Goal: Task Accomplishment & Management: Manage account settings

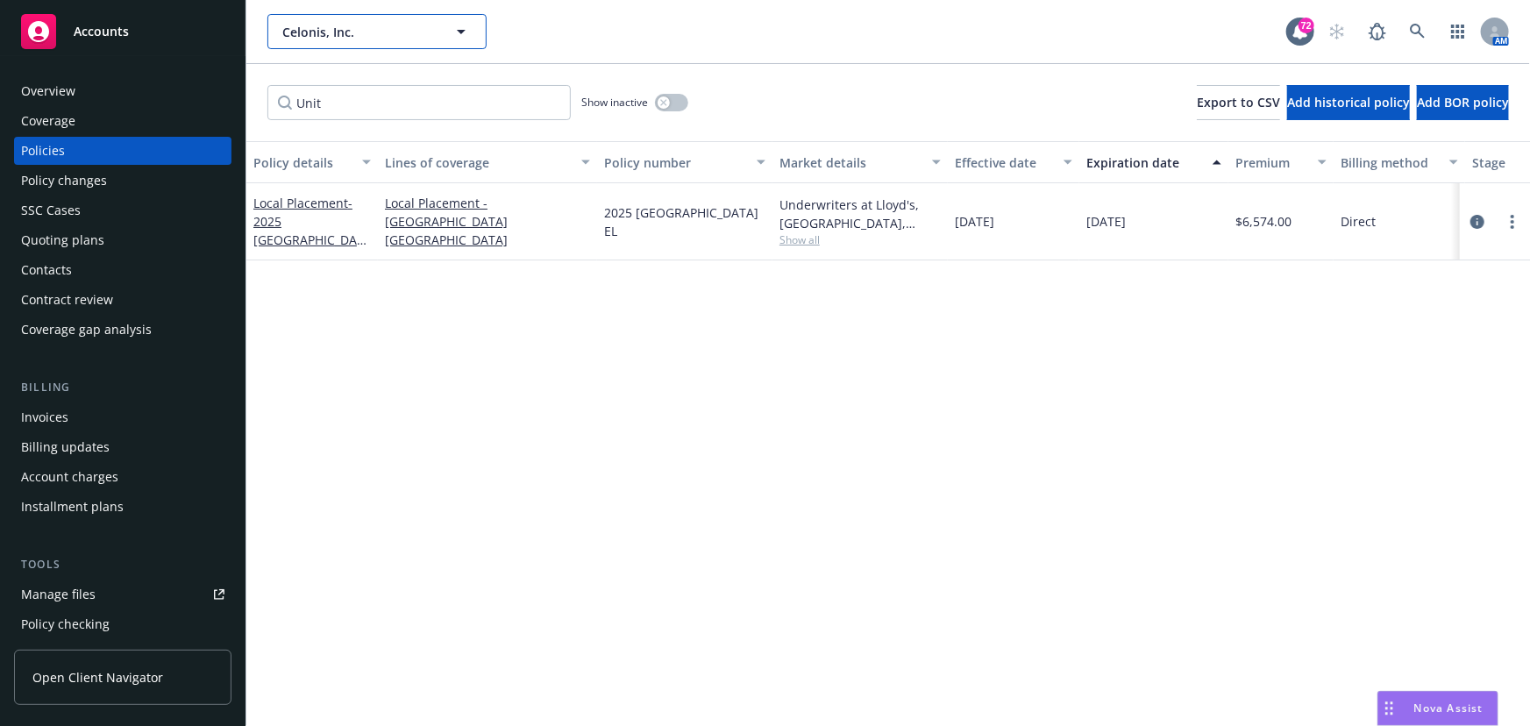
click at [340, 39] on span "Celonis, Inc." at bounding box center [358, 32] width 152 height 18
type input "Tipalti"
click at [135, 32] on div "Accounts" at bounding box center [122, 31] width 203 height 35
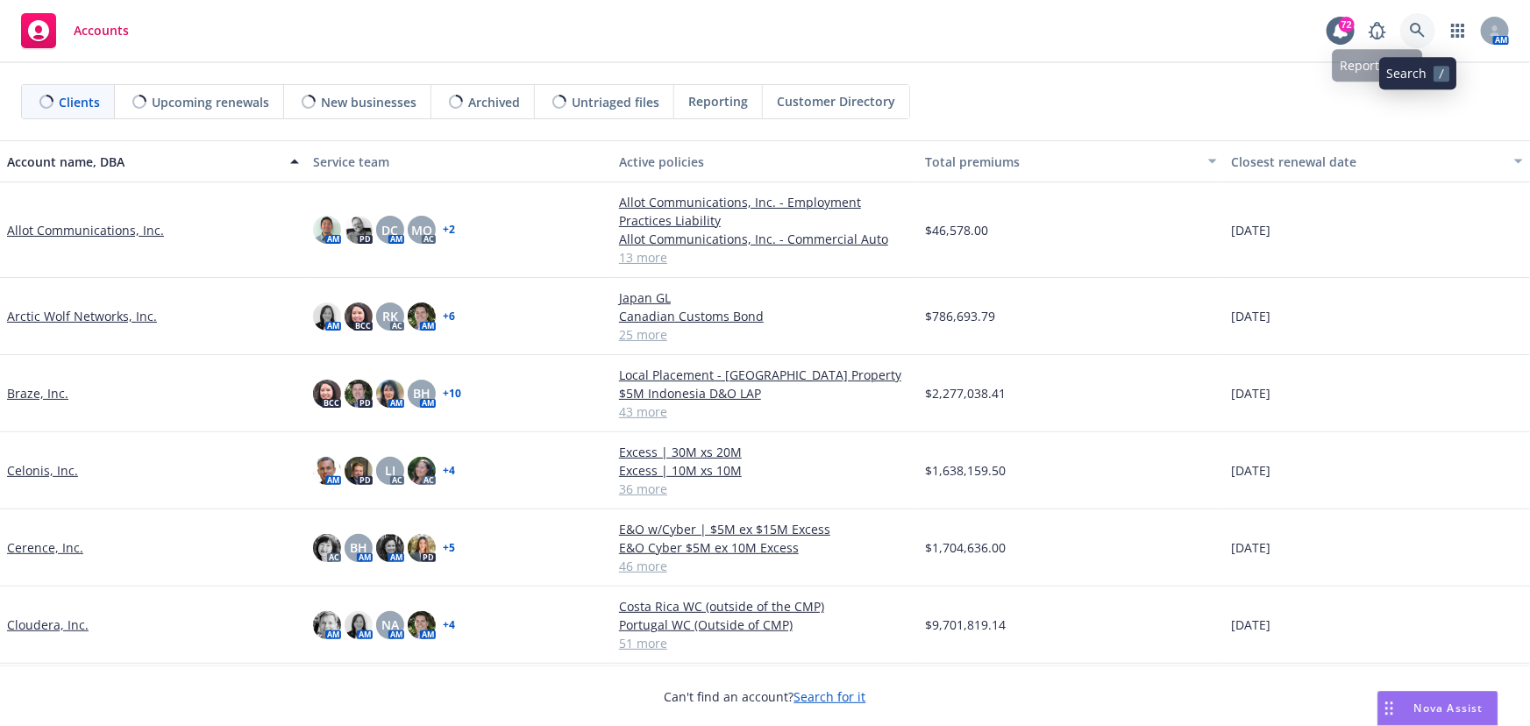
click at [1415, 34] on icon at bounding box center [1418, 31] width 16 height 16
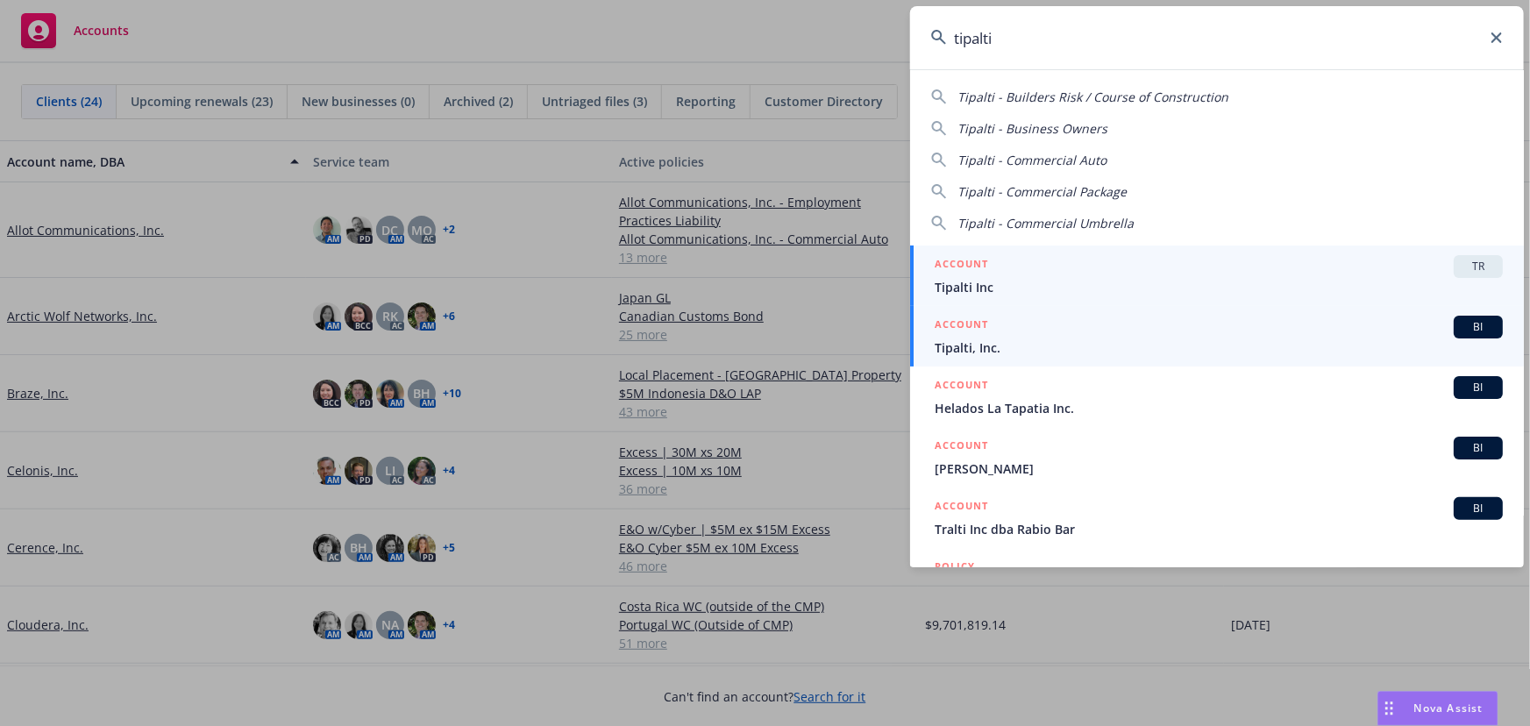
type input "tipalti"
click at [1478, 324] on span "BI" at bounding box center [1477, 327] width 35 height 16
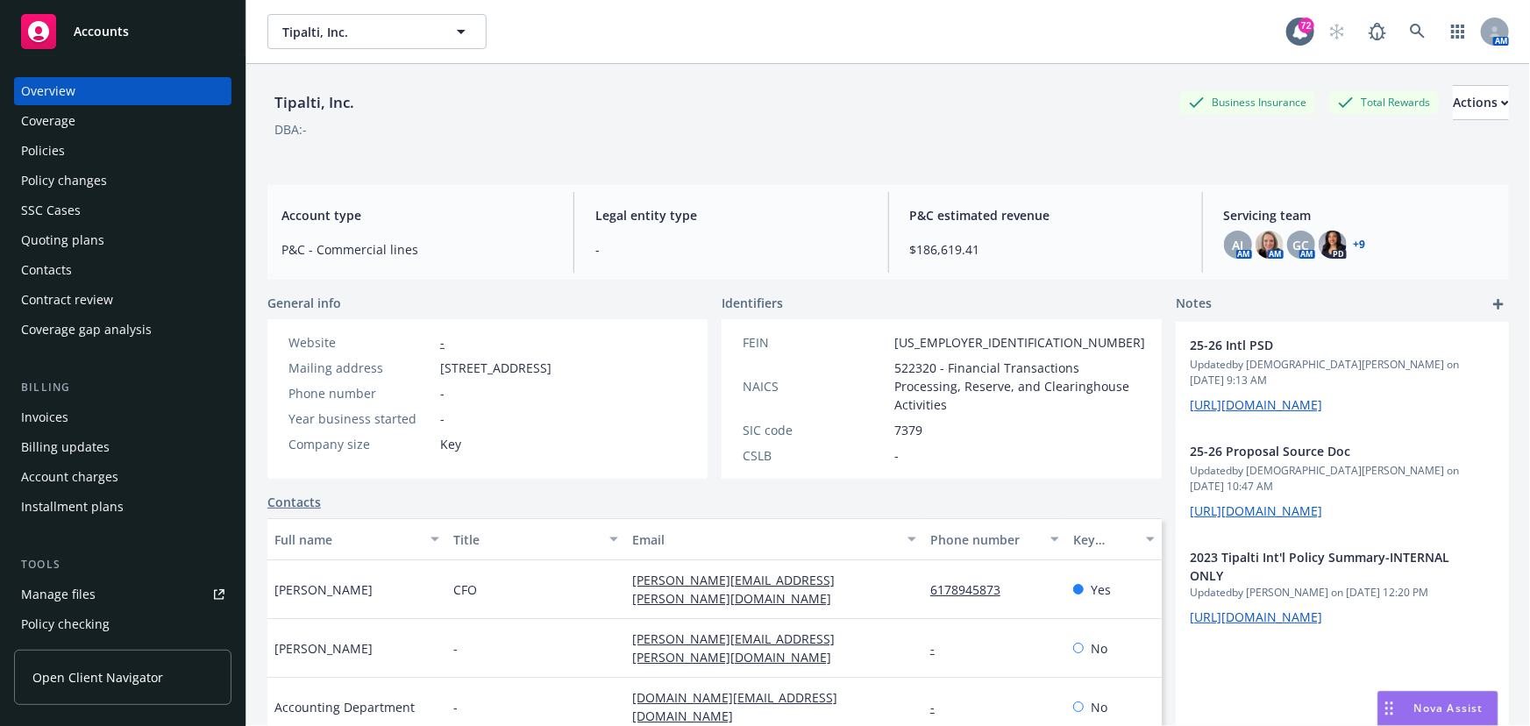
click at [61, 147] on div "Policies" at bounding box center [43, 151] width 44 height 28
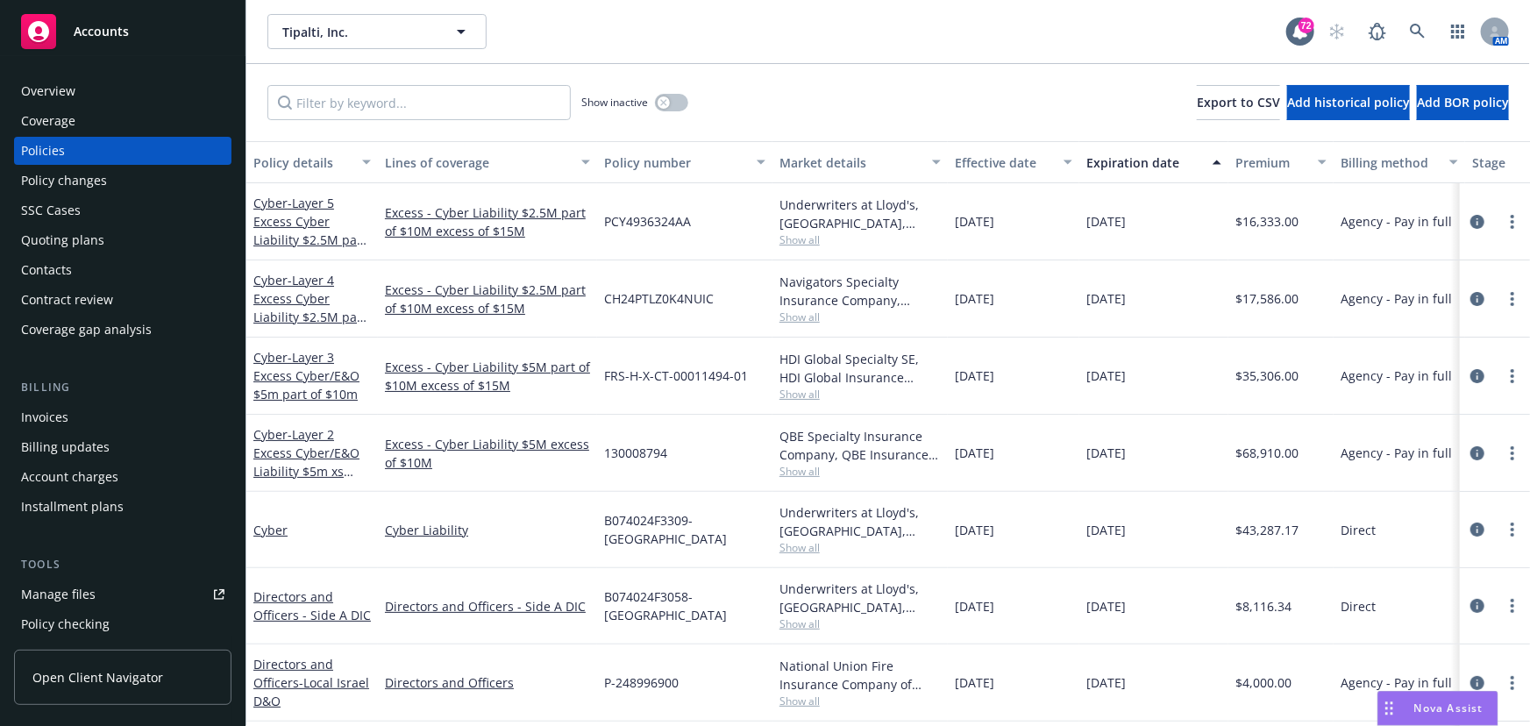
scroll to position [79, 0]
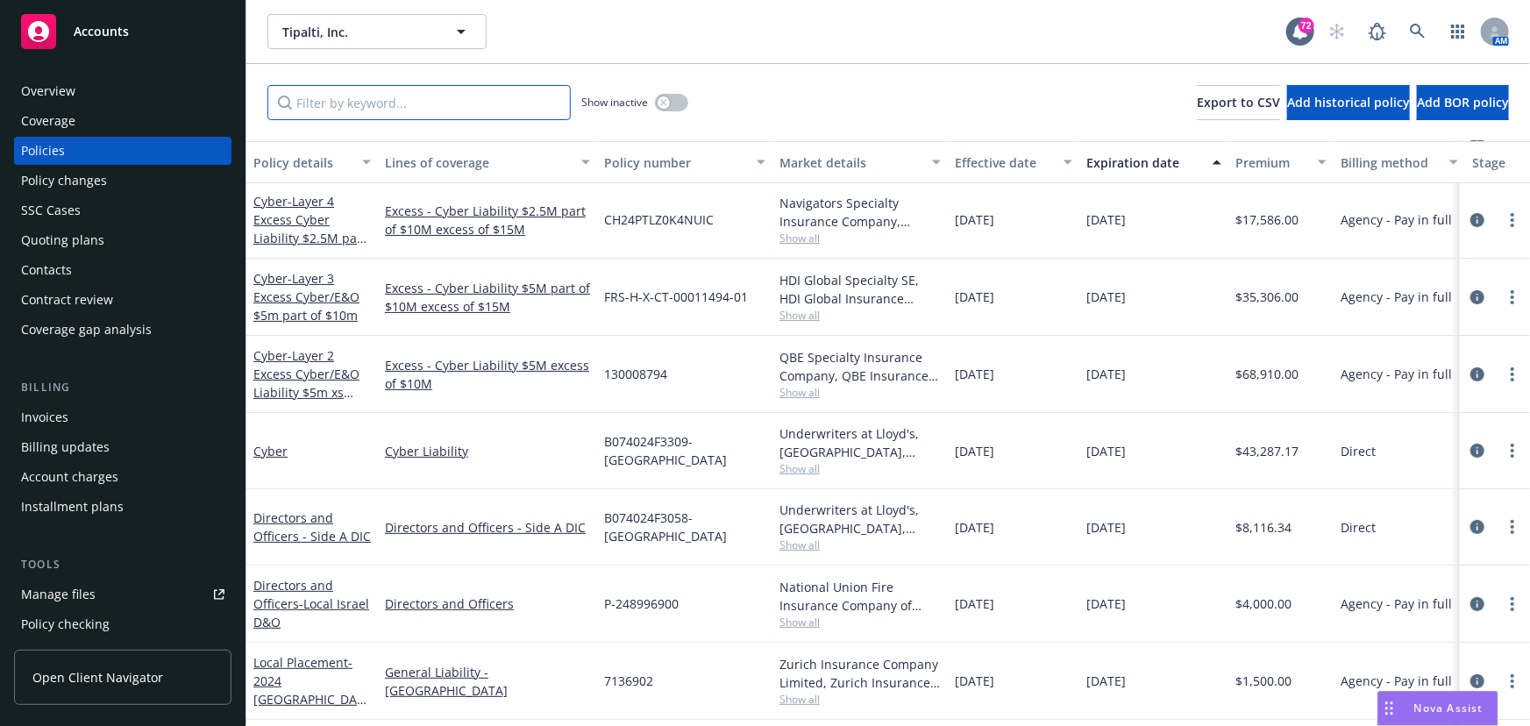
click at [332, 108] on input "Filter by keyword..." at bounding box center [418, 102] width 303 height 35
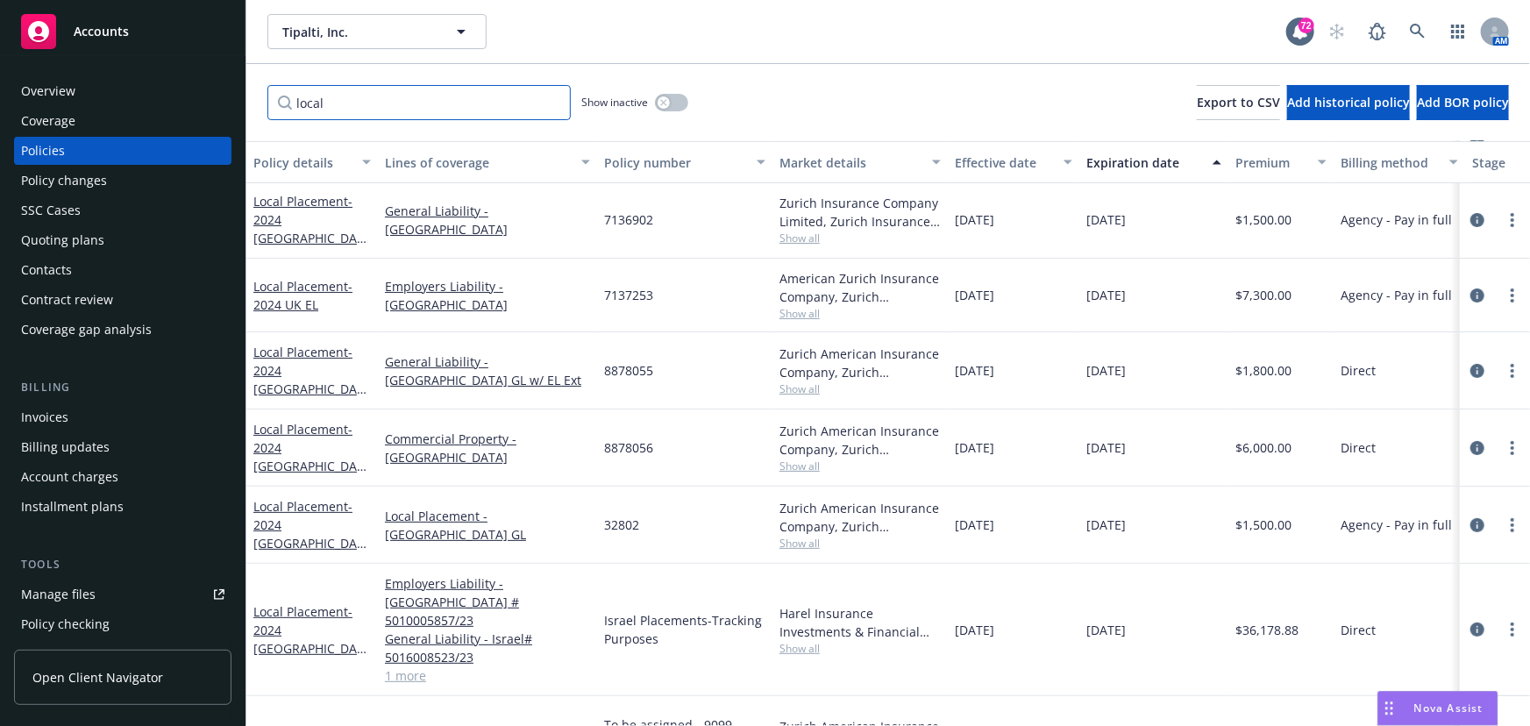
scroll to position [0, 0]
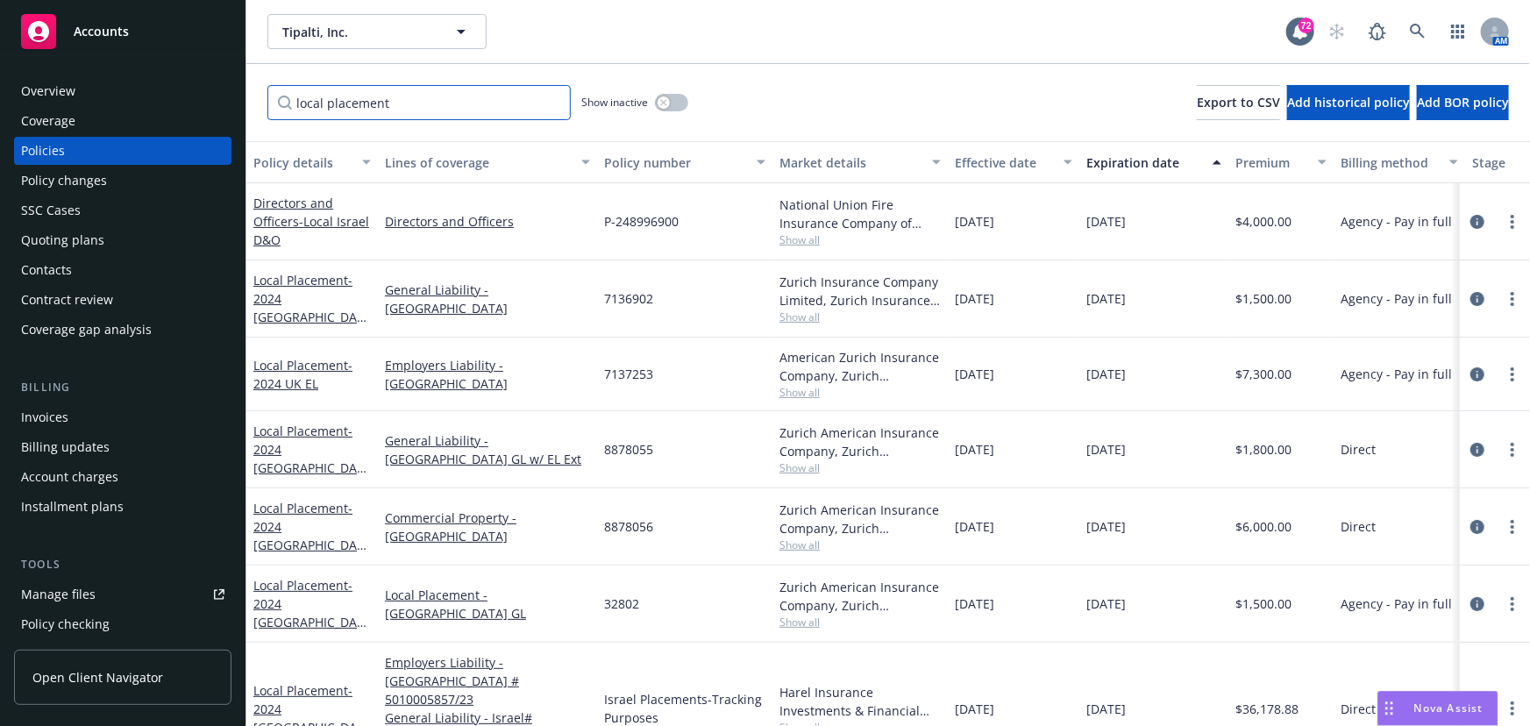
type input "local placement"
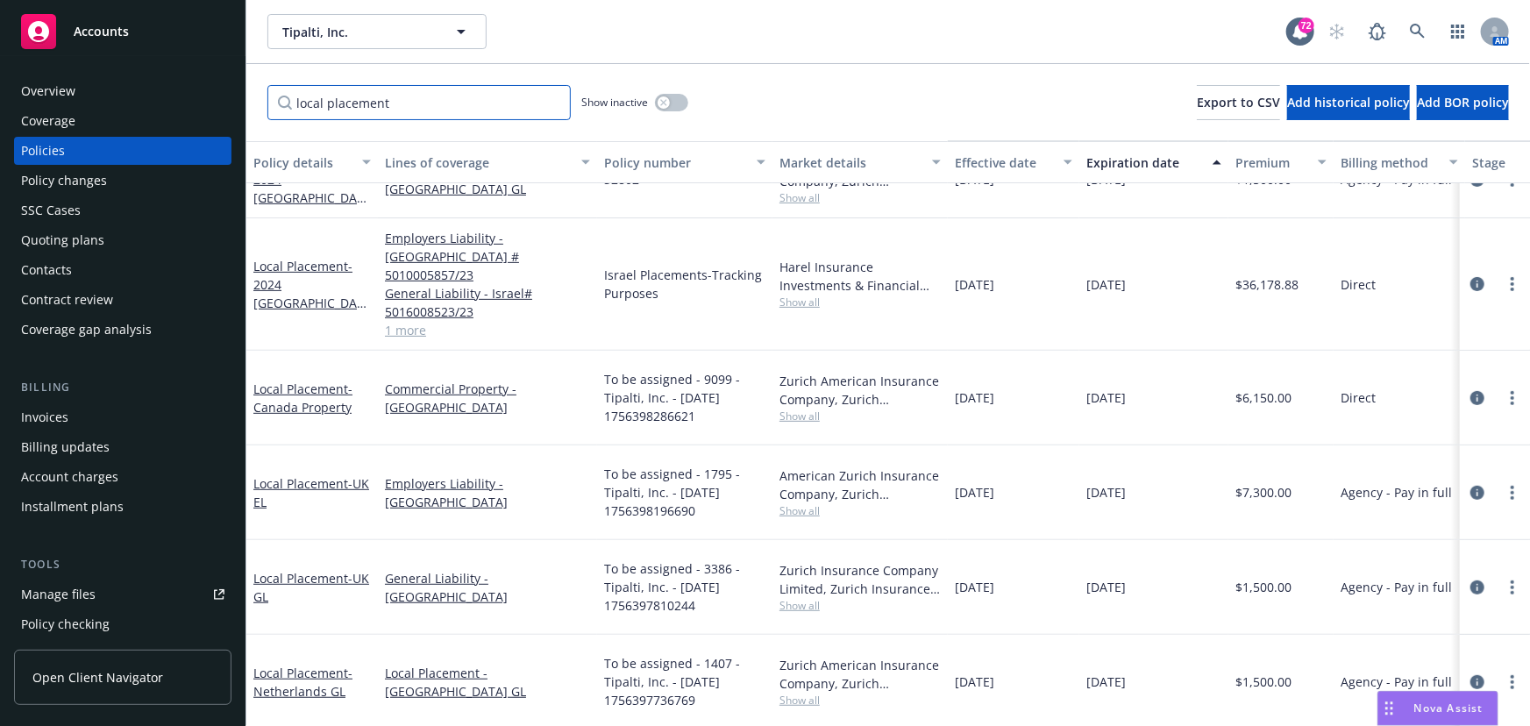
scroll to position [333, 0]
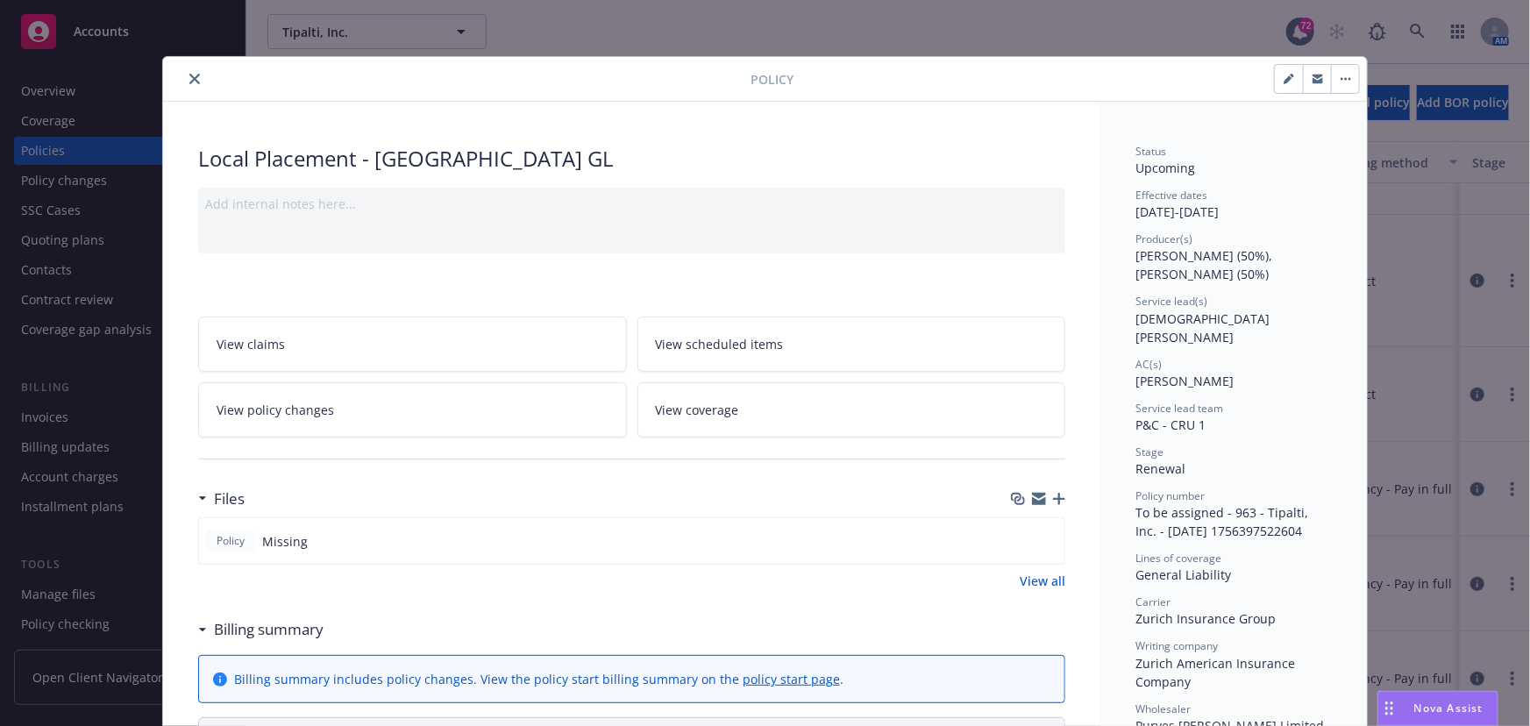
click at [189, 82] on icon "close" at bounding box center [194, 79] width 11 height 11
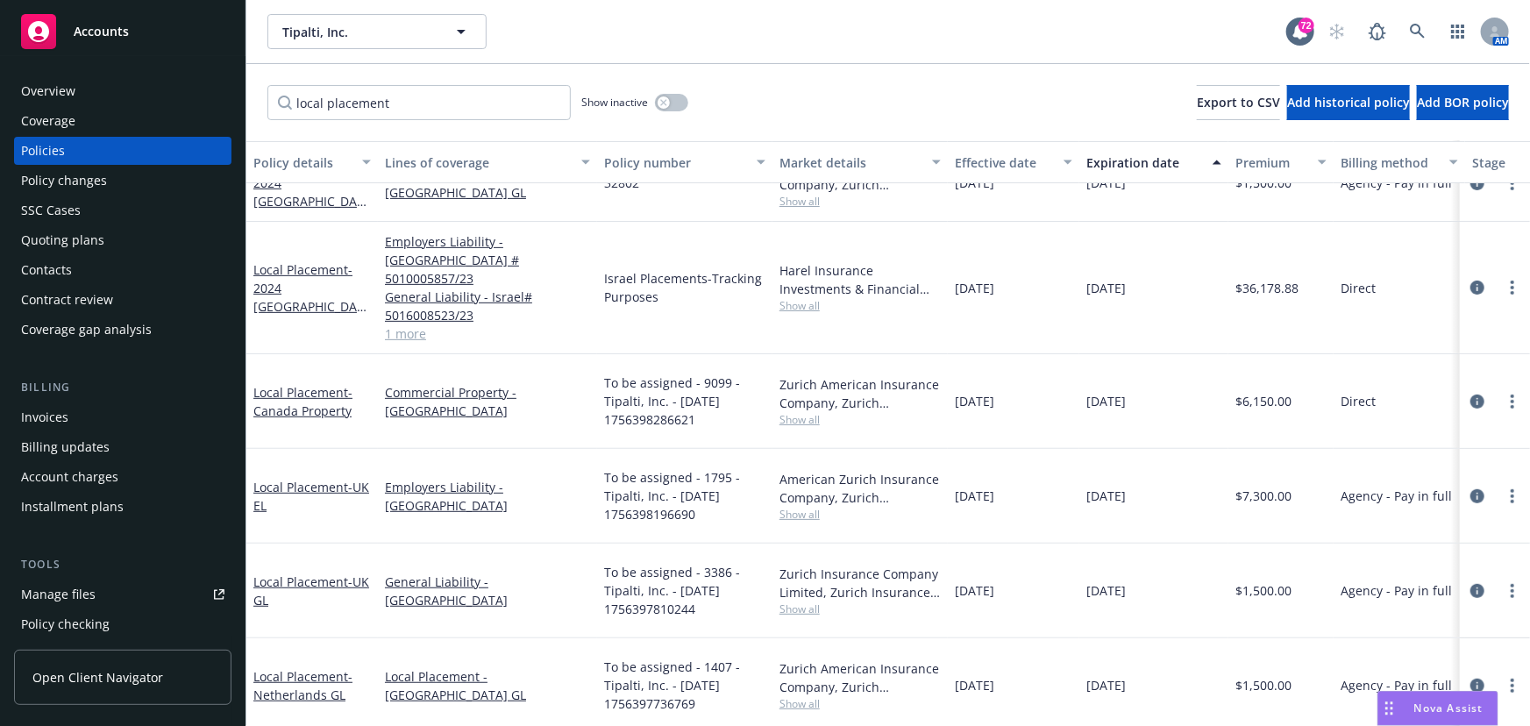
scroll to position [255, 0]
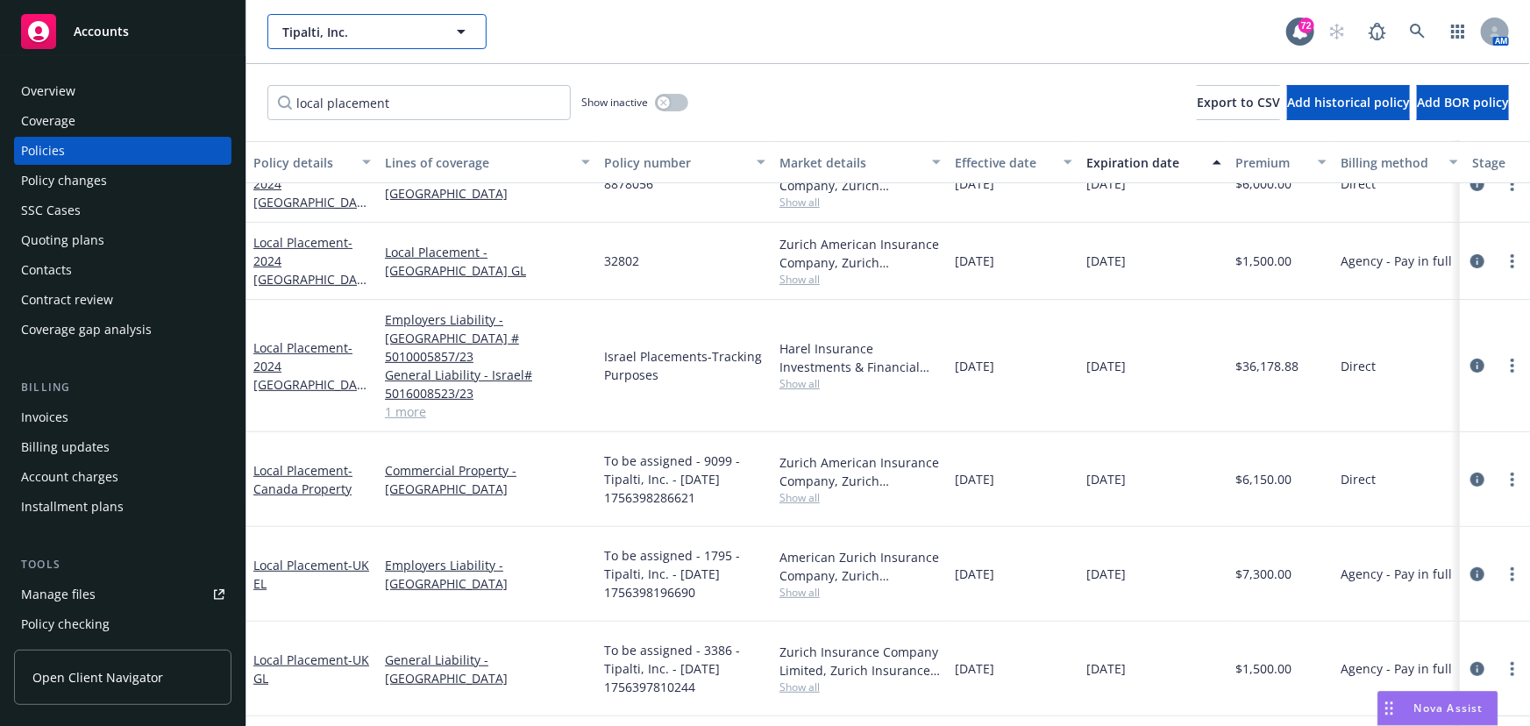
click at [461, 27] on icon "button" at bounding box center [461, 31] width 21 height 21
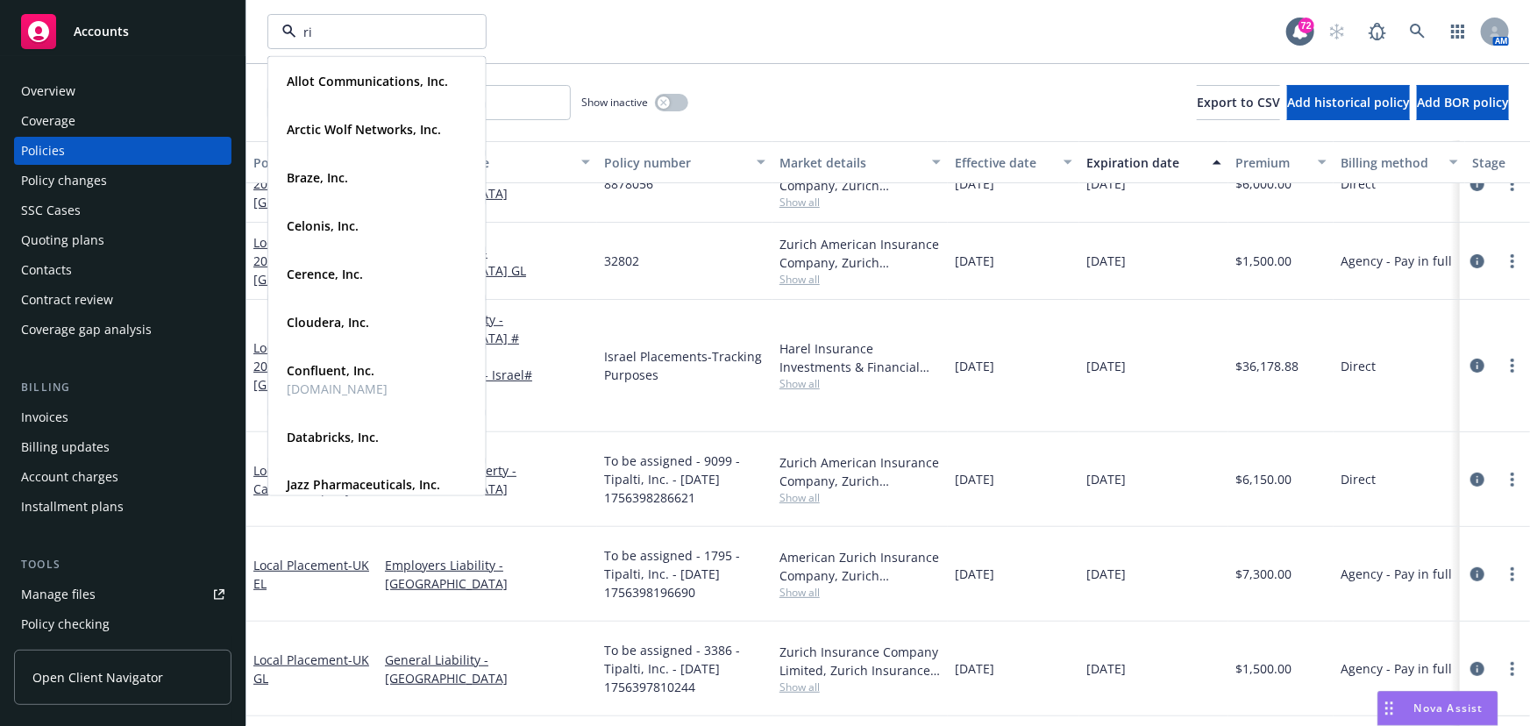
type input "rip"
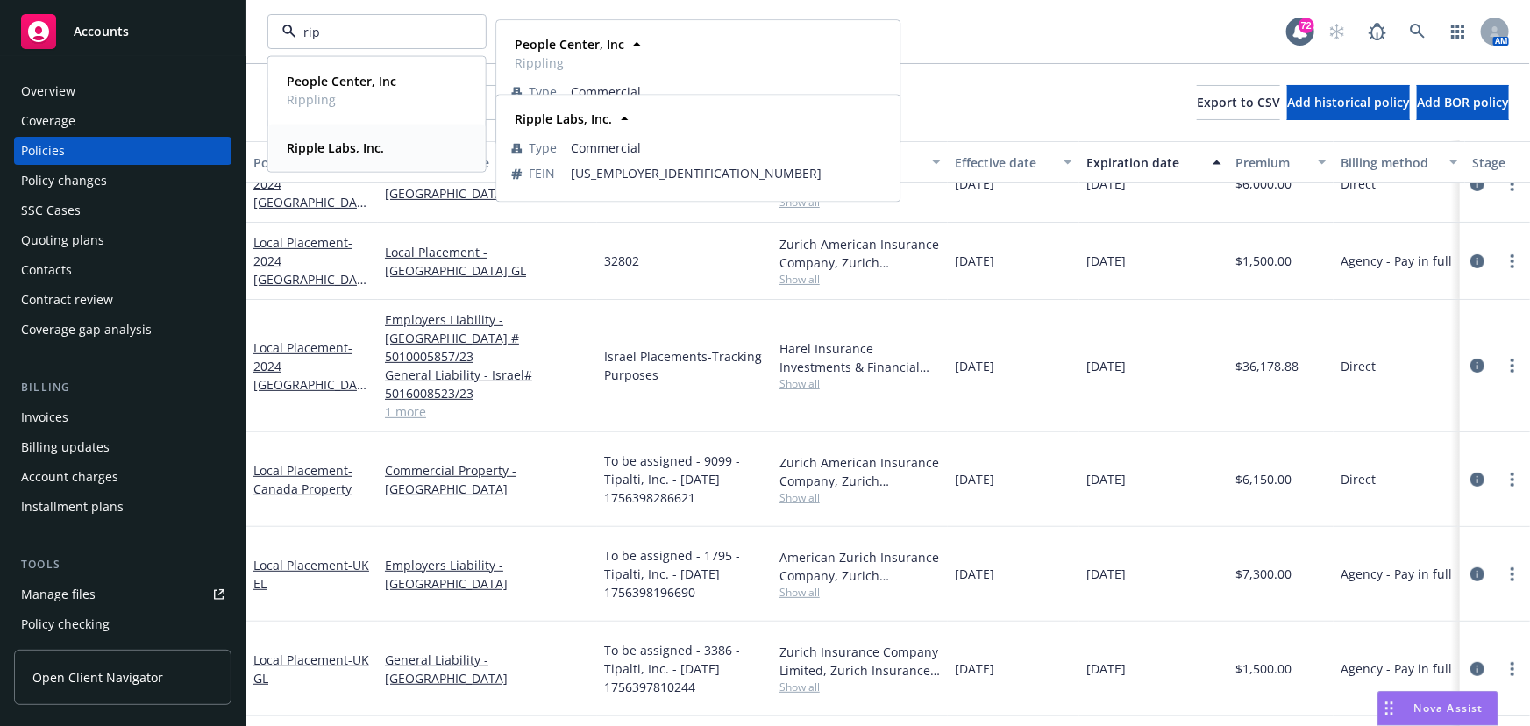
click at [361, 146] on strong "Ripple Labs, Inc." at bounding box center [335, 147] width 97 height 17
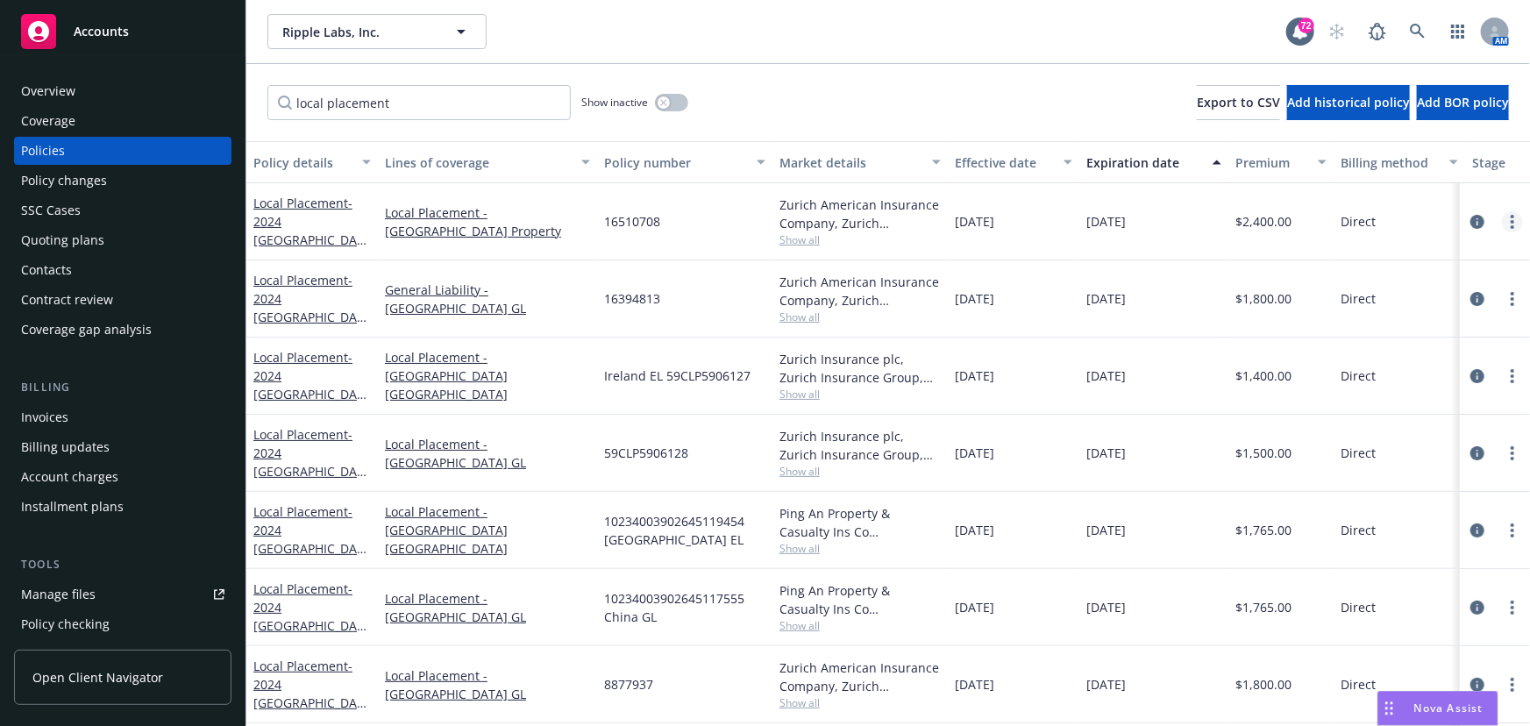
click at [1502, 224] on link "more" at bounding box center [1512, 221] width 21 height 21
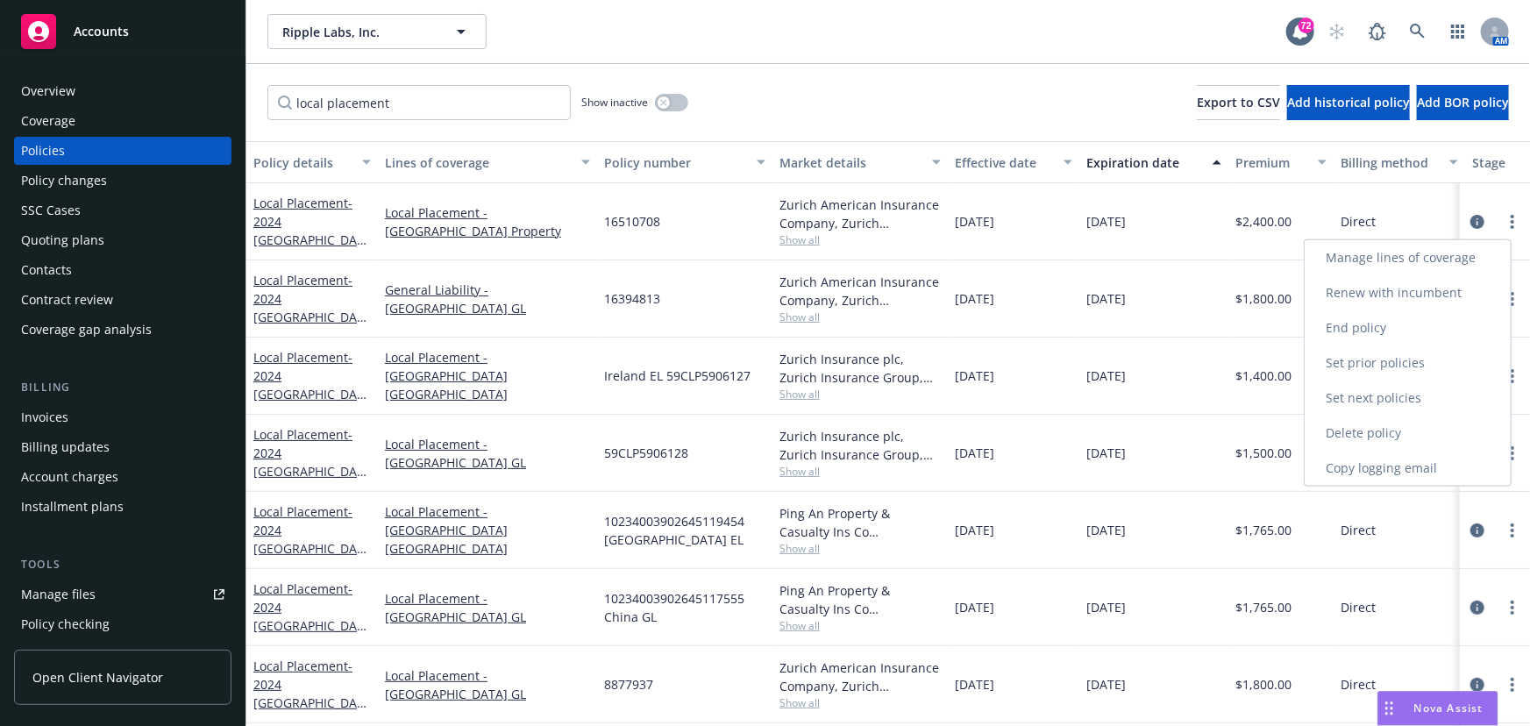
click at [1408, 288] on link "Renew with incumbent" at bounding box center [1407, 292] width 206 height 35
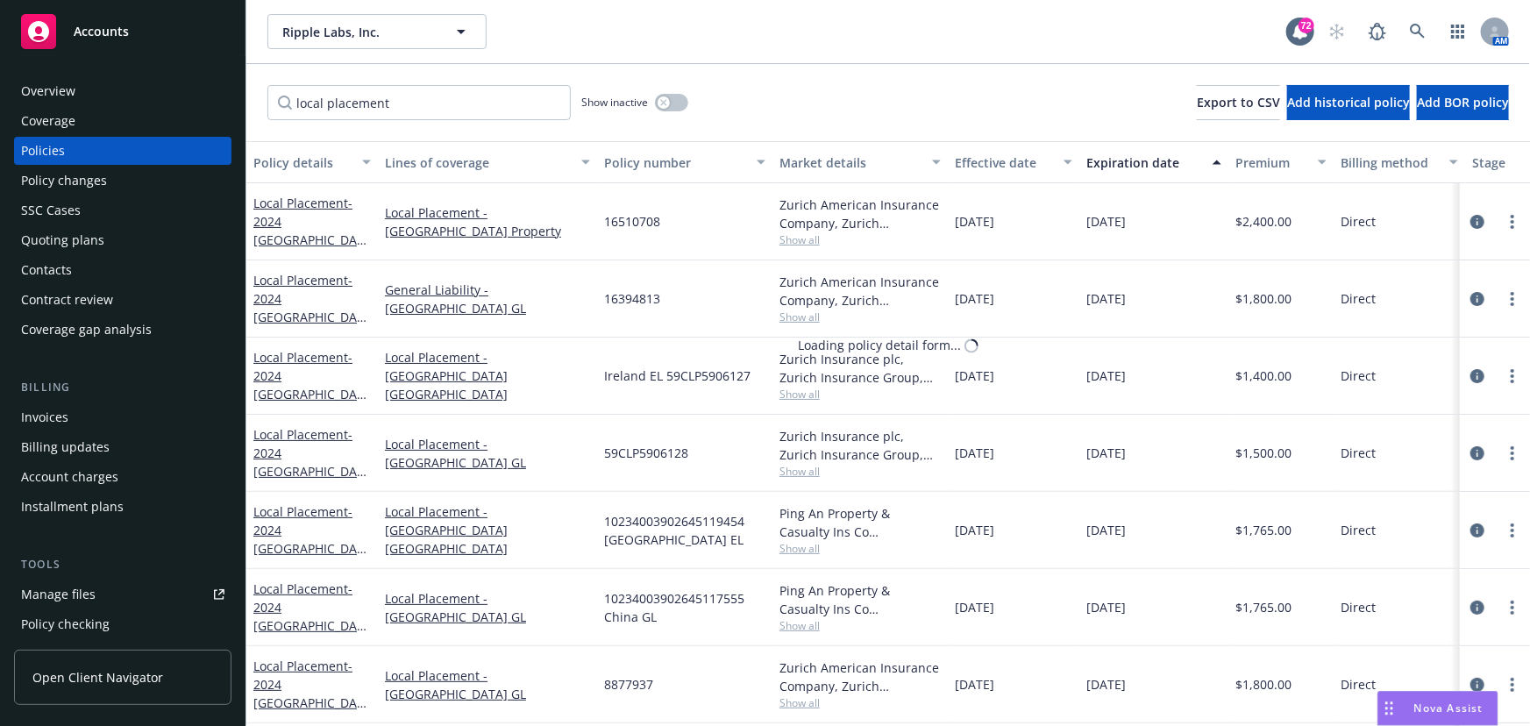
select select "12"
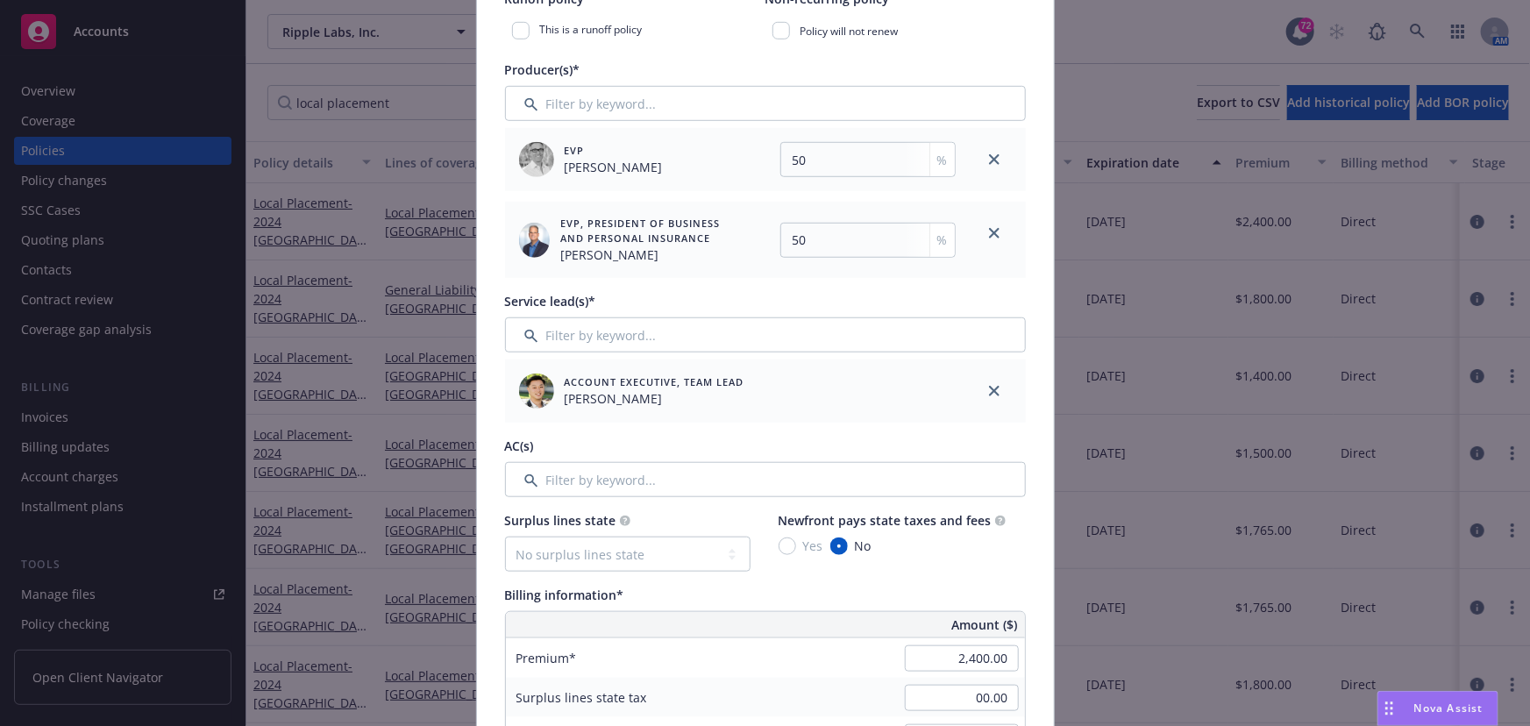
scroll to position [558, 0]
click at [832, 342] on input "Filter by keyword..." at bounding box center [765, 333] width 521 height 35
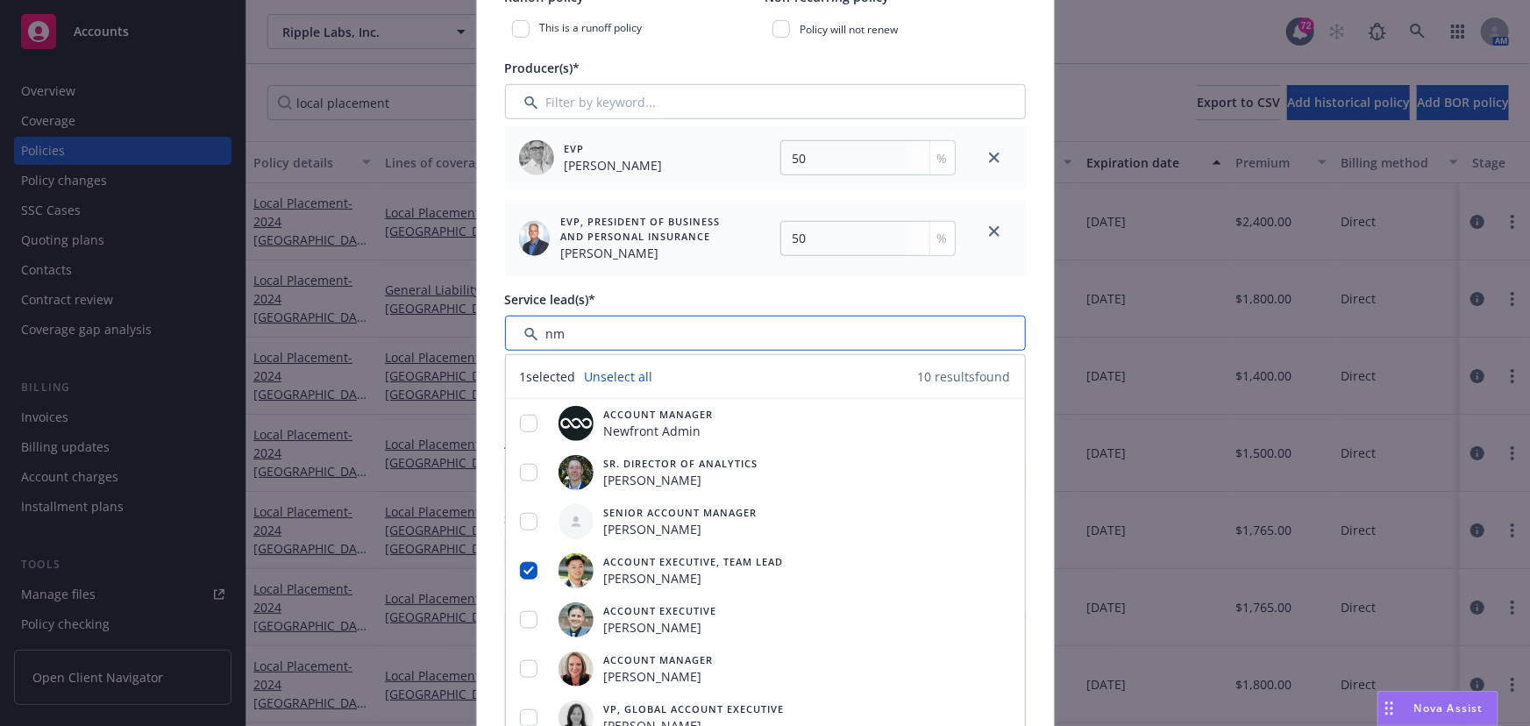
type input "n"
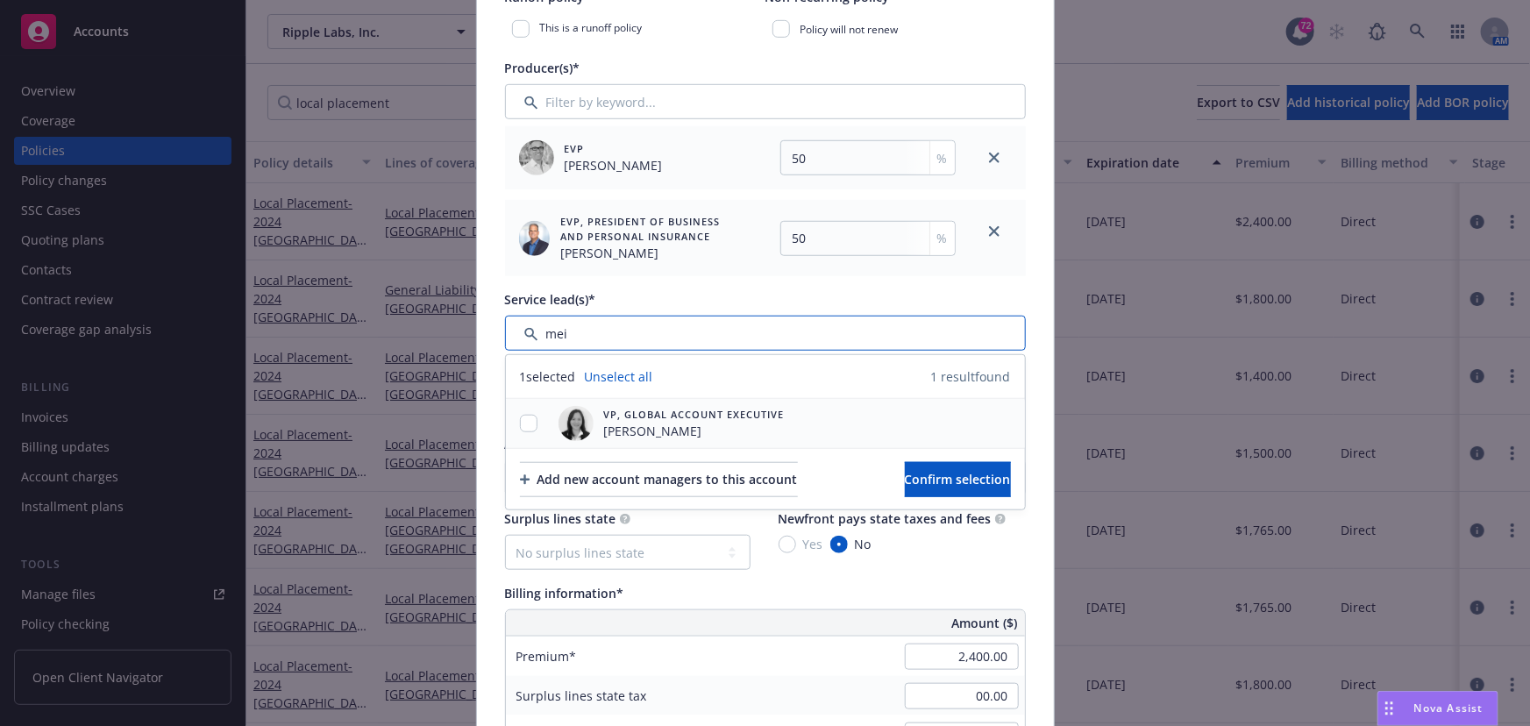
type input "mei"
click at [522, 425] on input "checkbox" at bounding box center [529, 424] width 18 height 18
checkbox input "true"
click at [905, 473] on span "Confirm selection" at bounding box center [958, 479] width 106 height 17
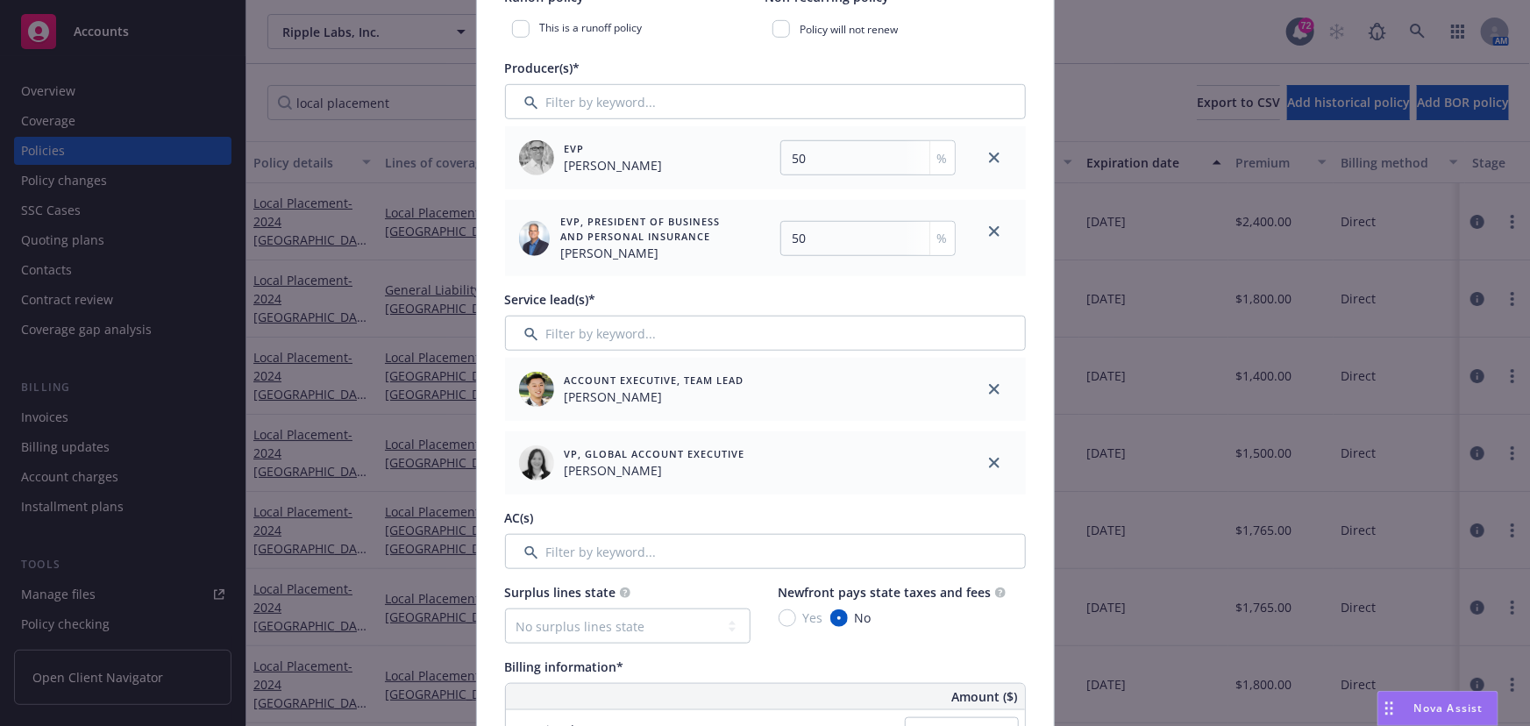
scroll to position [797, 0]
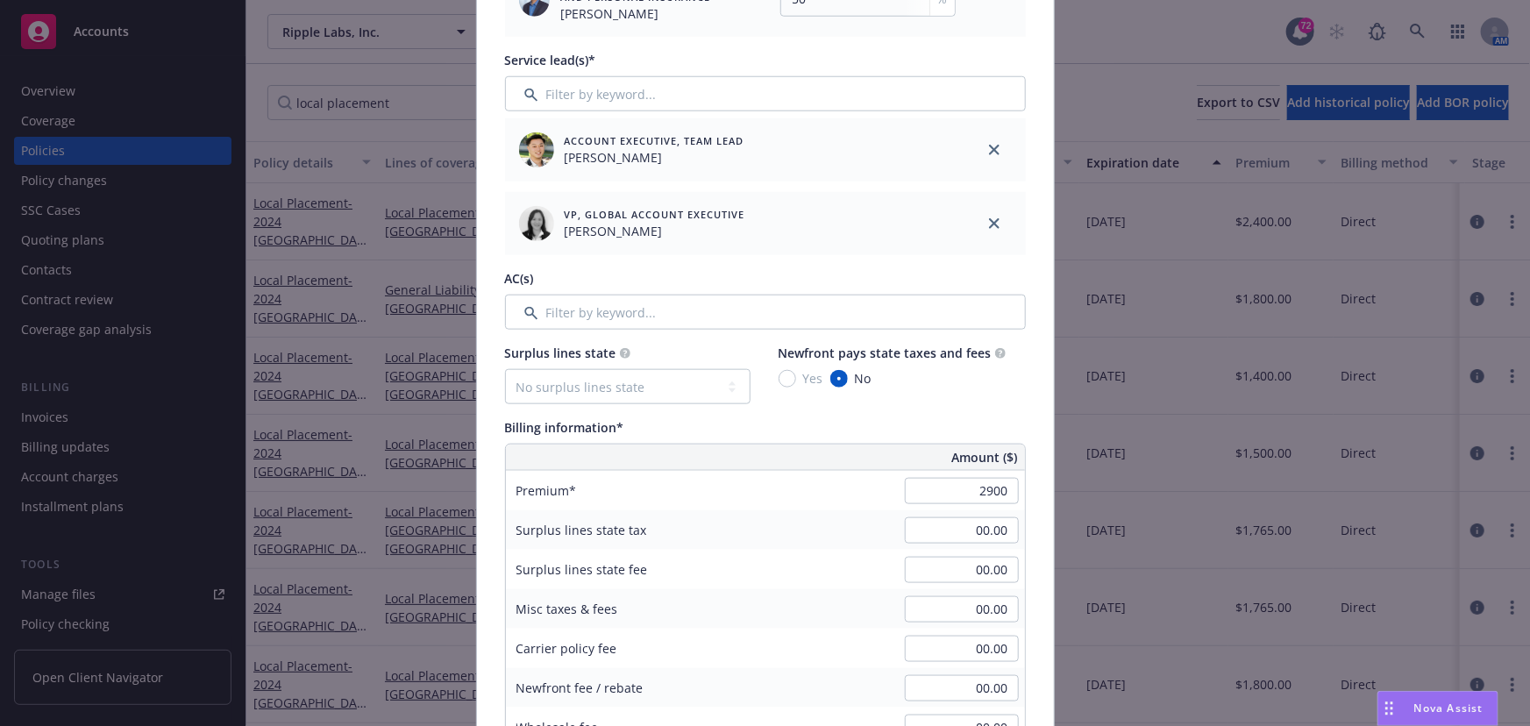
type input "2,900.00"
click at [816, 532] on div "Surplus lines state tax 00.00" at bounding box center [765, 529] width 519 height 39
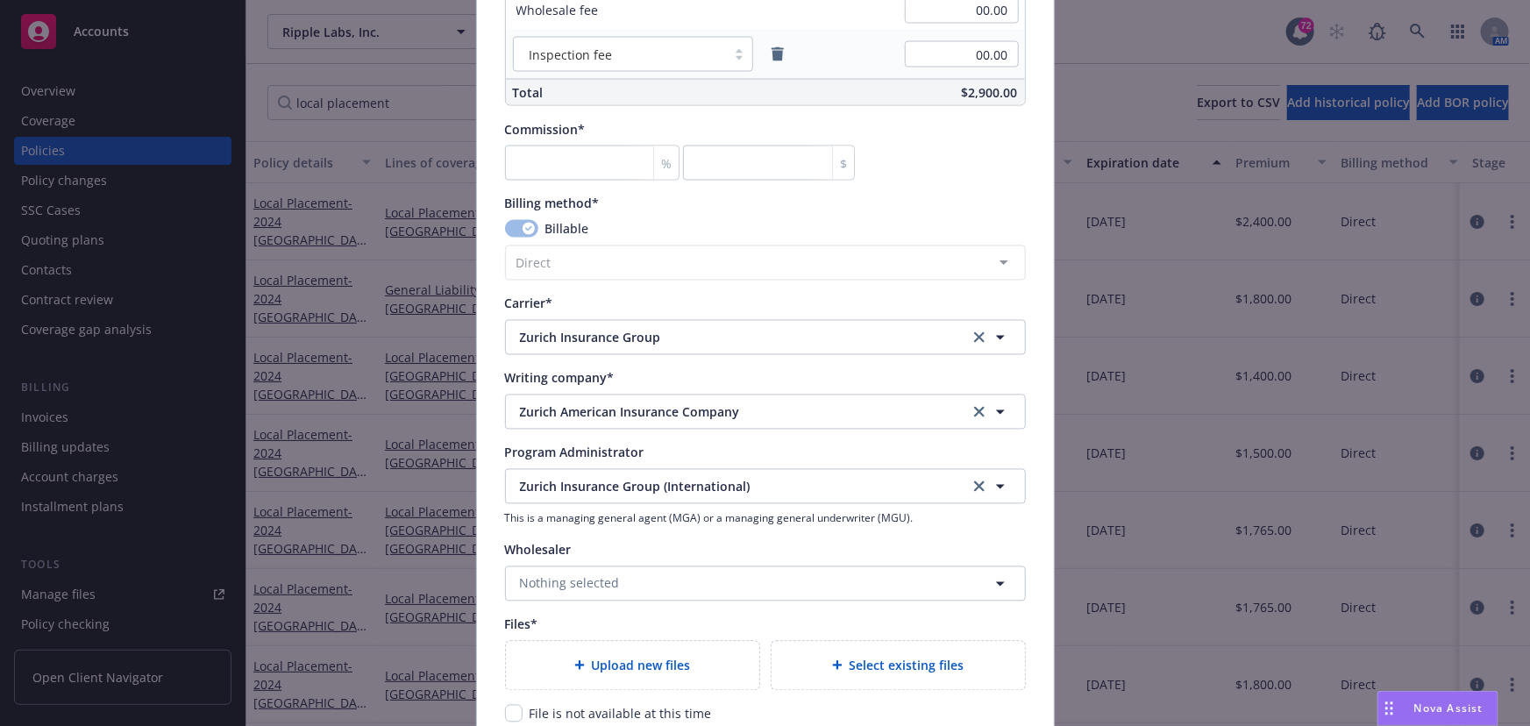
scroll to position [1594, 0]
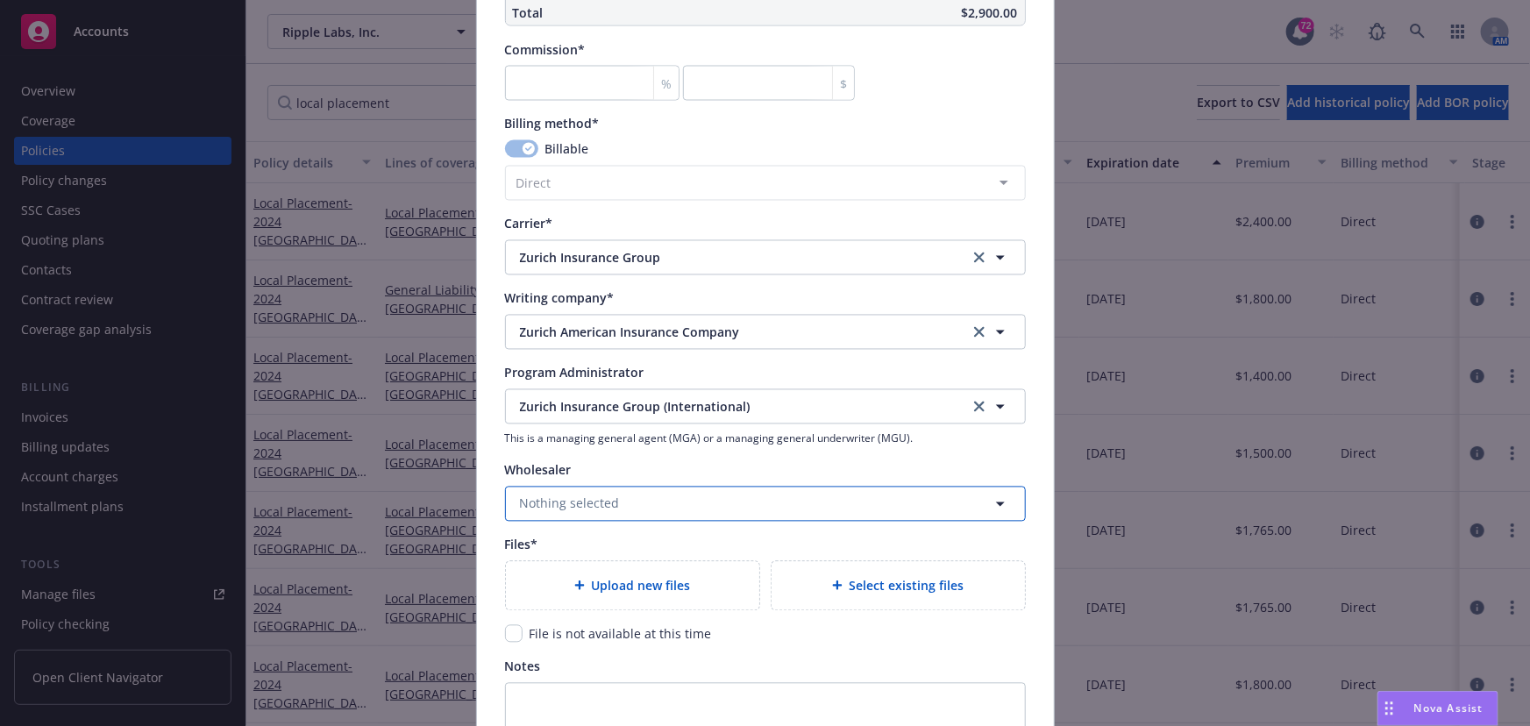
click at [810, 501] on button "Nothing selected" at bounding box center [765, 504] width 521 height 35
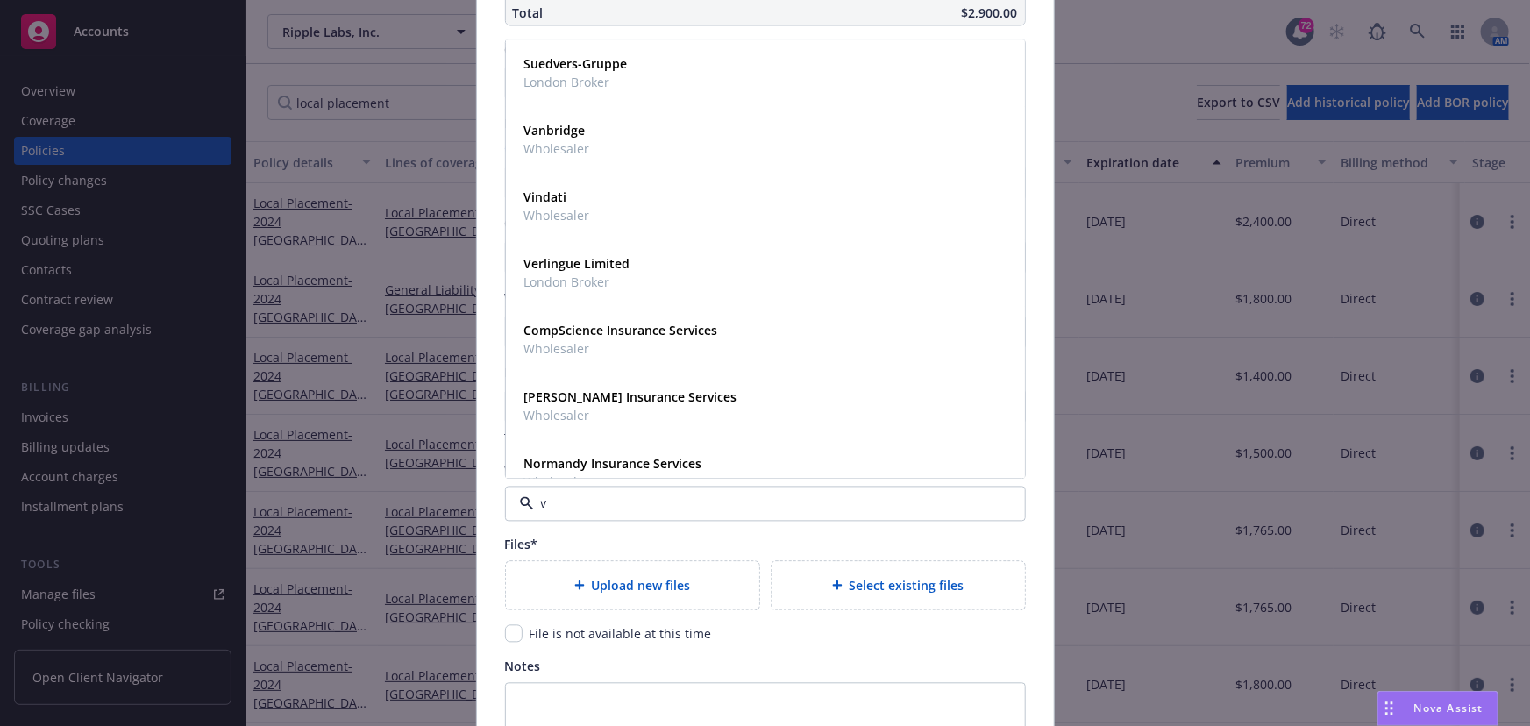
type input "vz"
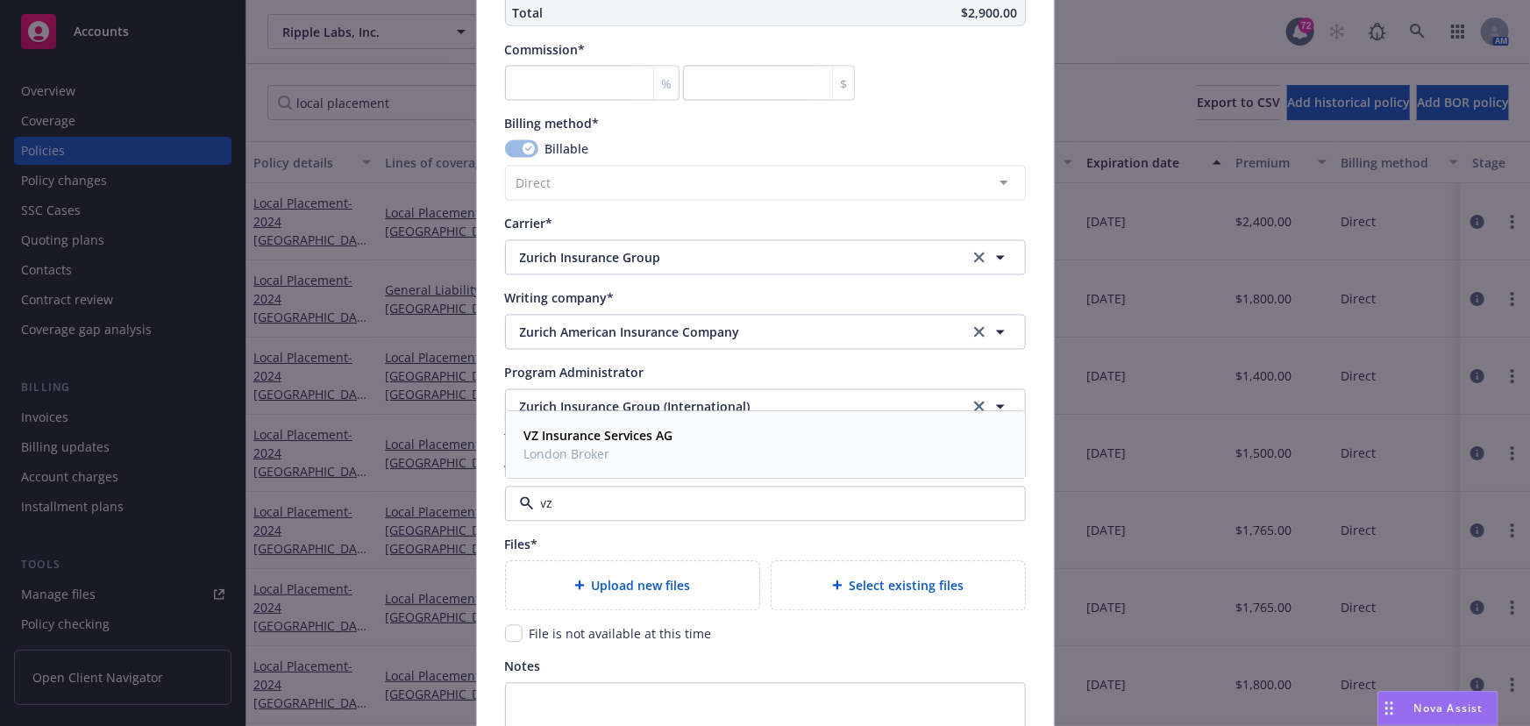
click at [710, 446] on div "VZ Insurance Services AG London Broker" at bounding box center [765, 445] width 496 height 44
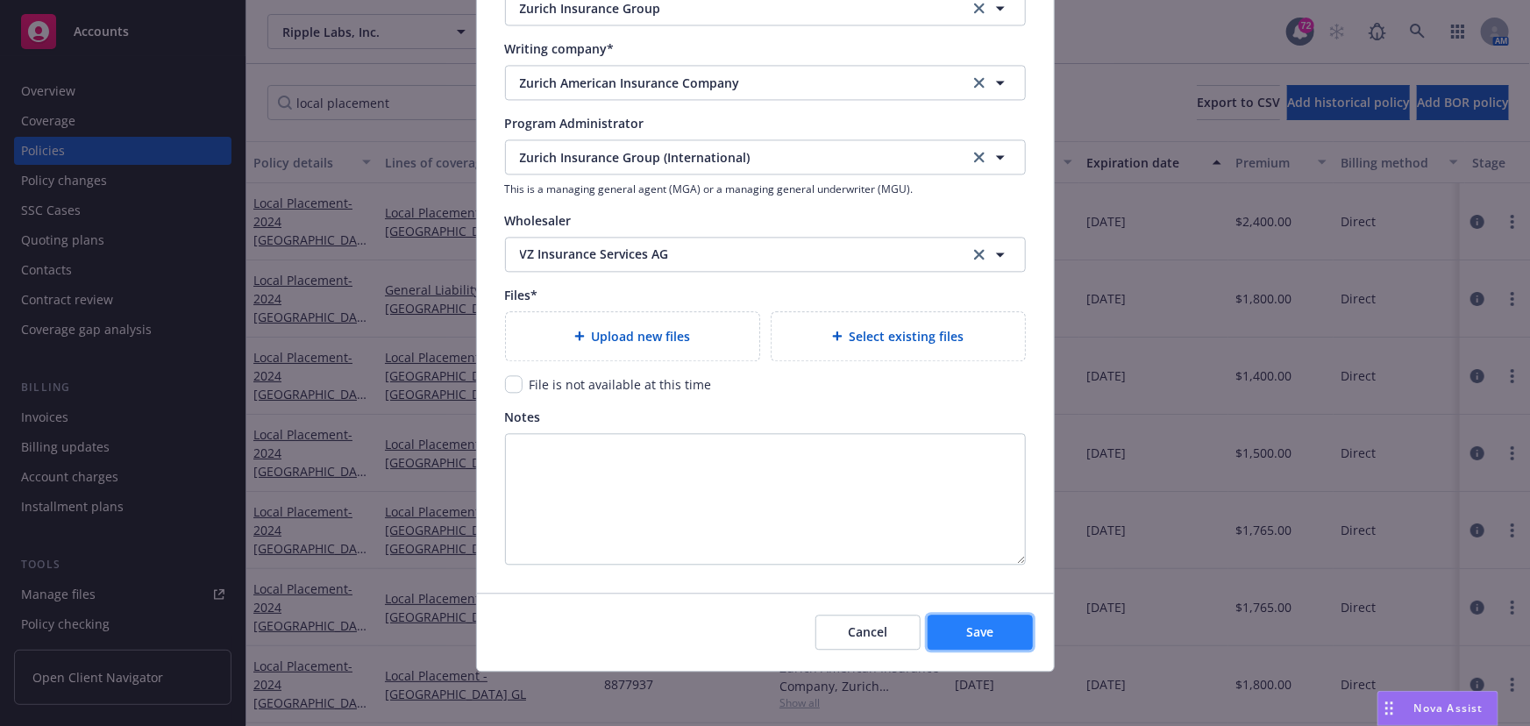
click at [976, 624] on span "Save" at bounding box center [979, 631] width 27 height 17
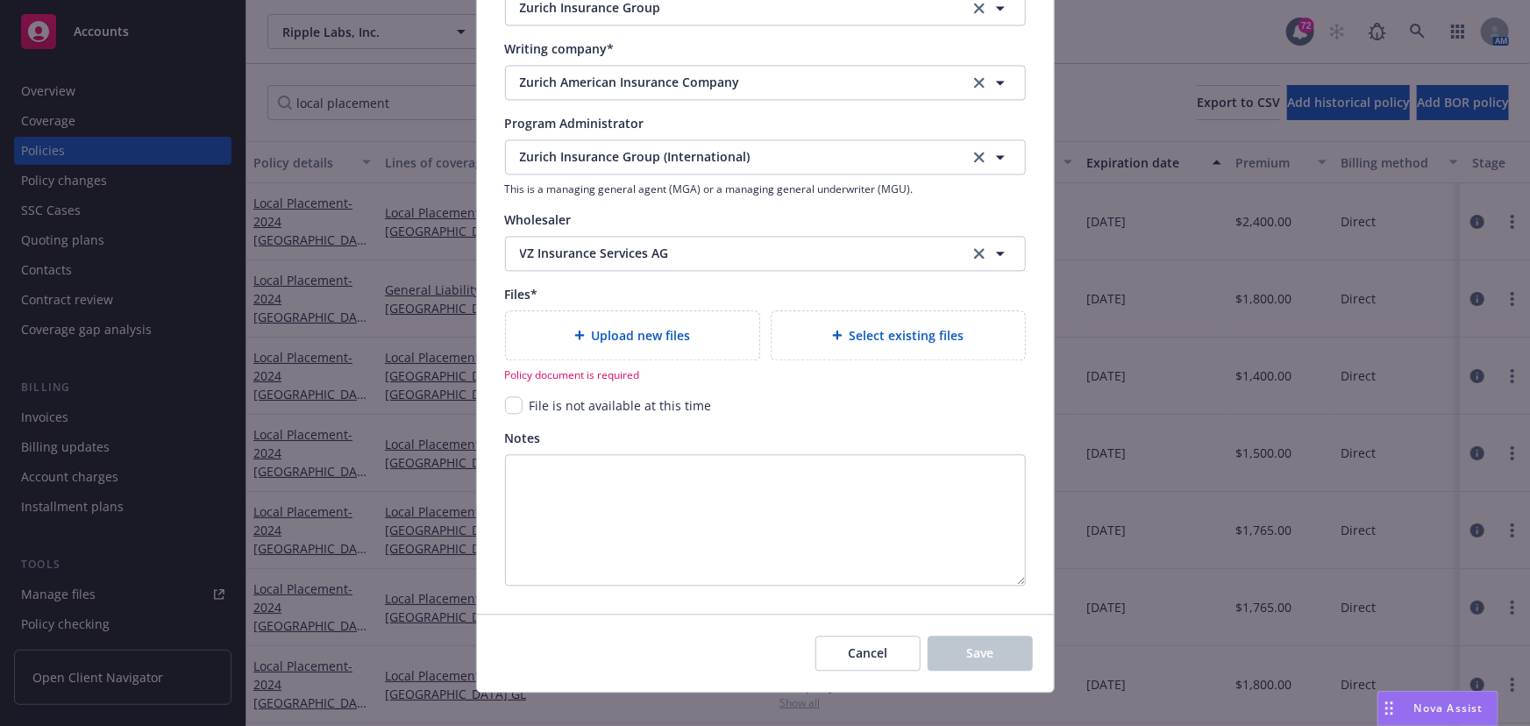
click at [640, 407] on span "File is not available at this time" at bounding box center [620, 405] width 182 height 17
click at [522, 403] on div "File is not available at this time" at bounding box center [618, 405] width 193 height 18
click at [506, 405] on input "checkbox" at bounding box center [514, 405] width 18 height 18
checkbox input "true"
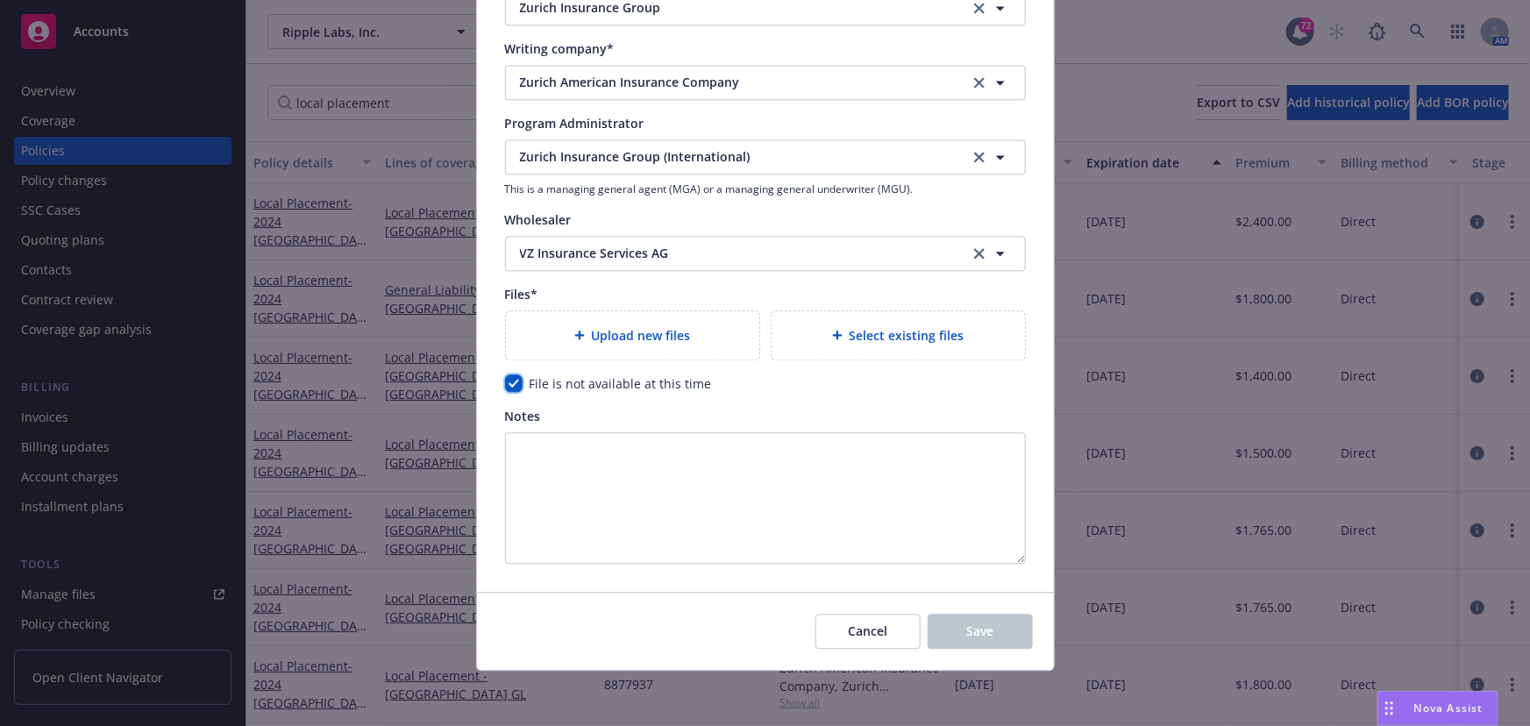
scroll to position [1865, 0]
click at [839, 556] on textarea "Notes" at bounding box center [765, 498] width 521 height 131
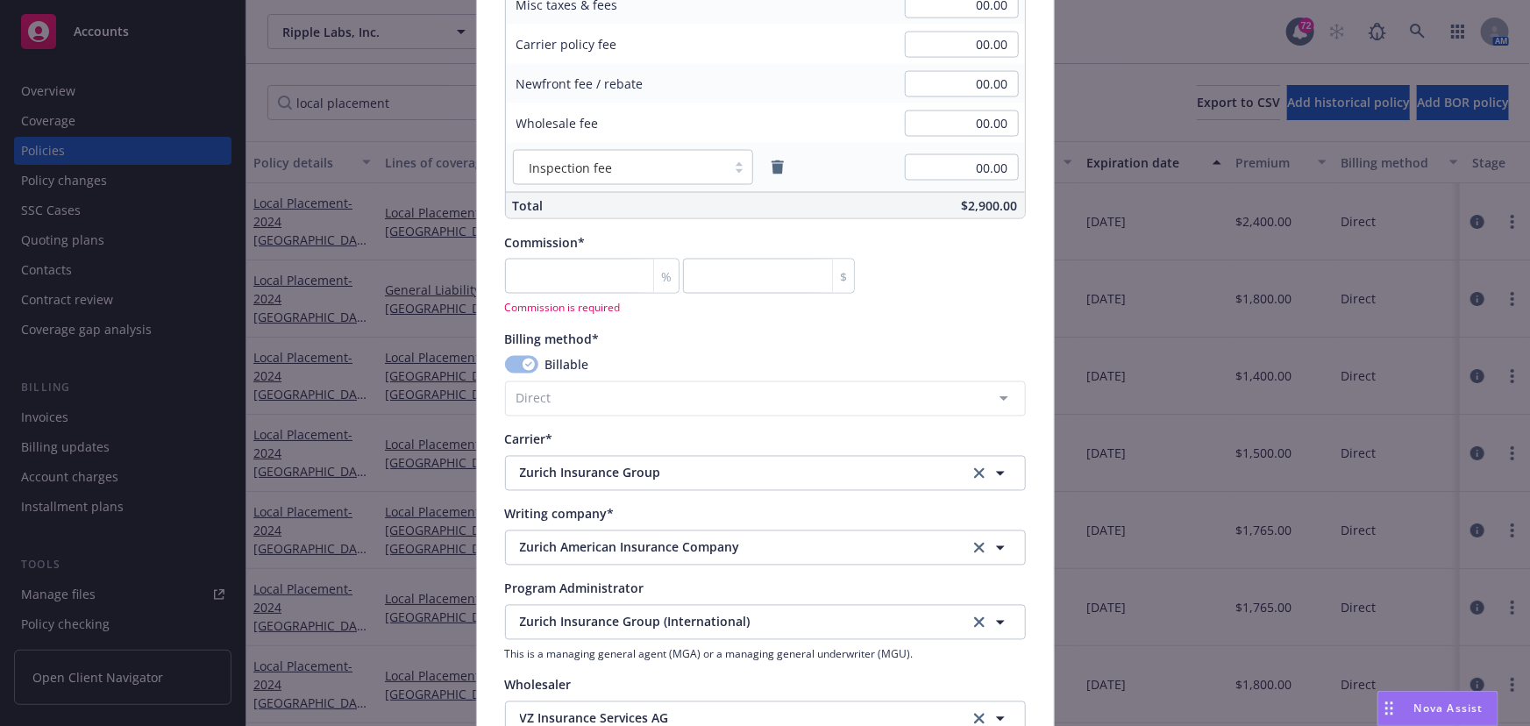
scroll to position [1387, 0]
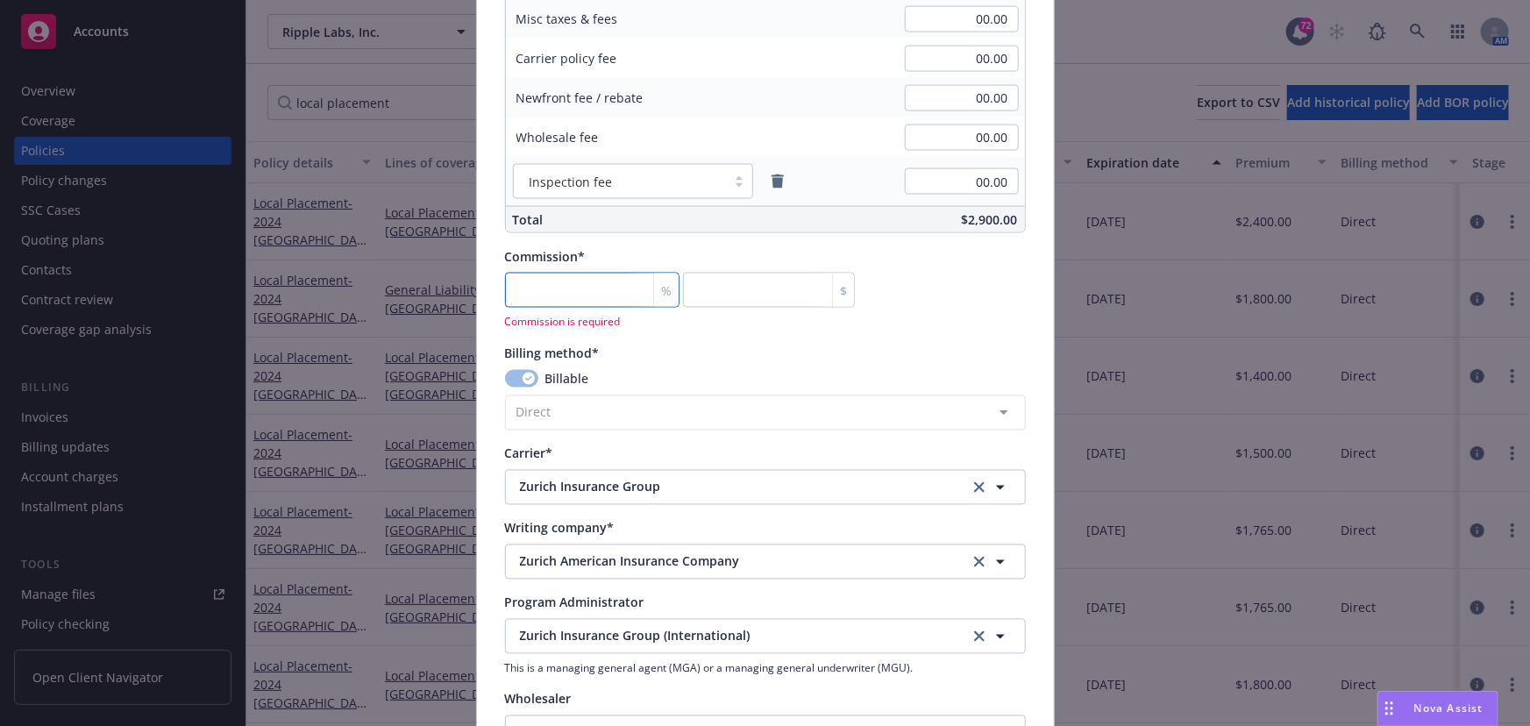
click at [596, 285] on input "number" at bounding box center [592, 290] width 174 height 35
type input "0"
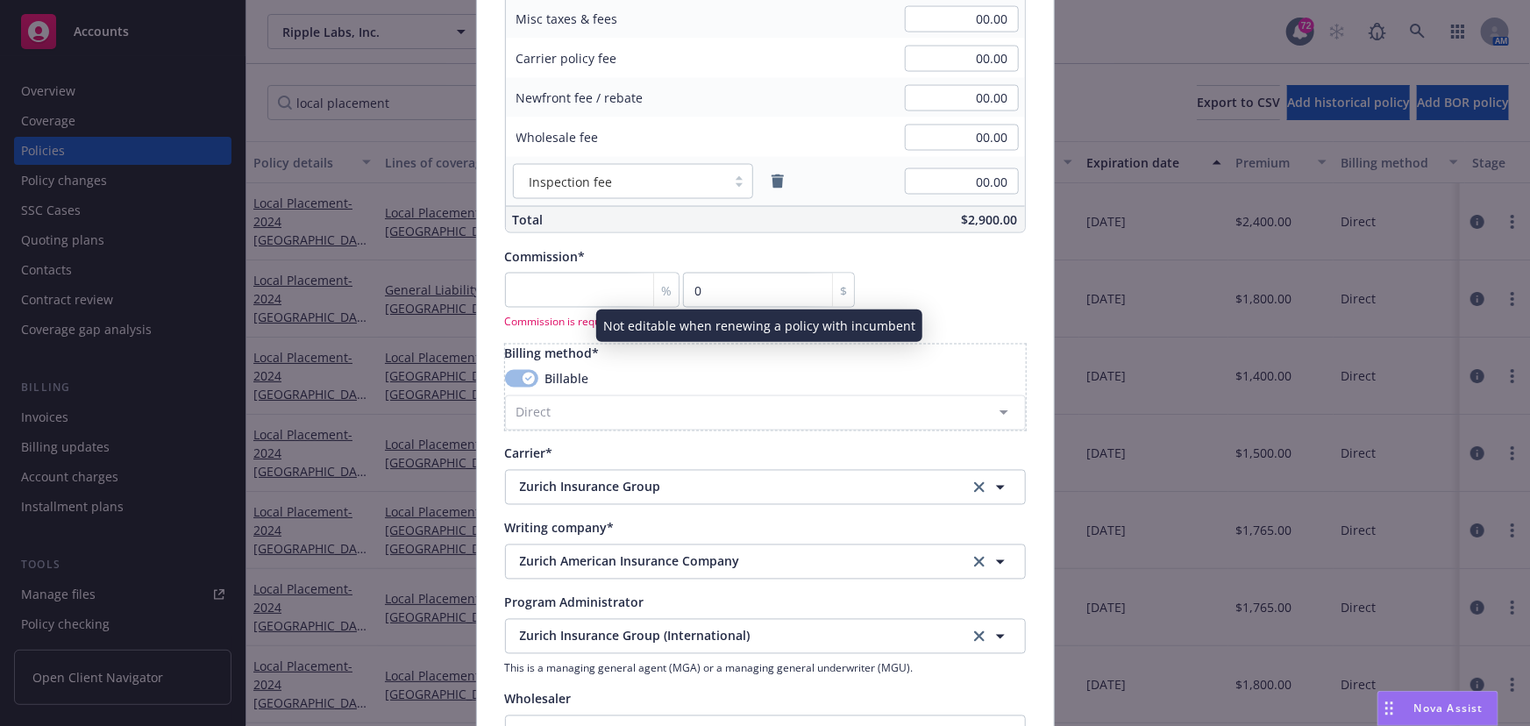
click at [693, 379] on div "Billable Direct Agency - Financed Agency - Installments Agency - Monthly report…" at bounding box center [765, 400] width 521 height 60
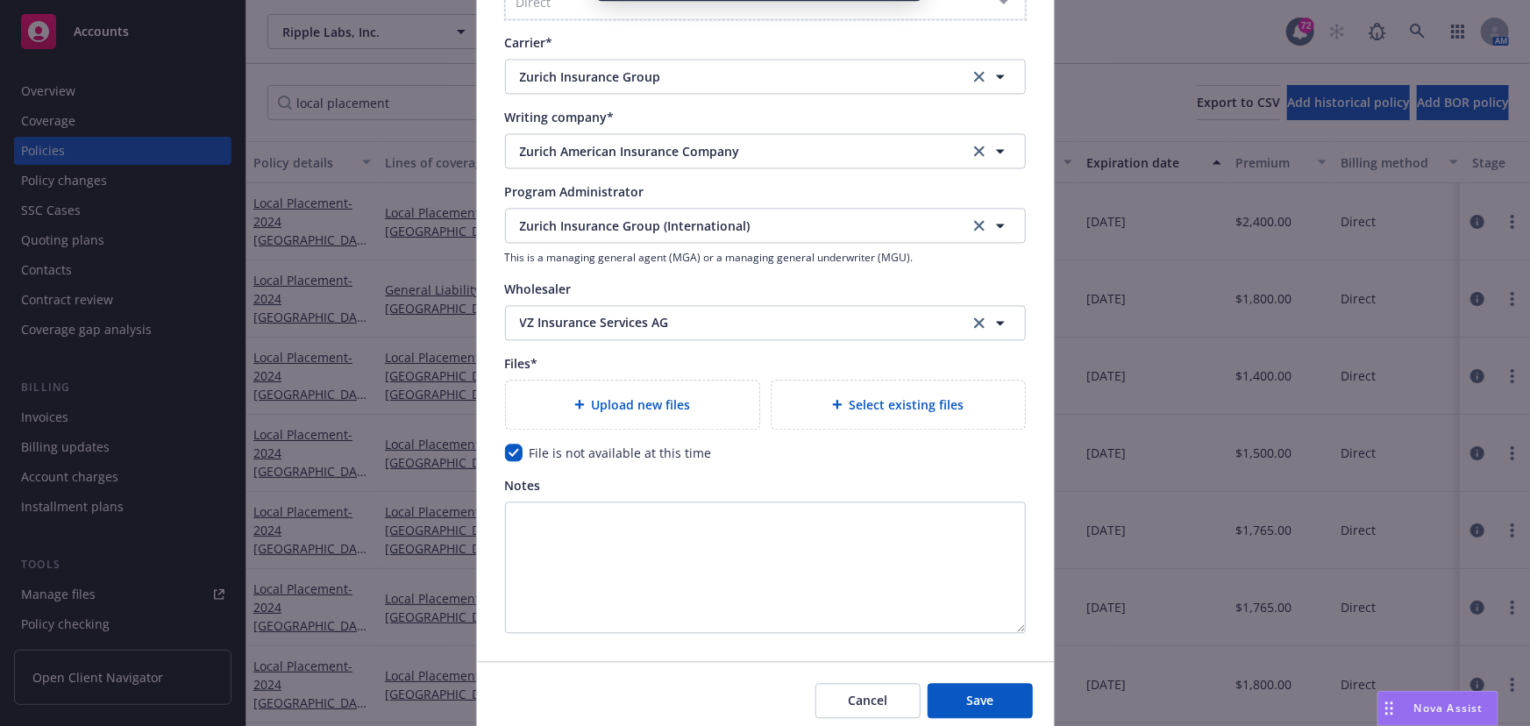
scroll to position [1844, 0]
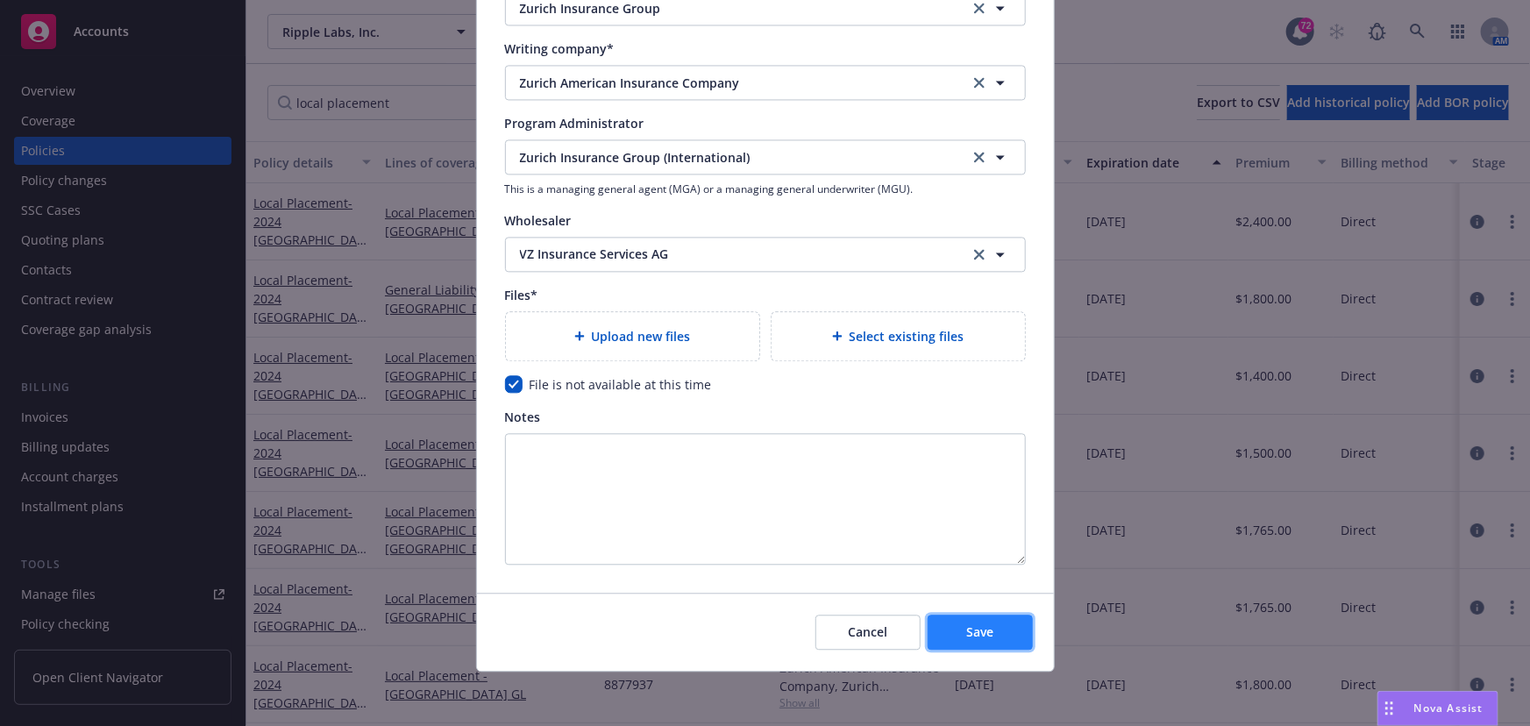
click at [984, 643] on button "Save" at bounding box center [979, 632] width 105 height 35
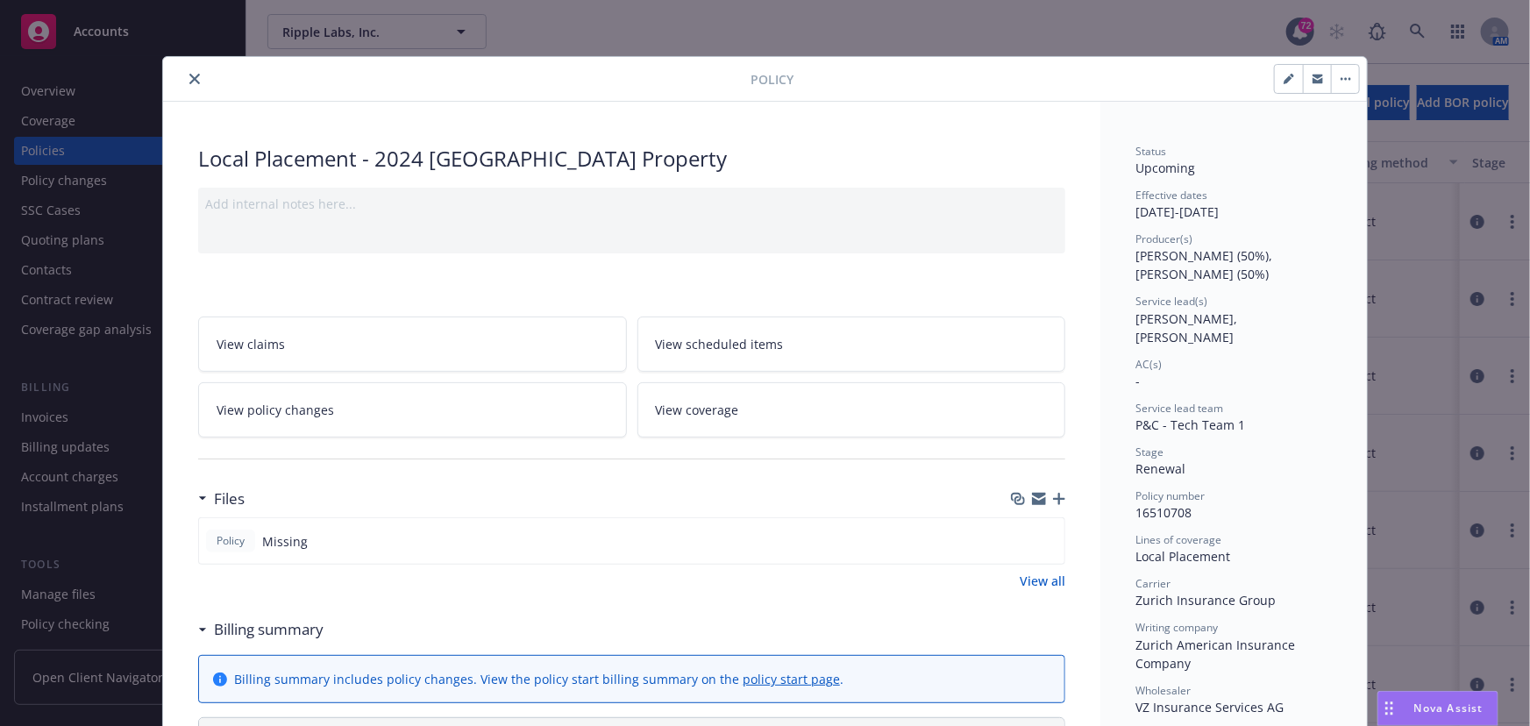
click at [189, 79] on icon "close" at bounding box center [194, 79] width 11 height 11
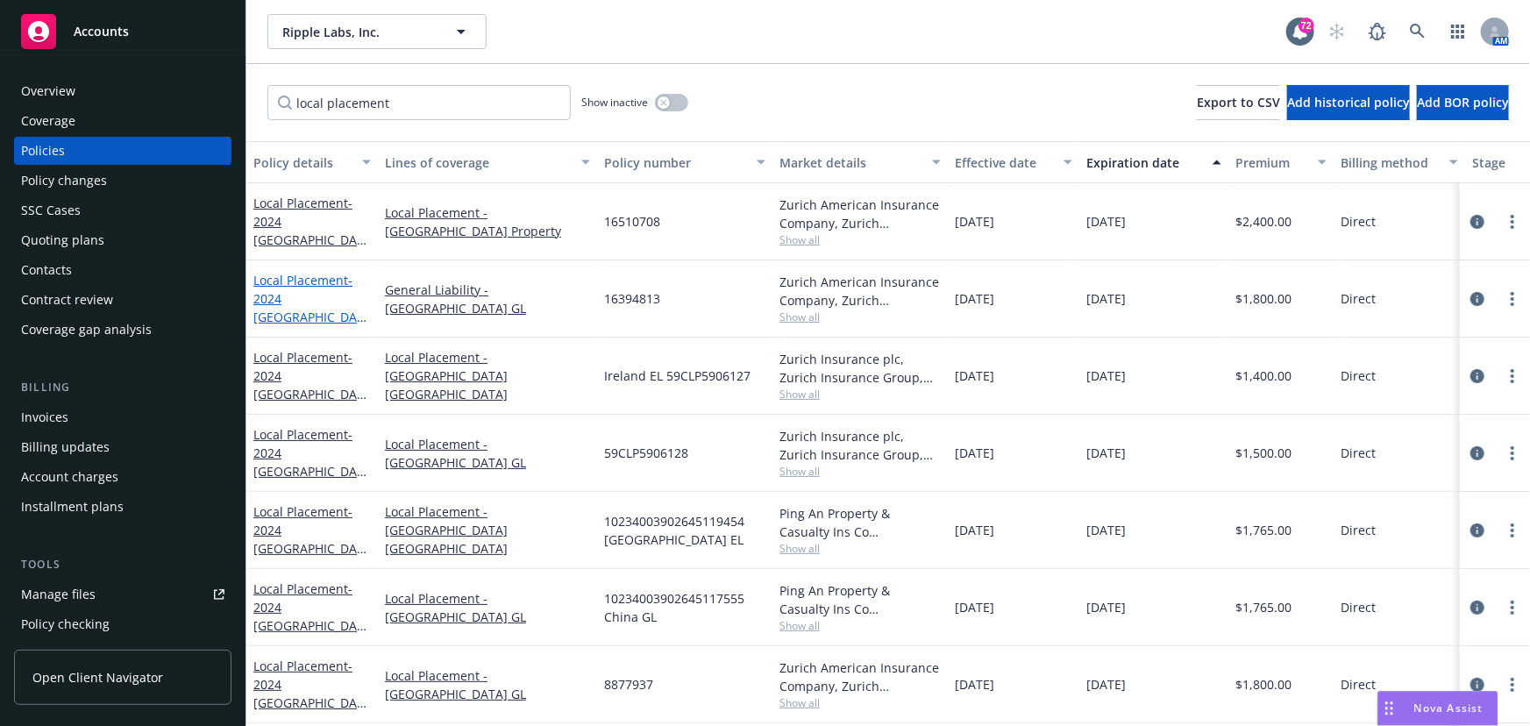
click at [321, 294] on link "Local Placement - 2024 [GEOGRAPHIC_DATA] GL" at bounding box center [308, 308] width 110 height 72
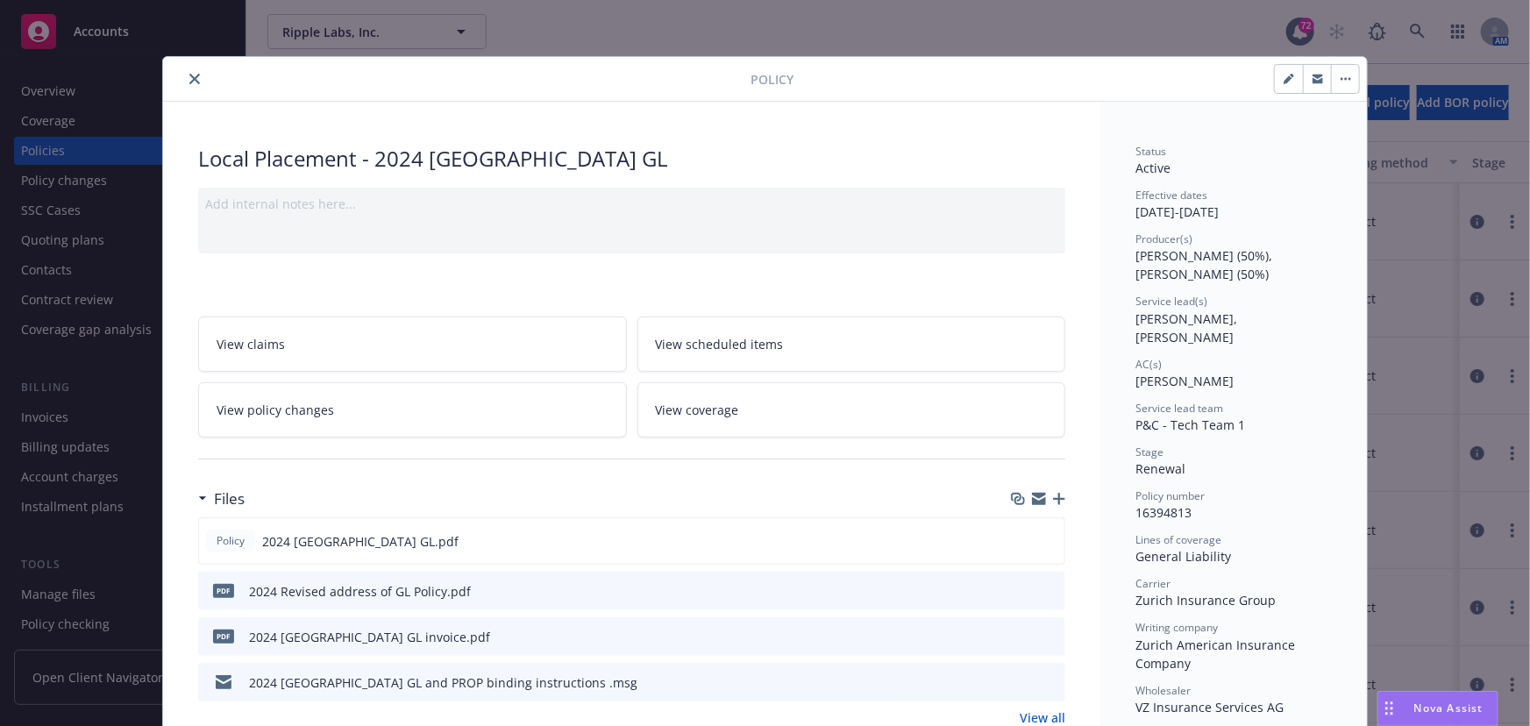
click at [1339, 82] on button "button" at bounding box center [1345, 79] width 28 height 28
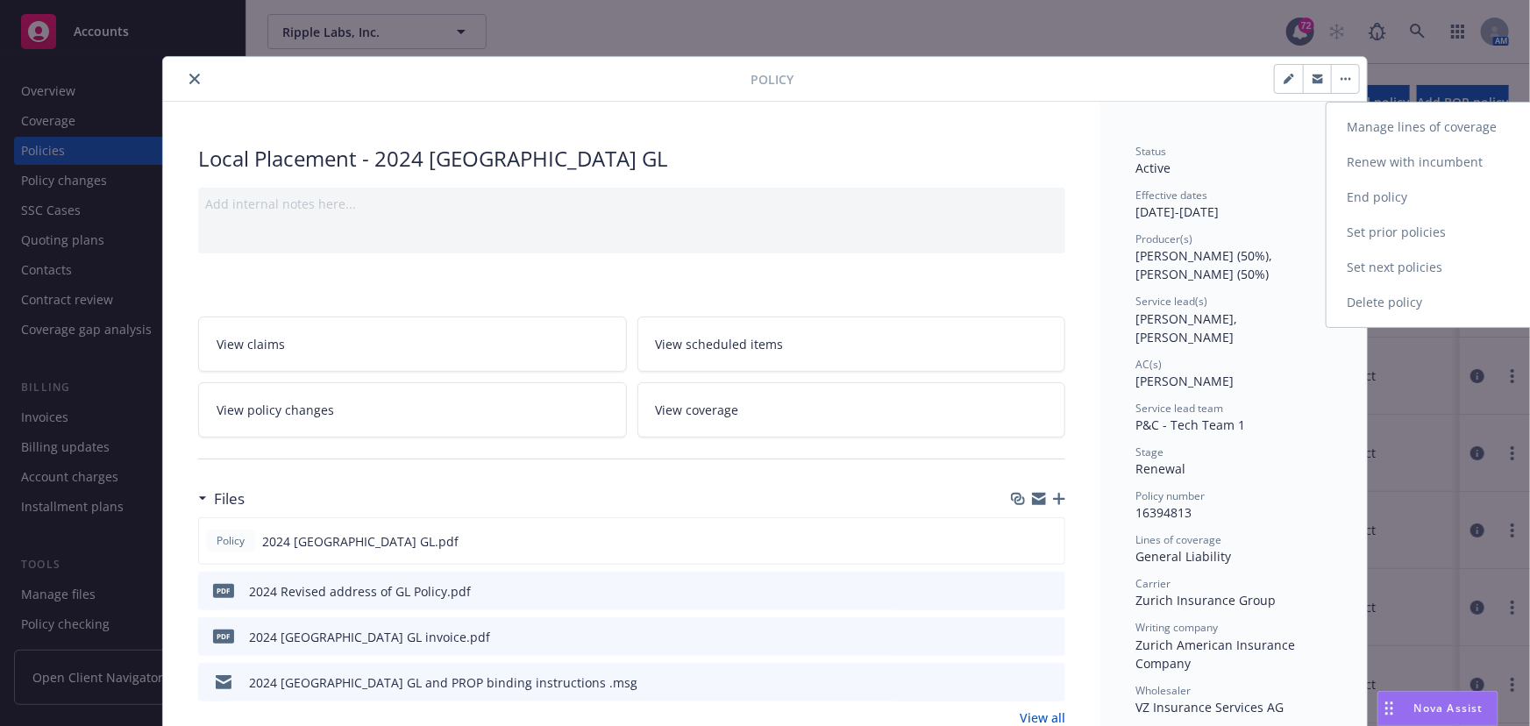
click at [1373, 153] on link "Renew with incumbent" at bounding box center [1429, 162] width 206 height 35
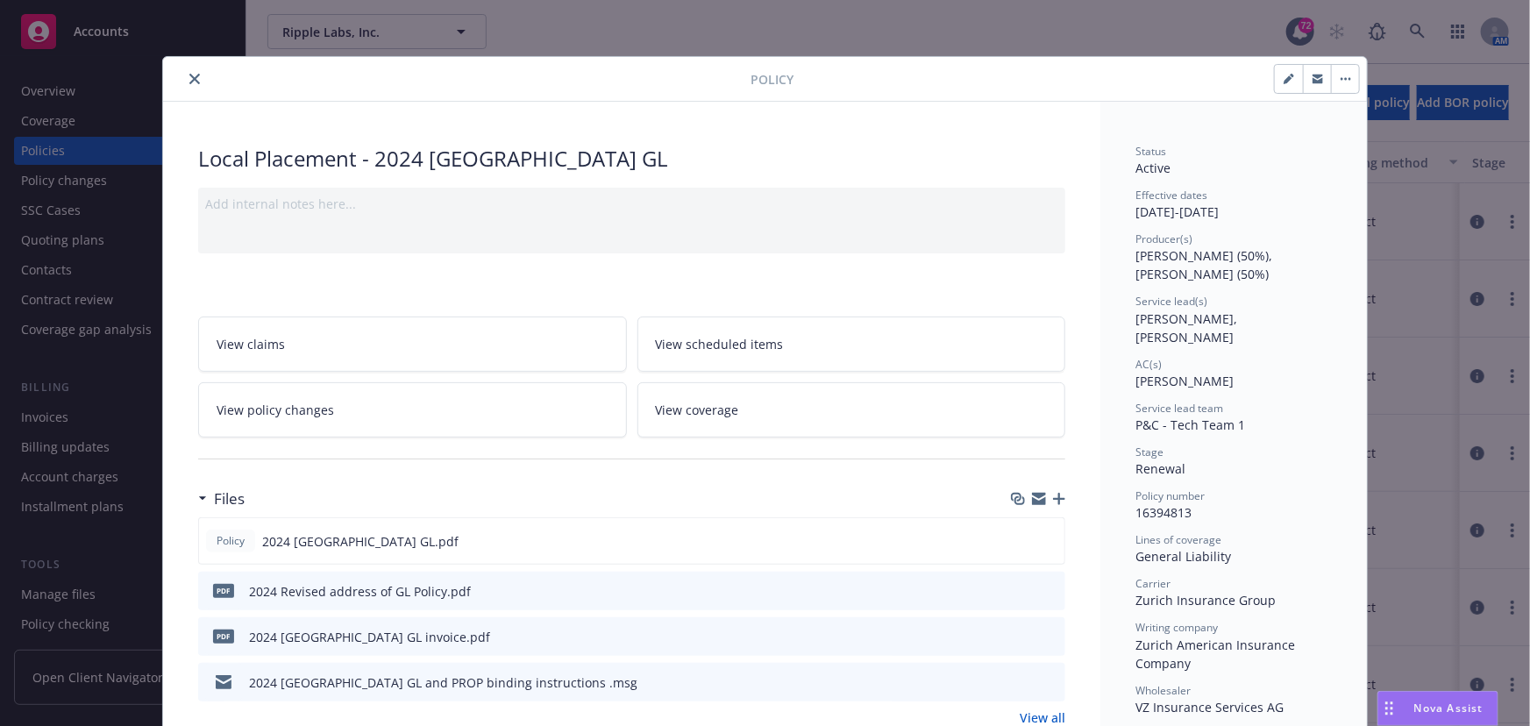
select select "12"
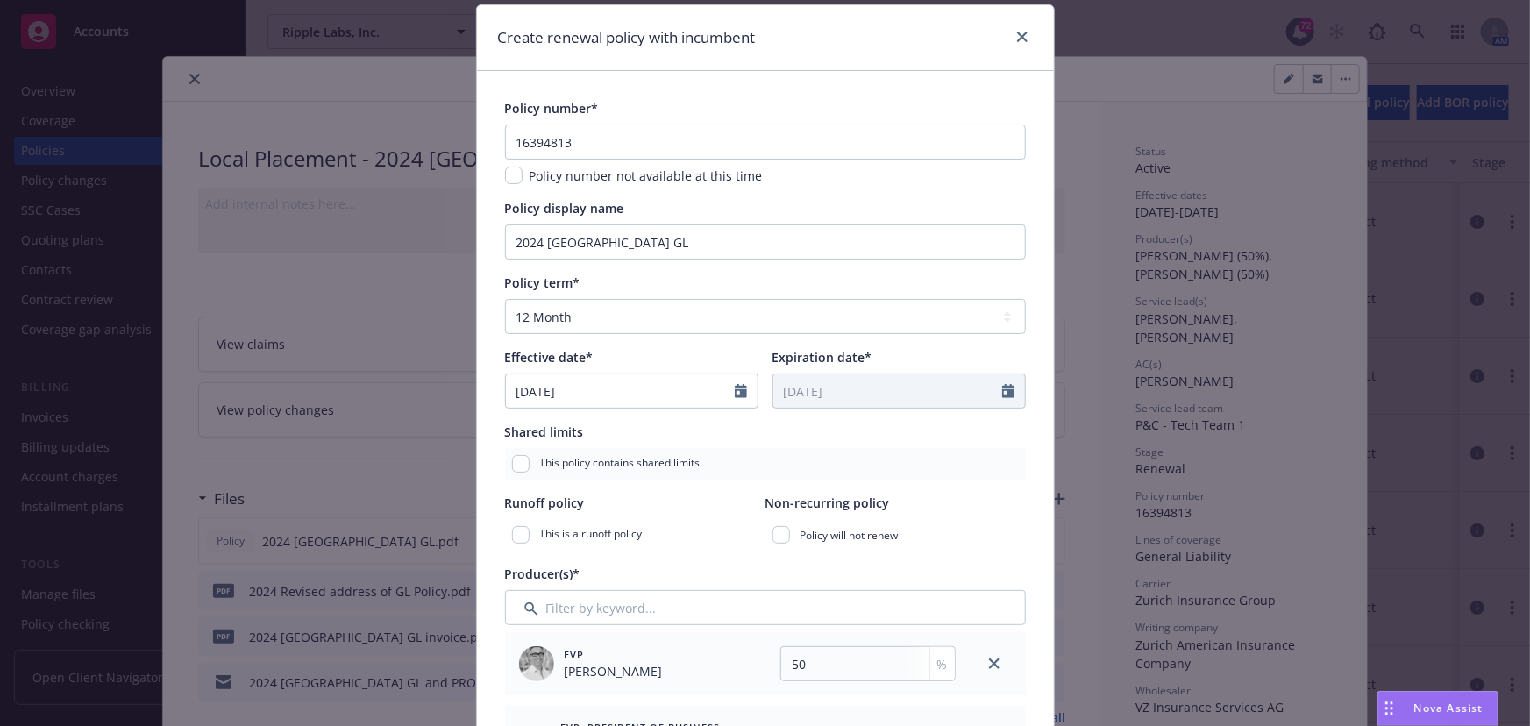
scroll to position [79, 0]
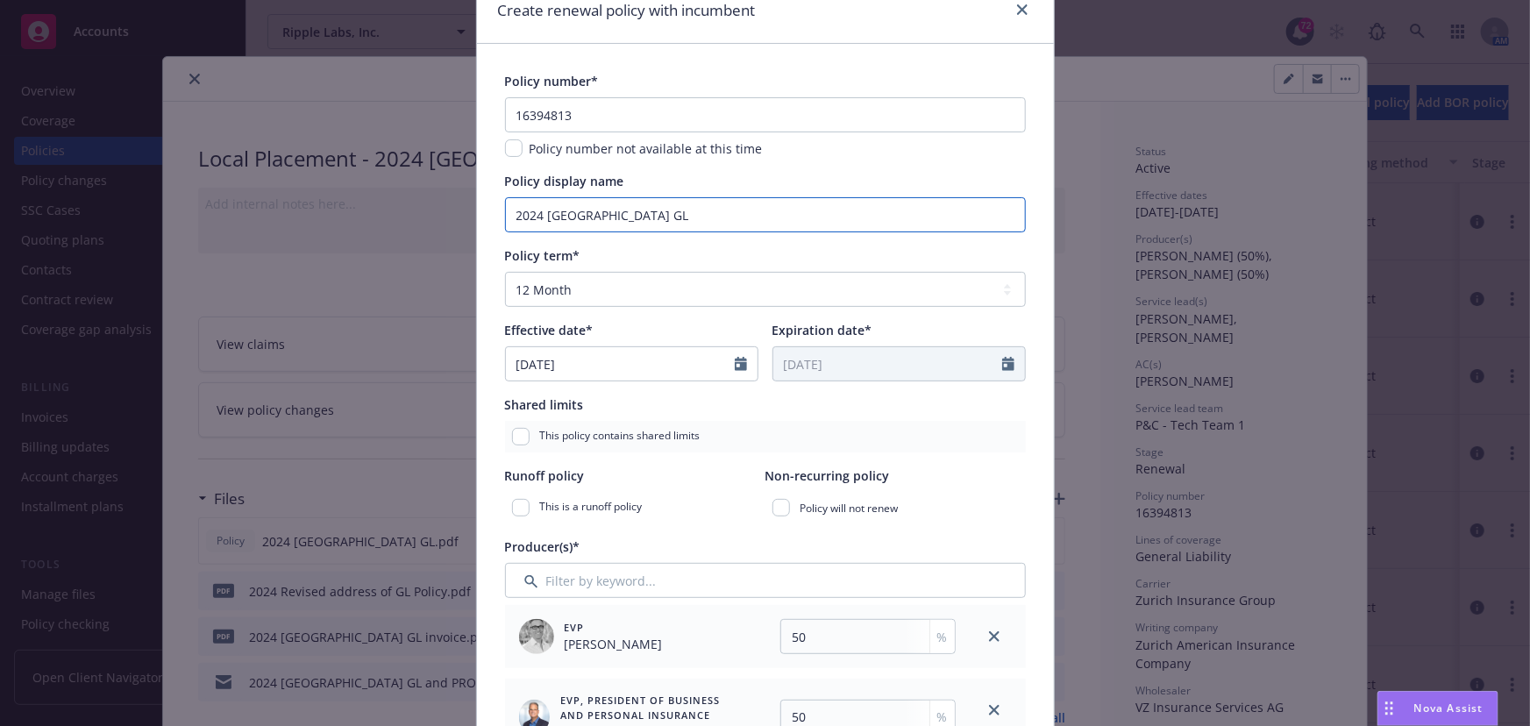
click at [526, 212] on input "2024 [GEOGRAPHIC_DATA] GL" at bounding box center [765, 214] width 521 height 35
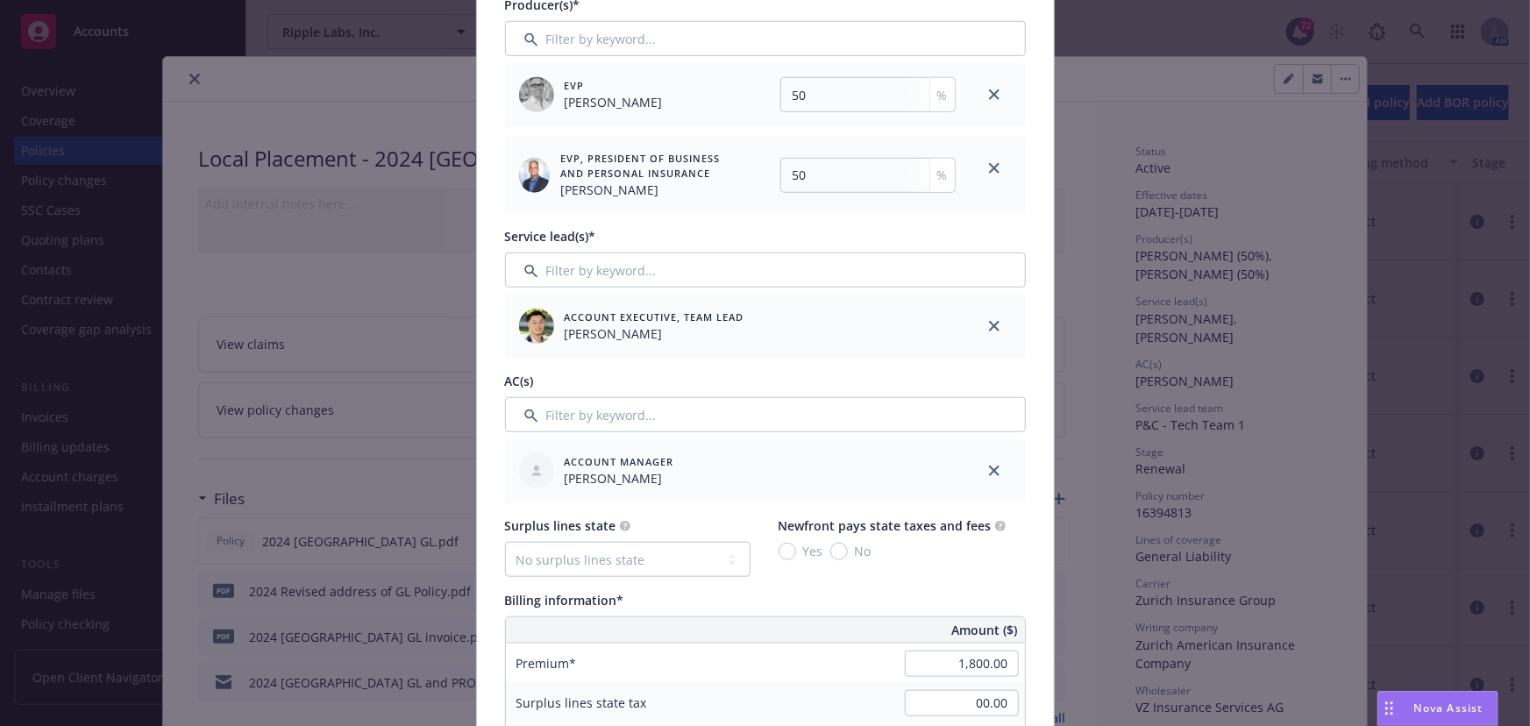
scroll to position [637, 0]
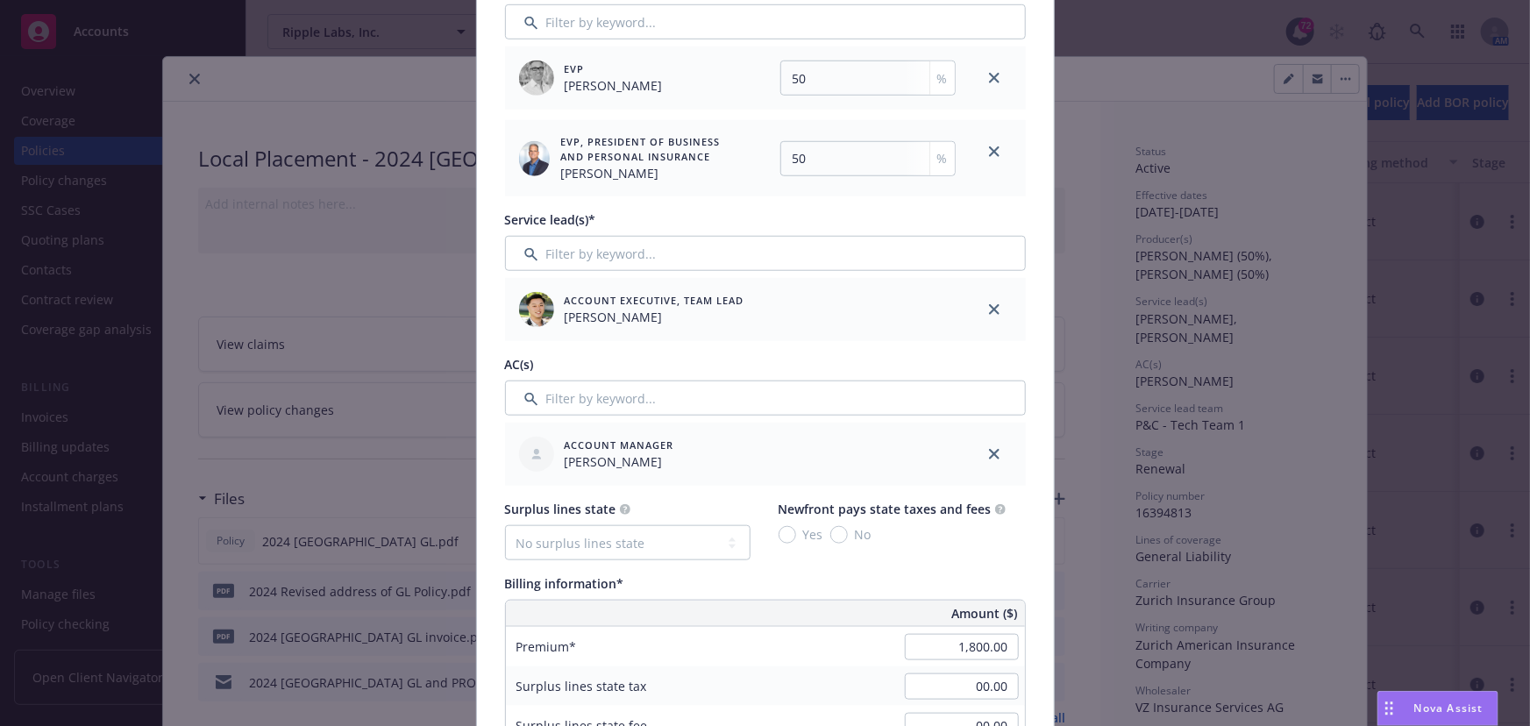
type input "2025 [GEOGRAPHIC_DATA] GL"
click at [611, 257] on input "Filter by keyword..." at bounding box center [765, 253] width 521 height 35
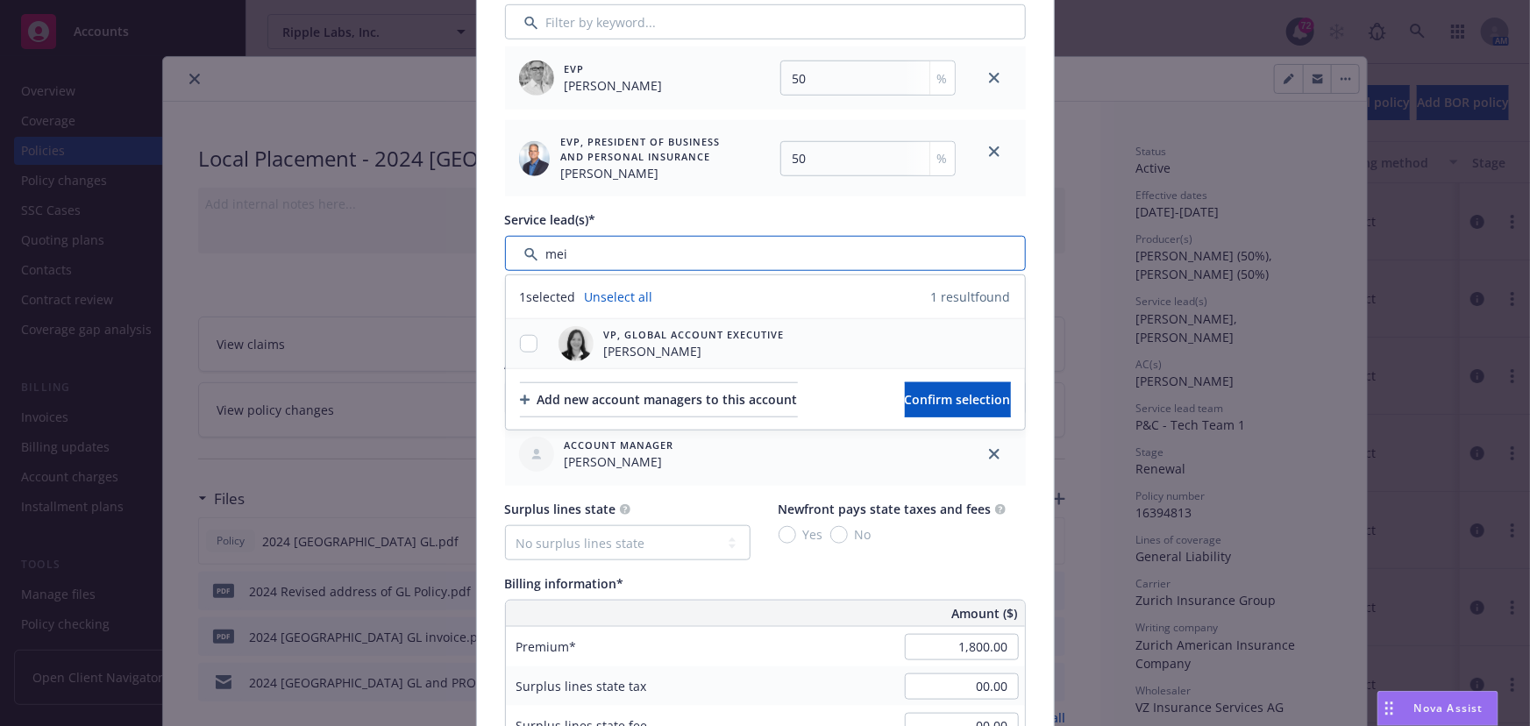
type input "mei"
click at [520, 342] on input "checkbox" at bounding box center [529, 344] width 18 height 18
checkbox input "true"
click at [905, 401] on button "Confirm selection" at bounding box center [958, 399] width 106 height 35
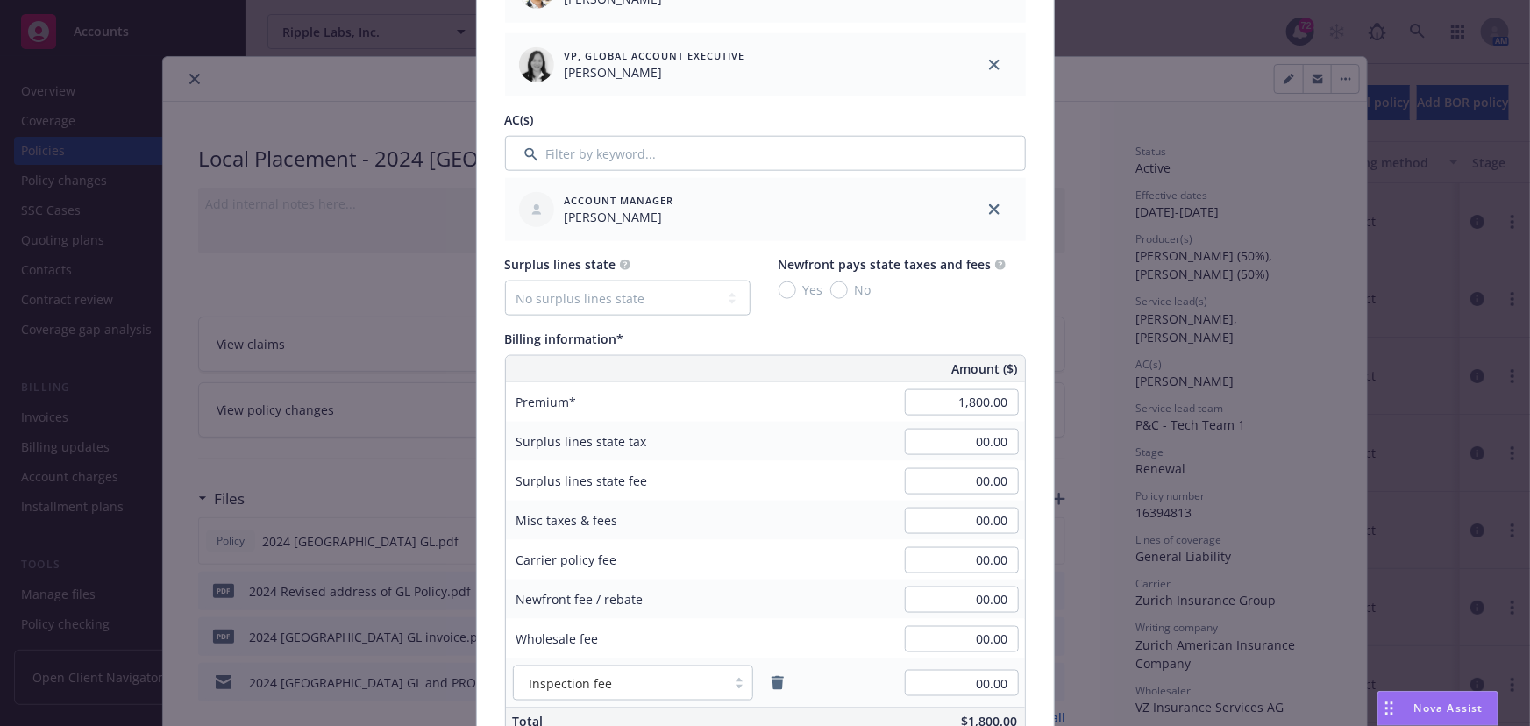
scroll to position [956, 0]
click at [953, 401] on input "1,800.00" at bounding box center [962, 402] width 114 height 26
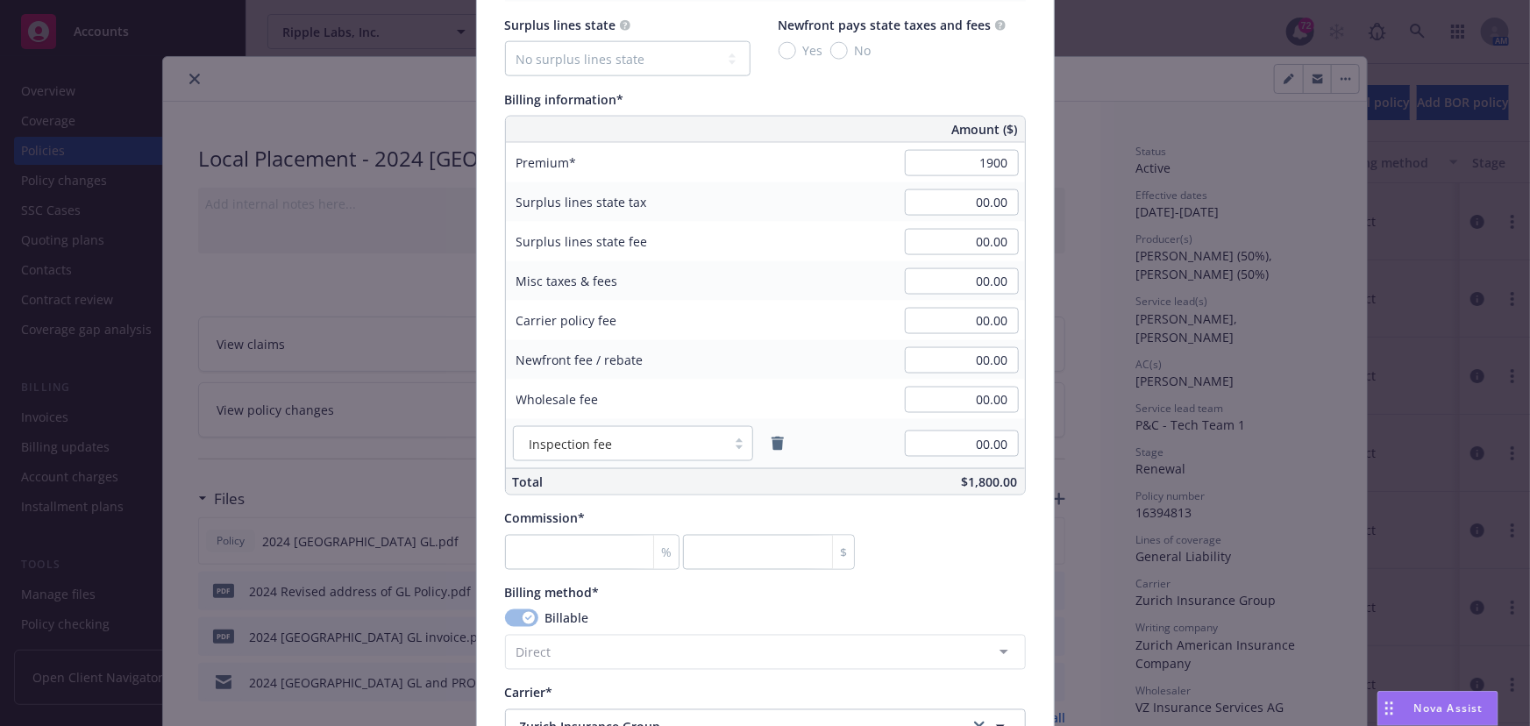
type input "1,900.00"
click at [823, 466] on div "Amount ($) Premium 1,900.00 Surplus lines state tax 00.00 Surplus lines state f…" at bounding box center [765, 306] width 521 height 380
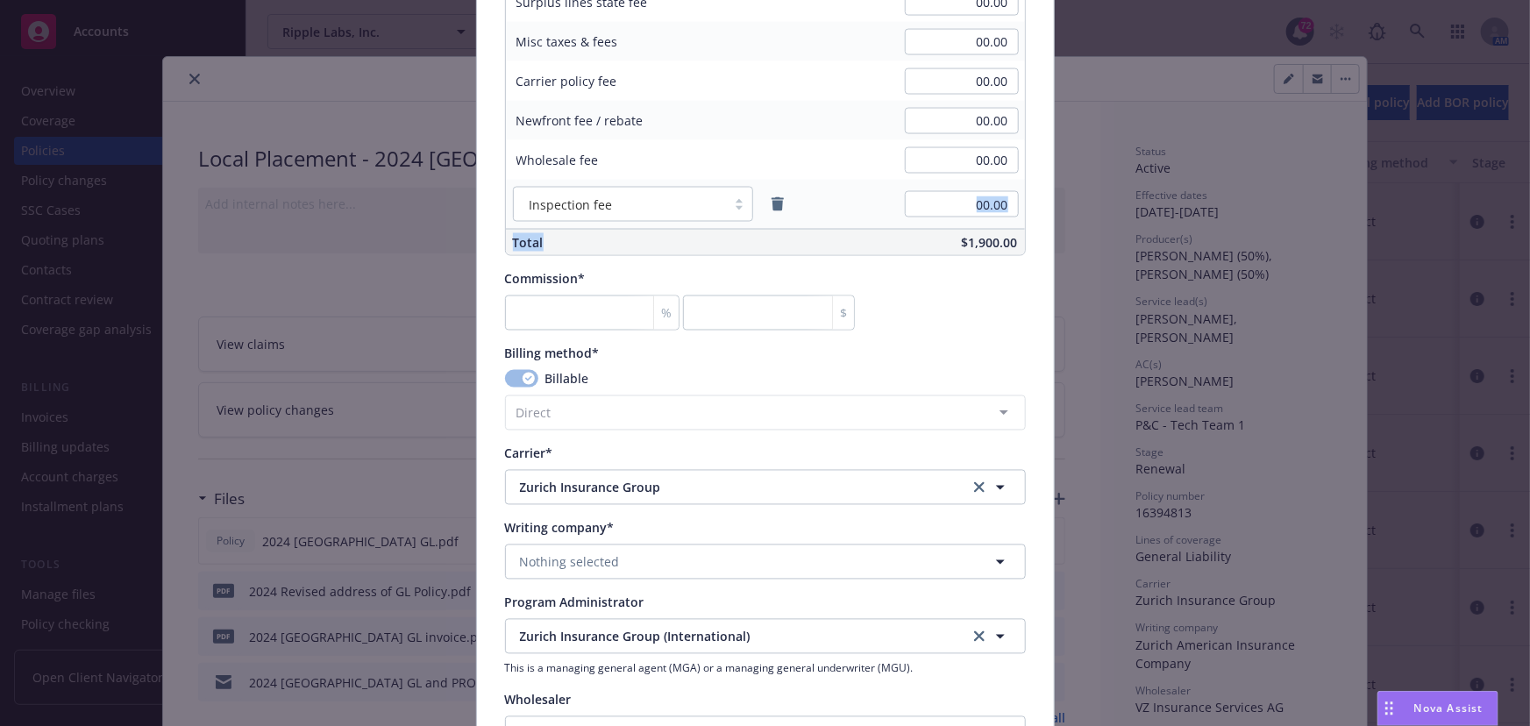
scroll to position [1594, 0]
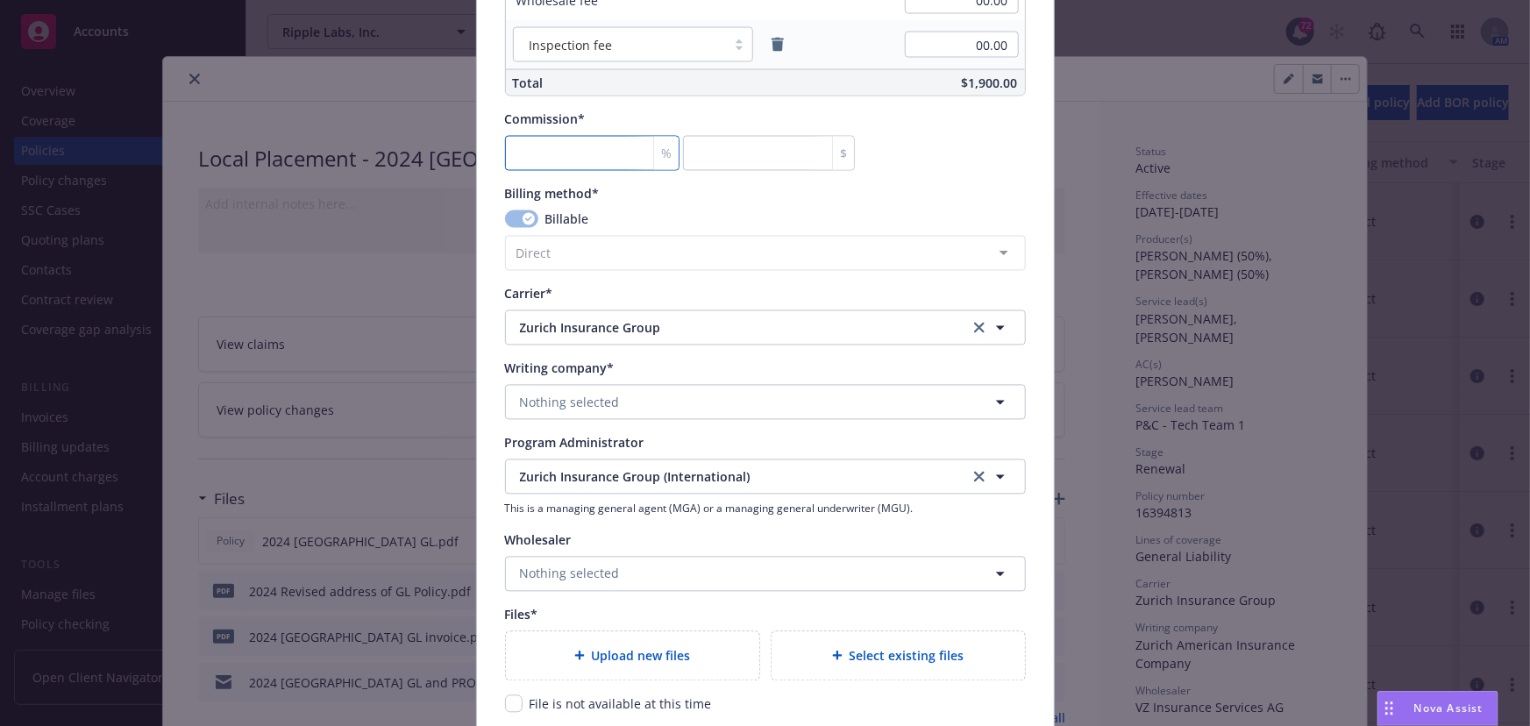
click at [547, 158] on input "number" at bounding box center [592, 153] width 174 height 35
type input "0"
click at [509, 565] on button "Nothing selected" at bounding box center [765, 574] width 521 height 35
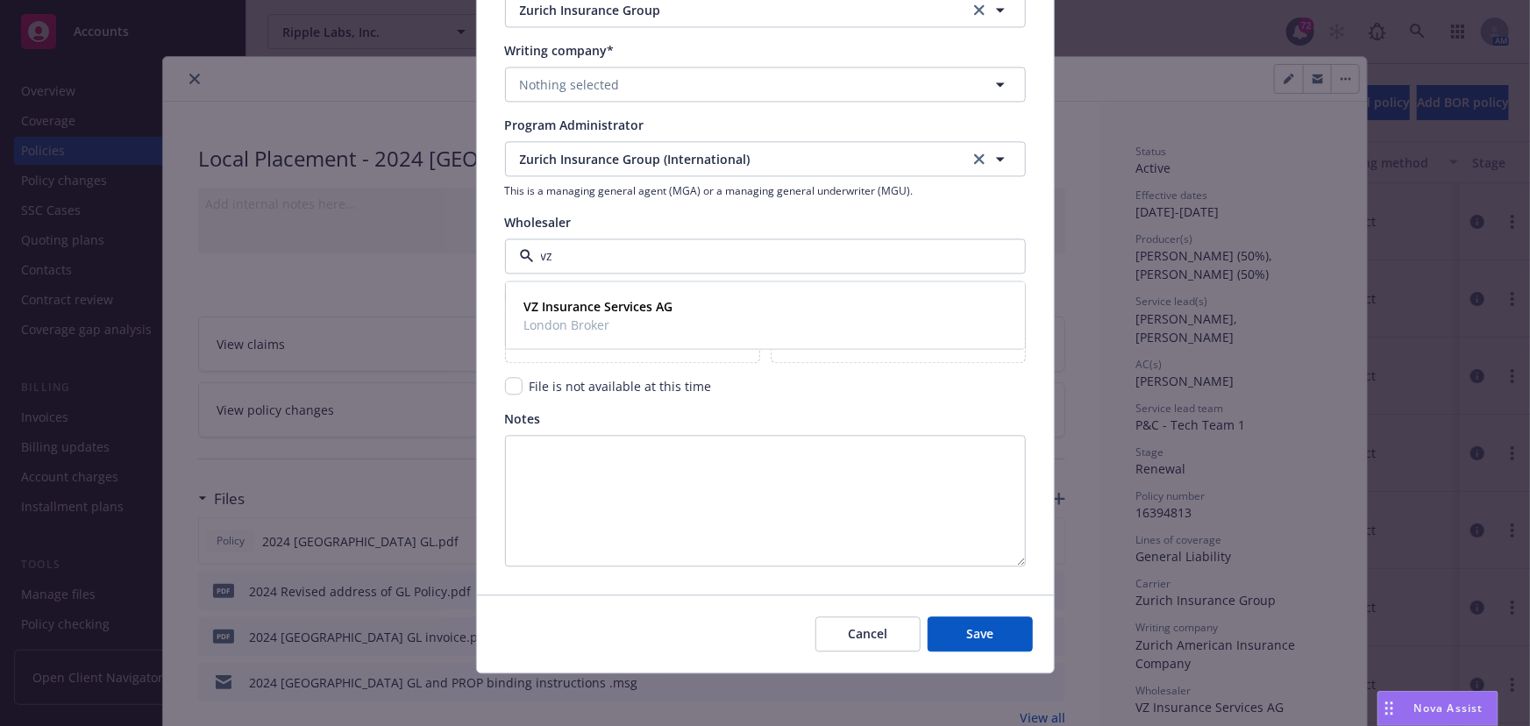
scroll to position [1914, 0]
type input "vz"
click at [973, 638] on button "Save" at bounding box center [979, 632] width 105 height 35
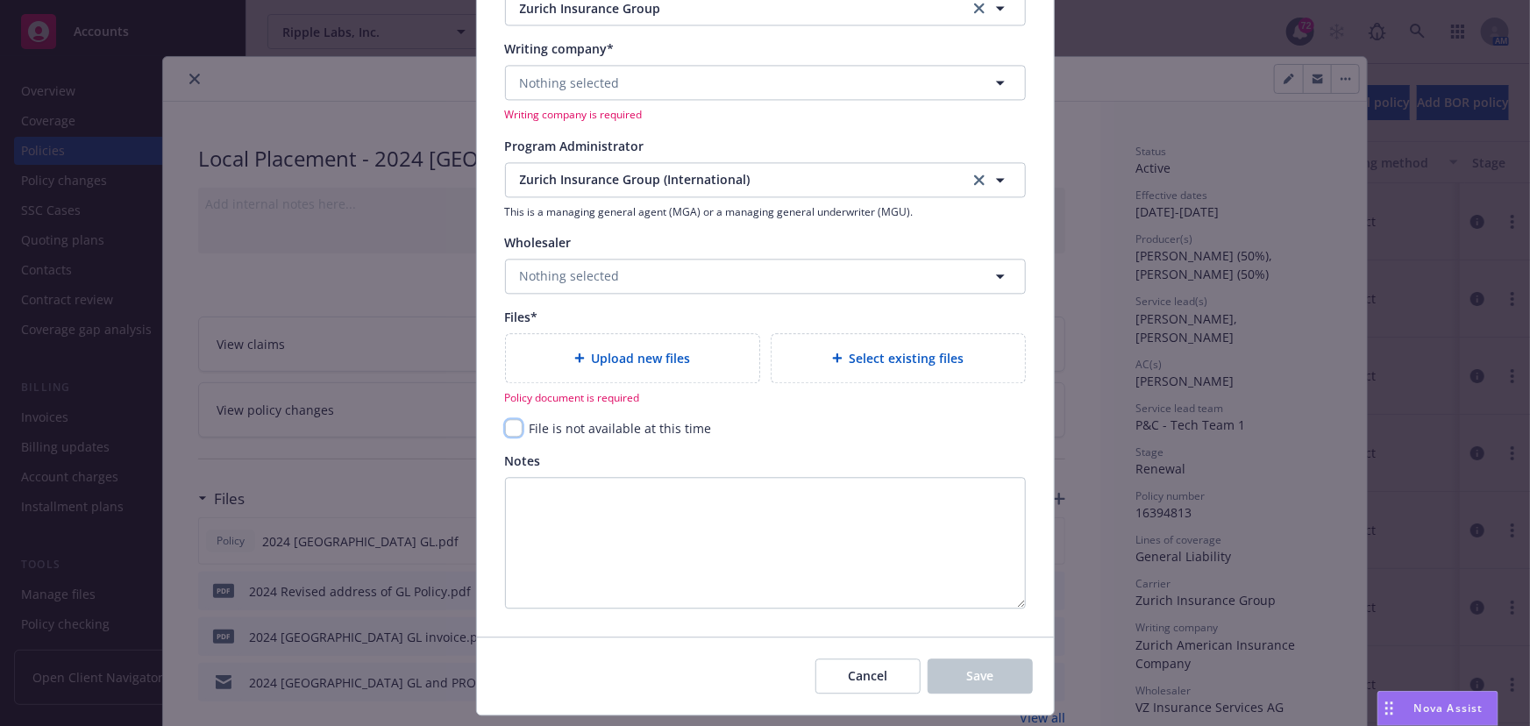
click at [515, 420] on input "checkbox" at bounding box center [514, 428] width 18 height 18
checkbox input "true"
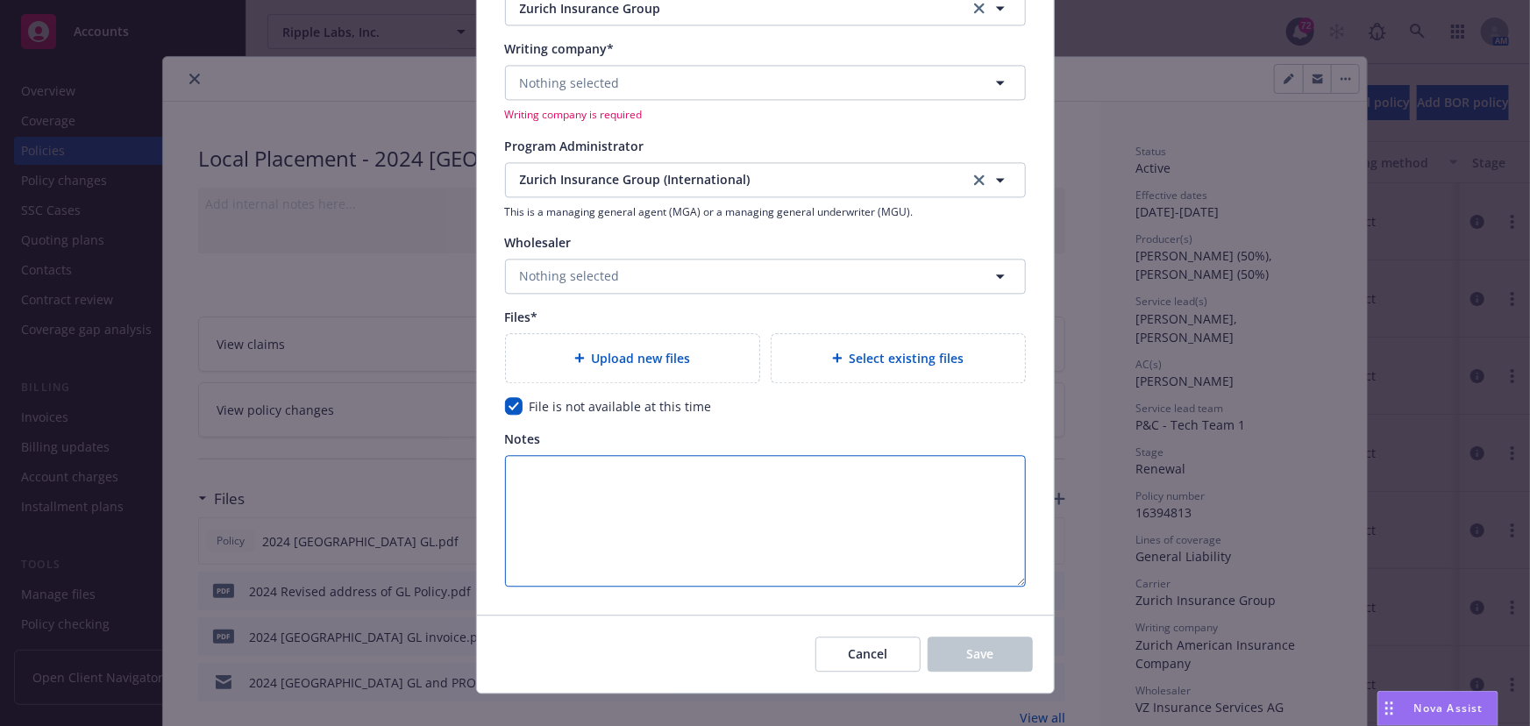
click at [850, 547] on textarea "Notes" at bounding box center [765, 520] width 521 height 131
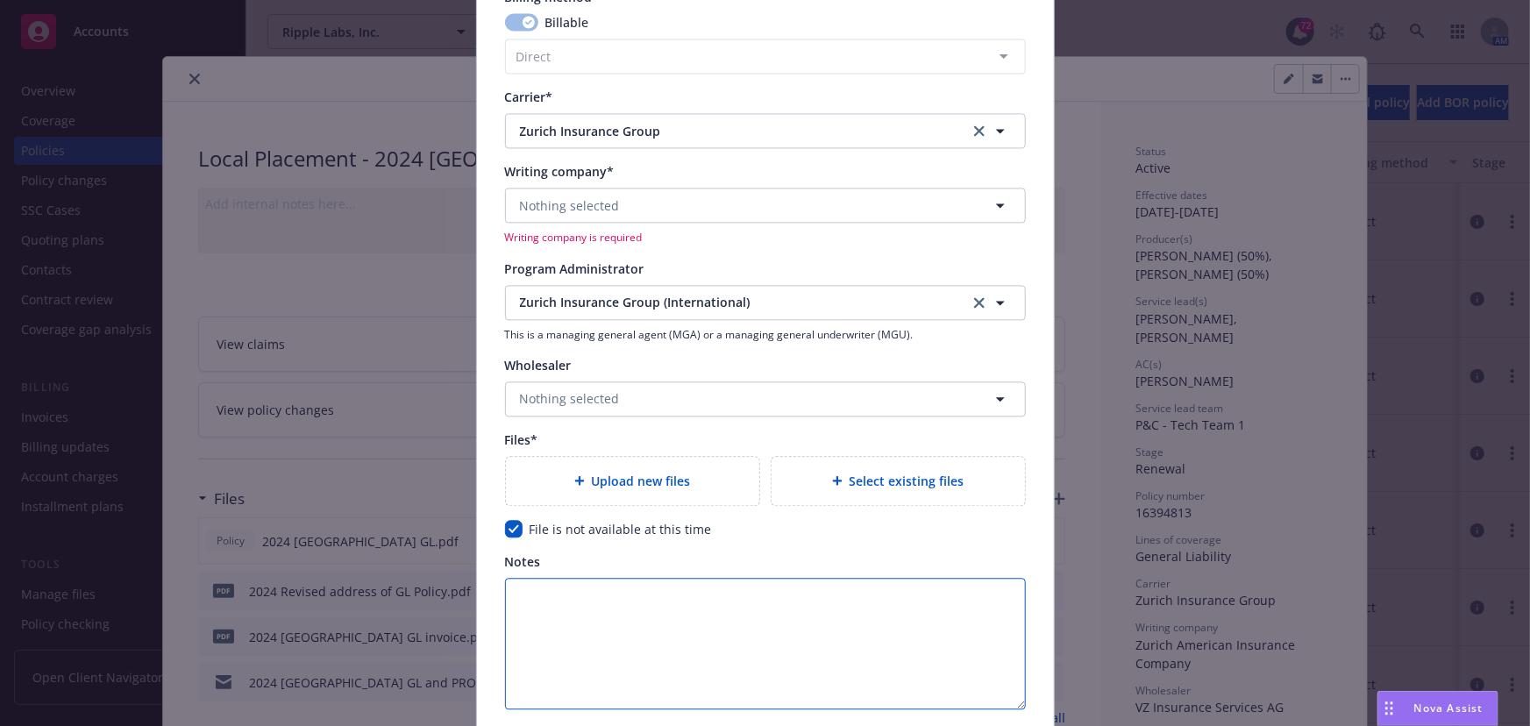
scroll to position [1674, 0]
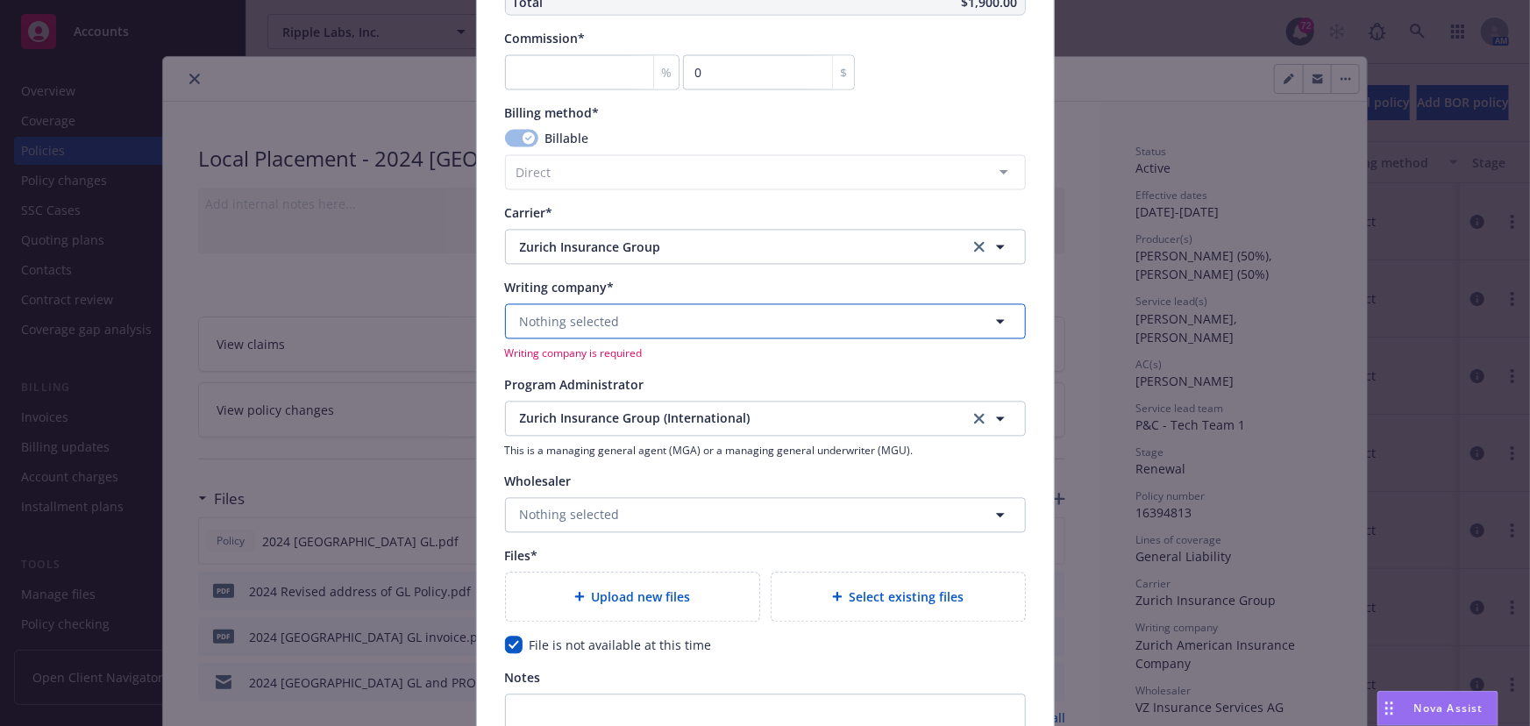
click at [694, 325] on button "Nothing selected" at bounding box center [765, 321] width 521 height 35
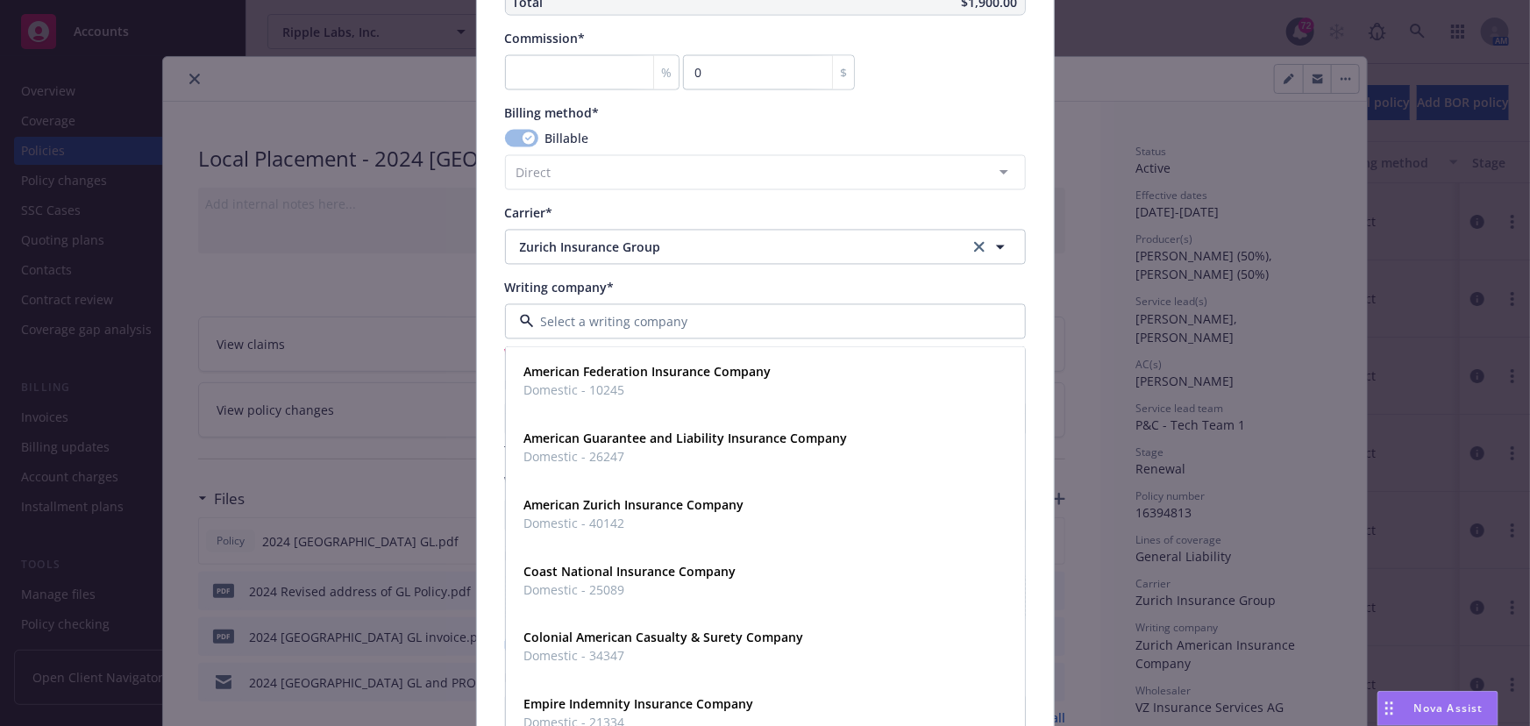
type input "z"
type input "a"
type input "zuri"
click at [666, 509] on strong "Zurich American Insurance Company" at bounding box center [634, 505] width 220 height 17
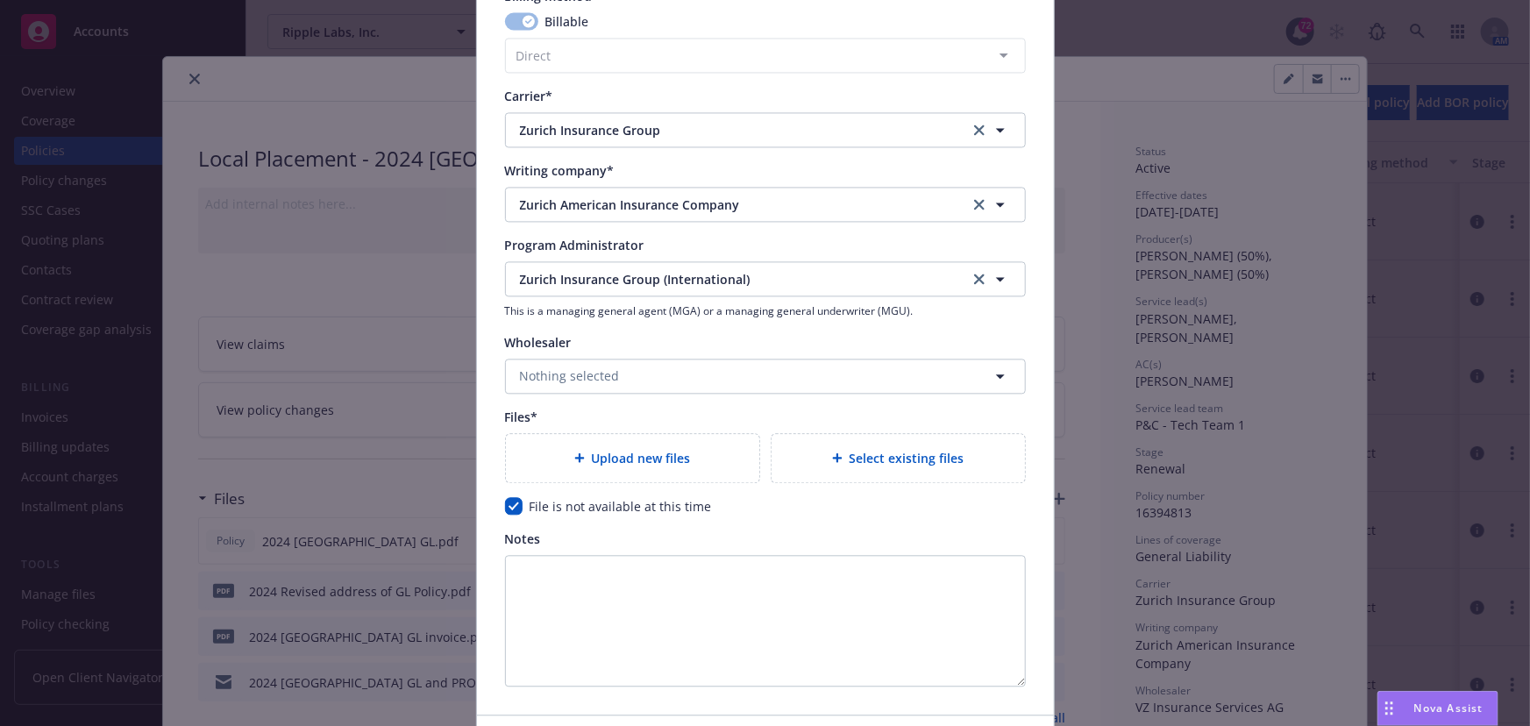
scroll to position [1834, 0]
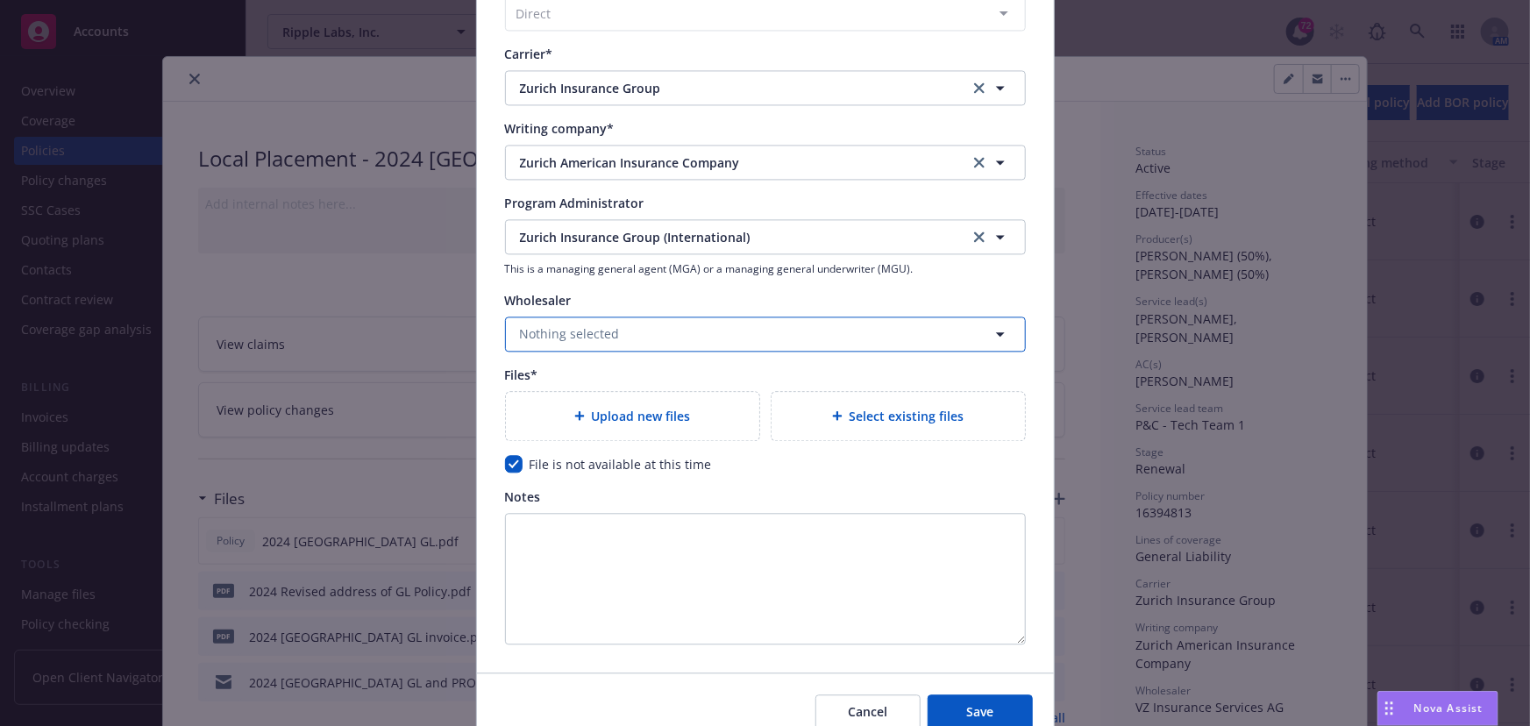
click at [709, 325] on button "Nothing selected" at bounding box center [765, 333] width 521 height 35
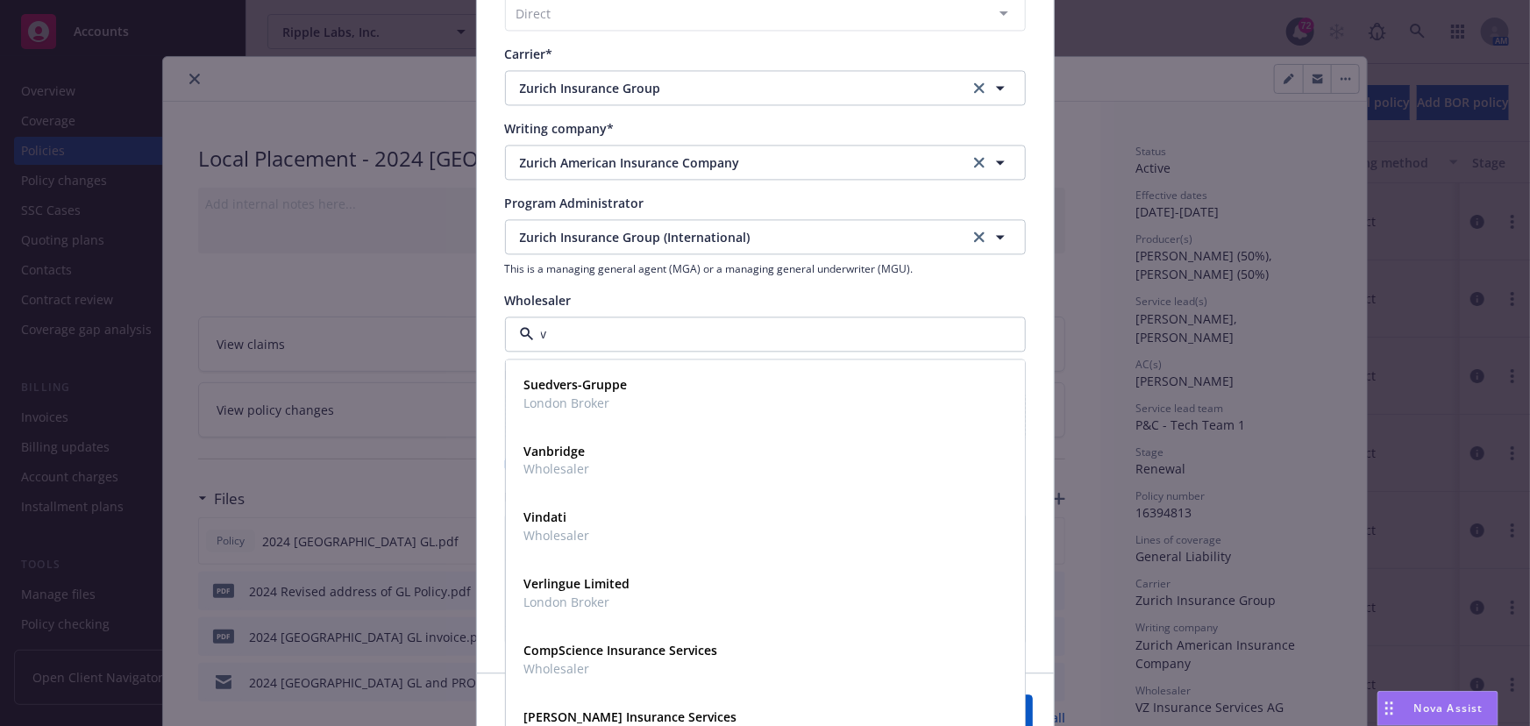
type input "vz"
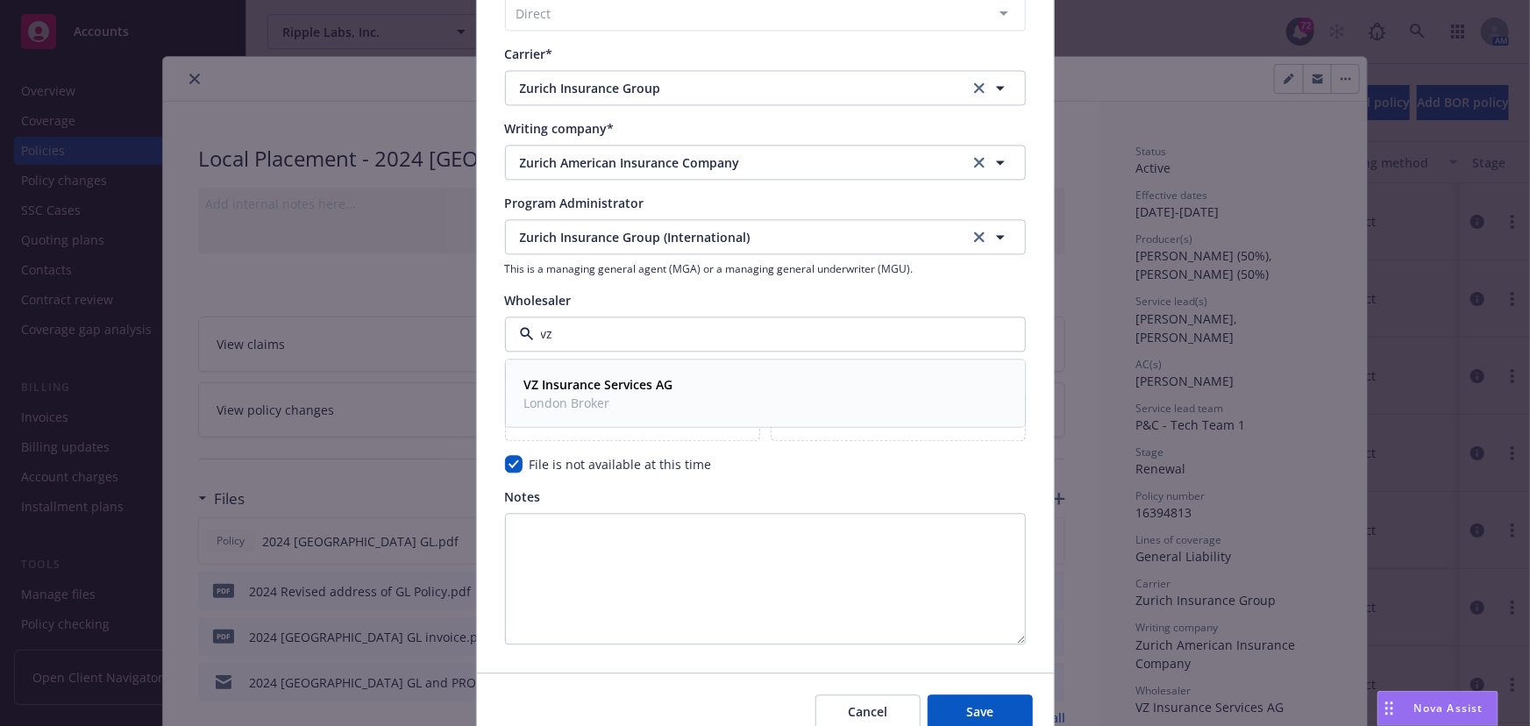
click at [632, 383] on strong "VZ Insurance Services AG" at bounding box center [598, 383] width 149 height 17
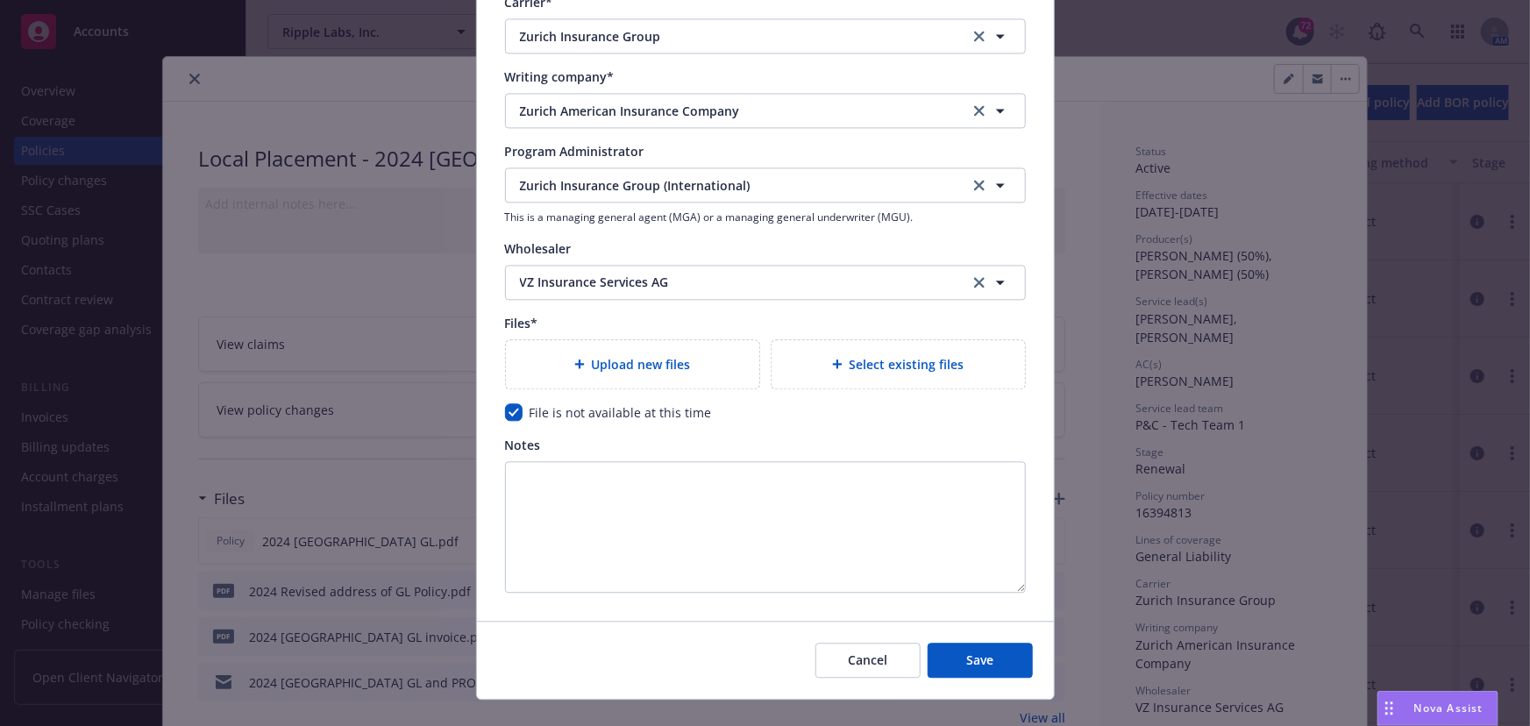
scroll to position [1914, 0]
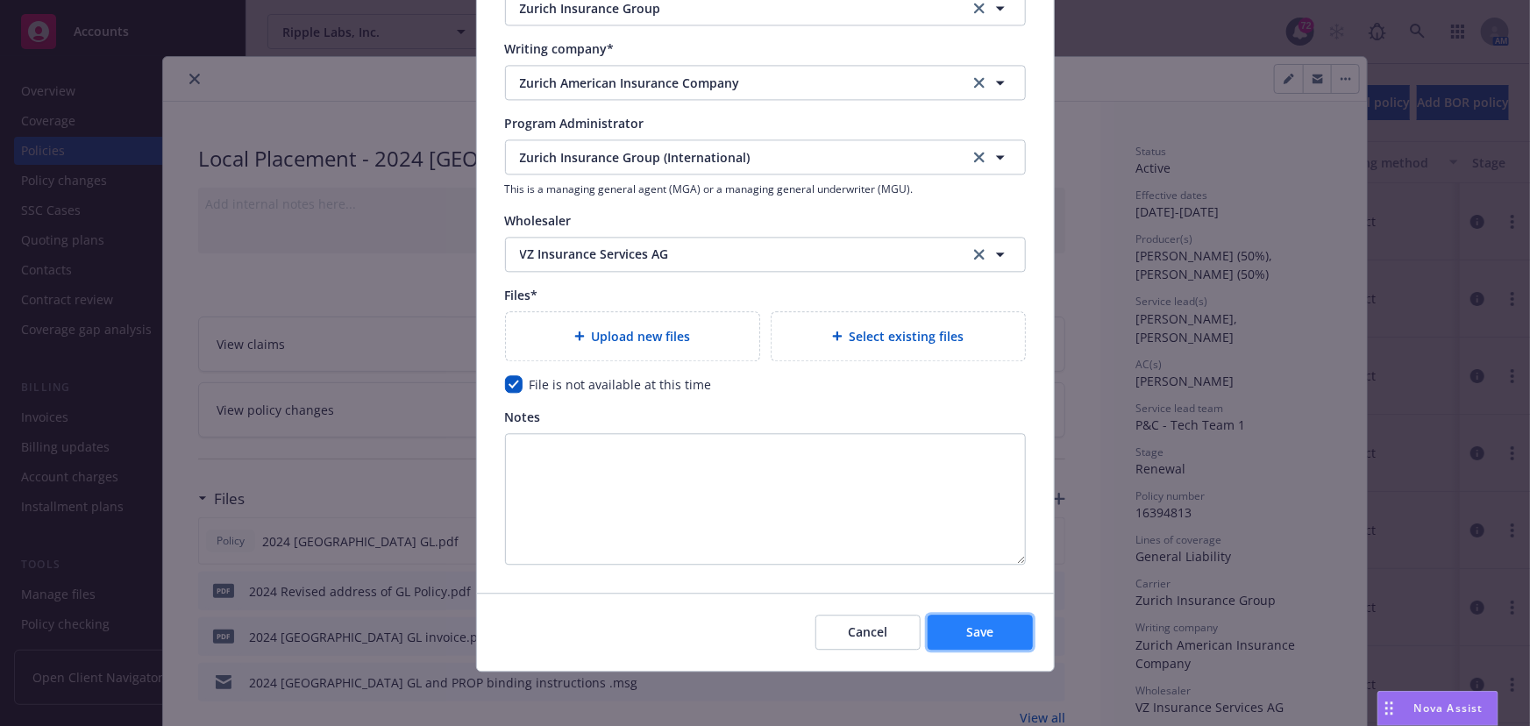
click at [966, 623] on span "Save" at bounding box center [979, 631] width 27 height 17
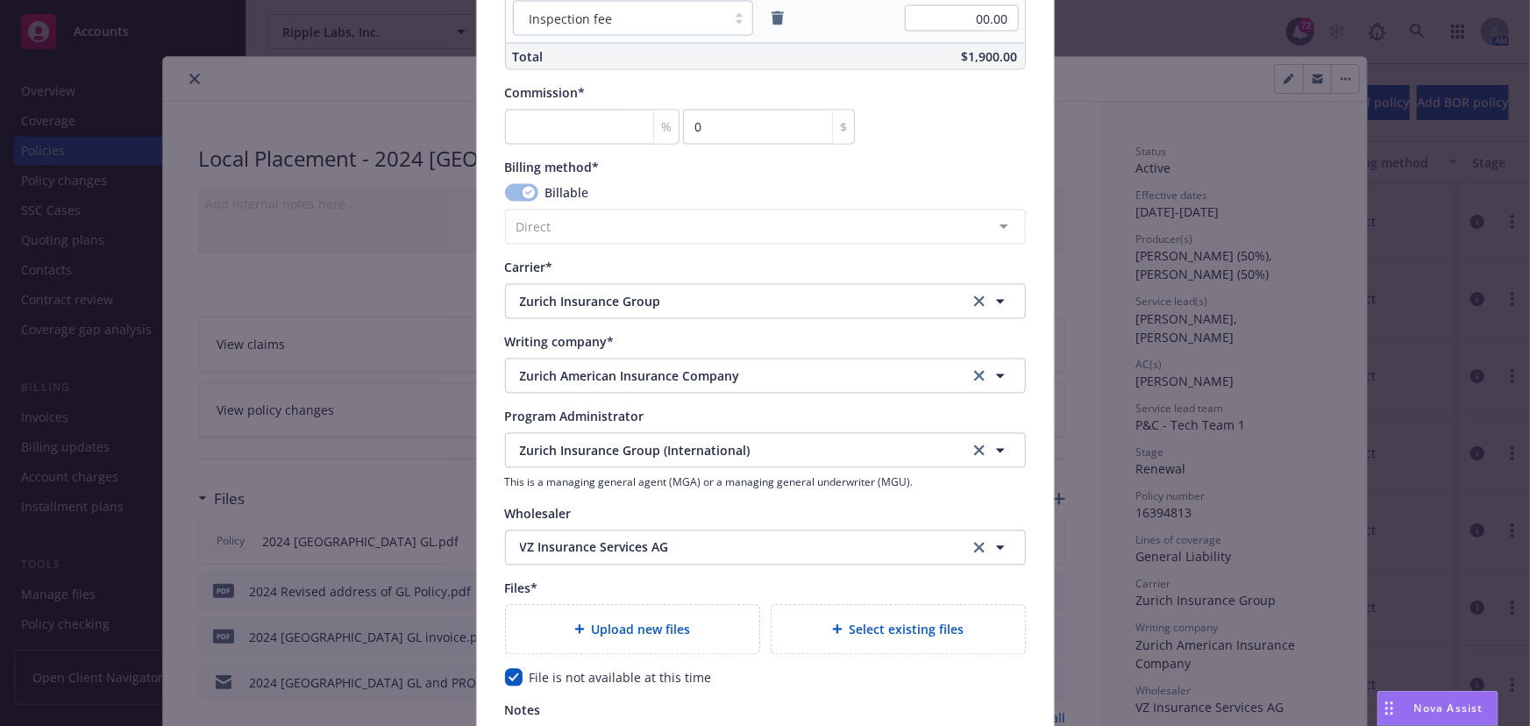
scroll to position [1595, 0]
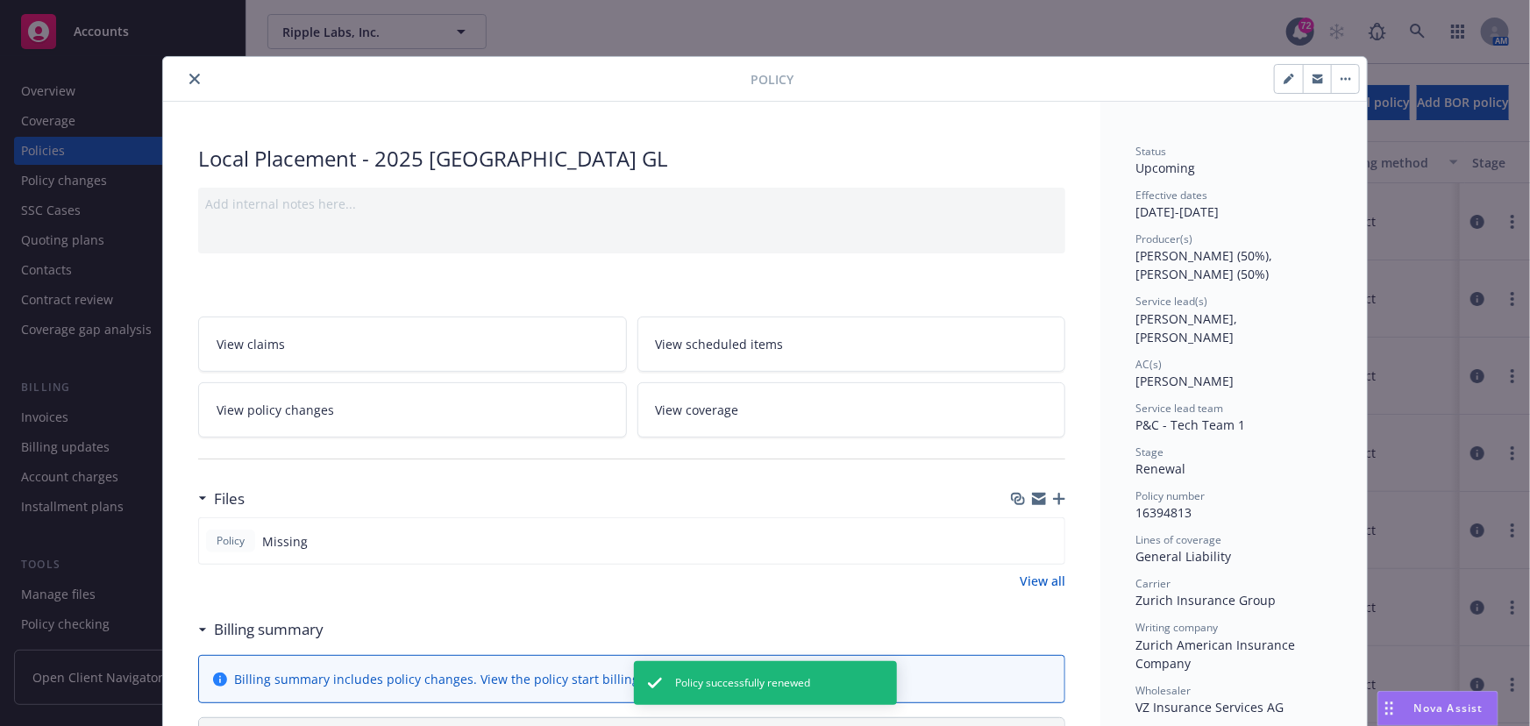
click at [189, 82] on icon "close" at bounding box center [194, 79] width 11 height 11
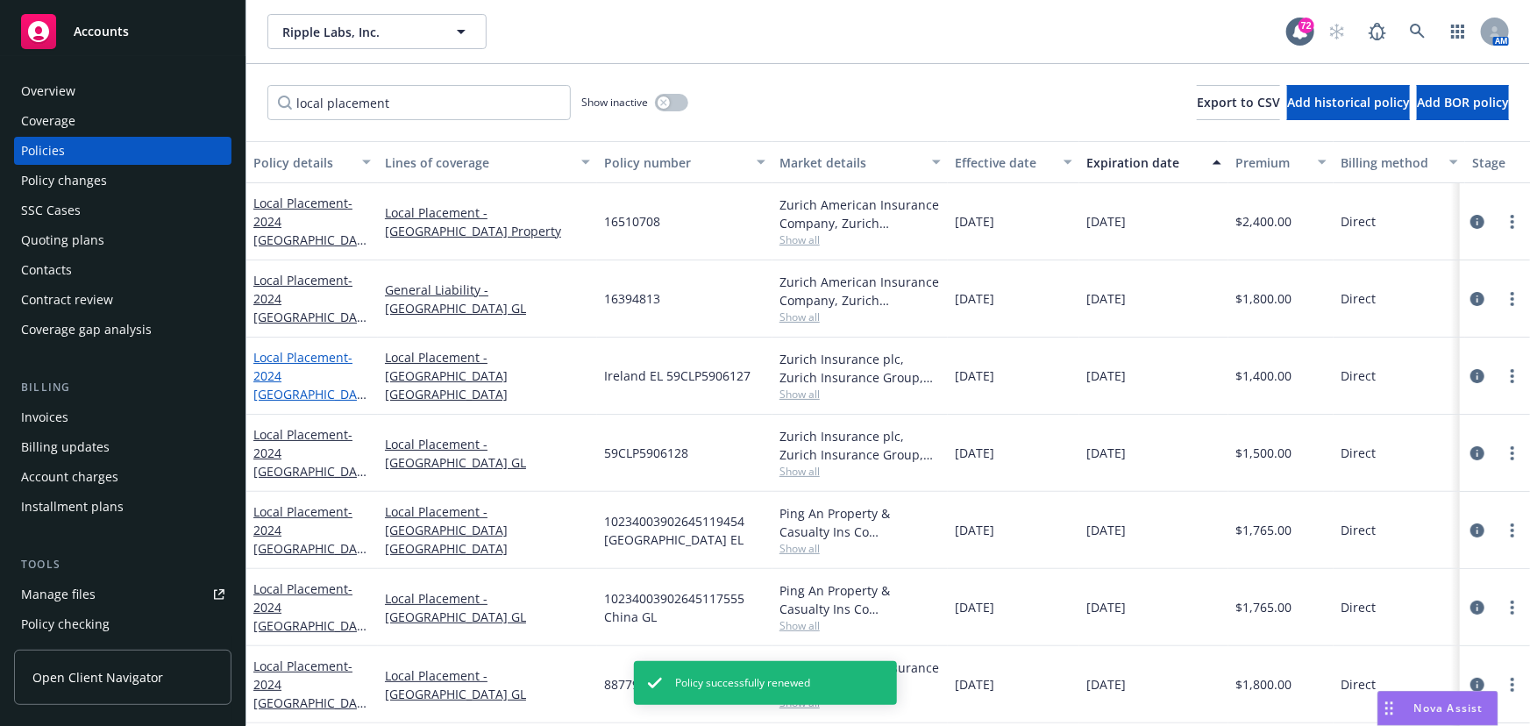
click at [311, 370] on link "Local Placement - 2024 [GEOGRAPHIC_DATA] [GEOGRAPHIC_DATA]" at bounding box center [308, 385] width 110 height 72
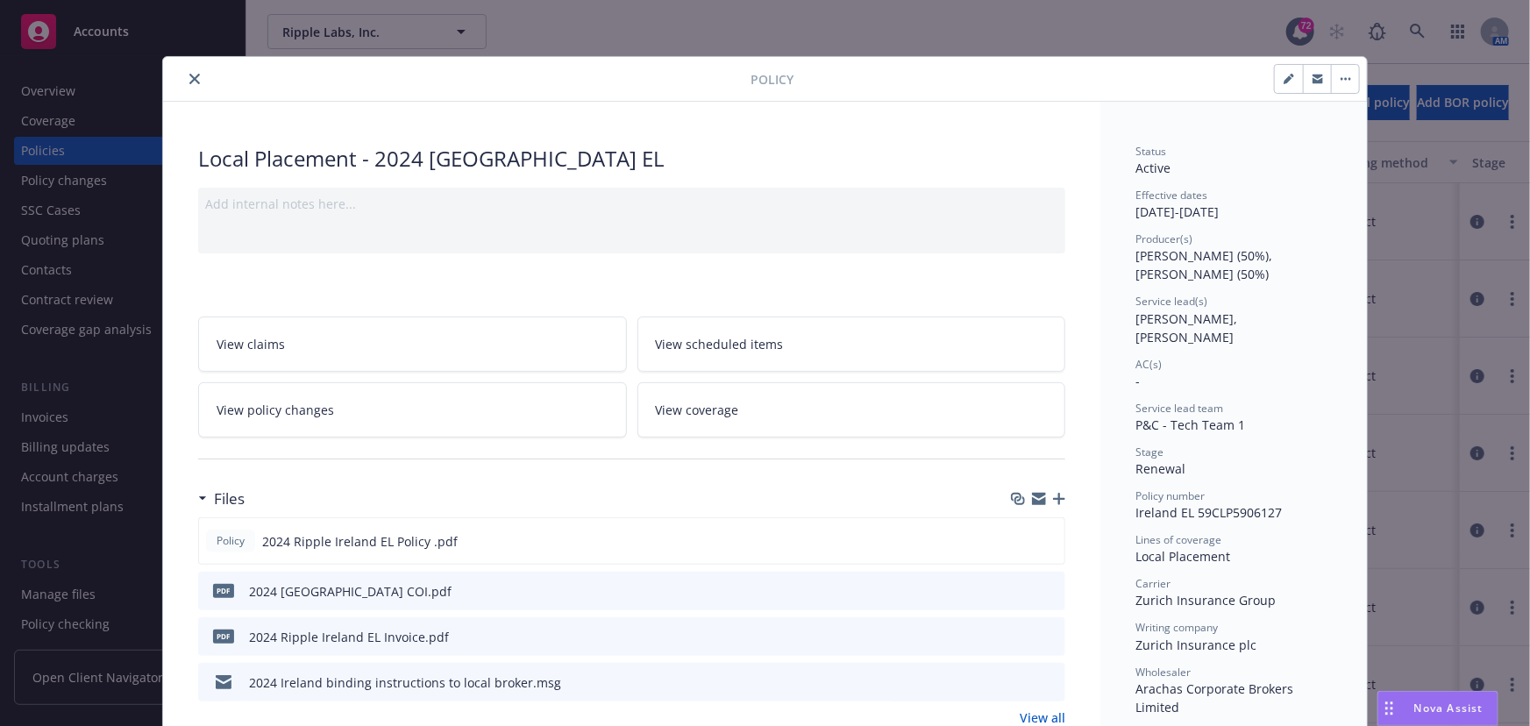
click at [1283, 71] on button "button" at bounding box center [1289, 79] width 28 height 28
select select "RENEWAL"
select select "12"
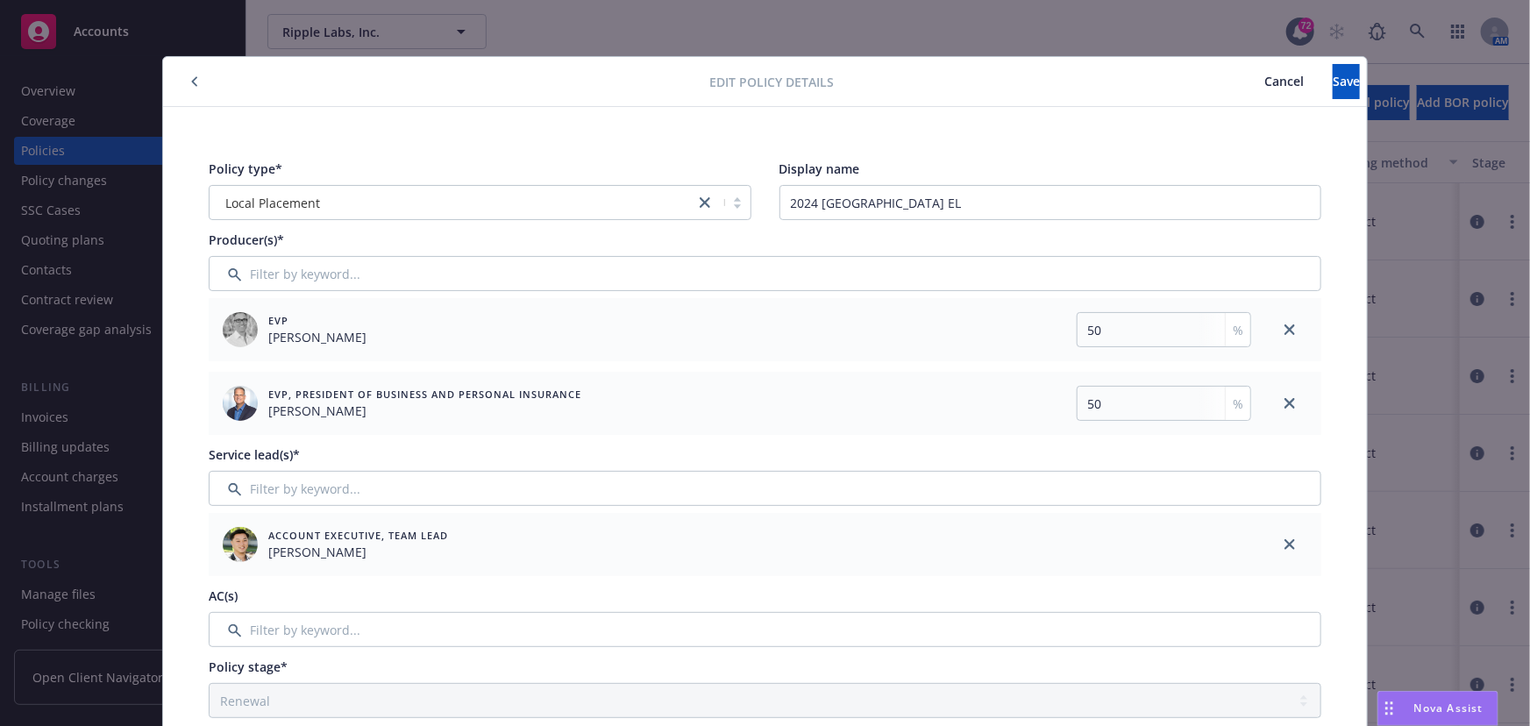
click at [1264, 77] on span "Cancel" at bounding box center [1283, 81] width 39 height 17
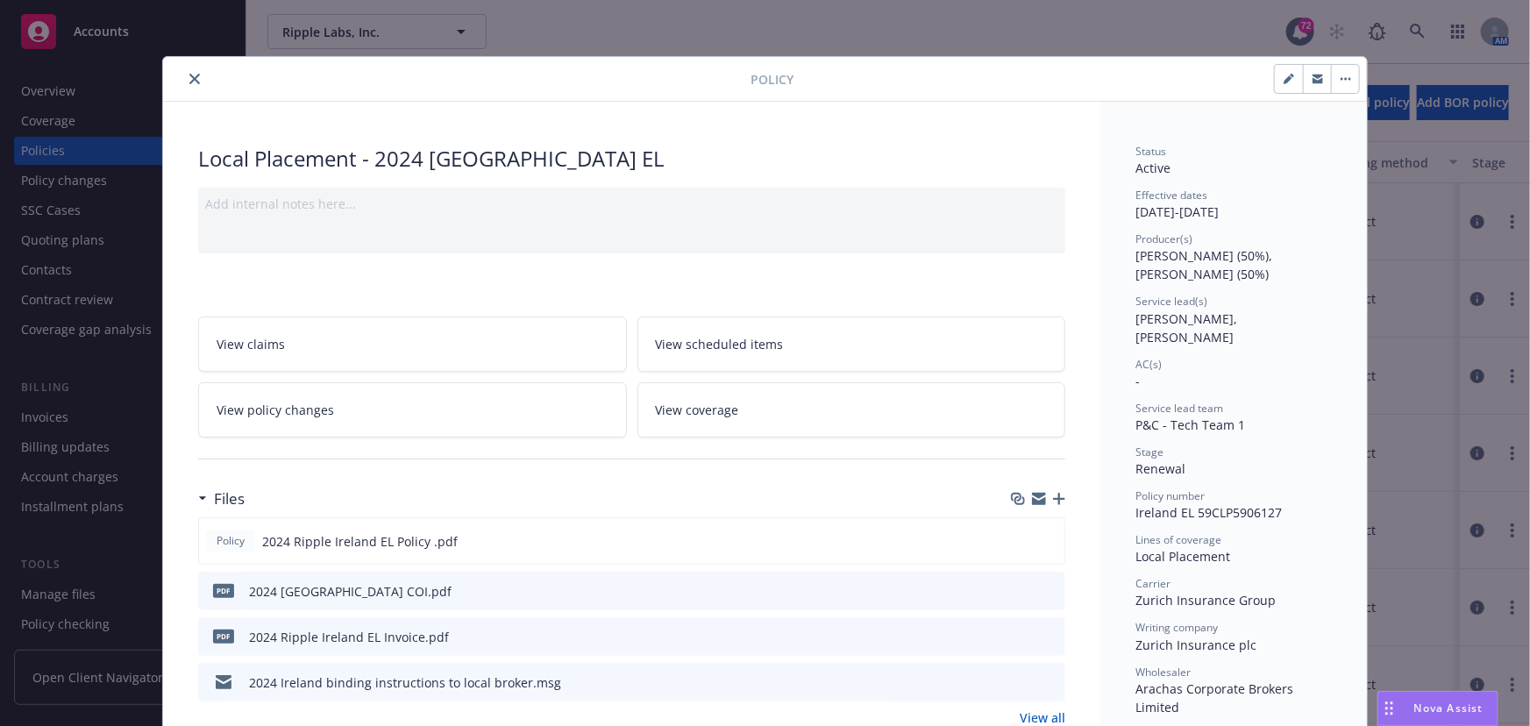
click at [1332, 79] on button "button" at bounding box center [1345, 79] width 28 height 28
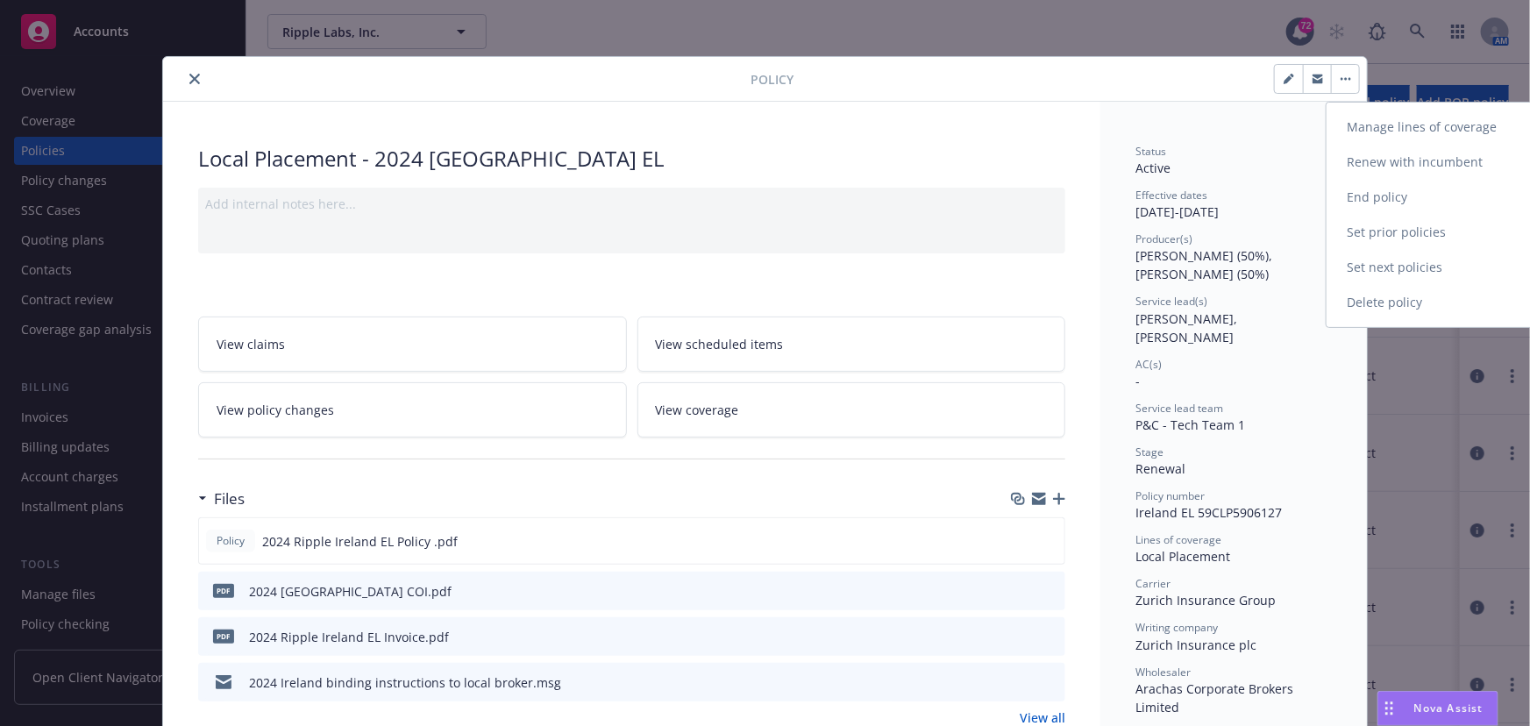
drag, startPoint x: 1375, startPoint y: 158, endPoint x: 1333, endPoint y: 158, distance: 41.2
click at [1375, 158] on link "Renew with incumbent" at bounding box center [1429, 162] width 206 height 35
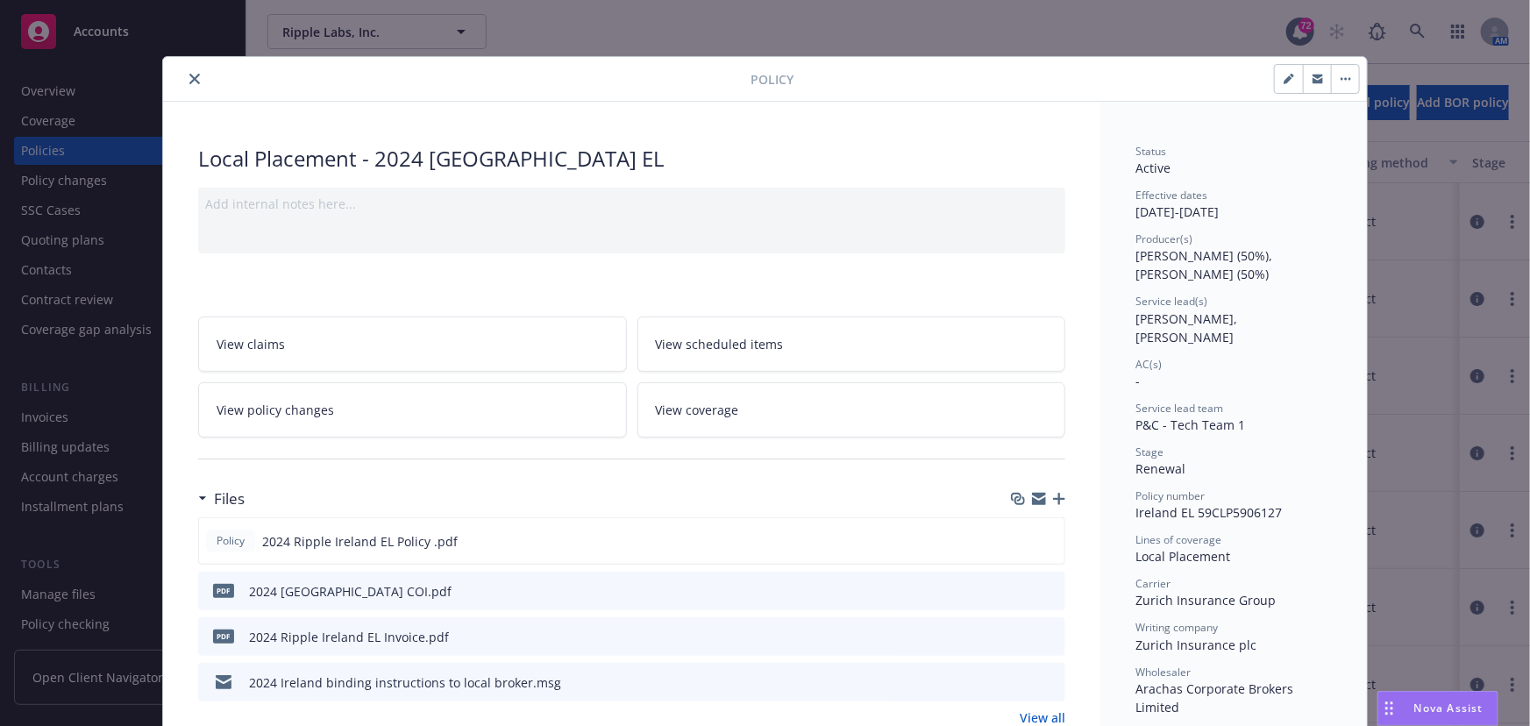
select select "12"
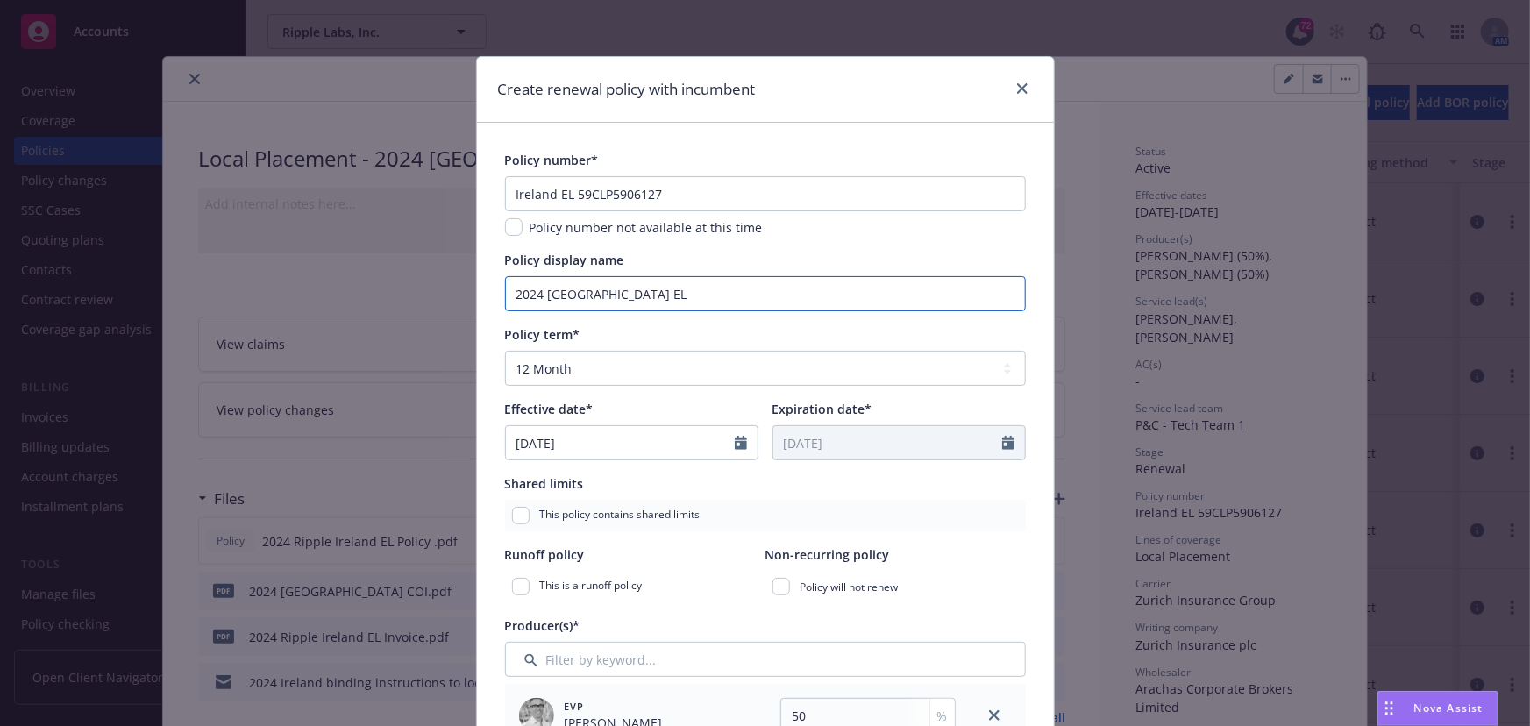
click at [535, 293] on input "2024 [GEOGRAPHIC_DATA] EL" at bounding box center [765, 293] width 521 height 35
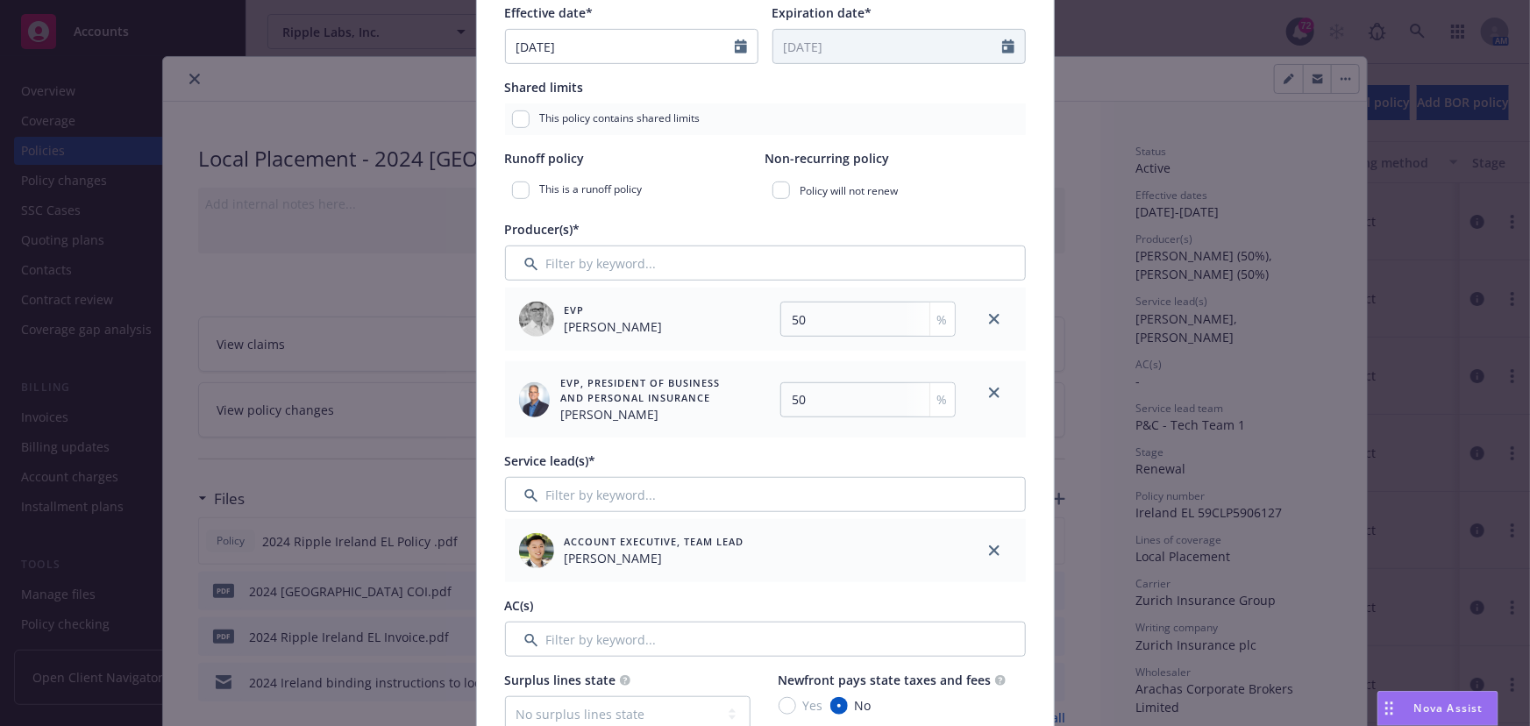
scroll to position [398, 0]
type input "2025 [GEOGRAPHIC_DATA] EL"
click at [579, 499] on input "Filter by keyword..." at bounding box center [765, 492] width 521 height 35
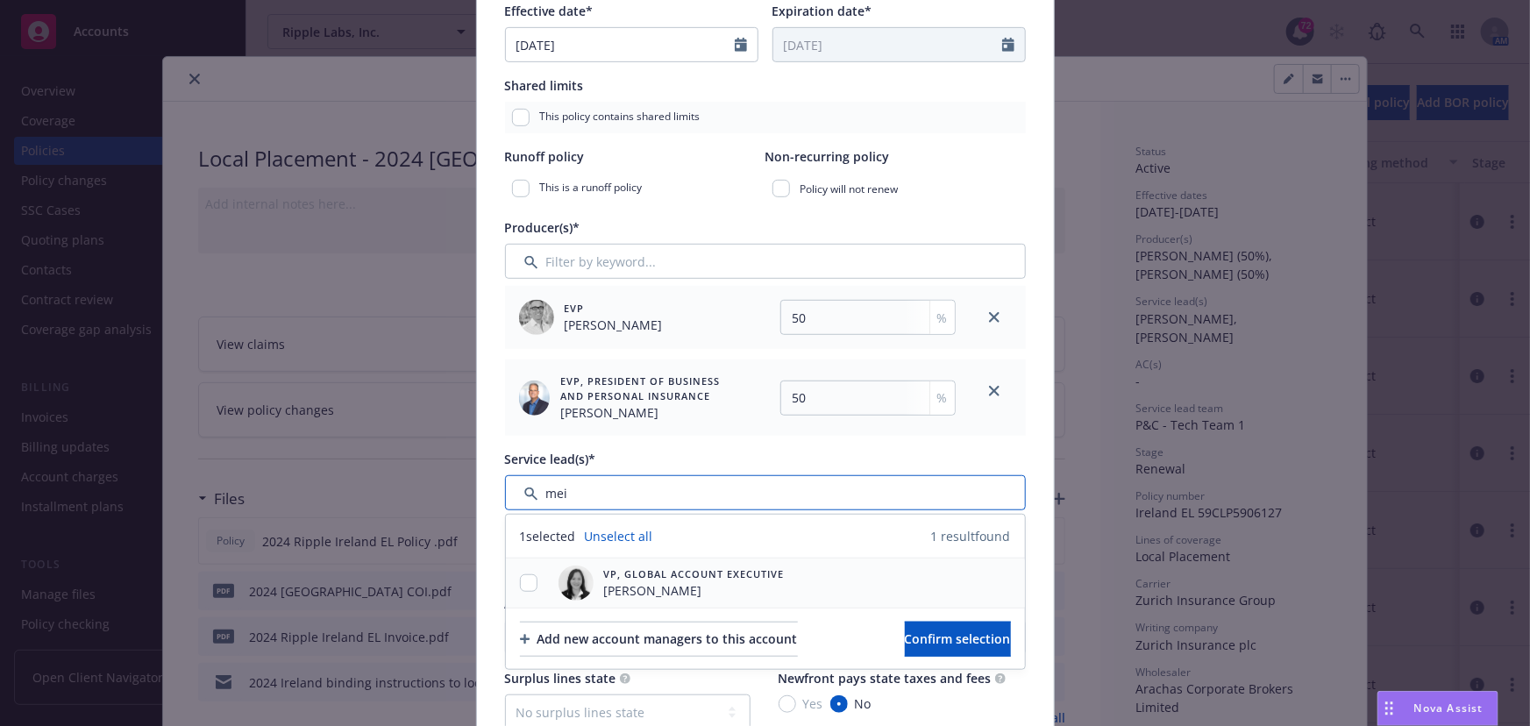
type input "mei"
click at [520, 574] on input "checkbox" at bounding box center [529, 583] width 18 height 18
checkbox input "true"
click at [905, 638] on span "Confirm selection" at bounding box center [958, 638] width 106 height 17
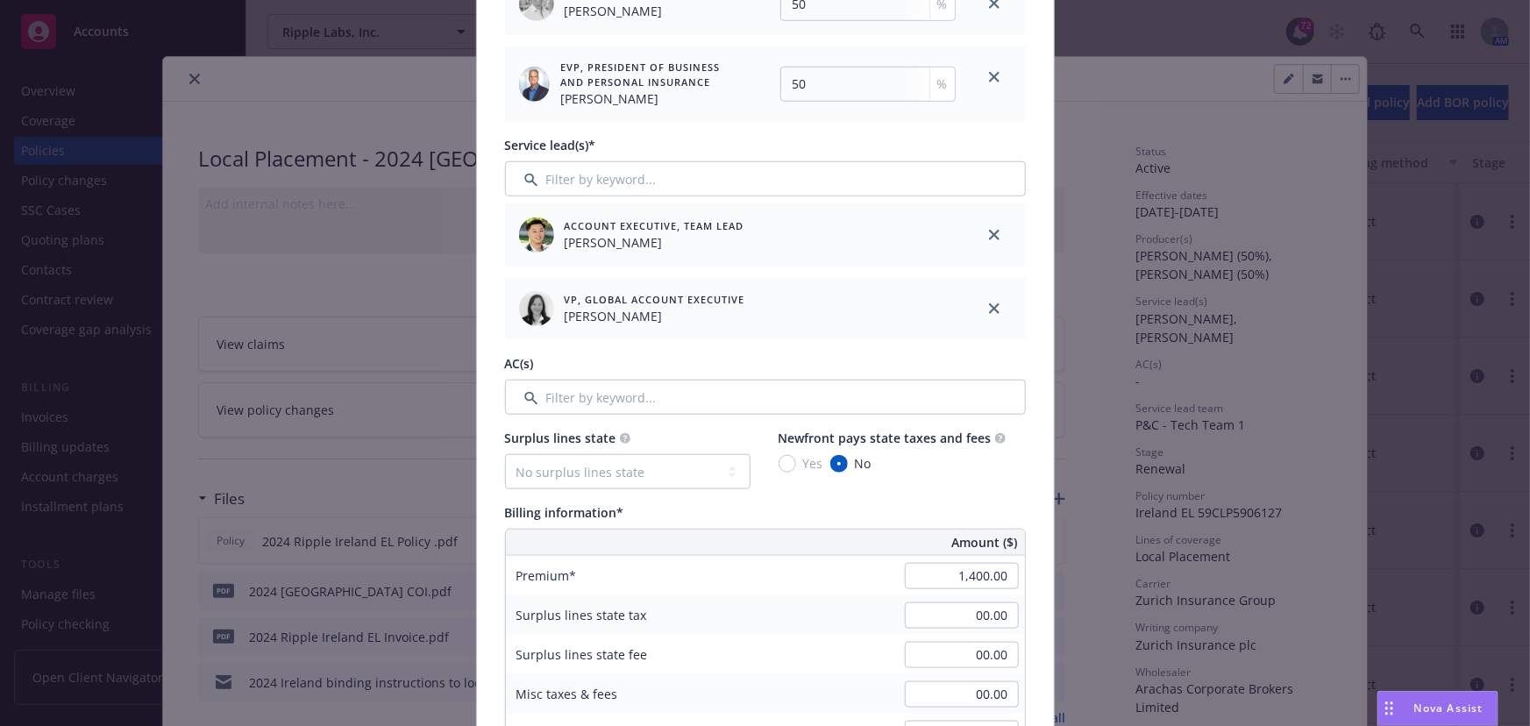
scroll to position [717, 0]
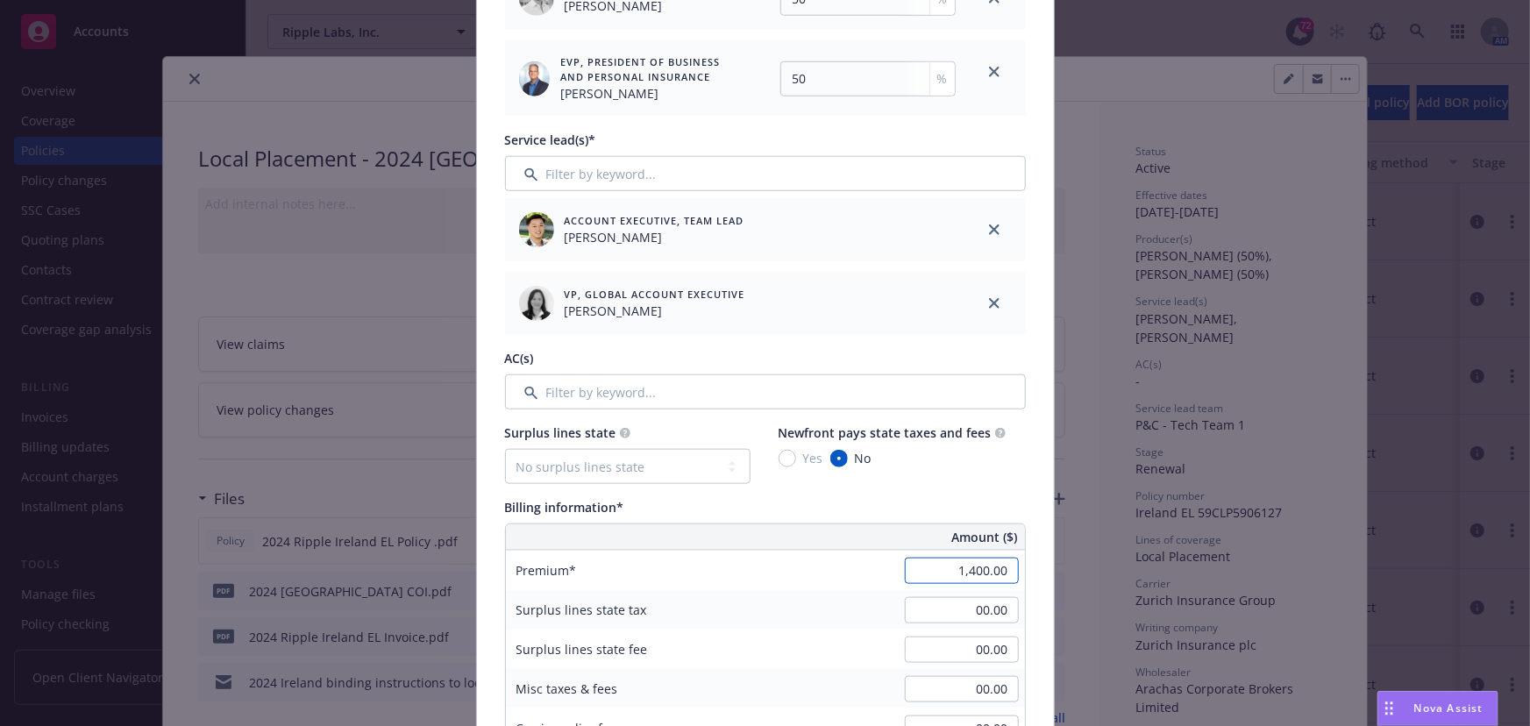
click at [945, 565] on input "1,400.00" at bounding box center [962, 571] width 114 height 26
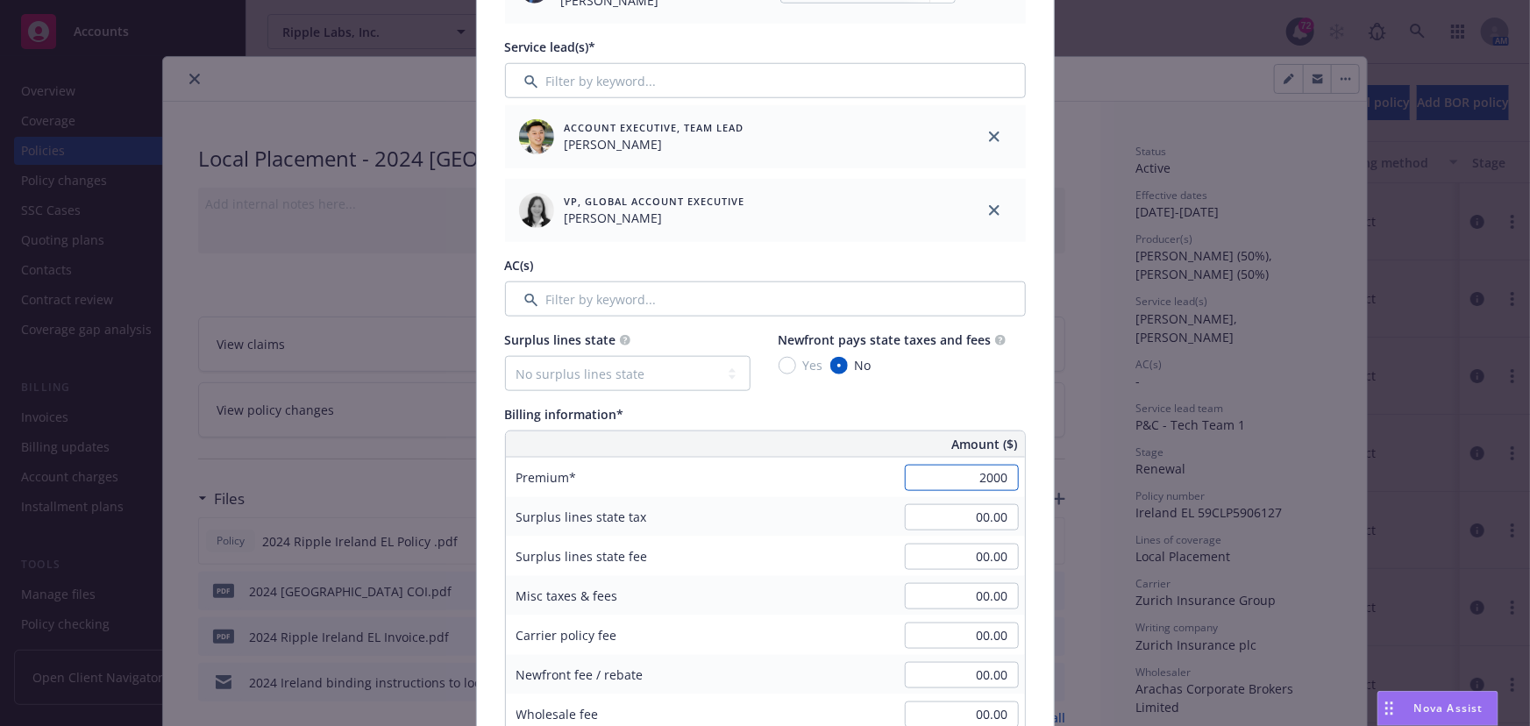
scroll to position [1035, 0]
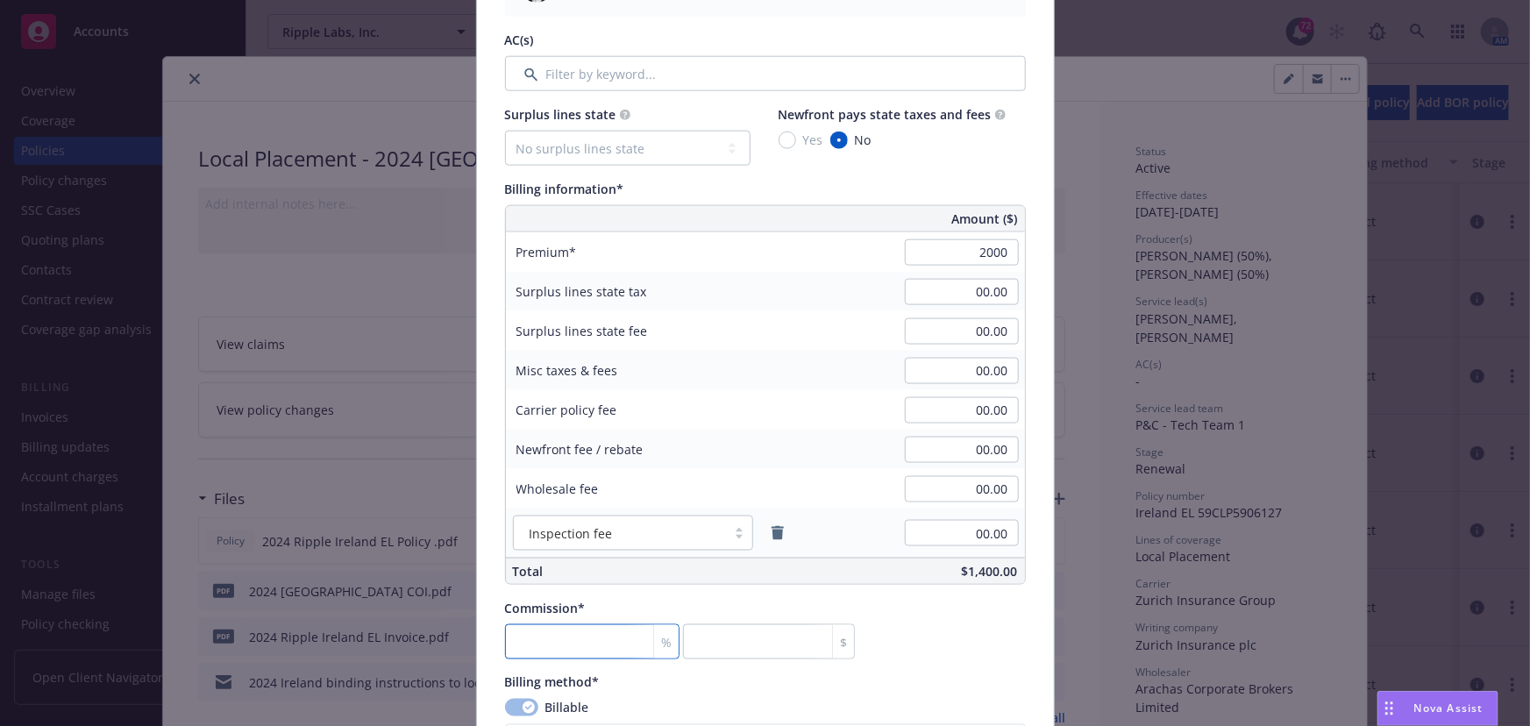
type input "2,000.00"
click at [596, 652] on input "number" at bounding box center [592, 641] width 174 height 35
type input "0"
click at [767, 620] on div "Commission* % 0 $" at bounding box center [680, 629] width 350 height 60
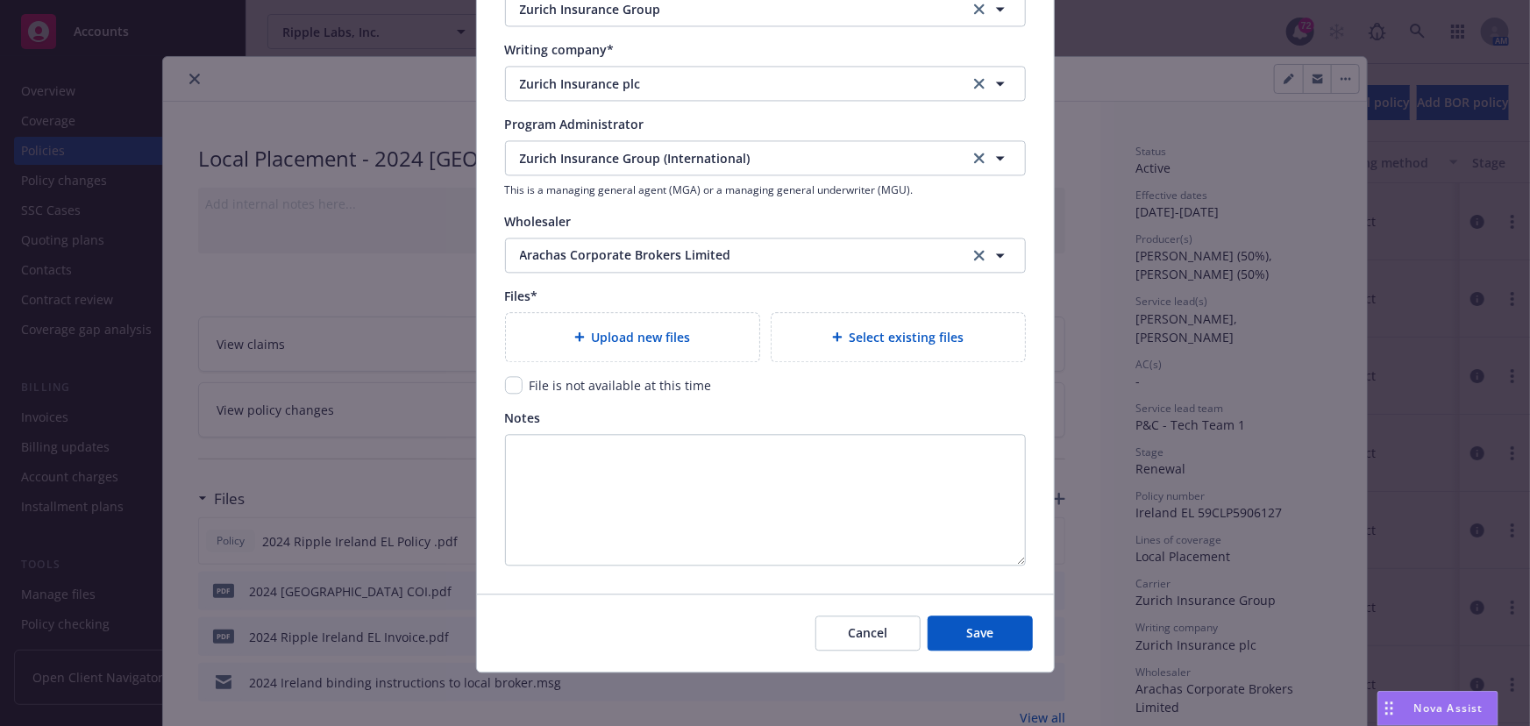
scroll to position [1844, 0]
click at [935, 638] on button "Save" at bounding box center [979, 632] width 105 height 35
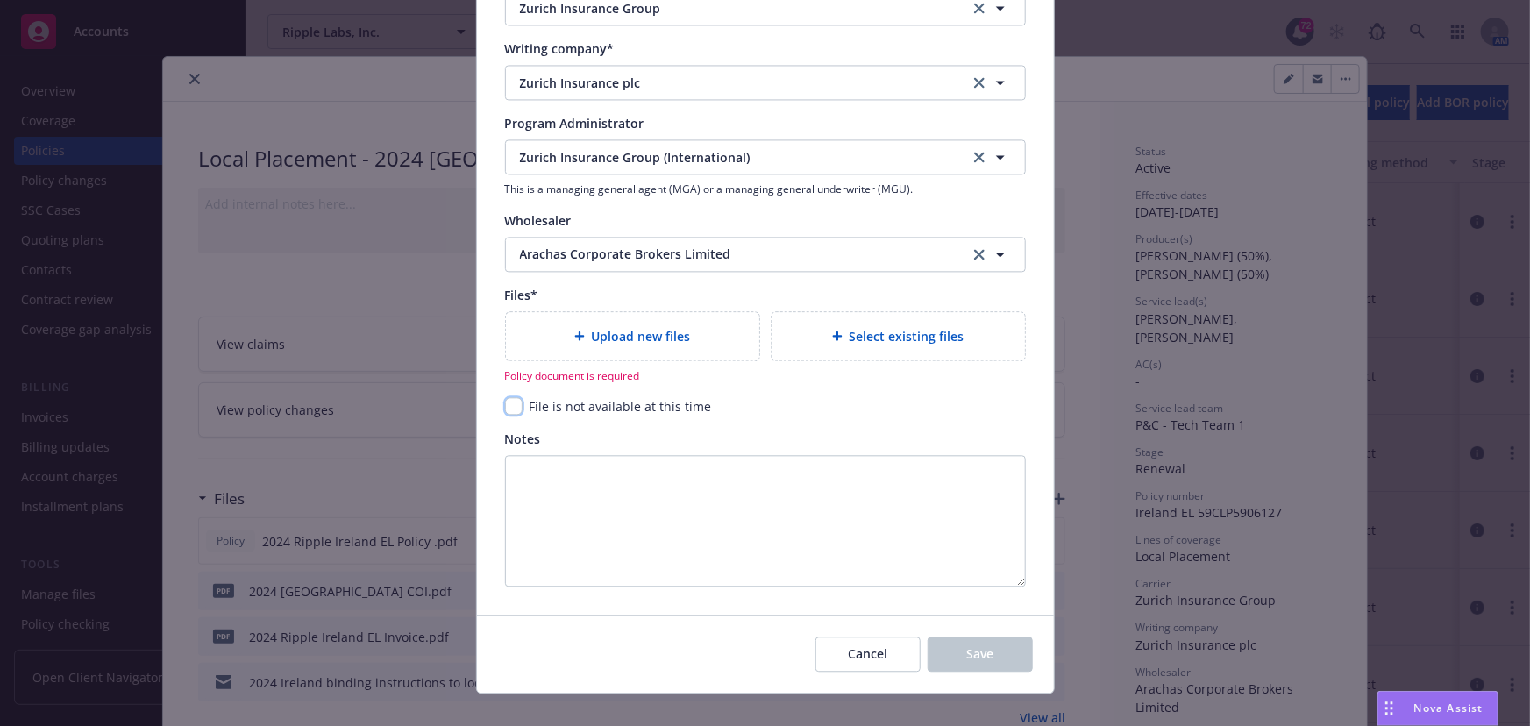
click at [510, 398] on input "checkbox" at bounding box center [514, 406] width 18 height 18
checkbox input "true"
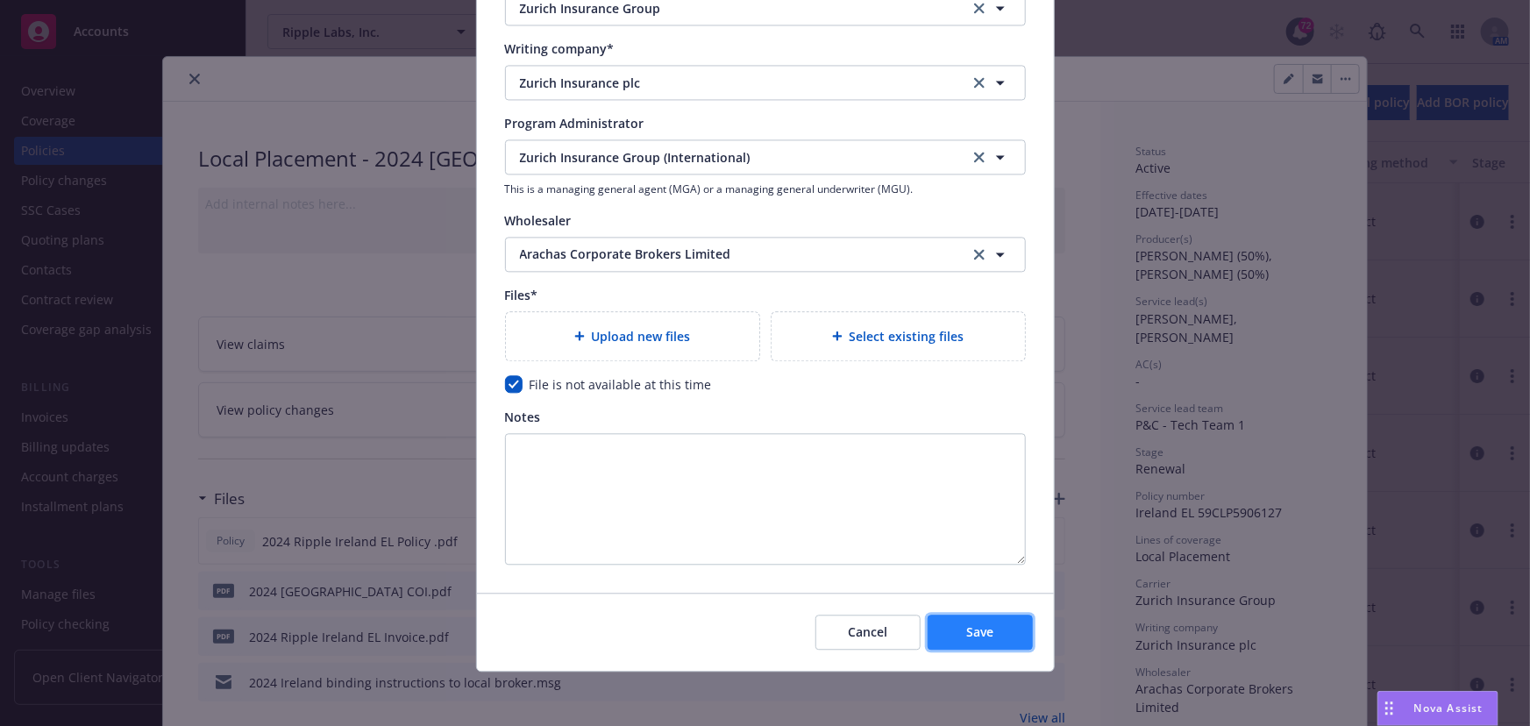
click at [984, 636] on span "Save" at bounding box center [979, 631] width 27 height 17
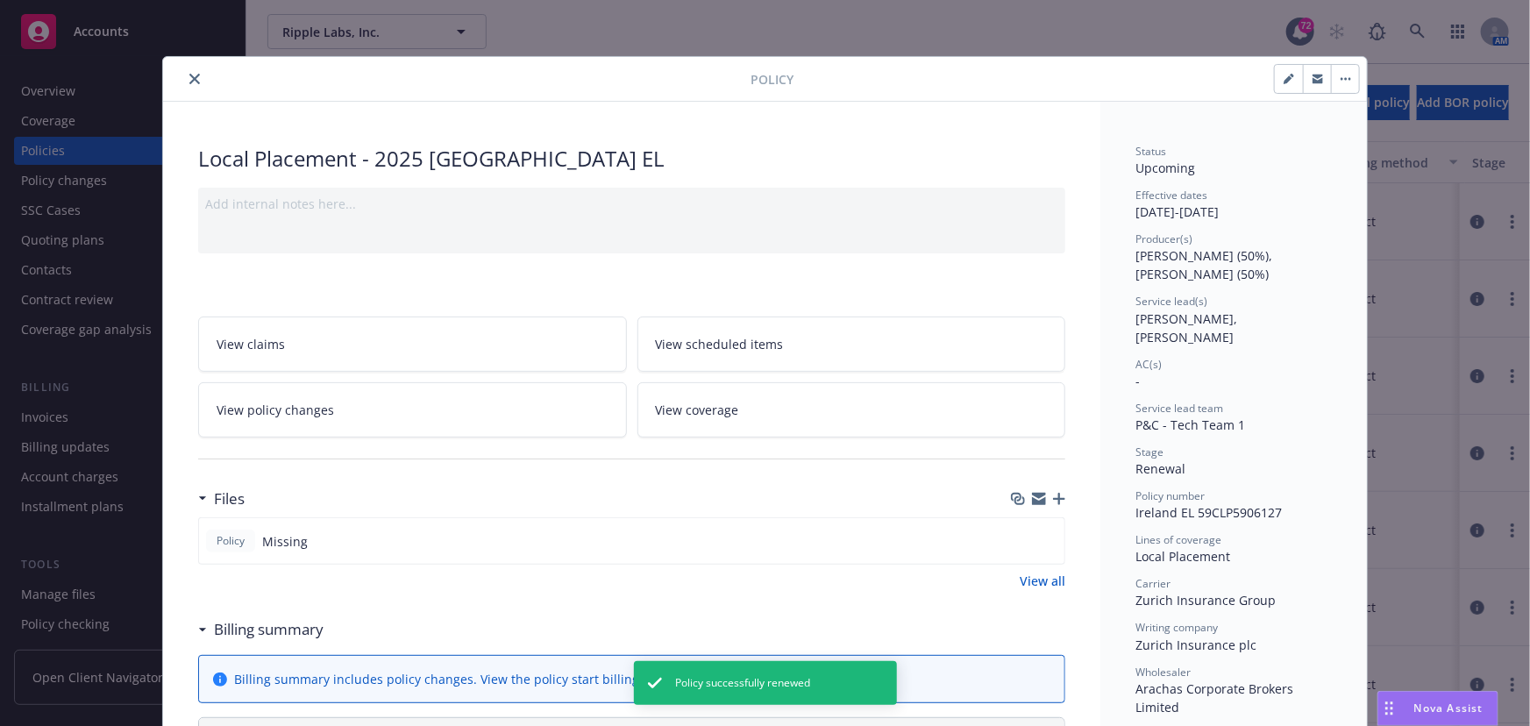
click at [189, 81] on icon "close" at bounding box center [194, 79] width 11 height 11
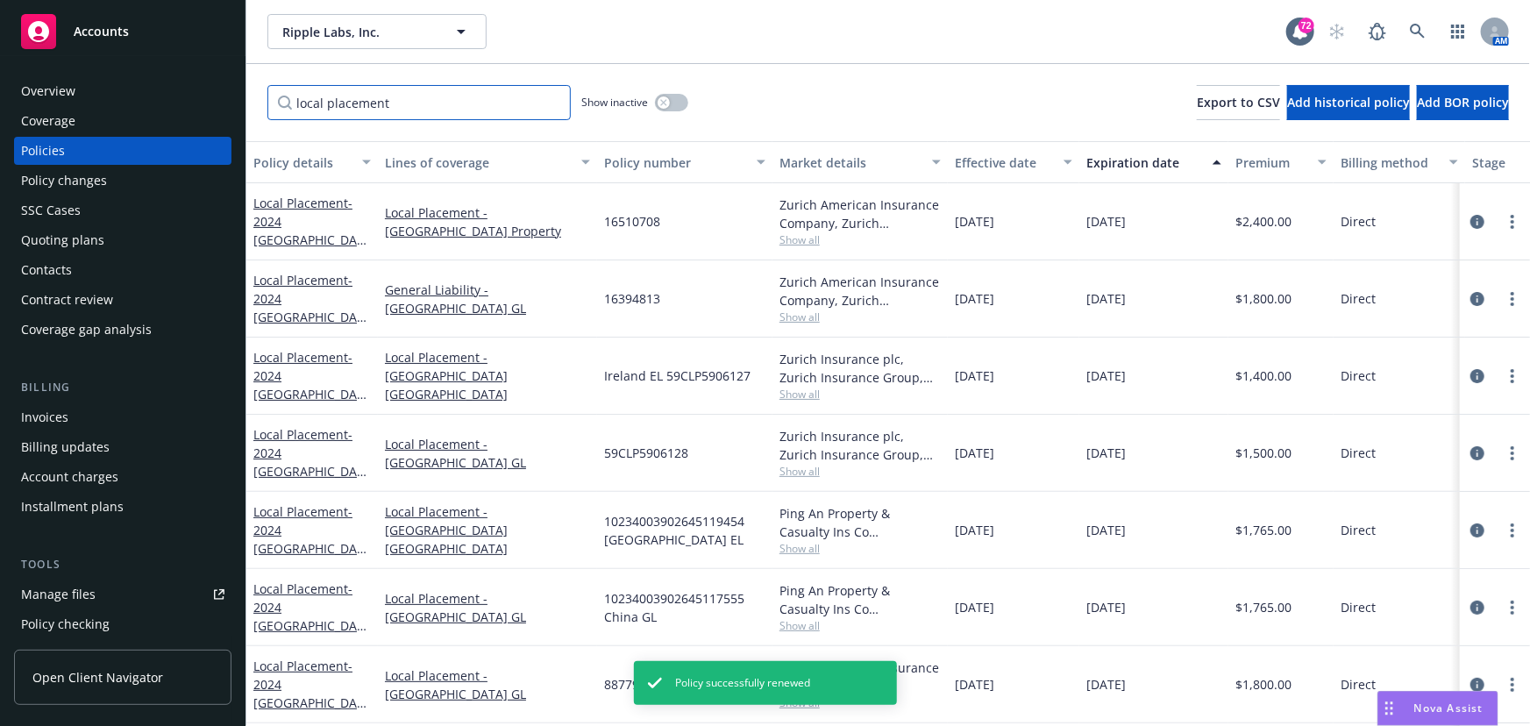
click at [409, 101] on input "local placement" at bounding box center [418, 102] width 303 height 35
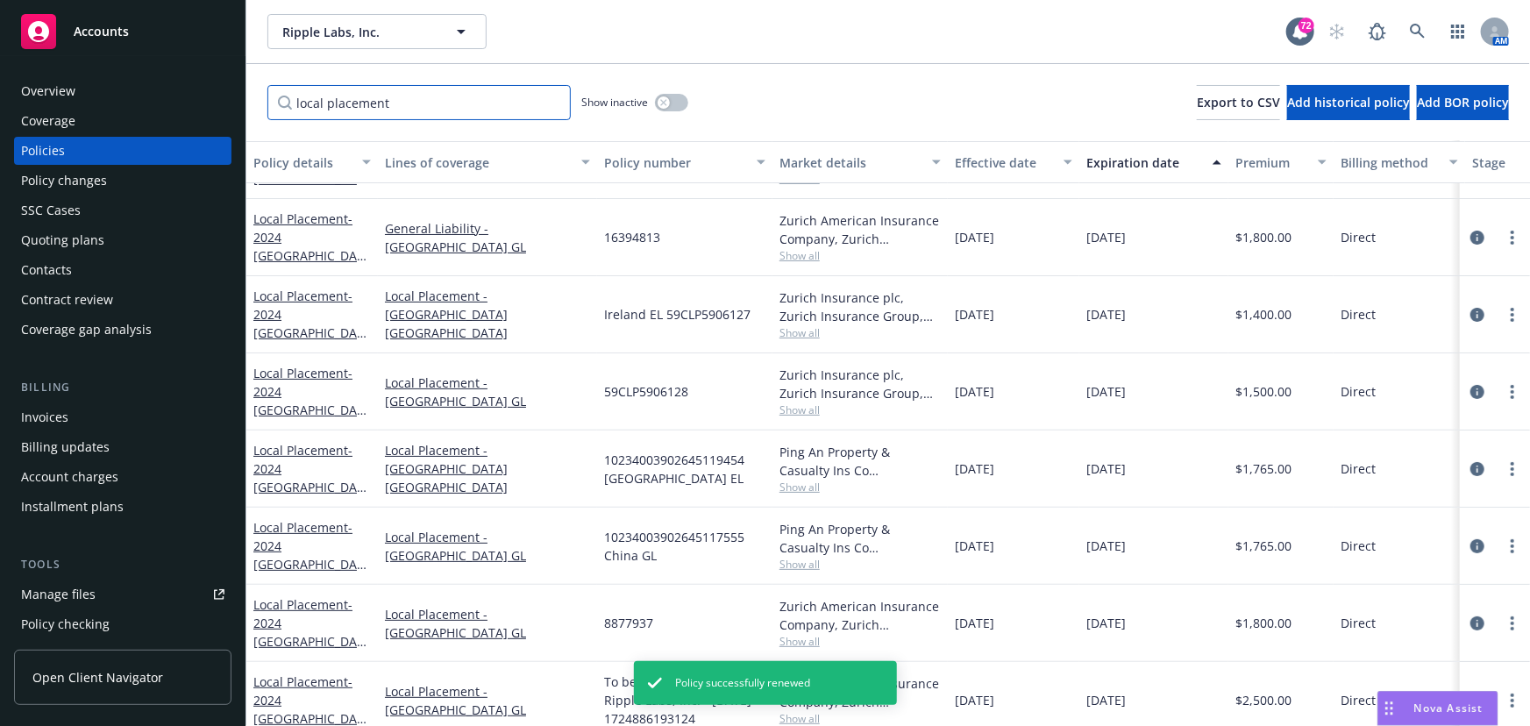
scroll to position [79, 0]
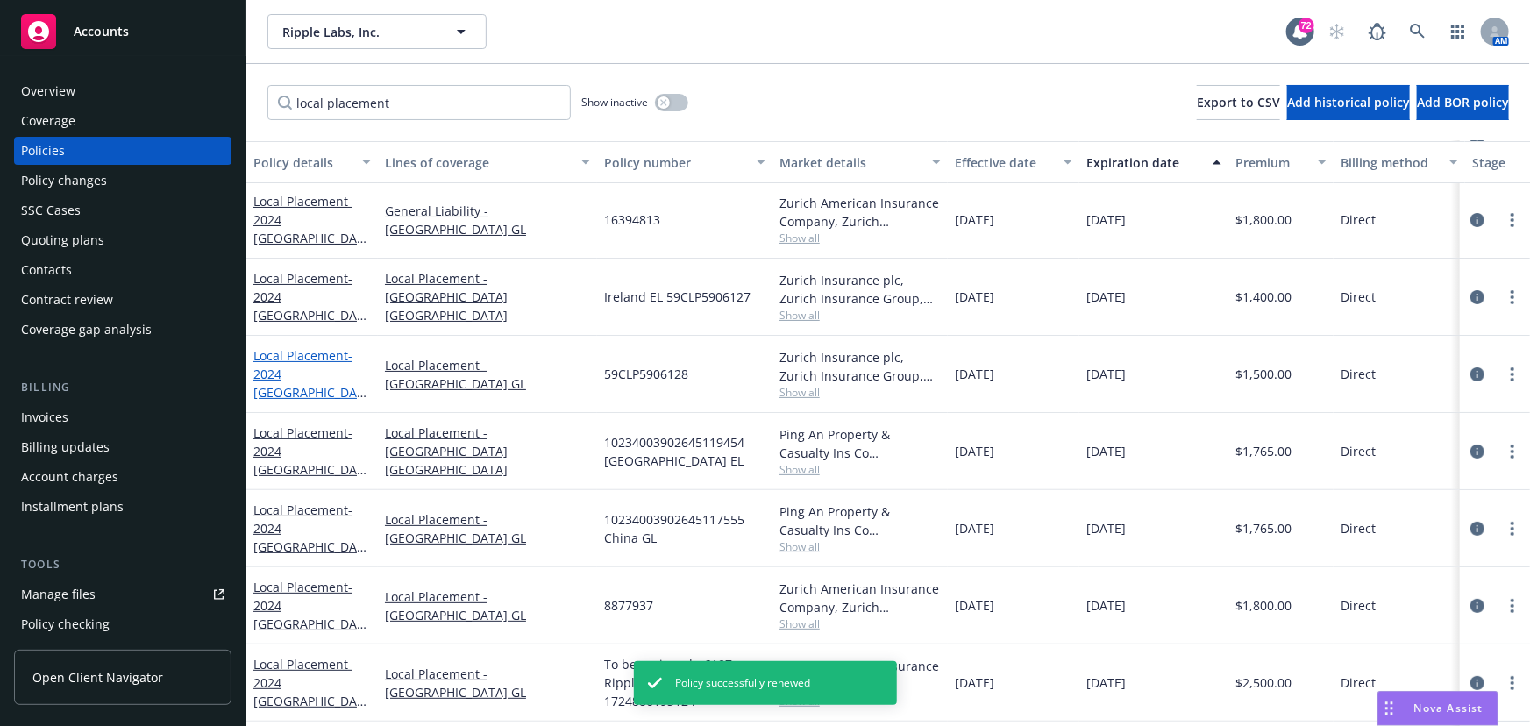
click at [301, 382] on span "- 2024 [GEOGRAPHIC_DATA] GL" at bounding box center [309, 383] width 113 height 72
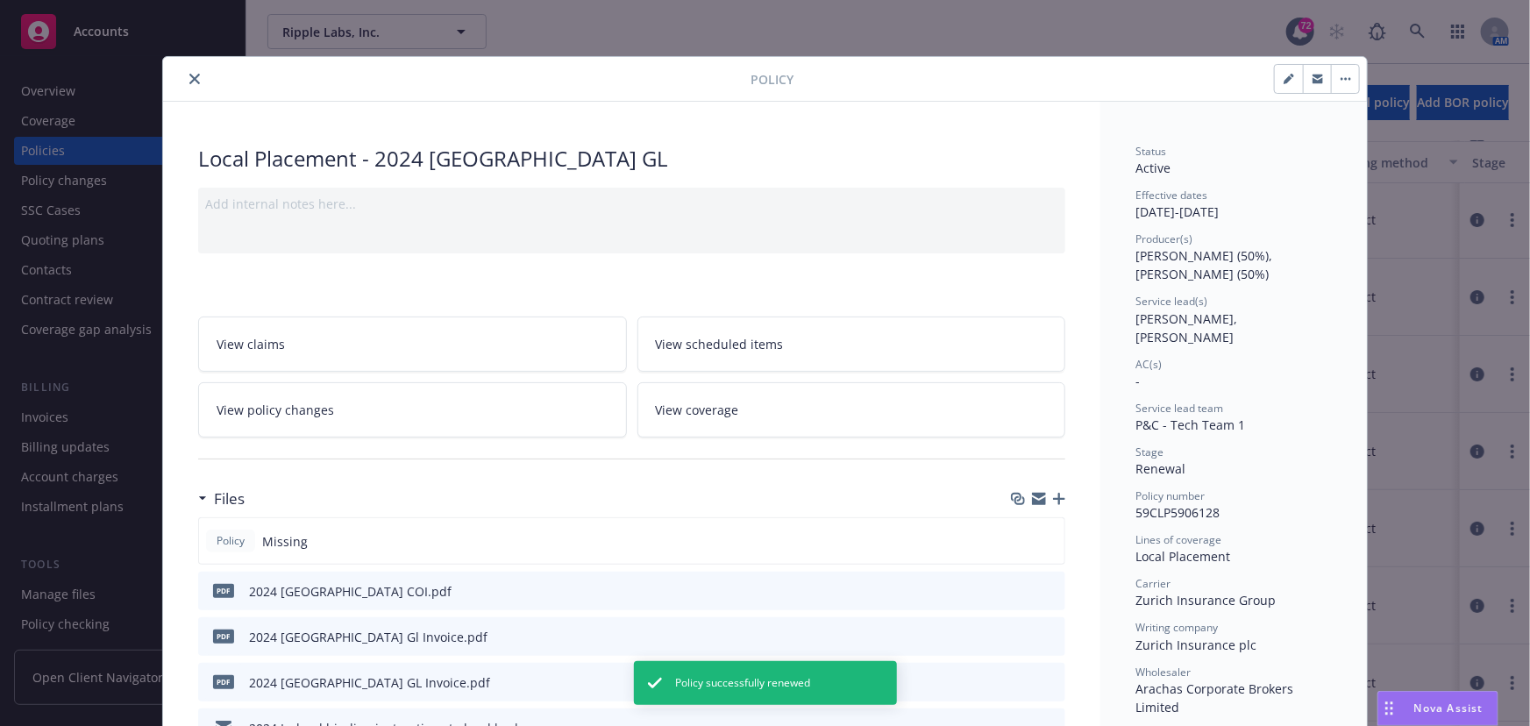
click at [1344, 82] on button "button" at bounding box center [1345, 79] width 28 height 28
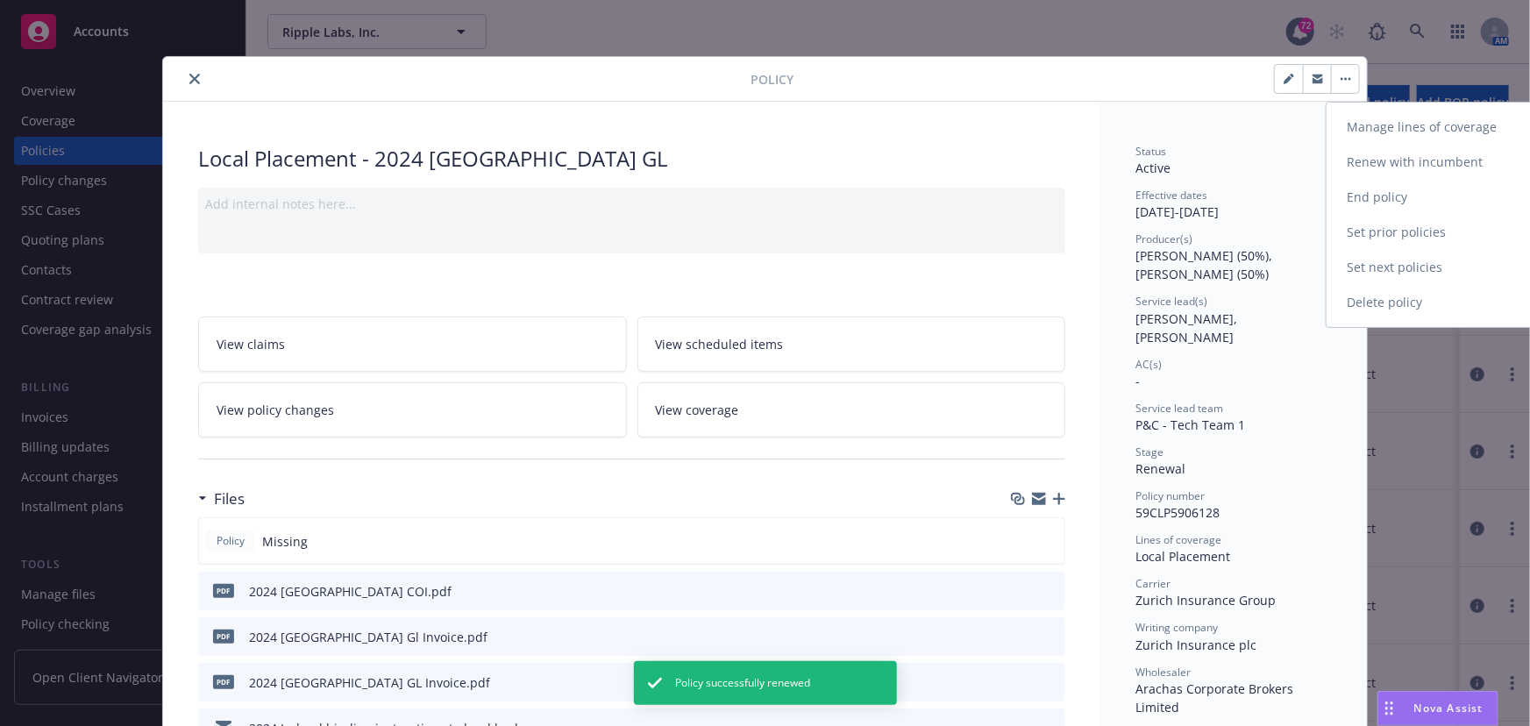
click at [1371, 157] on link "Renew with incumbent" at bounding box center [1429, 162] width 206 height 35
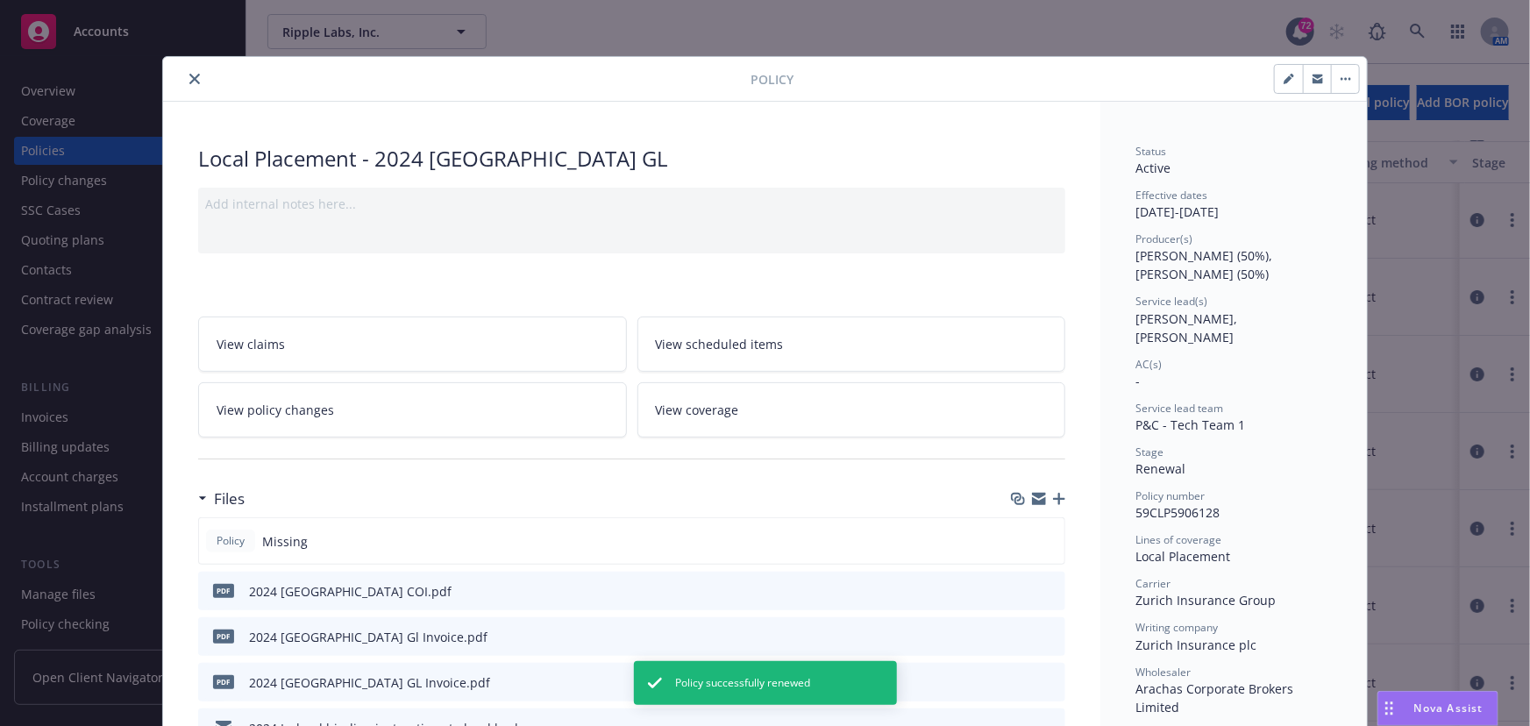
select select "12"
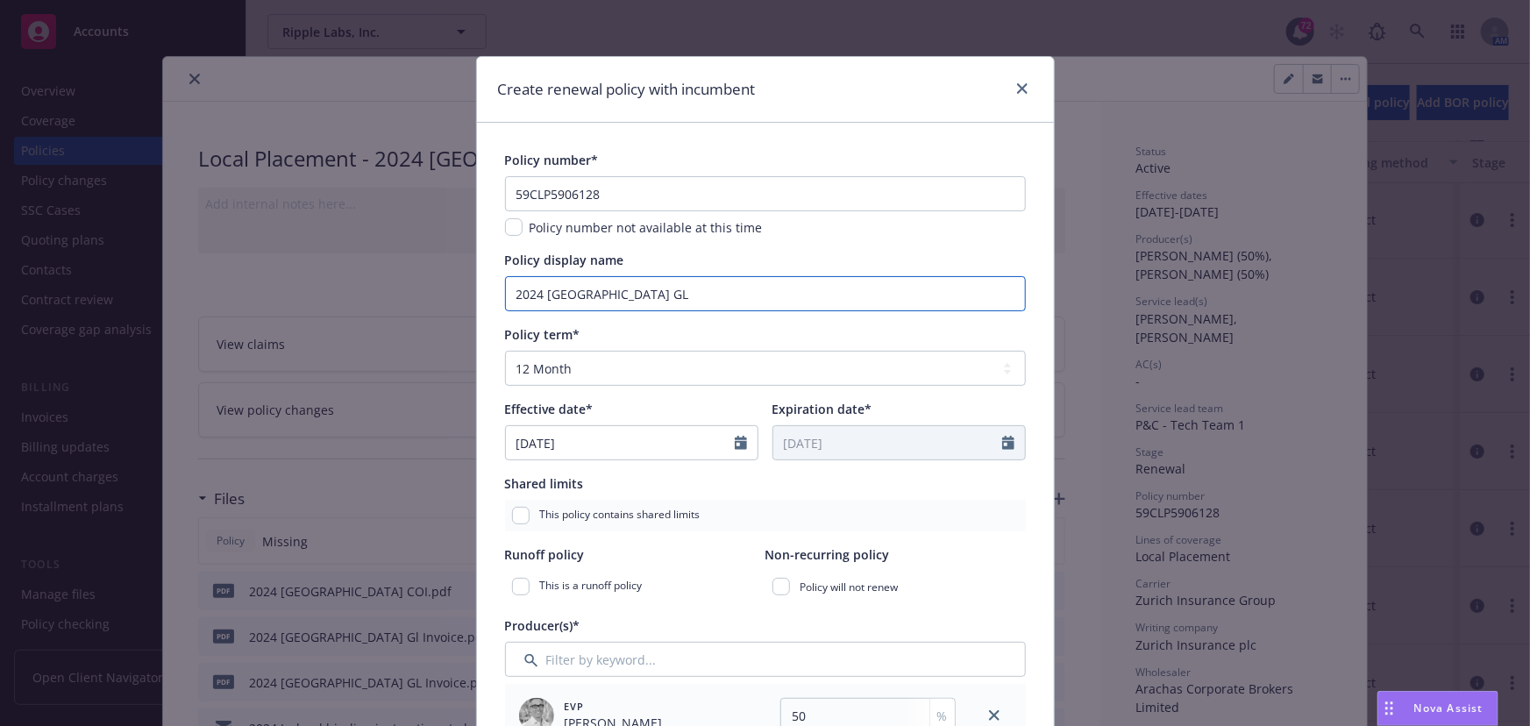
click at [541, 288] on input "2024 [GEOGRAPHIC_DATA] GL" at bounding box center [765, 293] width 521 height 35
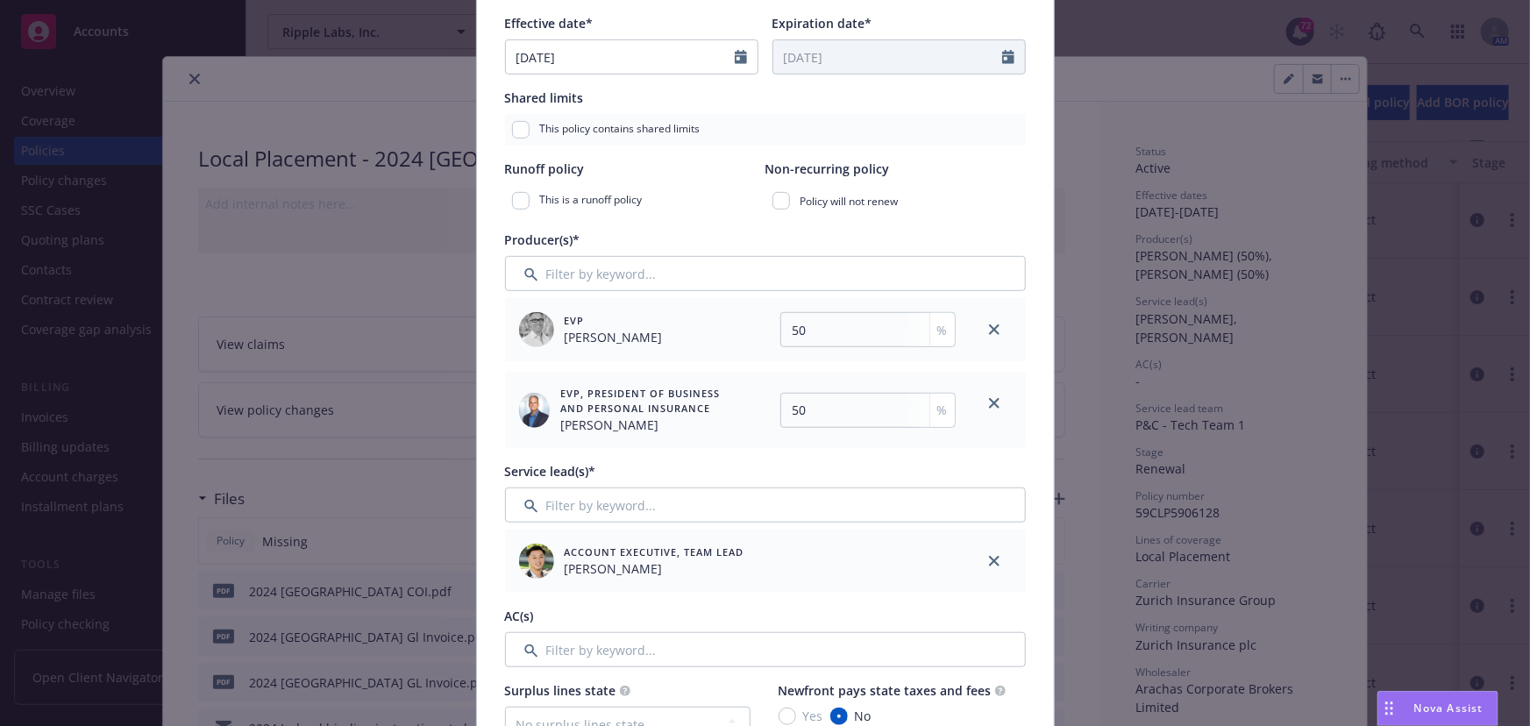
scroll to position [478, 0]
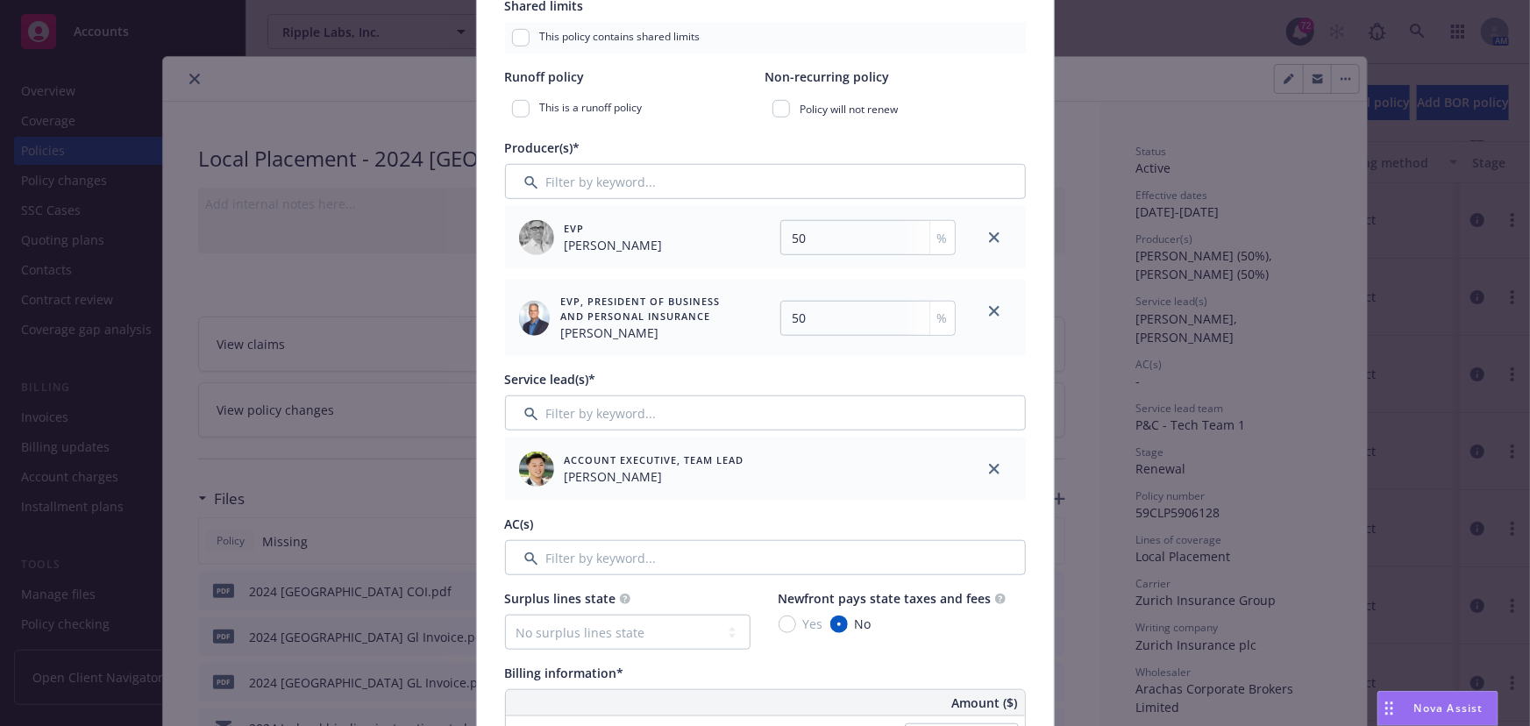
type input "2025 [GEOGRAPHIC_DATA] GL"
click at [626, 422] on input "Filter by keyword..." at bounding box center [765, 412] width 521 height 35
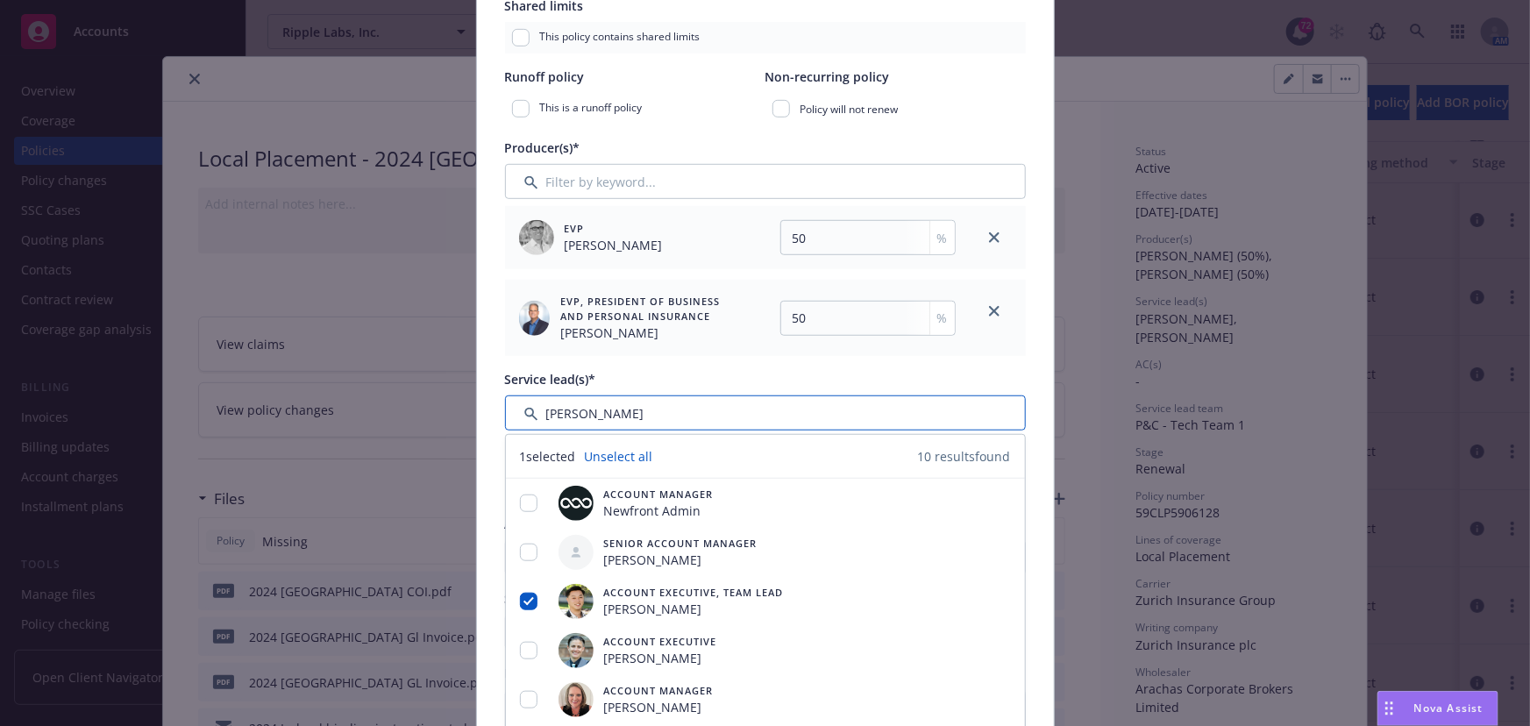
click at [609, 413] on input "Filter by keyword..." at bounding box center [765, 412] width 521 height 35
drag, startPoint x: 609, startPoint y: 412, endPoint x: 508, endPoint y: 411, distance: 100.8
click at [505, 411] on input "Filter by keyword..." at bounding box center [765, 412] width 521 height 35
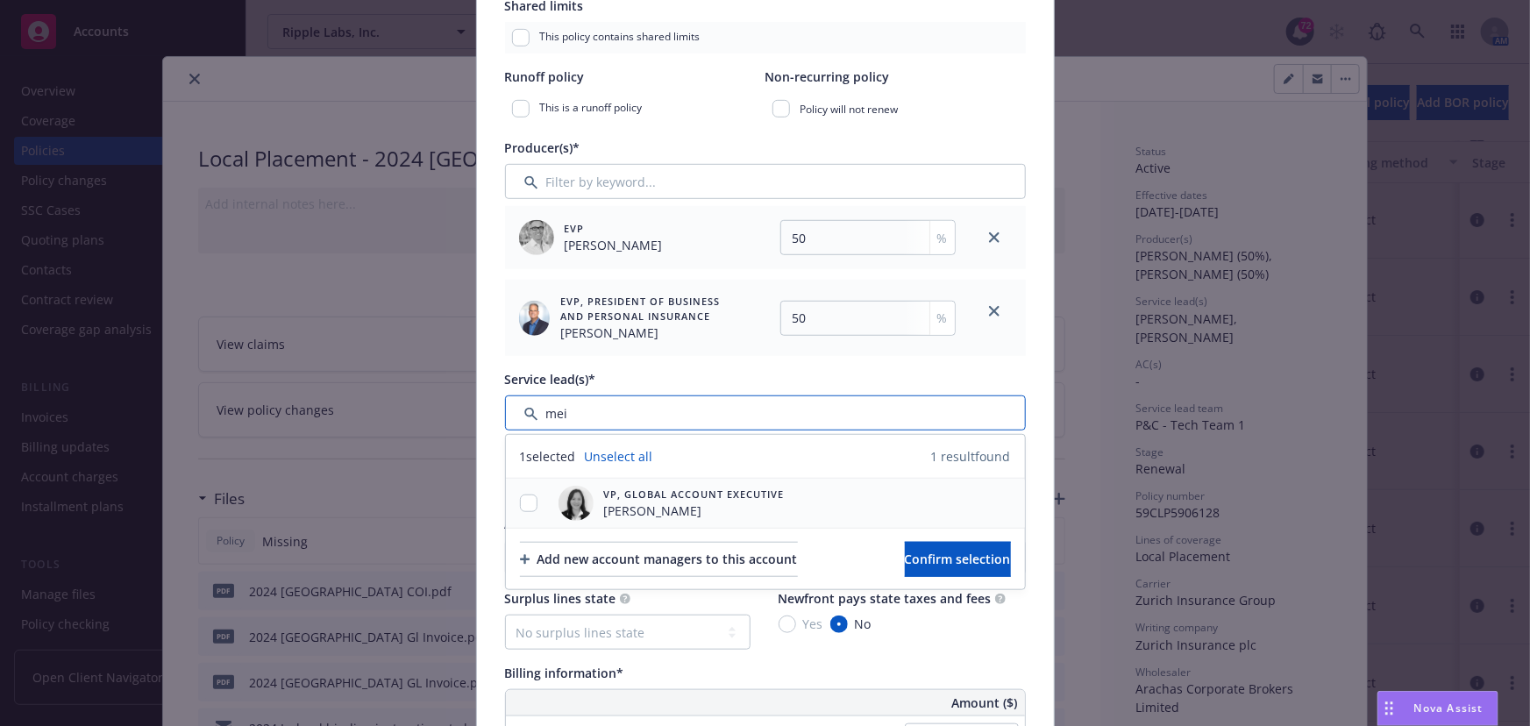
type input "mei"
click at [520, 498] on input "checkbox" at bounding box center [529, 503] width 18 height 18
checkbox input "true"
click at [905, 553] on span "Confirm selection" at bounding box center [958, 559] width 106 height 17
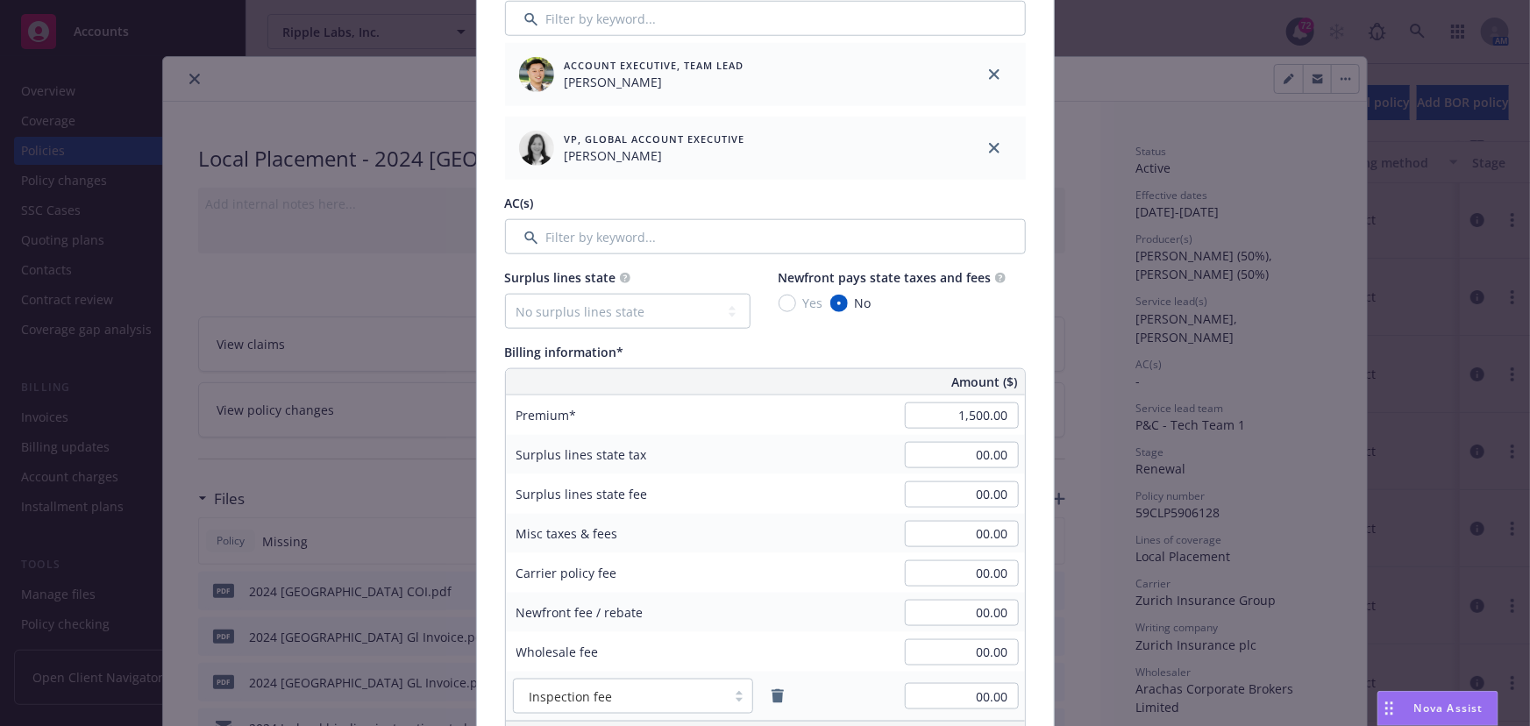
scroll to position [956, 0]
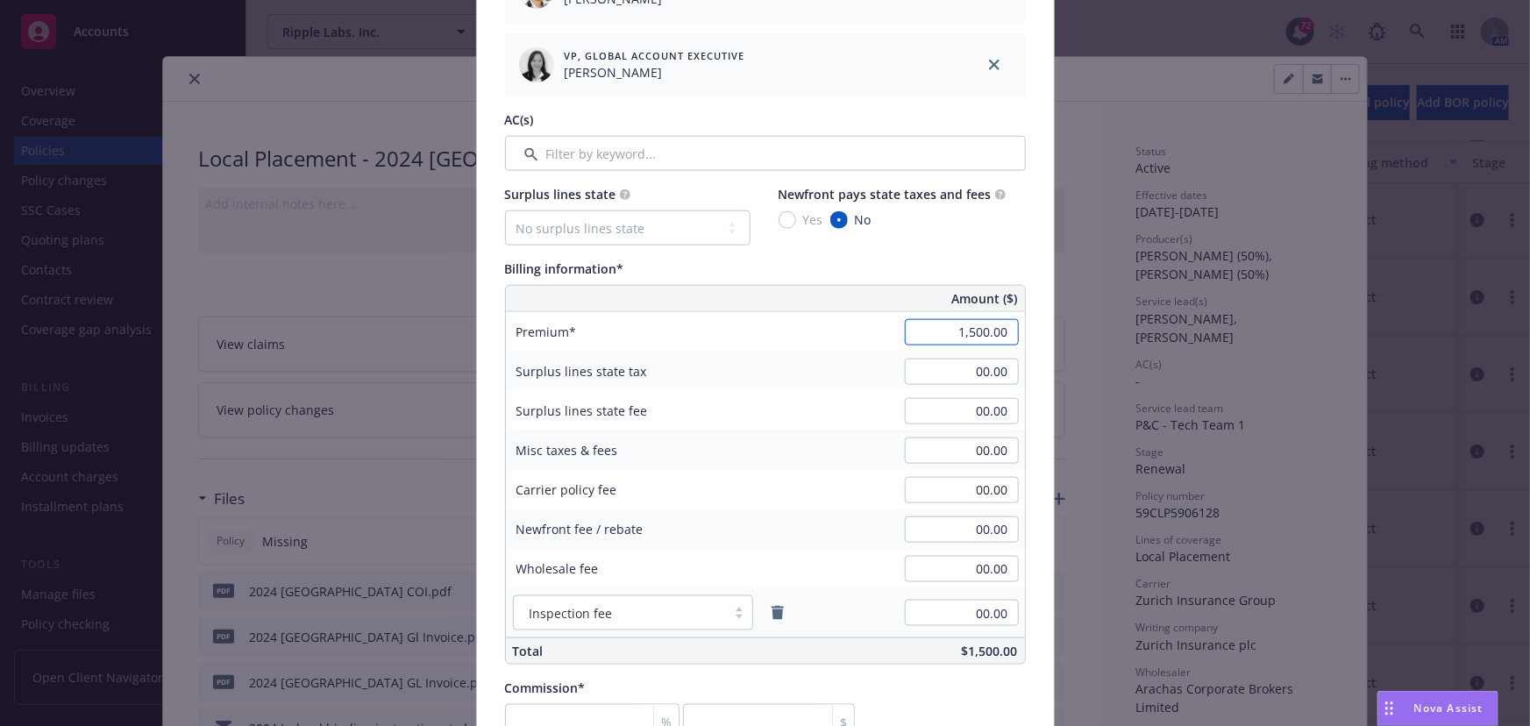
click at [951, 331] on input "1,500.00" at bounding box center [962, 332] width 114 height 26
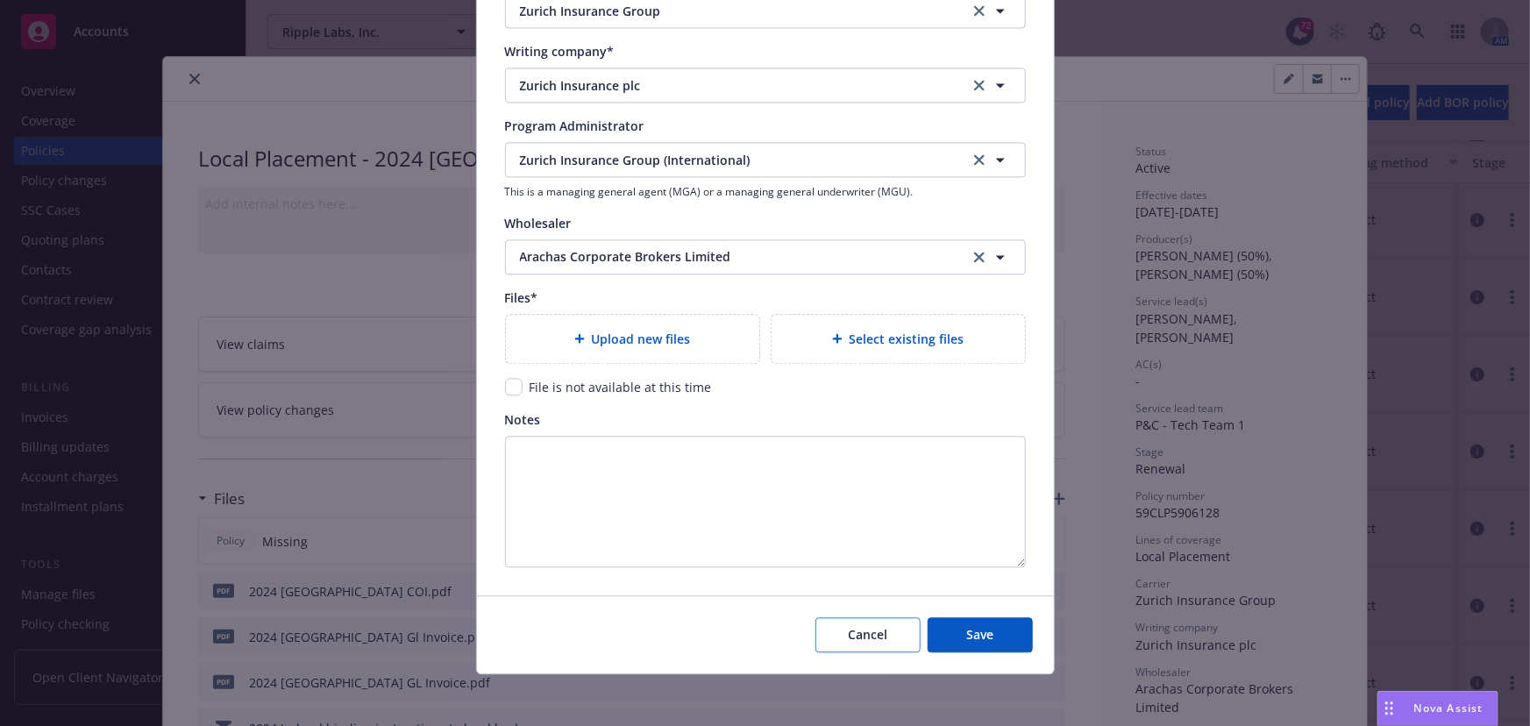
scroll to position [1844, 0]
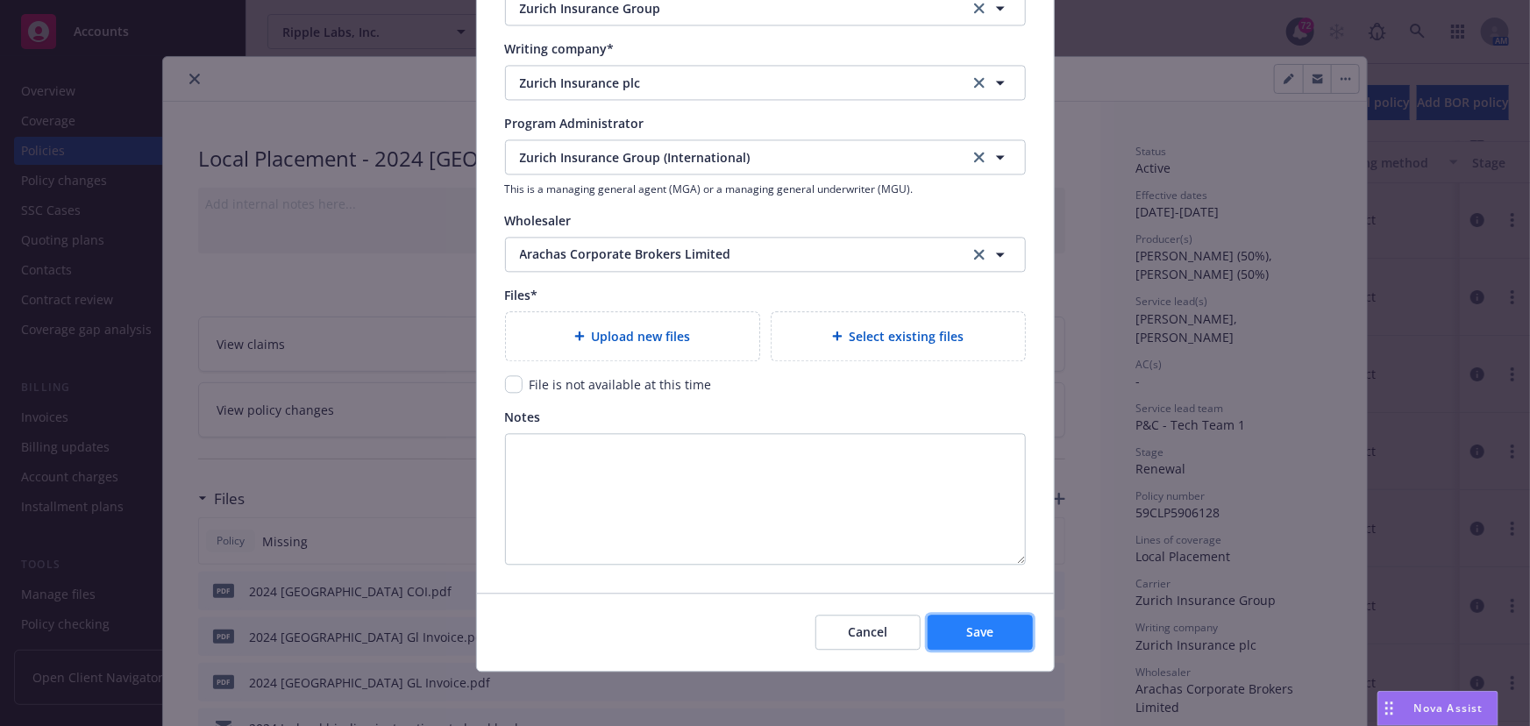
click at [963, 618] on button "Save" at bounding box center [979, 632] width 105 height 35
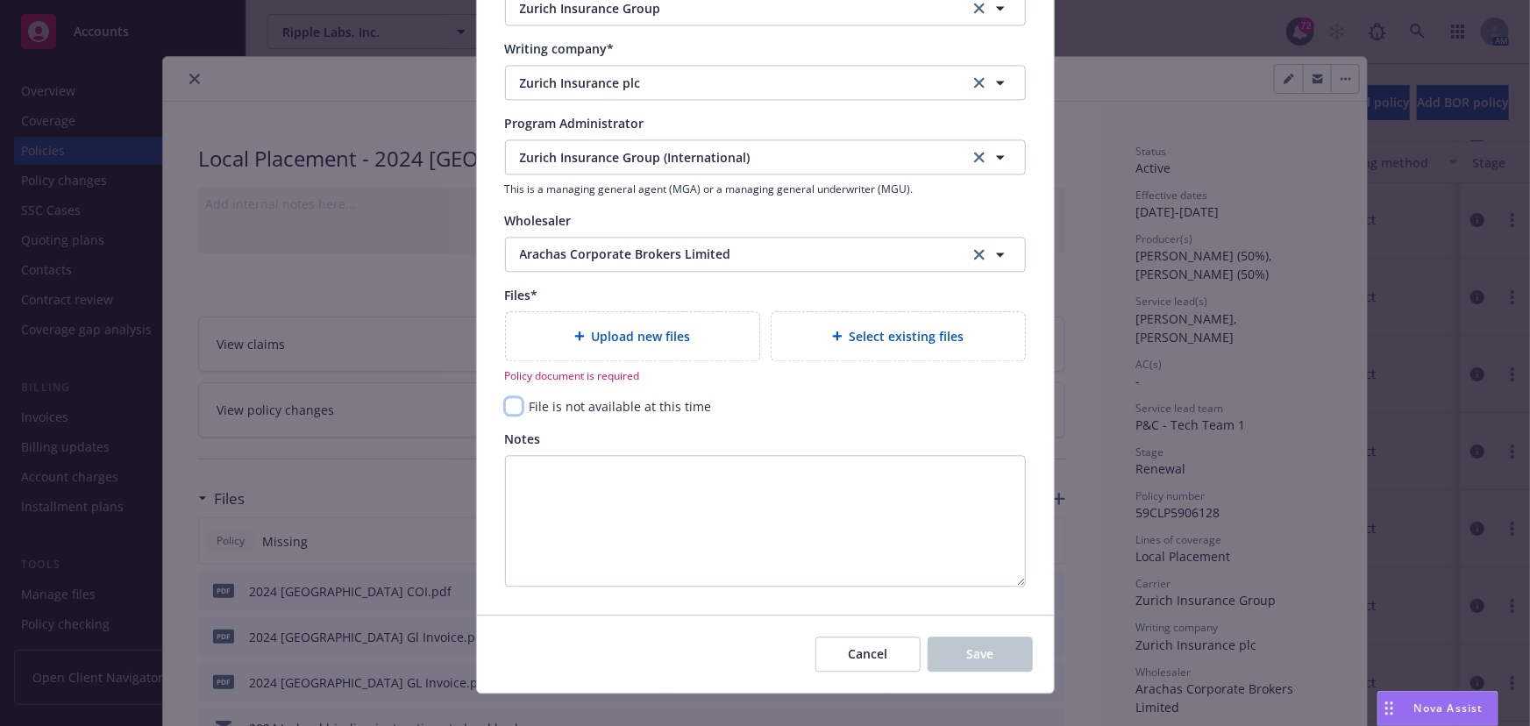
click at [505, 406] on input "checkbox" at bounding box center [514, 406] width 18 height 18
checkbox input "true"
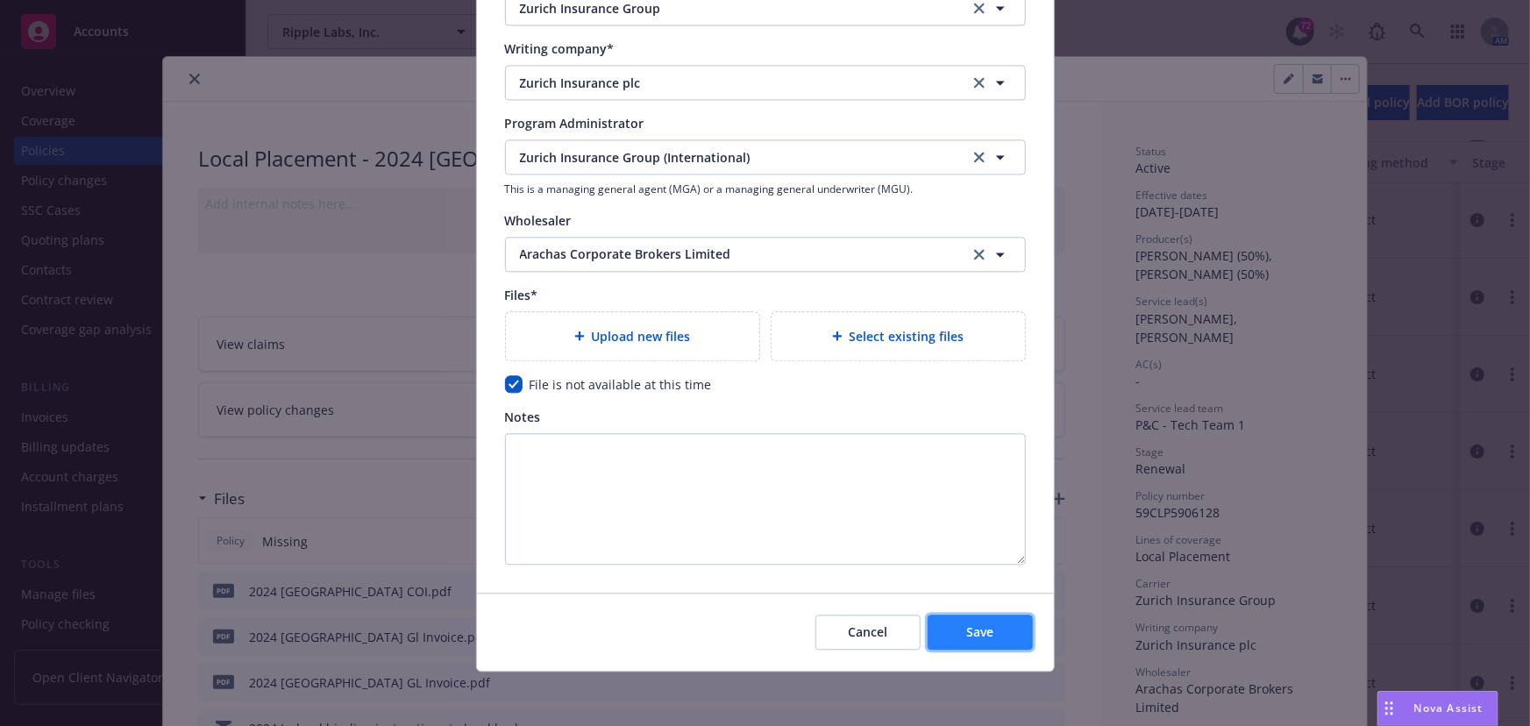
click at [991, 635] on button "Save" at bounding box center [979, 632] width 105 height 35
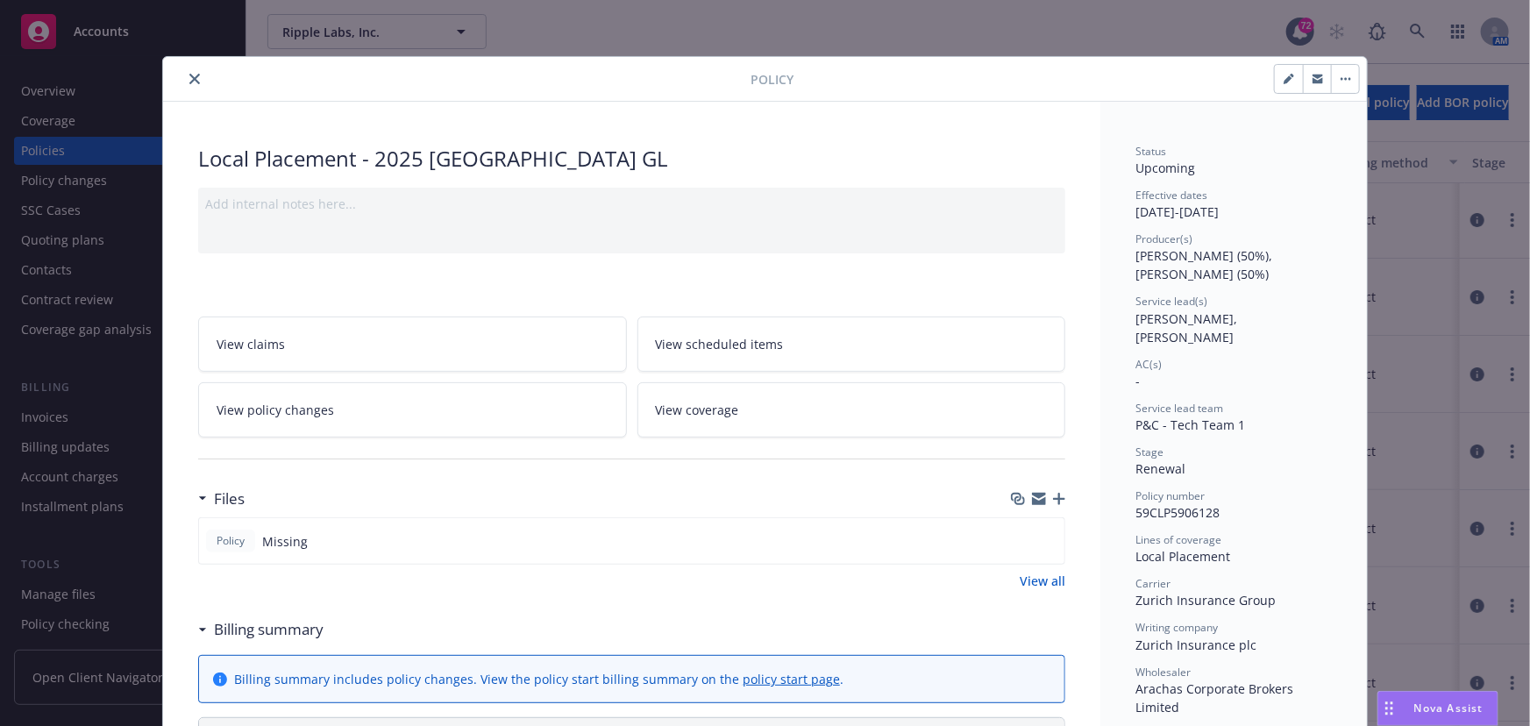
click at [190, 79] on icon "close" at bounding box center [194, 79] width 11 height 11
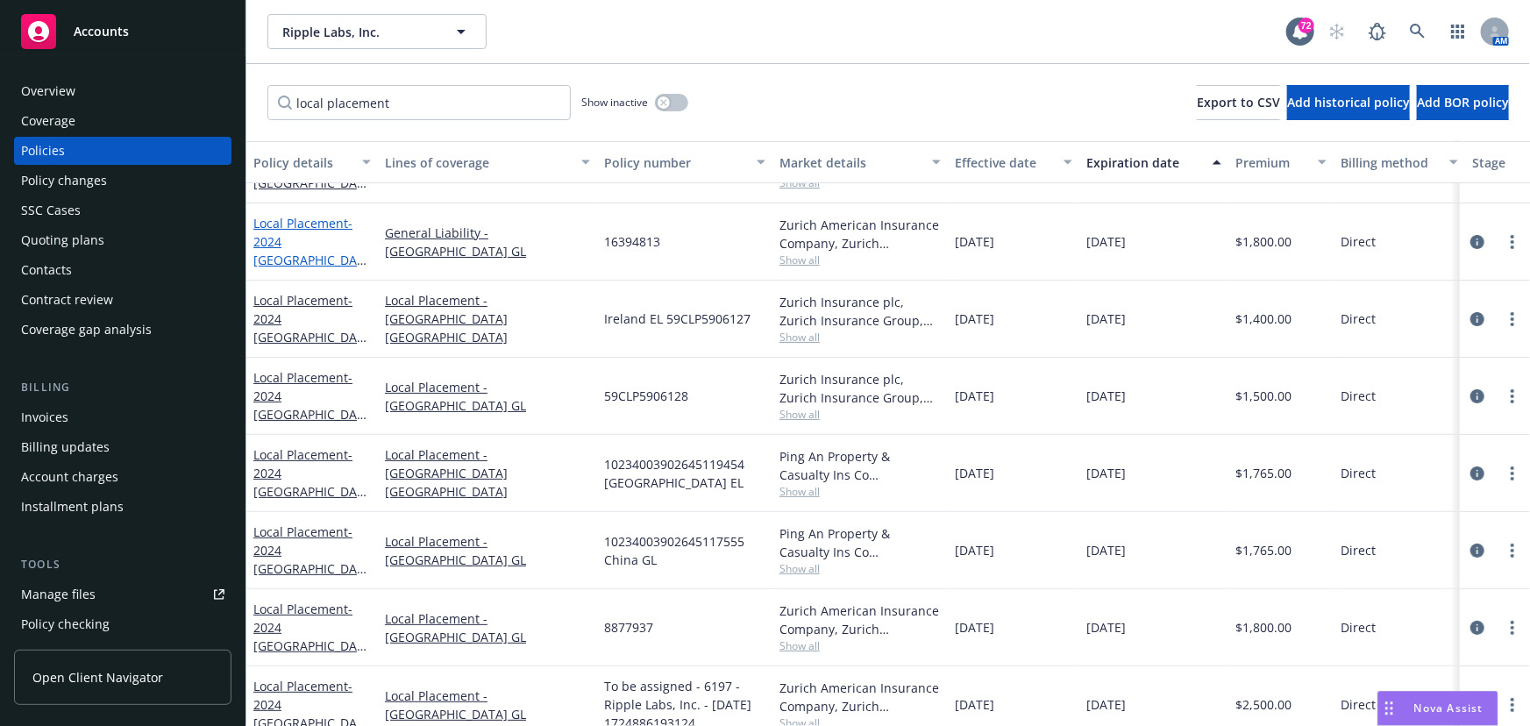
scroll to position [161, 0]
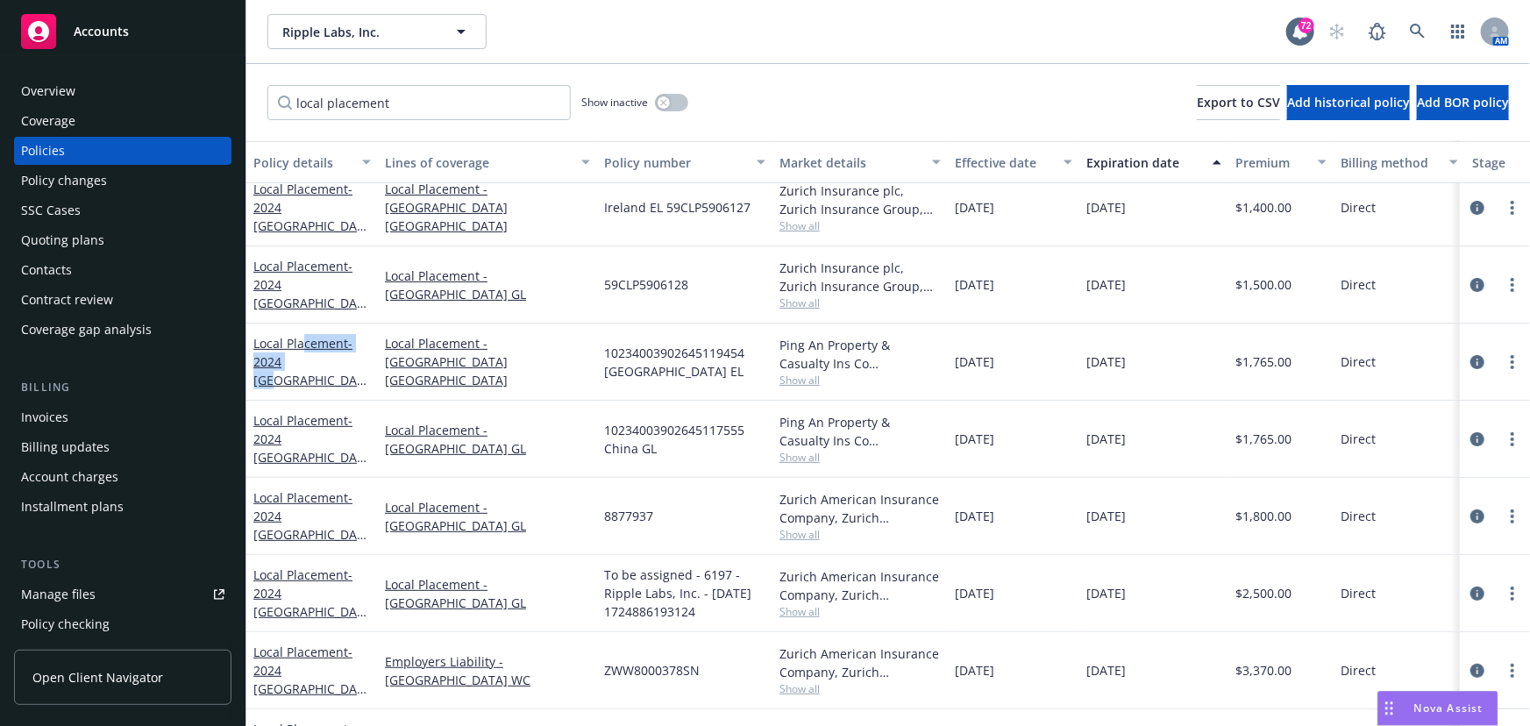
click at [304, 357] on div "Local Placement - 2024 [GEOGRAPHIC_DATA] EL" at bounding box center [311, 361] width 117 height 55
click at [276, 347] on link "Local Placement - 2024 [GEOGRAPHIC_DATA] EL" at bounding box center [308, 371] width 110 height 72
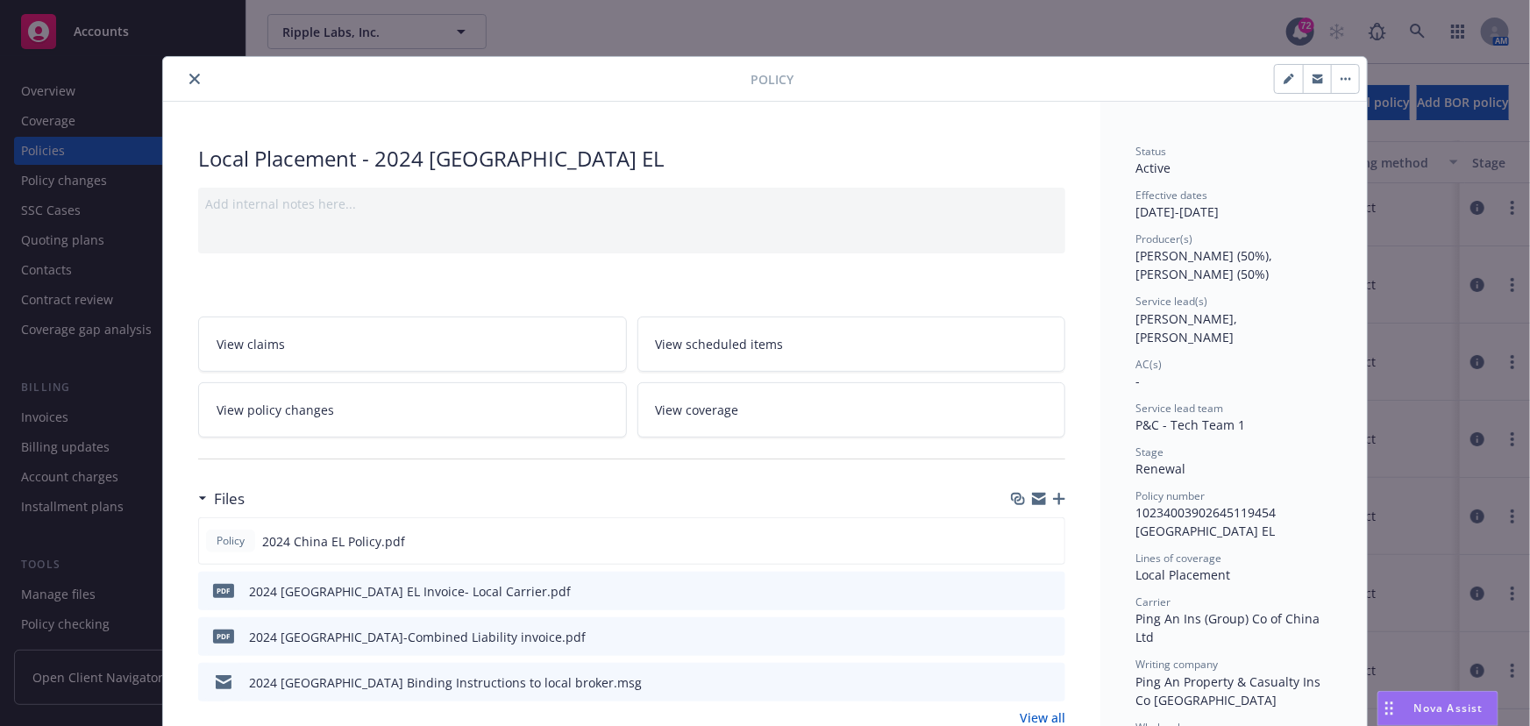
click at [1289, 74] on button "button" at bounding box center [1289, 79] width 28 height 28
select select "RENEWAL"
select select "12"
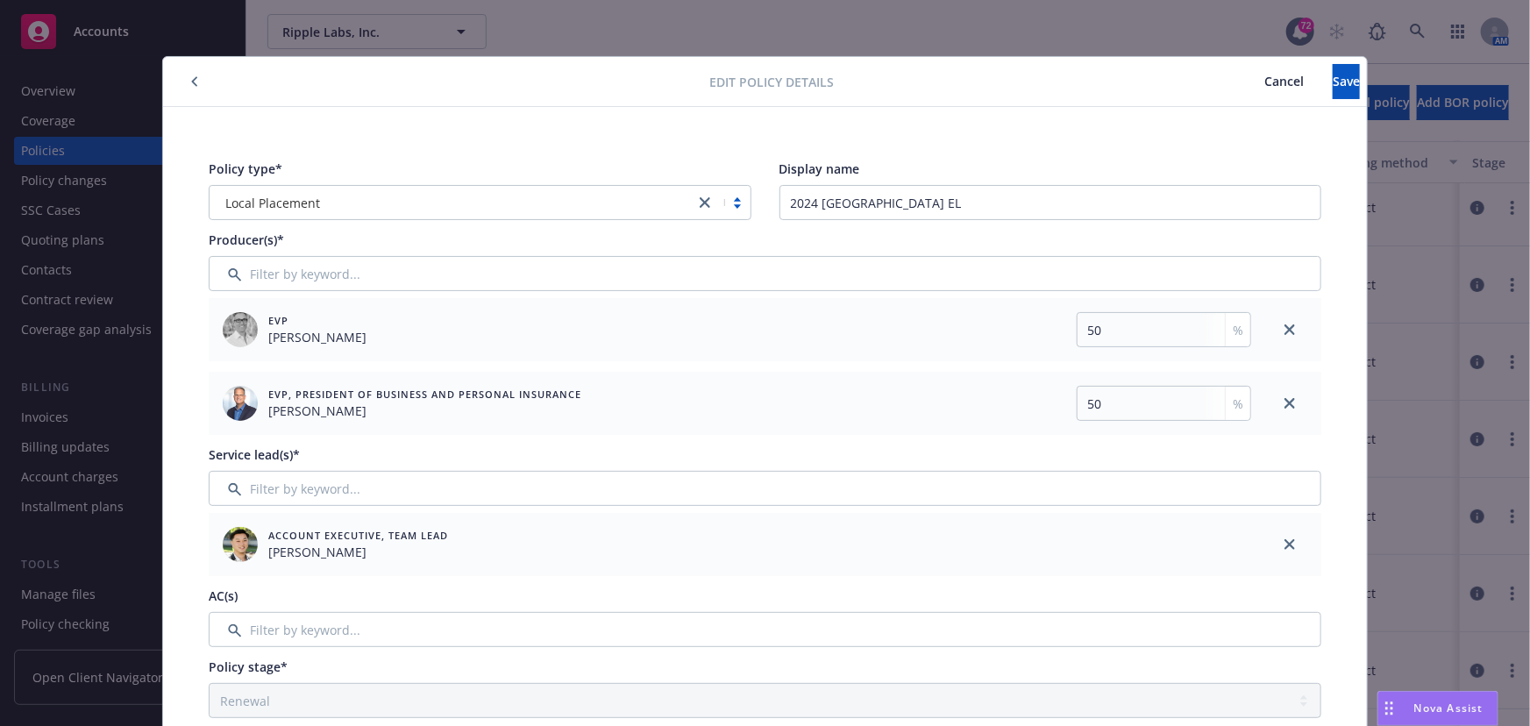
click at [1264, 78] on span "Cancel" at bounding box center [1283, 81] width 39 height 17
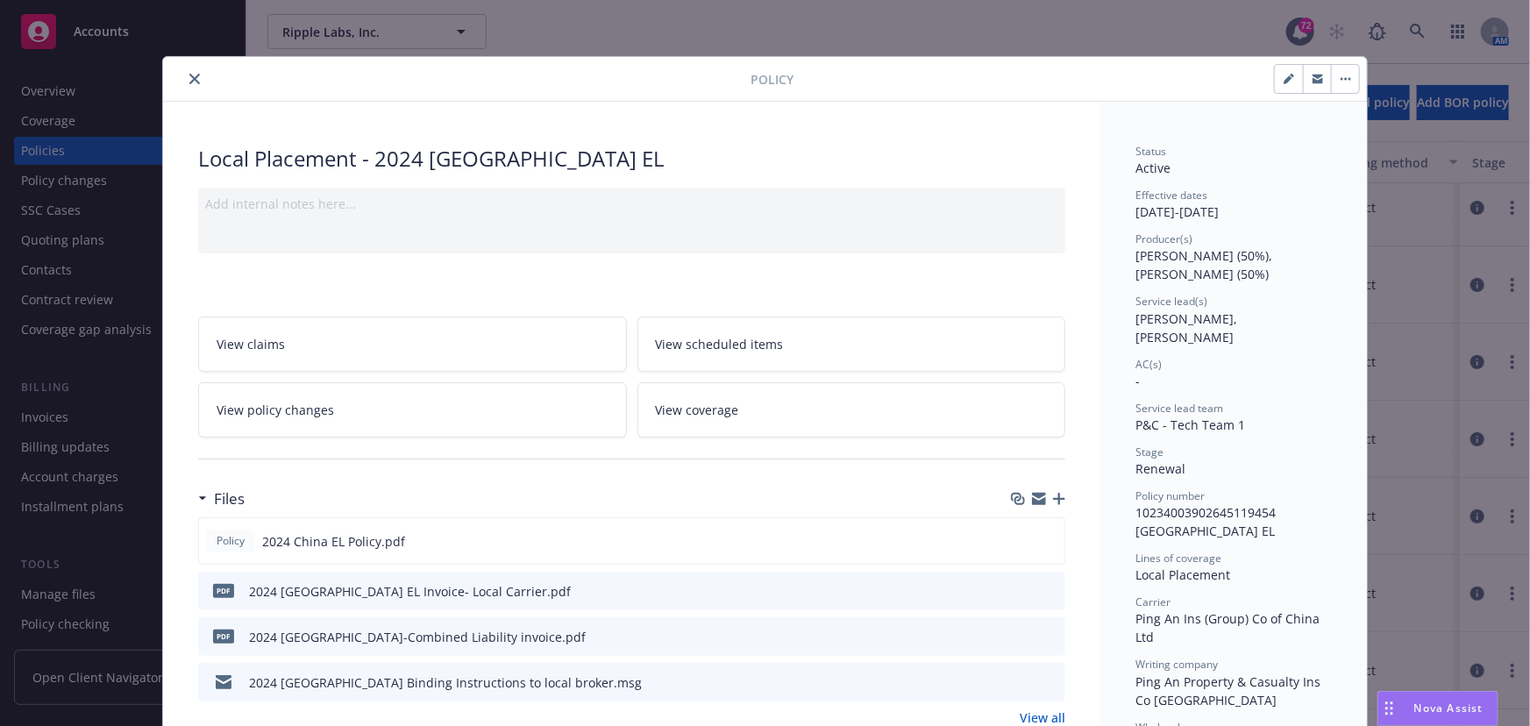
click at [1331, 81] on button "button" at bounding box center [1345, 79] width 28 height 28
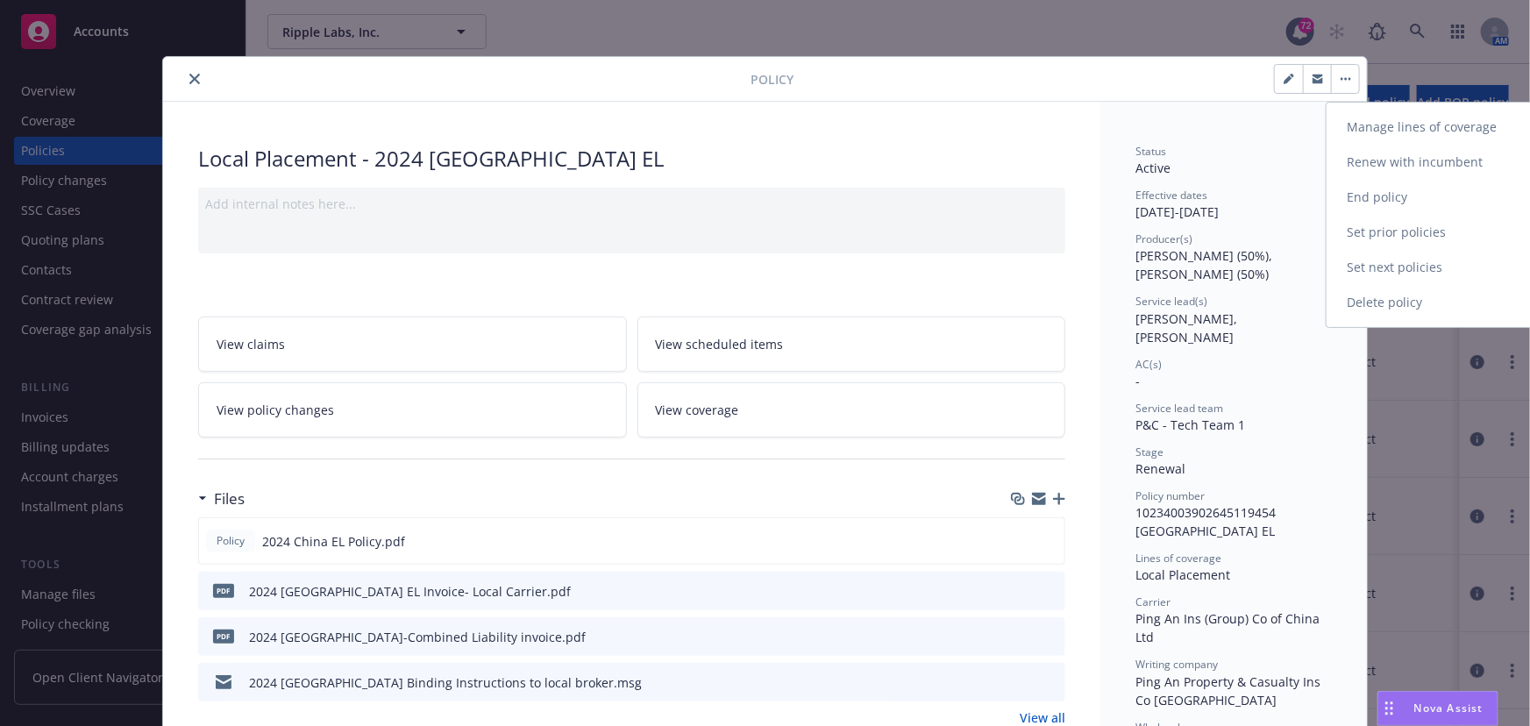
click at [1367, 154] on link "Renew with incumbent" at bounding box center [1429, 162] width 206 height 35
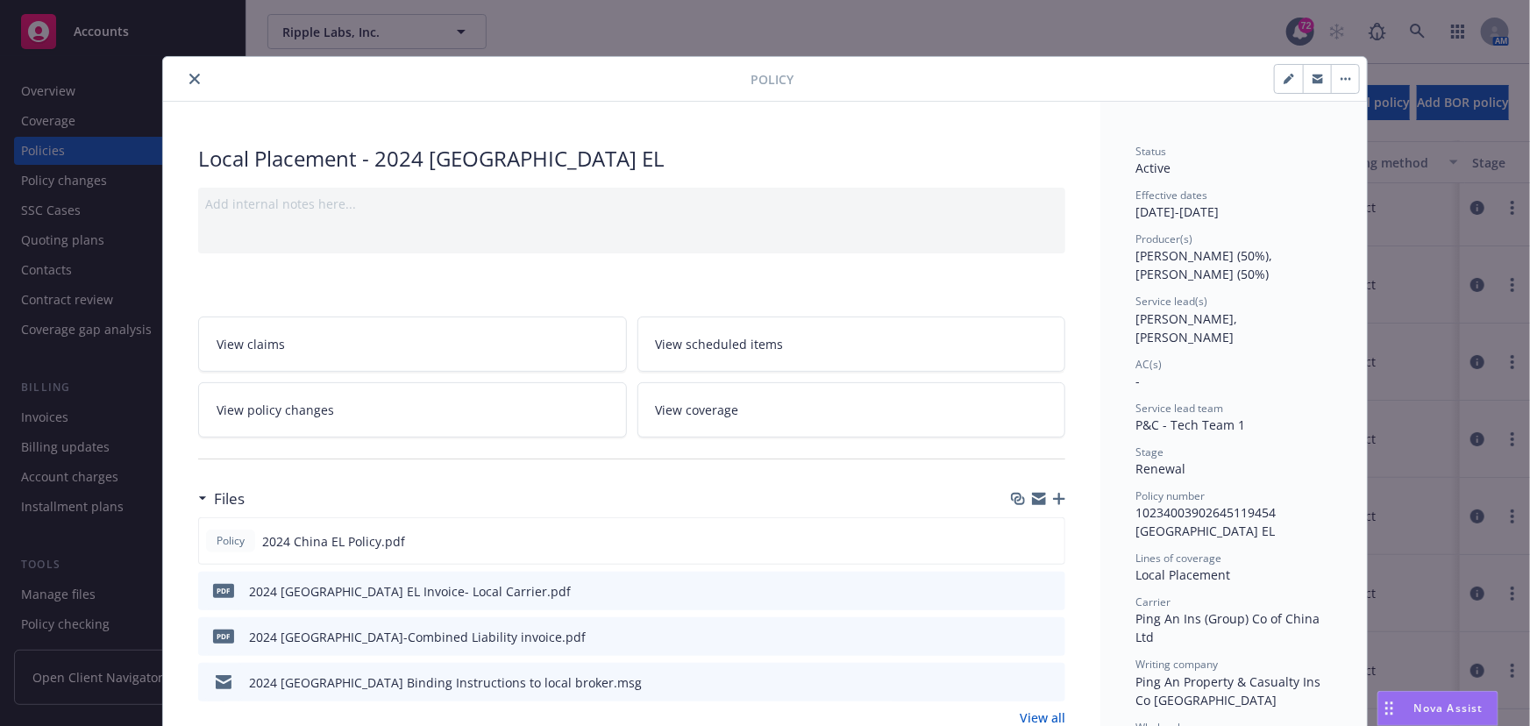
select select "12"
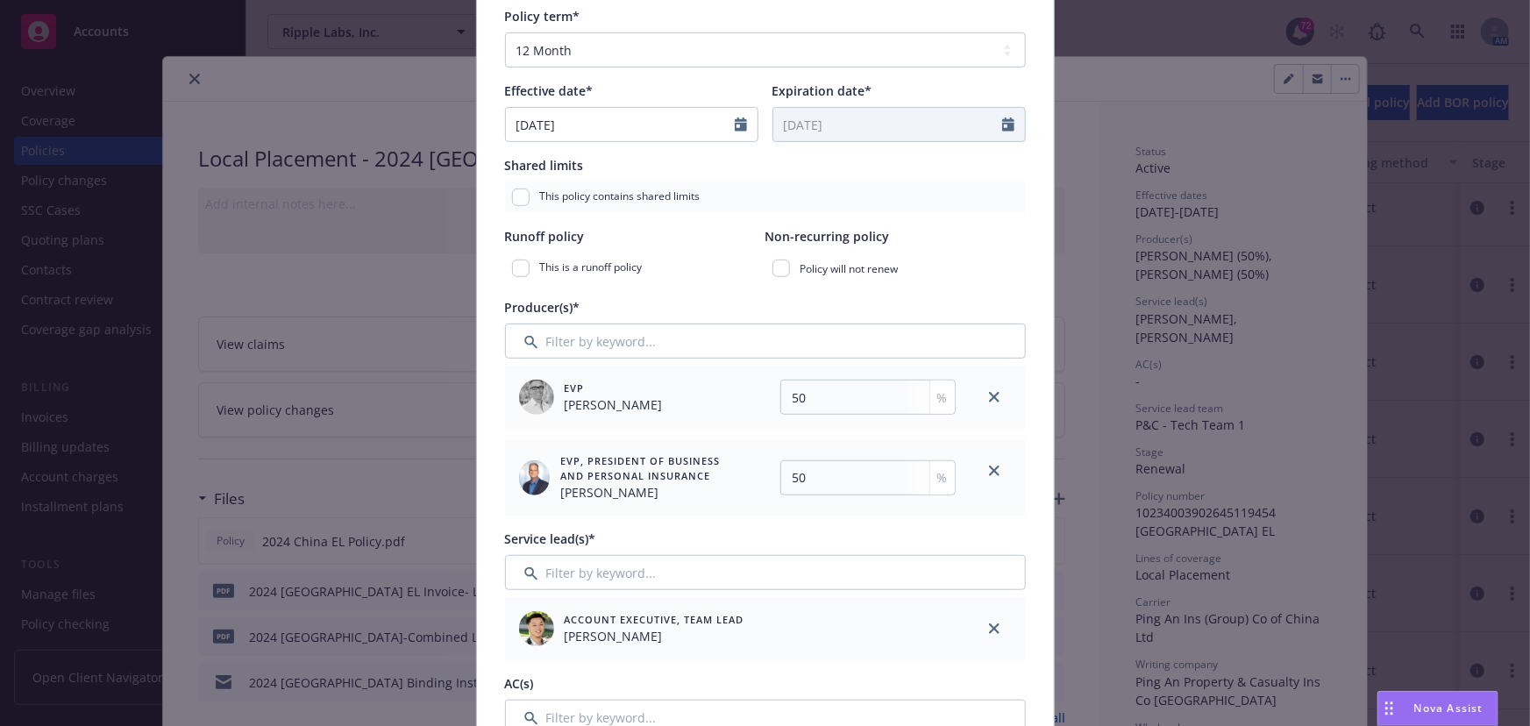
scroll to position [558, 0]
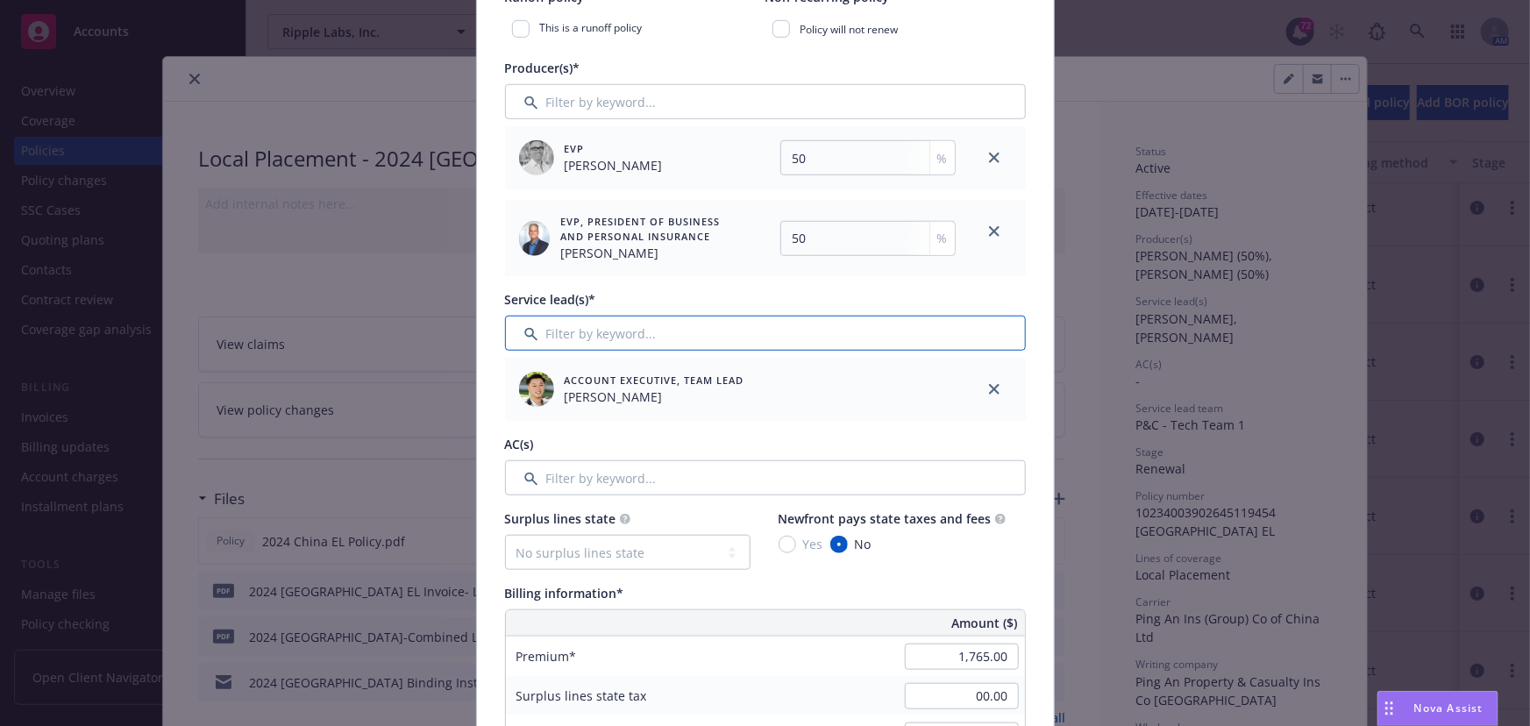
click at [651, 329] on input "Filter by keyword..." at bounding box center [765, 333] width 521 height 35
type input "n"
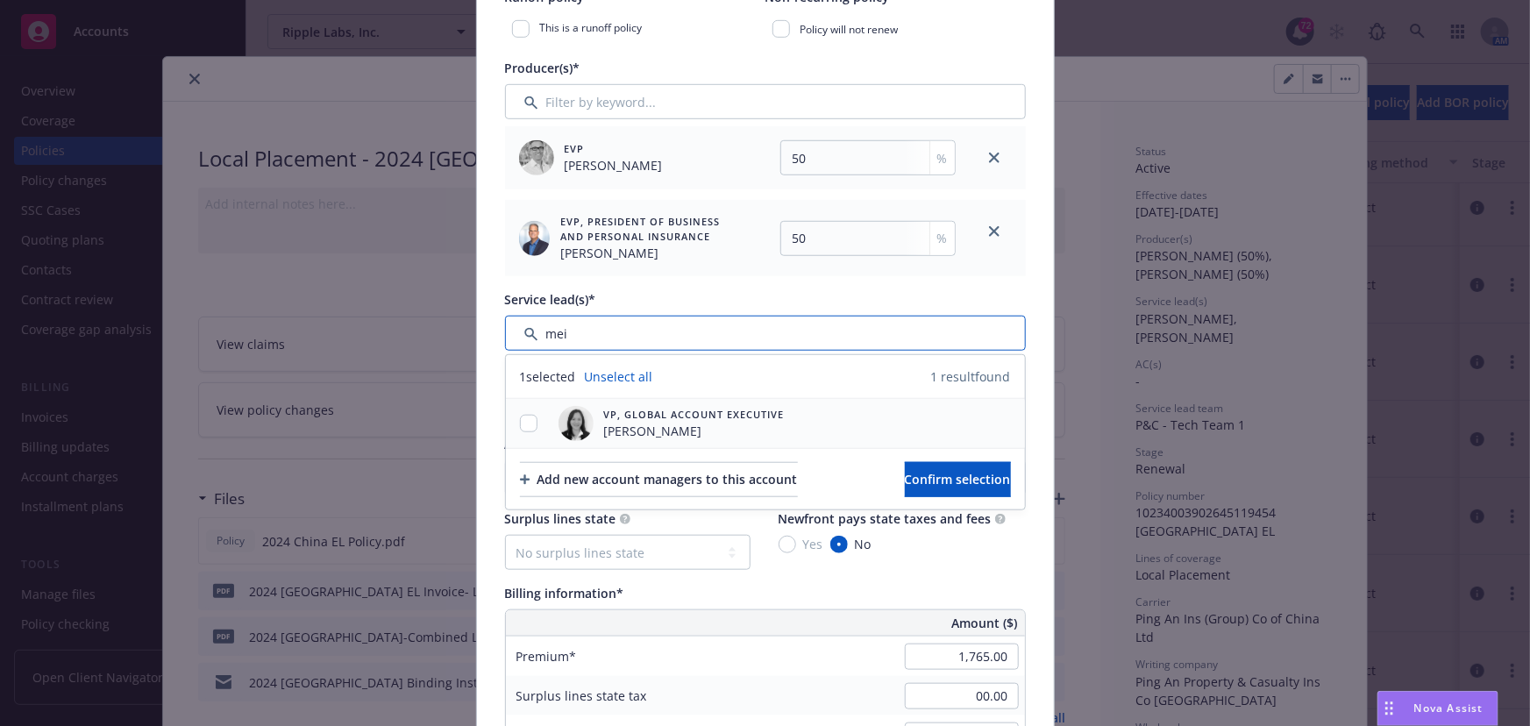
type input "mei"
click at [522, 420] on input "checkbox" at bounding box center [529, 424] width 18 height 18
checkbox input "true"
click at [905, 479] on button "Confirm selection" at bounding box center [958, 479] width 106 height 35
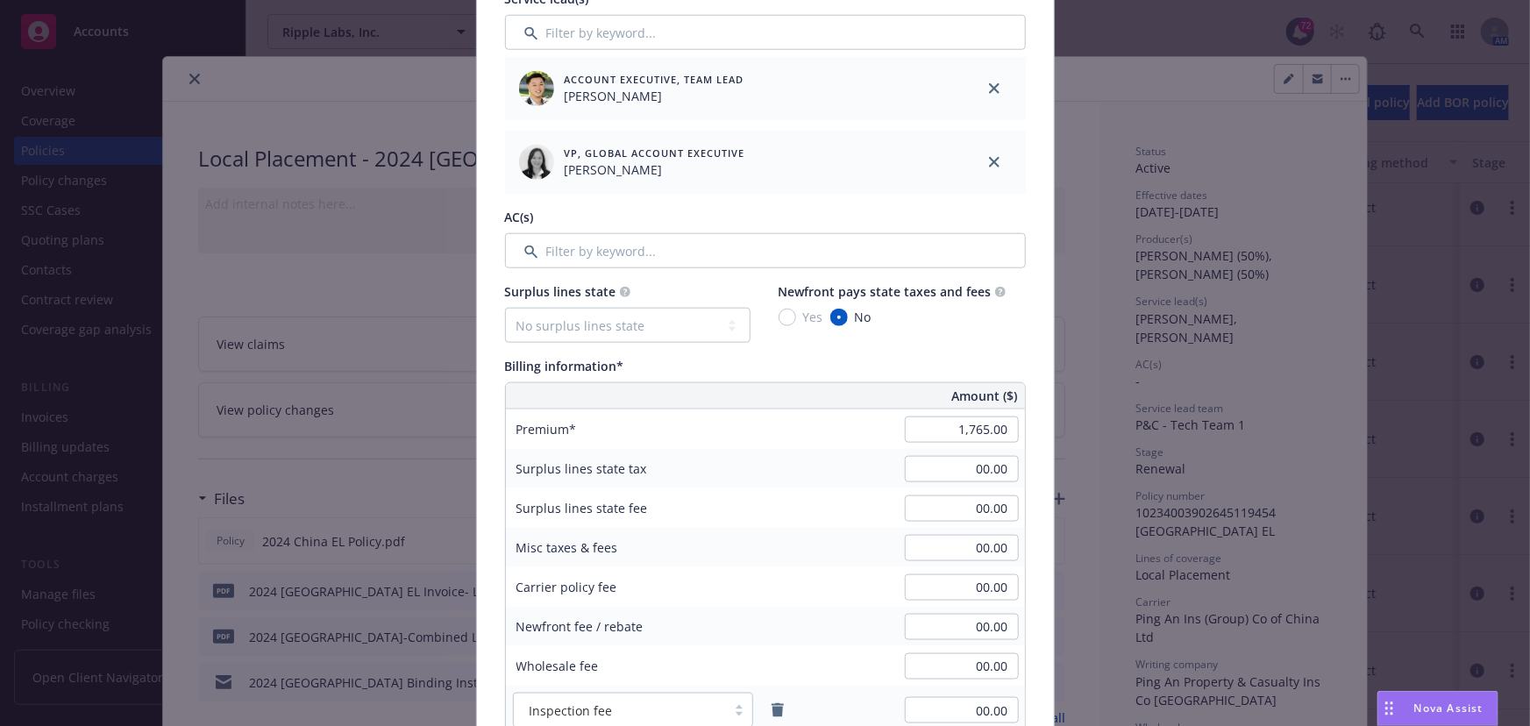
scroll to position [877, 0]
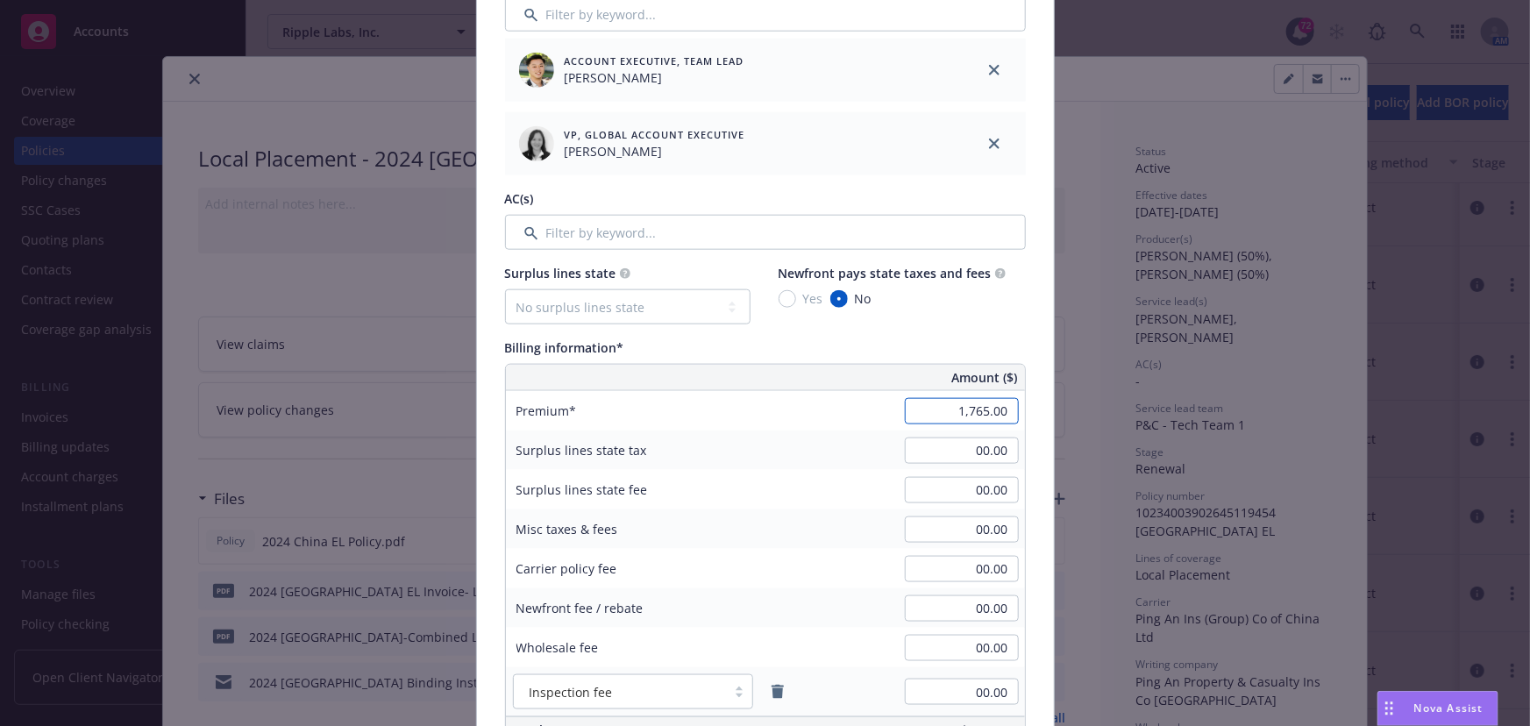
click at [942, 410] on input "1,765.00" at bounding box center [962, 411] width 114 height 26
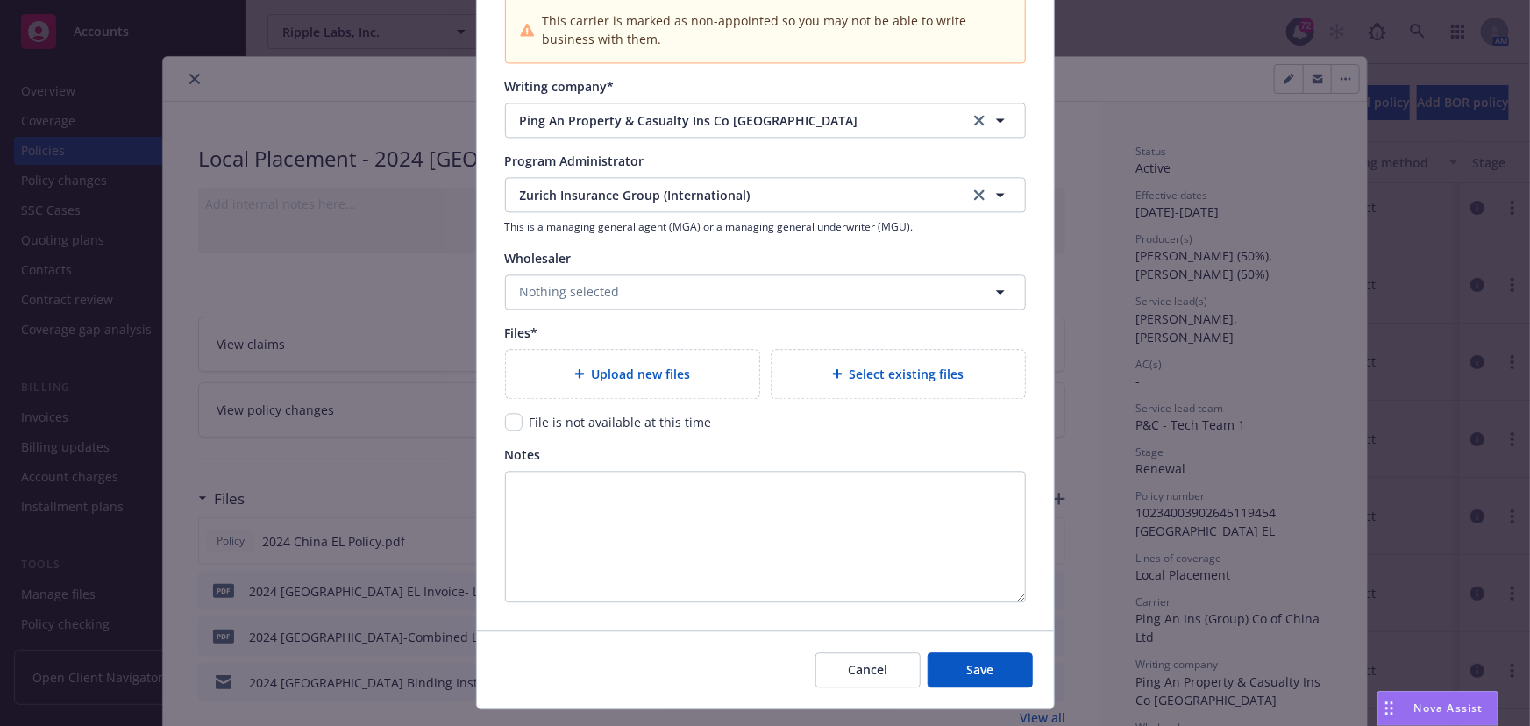
scroll to position [1917, 0]
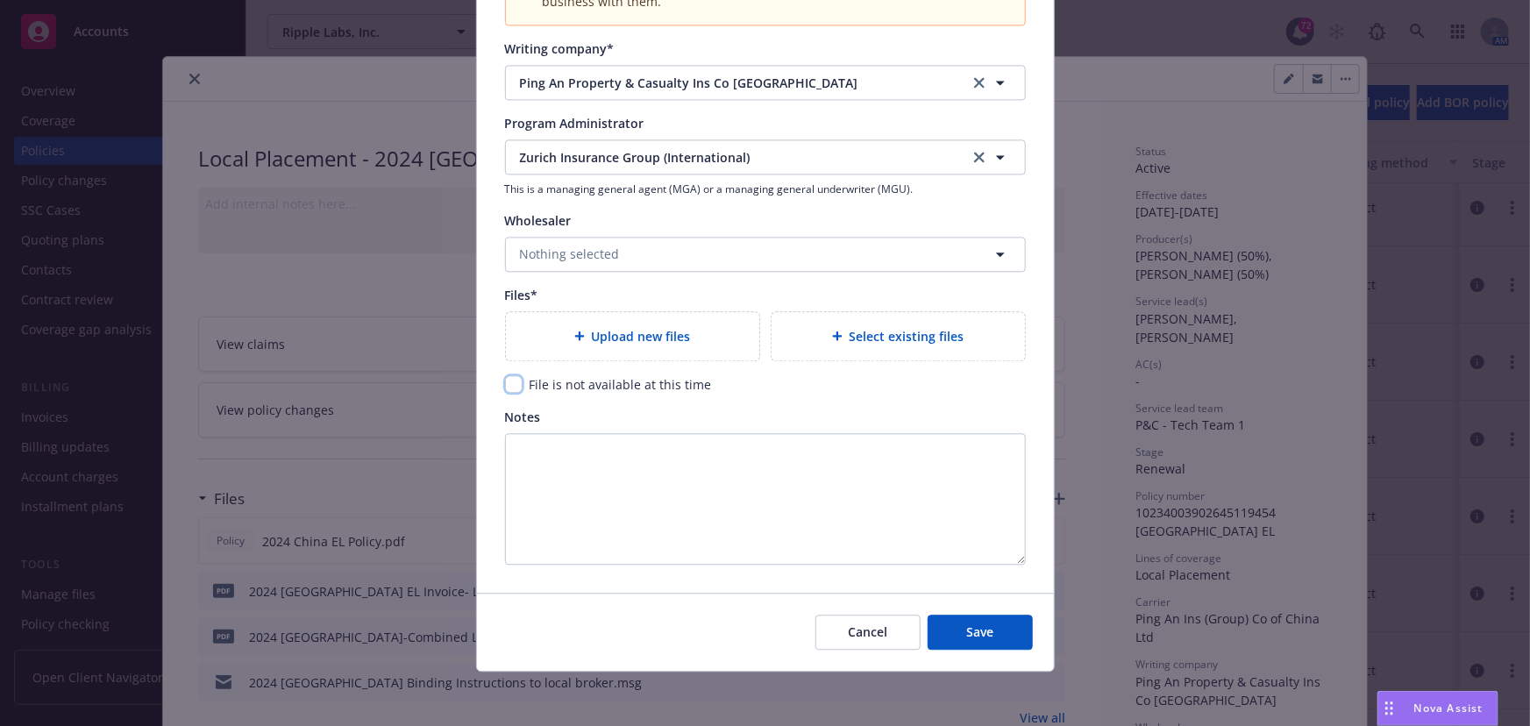
click at [511, 387] on input "checkbox" at bounding box center [514, 384] width 18 height 18
checkbox input "true"
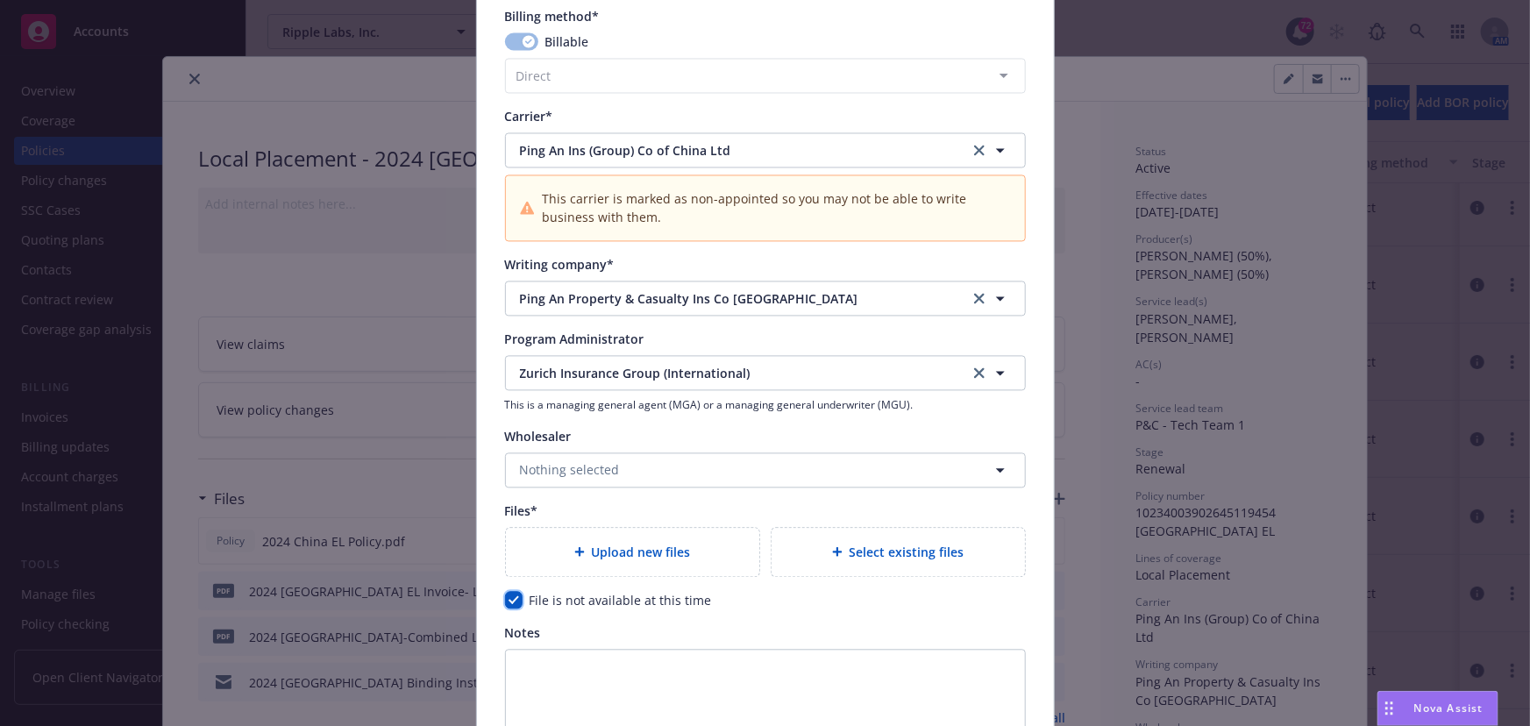
scroll to position [1678, 0]
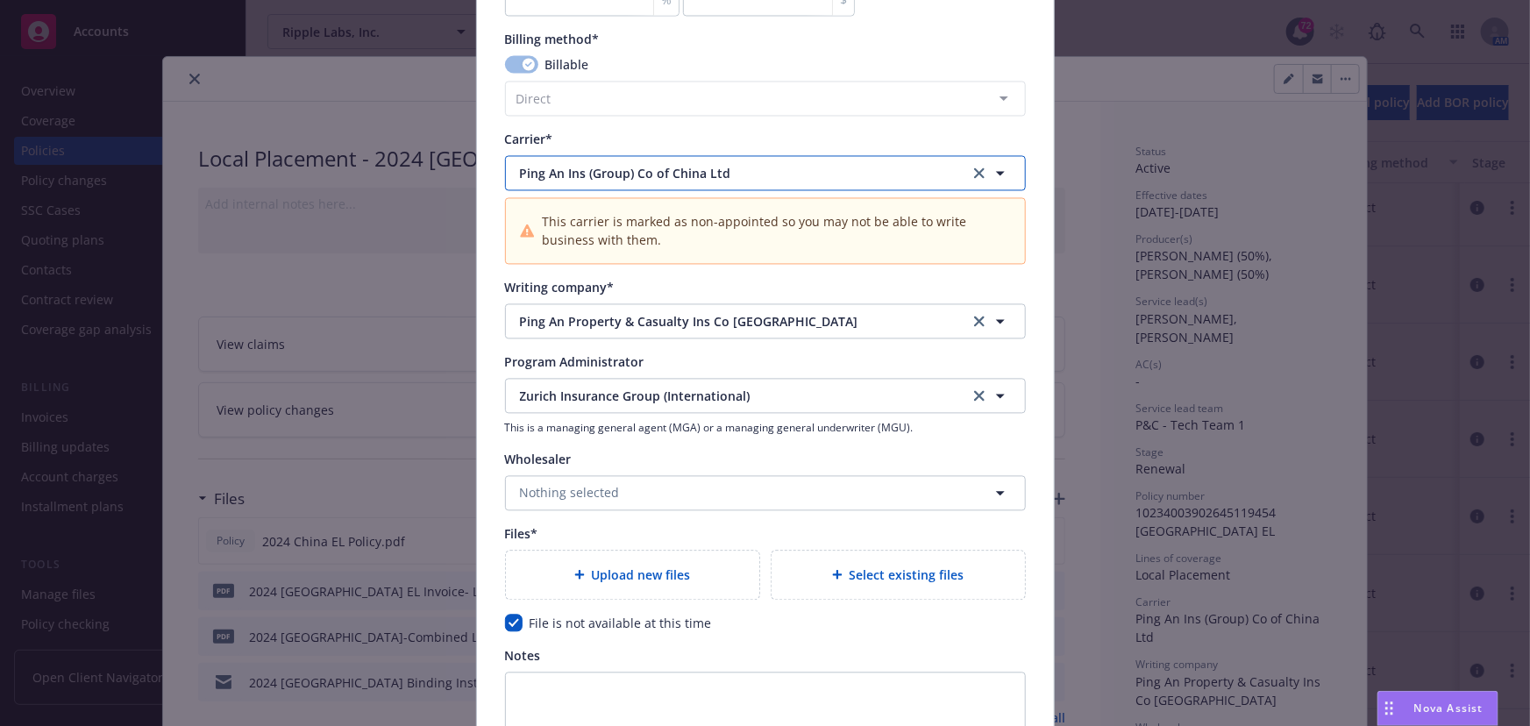
click at [570, 167] on span "Ping An Ins (Group) Co of China Ltd" at bounding box center [731, 174] width 423 height 18
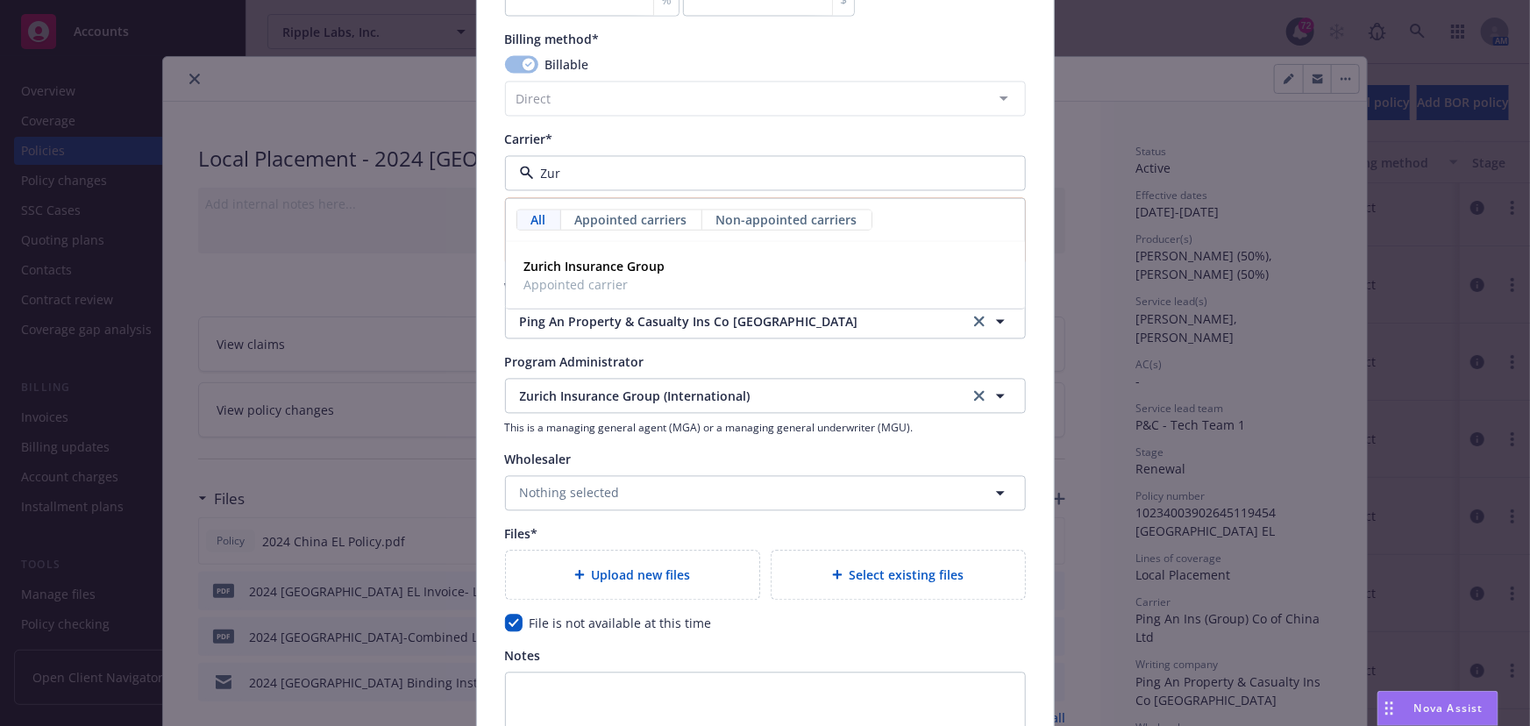
type input "Zuri"
click at [570, 263] on strong "Zurich Insurance Group" at bounding box center [594, 267] width 141 height 17
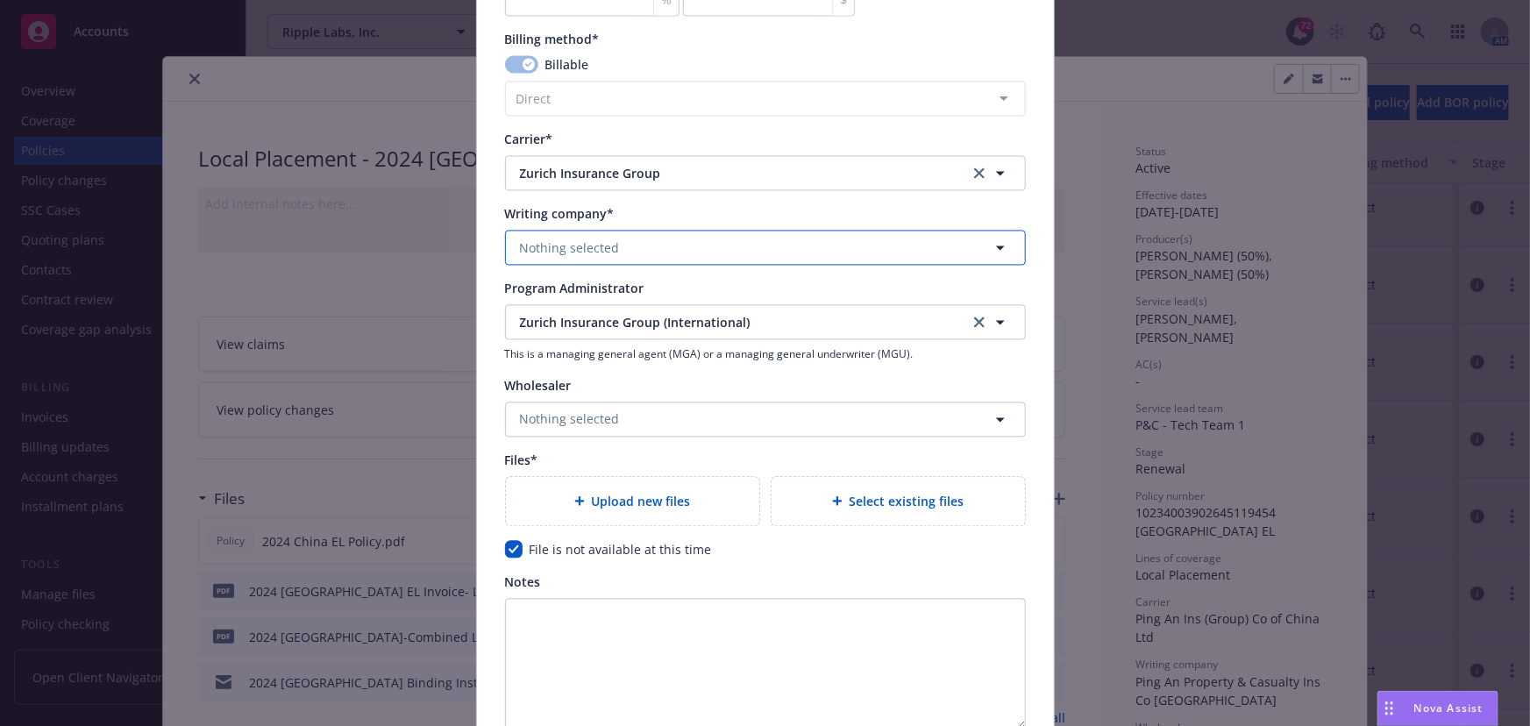
click at [648, 245] on button "Nothing selected" at bounding box center [765, 248] width 521 height 35
type input "P"
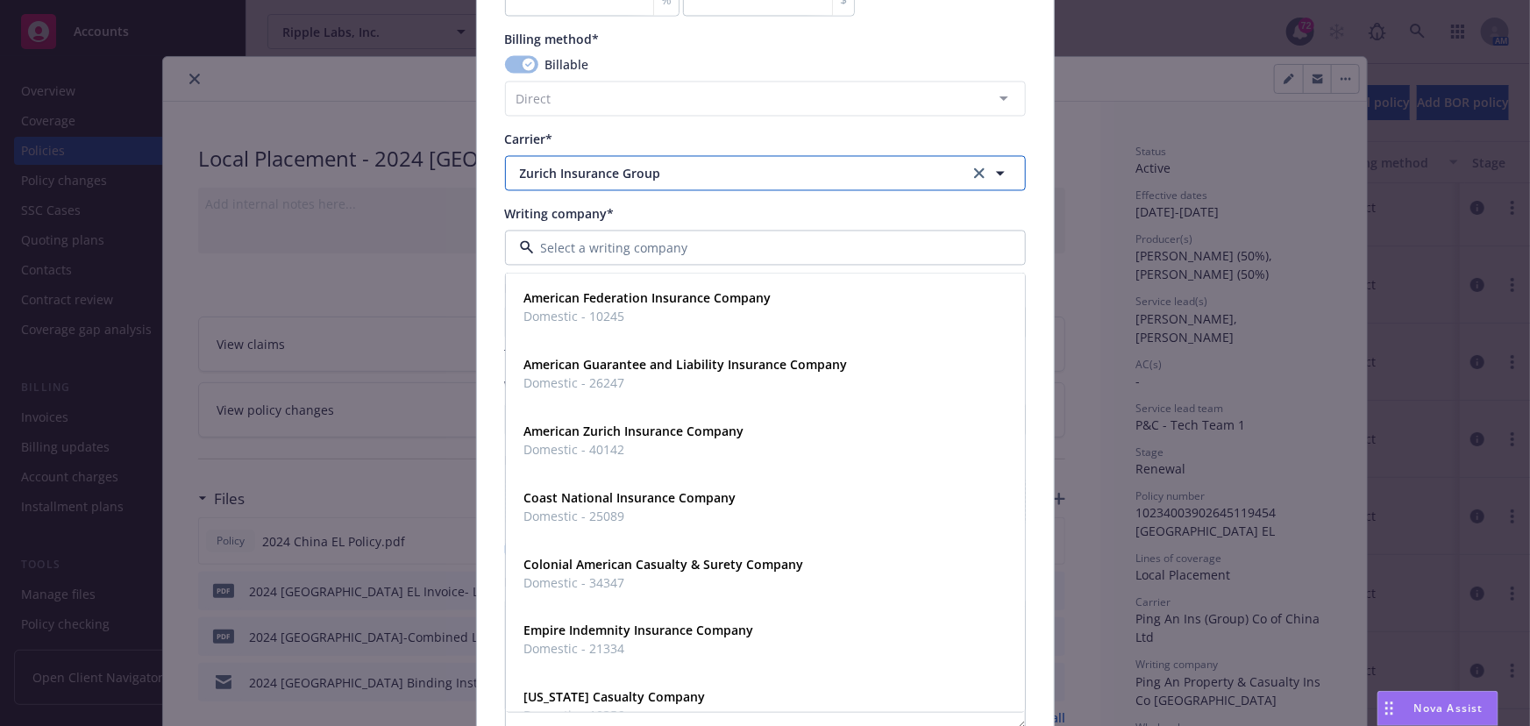
click at [663, 183] on button "Zurich Insurance Group" at bounding box center [765, 173] width 521 height 35
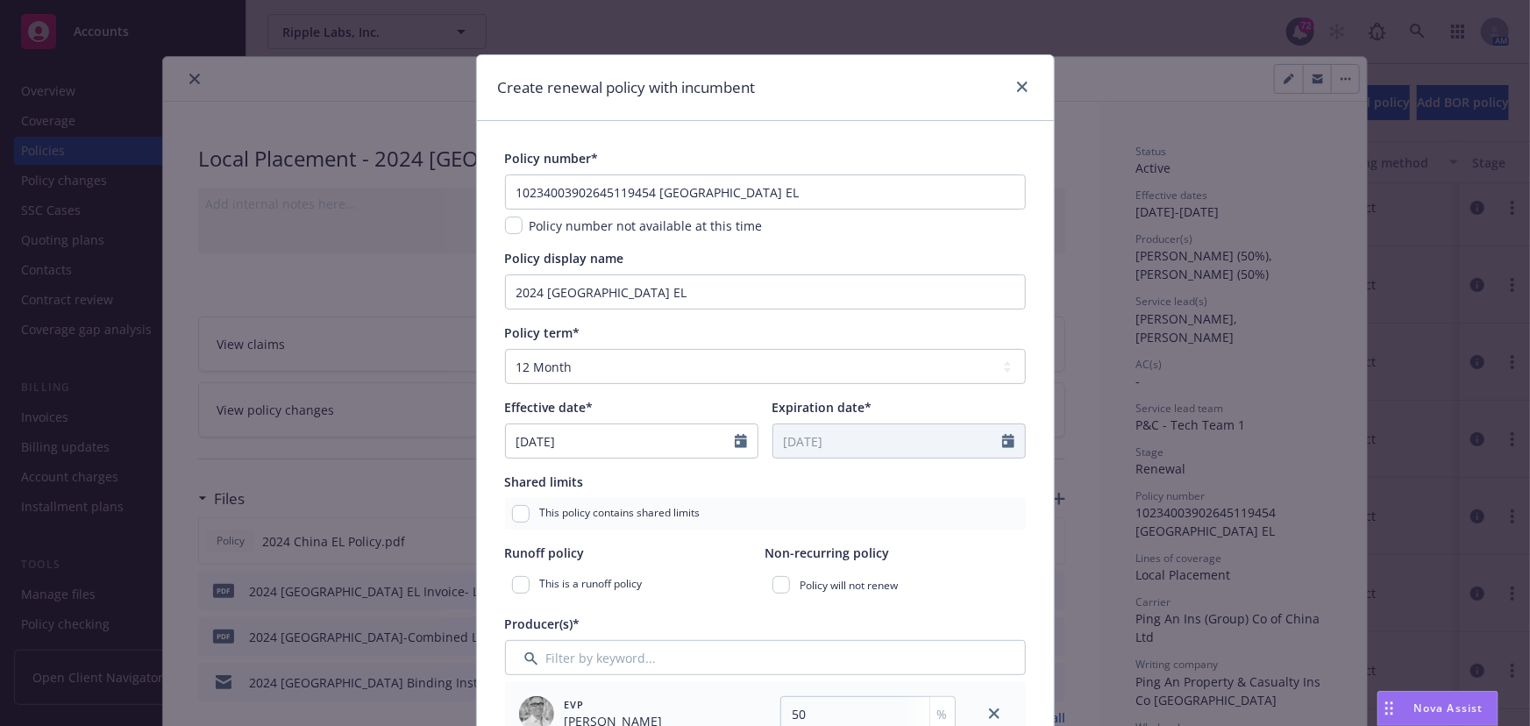
scroll to position [0, 0]
type input "pian"
click at [1017, 91] on icon "close" at bounding box center [1022, 88] width 11 height 11
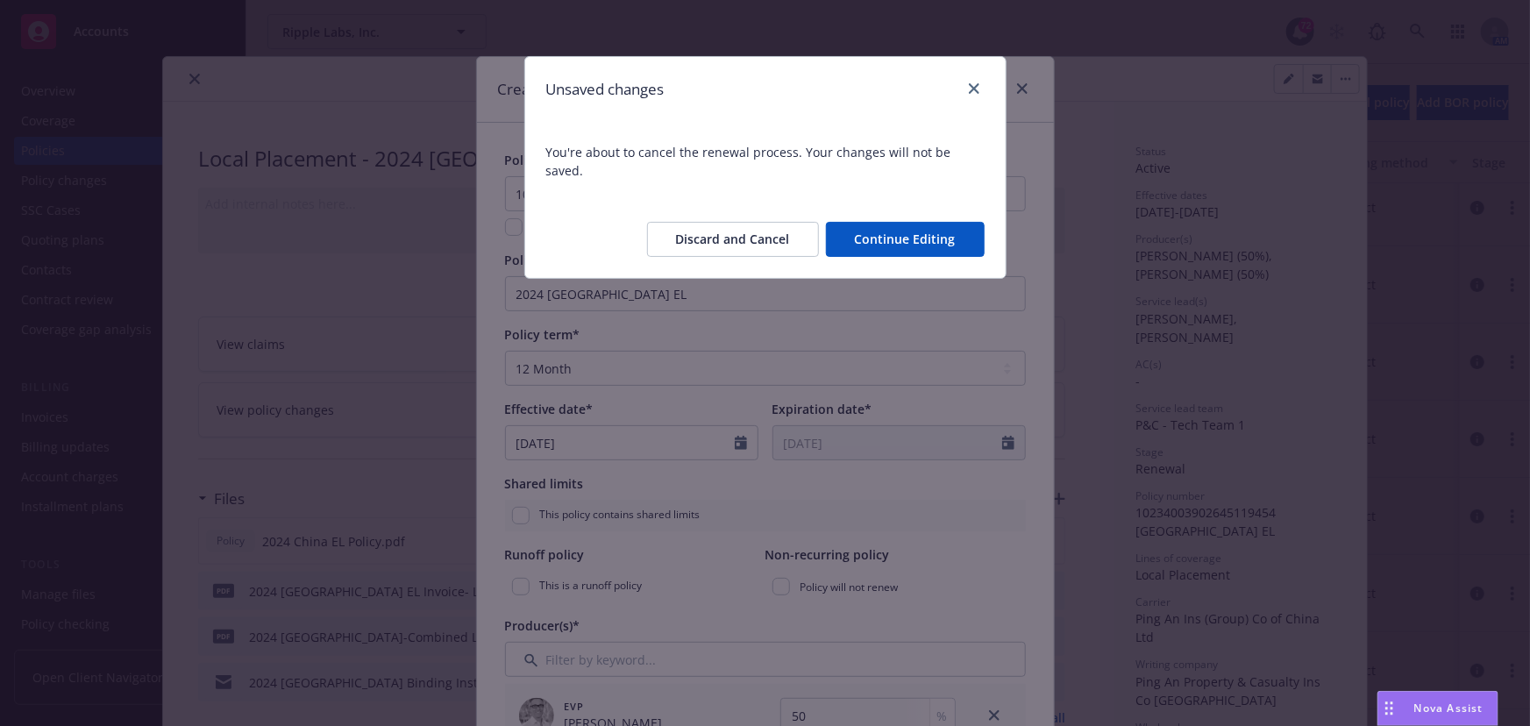
click at [740, 224] on button "Discard and Cancel" at bounding box center [733, 239] width 172 height 35
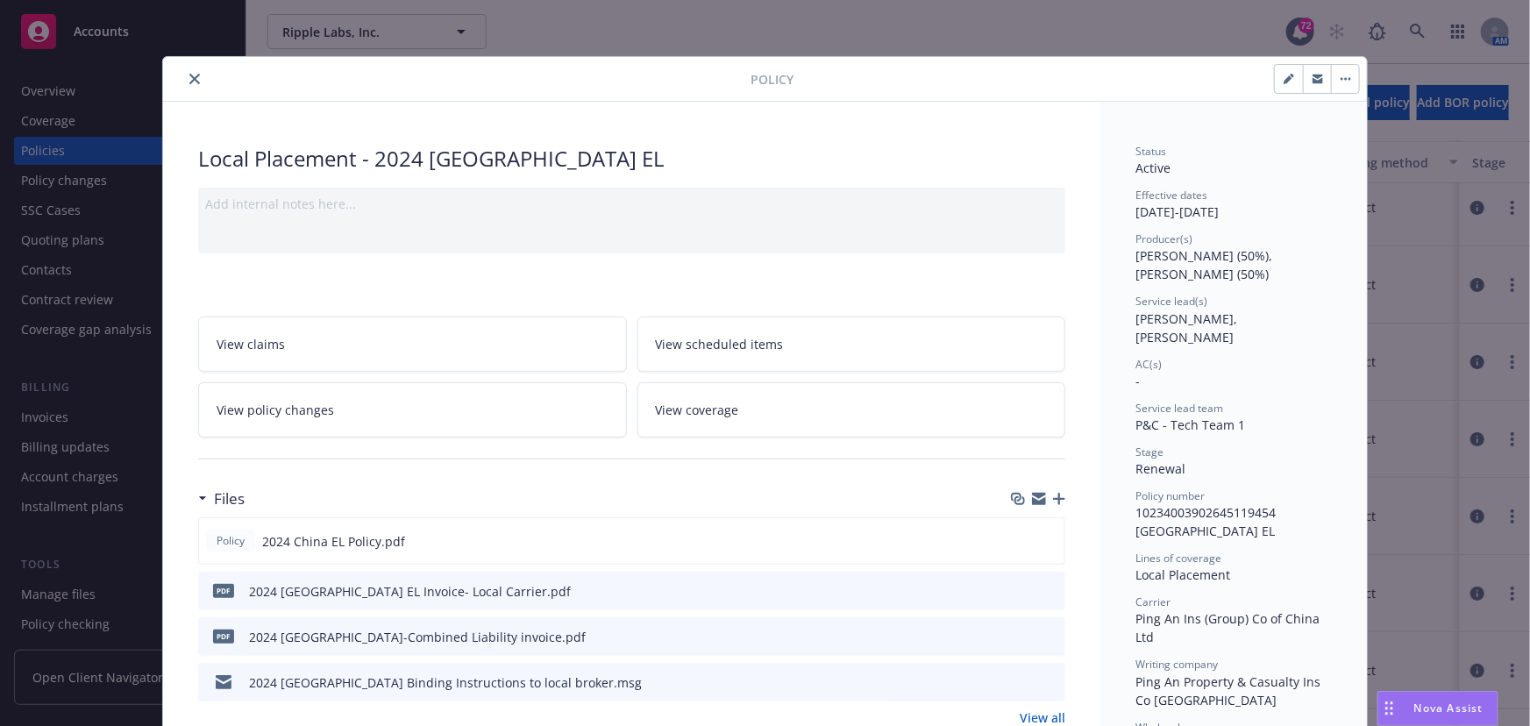
click at [1345, 81] on button "button" at bounding box center [1345, 79] width 28 height 28
click at [1368, 160] on link "Renew with incumbent" at bounding box center [1429, 162] width 206 height 35
select select "12"
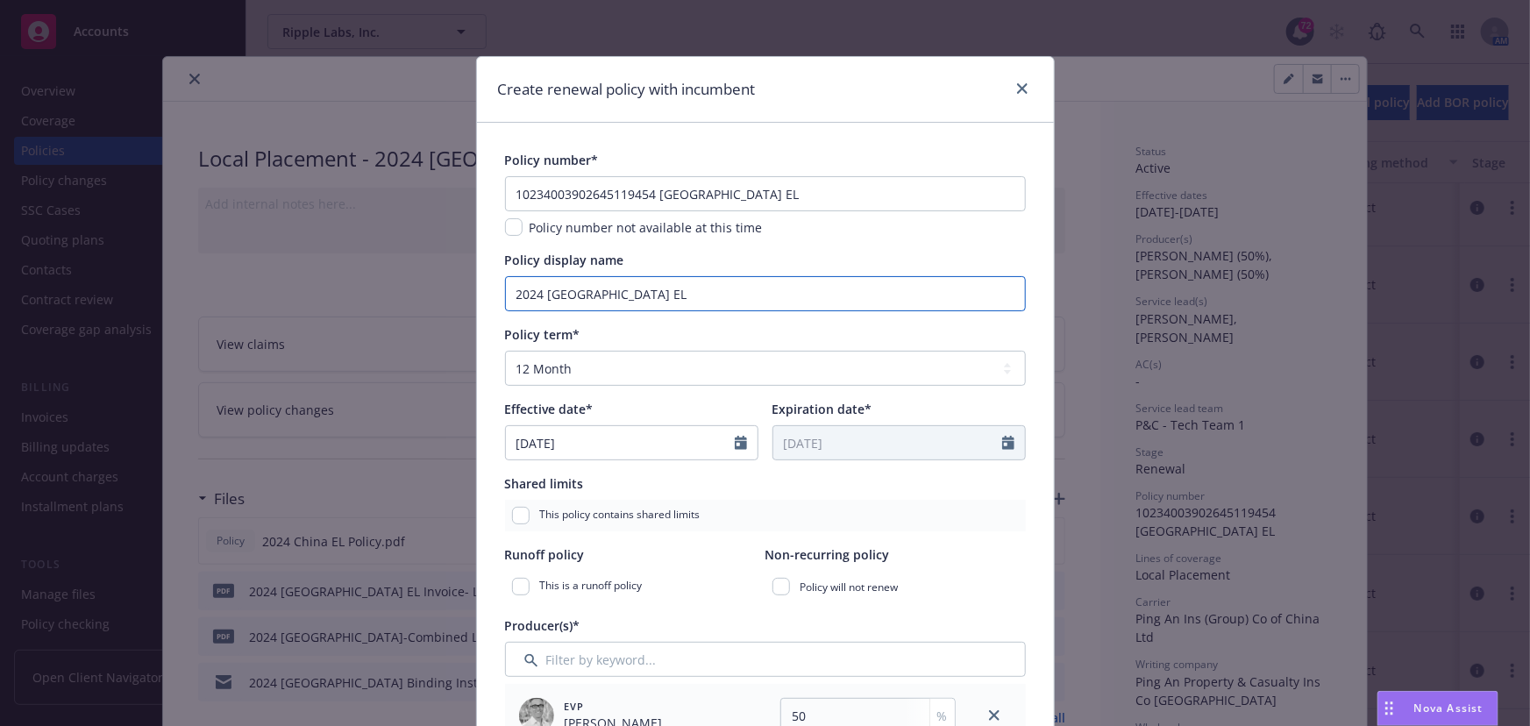
click at [531, 292] on input "2024 [GEOGRAPHIC_DATA] EL" at bounding box center [765, 293] width 521 height 35
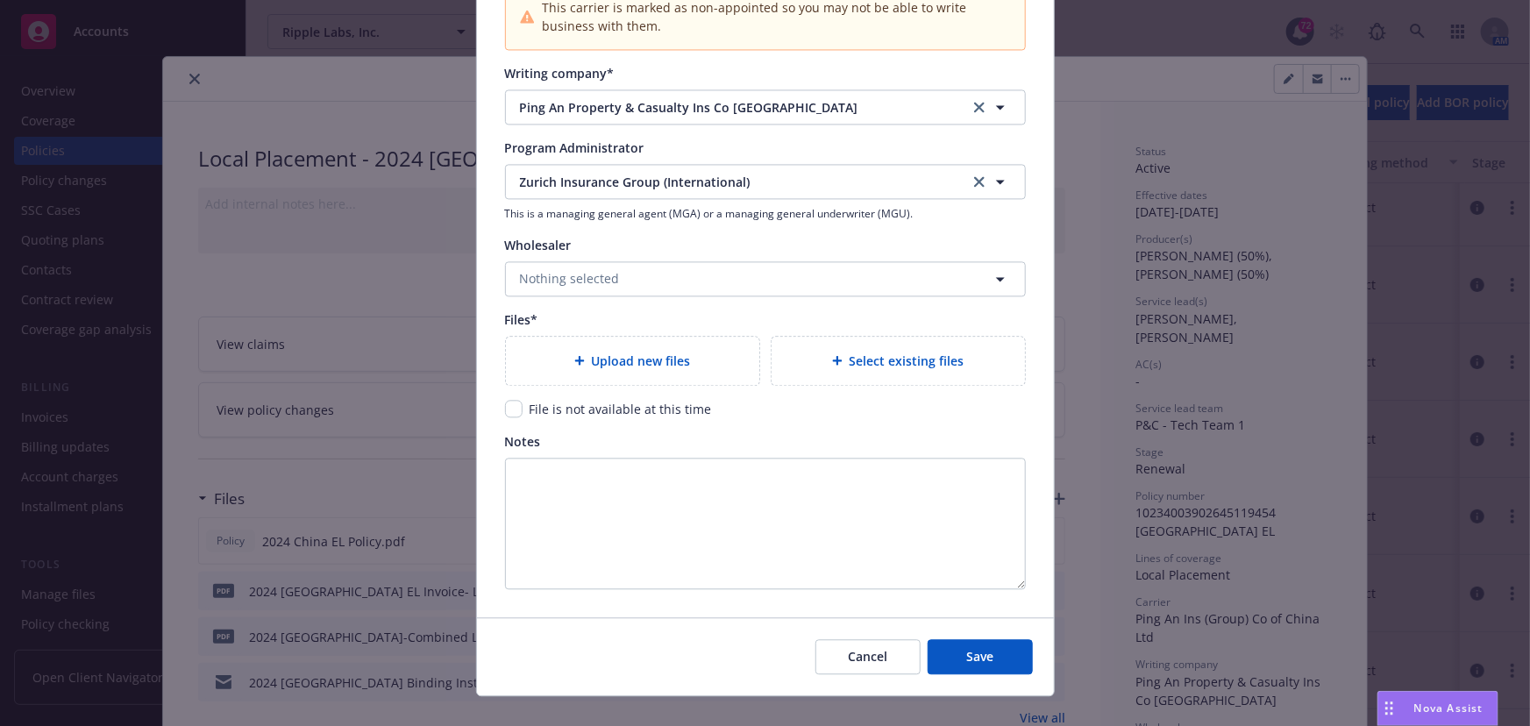
scroll to position [1843, 0]
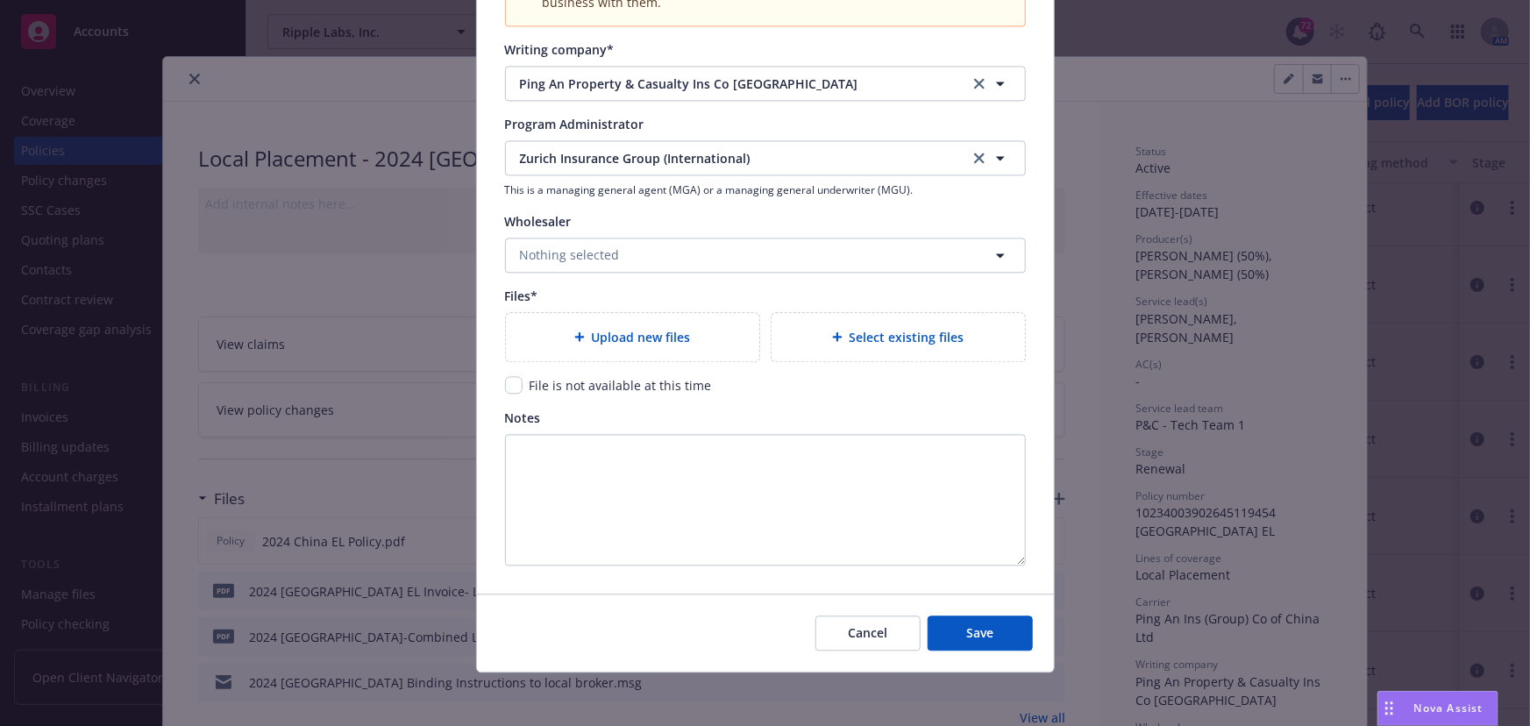
type input "2025 [GEOGRAPHIC_DATA] EL"
click at [507, 384] on input "checkbox" at bounding box center [514, 385] width 18 height 18
checkbox input "true"
click at [1008, 640] on button "Save" at bounding box center [979, 632] width 105 height 35
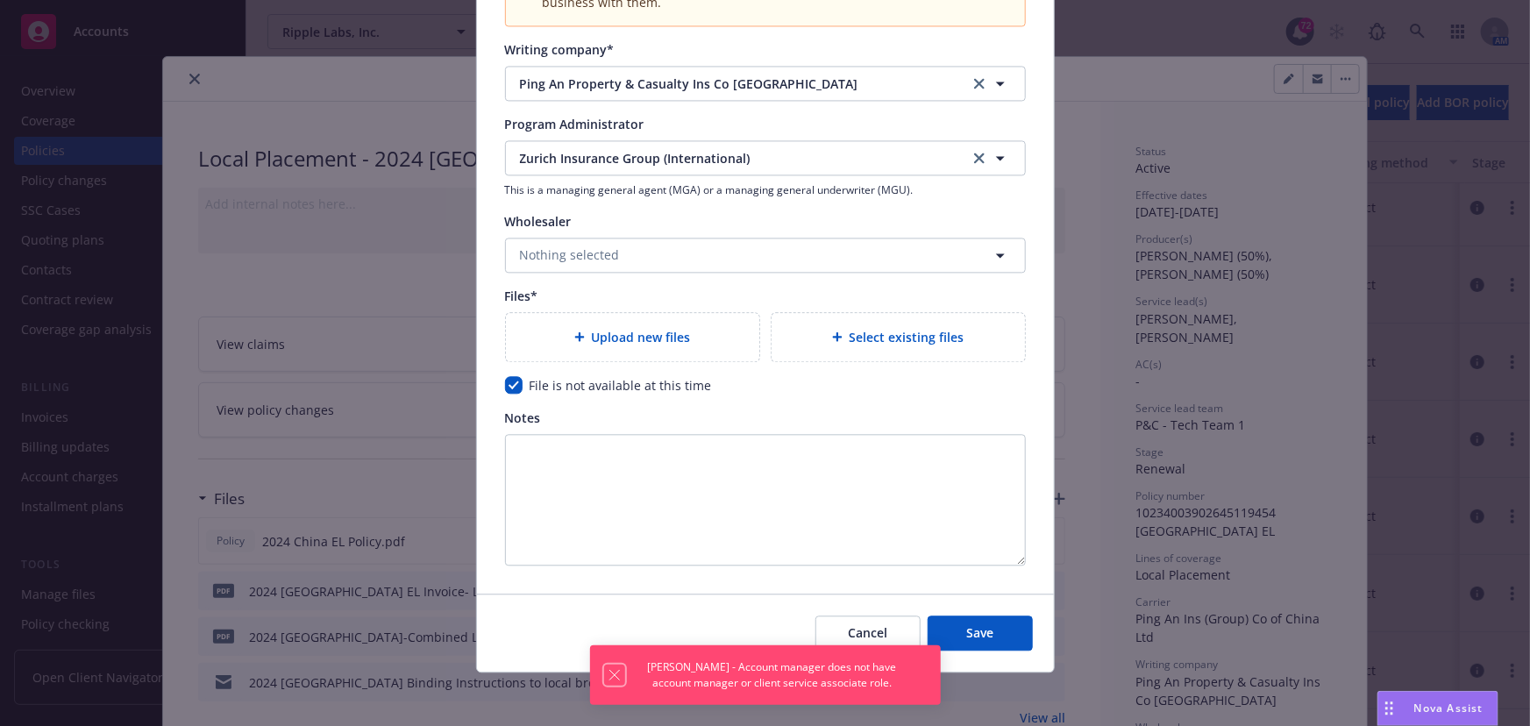
drag, startPoint x: 607, startPoint y: 679, endPoint x: 615, endPoint y: 656, distance: 24.4
click at [608, 678] on icon "Dismiss notification" at bounding box center [615, 675] width 14 height 14
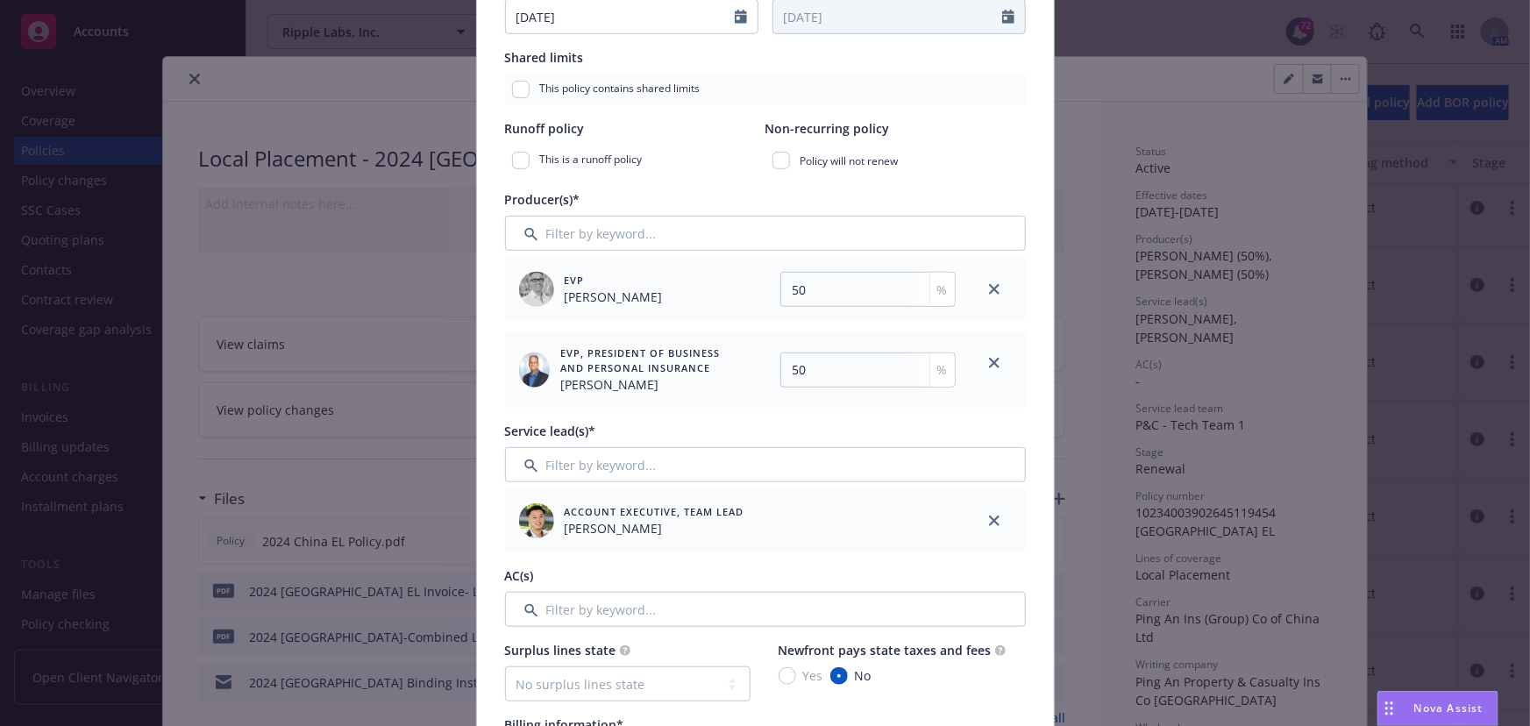
scroll to position [409, 0]
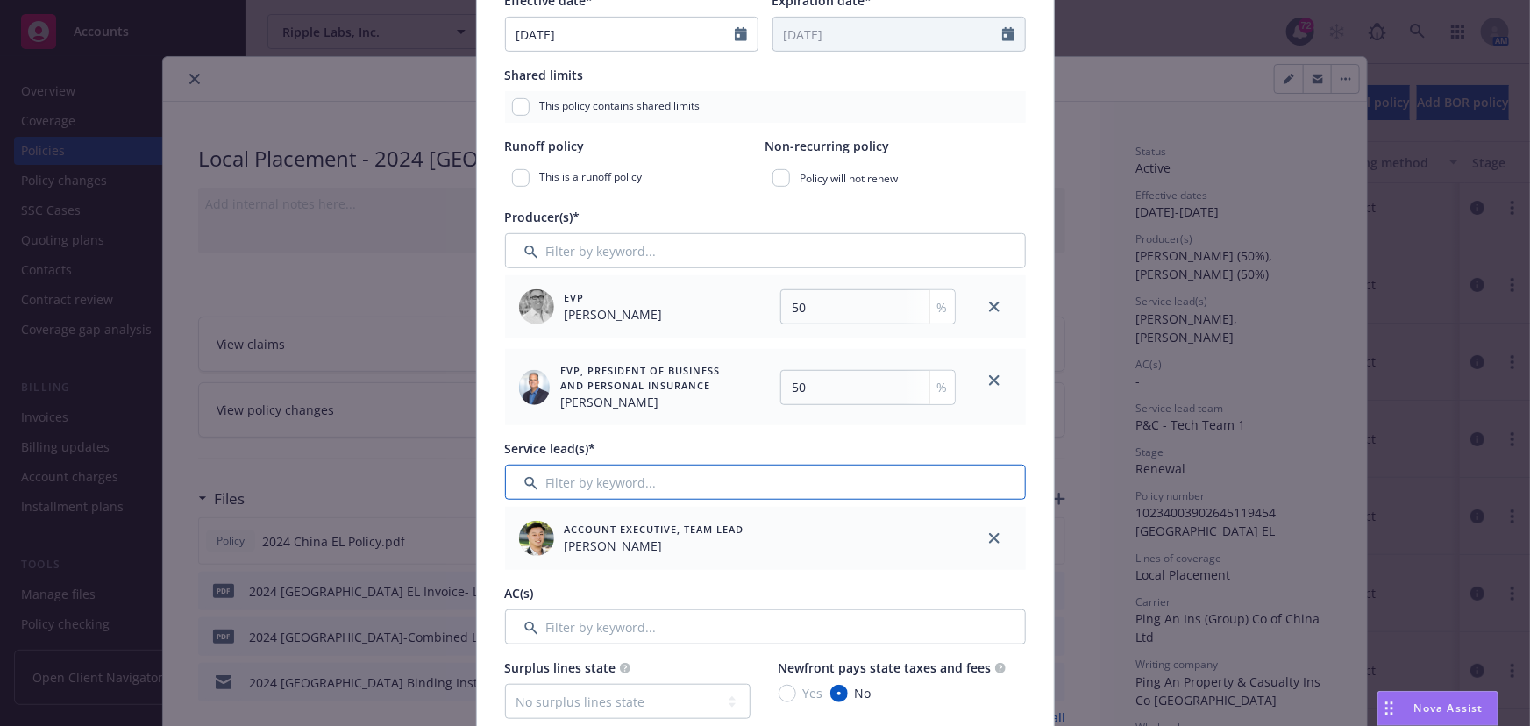
click at [728, 475] on input "Filter by keyword..." at bounding box center [765, 482] width 521 height 35
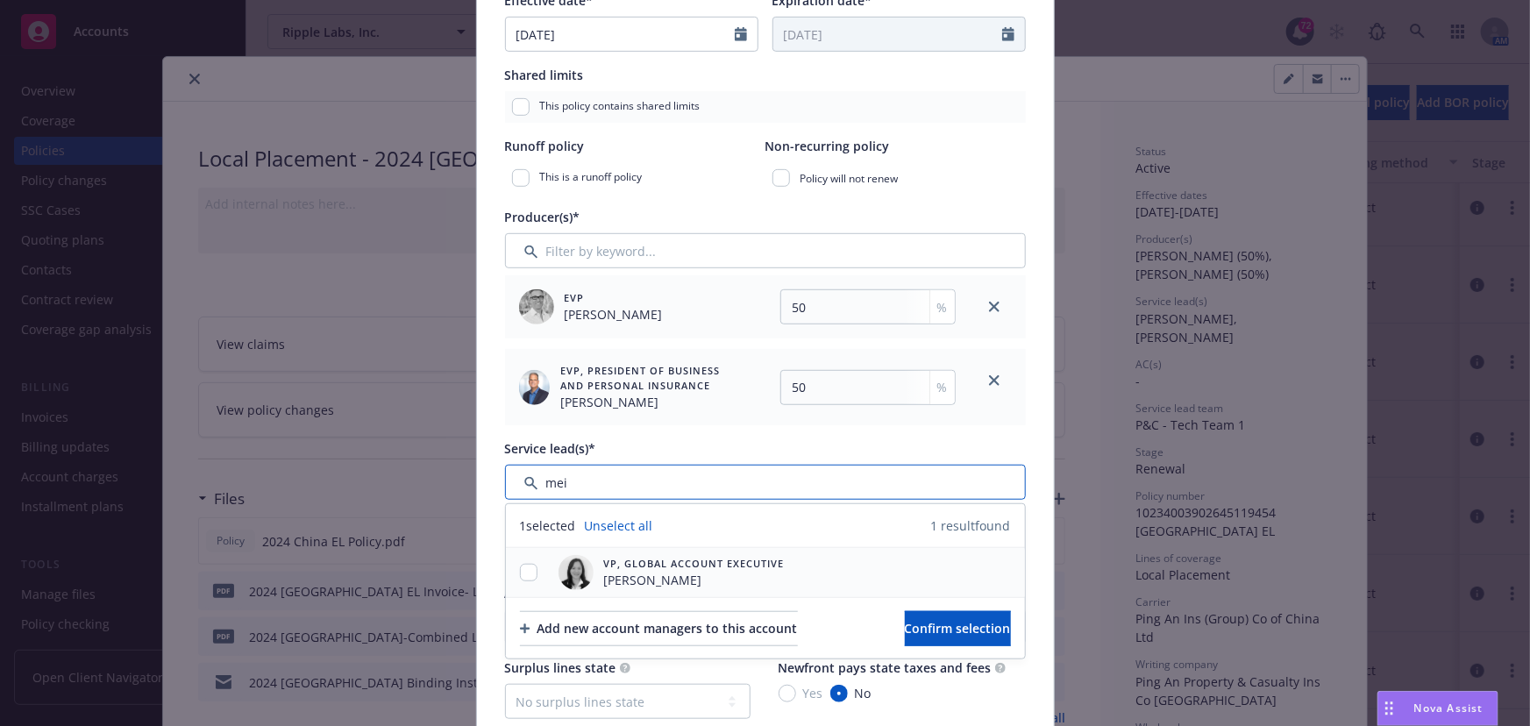
type input "mei"
drag, startPoint x: 518, startPoint y: 570, endPoint x: 575, endPoint y: 586, distance: 59.4
click at [520, 570] on input "checkbox" at bounding box center [529, 573] width 18 height 18
checkbox input "true"
click at [905, 623] on span "Confirm selection" at bounding box center [958, 628] width 106 height 17
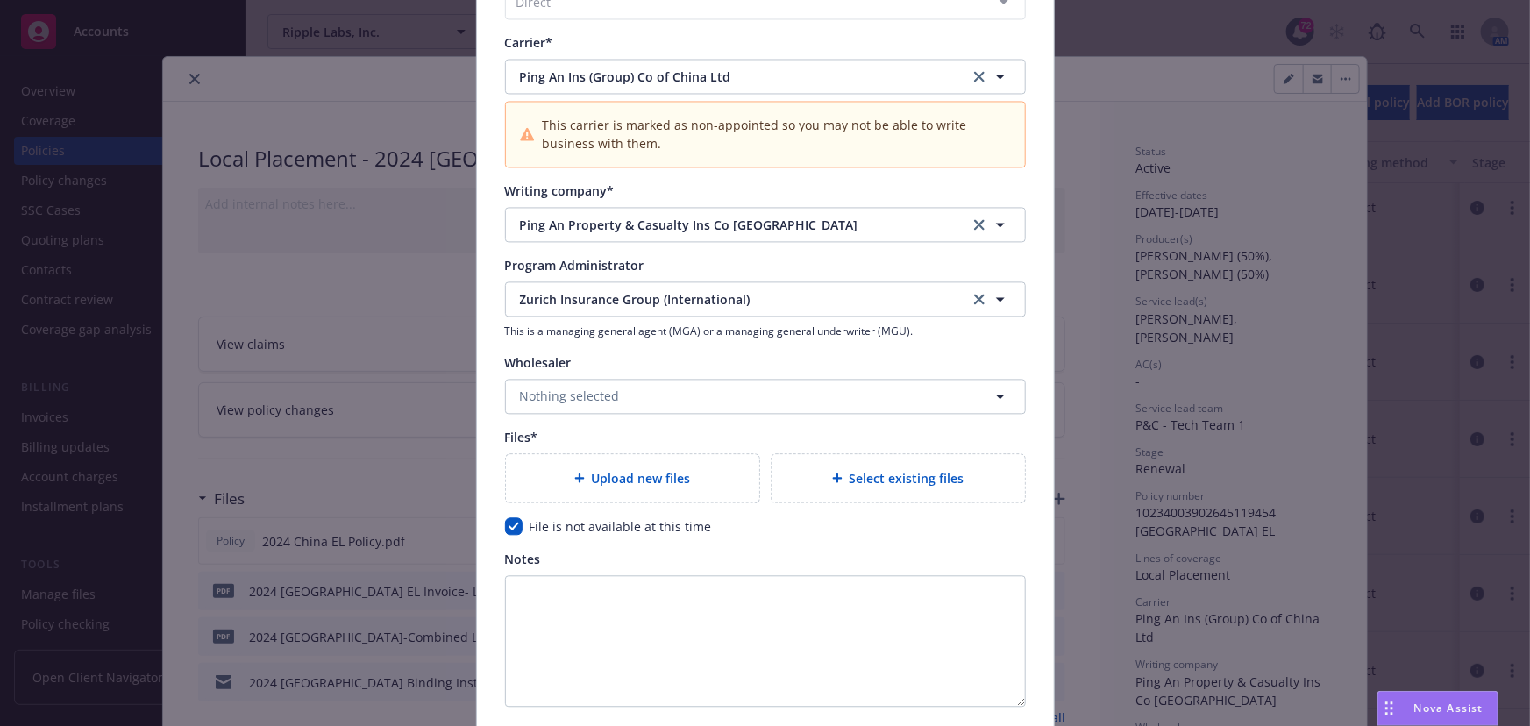
scroll to position [1917, 0]
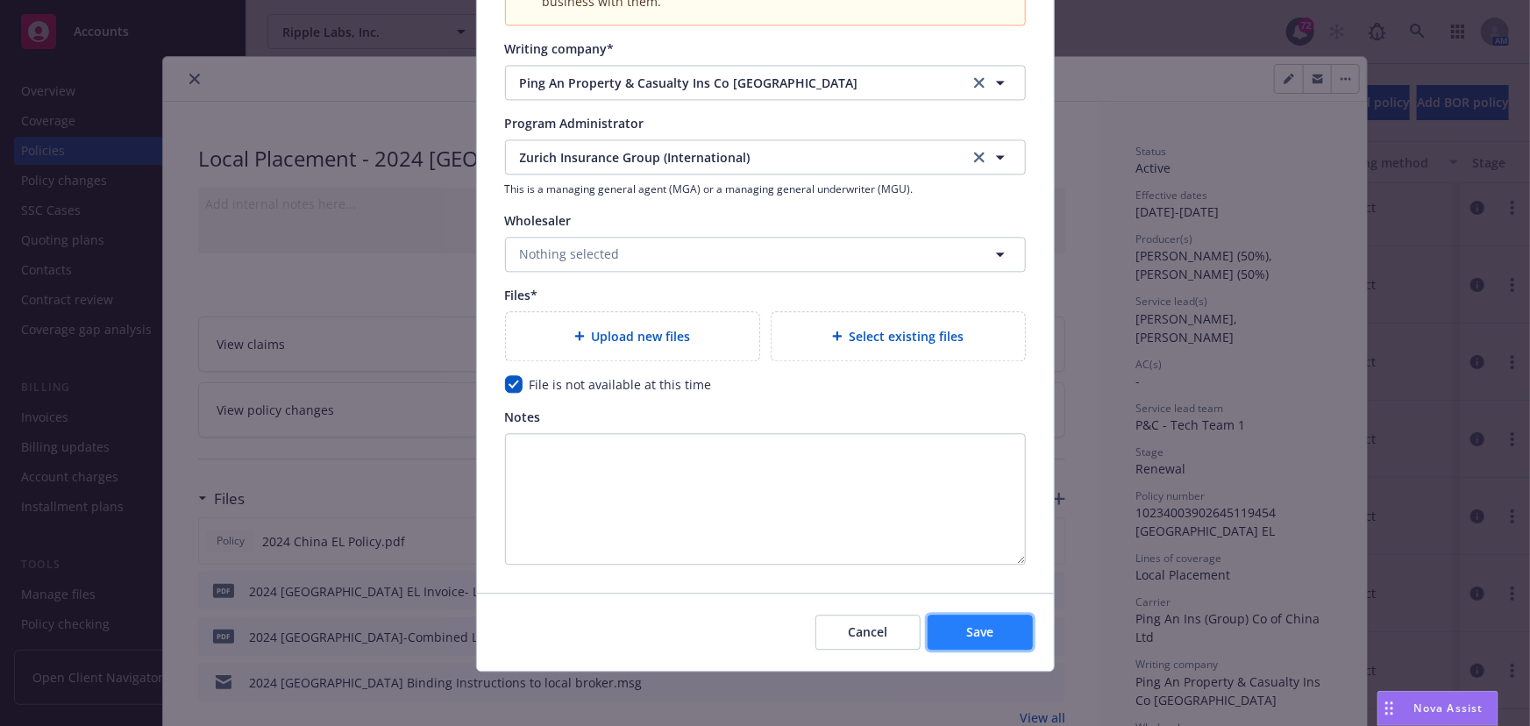
click at [966, 623] on span "Save" at bounding box center [979, 631] width 27 height 17
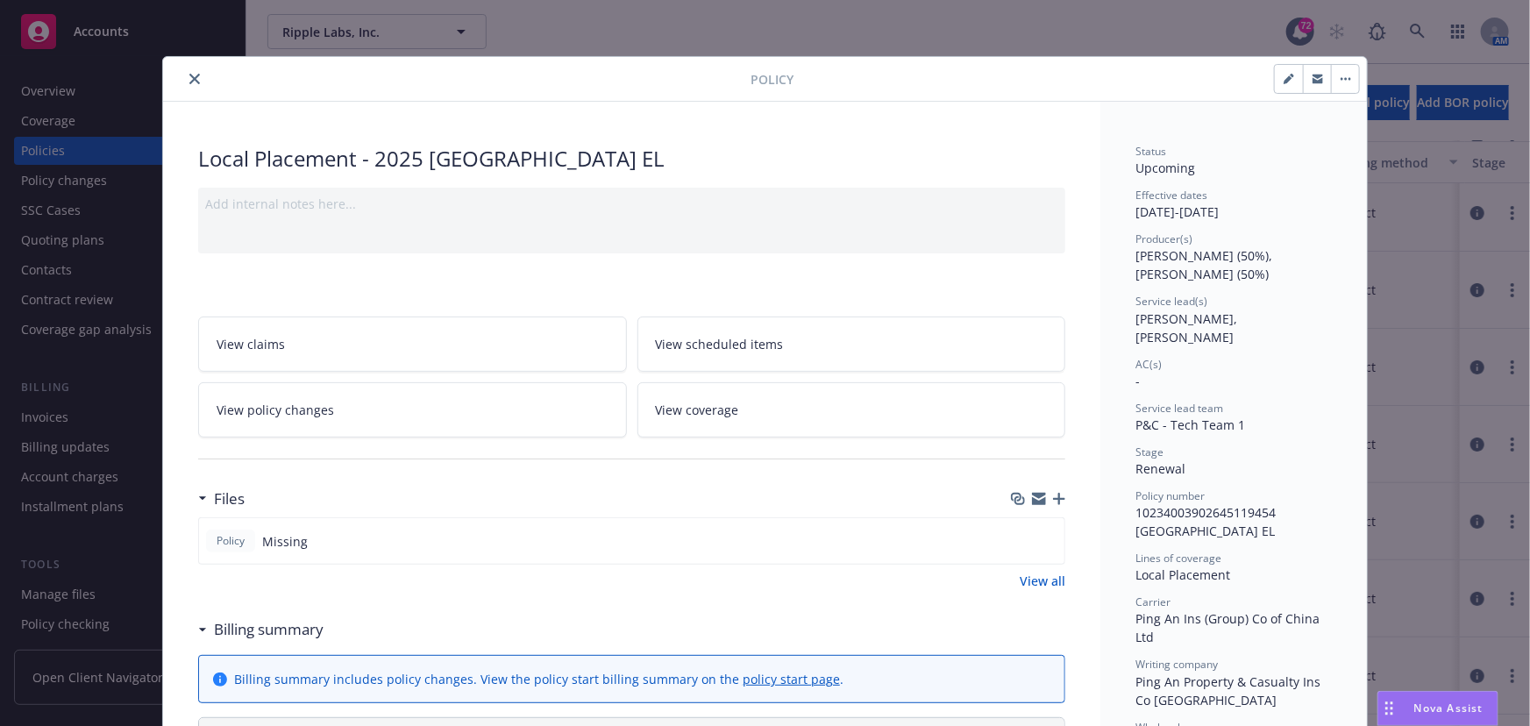
click at [189, 80] on icon "close" at bounding box center [194, 79] width 11 height 11
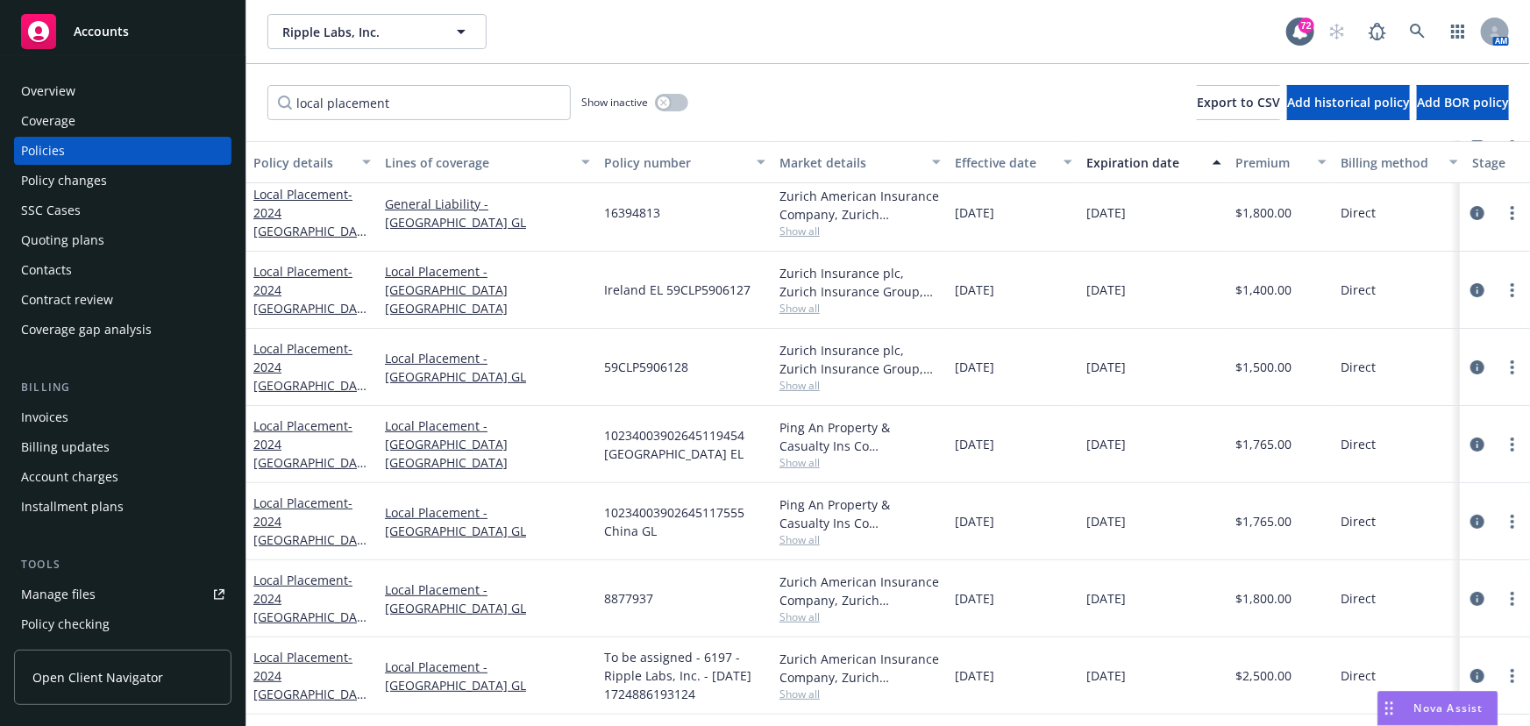
scroll to position [245, 0]
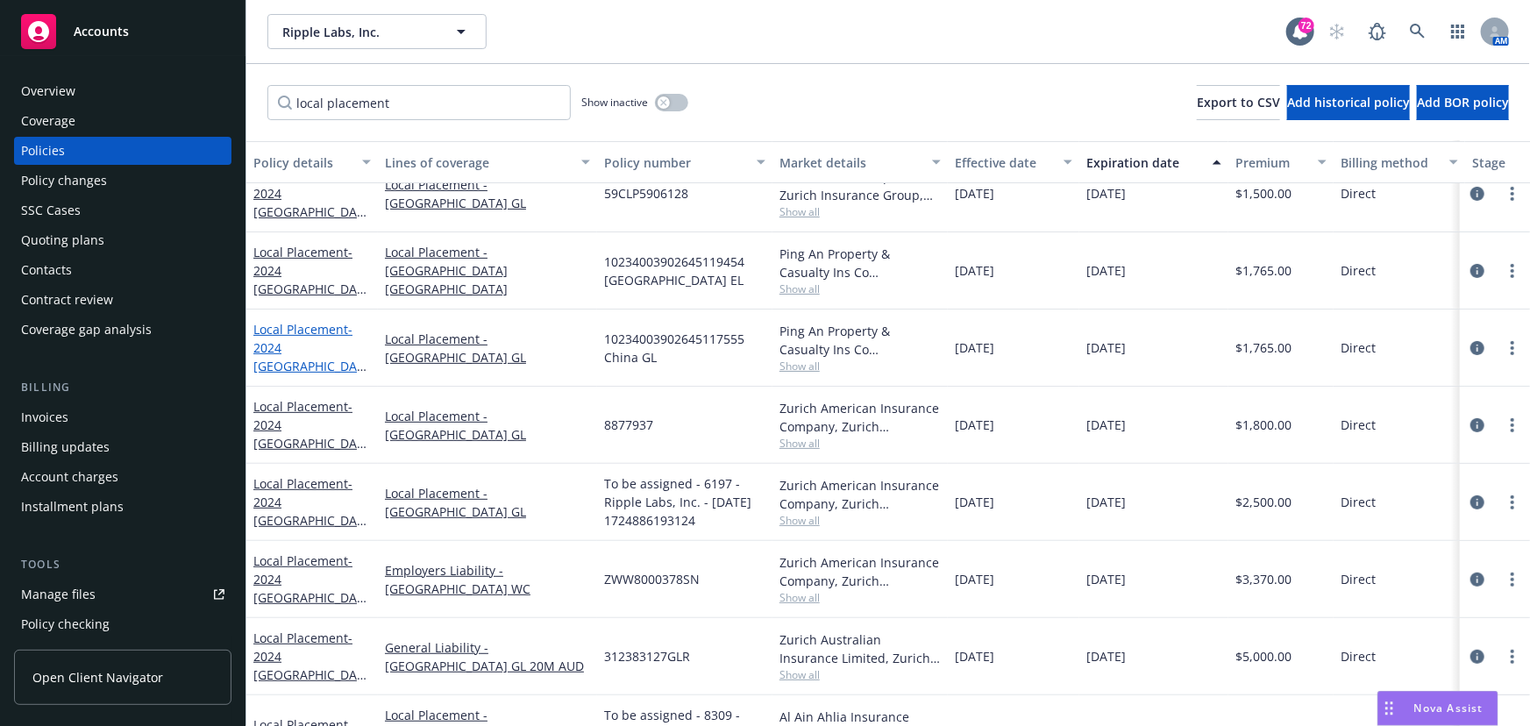
click at [304, 344] on span "- 2024 [GEOGRAPHIC_DATA] GL" at bounding box center [309, 357] width 113 height 72
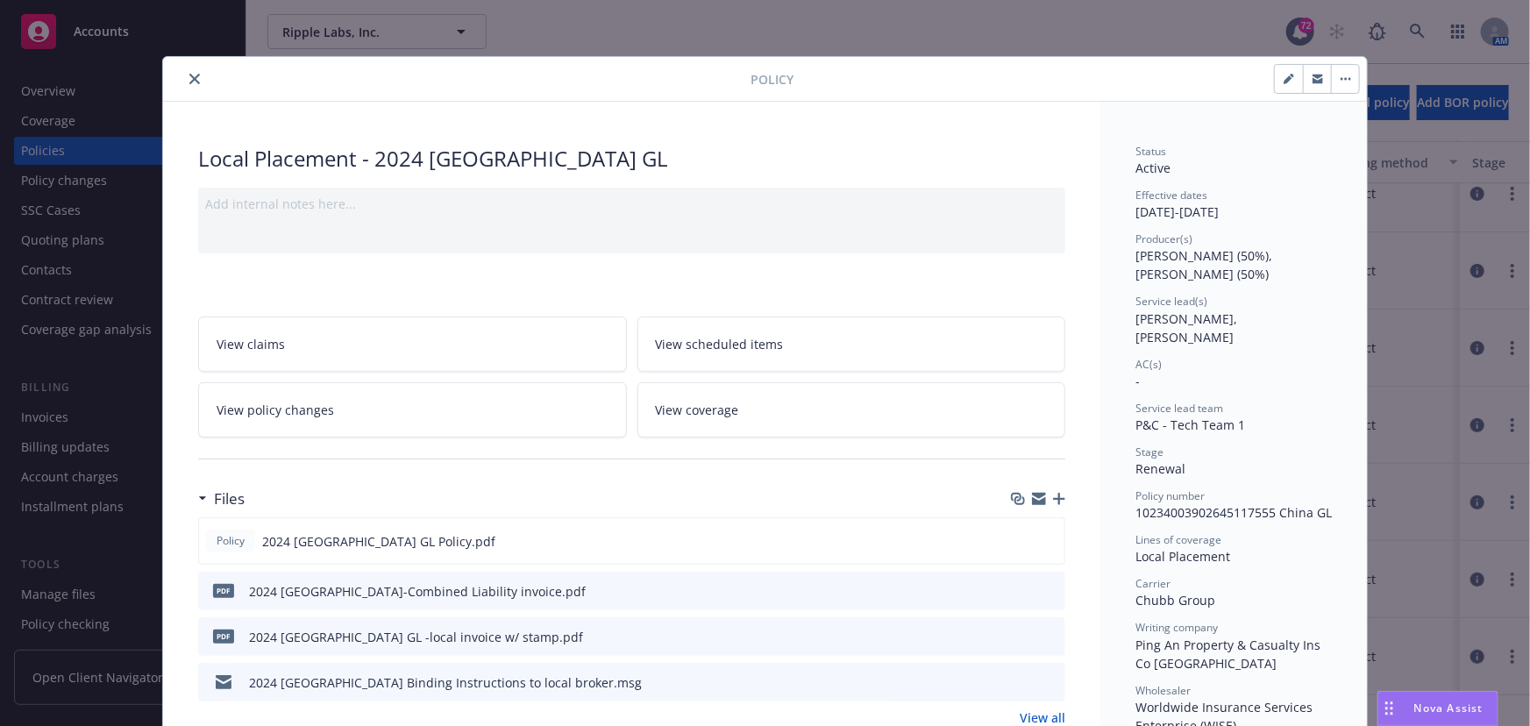
click at [1345, 70] on button "button" at bounding box center [1345, 79] width 28 height 28
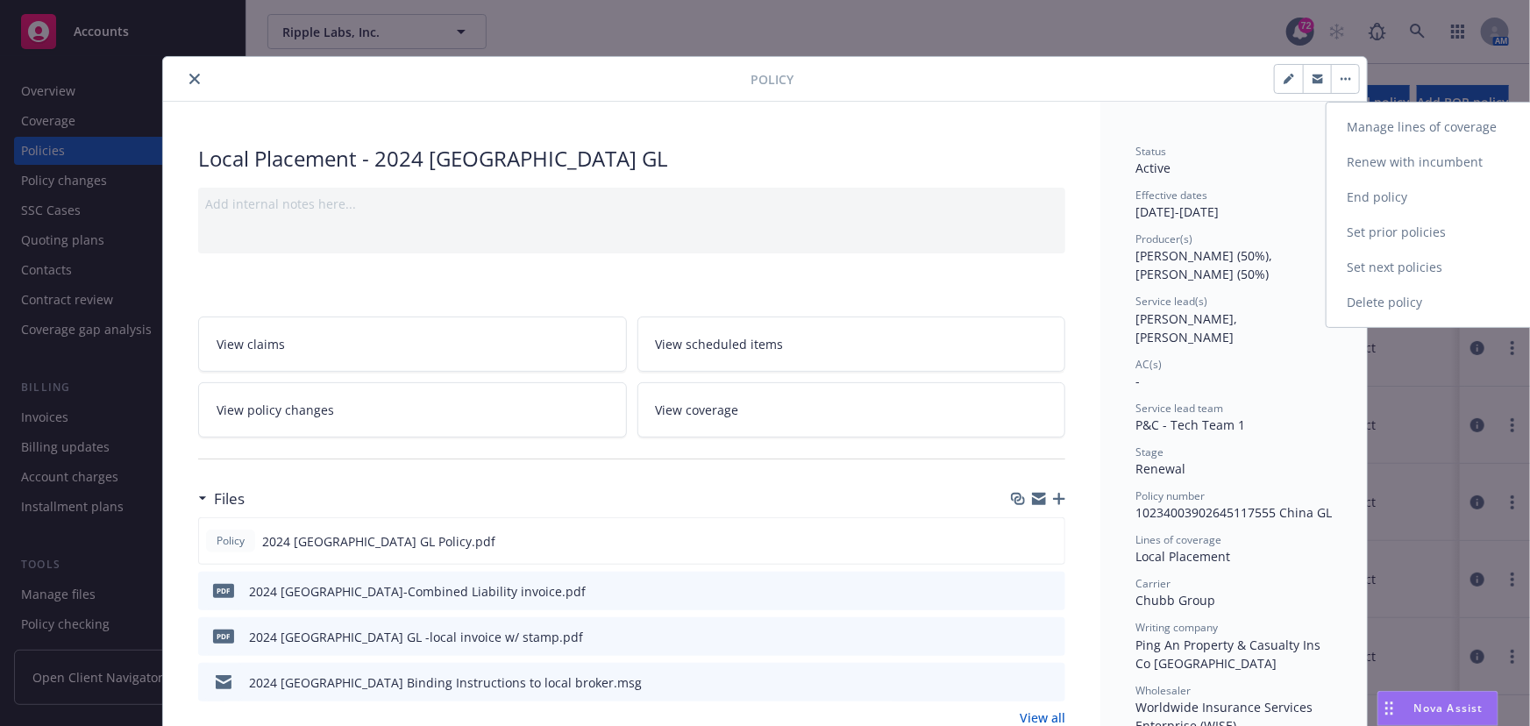
click at [1383, 154] on link "Renew with incumbent" at bounding box center [1429, 162] width 206 height 35
select select "12"
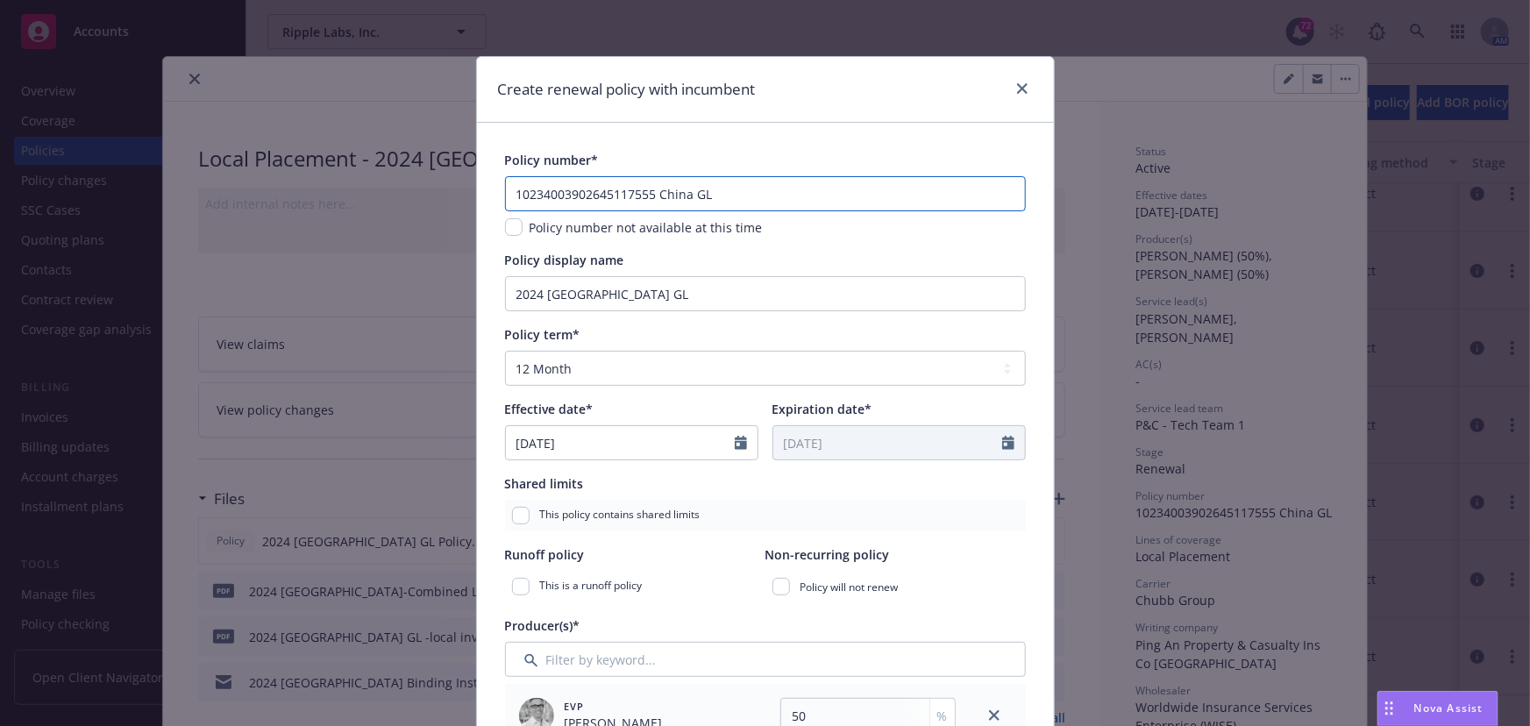
drag, startPoint x: 662, startPoint y: 193, endPoint x: 775, endPoint y: 193, distance: 113.1
click at [775, 193] on input "10234003902645117555 China GL" at bounding box center [765, 193] width 521 height 35
type input "1"
type input "TBD"
click at [538, 294] on input "2024 [GEOGRAPHIC_DATA] GL" at bounding box center [765, 293] width 521 height 35
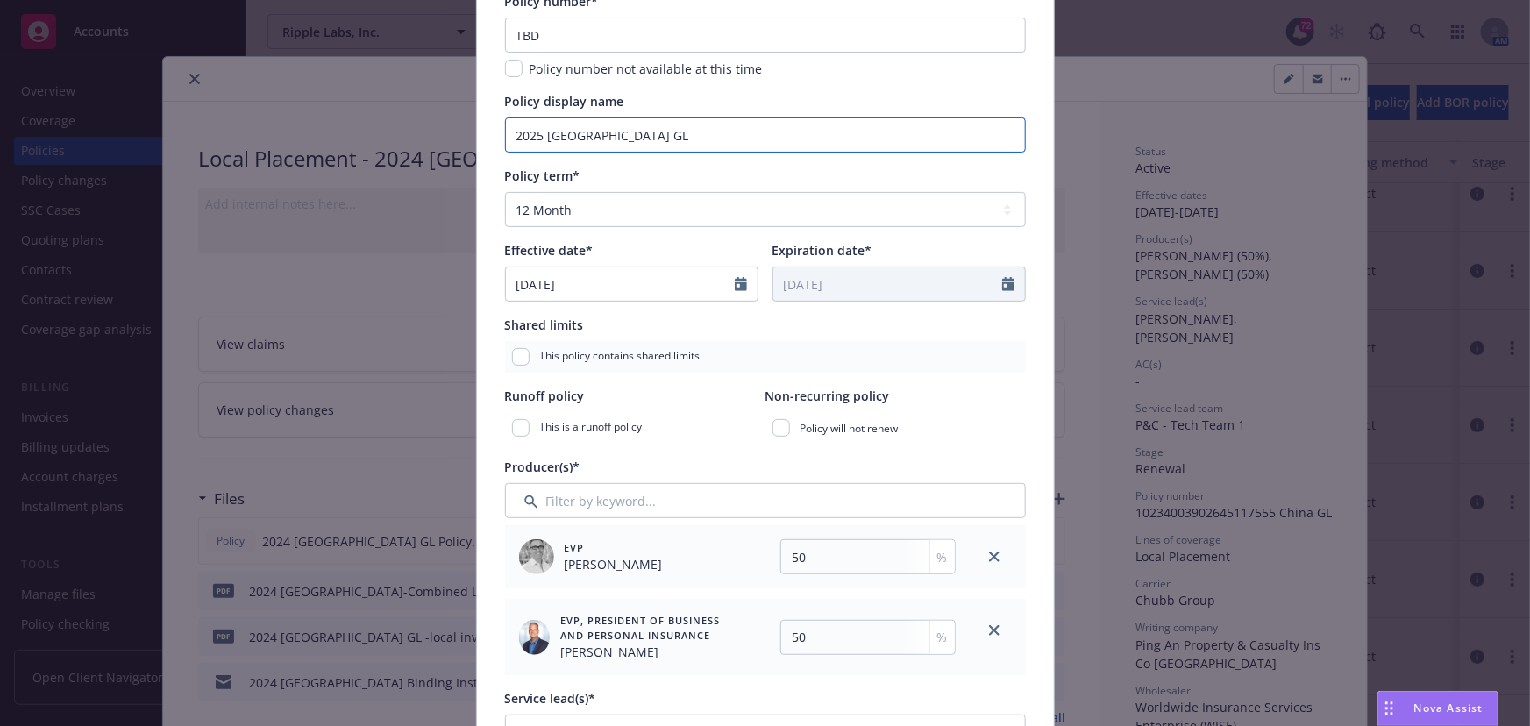
scroll to position [478, 0]
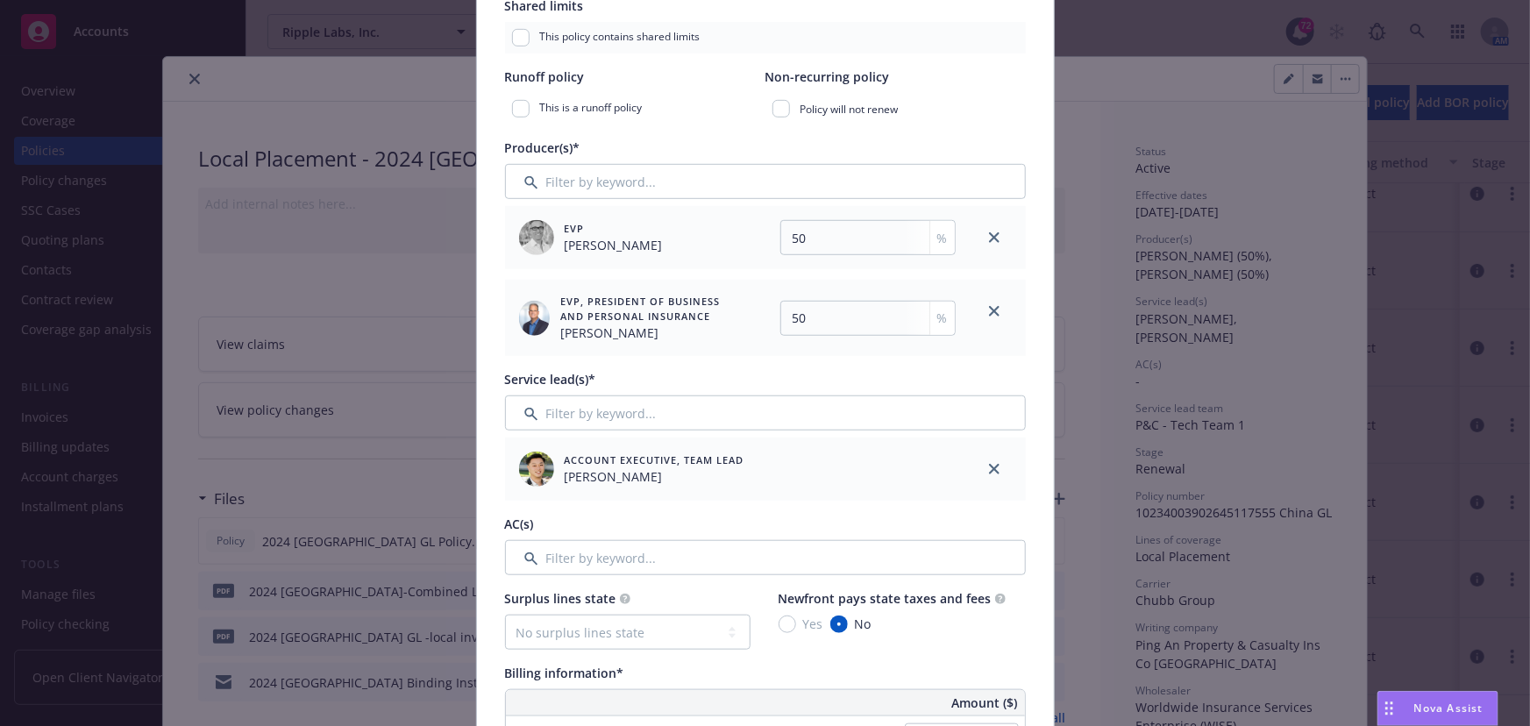
type input "2025 [GEOGRAPHIC_DATA] GL"
click at [686, 385] on div "Service lead(s)*" at bounding box center [765, 379] width 521 height 18
click at [653, 413] on input "Filter by keyword..." at bounding box center [765, 412] width 521 height 35
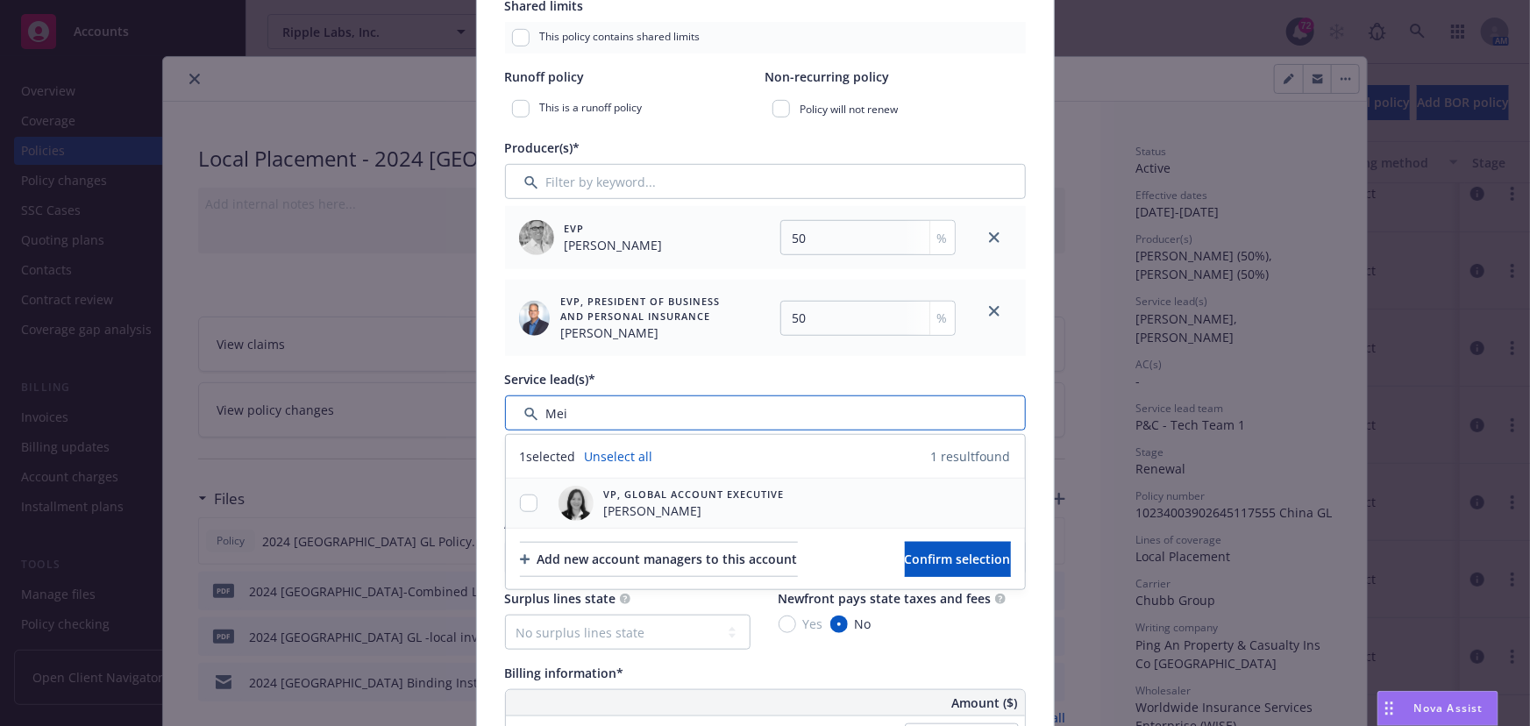
type input "Mei"
click at [520, 503] on input "checkbox" at bounding box center [529, 503] width 18 height 18
checkbox input "true"
click at [905, 548] on button "Confirm selection" at bounding box center [958, 559] width 106 height 35
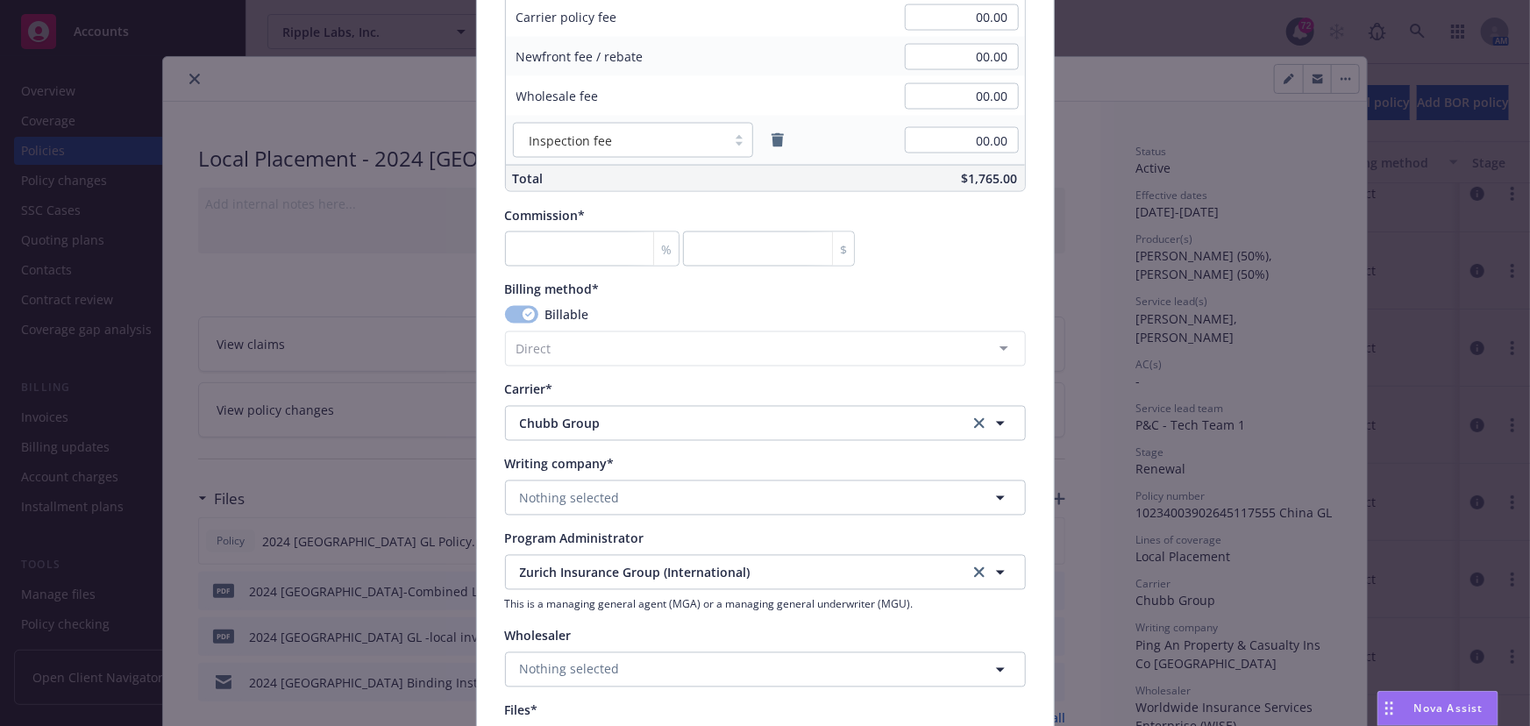
scroll to position [1514, 0]
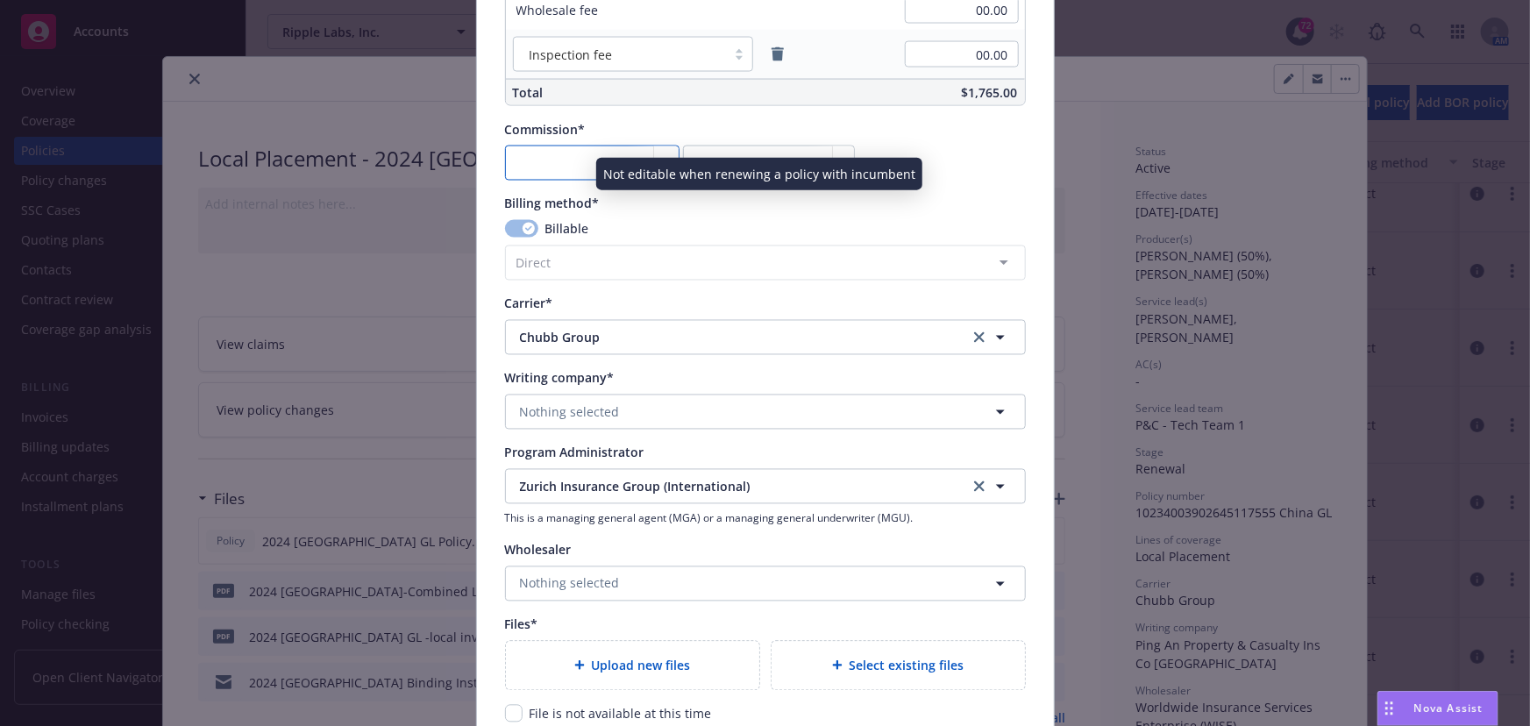
click at [563, 165] on input "number" at bounding box center [592, 163] width 174 height 35
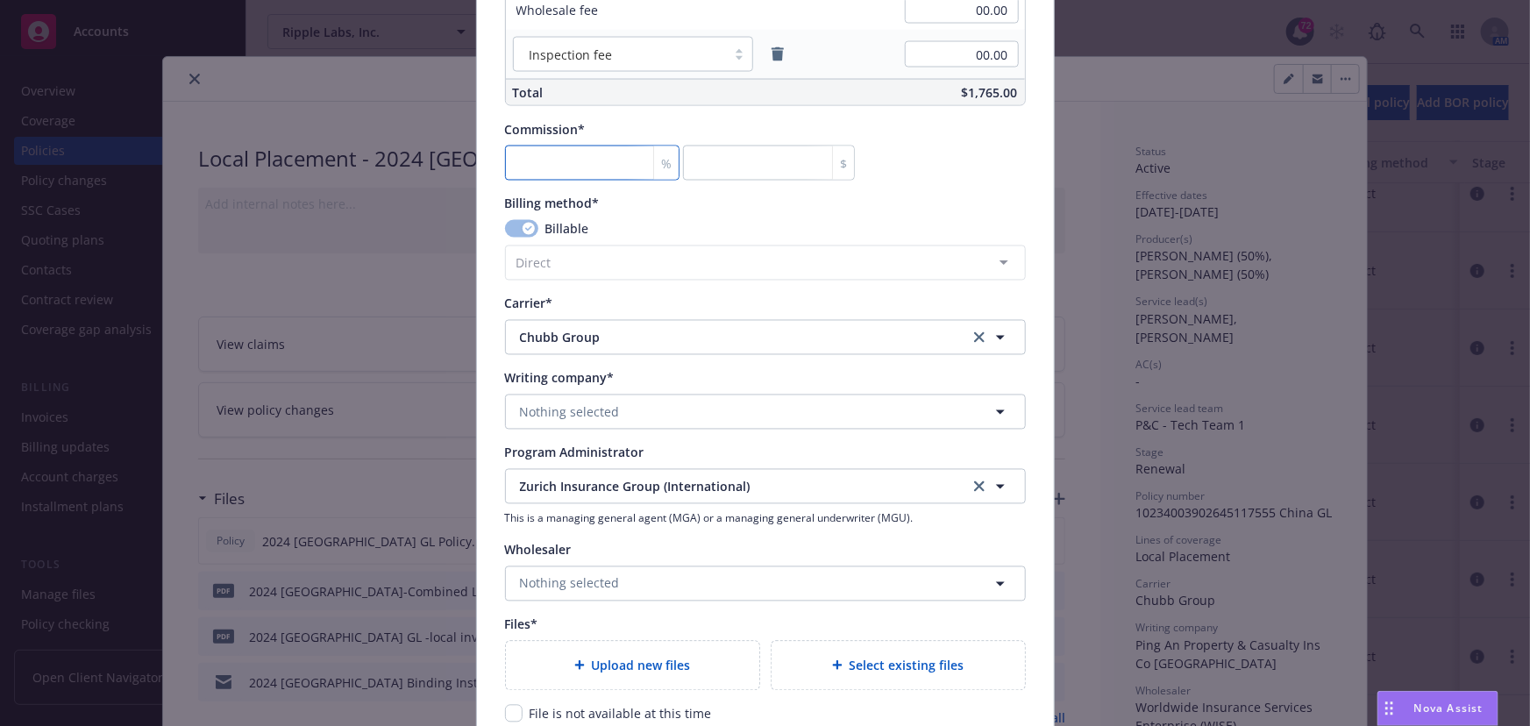
type input "0"
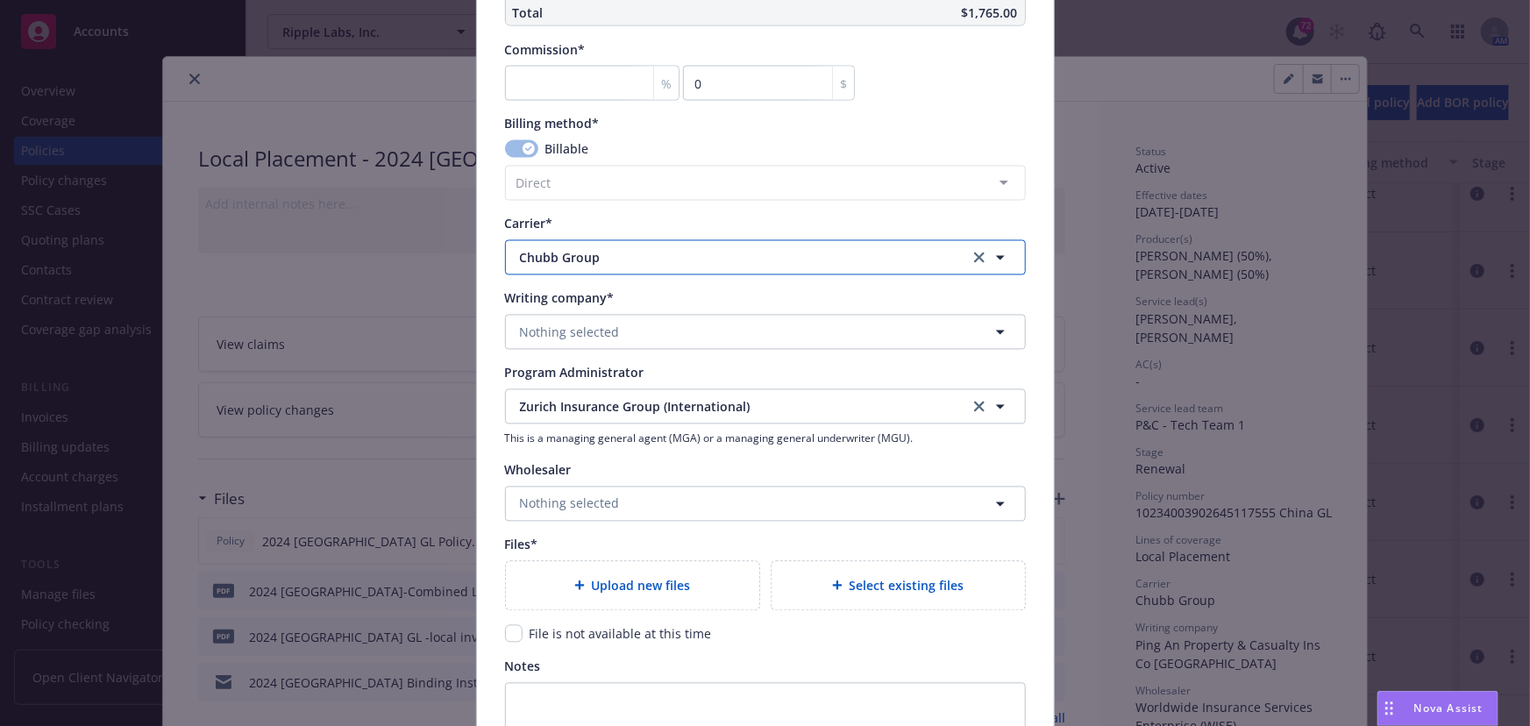
click at [592, 259] on span "Chubb Group" at bounding box center [731, 258] width 423 height 18
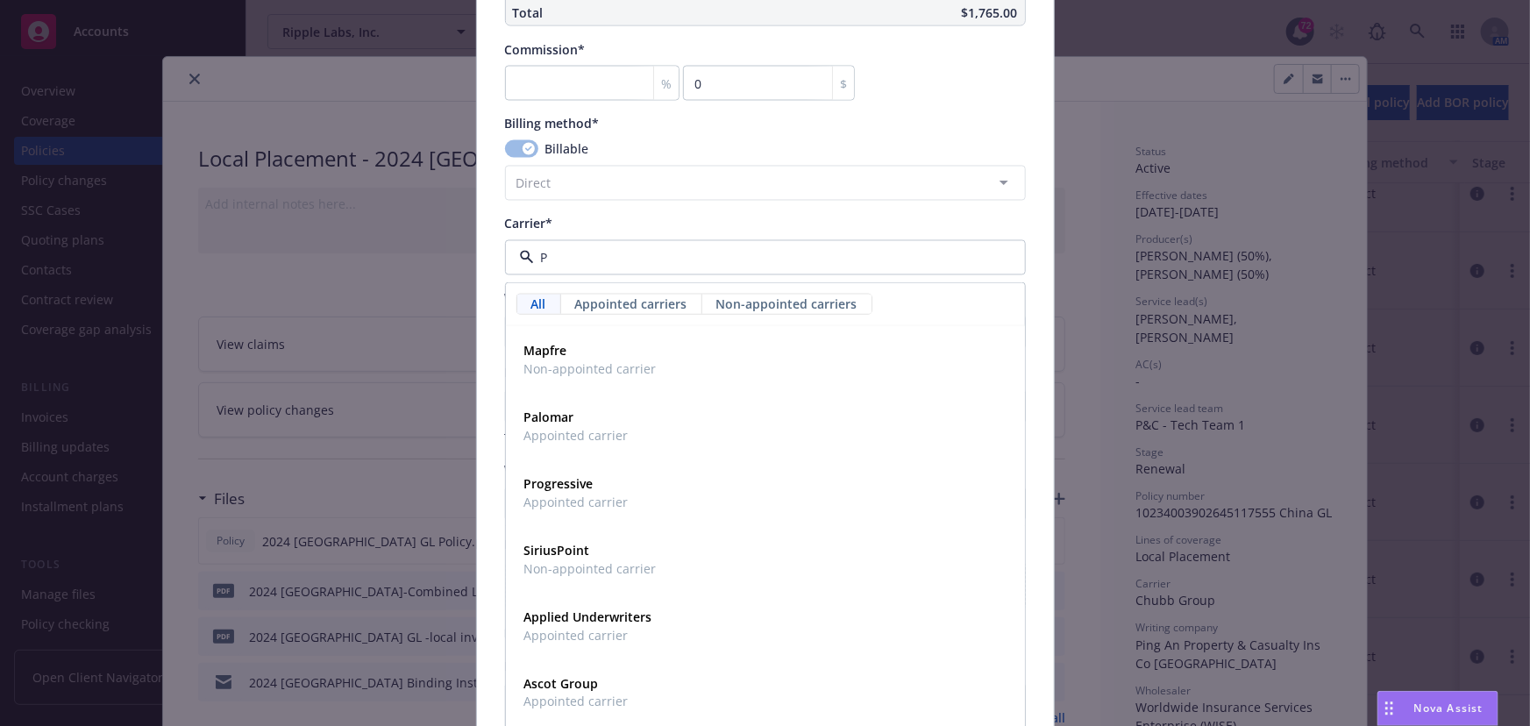
type input "P"
click at [766, 307] on span "Non-appointed carriers" at bounding box center [786, 304] width 141 height 18
click at [756, 304] on span "Non-appointed carriers" at bounding box center [786, 304] width 141 height 18
click at [718, 261] on input "P" at bounding box center [762, 258] width 456 height 18
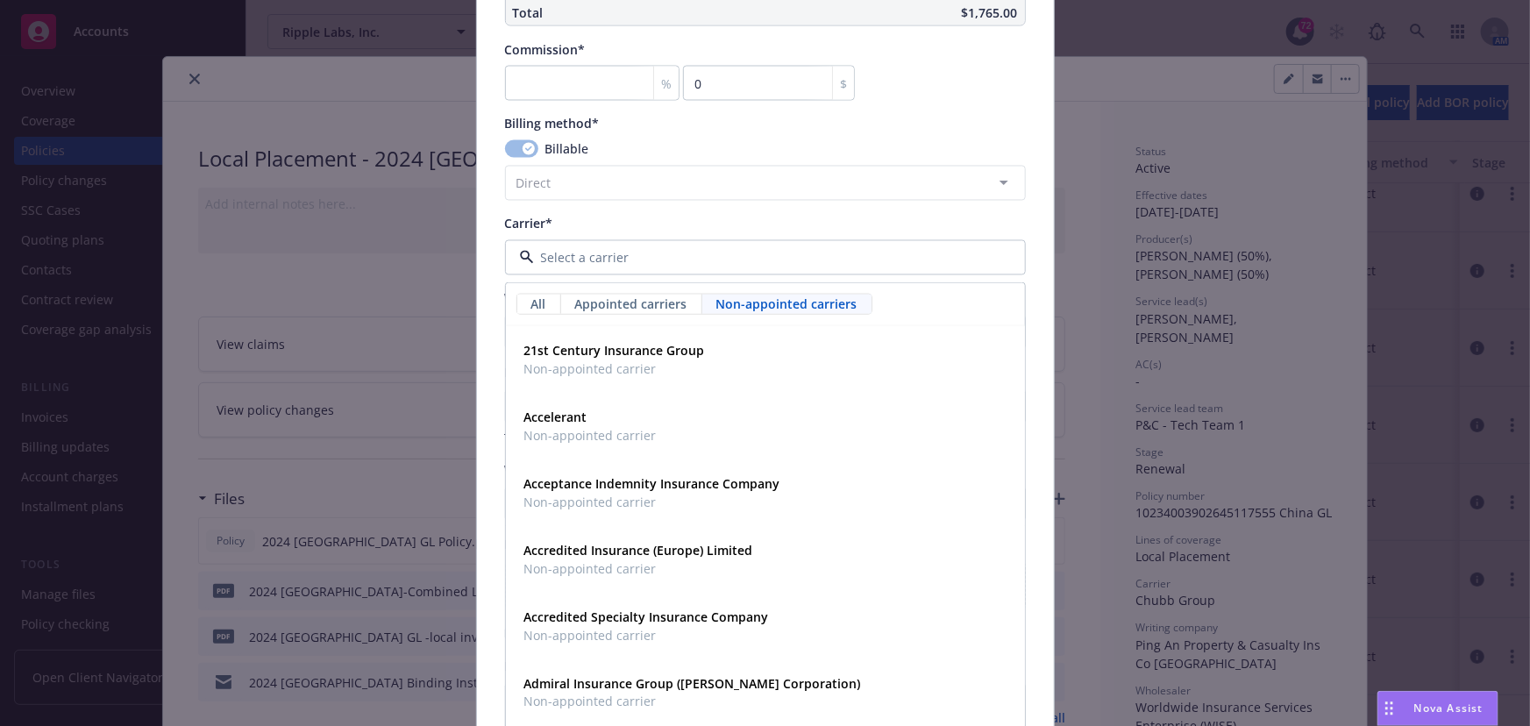
click at [721, 300] on span "Non-appointed carriers" at bounding box center [786, 304] width 141 height 18
click at [672, 268] on div at bounding box center [765, 257] width 521 height 35
click at [671, 260] on input at bounding box center [762, 258] width 456 height 18
type input "Pin"
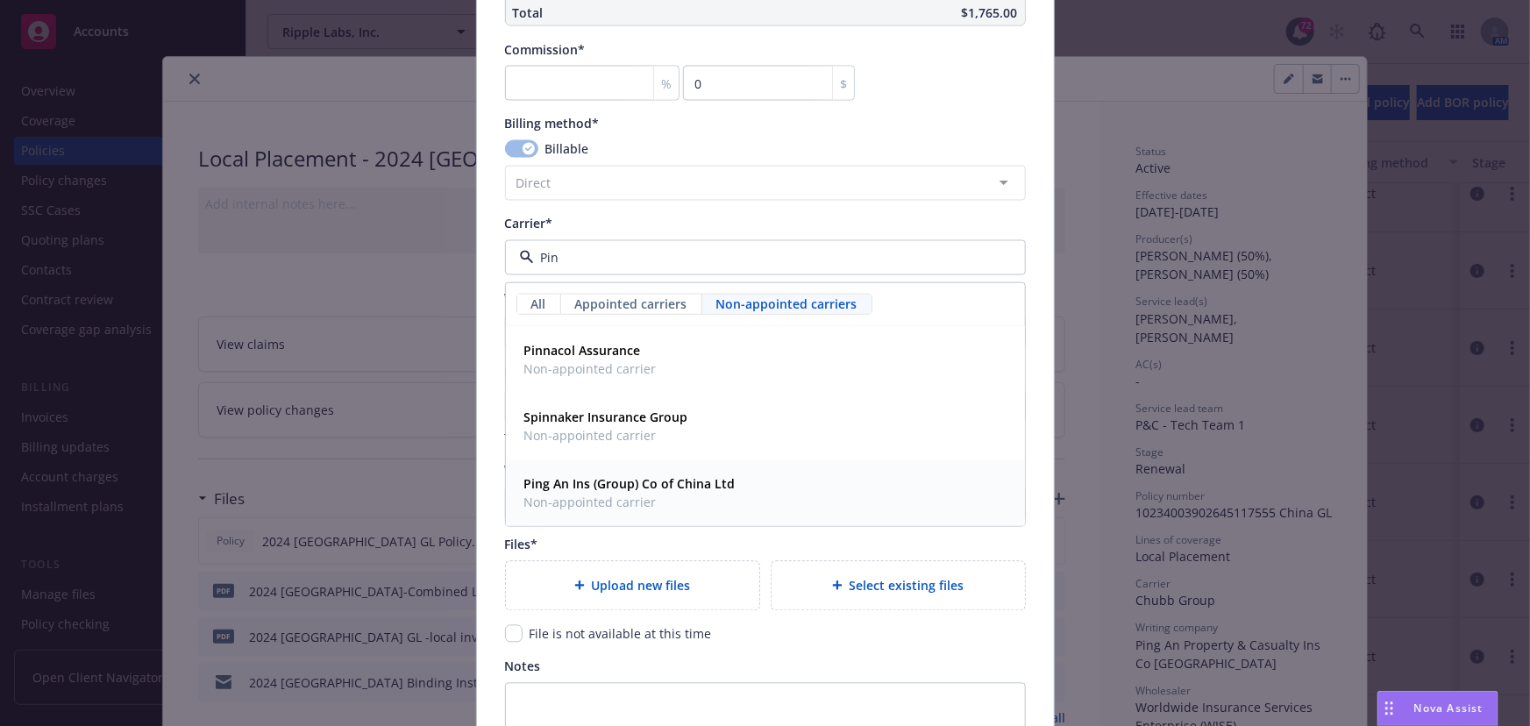
click at [628, 484] on strong "Ping An Ins (Group) Co of China Ltd" at bounding box center [629, 484] width 211 height 17
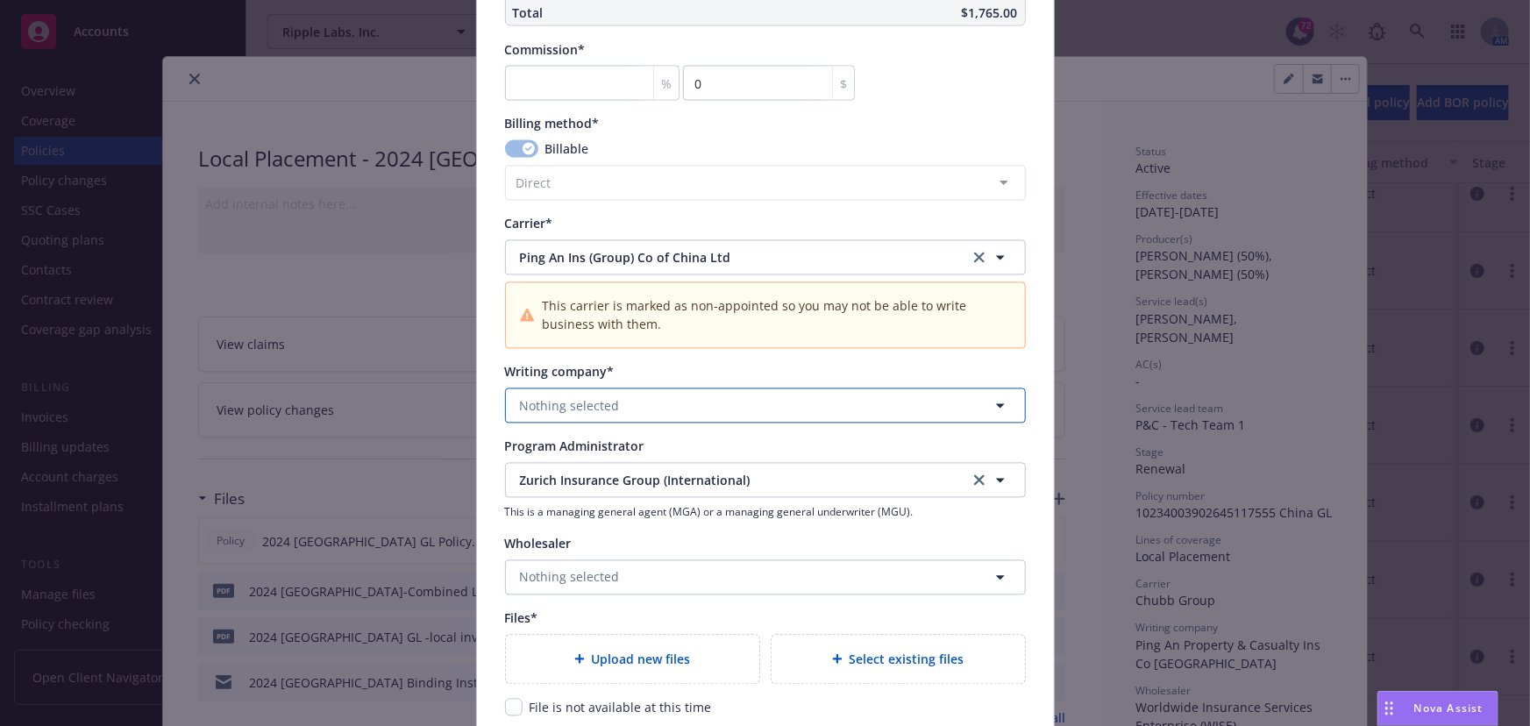
click at [612, 413] on button "Nothing selected" at bounding box center [765, 405] width 521 height 35
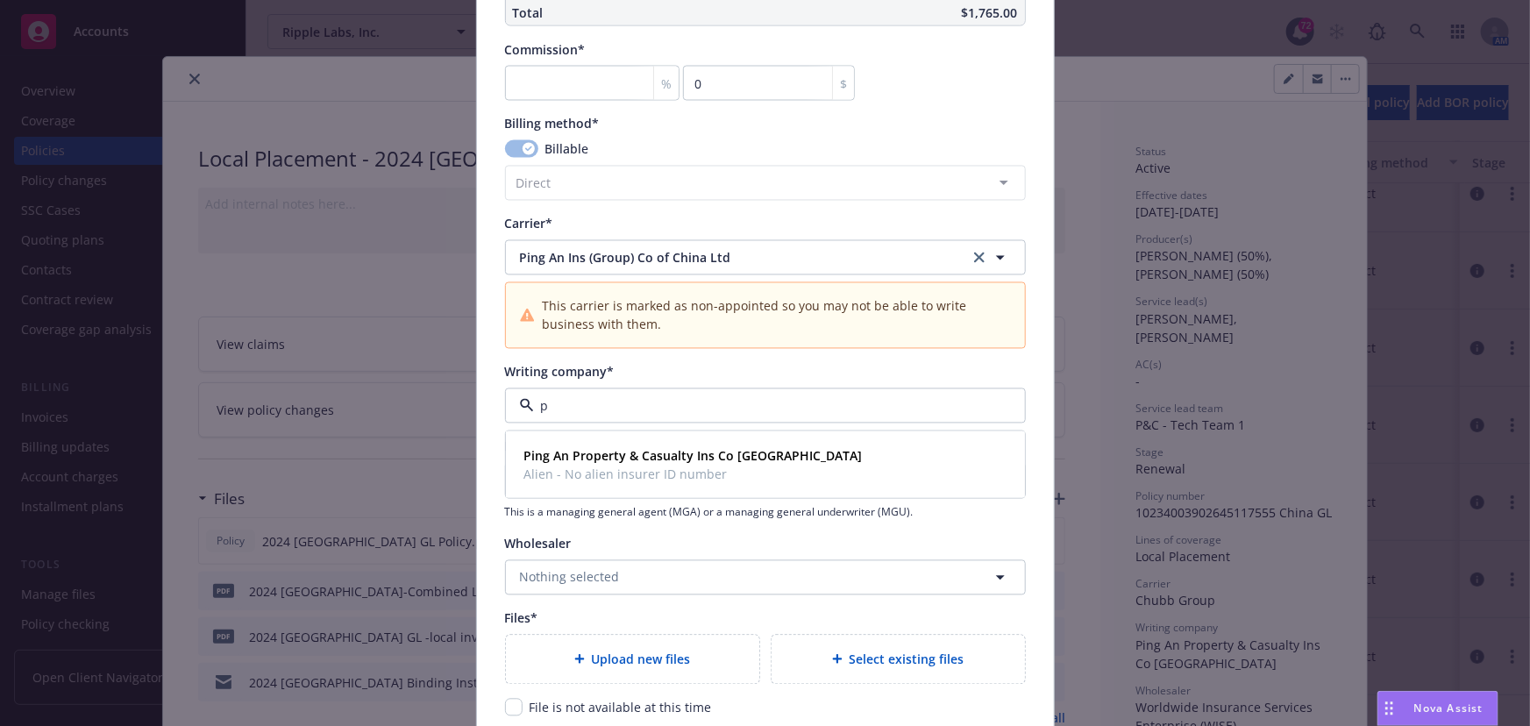
type input "pi"
click at [609, 447] on span "Ping An Property & Casualty Ins Co [GEOGRAPHIC_DATA]" at bounding box center [693, 456] width 338 height 18
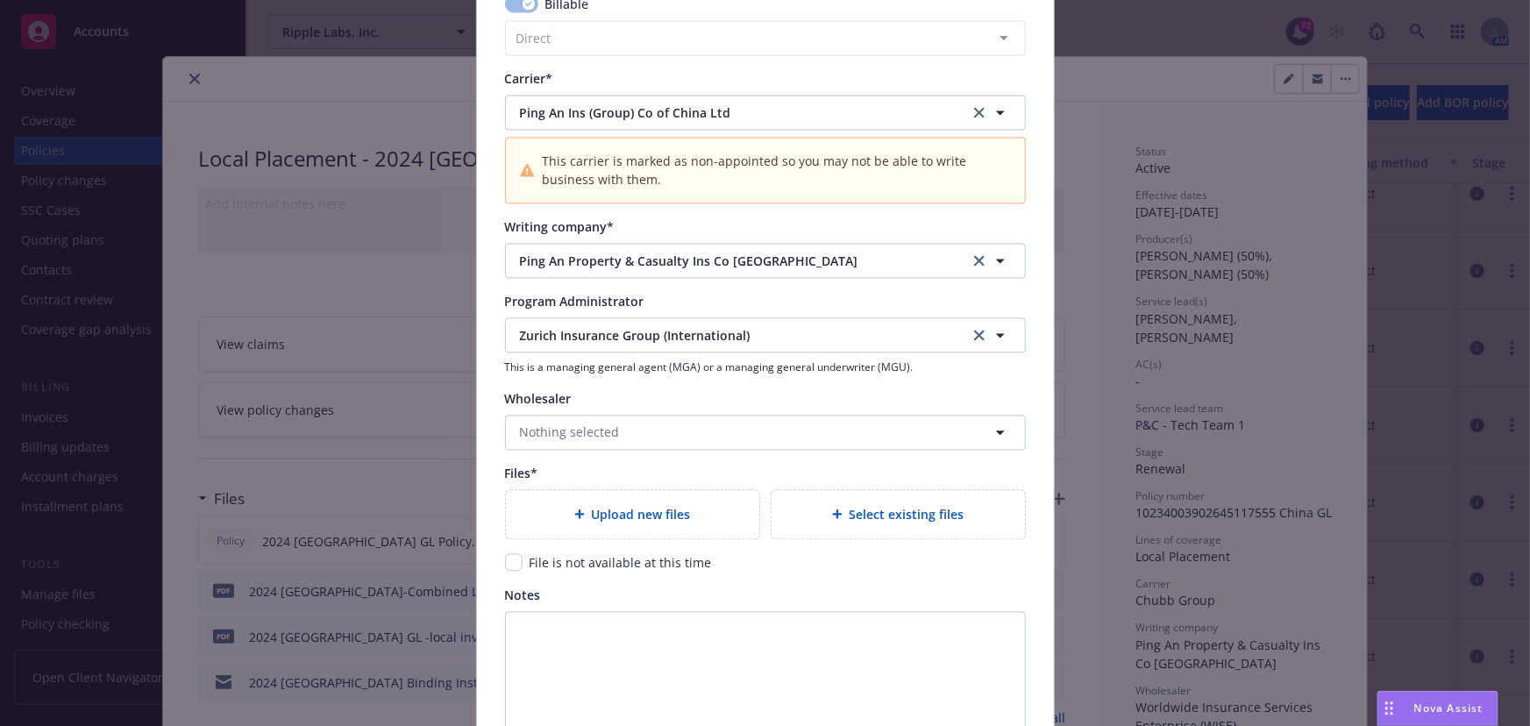
scroll to position [1753, 0]
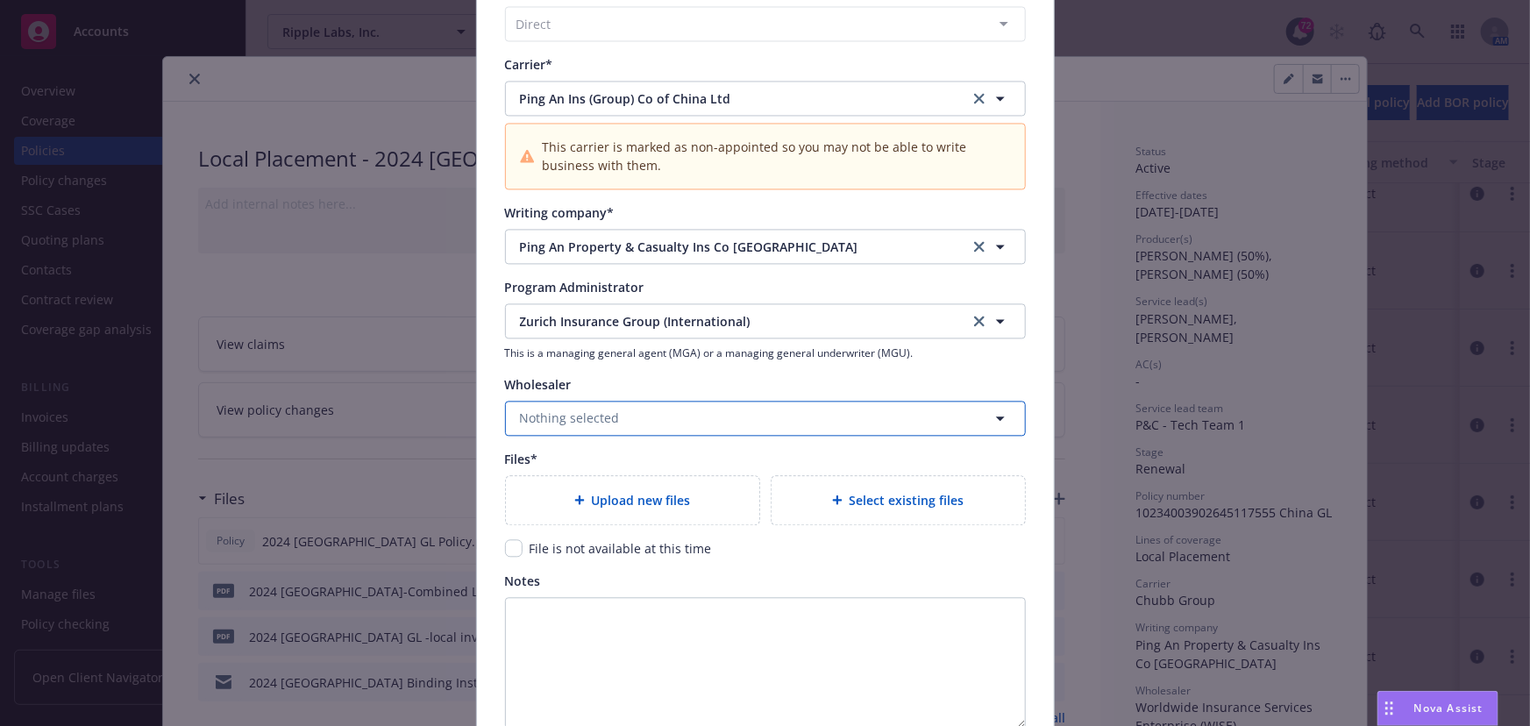
click at [609, 419] on span "Nothing selected" at bounding box center [570, 418] width 100 height 18
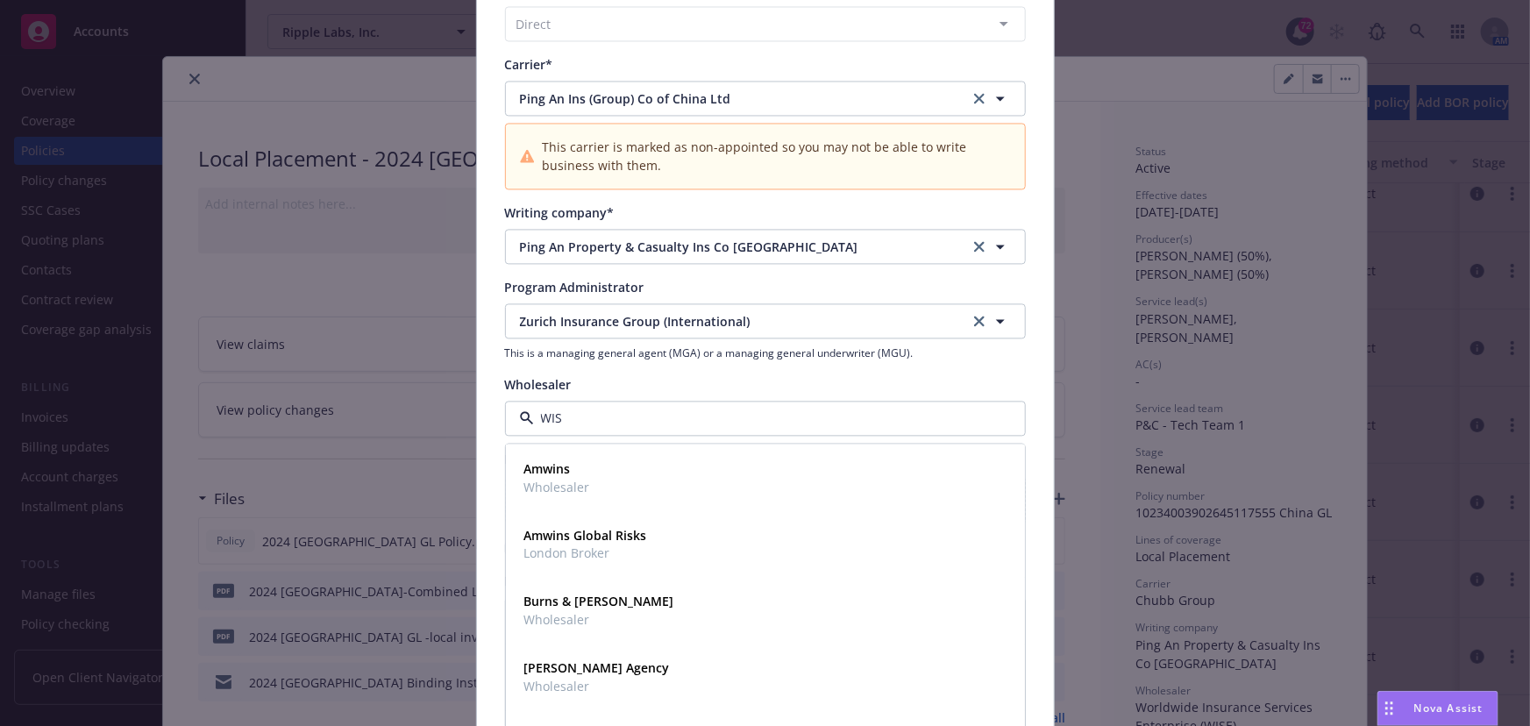
type input "WISE"
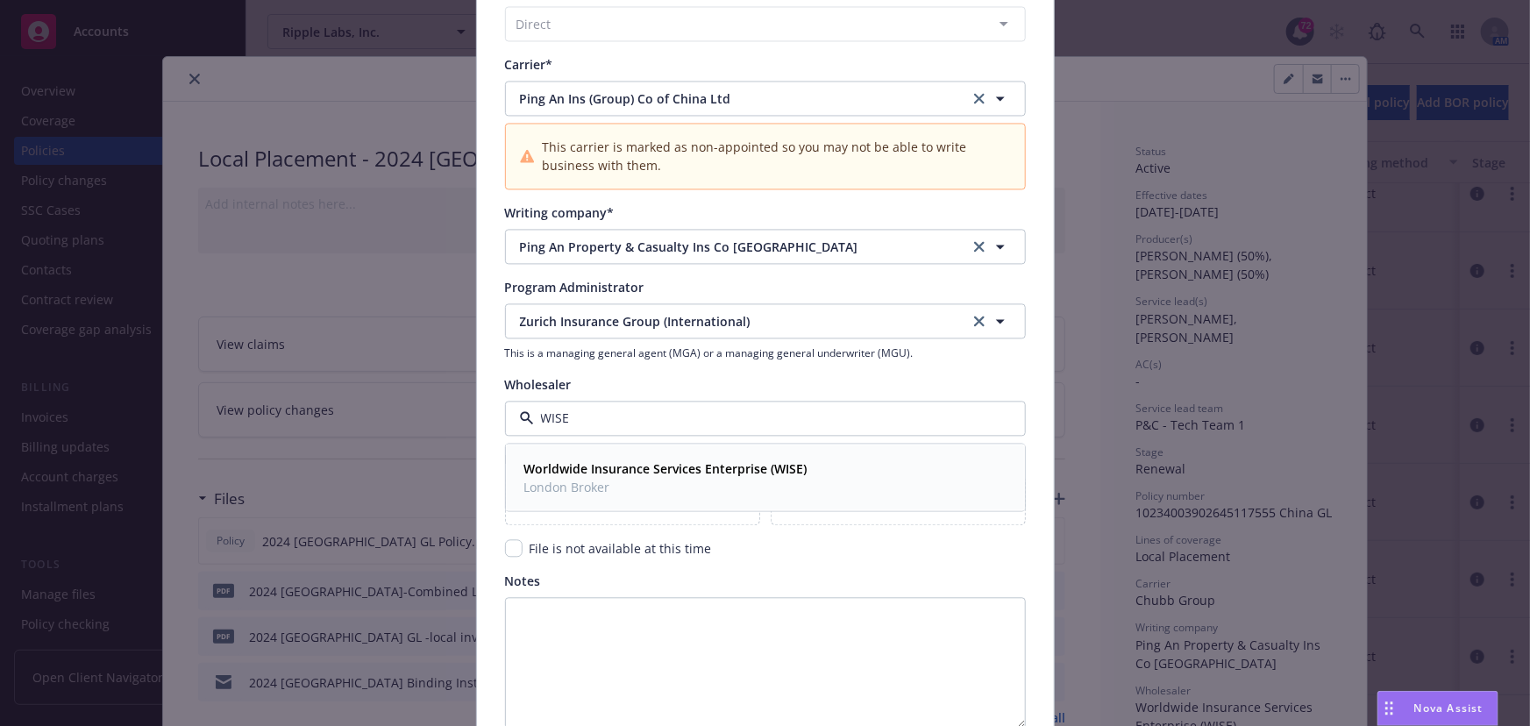
click at [622, 463] on strong "Worldwide Insurance Services Enterprise (WISE)" at bounding box center [665, 467] width 283 height 17
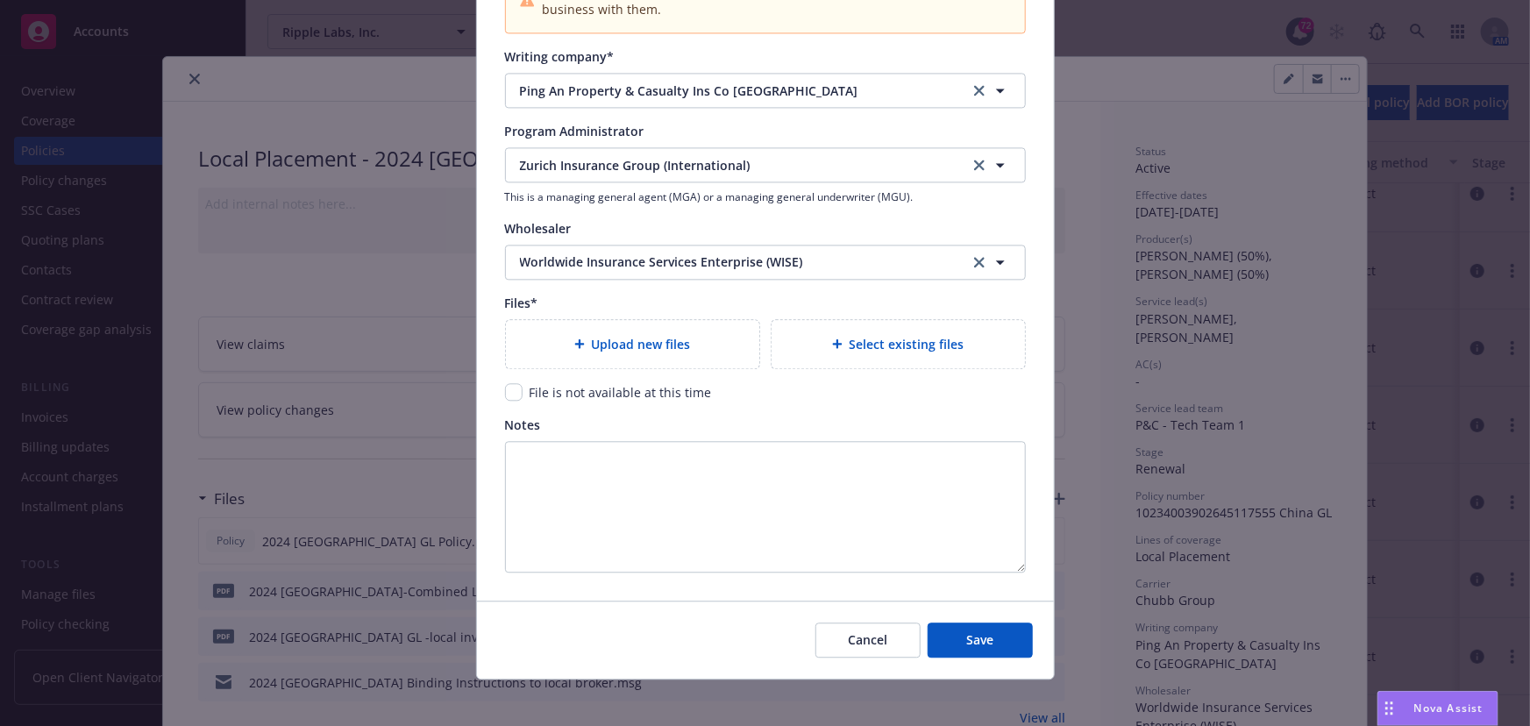
scroll to position [1917, 0]
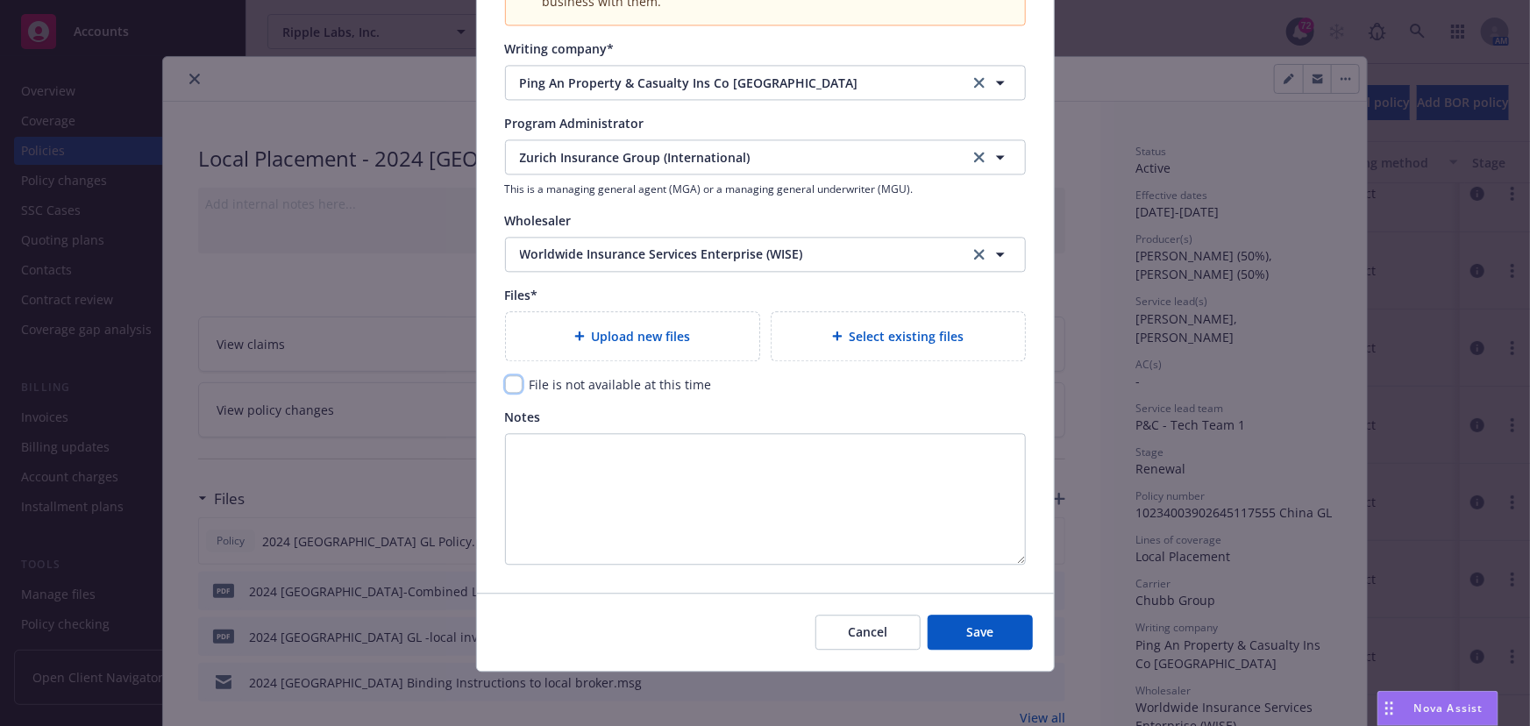
click at [508, 382] on input "checkbox" at bounding box center [514, 384] width 18 height 18
checkbox input "true"
click at [966, 634] on span "Save" at bounding box center [979, 631] width 27 height 17
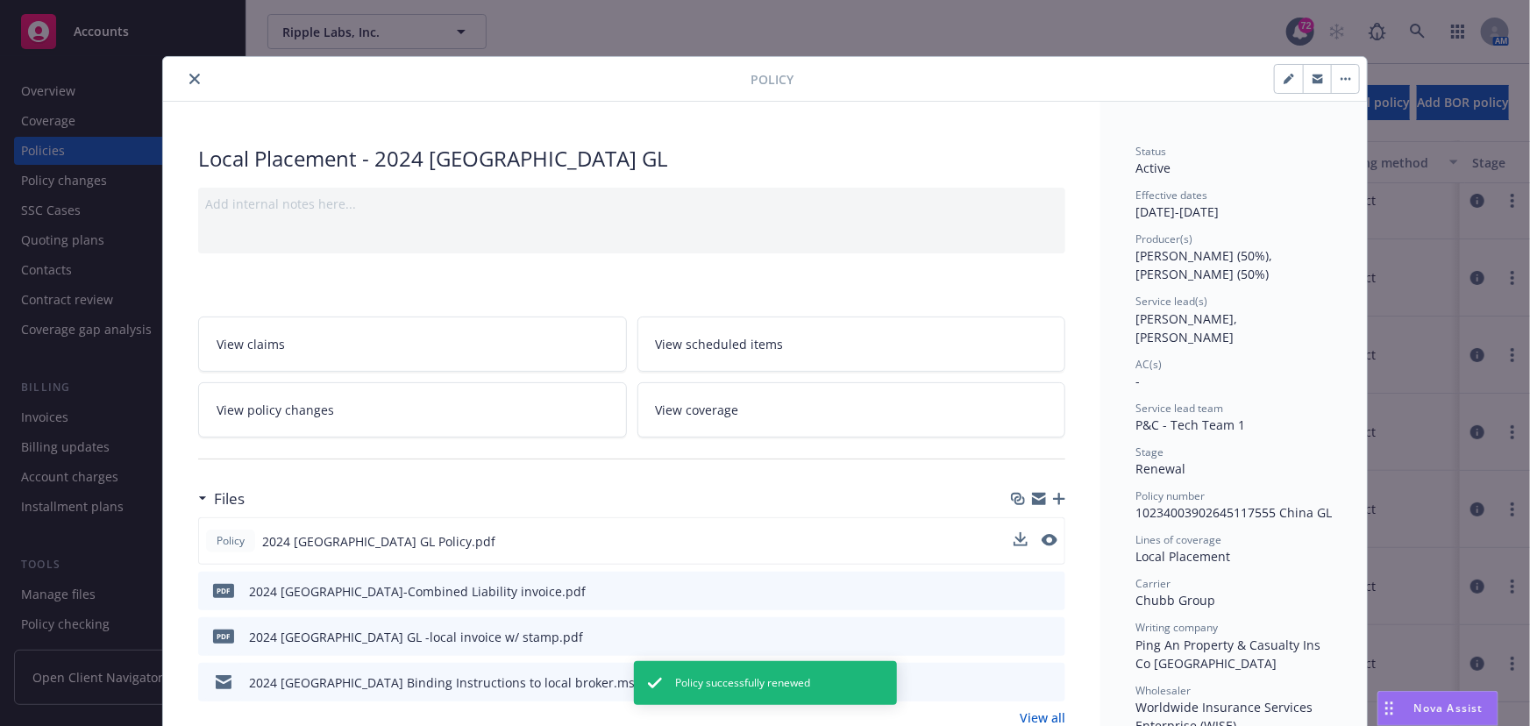
scroll to position [169, 0]
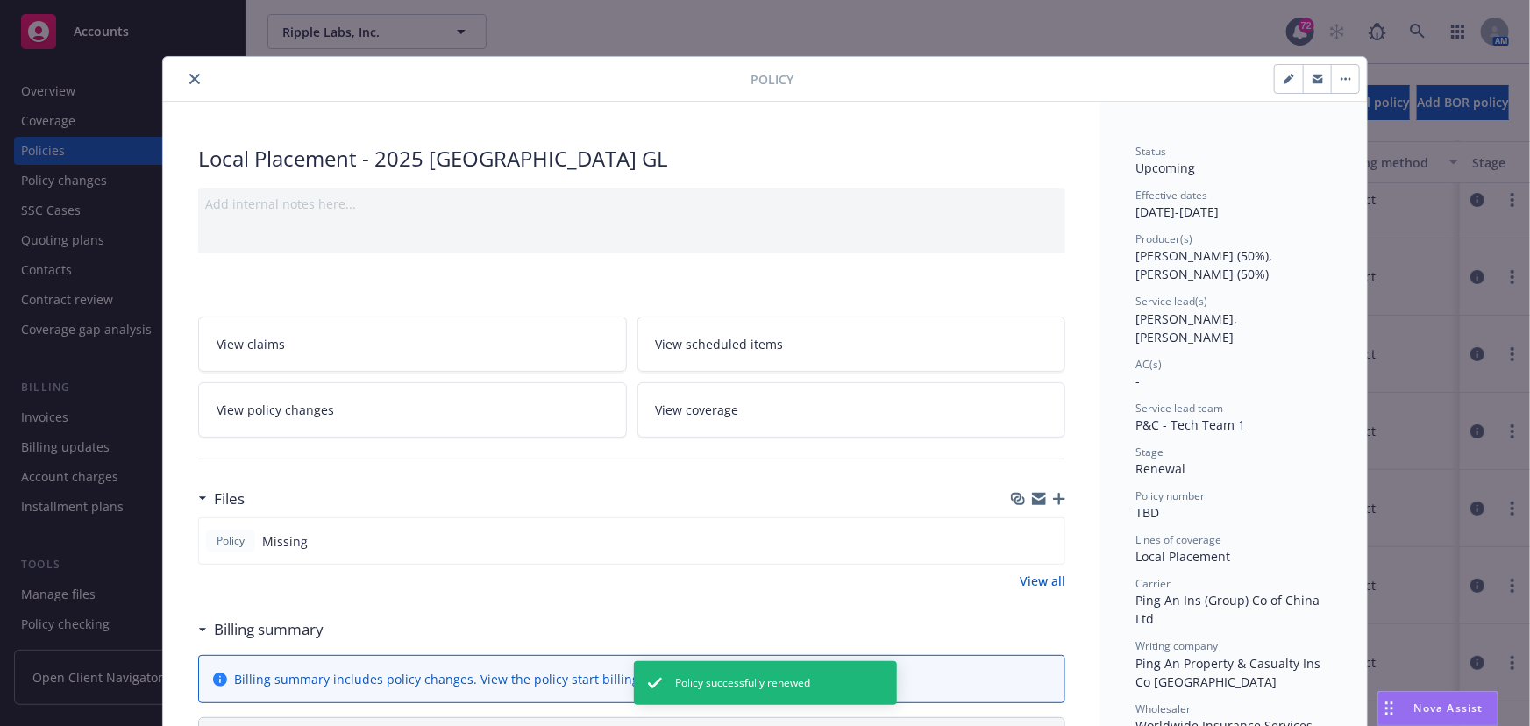
click at [192, 79] on icon "close" at bounding box center [194, 79] width 11 height 11
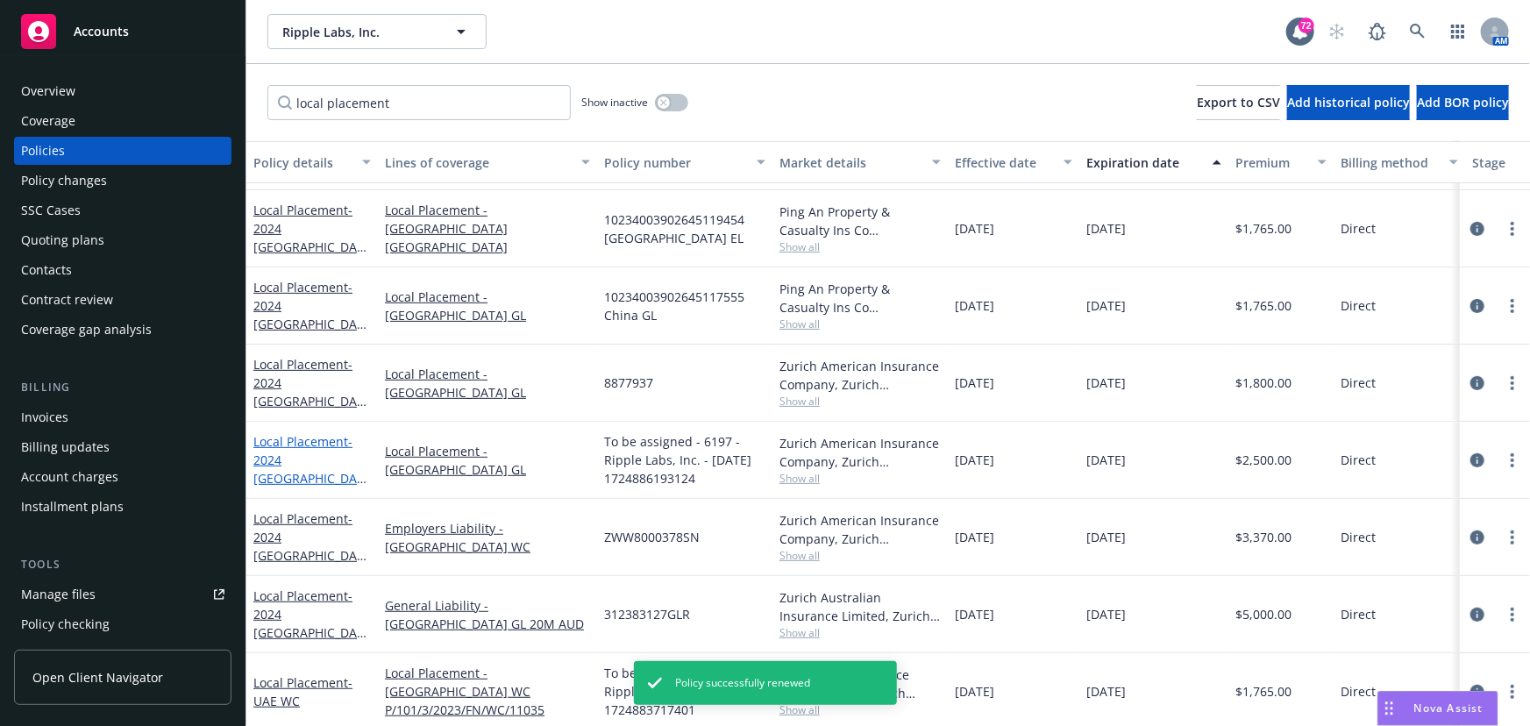
scroll to position [249, 0]
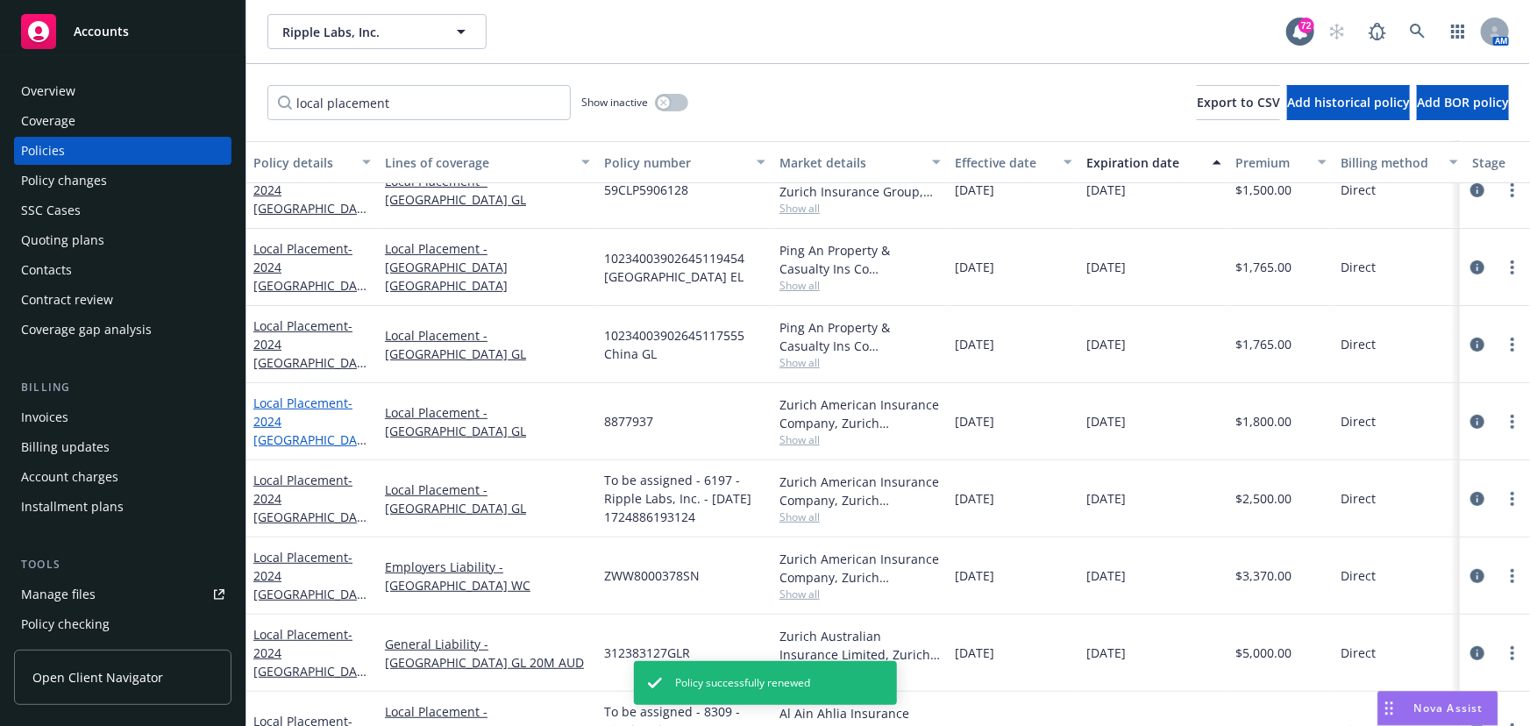
click at [293, 403] on link "Local Placement - 2024 [GEOGRAPHIC_DATA] GL & Non-owned Auto" at bounding box center [310, 439] width 115 height 90
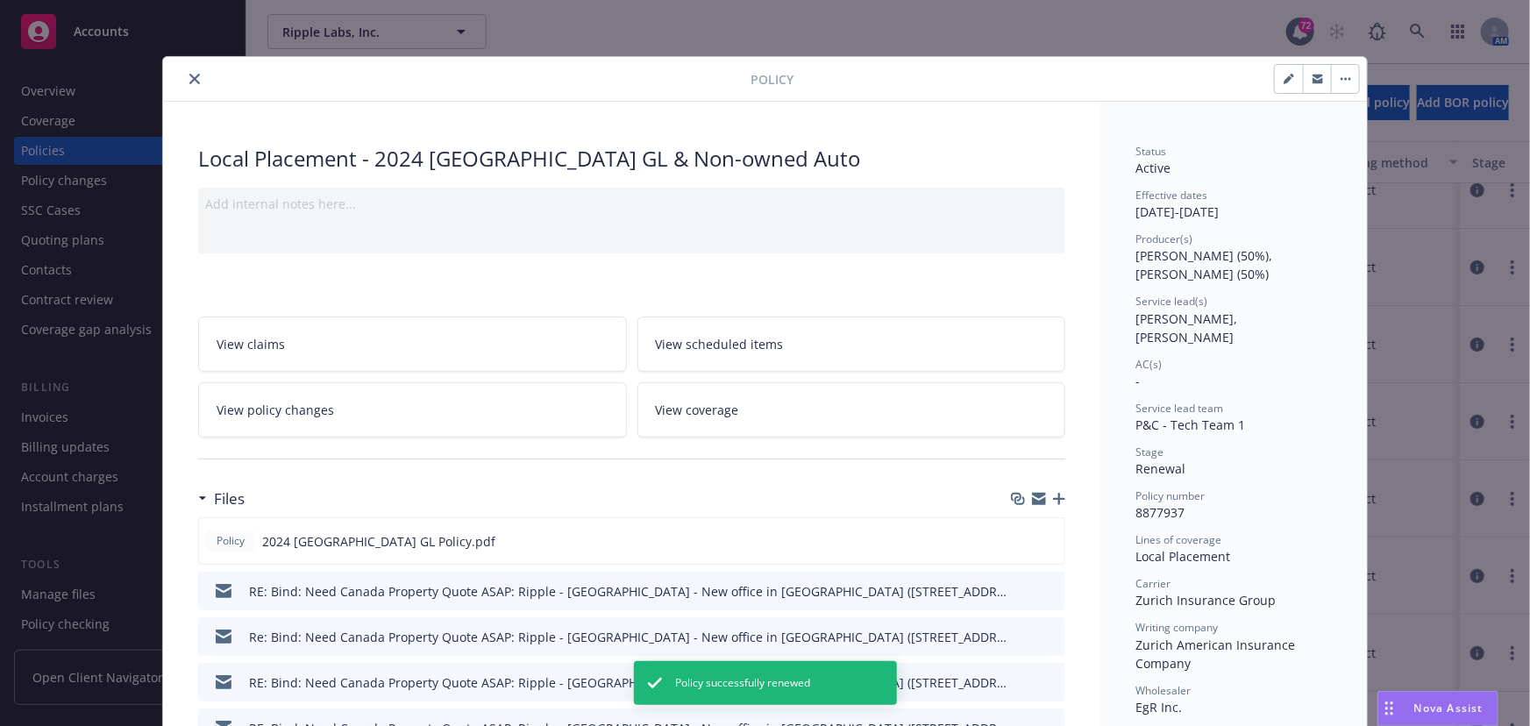
click at [1275, 70] on button "button" at bounding box center [1289, 79] width 28 height 28
select select "RENEWAL"
select select "12"
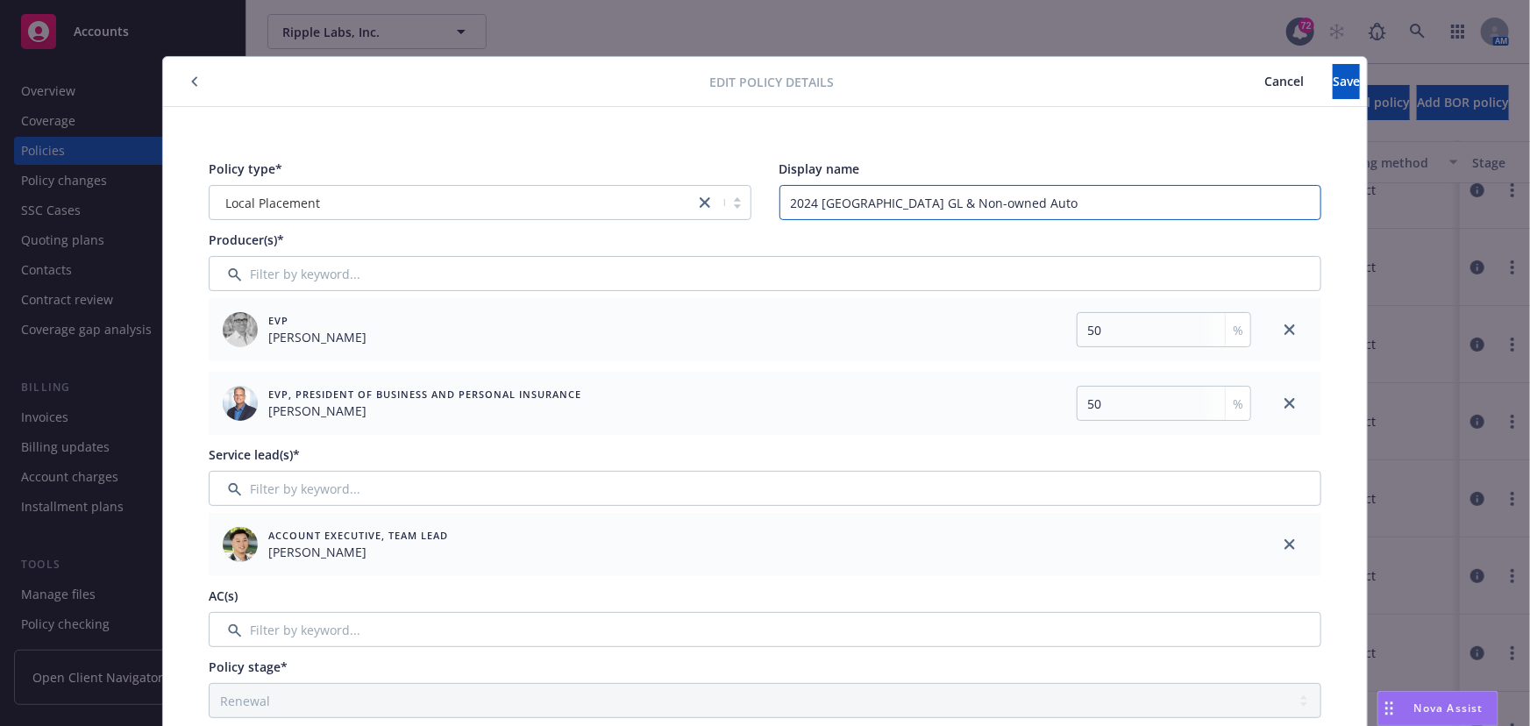
drag, startPoint x: 885, startPoint y: 201, endPoint x: 1059, endPoint y: 195, distance: 174.5
click at [1059, 195] on input "2024 [GEOGRAPHIC_DATA] GL & Non-owned Auto" at bounding box center [1050, 202] width 543 height 35
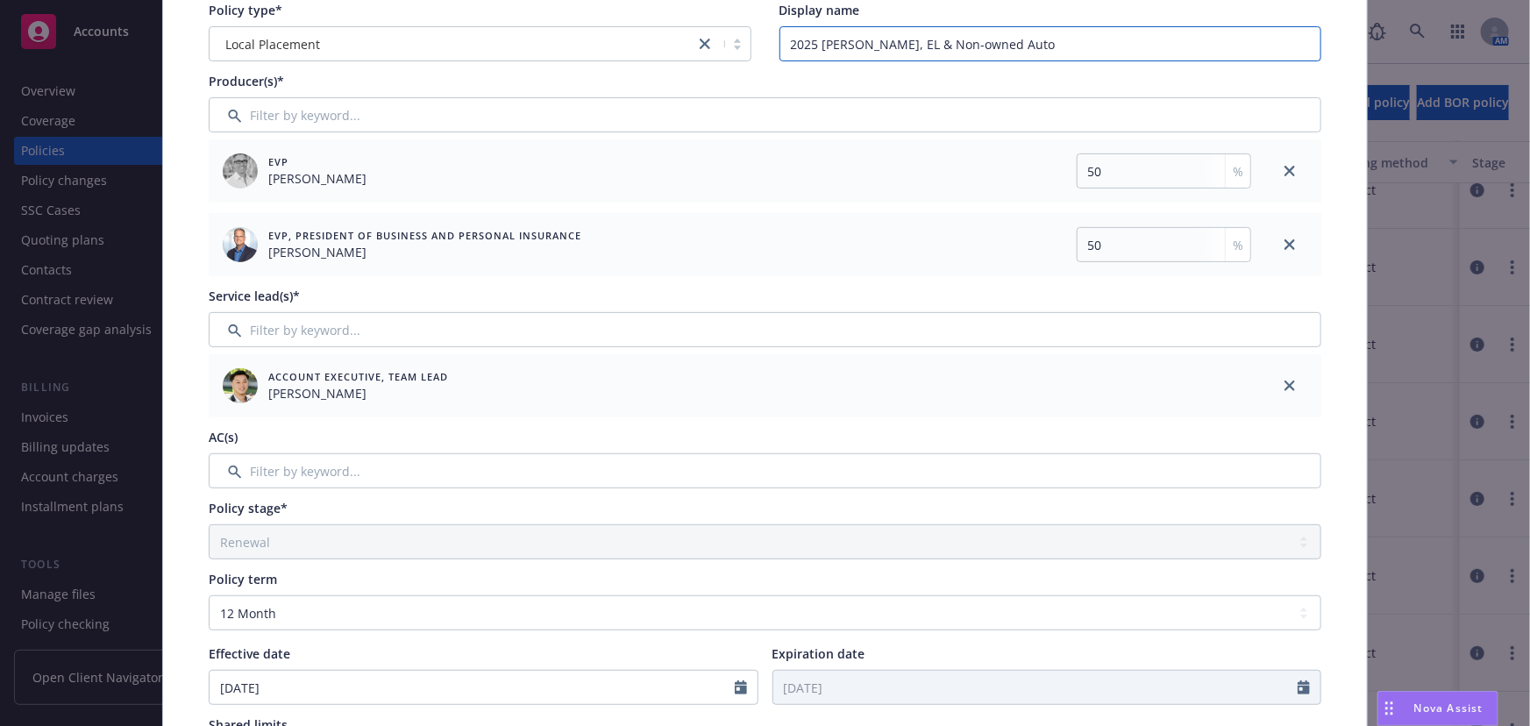
type input "2025 [PERSON_NAME], EL & Non-owned Auto"
click at [856, 333] on input "Filter by keyword..." at bounding box center [765, 329] width 1112 height 35
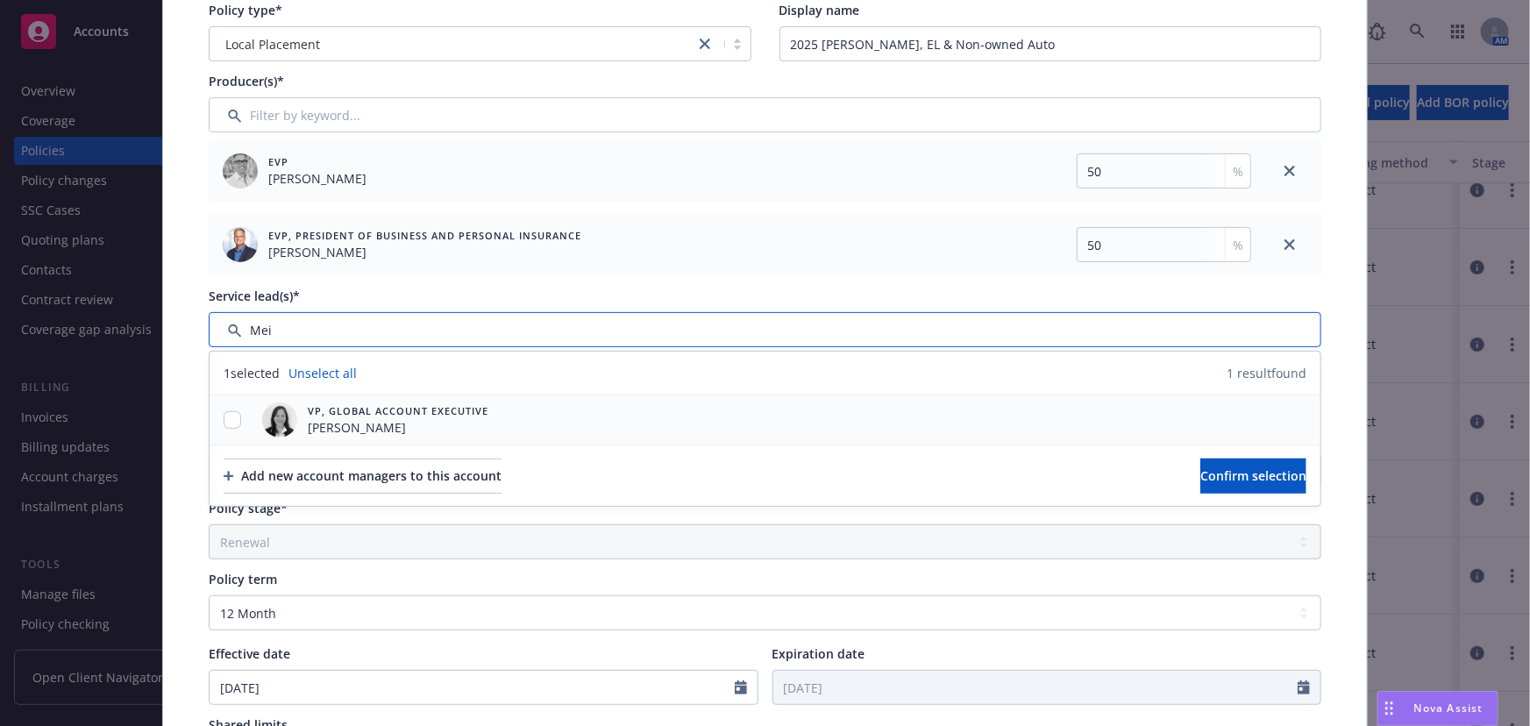
type input "Mei"
click at [228, 420] on input "checkbox" at bounding box center [233, 420] width 18 height 18
checkbox input "true"
drag, startPoint x: 1173, startPoint y: 473, endPoint x: 734, endPoint y: 465, distance: 439.3
click at [856, 470] on div "Add new account managers to this account Confirm selection" at bounding box center [765, 474] width 1111 height 61
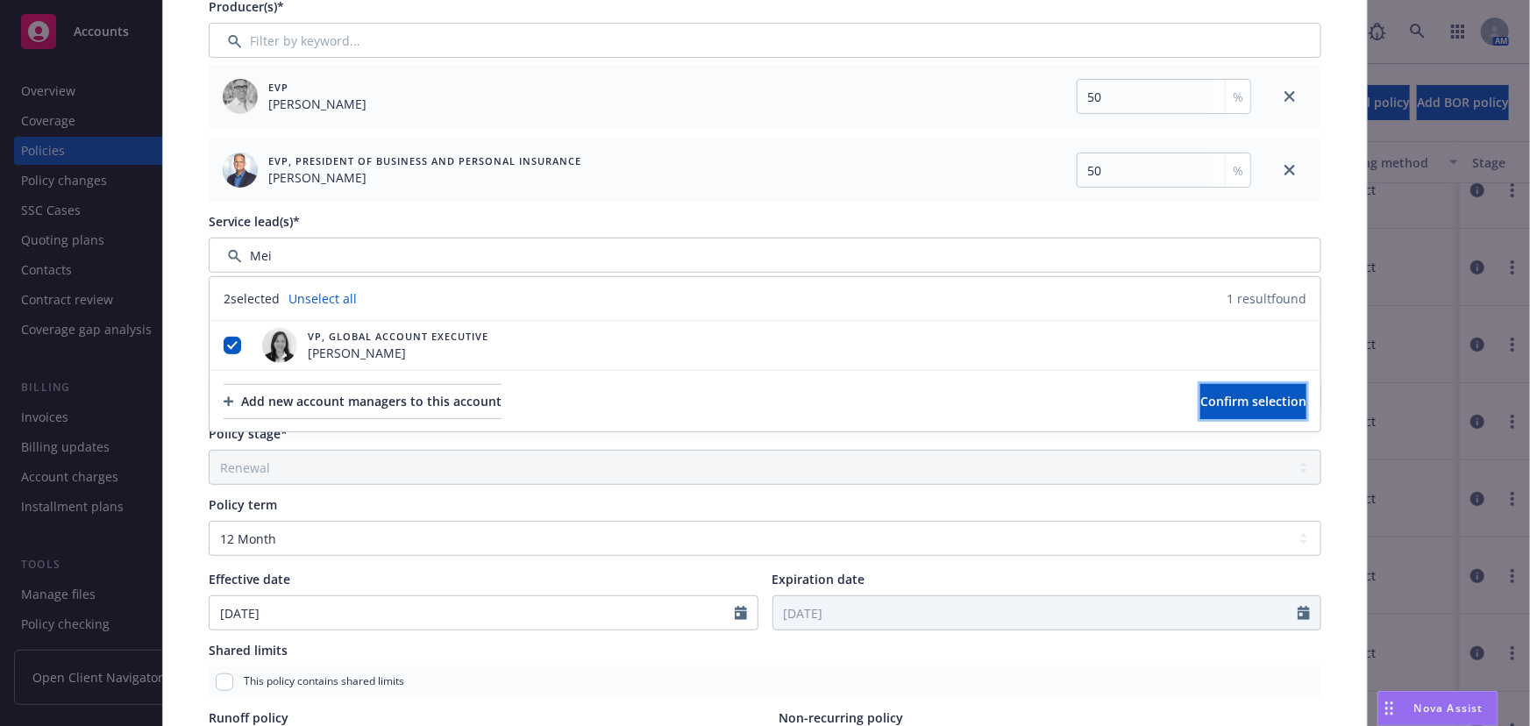
scroll to position [238, 0]
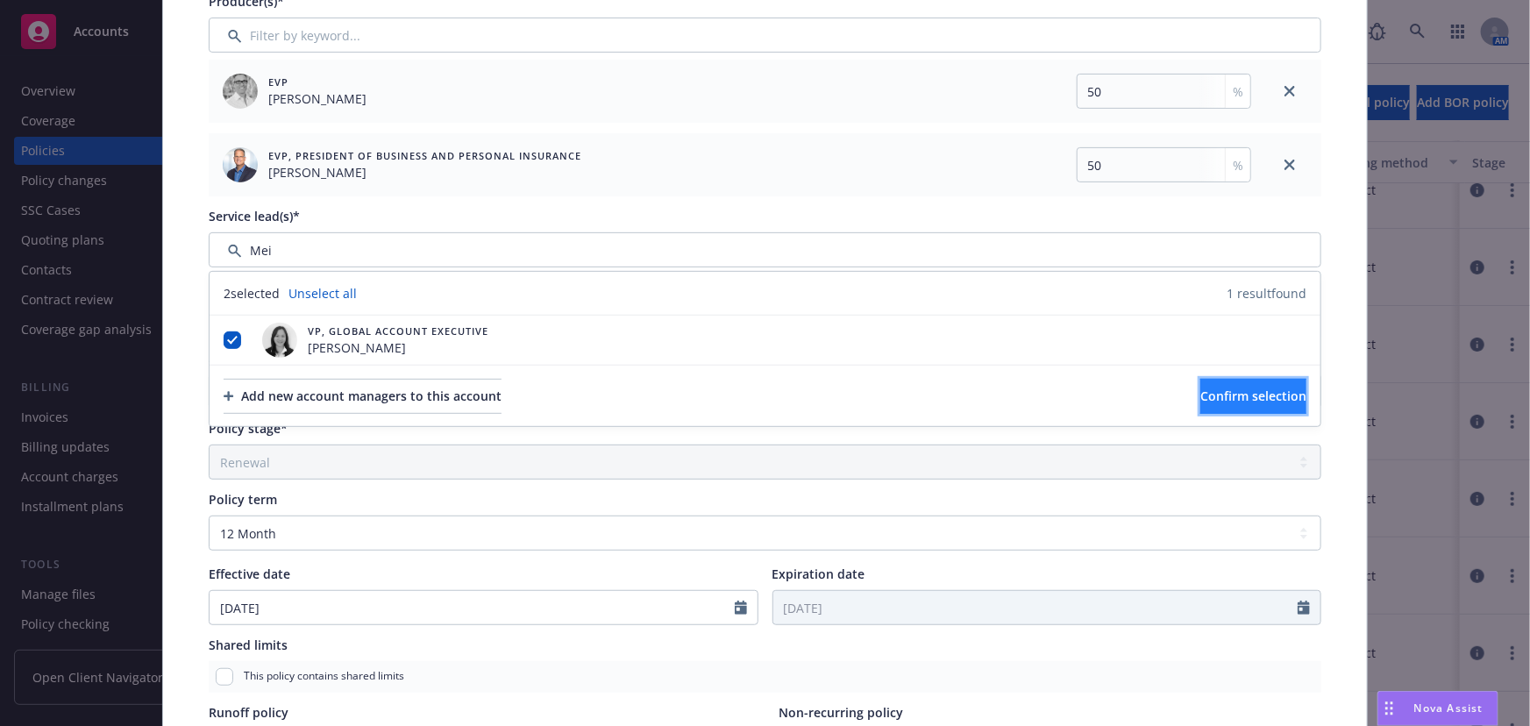
click at [1200, 397] on button "Confirm selection" at bounding box center [1253, 396] width 106 height 35
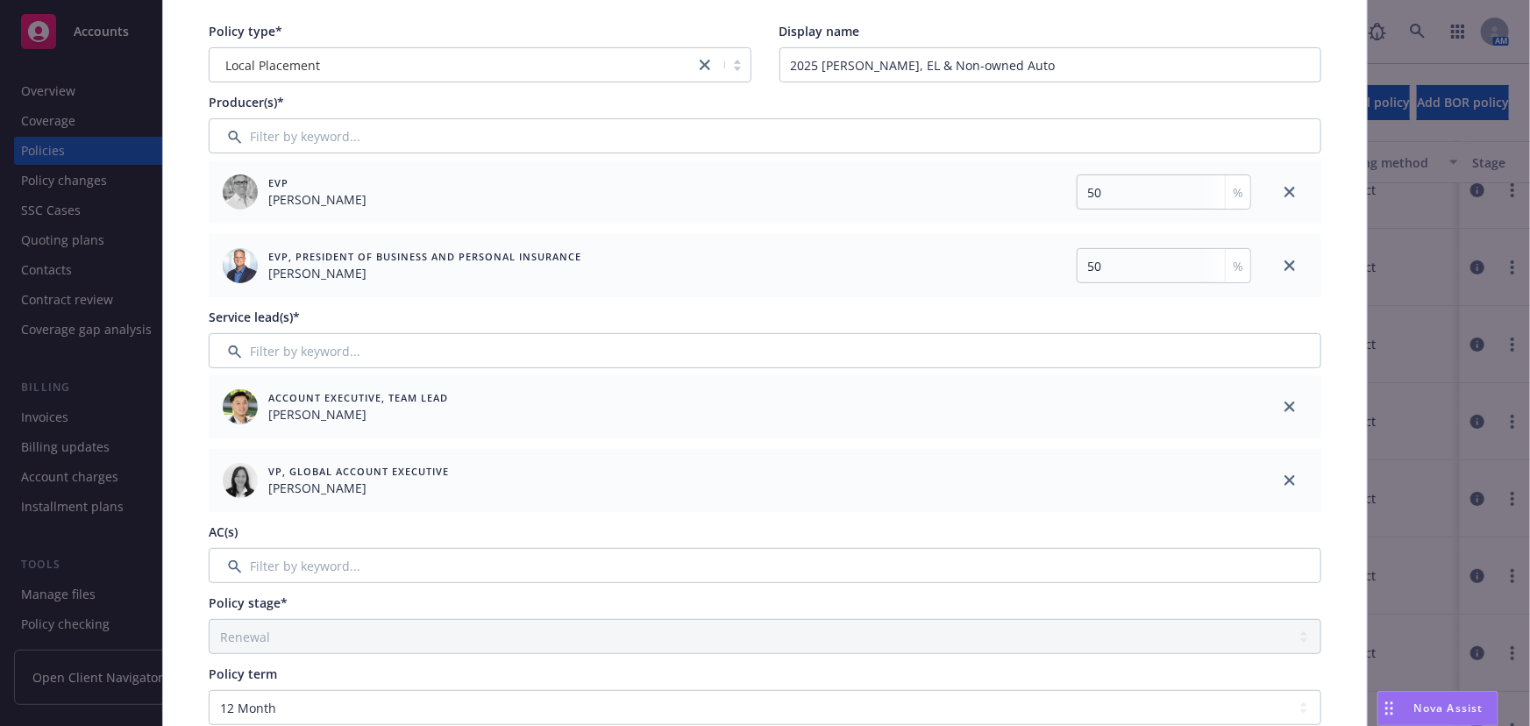
scroll to position [0, 0]
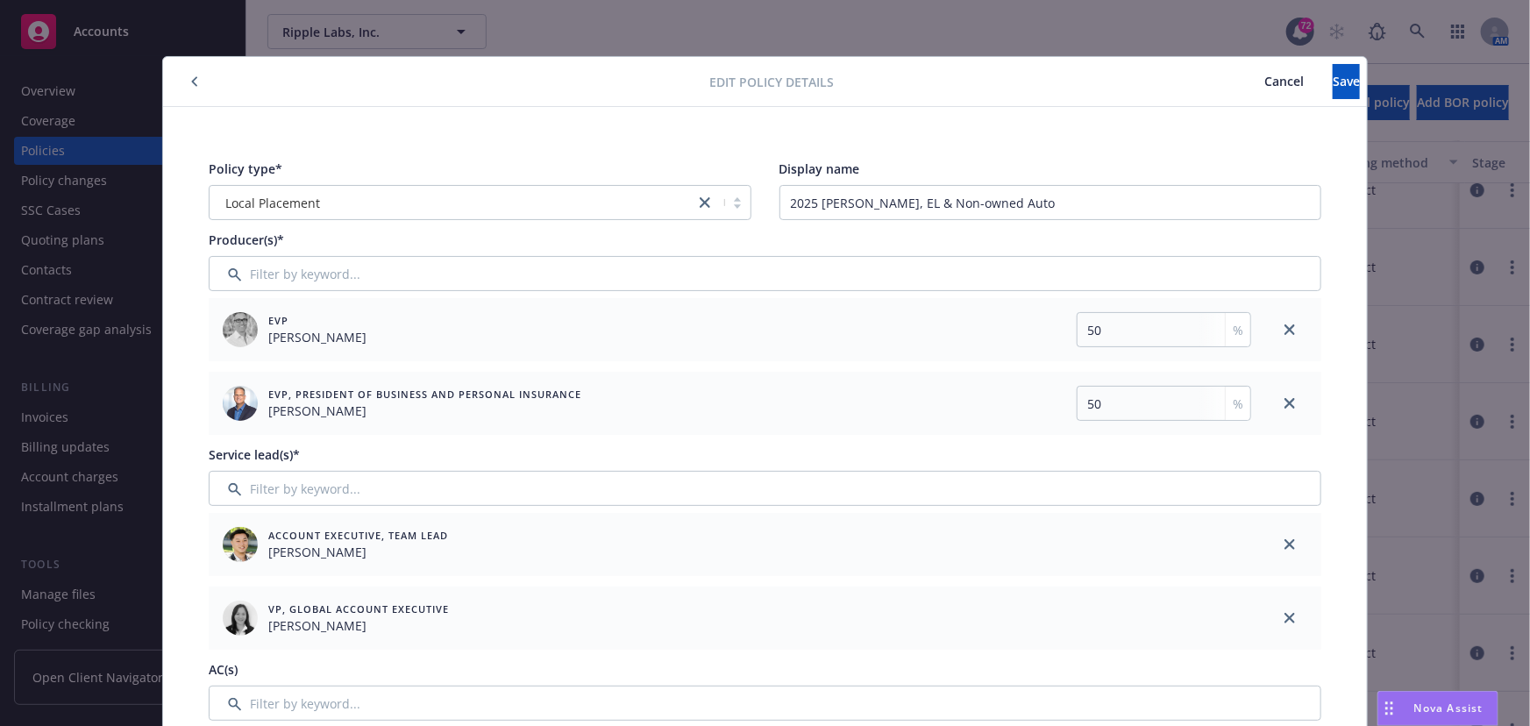
click at [1264, 82] on span "Cancel" at bounding box center [1283, 81] width 39 height 17
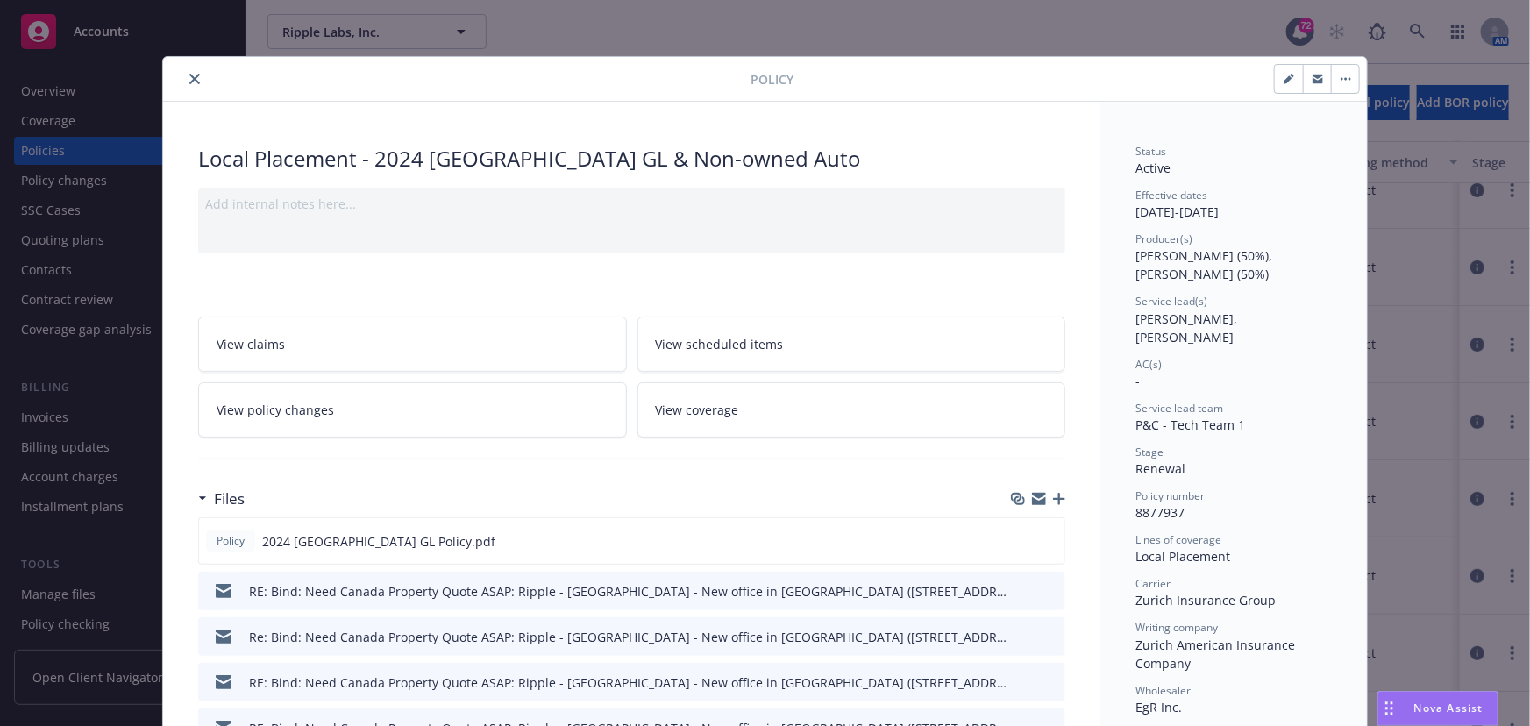
click at [1338, 75] on button "button" at bounding box center [1345, 79] width 28 height 28
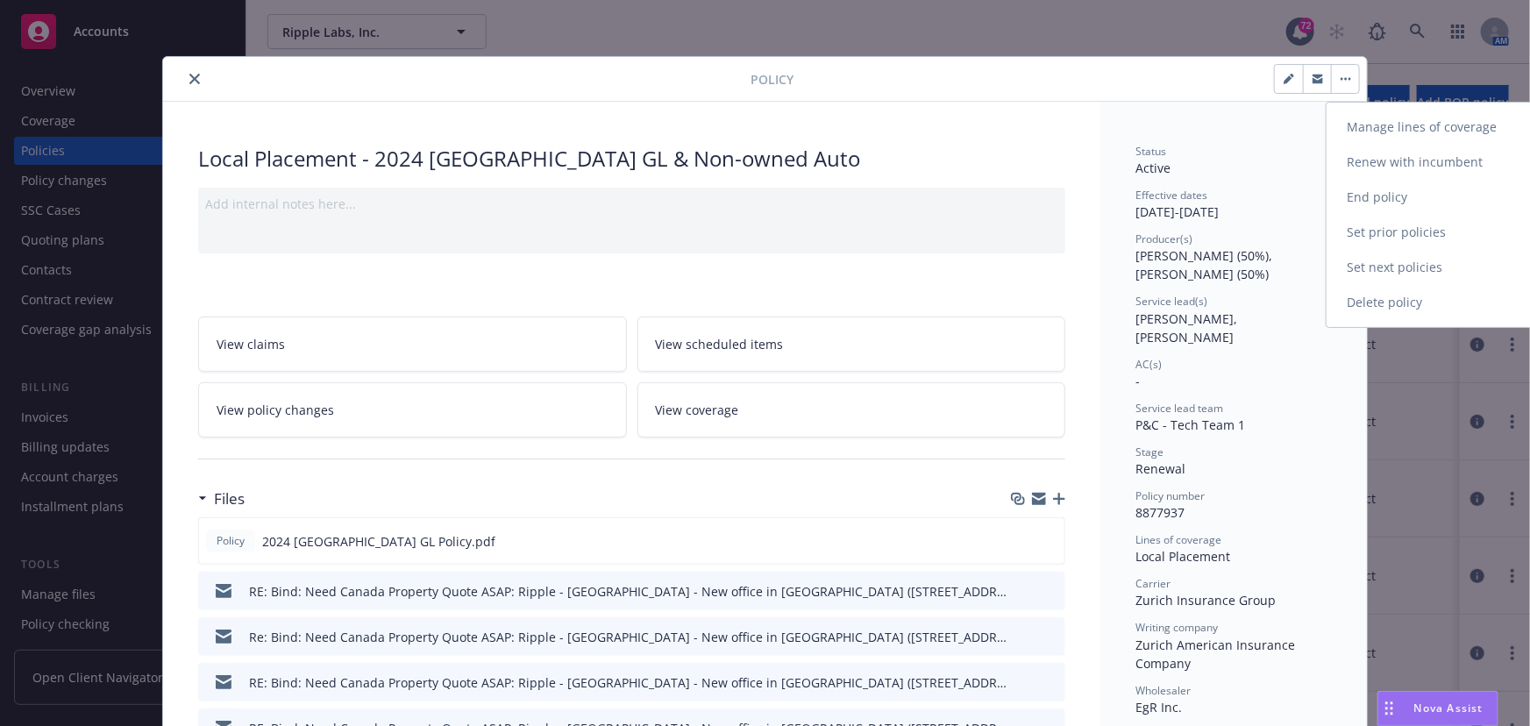
click at [1372, 167] on link "Renew with incumbent" at bounding box center [1429, 162] width 206 height 35
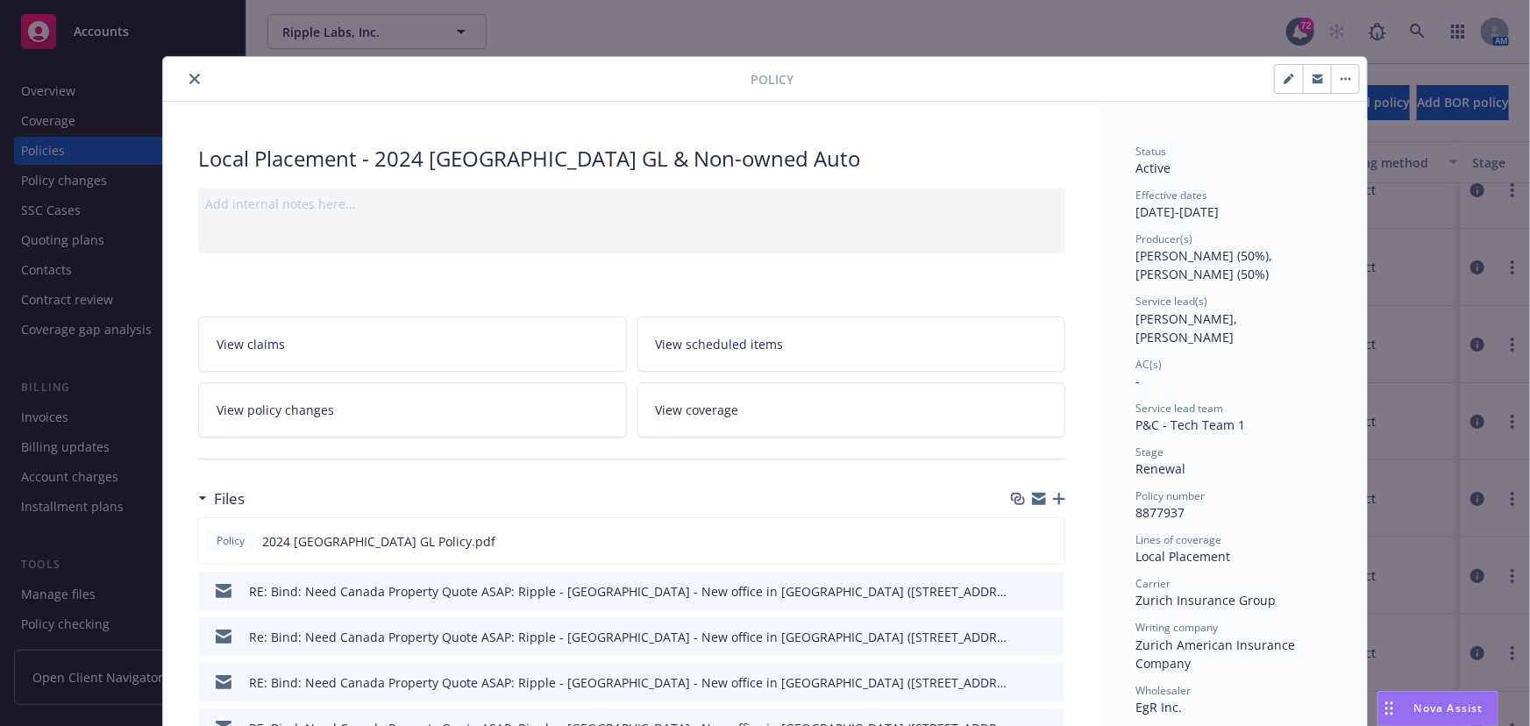
select select "12"
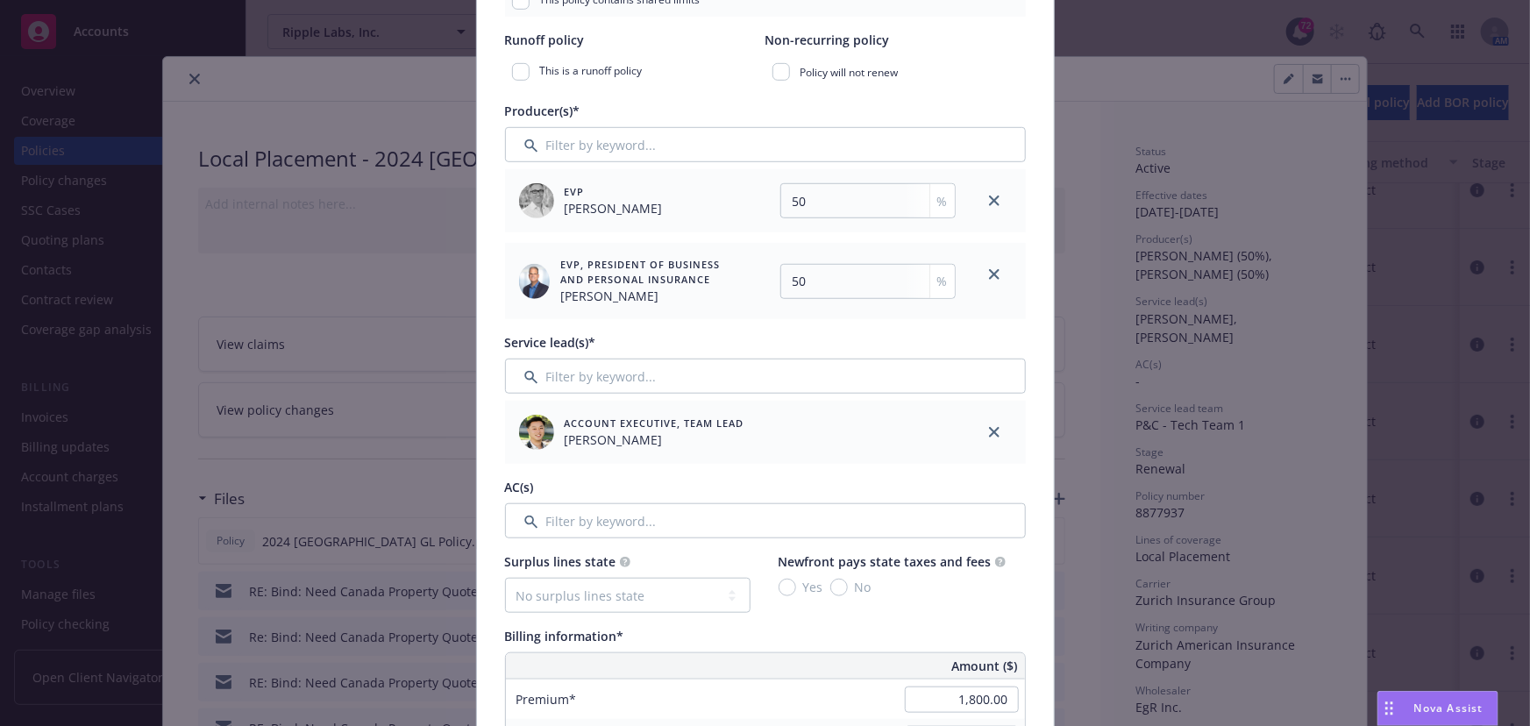
scroll to position [558, 0]
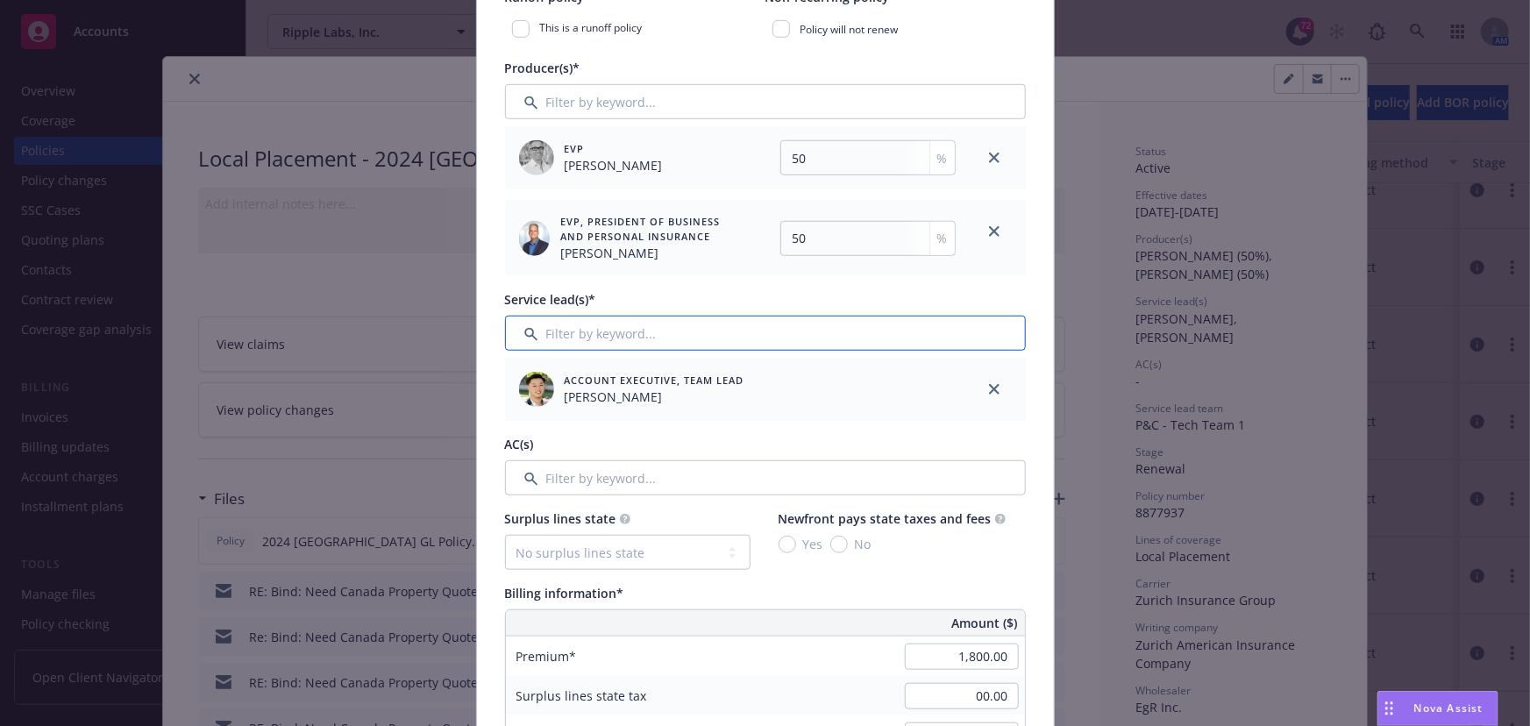
click at [734, 324] on input "Filter by keyword..." at bounding box center [765, 333] width 521 height 35
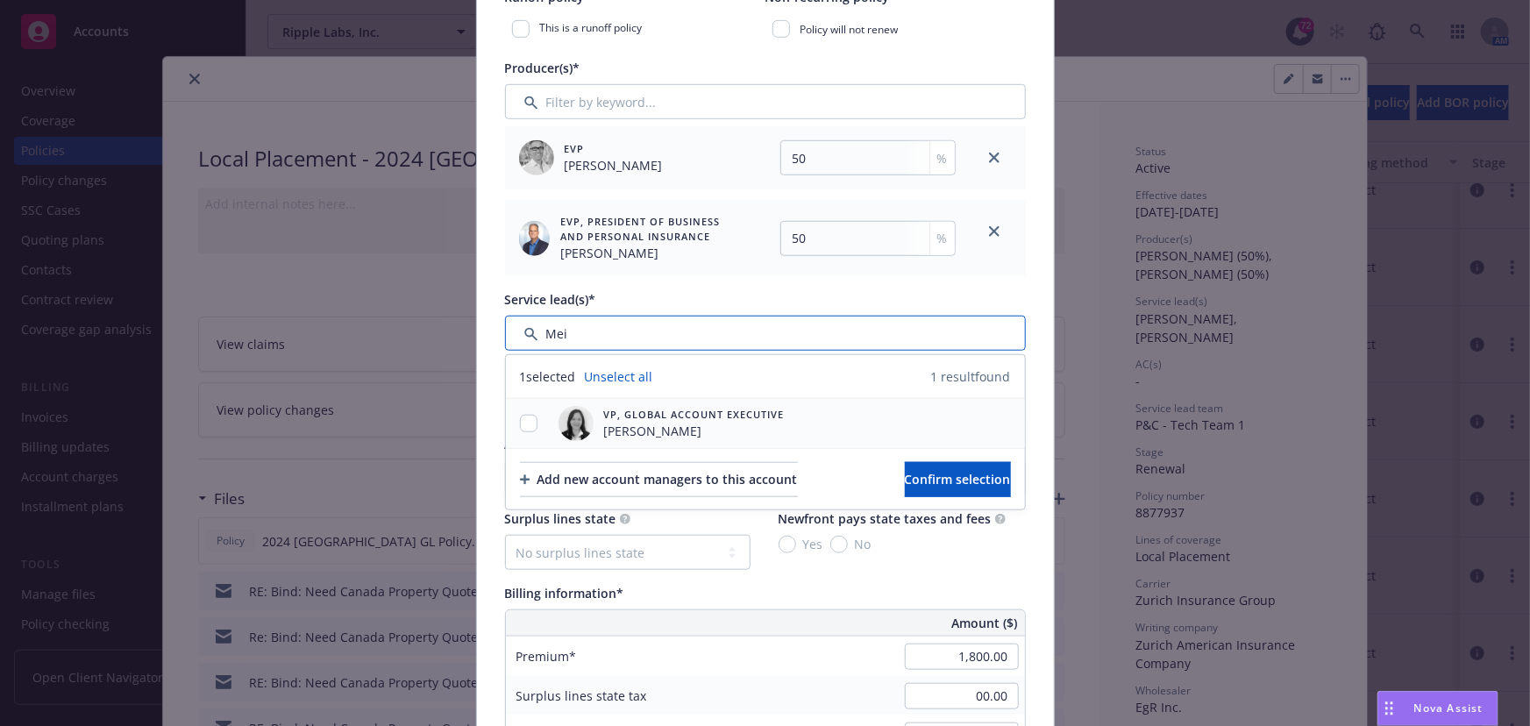
type input "Mei"
click at [524, 419] on input "checkbox" at bounding box center [529, 424] width 18 height 18
checkbox input "true"
click at [905, 463] on button "Confirm selection" at bounding box center [958, 479] width 106 height 35
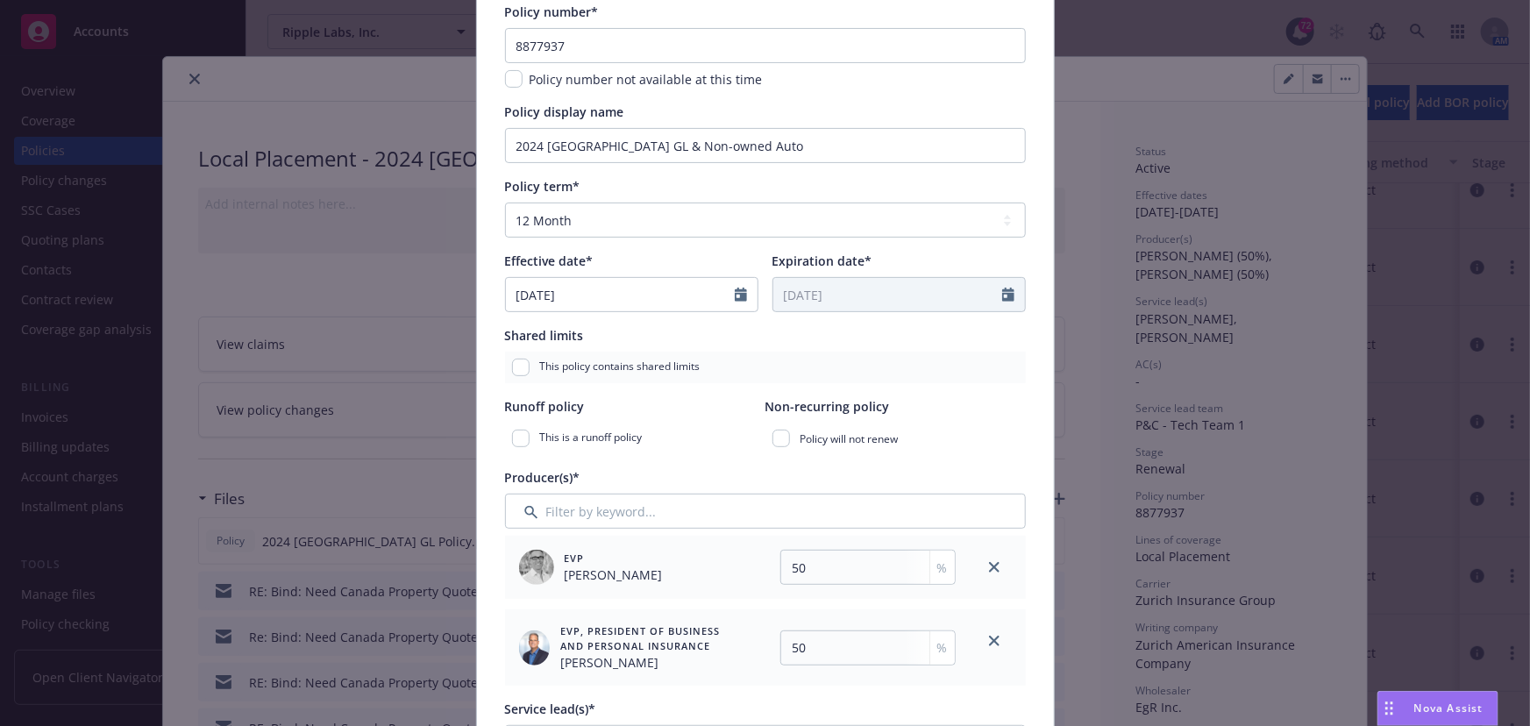
scroll to position [0, 0]
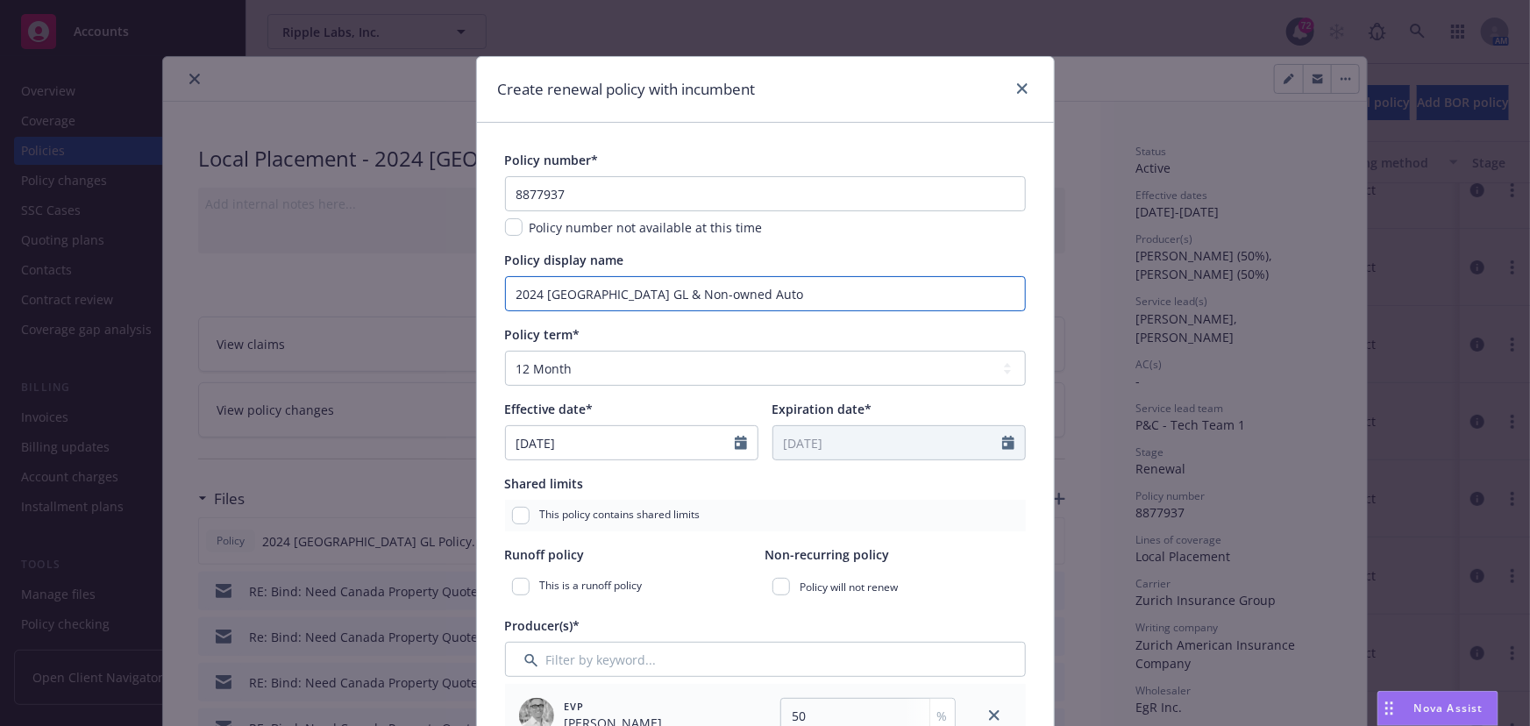
click at [536, 293] on input "2024 [GEOGRAPHIC_DATA] GL & Non-owned Auto" at bounding box center [765, 293] width 521 height 35
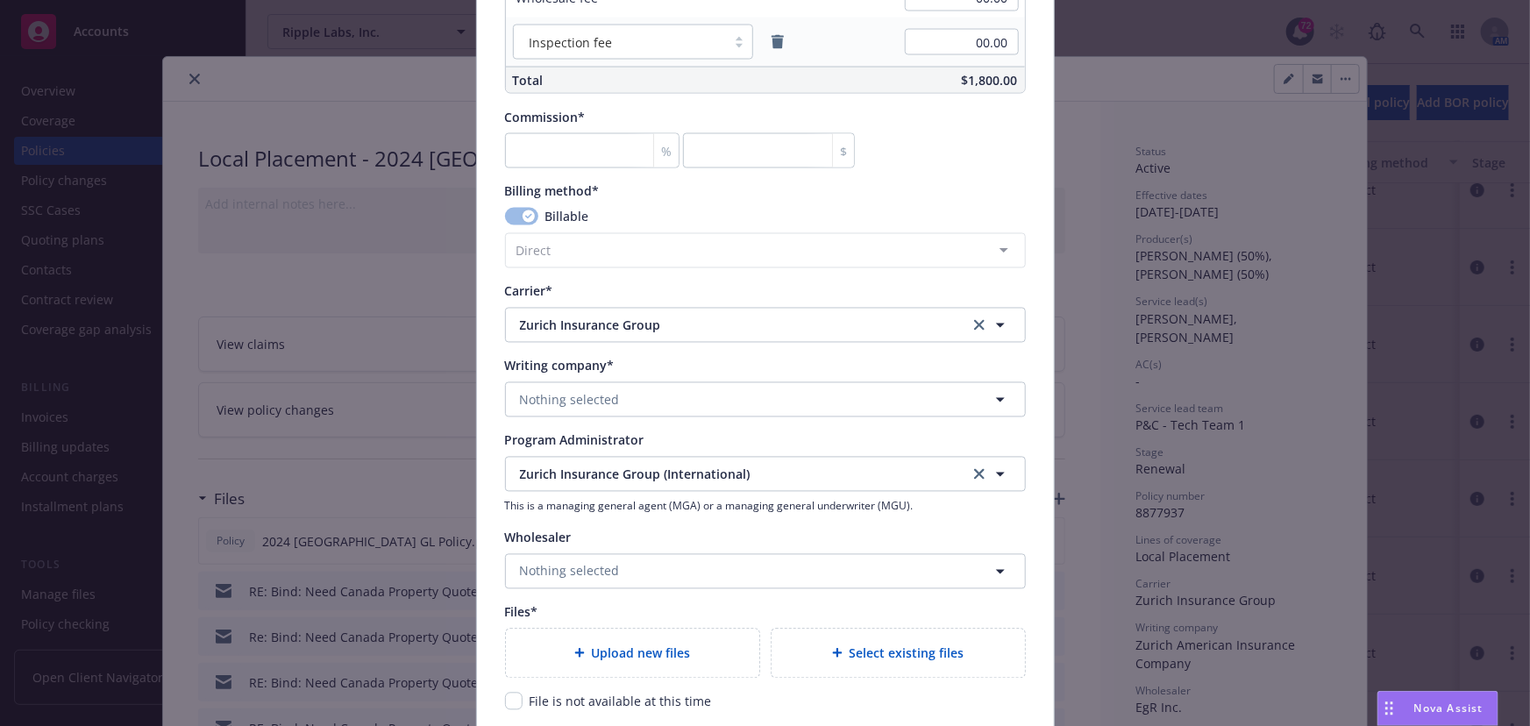
scroll to position [1594, 0]
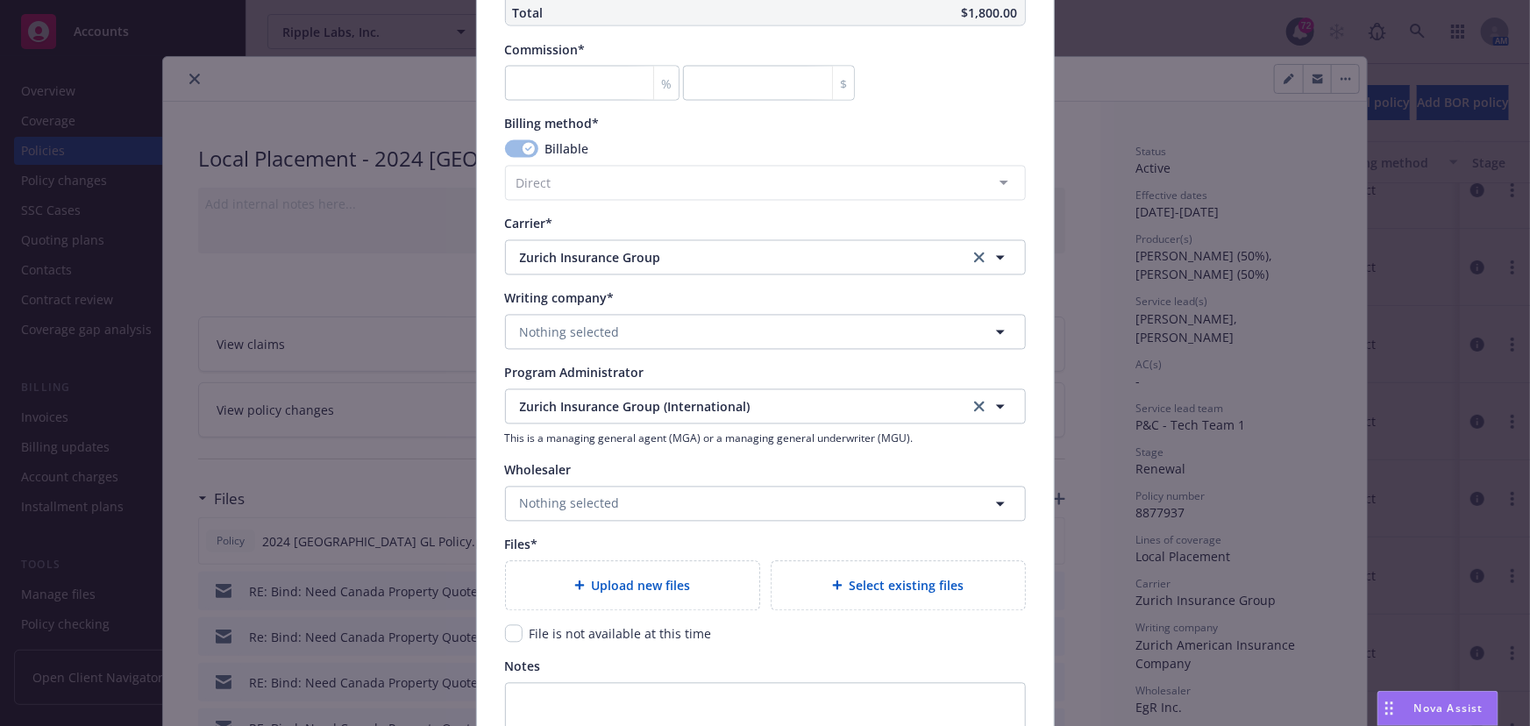
type input "2025 Canada GL & Non-owned Auto"
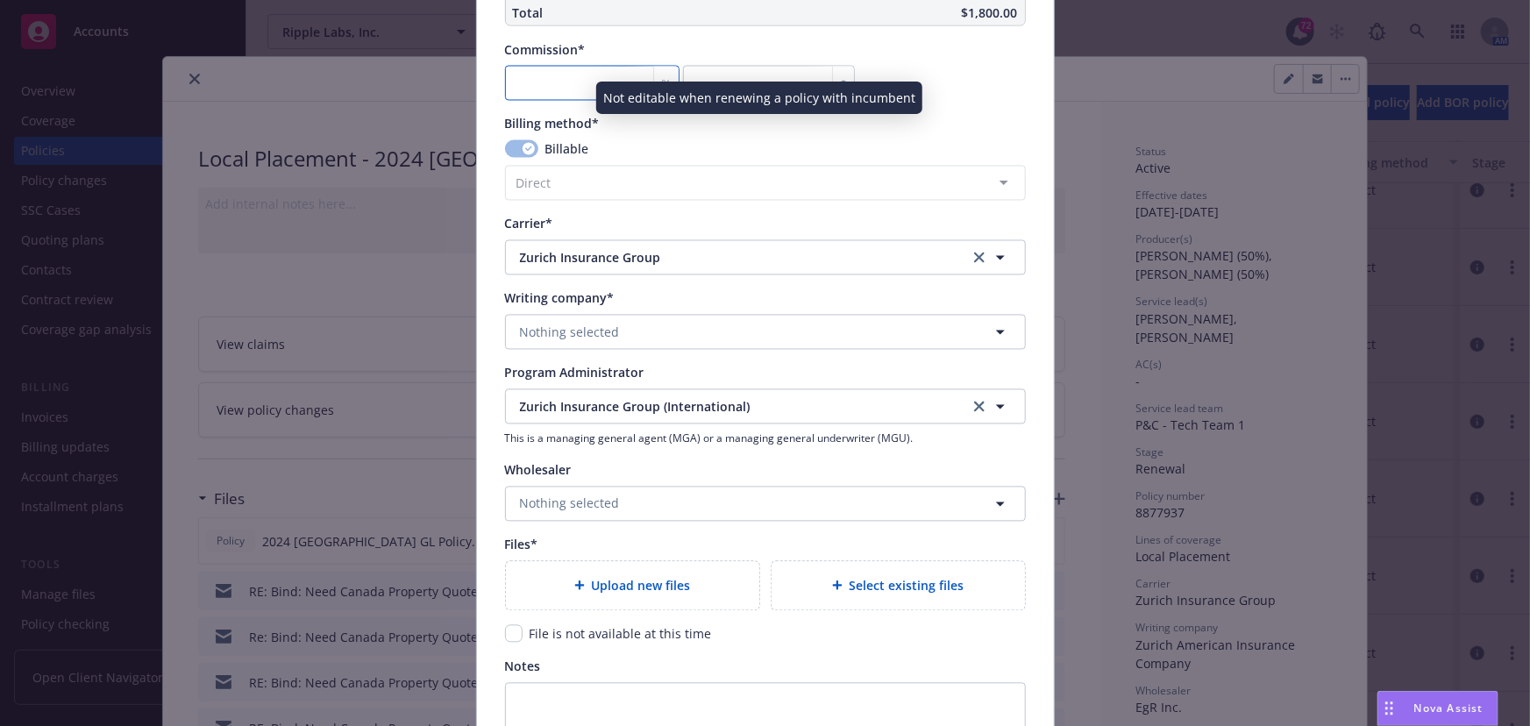
click at [578, 82] on input "number" at bounding box center [592, 83] width 174 height 35
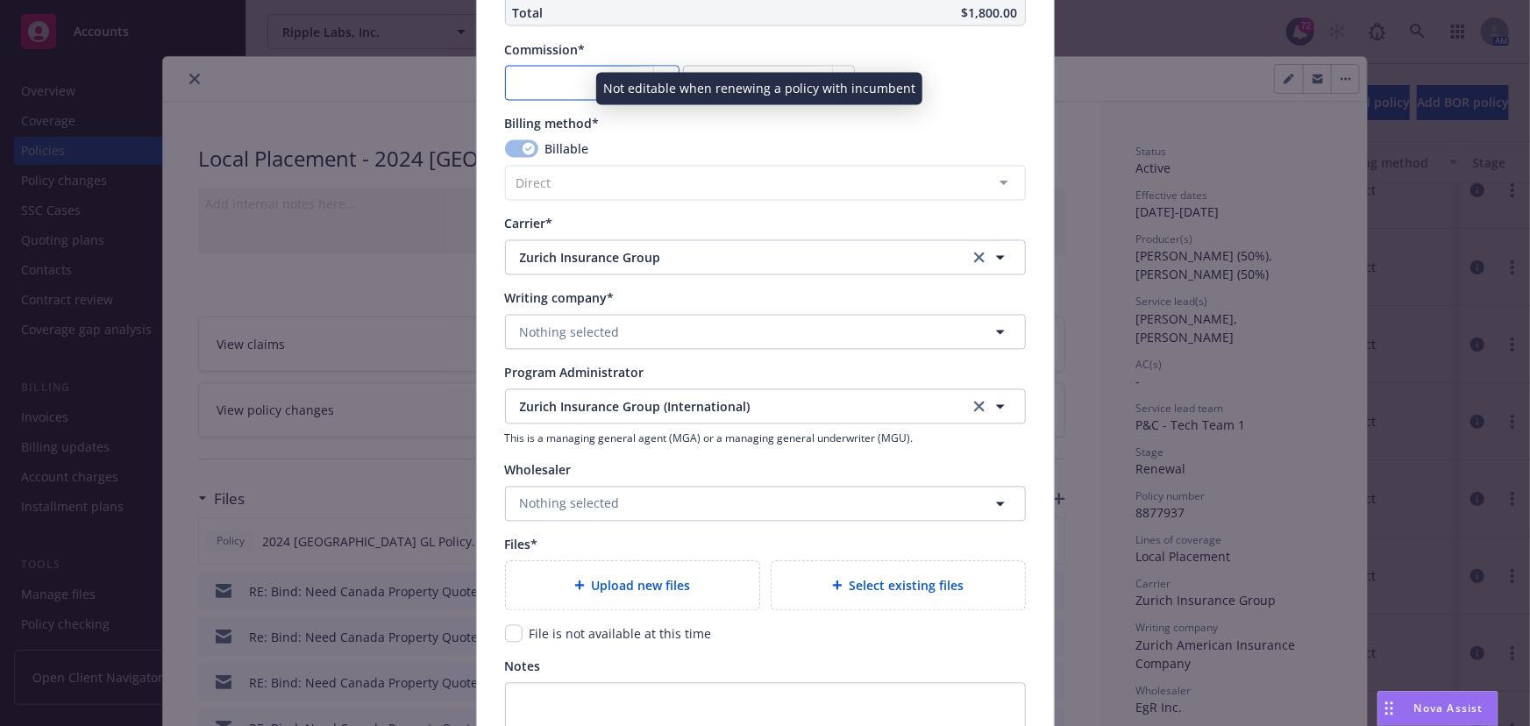
type input "0"
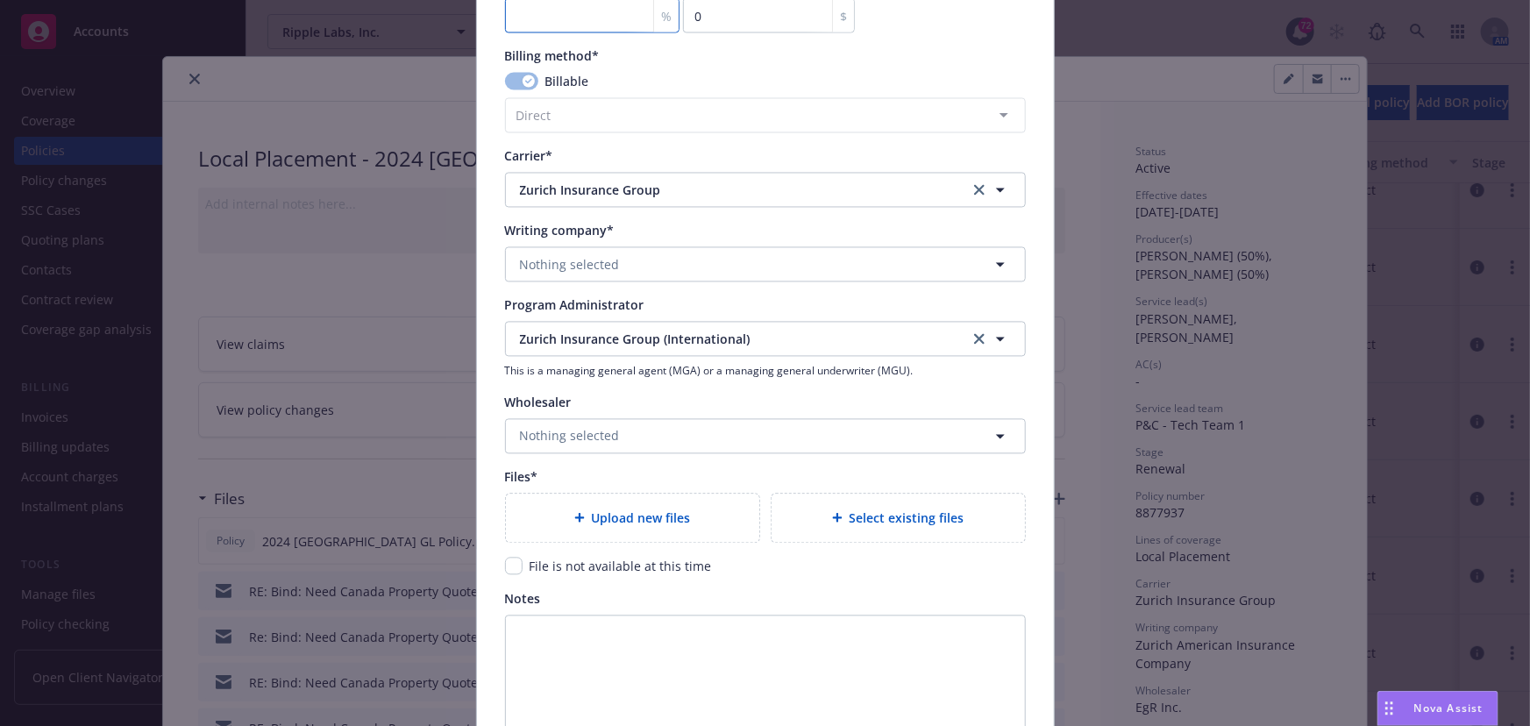
scroll to position [1753, 0]
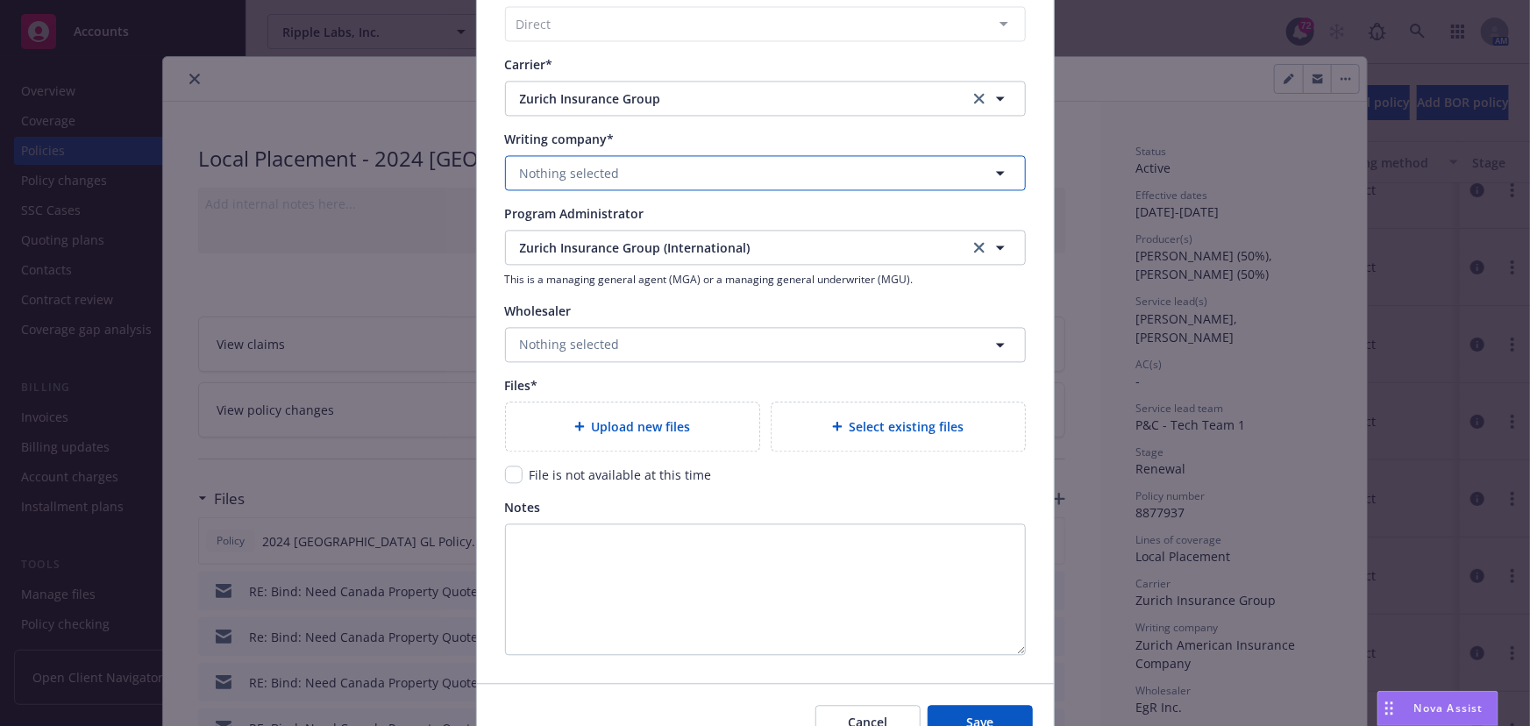
click at [632, 173] on button "Nothing selected" at bounding box center [765, 172] width 521 height 35
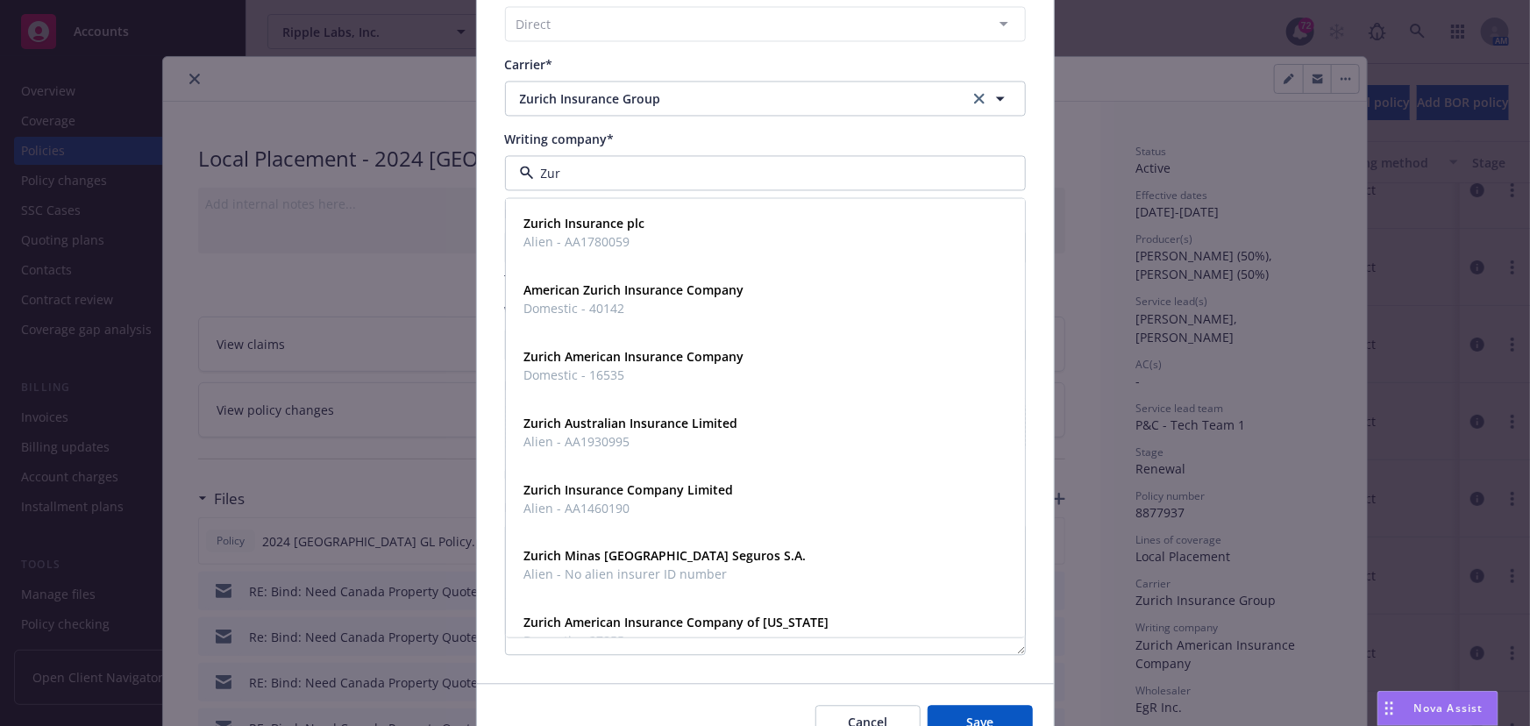
type input "Zuri"
click at [602, 363] on strong "Zurich American Insurance Company" at bounding box center [634, 356] width 220 height 17
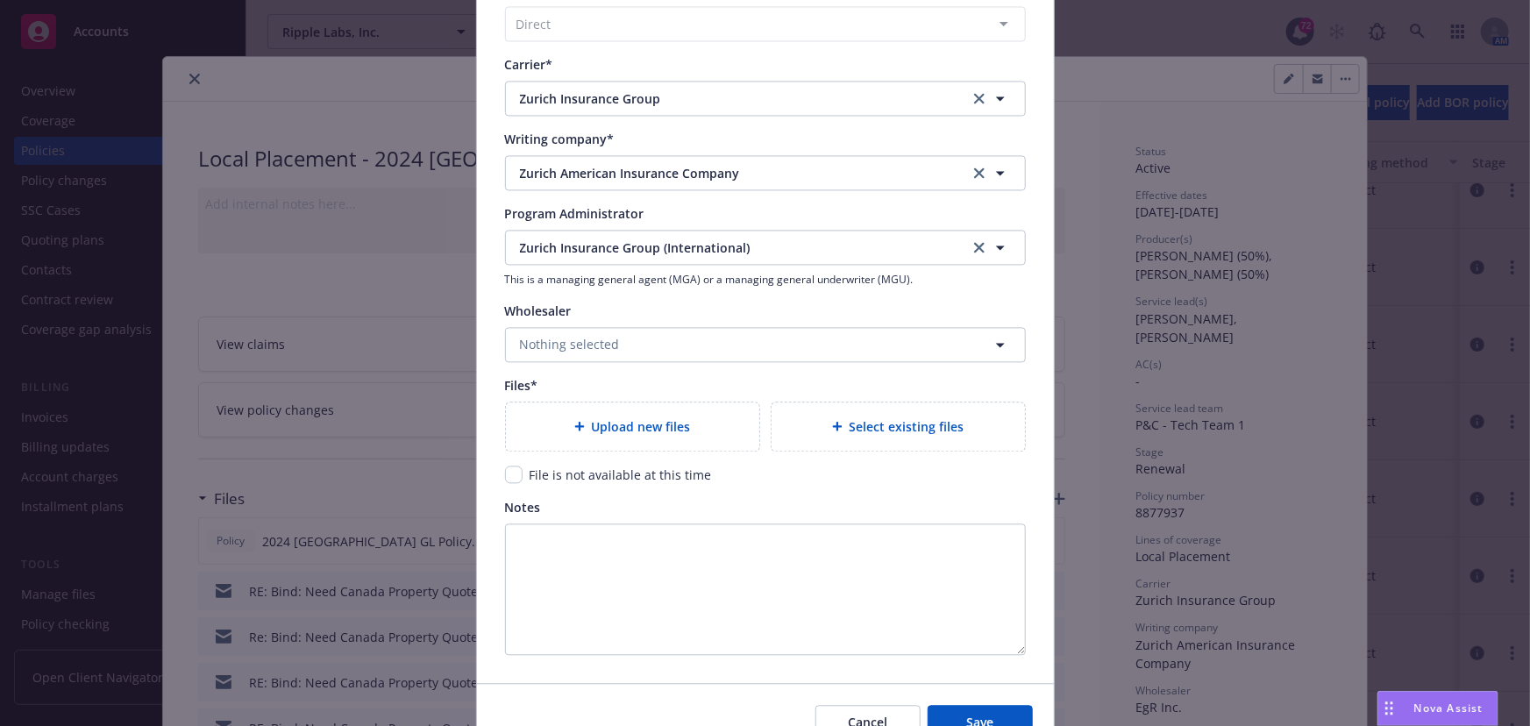
scroll to position [1844, 0]
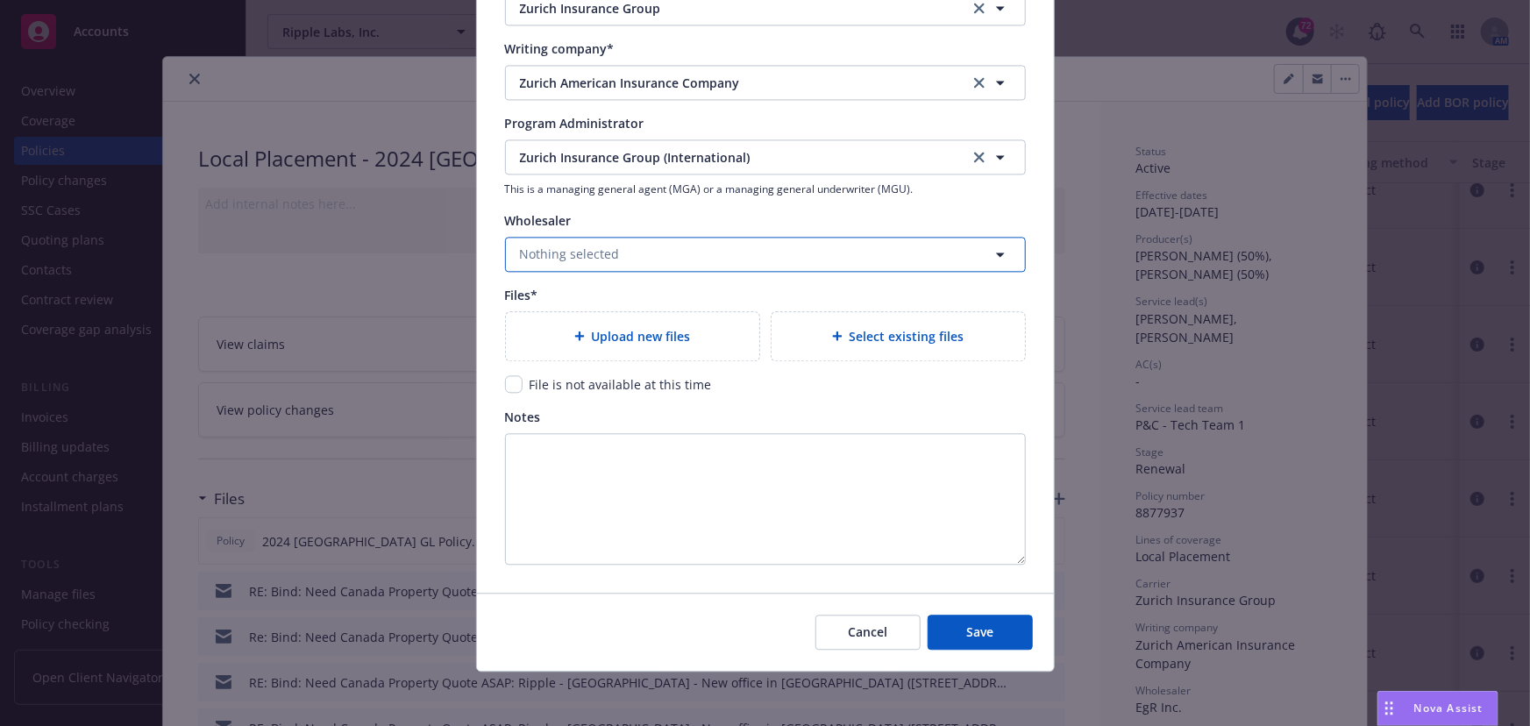
click at [636, 237] on button "Nothing selected" at bounding box center [765, 254] width 521 height 35
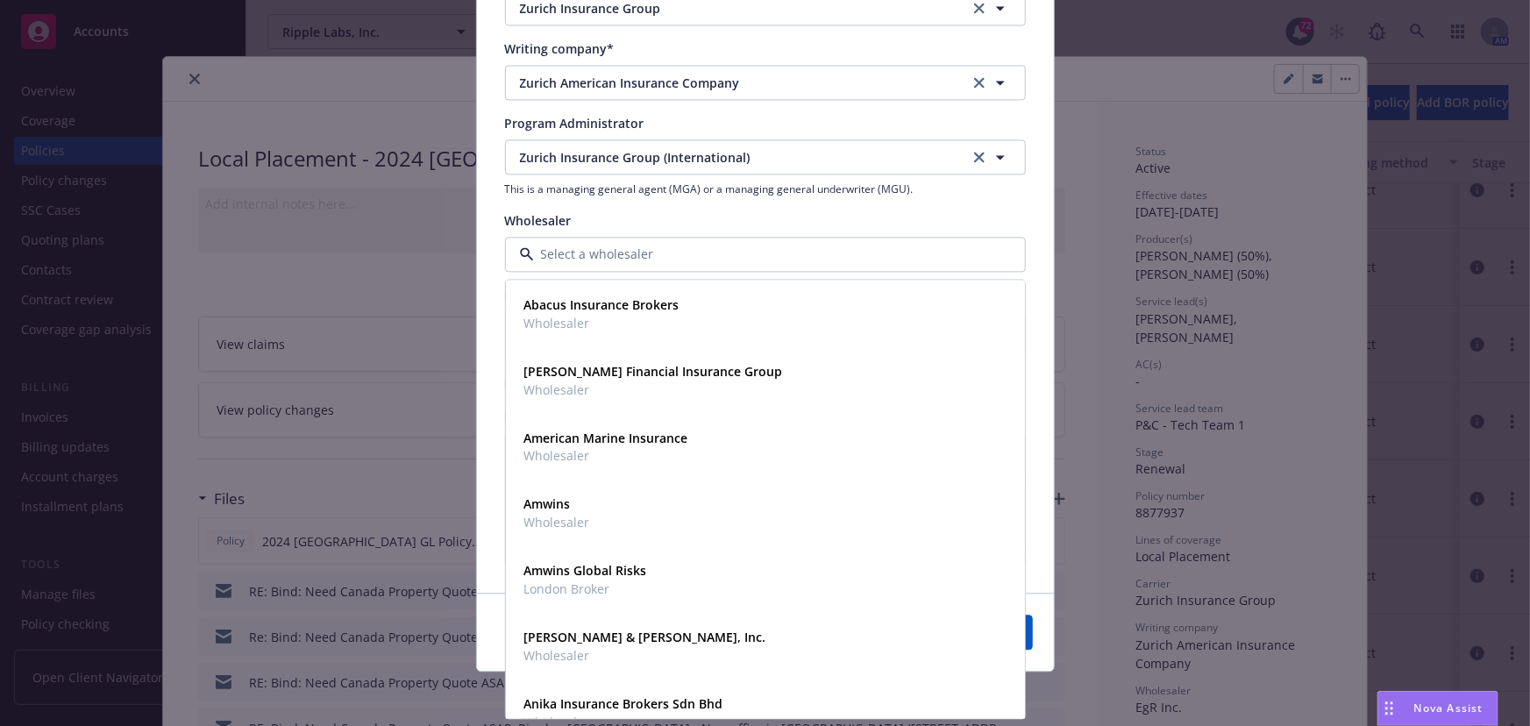
click at [1104, 380] on div "Create renewal policy with incumbent Policy number* 8877937 Policy number not a…" at bounding box center [765, 363] width 1530 height 726
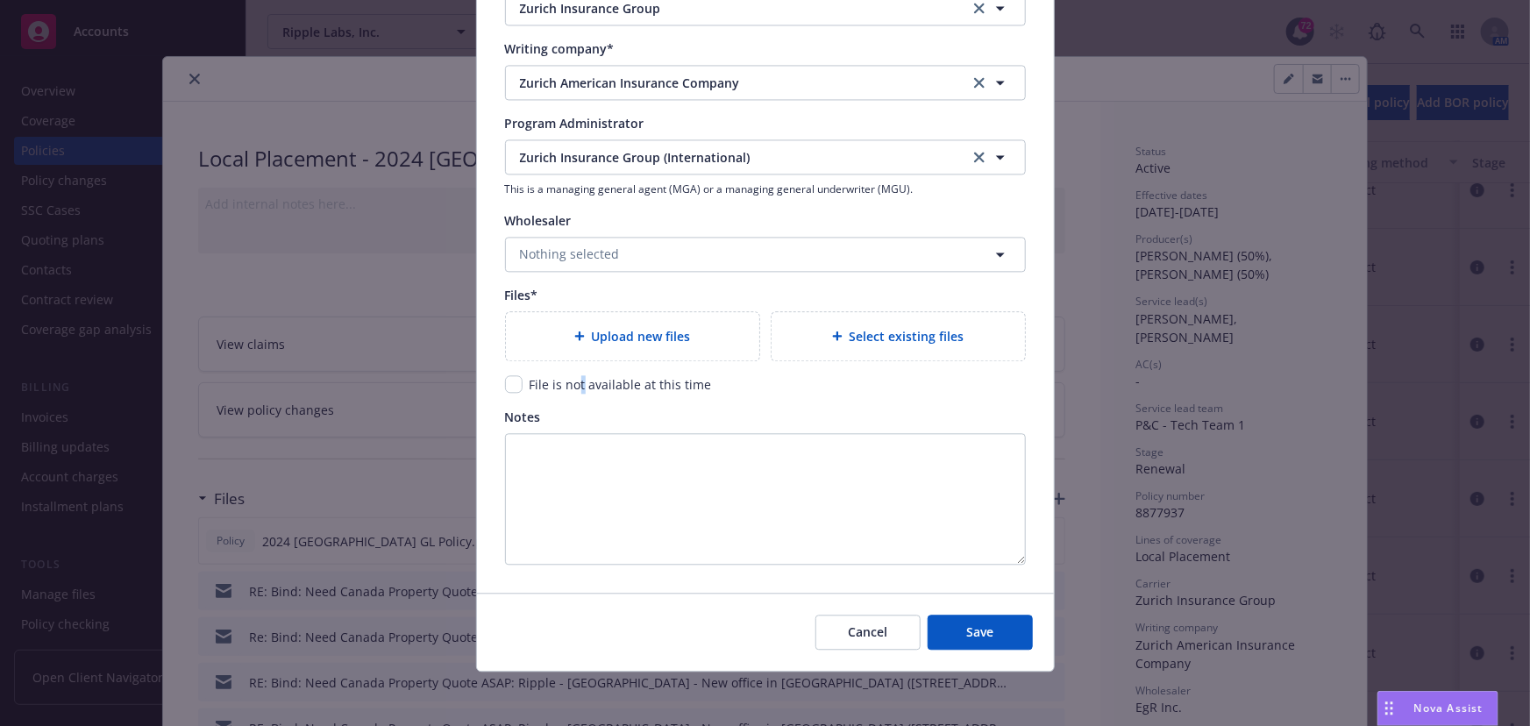
click at [574, 380] on span "File is not available at this time" at bounding box center [620, 384] width 182 height 17
drag, startPoint x: 509, startPoint y: 381, endPoint x: 528, endPoint y: 385, distance: 18.7
click at [510, 381] on input "checkbox" at bounding box center [514, 384] width 18 height 18
checkbox input "true"
click at [998, 633] on button "Save" at bounding box center [979, 632] width 105 height 35
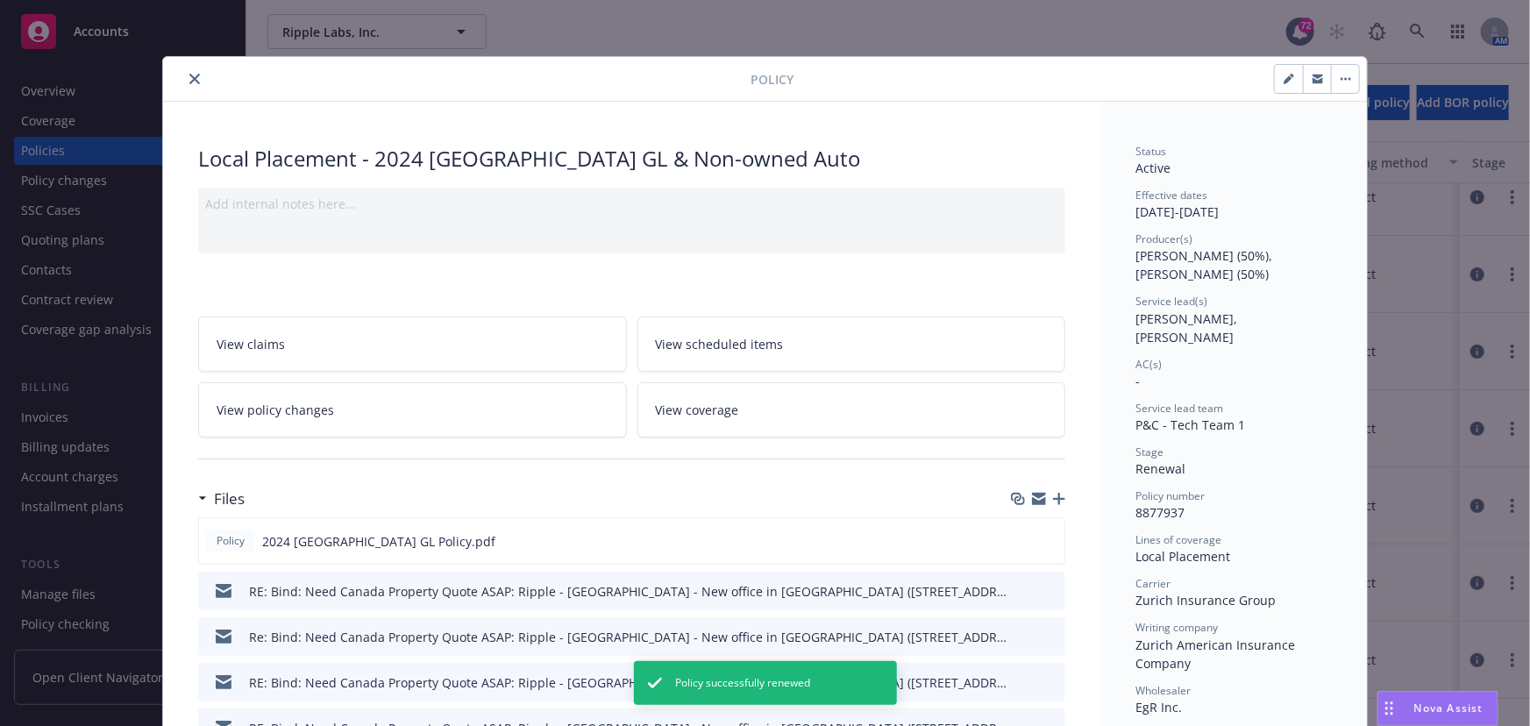
scroll to position [174, 0]
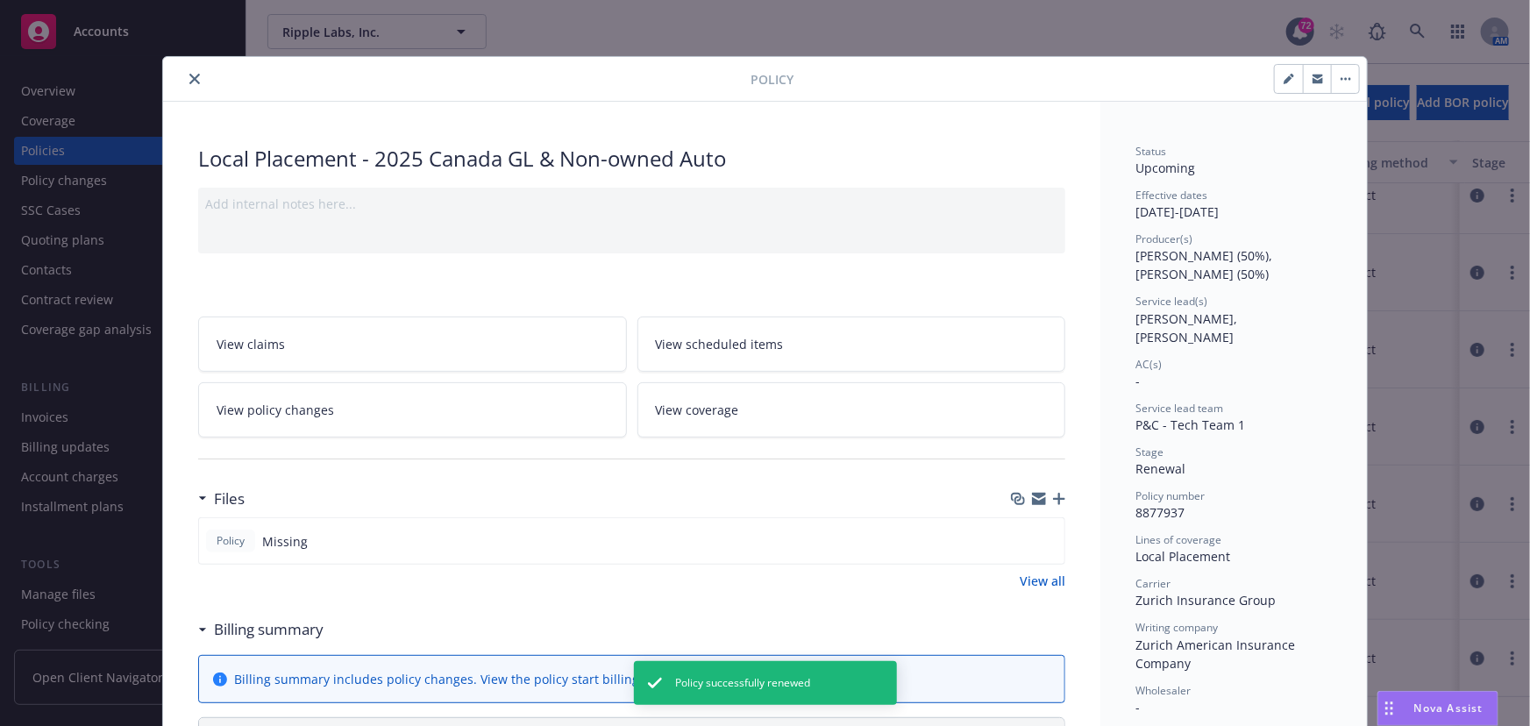
click at [184, 79] on button "close" at bounding box center [194, 78] width 21 height 21
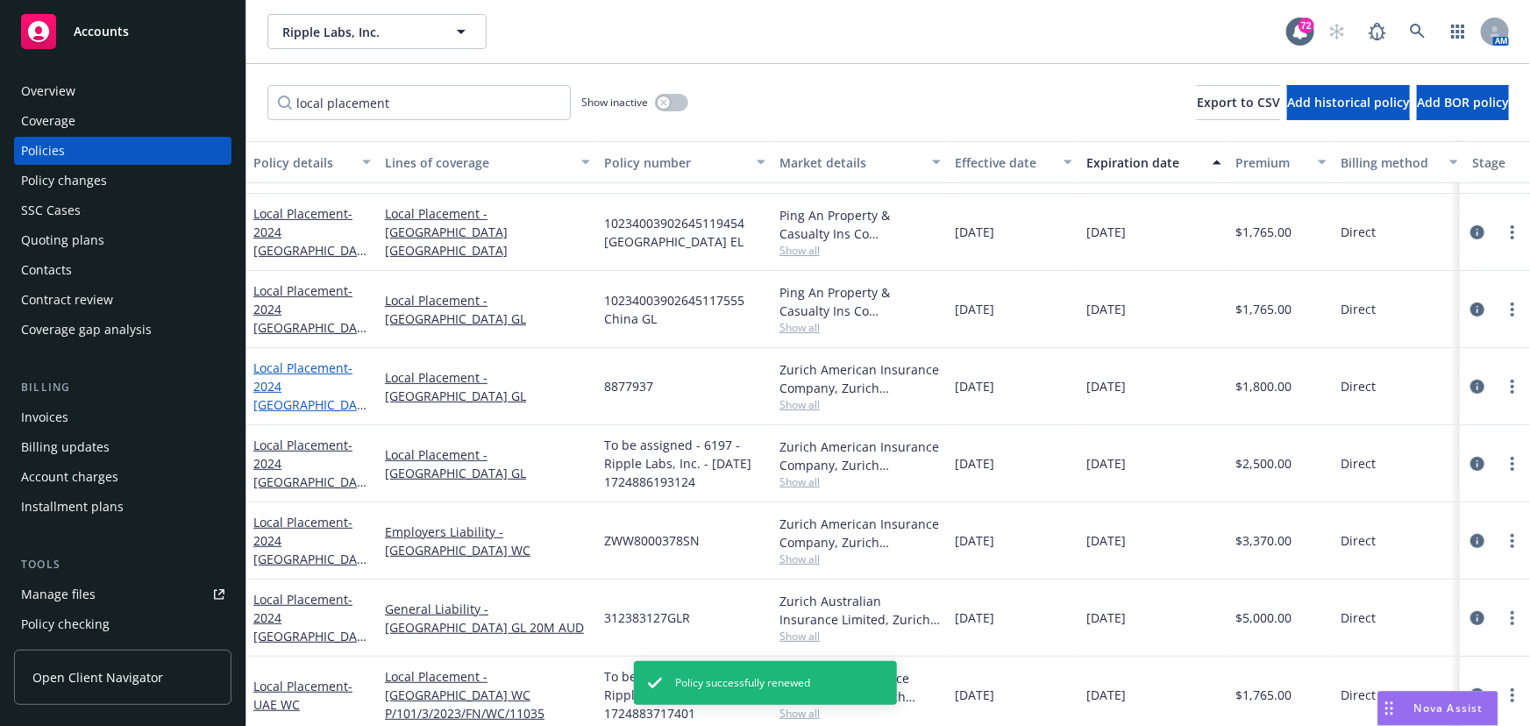
scroll to position [333, 0]
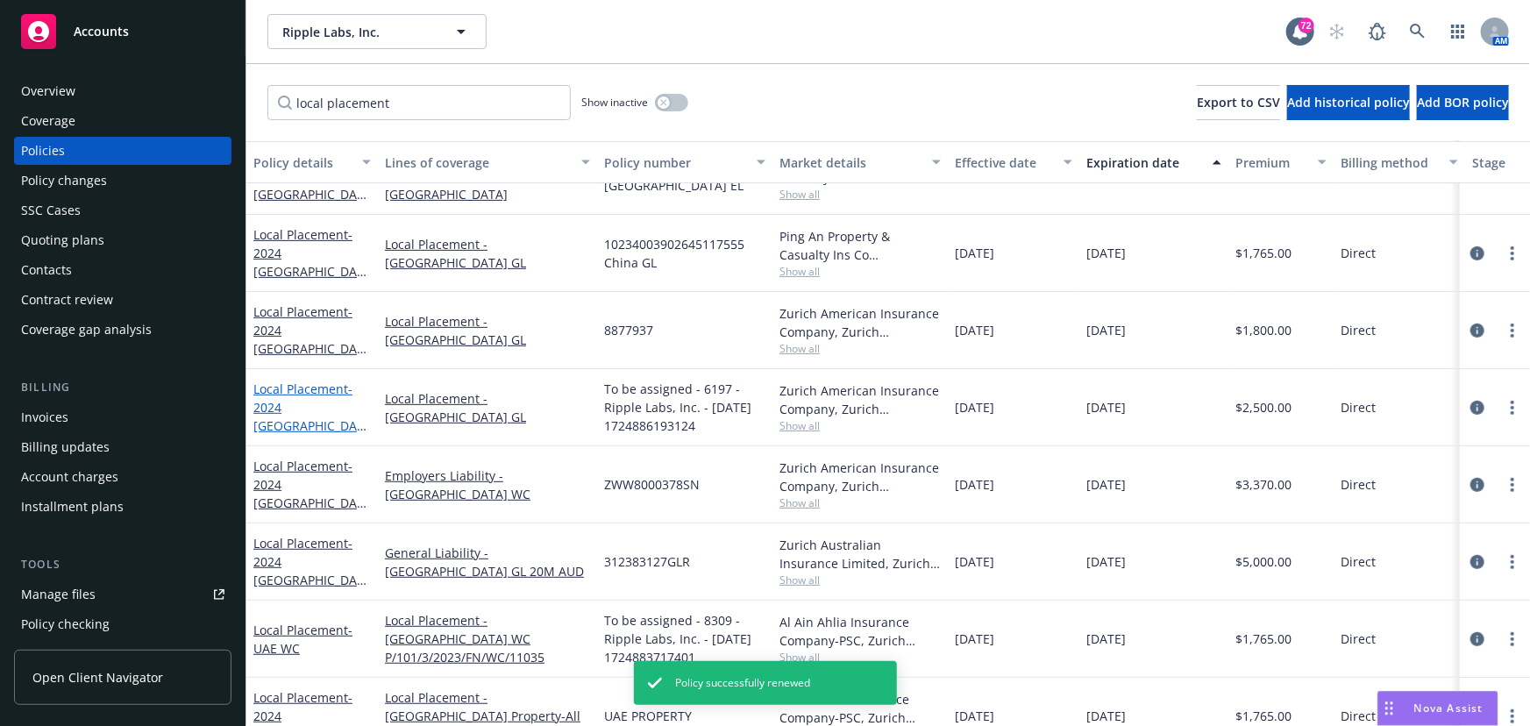
click at [299, 408] on span "- 2024 [GEOGRAPHIC_DATA] GL" at bounding box center [309, 416] width 113 height 72
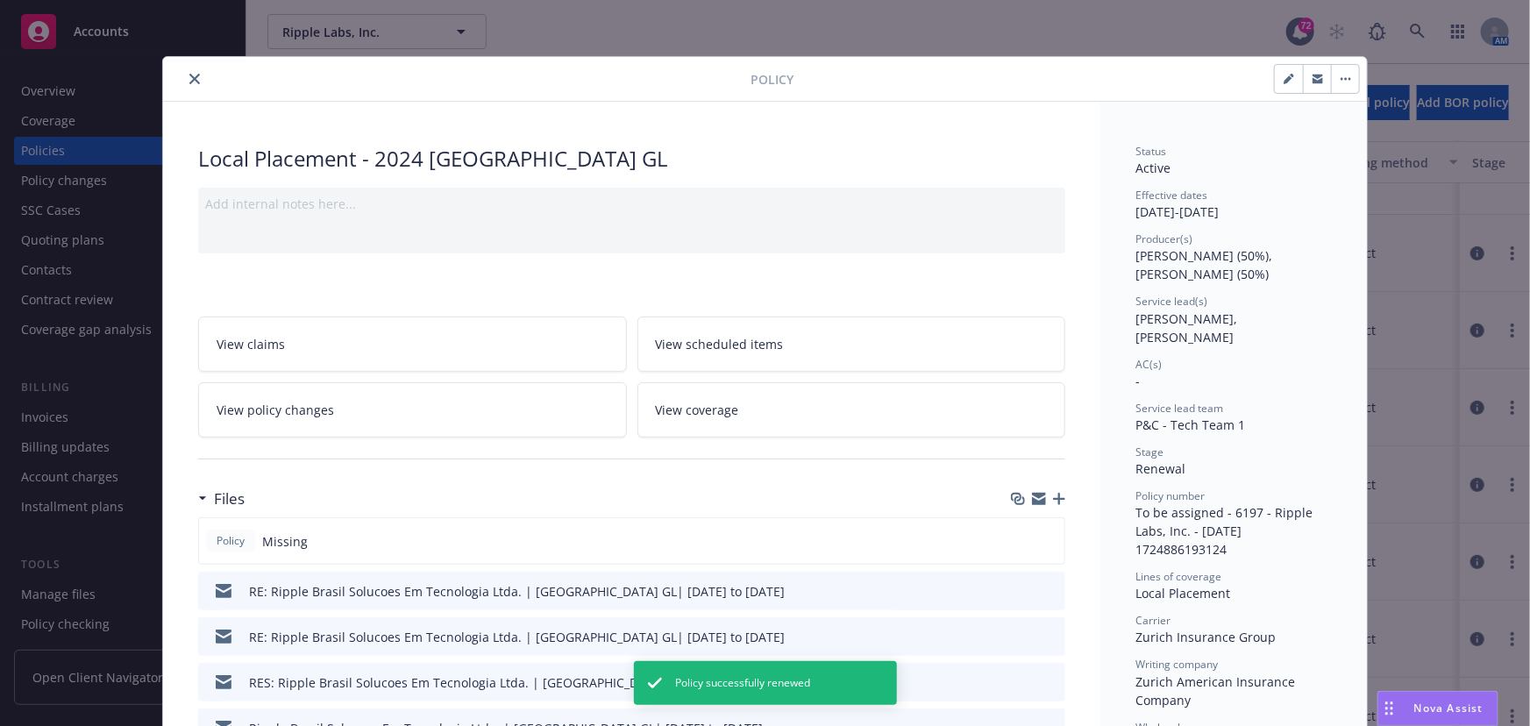
click at [1340, 77] on icon "button" at bounding box center [1345, 79] width 11 height 4
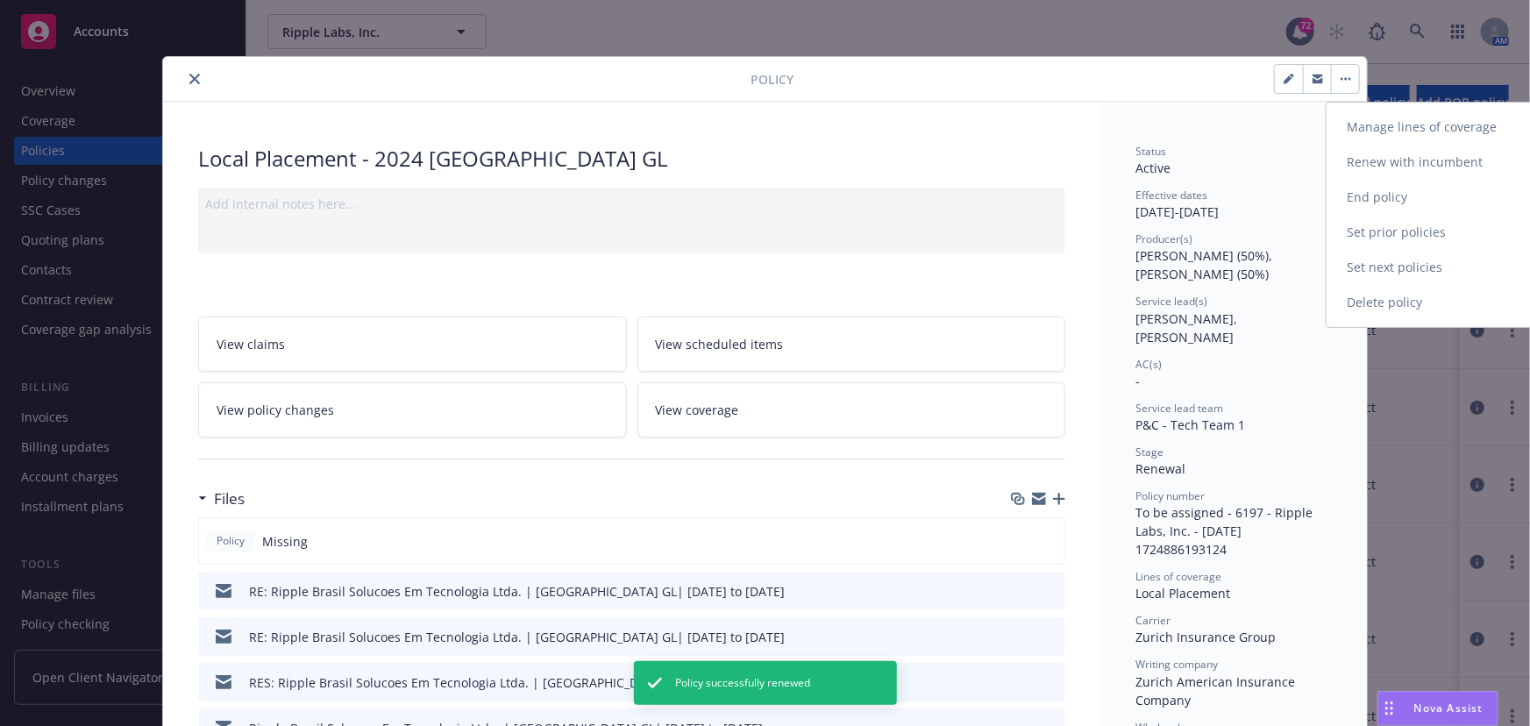
click at [1340, 160] on link "Renew with incumbent" at bounding box center [1429, 162] width 206 height 35
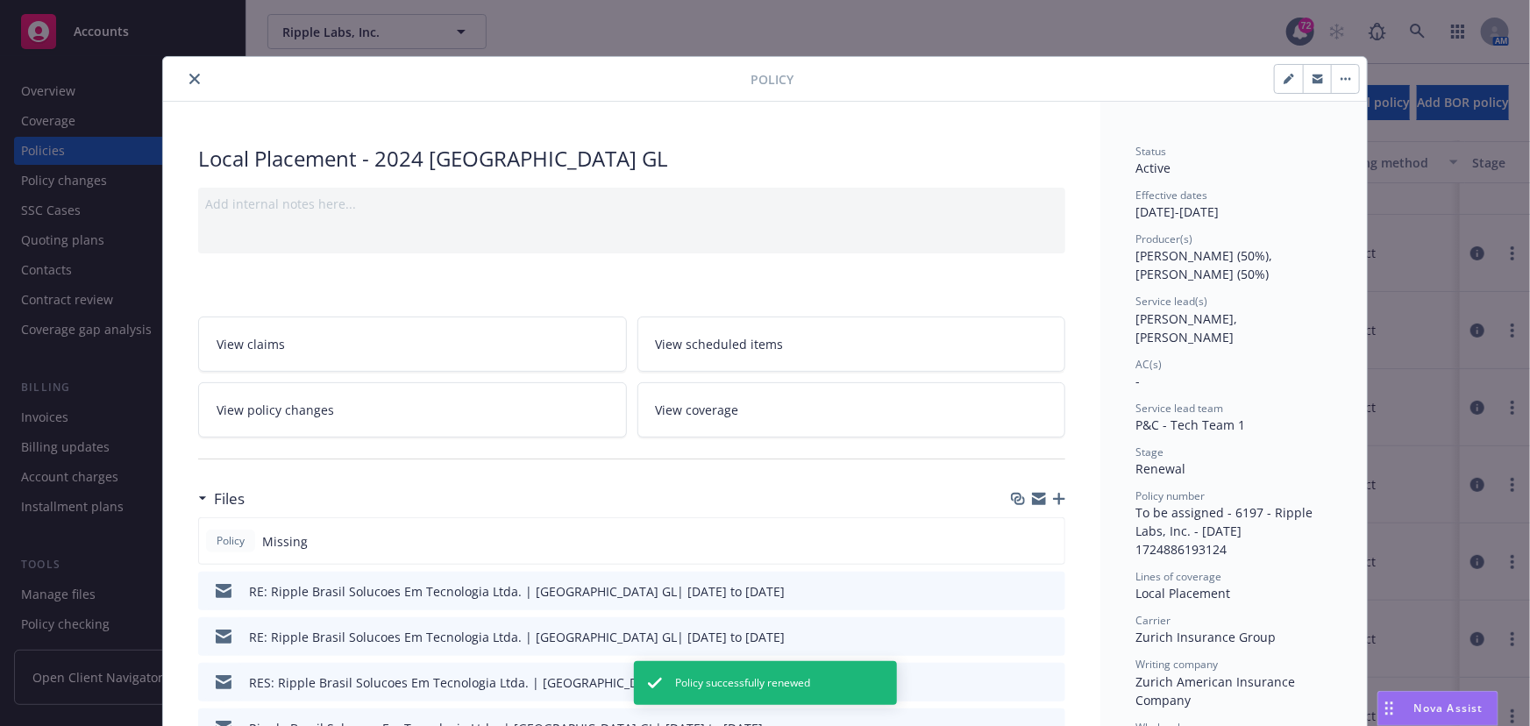
select select "12"
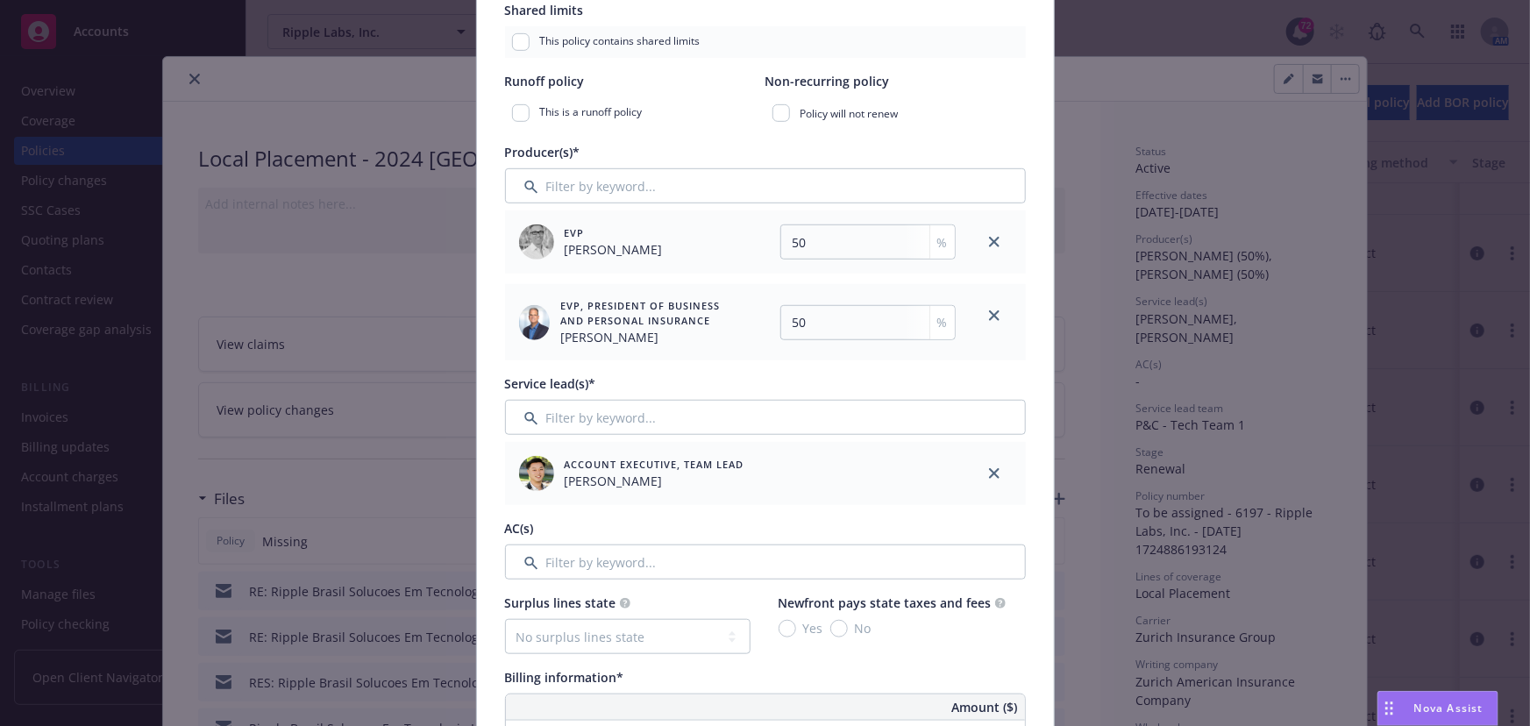
scroll to position [478, 0]
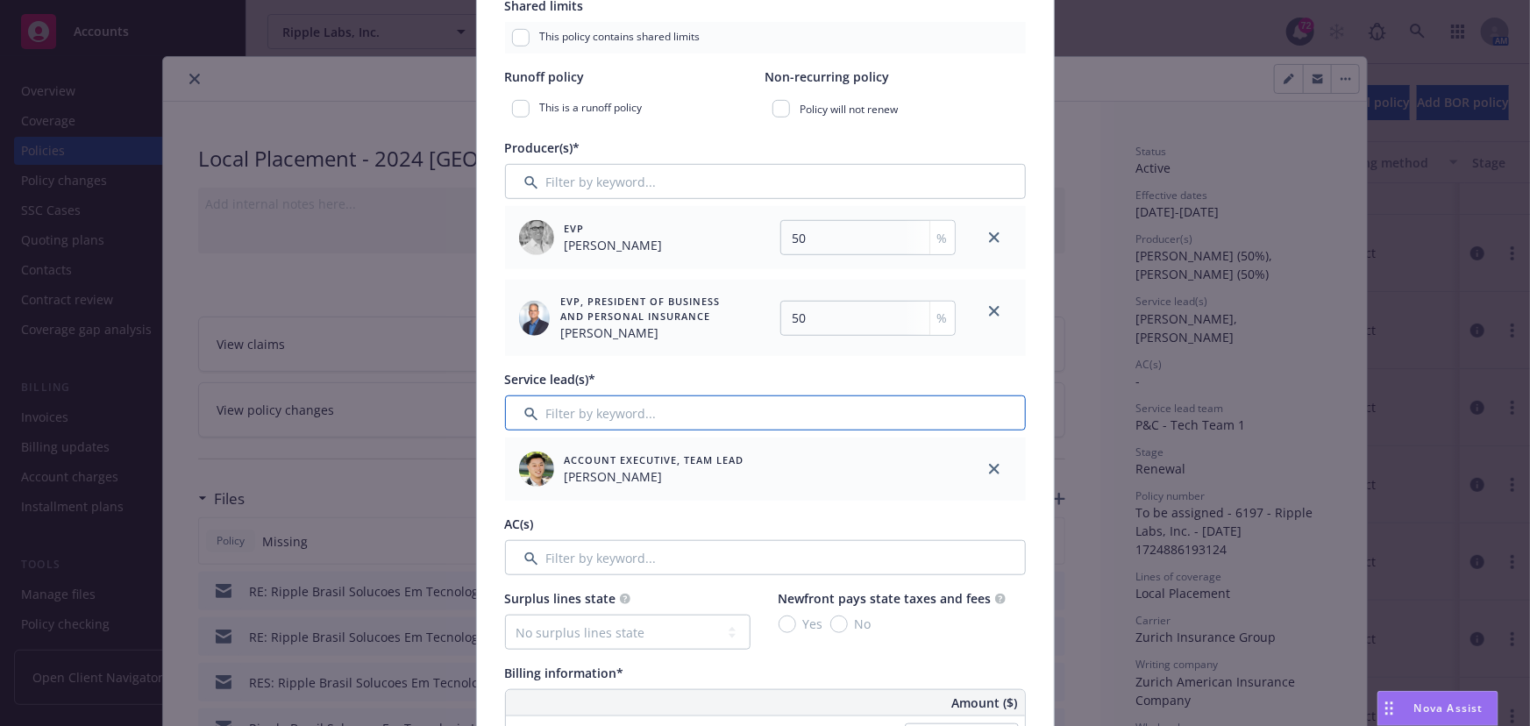
click at [591, 417] on input "Filter by keyword..." at bounding box center [765, 412] width 521 height 35
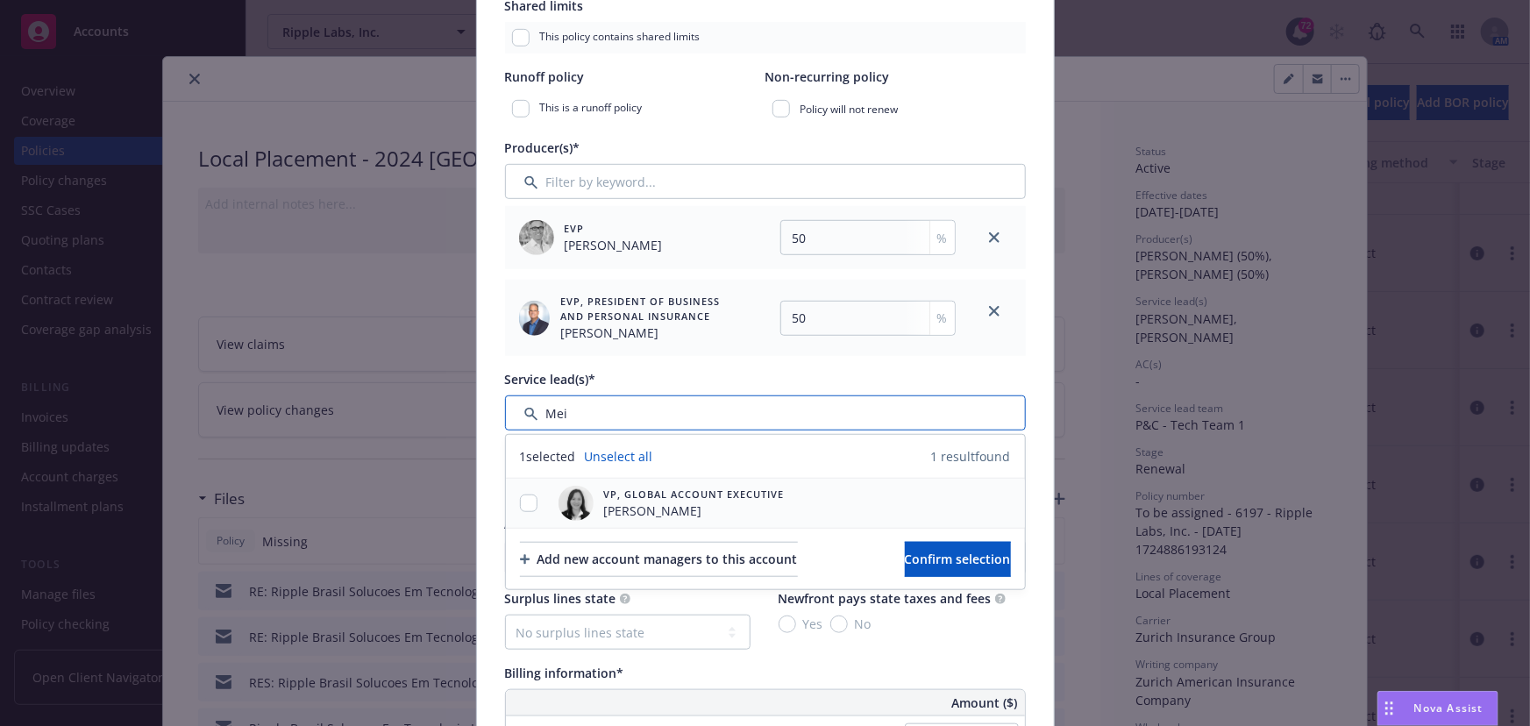
type input "Mei"
click at [520, 494] on input "checkbox" at bounding box center [529, 503] width 18 height 18
checkbox input "true"
click at [905, 547] on button "Confirm selection" at bounding box center [958, 559] width 106 height 35
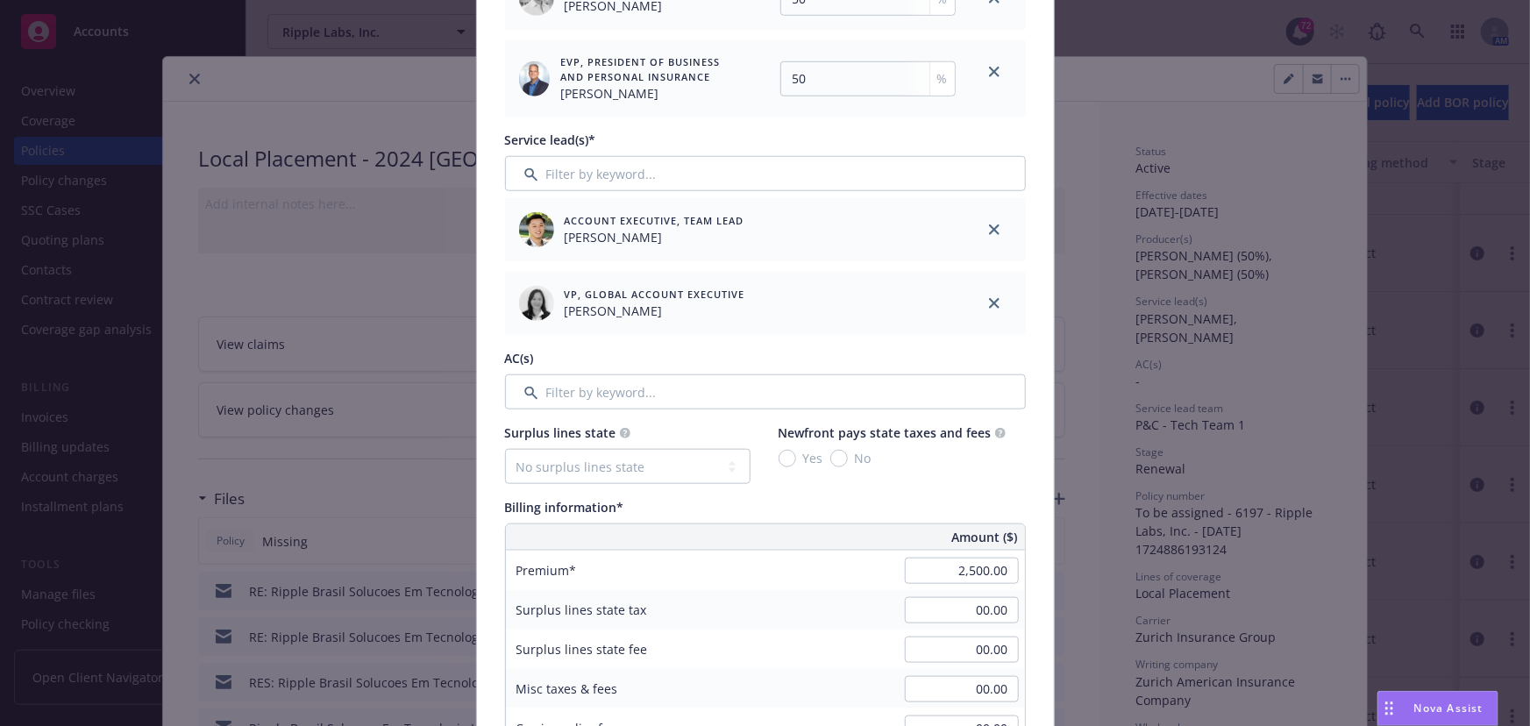
scroll to position [877, 0]
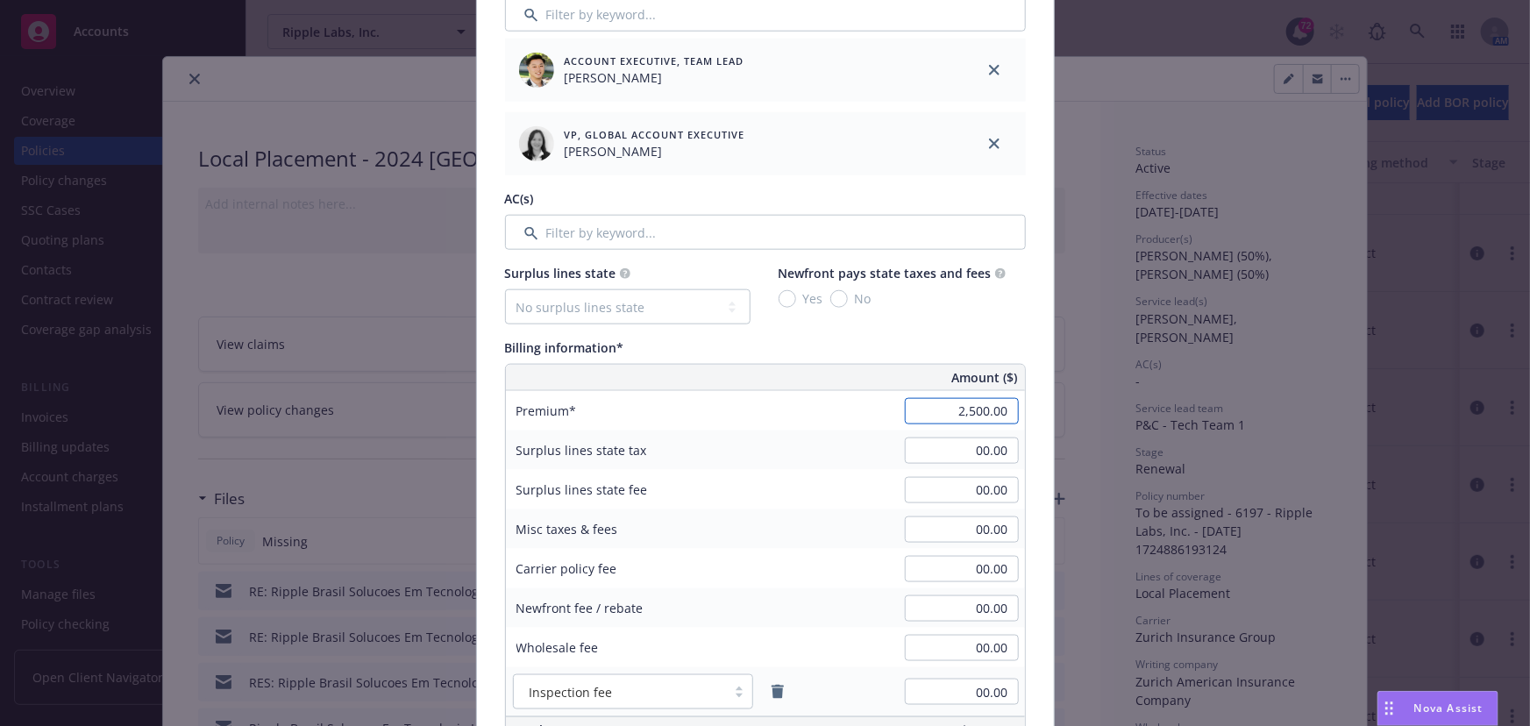
click at [966, 412] on input "2,500.00" at bounding box center [962, 411] width 114 height 26
type input "2,600.00"
click at [899, 443] on div "00.00" at bounding box center [962, 450] width 126 height 39
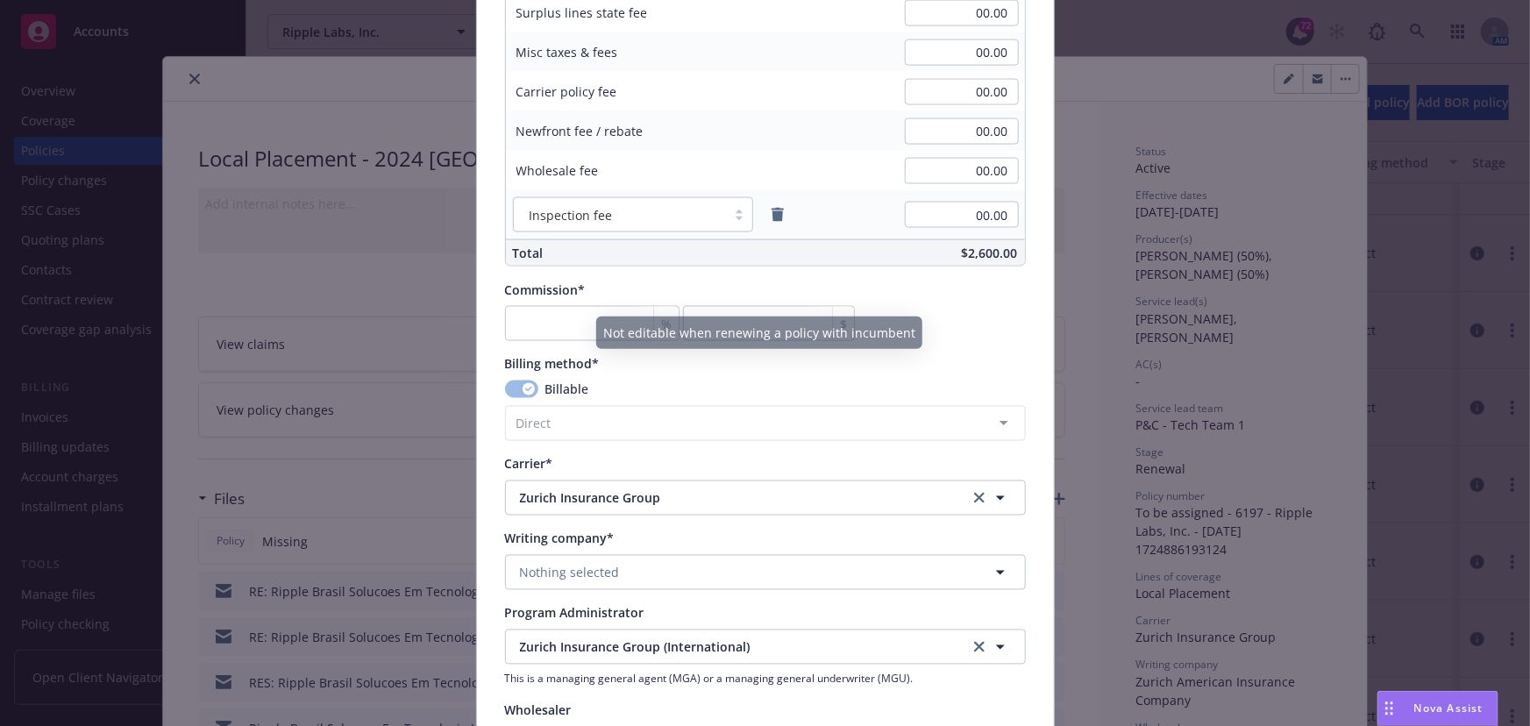
scroll to position [1354, 0]
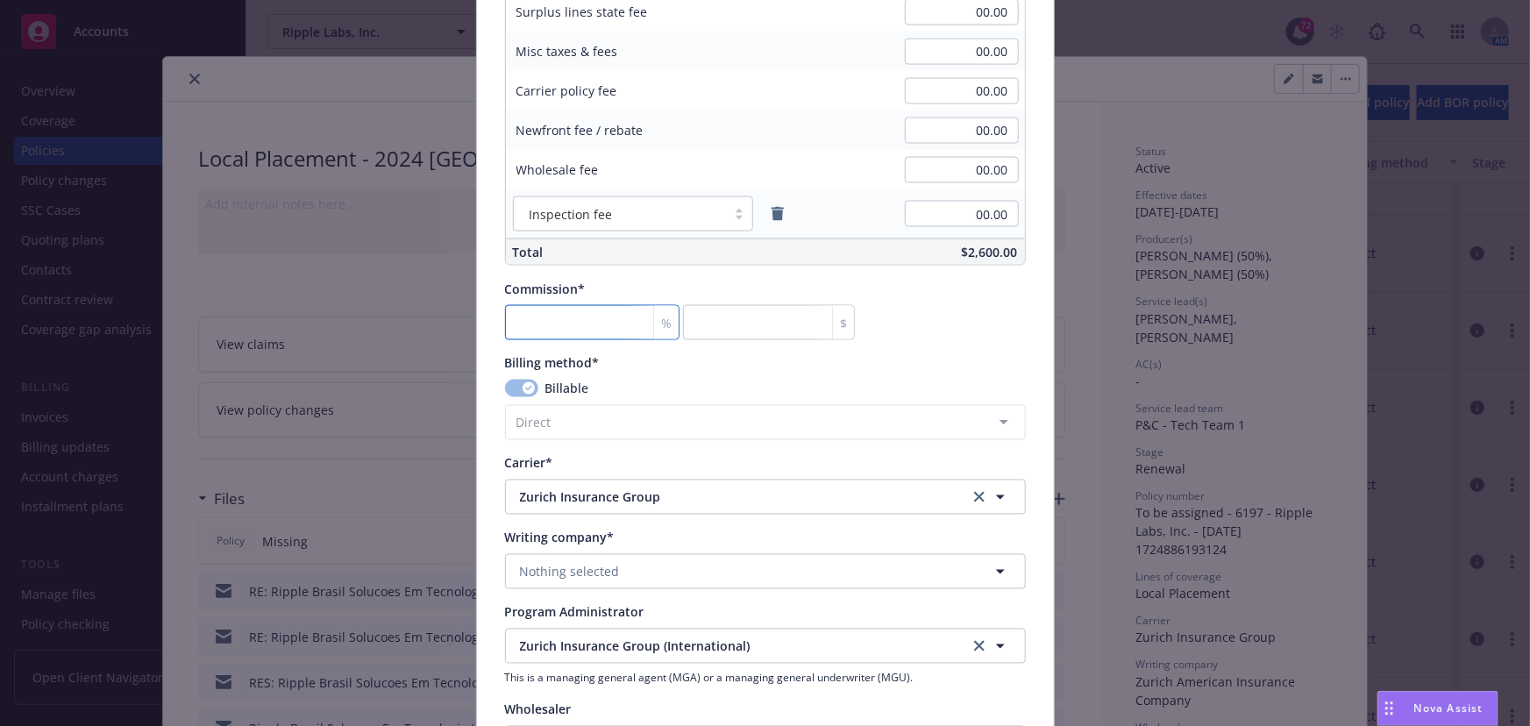
click at [542, 309] on input "number" at bounding box center [592, 322] width 174 height 35
type input "0"
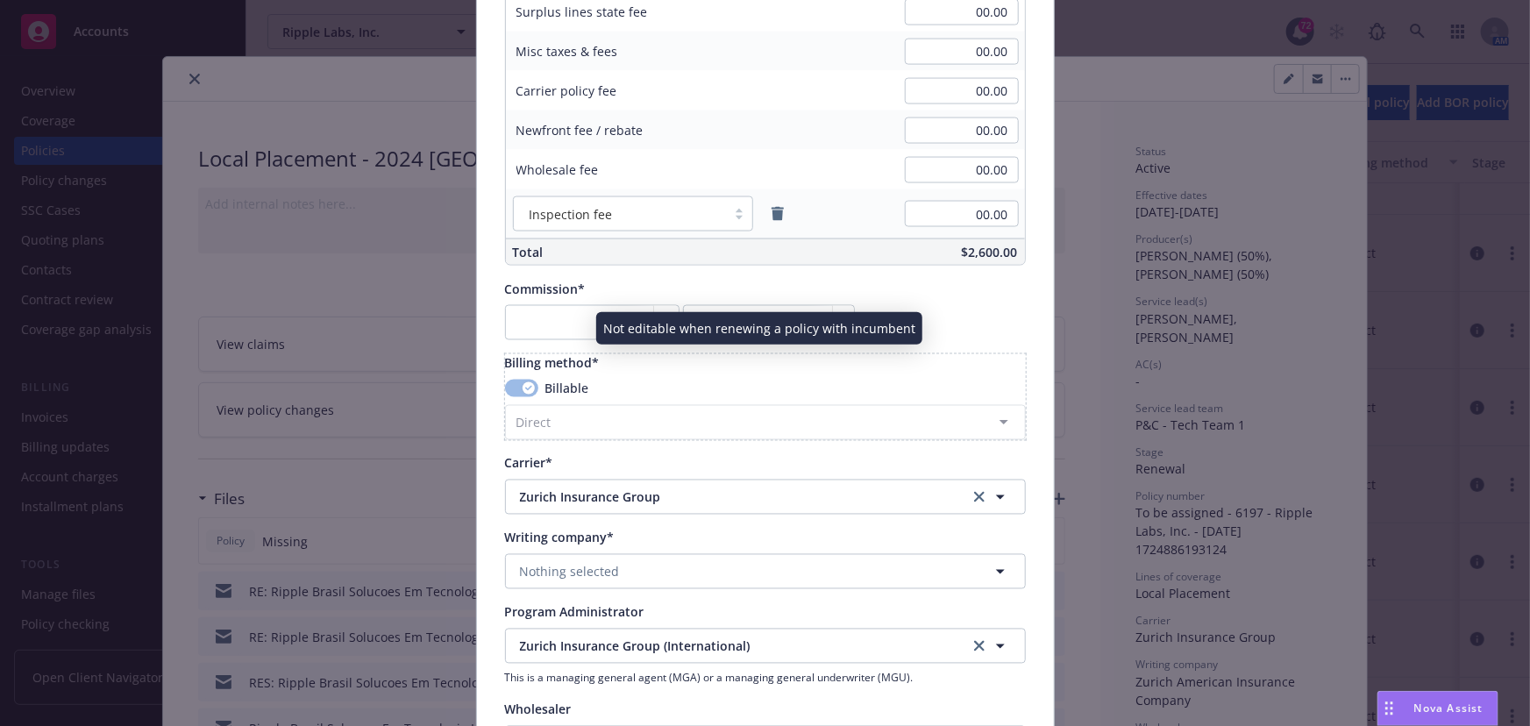
click at [596, 390] on div "Billable" at bounding box center [765, 389] width 521 height 18
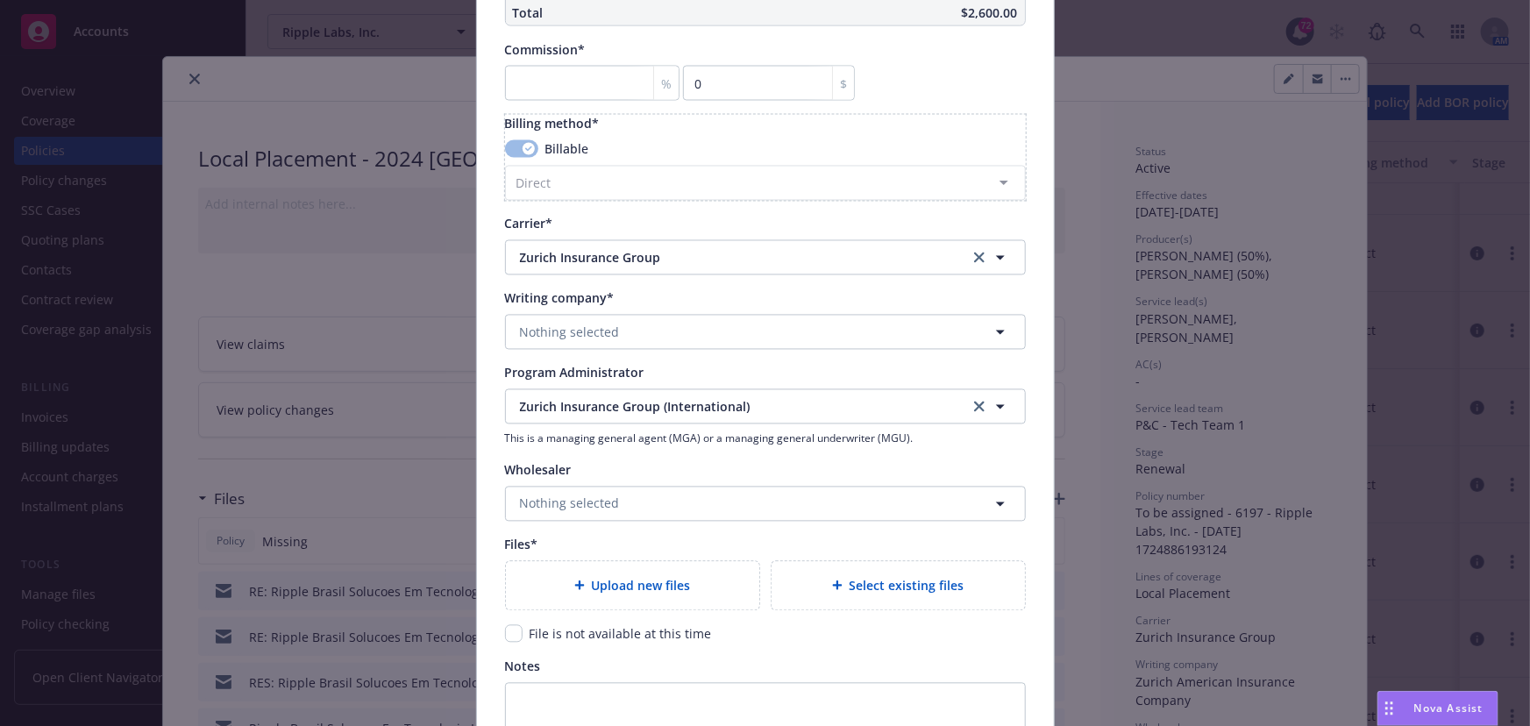
scroll to position [1832, 0]
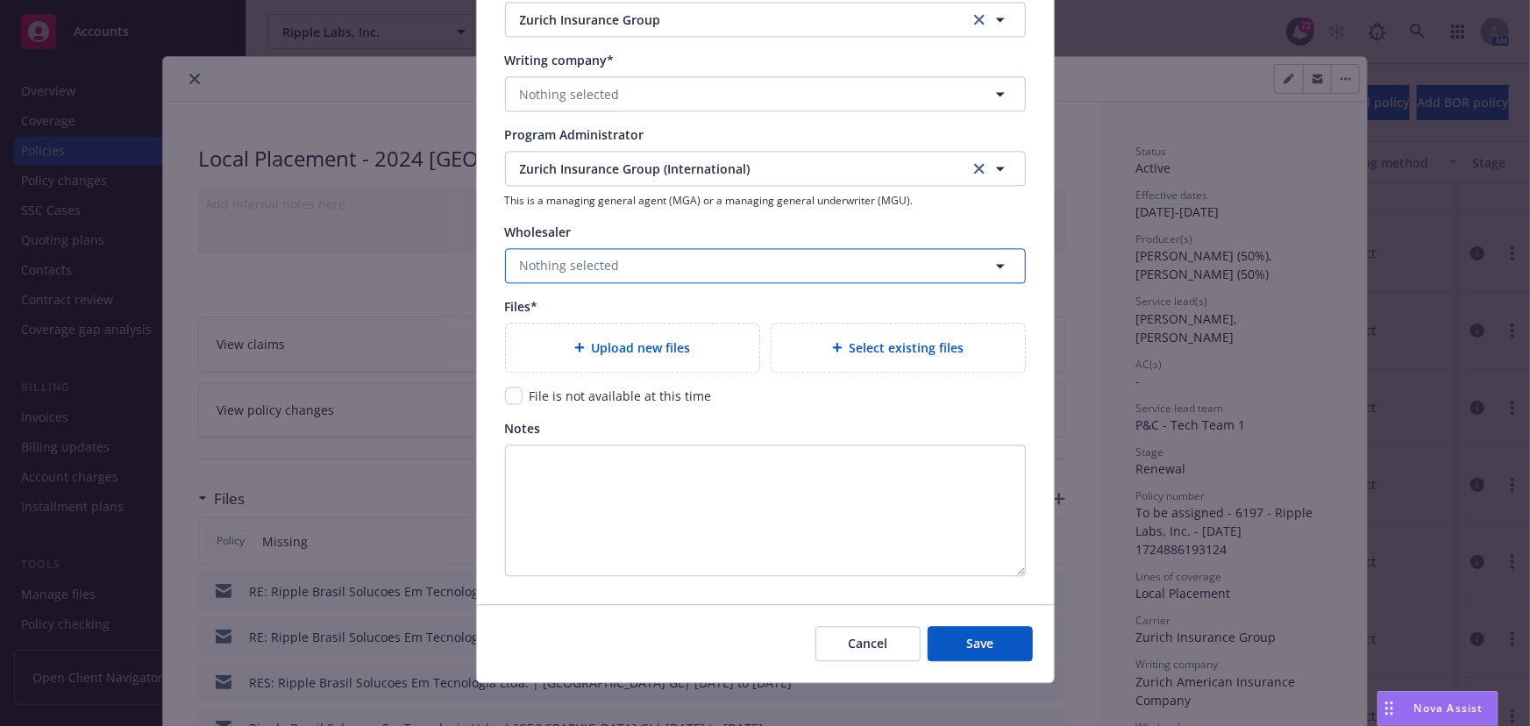
click at [576, 262] on span "Nothing selected" at bounding box center [570, 265] width 100 height 18
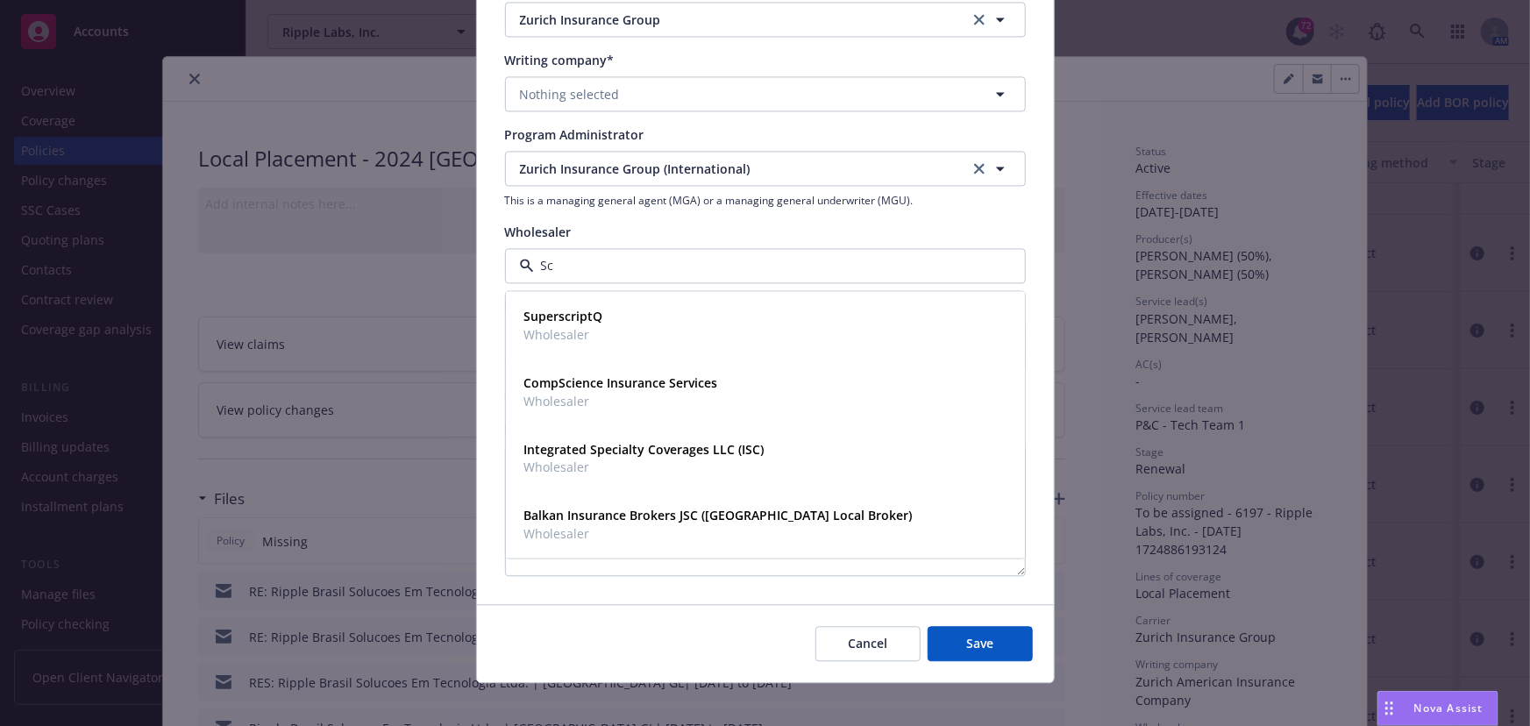
type input "S"
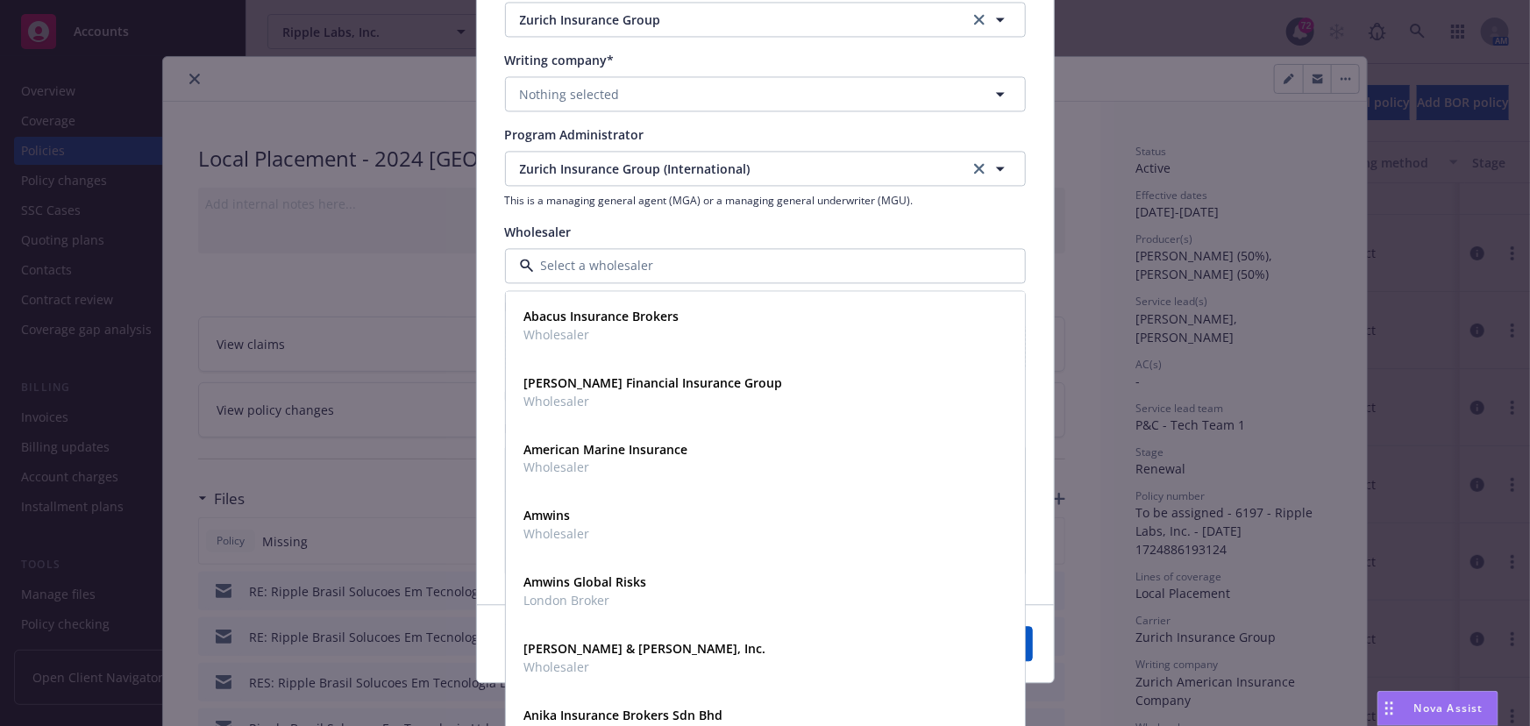
click at [1102, 350] on div "Create renewal policy with incumbent Policy number* To be assigned - 6197 - Rip…" at bounding box center [765, 363] width 1530 height 726
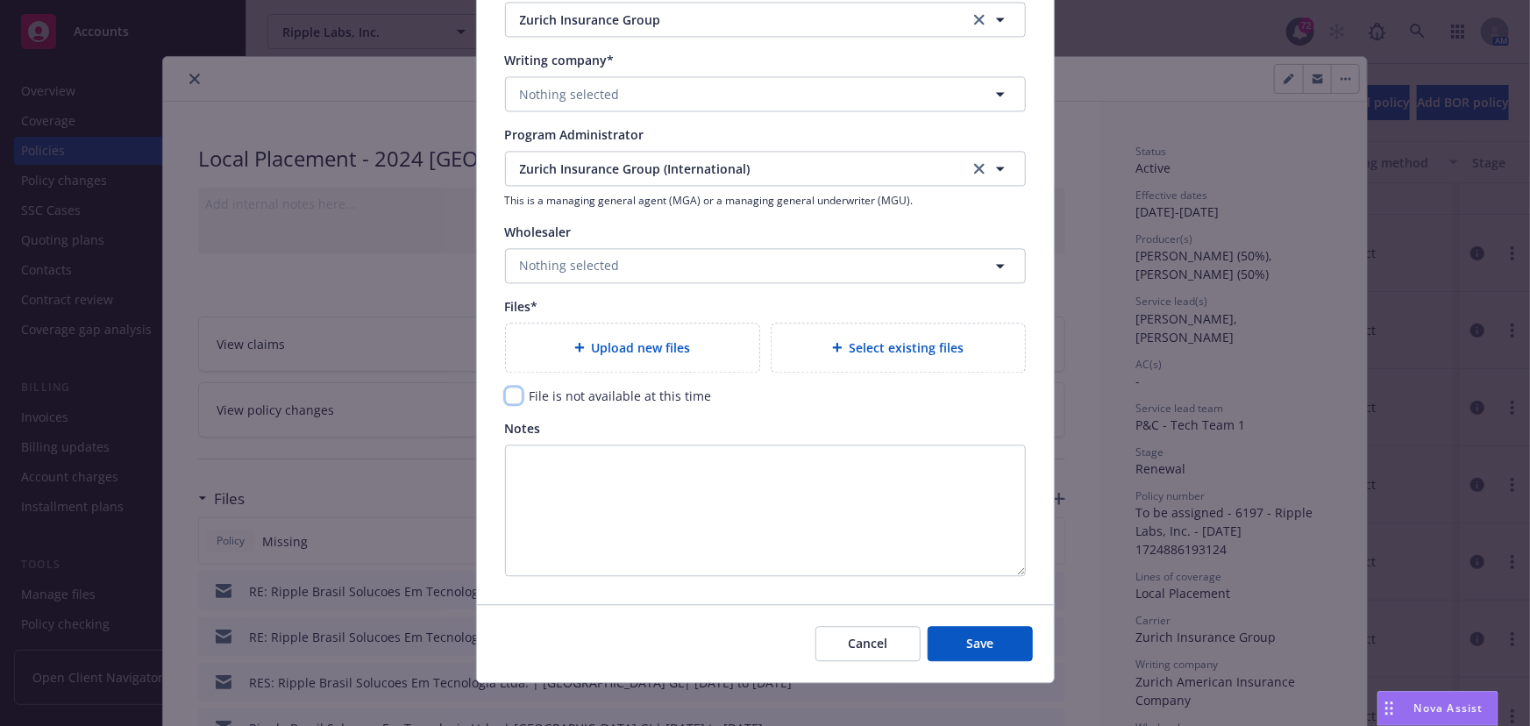
click at [508, 395] on input "checkbox" at bounding box center [514, 396] width 18 height 18
checkbox input "true"
click at [966, 643] on span "Save" at bounding box center [979, 643] width 27 height 17
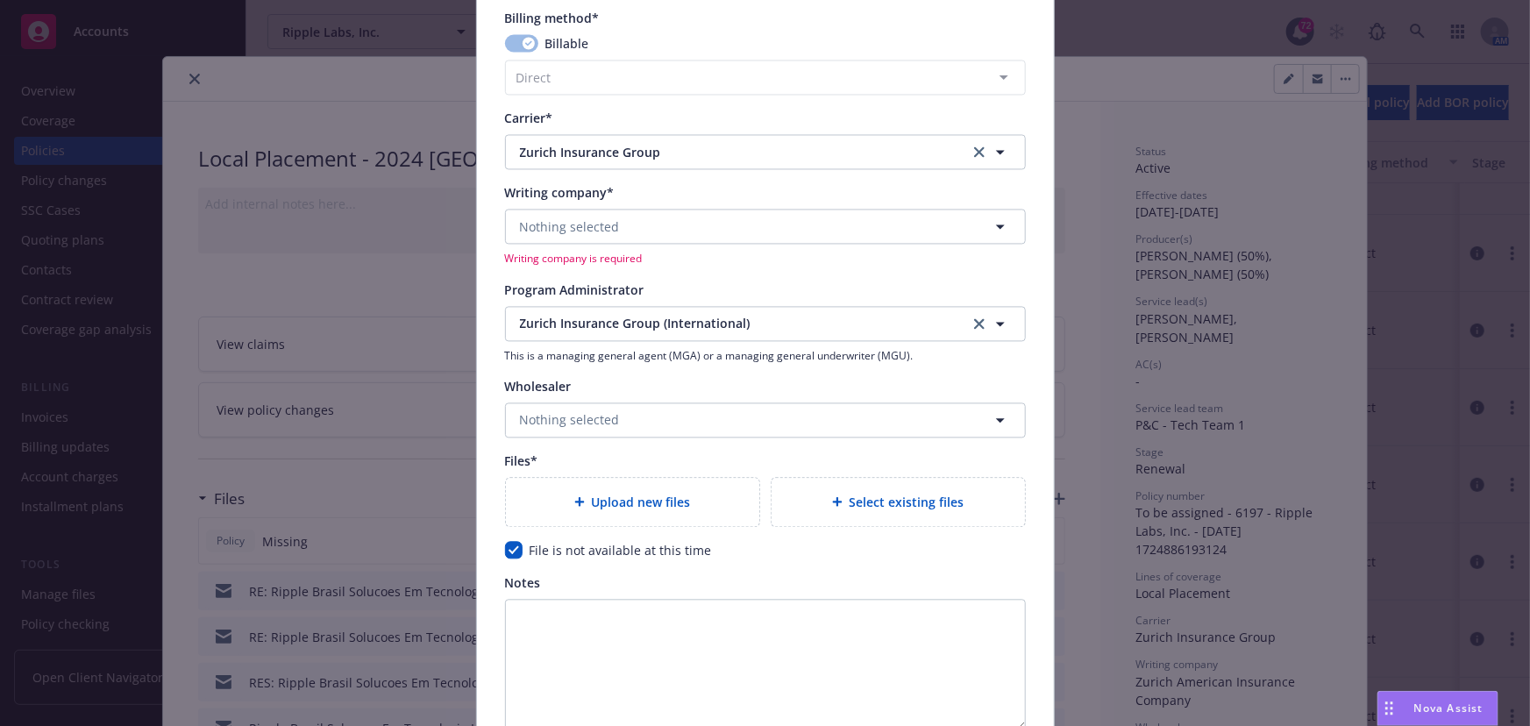
scroll to position [1594, 0]
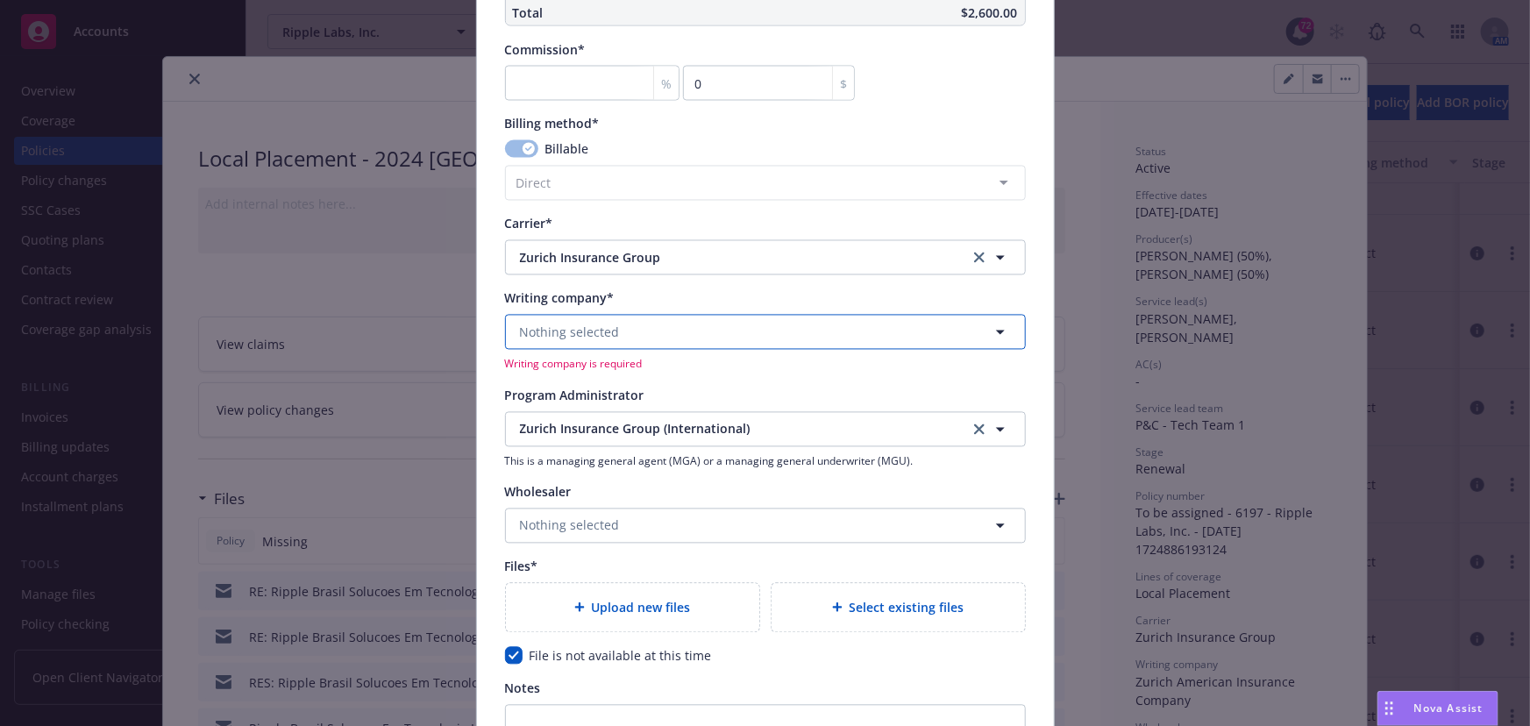
click at [593, 339] on span "Nothing selected" at bounding box center [570, 332] width 100 height 18
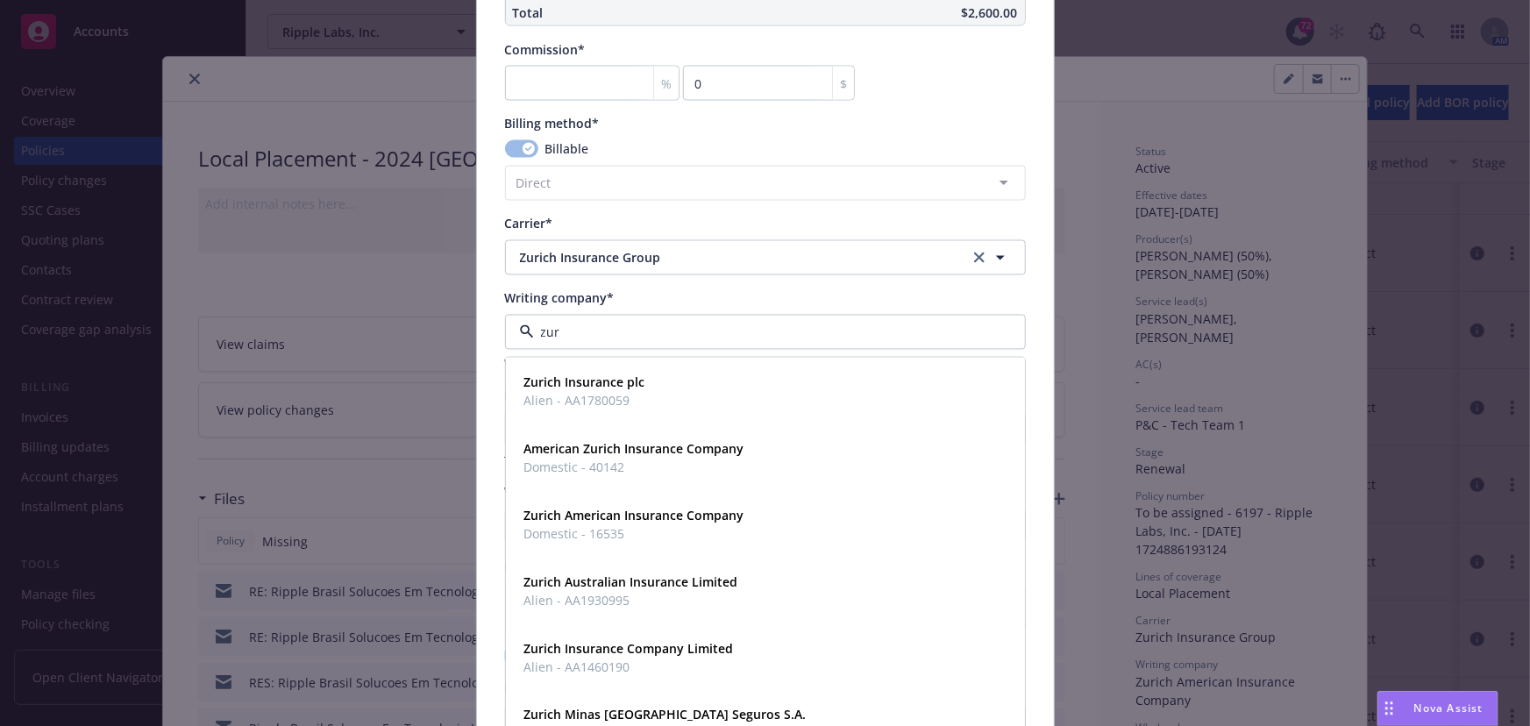
type input "zuri"
click at [611, 509] on strong "Zurich American Insurance Company" at bounding box center [634, 516] width 220 height 17
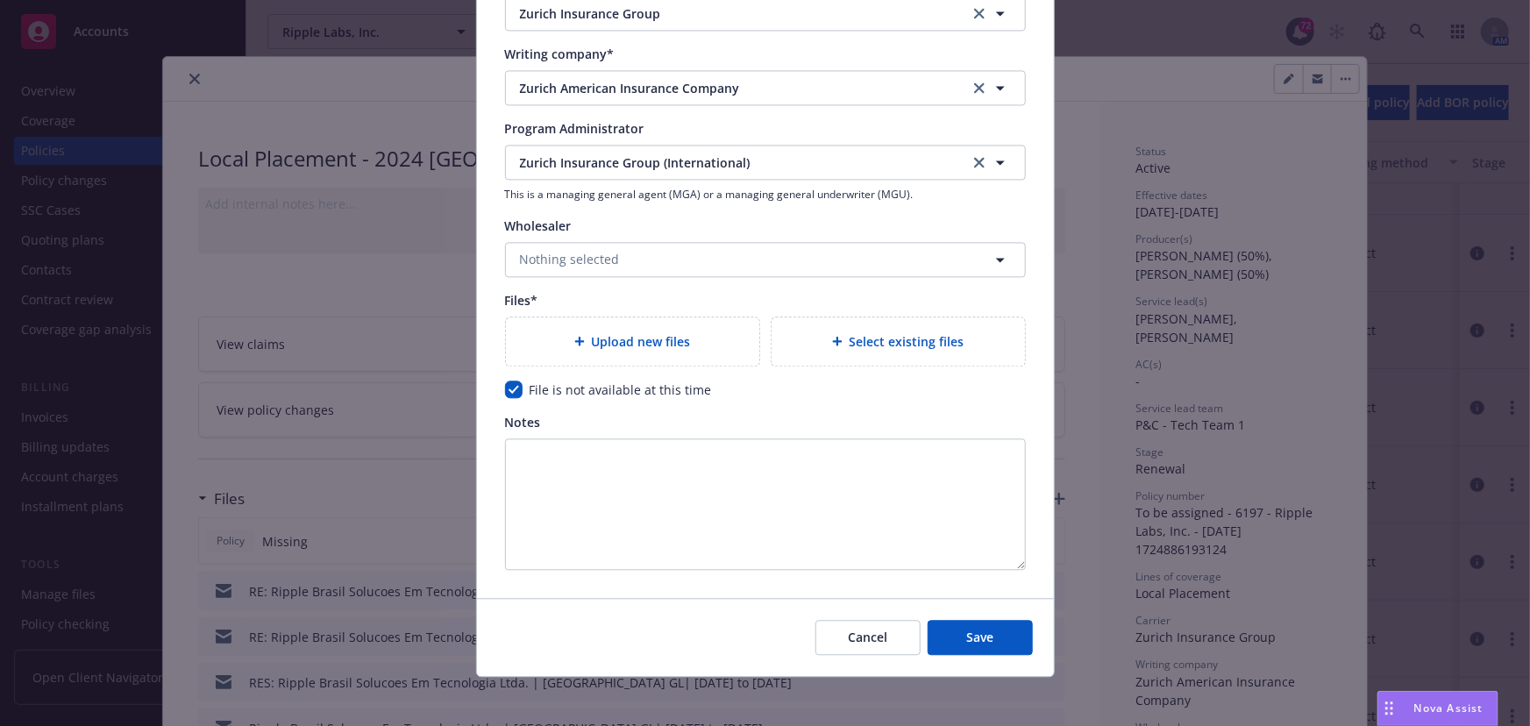
scroll to position [1844, 0]
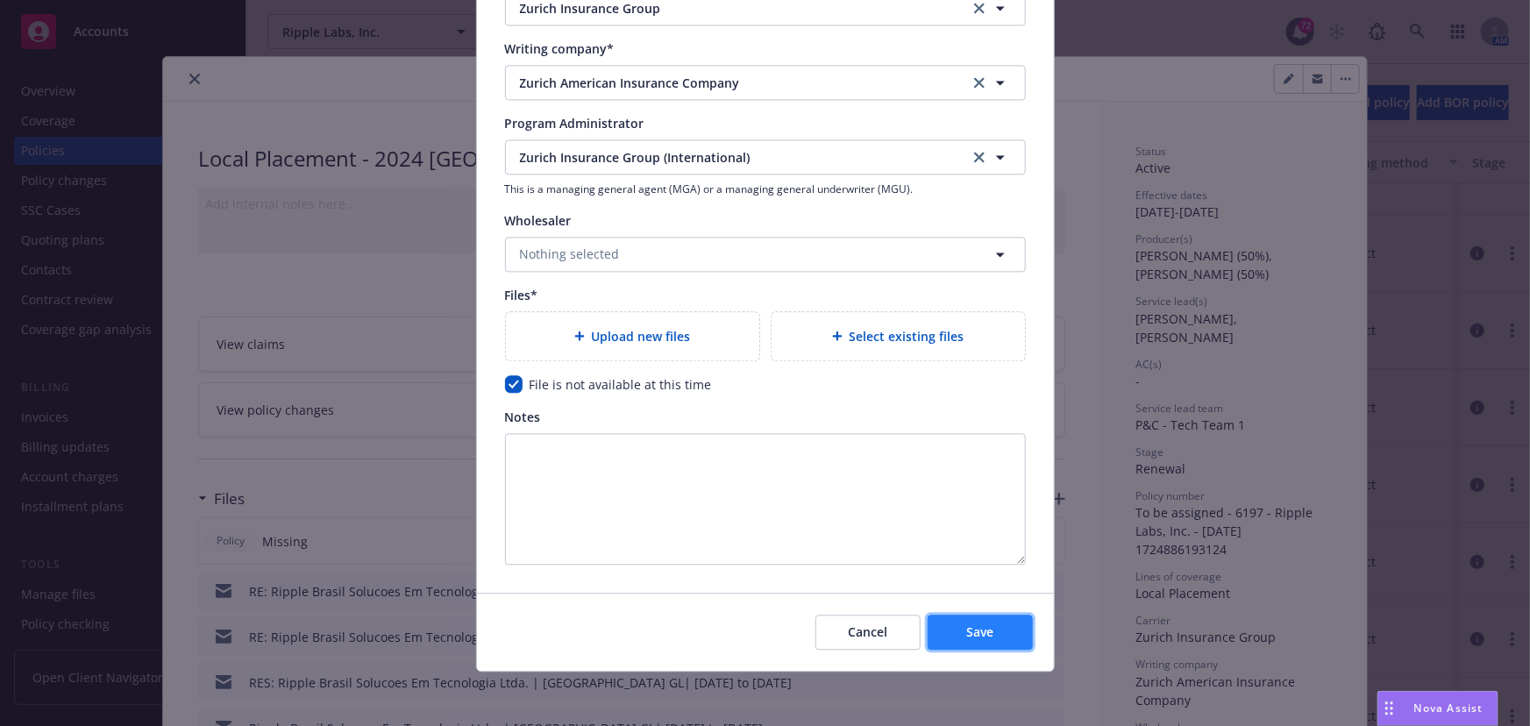
click at [964, 620] on button "Save" at bounding box center [979, 632] width 105 height 35
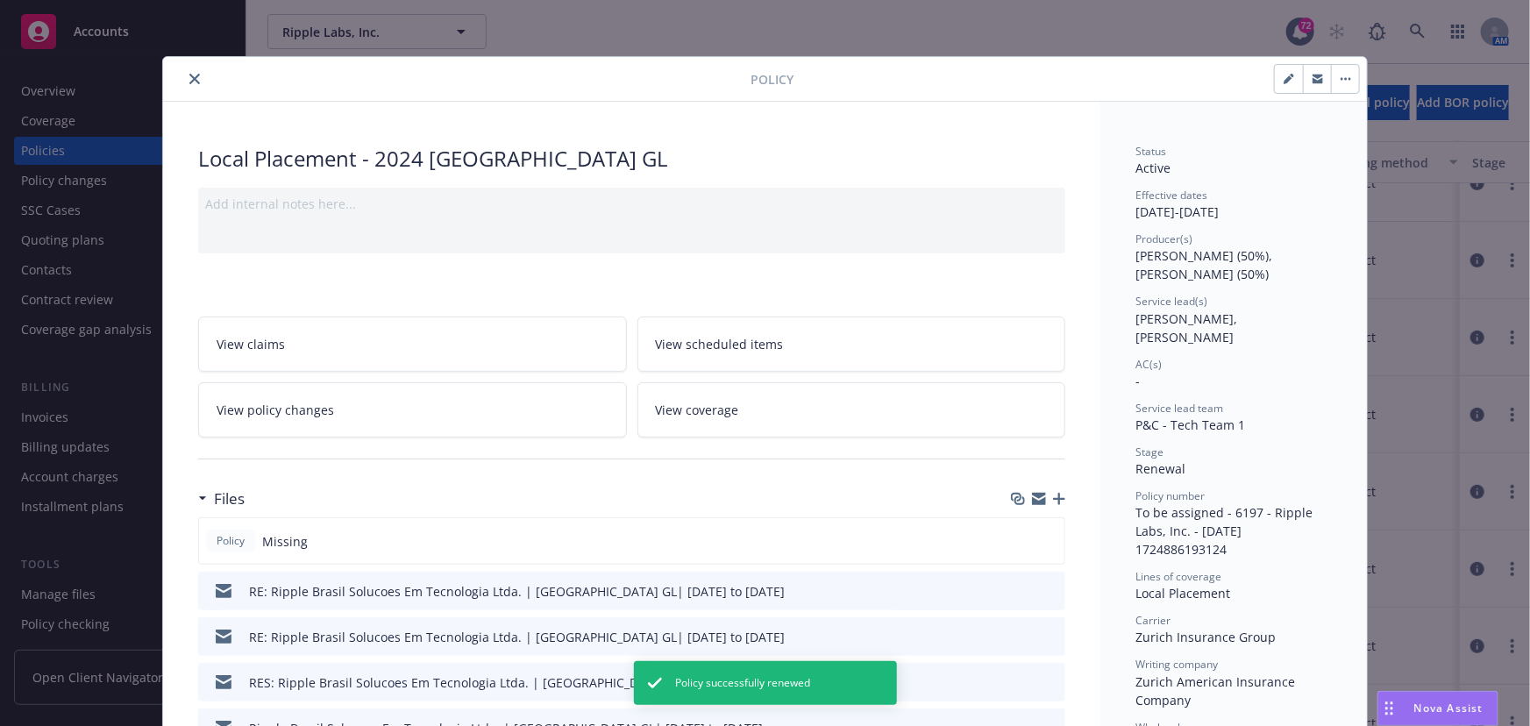
scroll to position [257, 0]
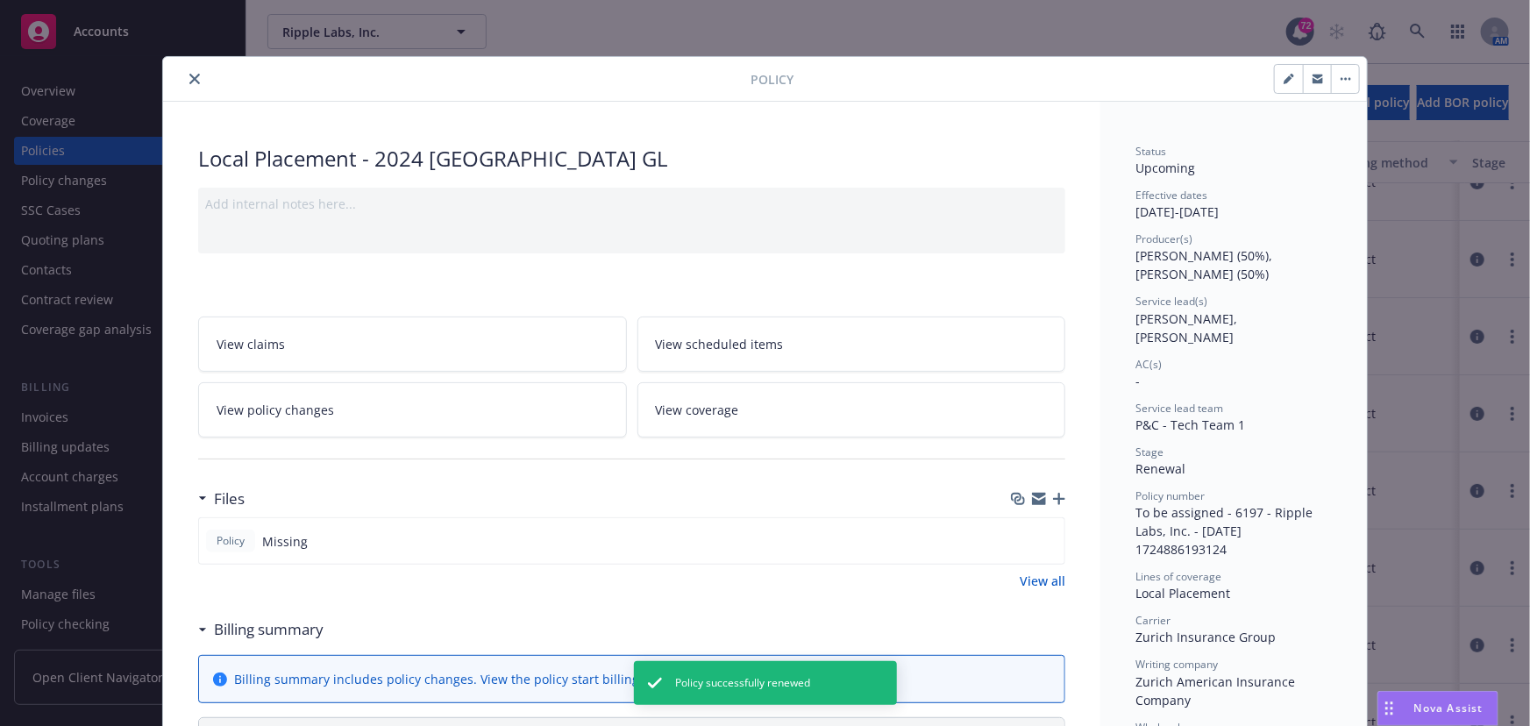
click at [1280, 84] on button "button" at bounding box center [1289, 79] width 28 height 28
select select "RENEWAL"
select select "12"
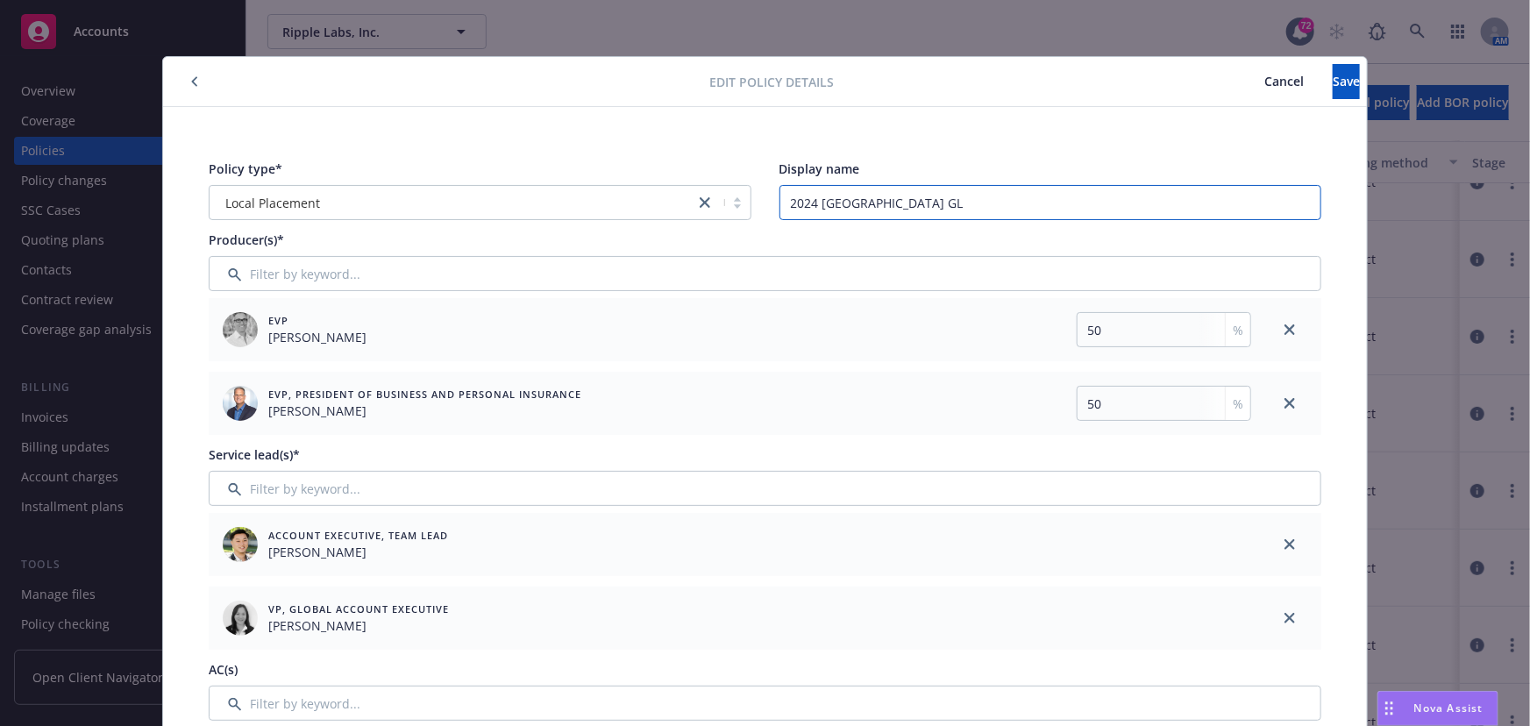
drag, startPoint x: 807, startPoint y: 200, endPoint x: 858, endPoint y: 200, distance: 51.7
click at [808, 200] on input "2024 [GEOGRAPHIC_DATA] GL" at bounding box center [1050, 202] width 543 height 35
type input "2025 [GEOGRAPHIC_DATA] GL"
click at [1340, 81] on button "Save" at bounding box center [1345, 81] width 27 height 35
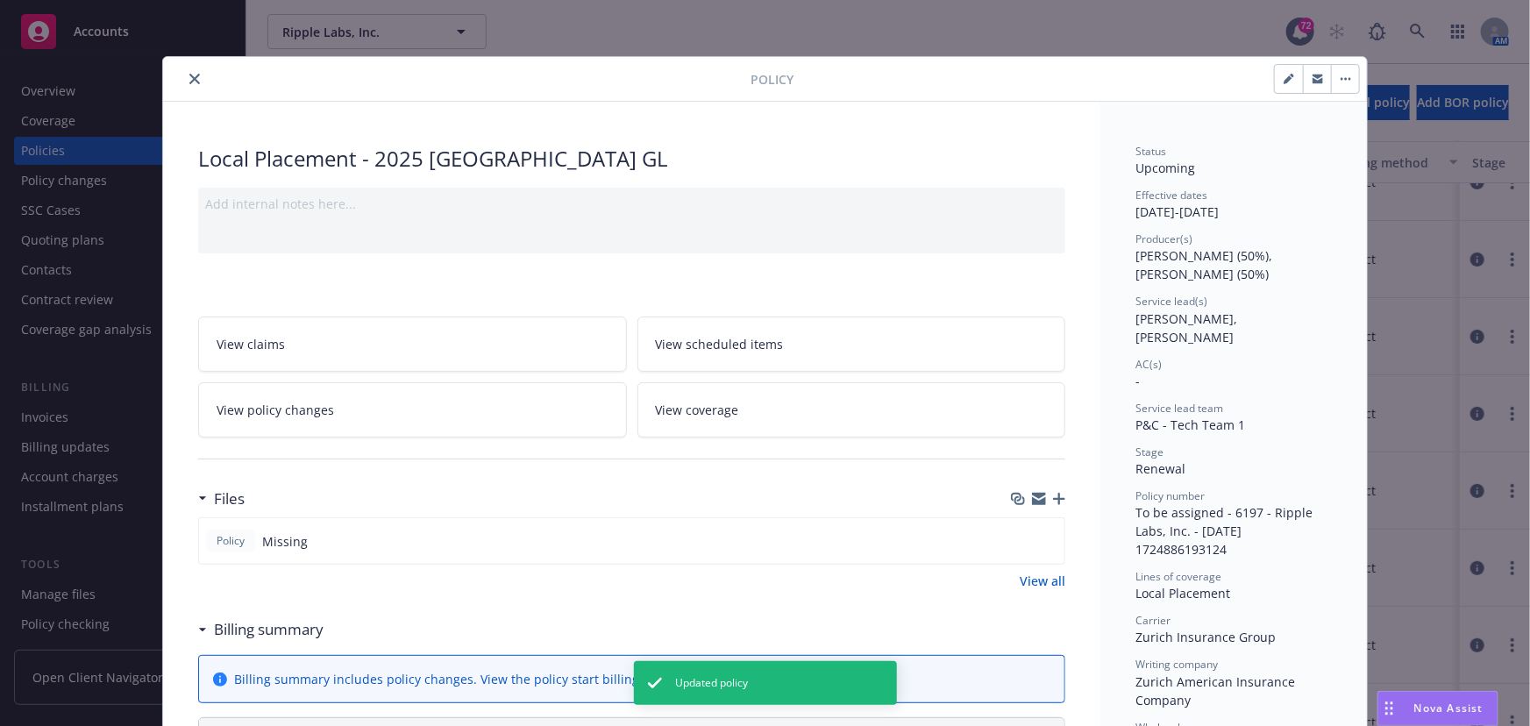
click at [190, 81] on icon "close" at bounding box center [194, 79] width 11 height 11
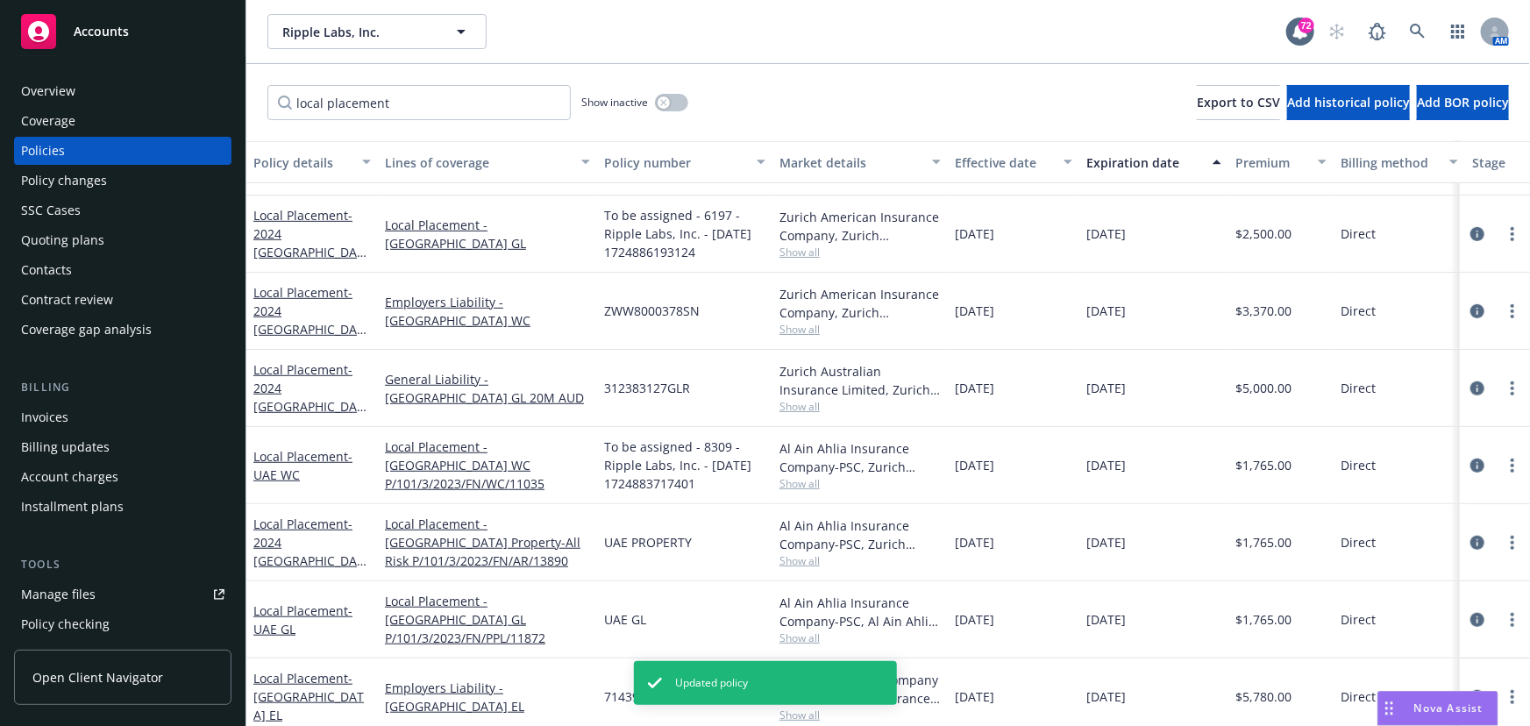
scroll to position [496, 0]
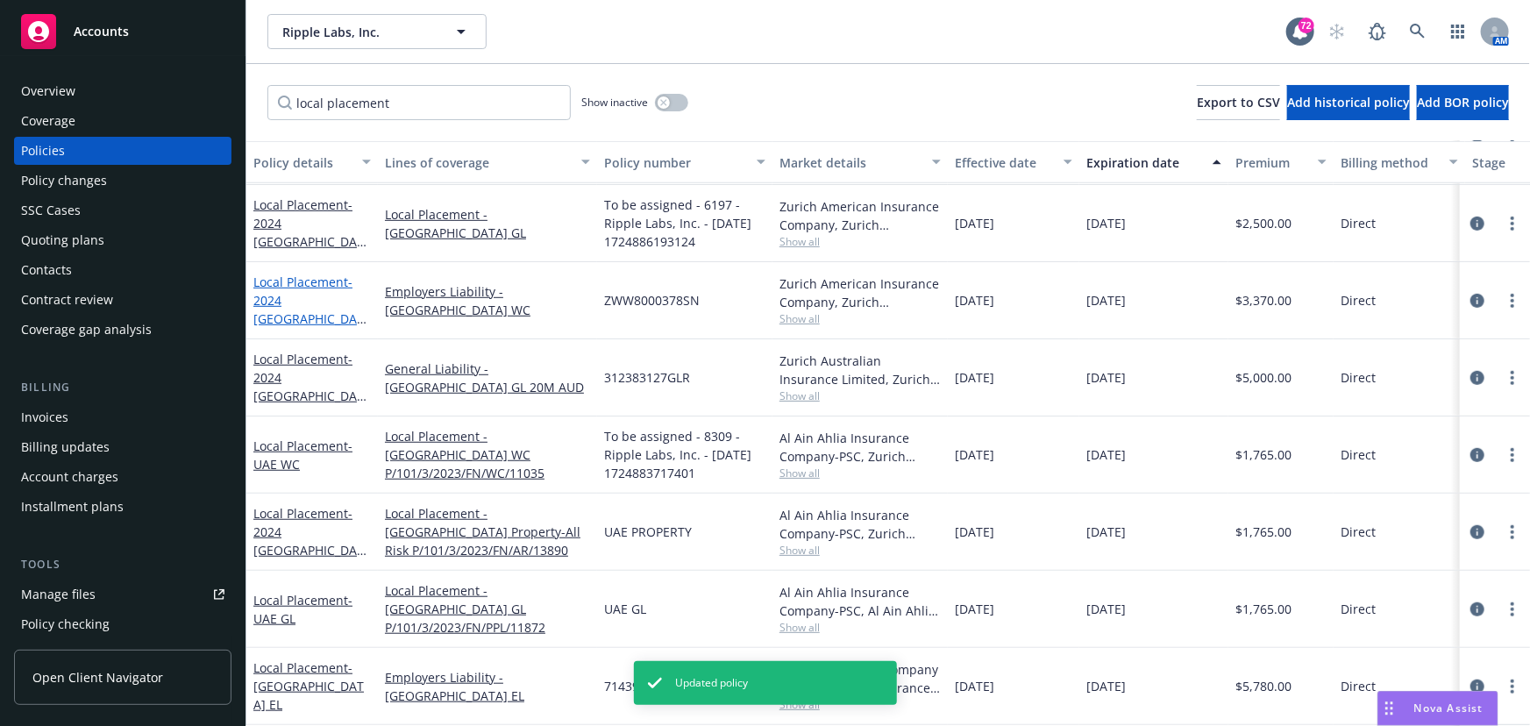
click at [305, 296] on link "Local Placement - 2024 [GEOGRAPHIC_DATA] WC" at bounding box center [308, 310] width 110 height 72
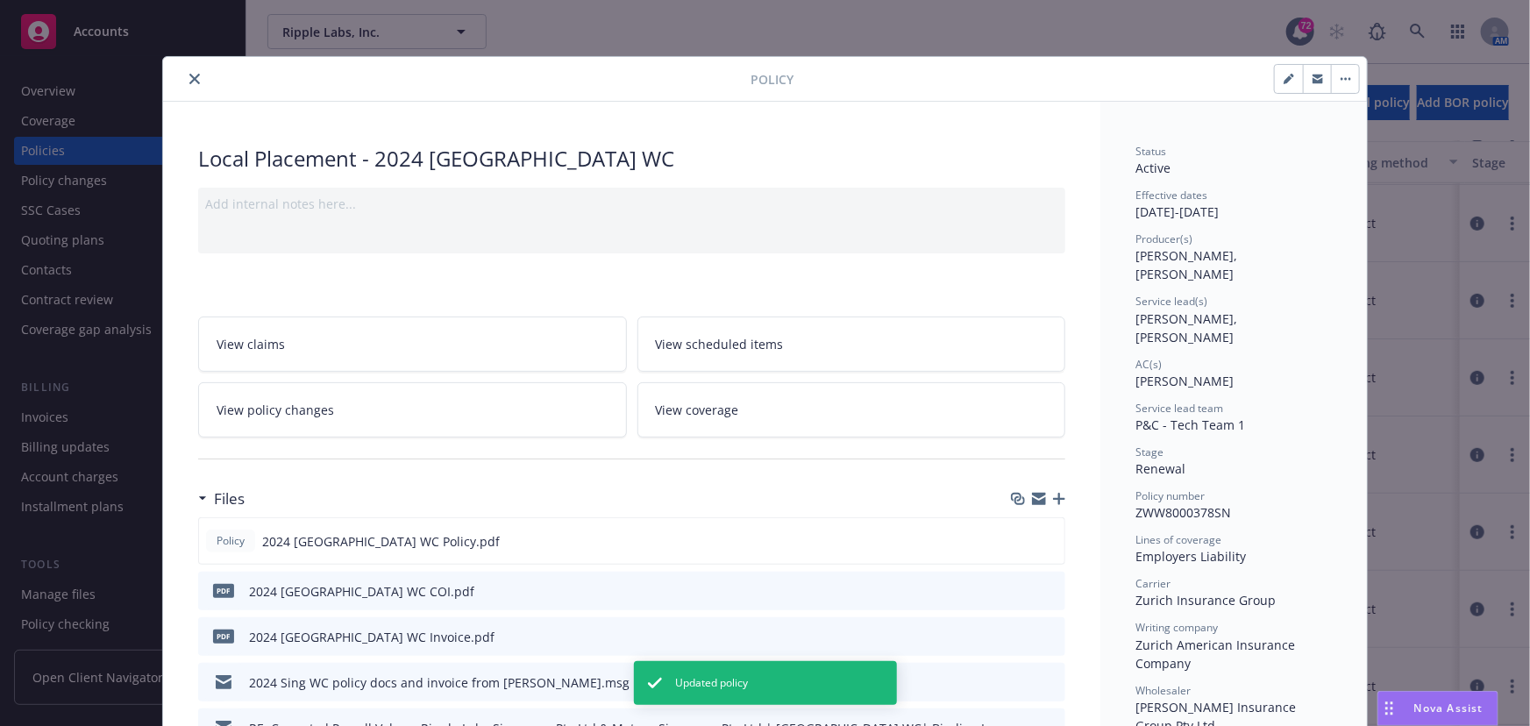
click at [1332, 80] on button "button" at bounding box center [1345, 79] width 28 height 28
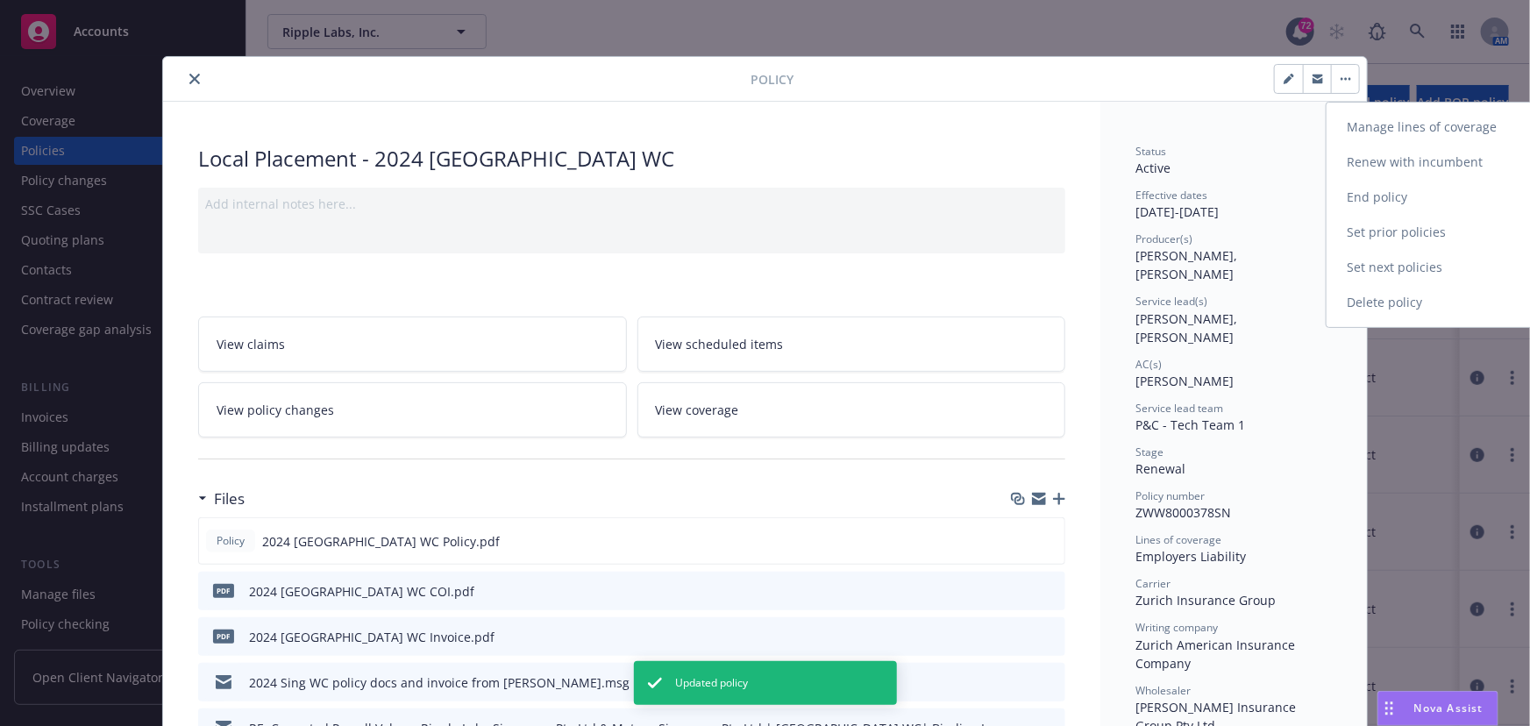
click at [1376, 160] on link "Renew with incumbent" at bounding box center [1429, 162] width 206 height 35
select select "12"
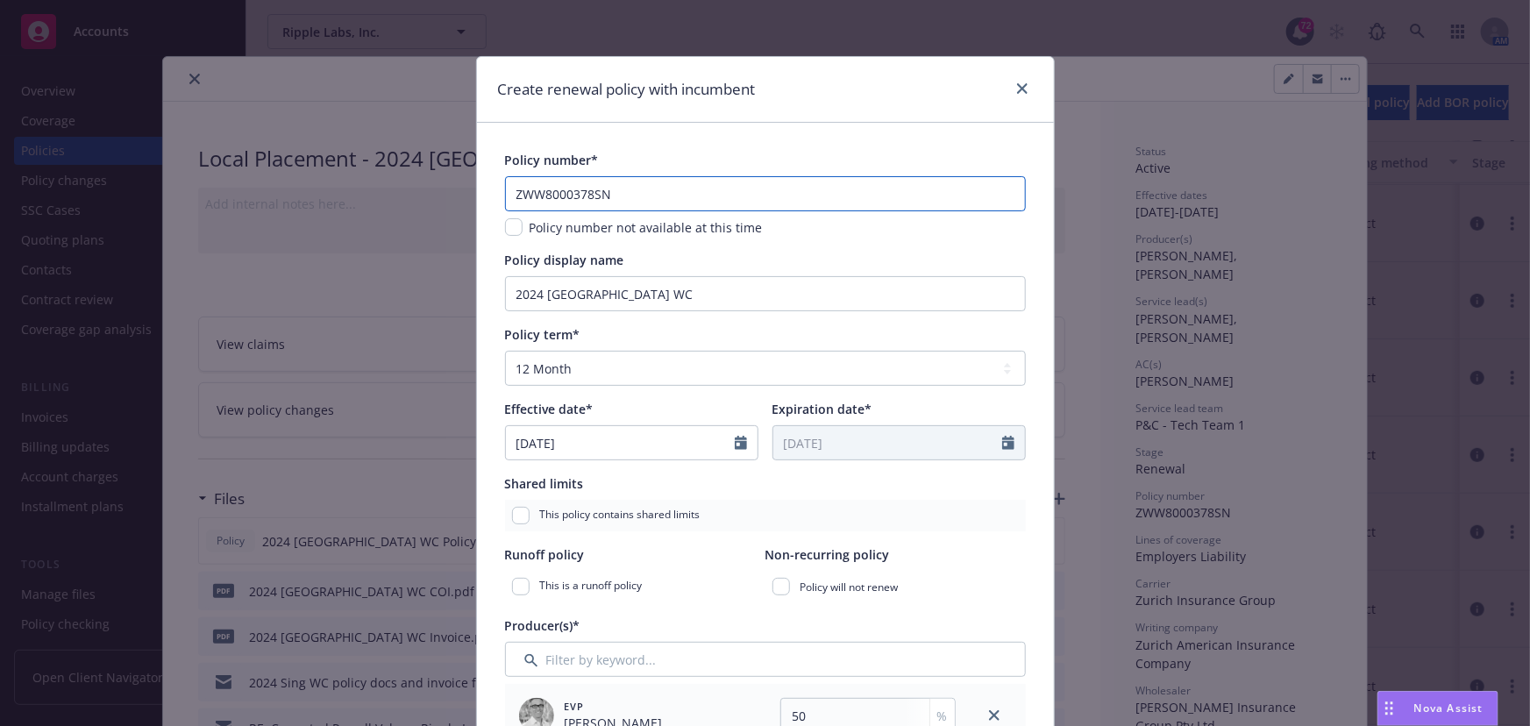
click at [619, 186] on input "ZWW8000378SN" at bounding box center [765, 193] width 521 height 35
type input "TBD"
click at [544, 290] on input "2024 [GEOGRAPHIC_DATA] WC" at bounding box center [765, 293] width 521 height 35
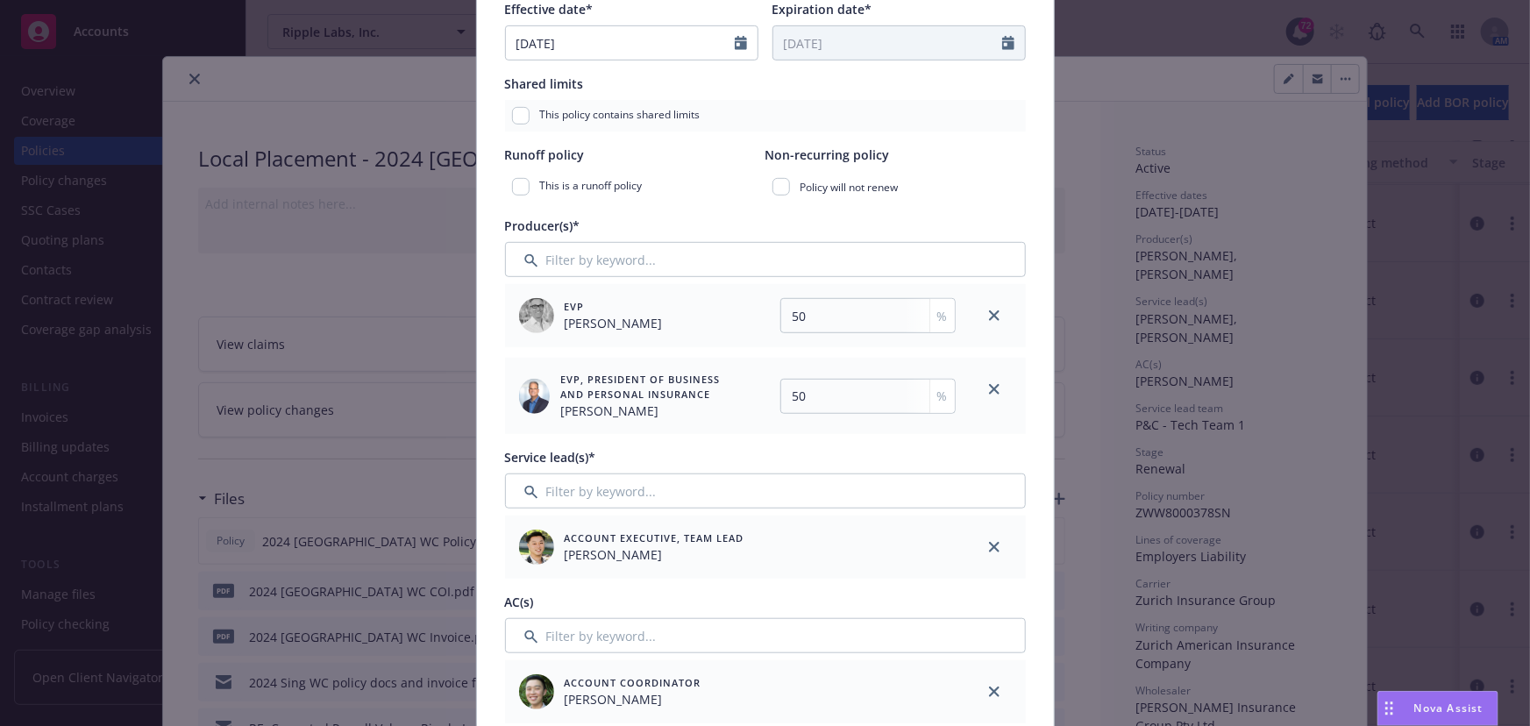
scroll to position [478, 0]
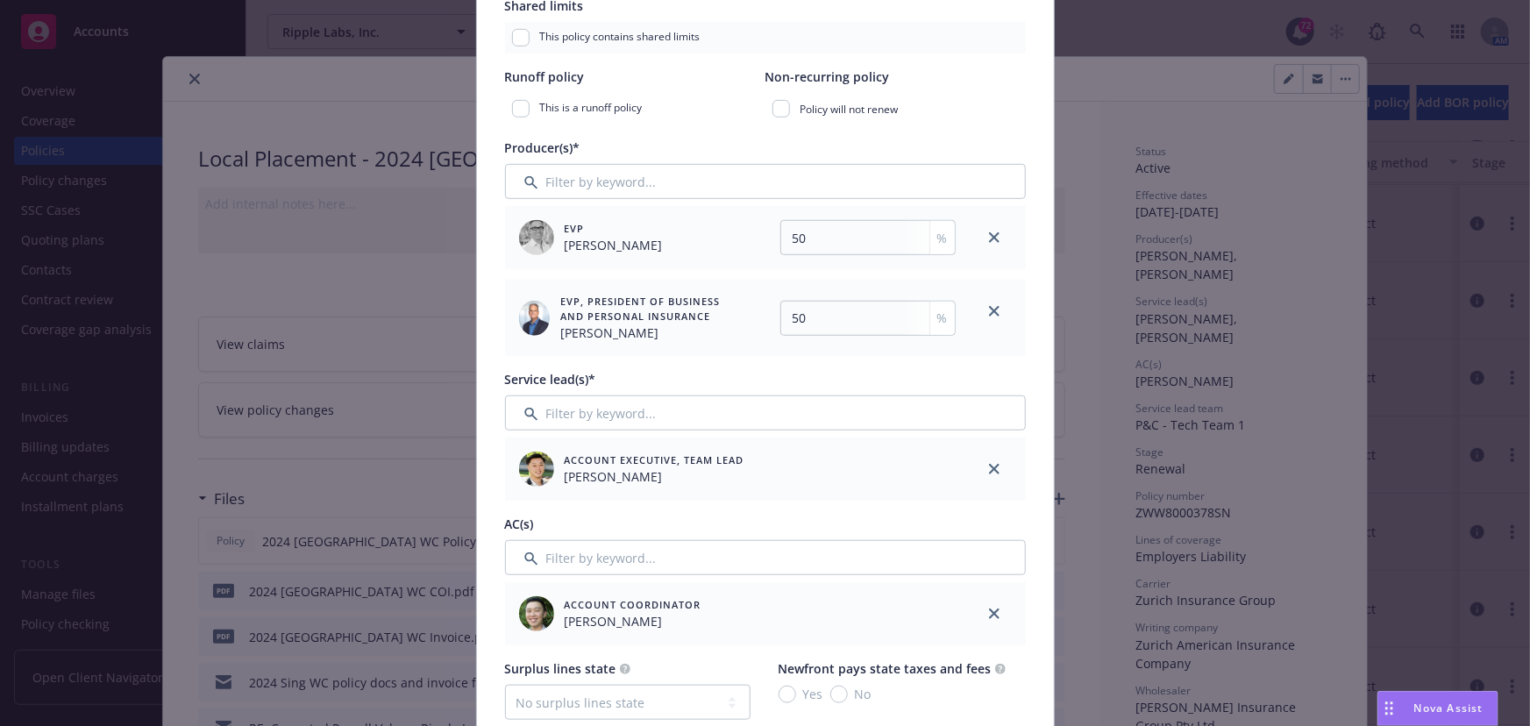
type input "2025 [GEOGRAPHIC_DATA] WC"
click at [583, 416] on input "Filter by keyword..." at bounding box center [765, 412] width 521 height 35
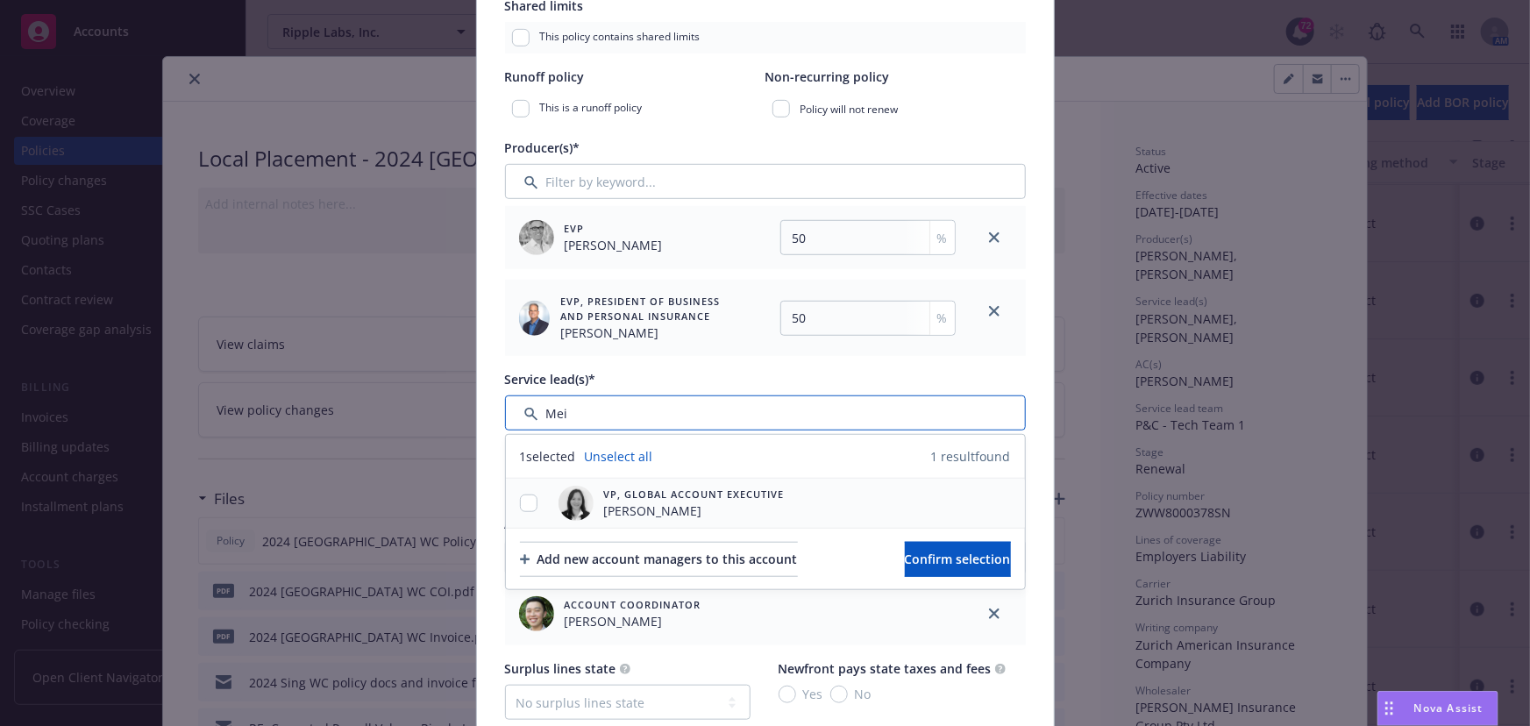
type input "Mei"
click at [528, 504] on input "checkbox" at bounding box center [529, 503] width 18 height 18
checkbox input "true"
click at [938, 551] on span "Confirm selection" at bounding box center [958, 559] width 106 height 17
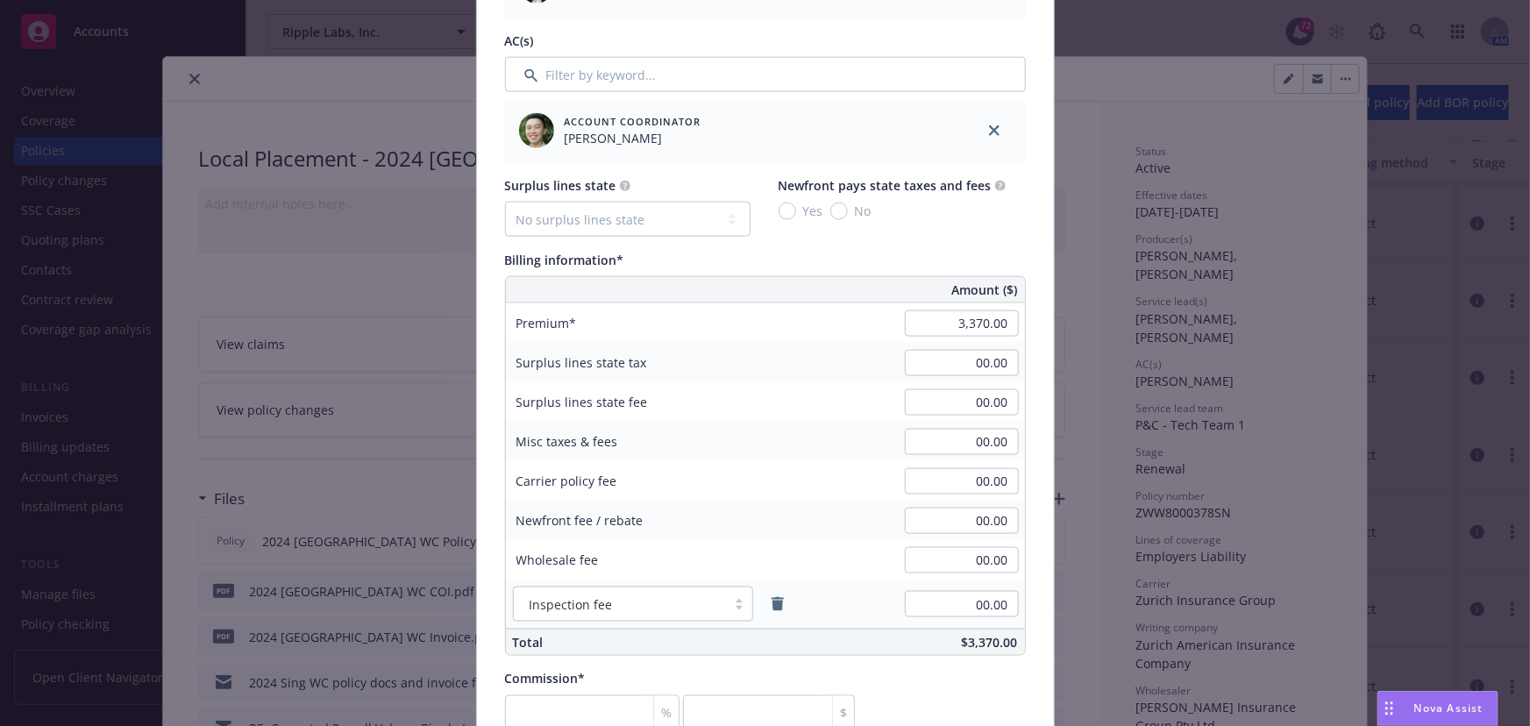
scroll to position [1035, 0]
click at [989, 330] on input "3,370.00" at bounding box center [962, 322] width 114 height 26
type input "5,670.00"
click at [917, 377] on div "00.00" at bounding box center [962, 362] width 126 height 39
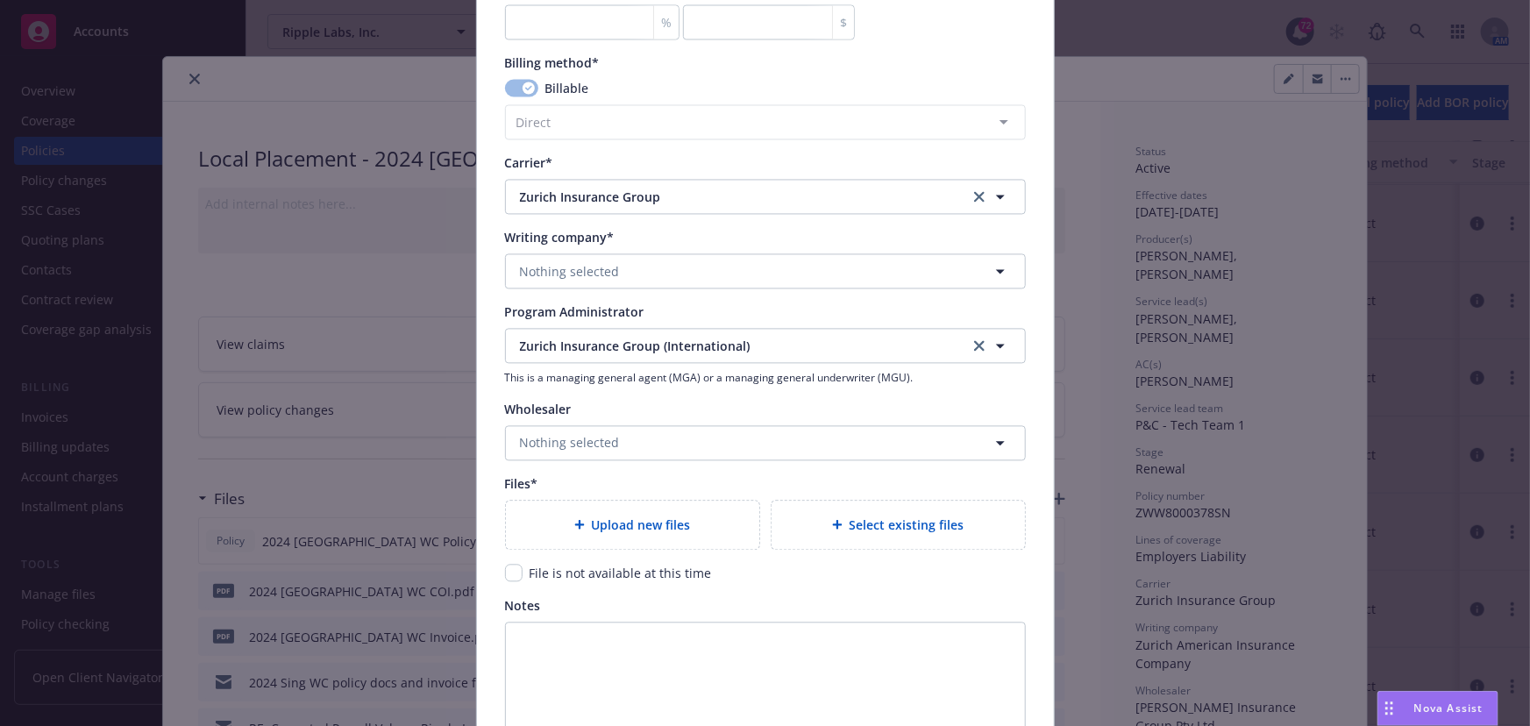
scroll to position [1753, 0]
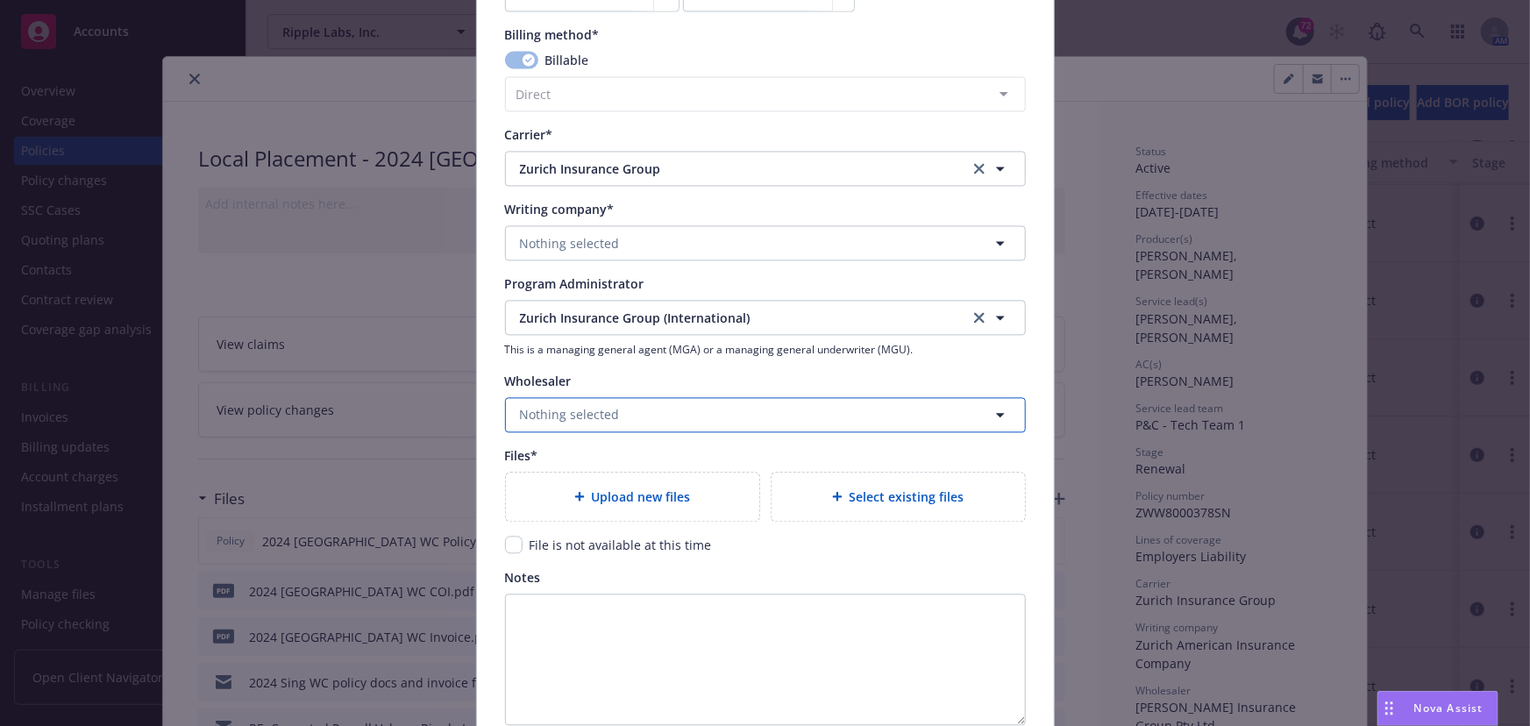
click at [669, 405] on button "Nothing selected" at bounding box center [765, 414] width 521 height 35
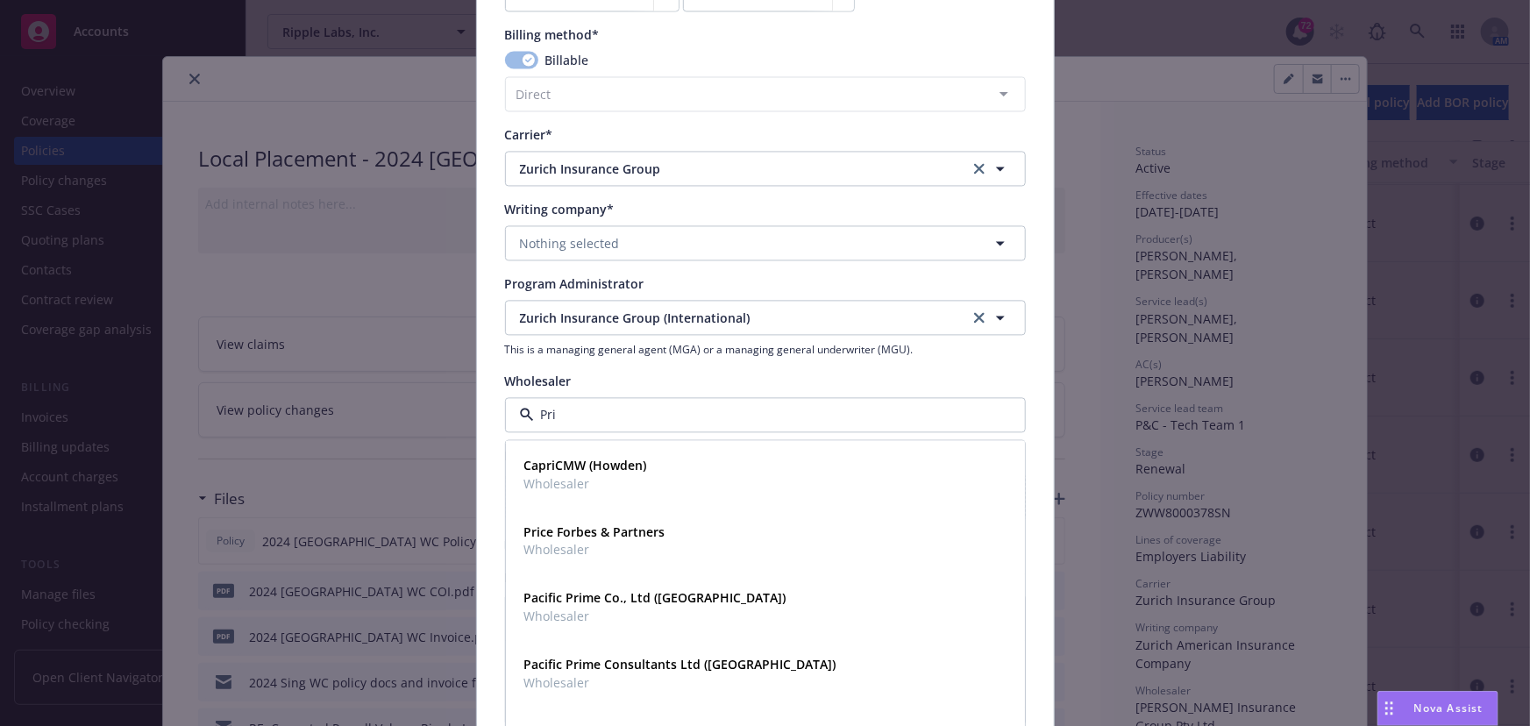
type input "Pric"
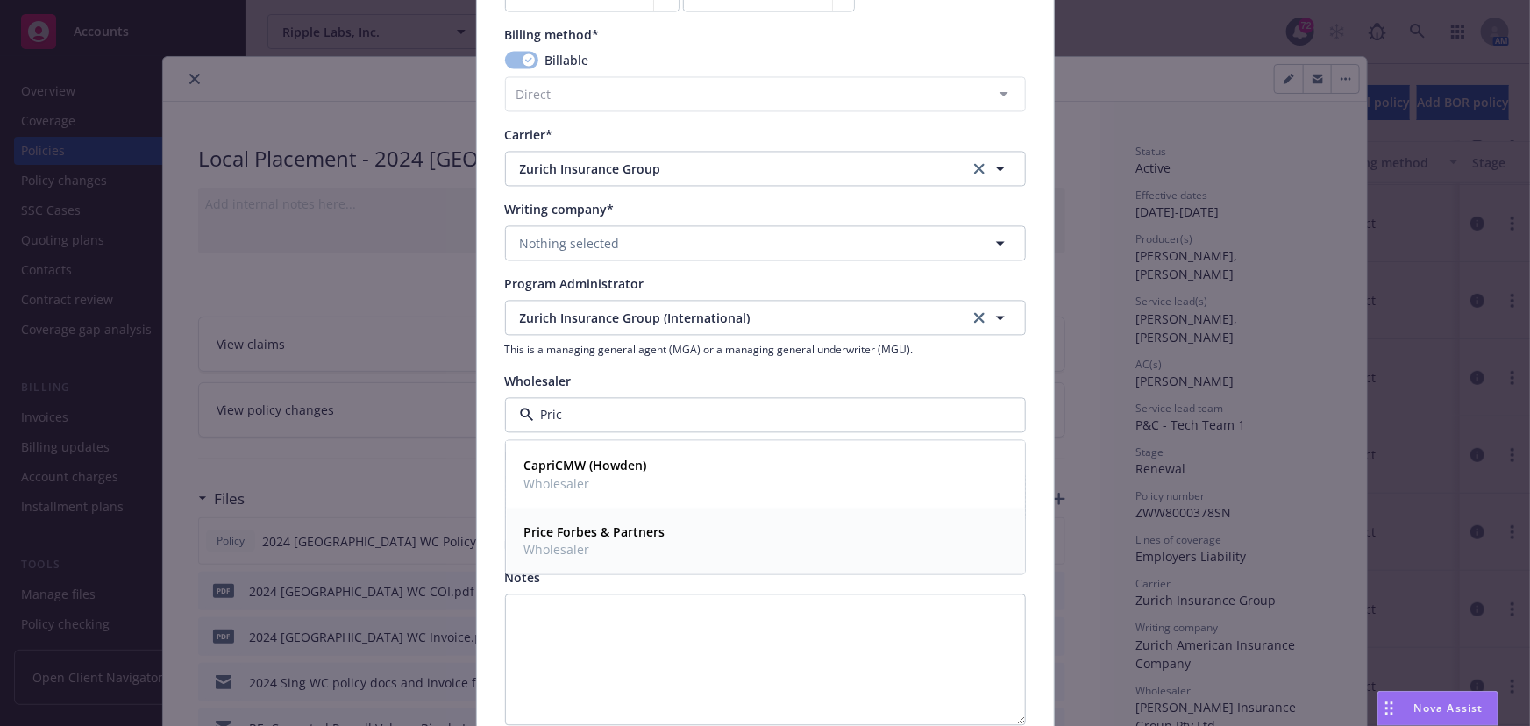
drag, startPoint x: 615, startPoint y: 522, endPoint x: 625, endPoint y: 522, distance: 9.6
click at [619, 522] on strong "Price Forbes & Partners" at bounding box center [594, 530] width 141 height 17
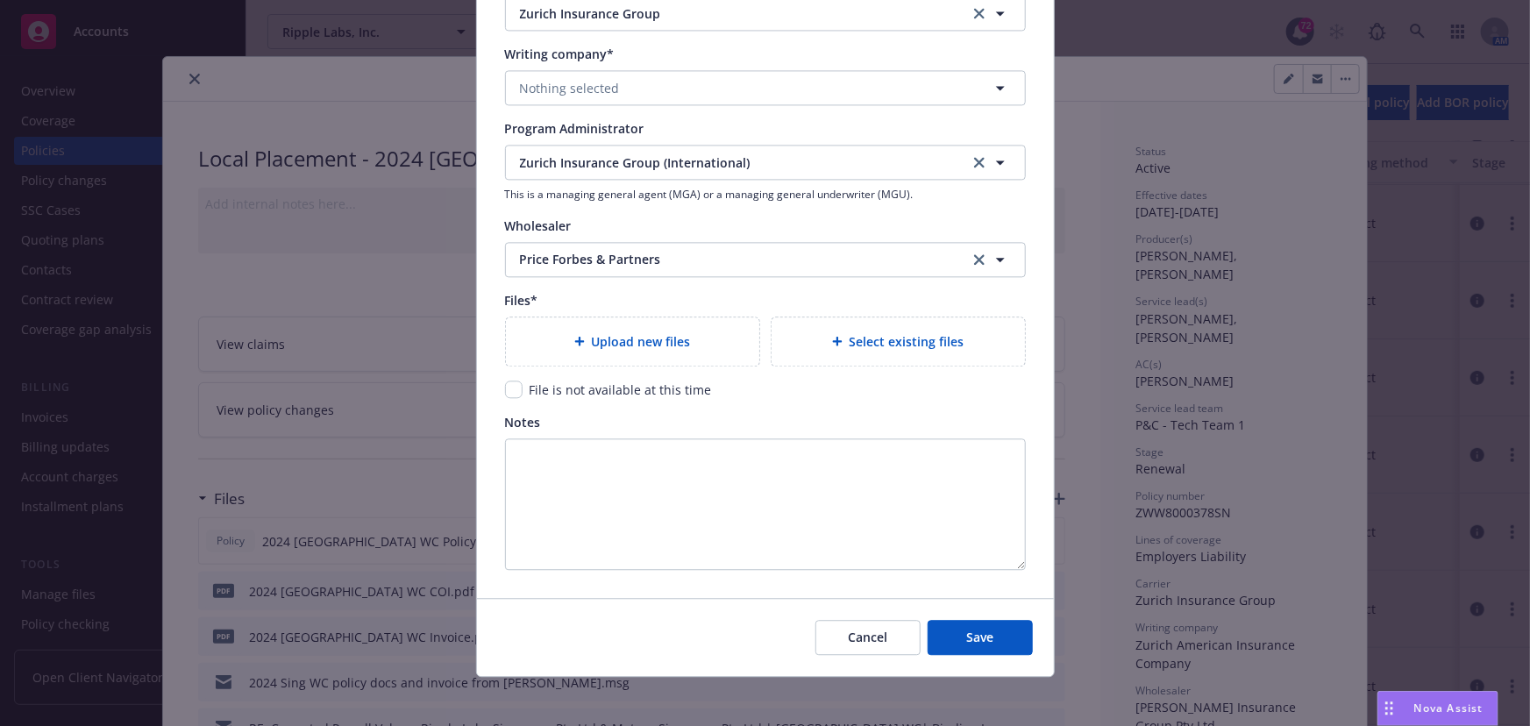
scroll to position [1912, 0]
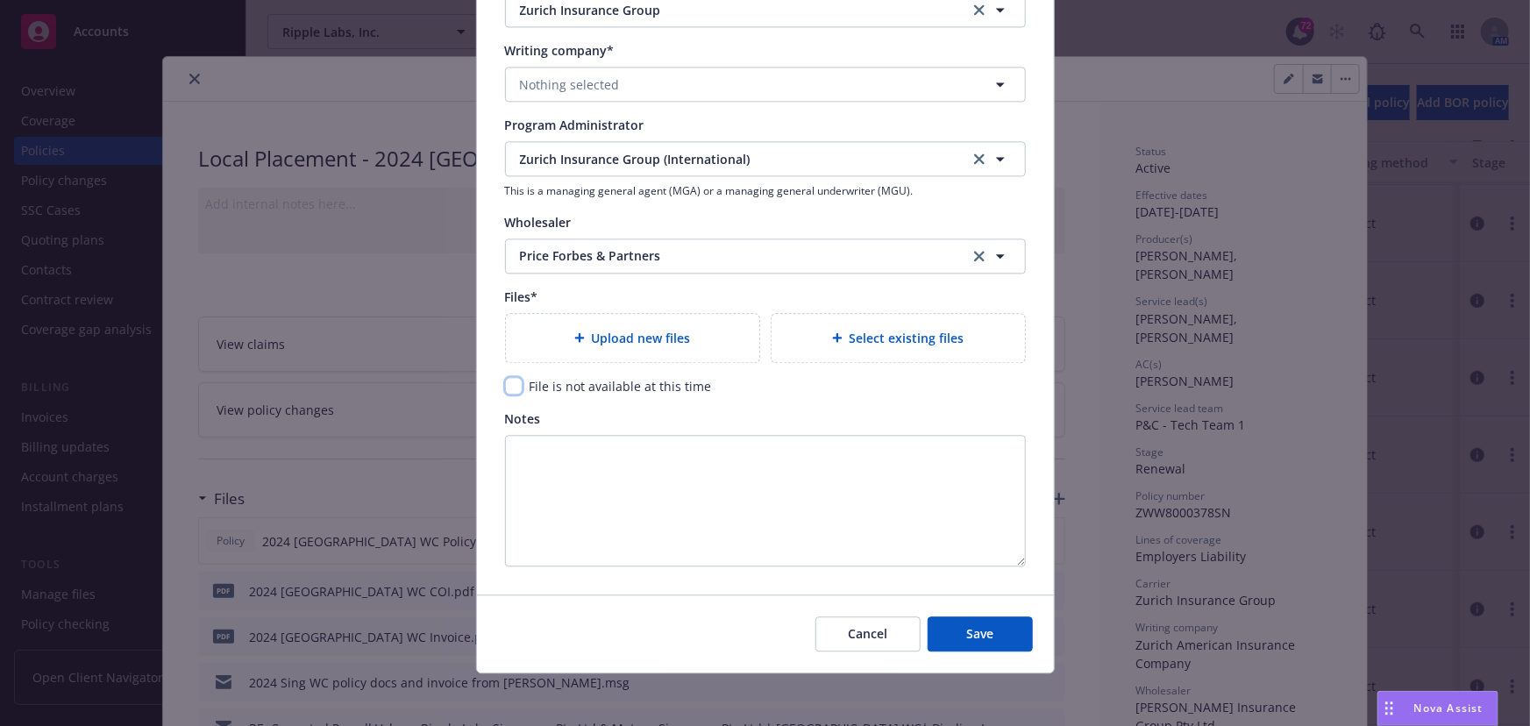
click at [508, 389] on input "checkbox" at bounding box center [514, 386] width 18 height 18
checkbox input "true"
click at [958, 627] on button "Save" at bounding box center [979, 633] width 105 height 35
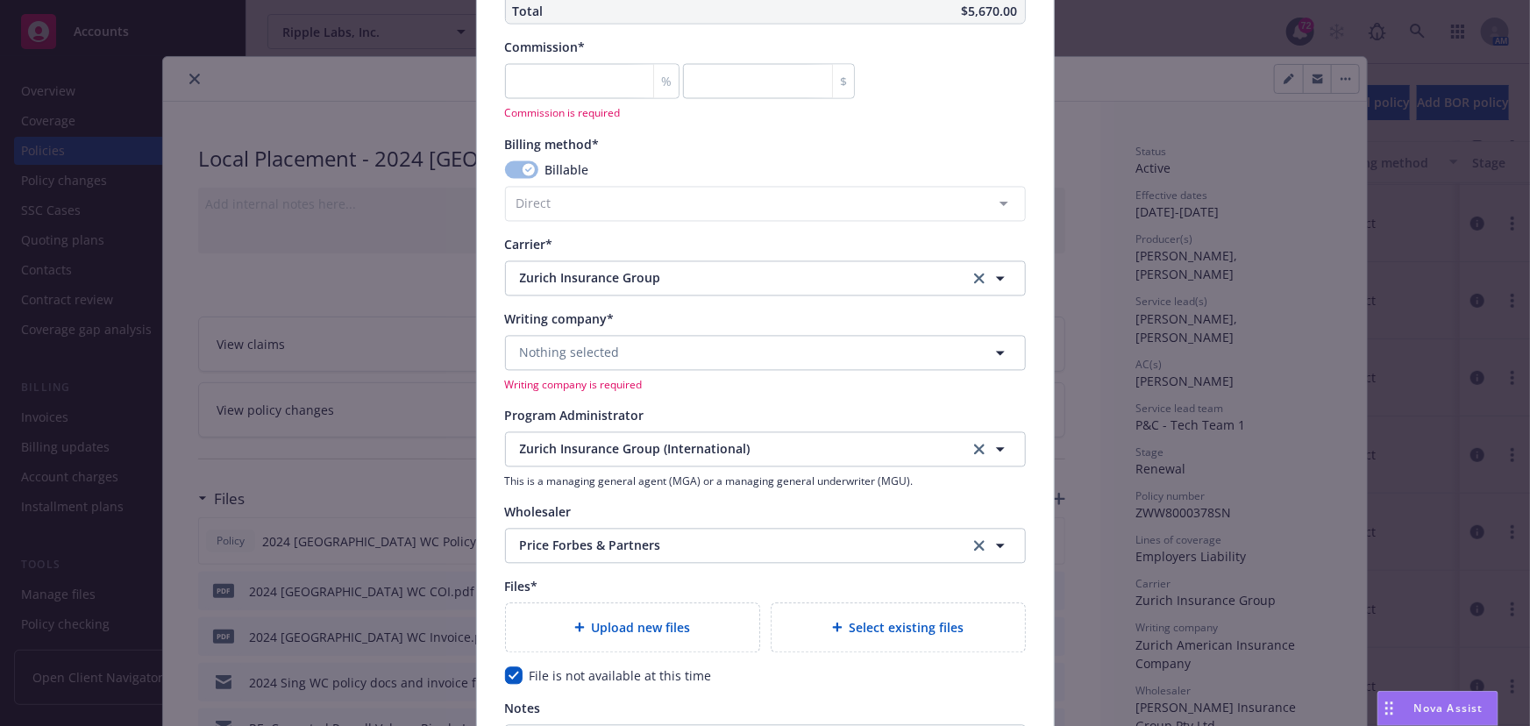
scroll to position [1616, 0]
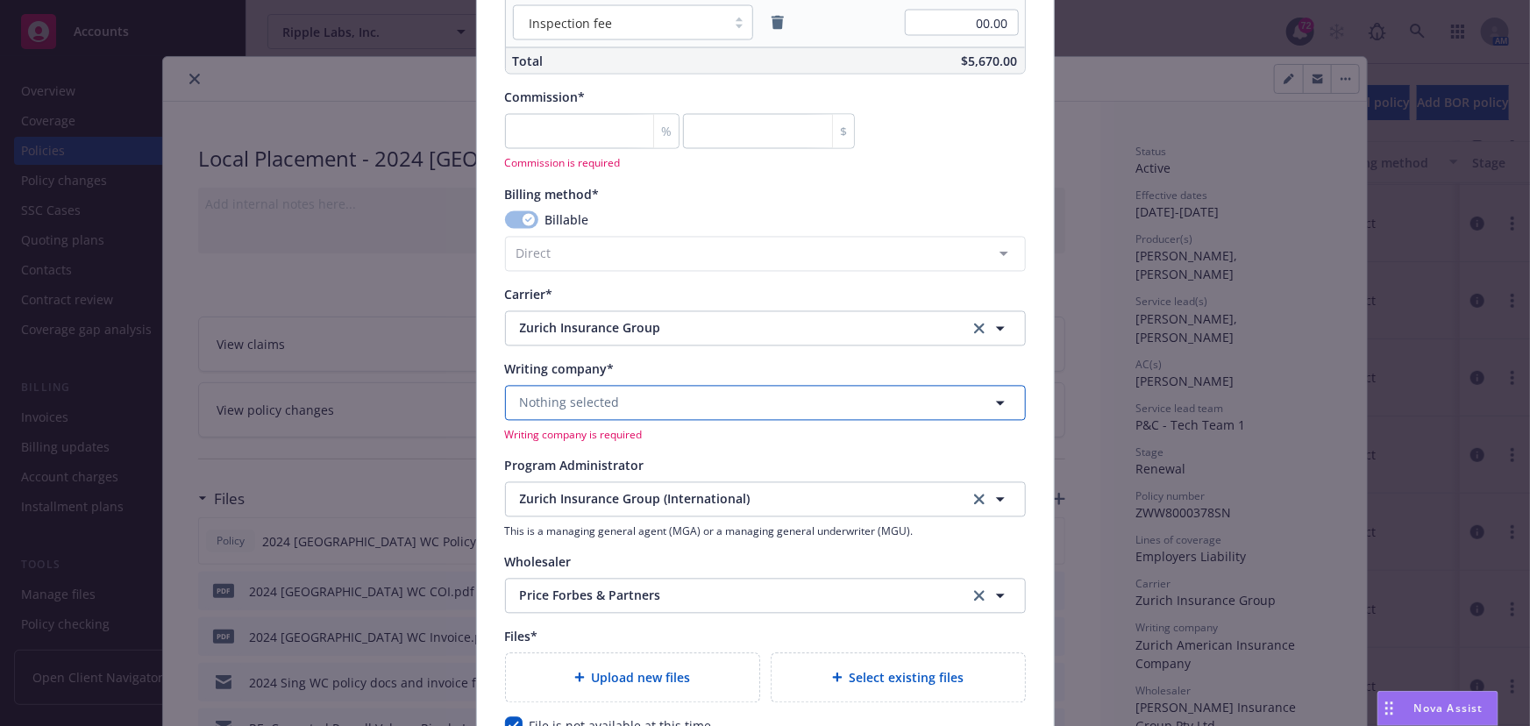
click at [671, 401] on button "Nothing selected" at bounding box center [765, 403] width 521 height 35
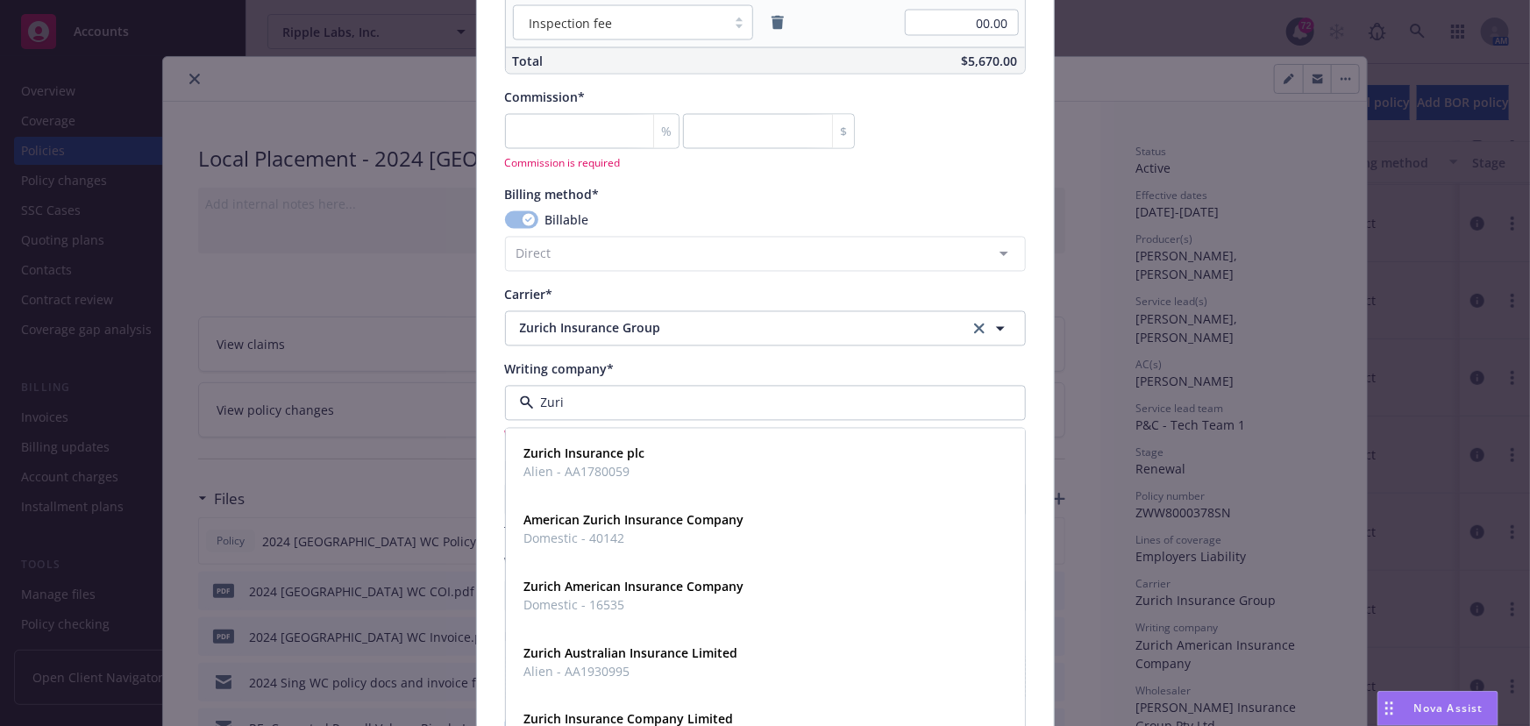
type input "Zuric"
click at [615, 587] on strong "Zurich American Insurance Company" at bounding box center [634, 586] width 220 height 17
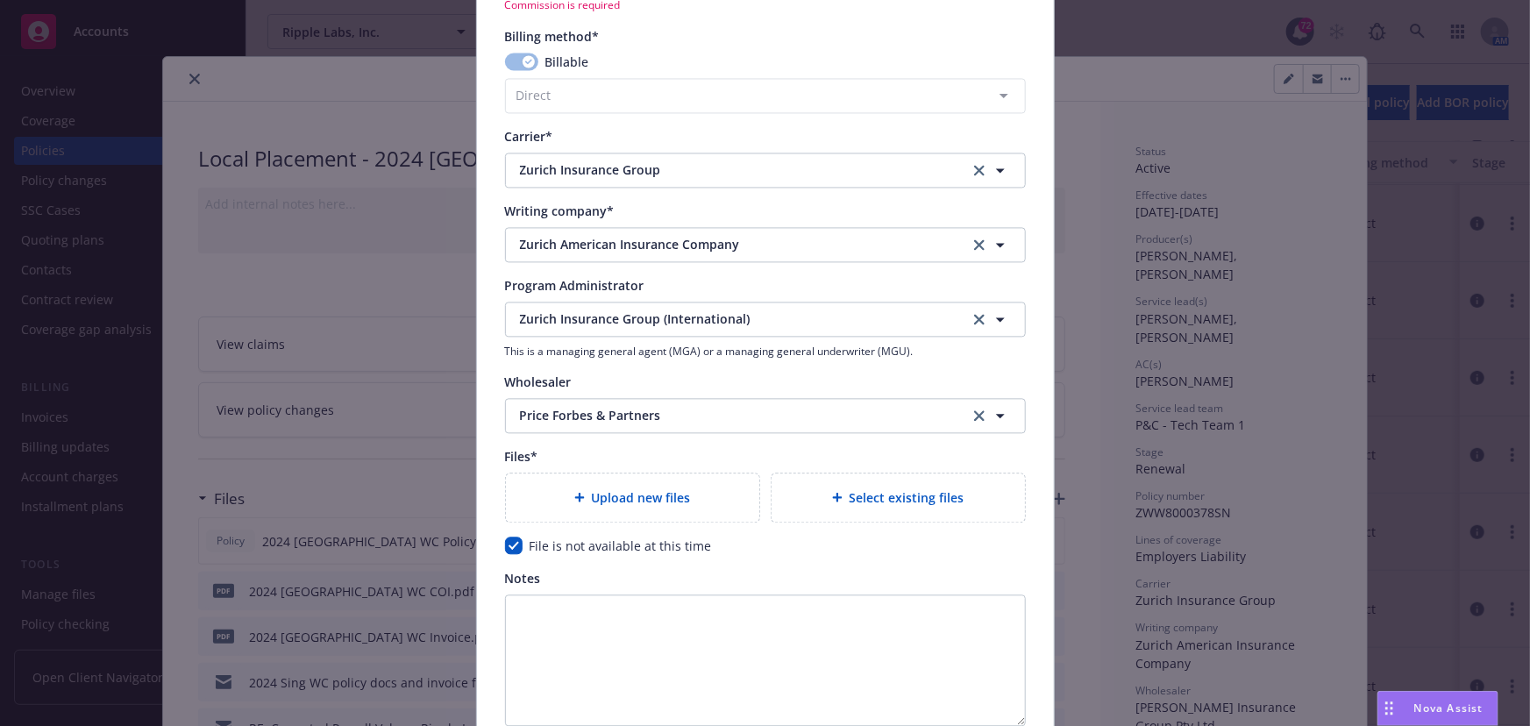
scroll to position [1617, 0]
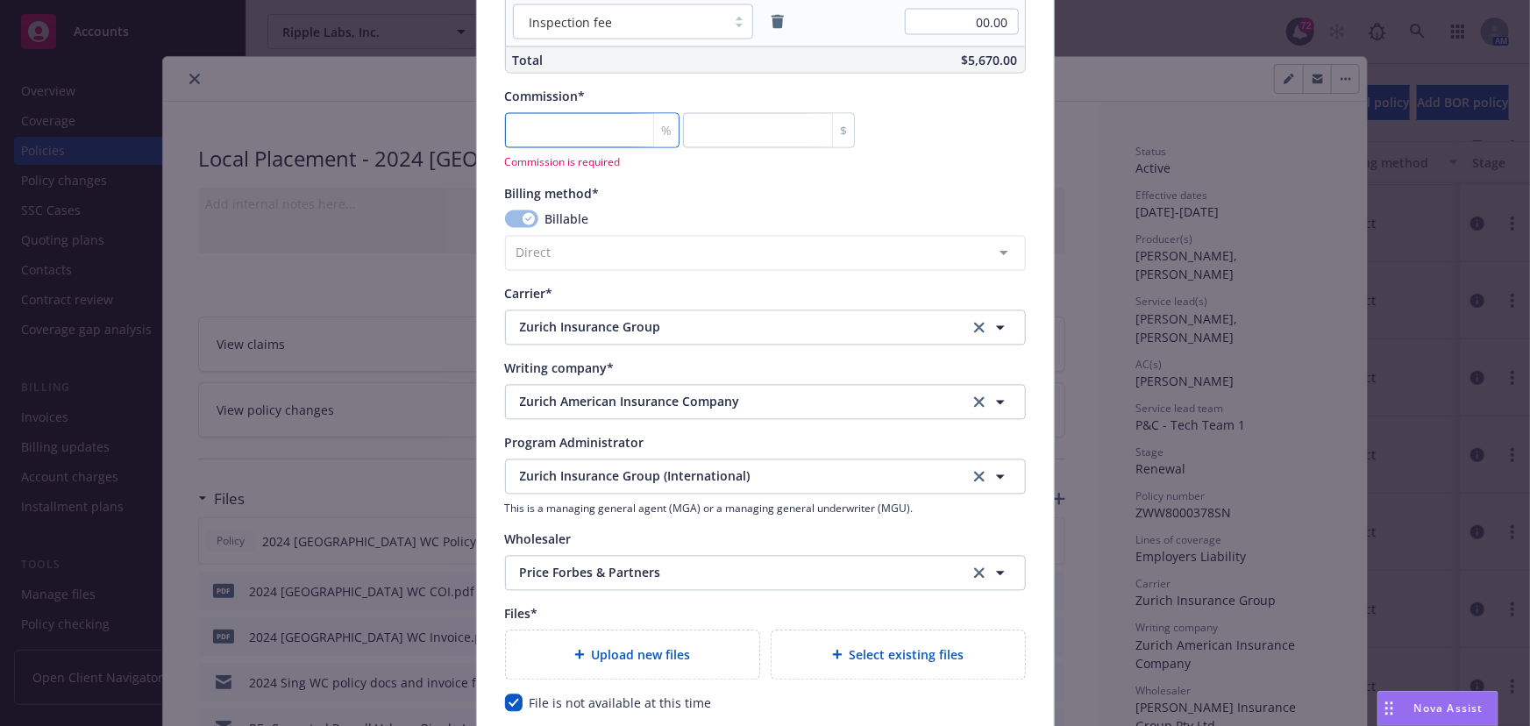
click at [554, 139] on input "number" at bounding box center [592, 130] width 174 height 35
type input "0"
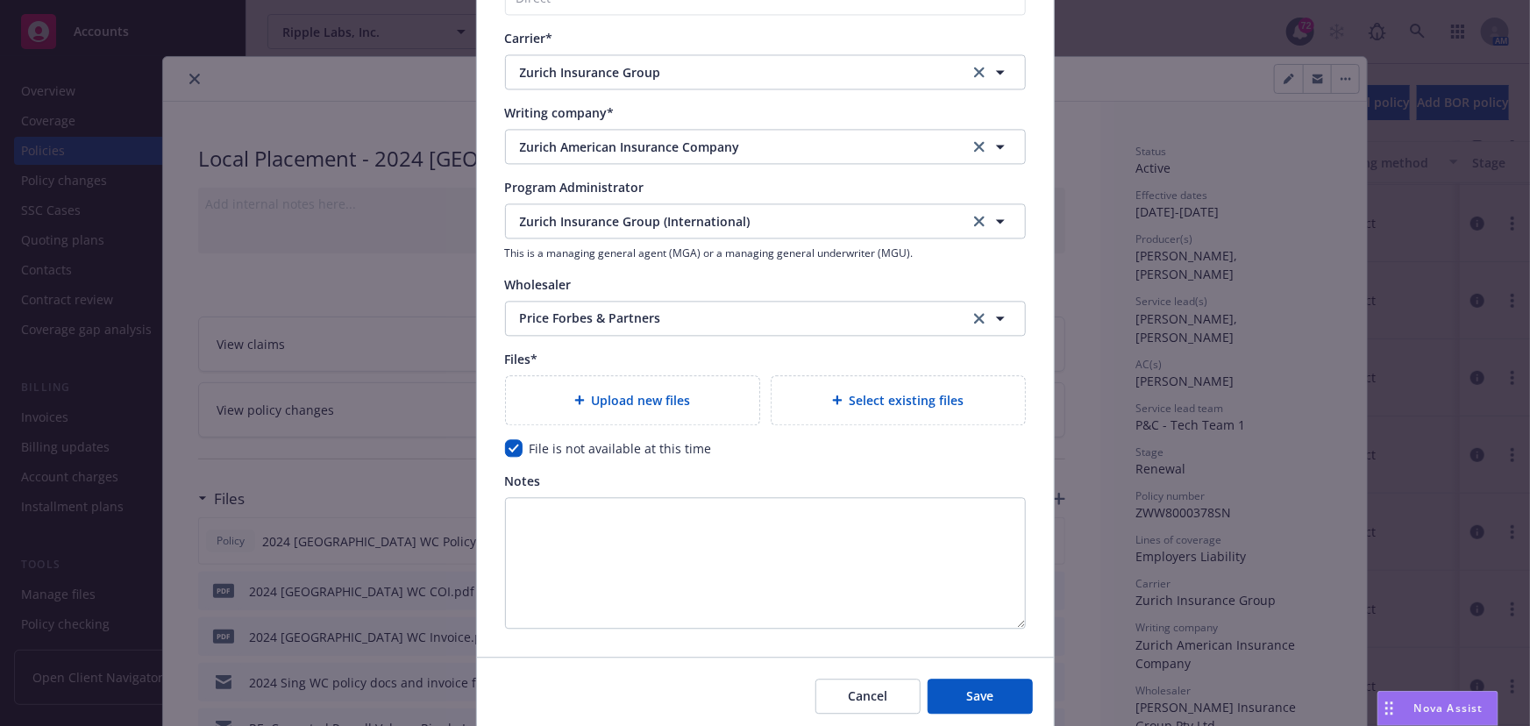
scroll to position [1856, 0]
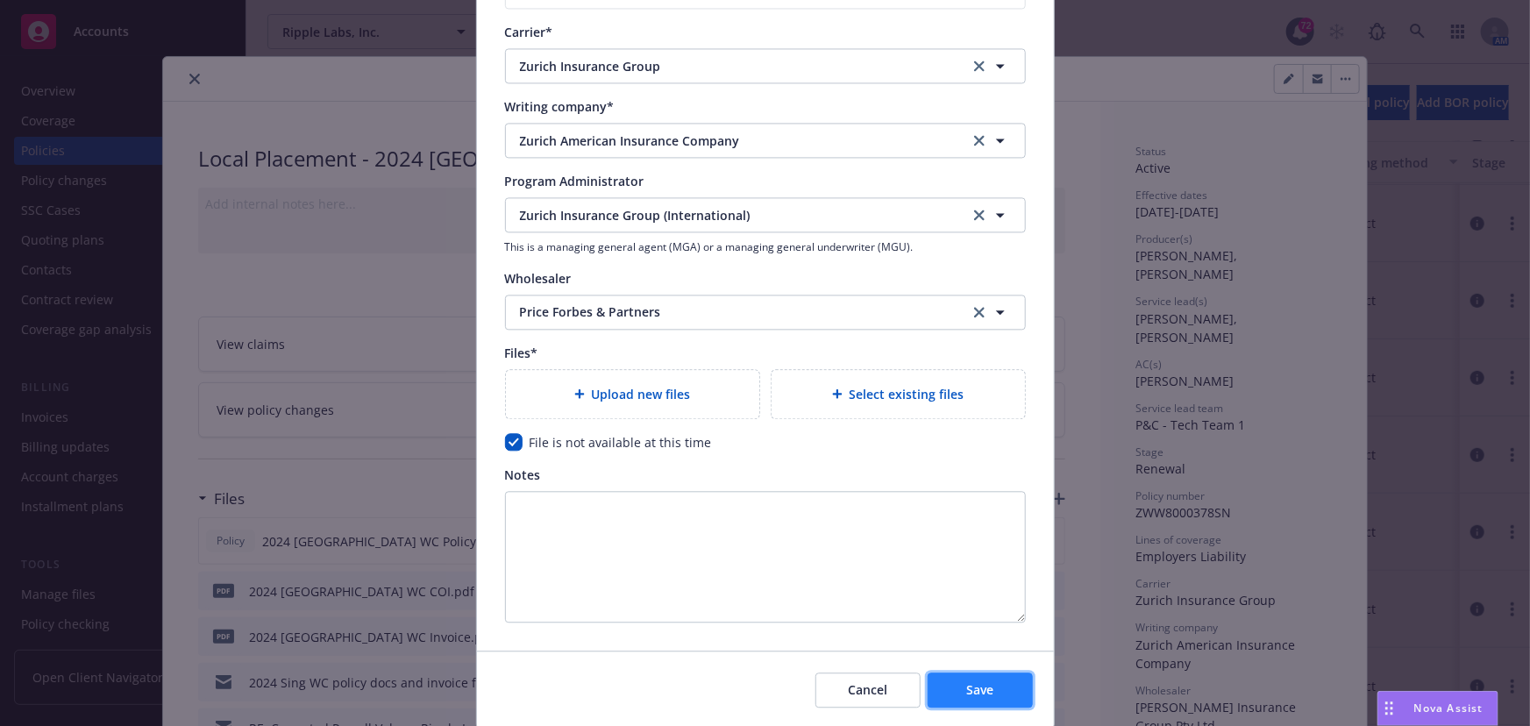
click at [952, 684] on button "Save" at bounding box center [979, 689] width 105 height 35
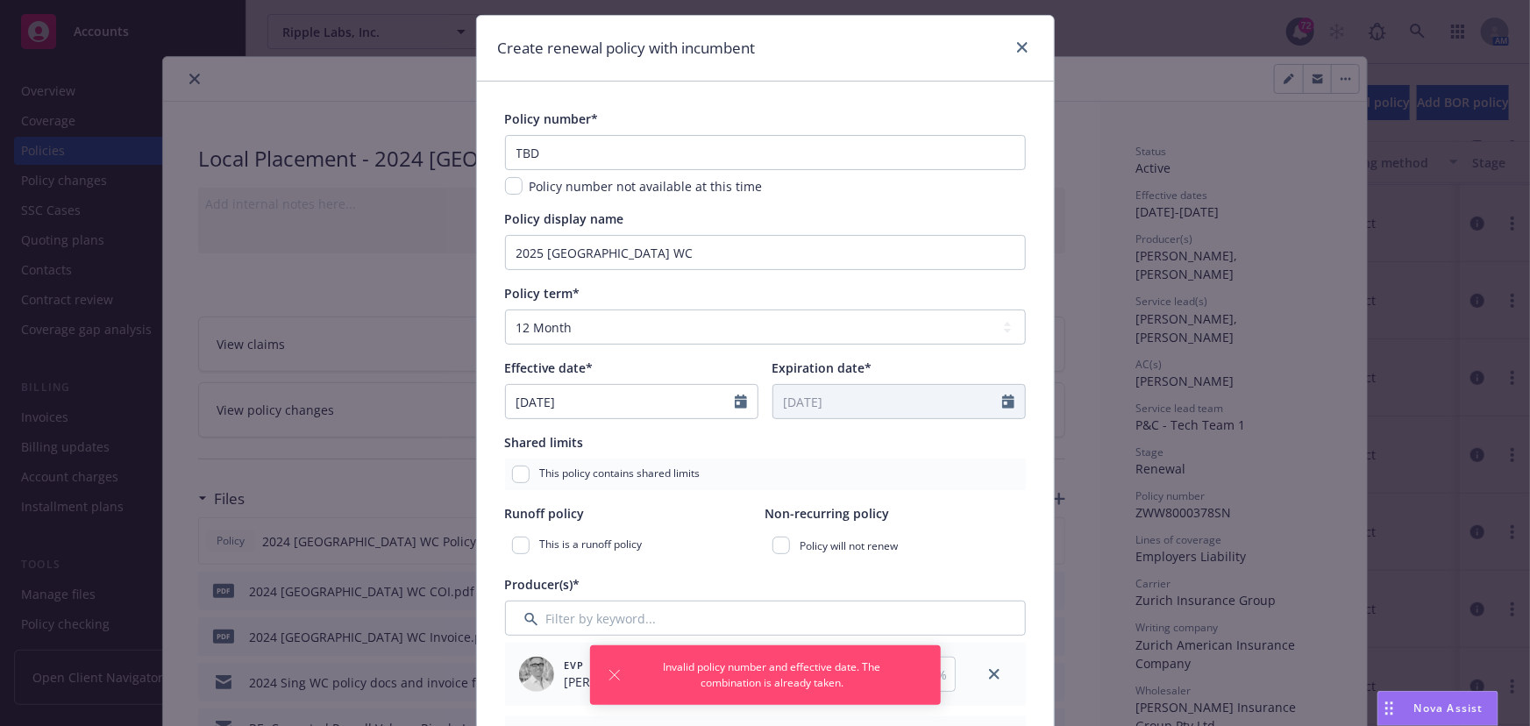
scroll to position [23, 0]
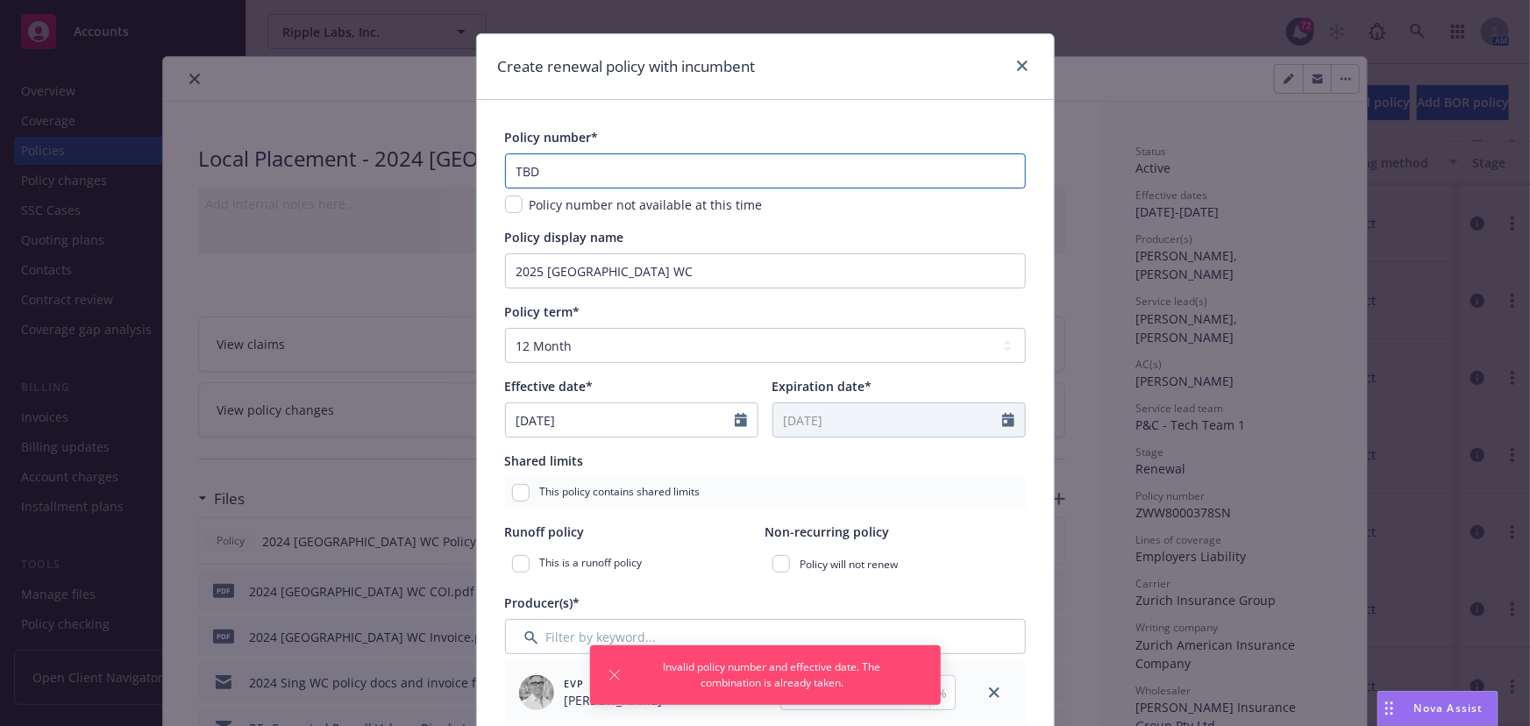
click at [558, 176] on input "TBD" at bounding box center [765, 170] width 521 height 35
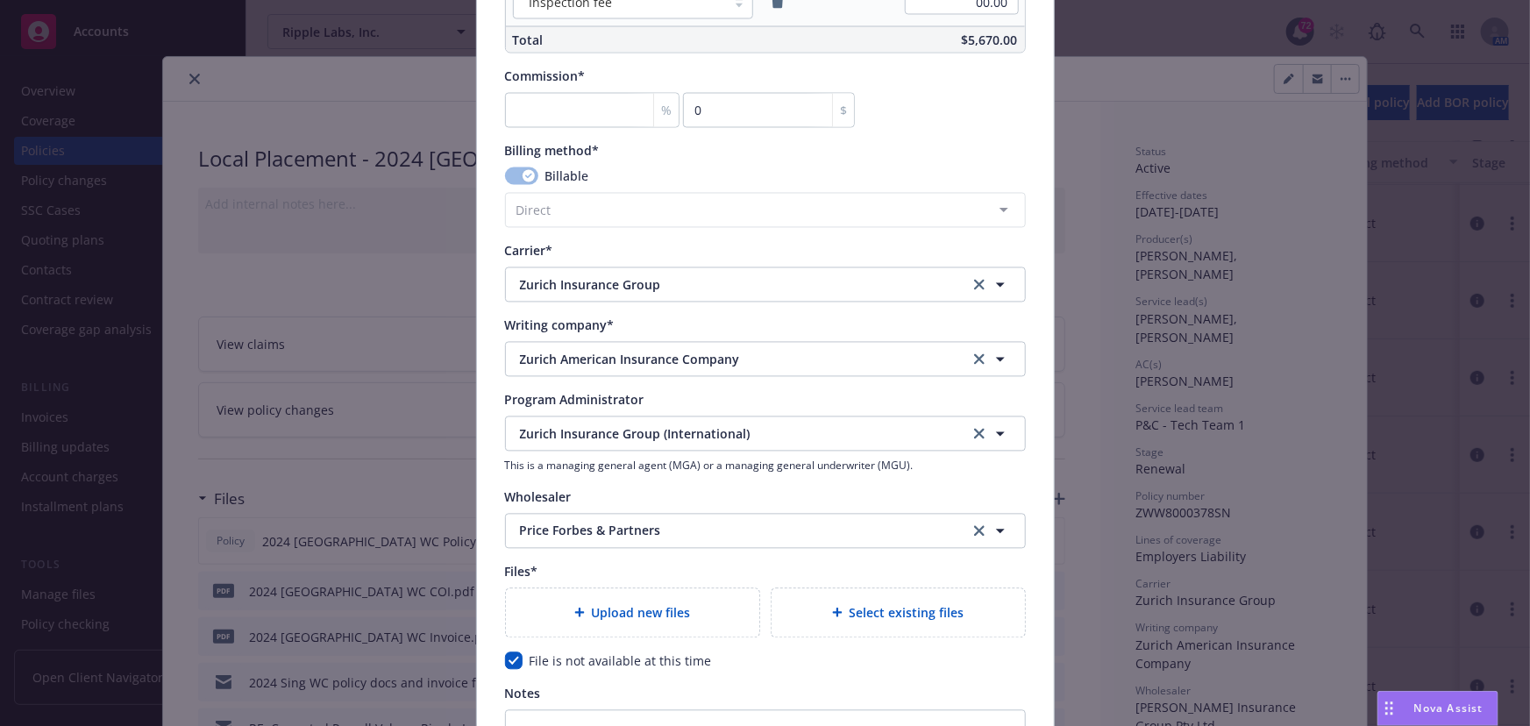
scroll to position [1914, 0]
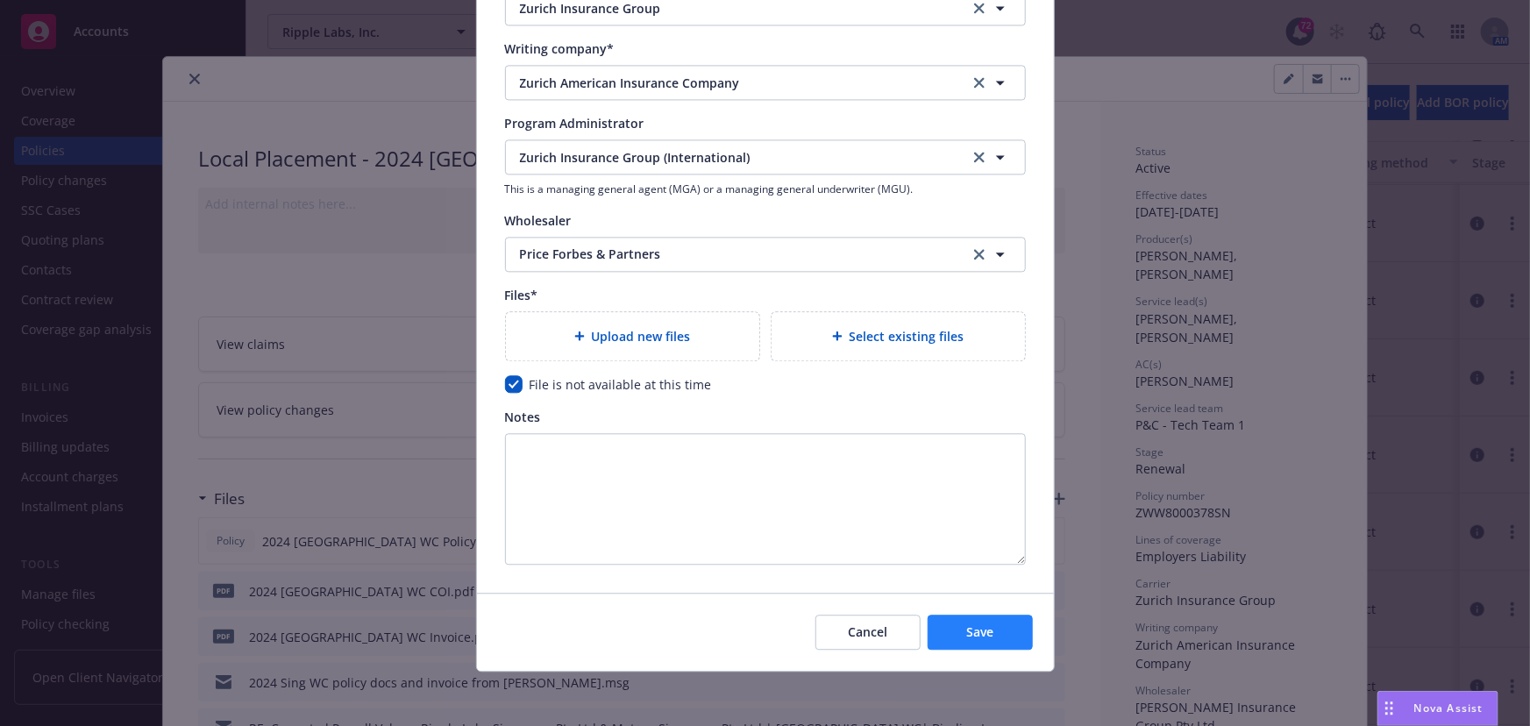
type input "TBD- [GEOGRAPHIC_DATA]"
click at [958, 621] on button "Save" at bounding box center [979, 632] width 105 height 35
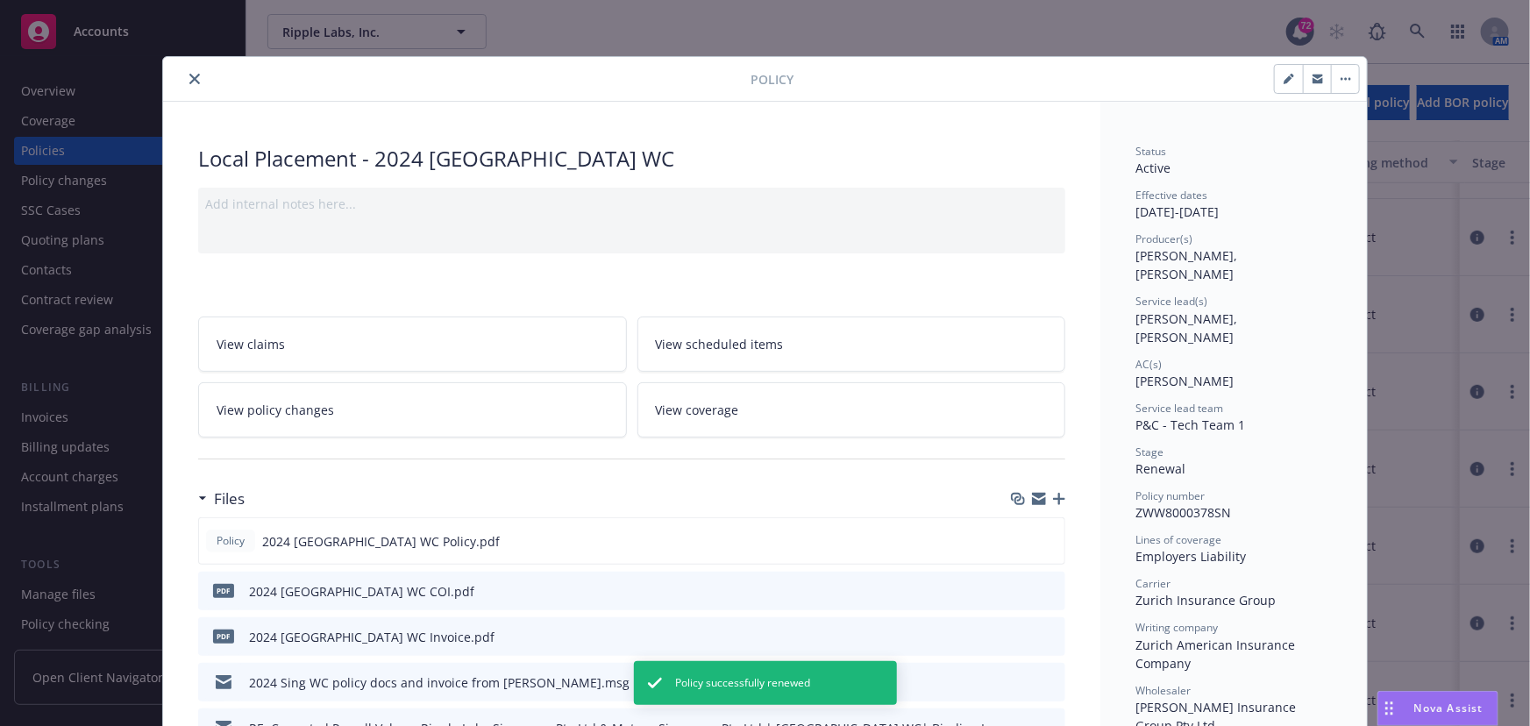
scroll to position [419, 0]
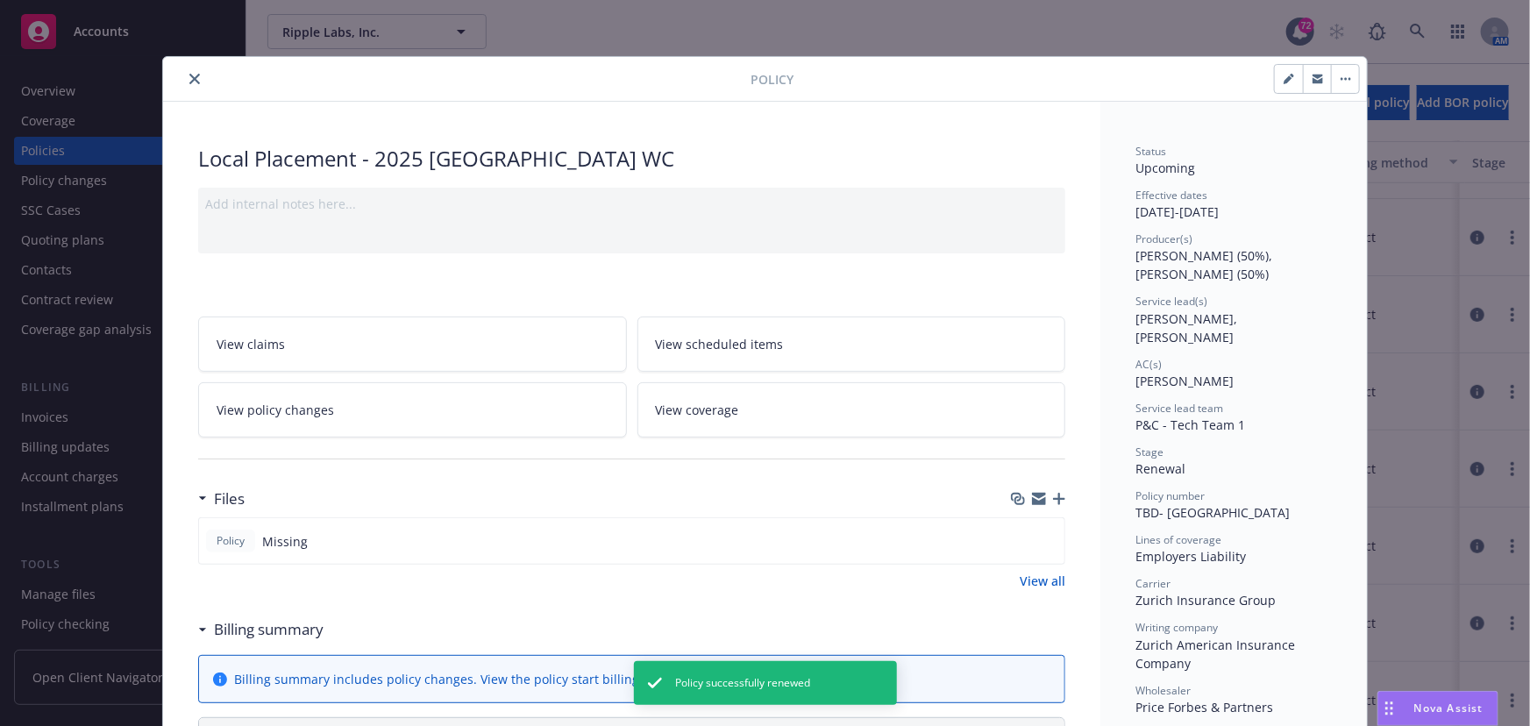
click at [184, 81] on button "close" at bounding box center [194, 78] width 21 height 21
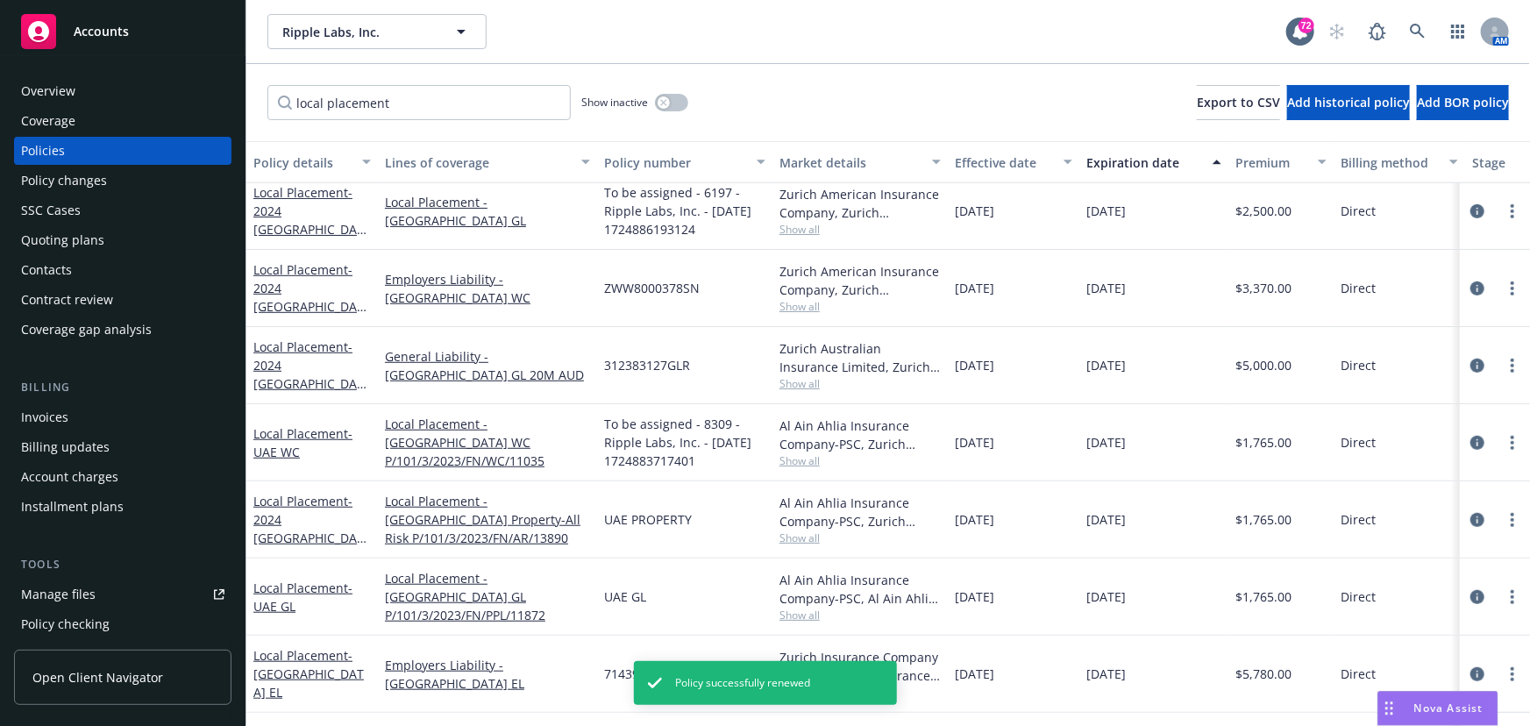
scroll to position [579, 0]
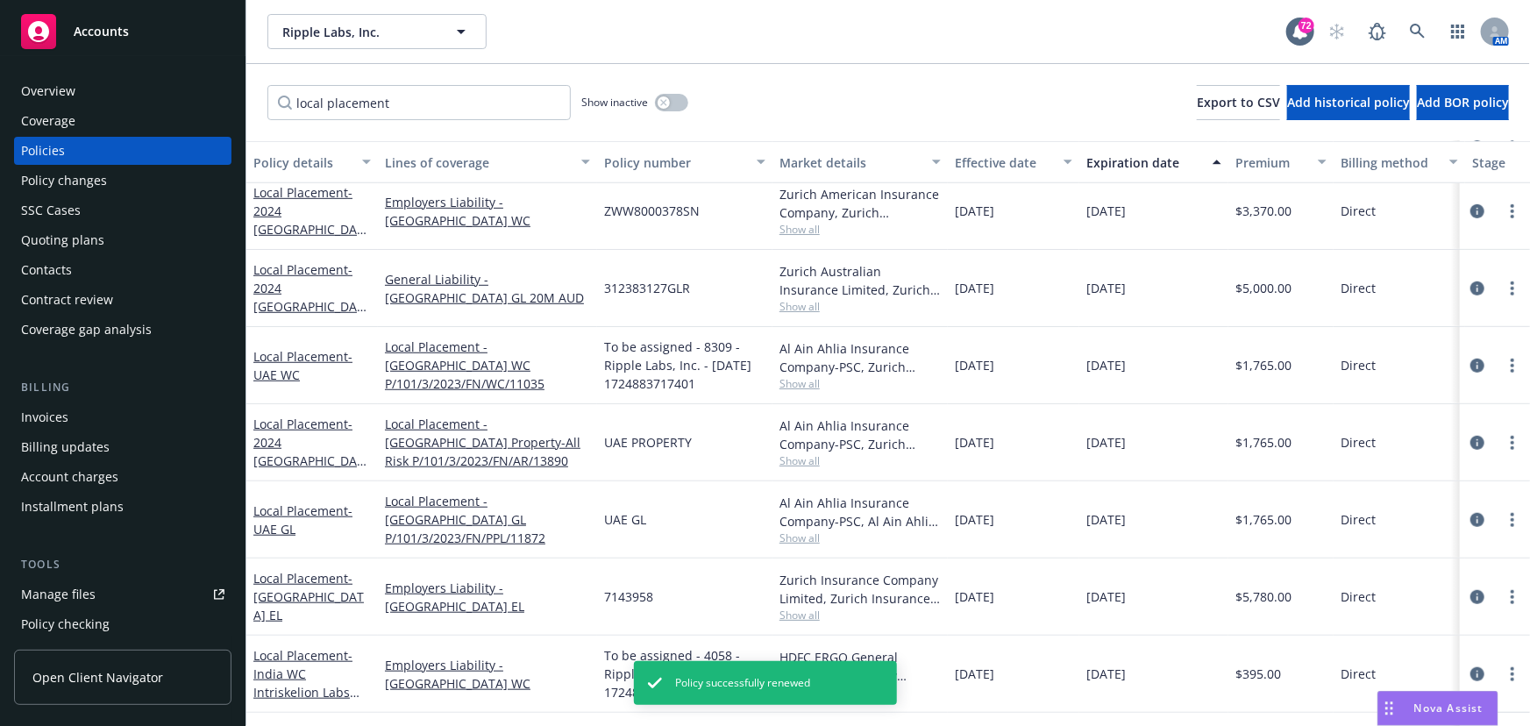
click at [304, 285] on div "Local Placement - 2024 [GEOGRAPHIC_DATA] GL" at bounding box center [311, 287] width 117 height 55
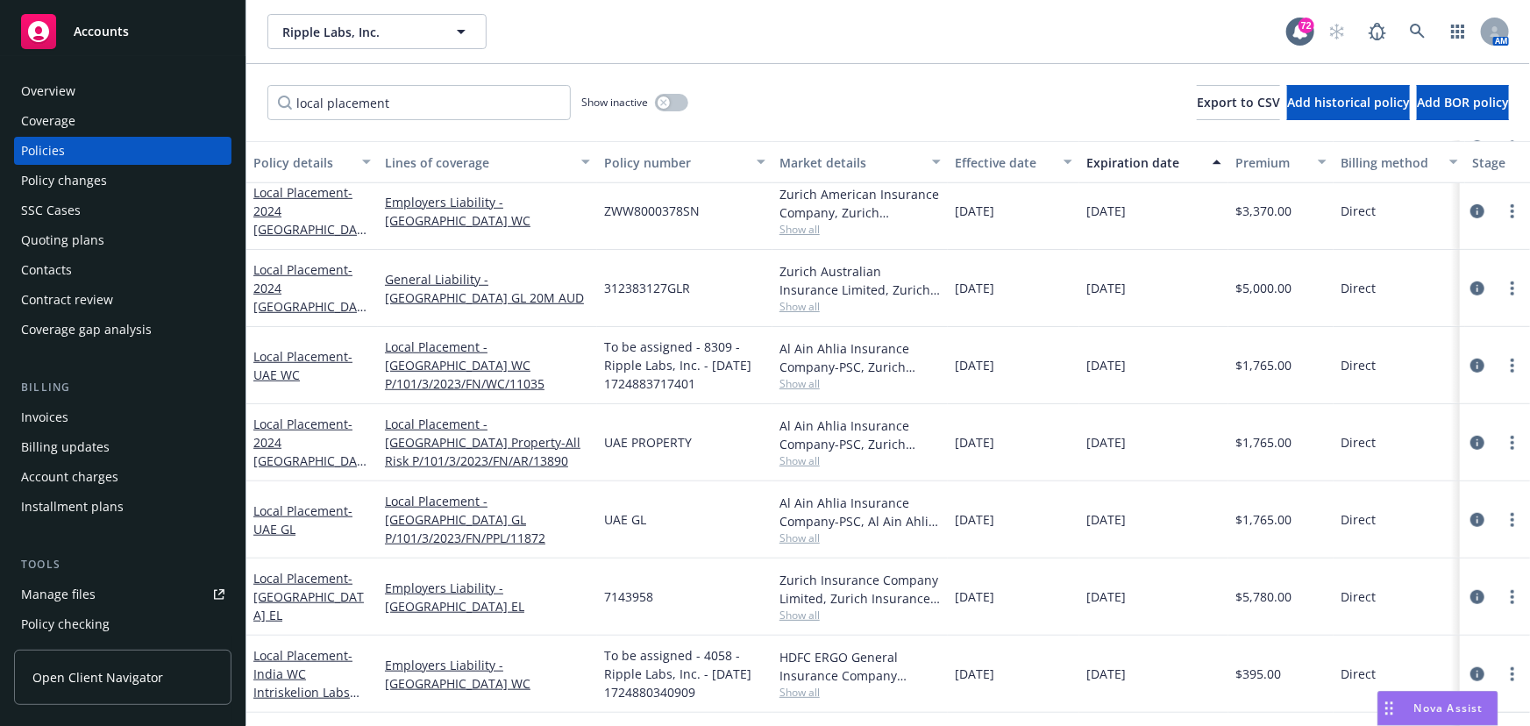
click at [316, 286] on div "Local Placement - 2024 [GEOGRAPHIC_DATA] GL" at bounding box center [311, 287] width 117 height 55
click at [329, 274] on link "Local Placement - 2024 [GEOGRAPHIC_DATA] GL" at bounding box center [308, 297] width 110 height 72
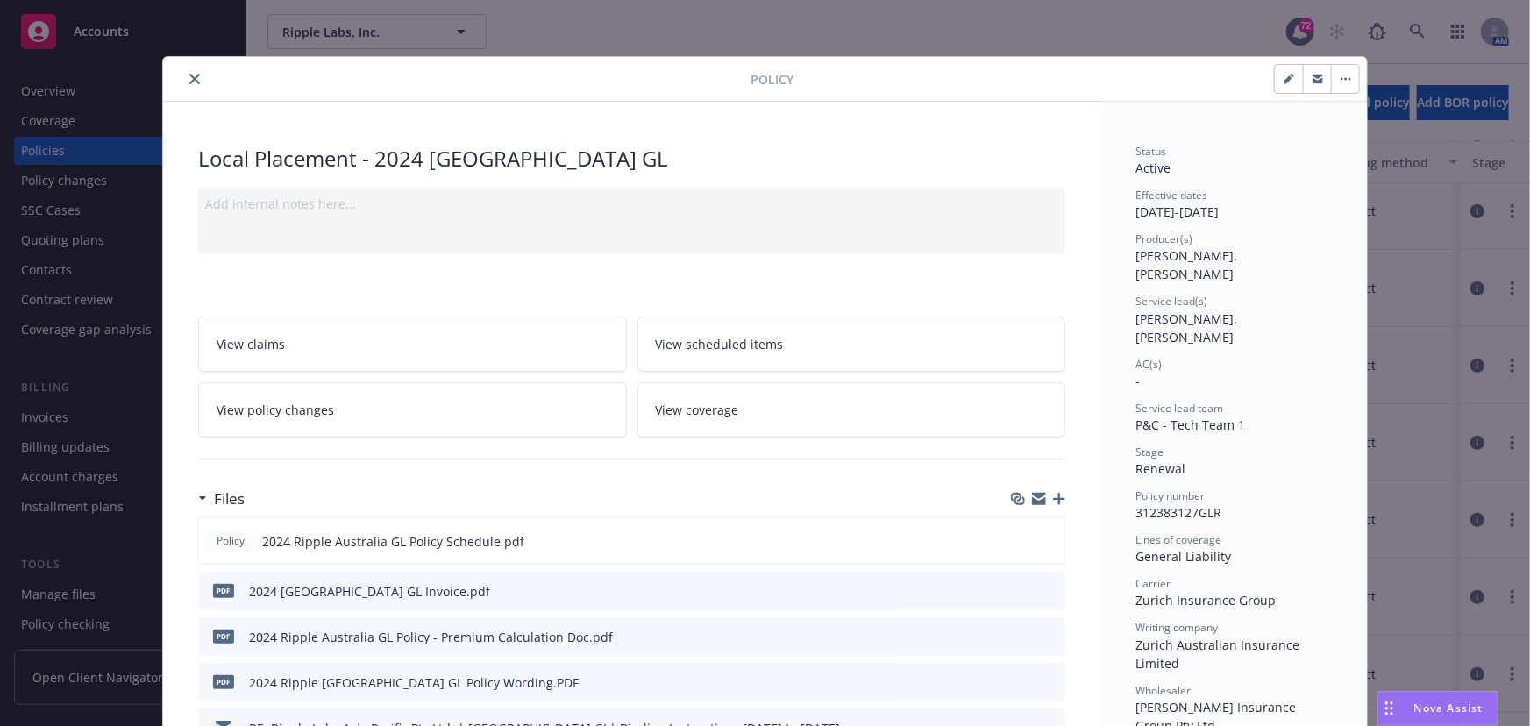
click at [1332, 73] on button "button" at bounding box center [1345, 79] width 28 height 28
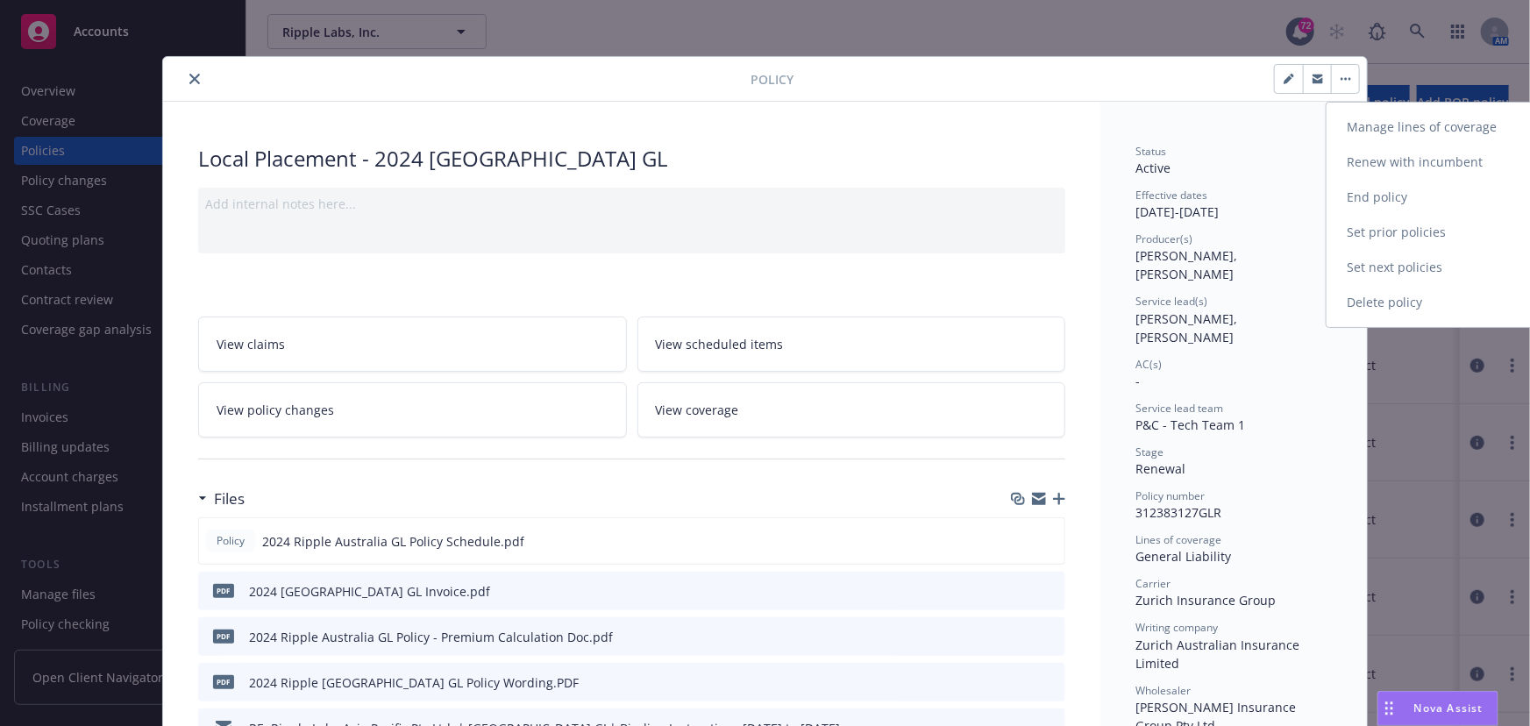
click at [1375, 158] on link "Renew with incumbent" at bounding box center [1429, 162] width 206 height 35
select select "12"
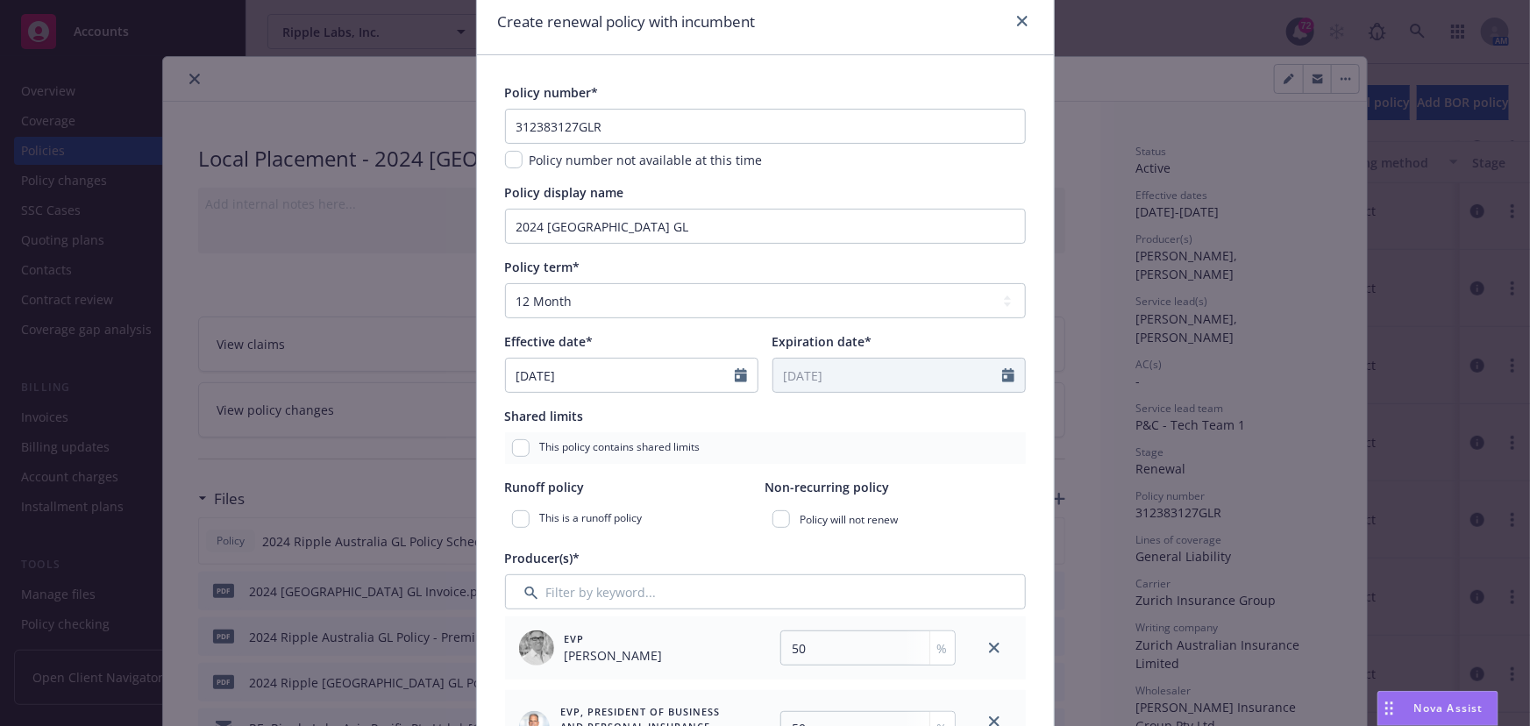
scroll to position [159, 0]
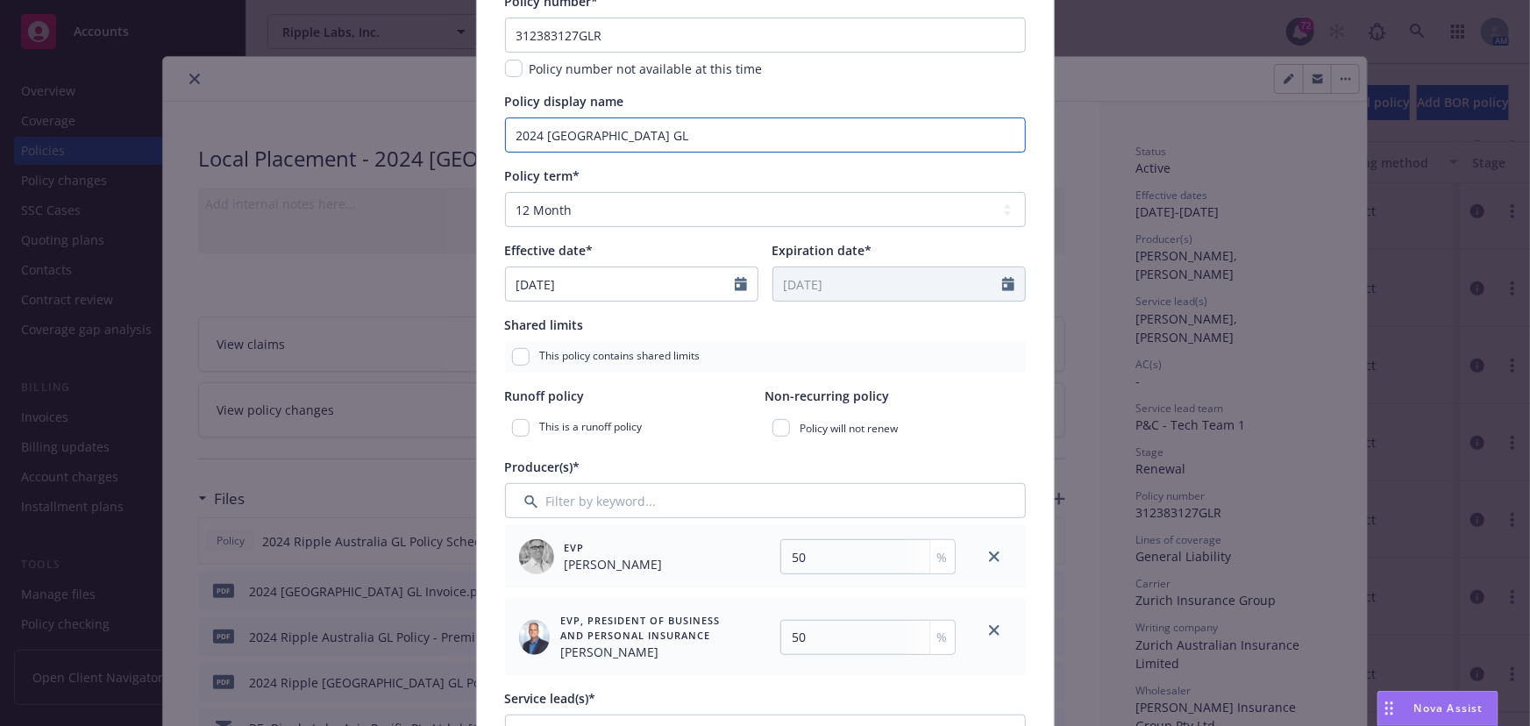
click at [529, 131] on input "2024 [GEOGRAPHIC_DATA] GL" at bounding box center [765, 134] width 521 height 35
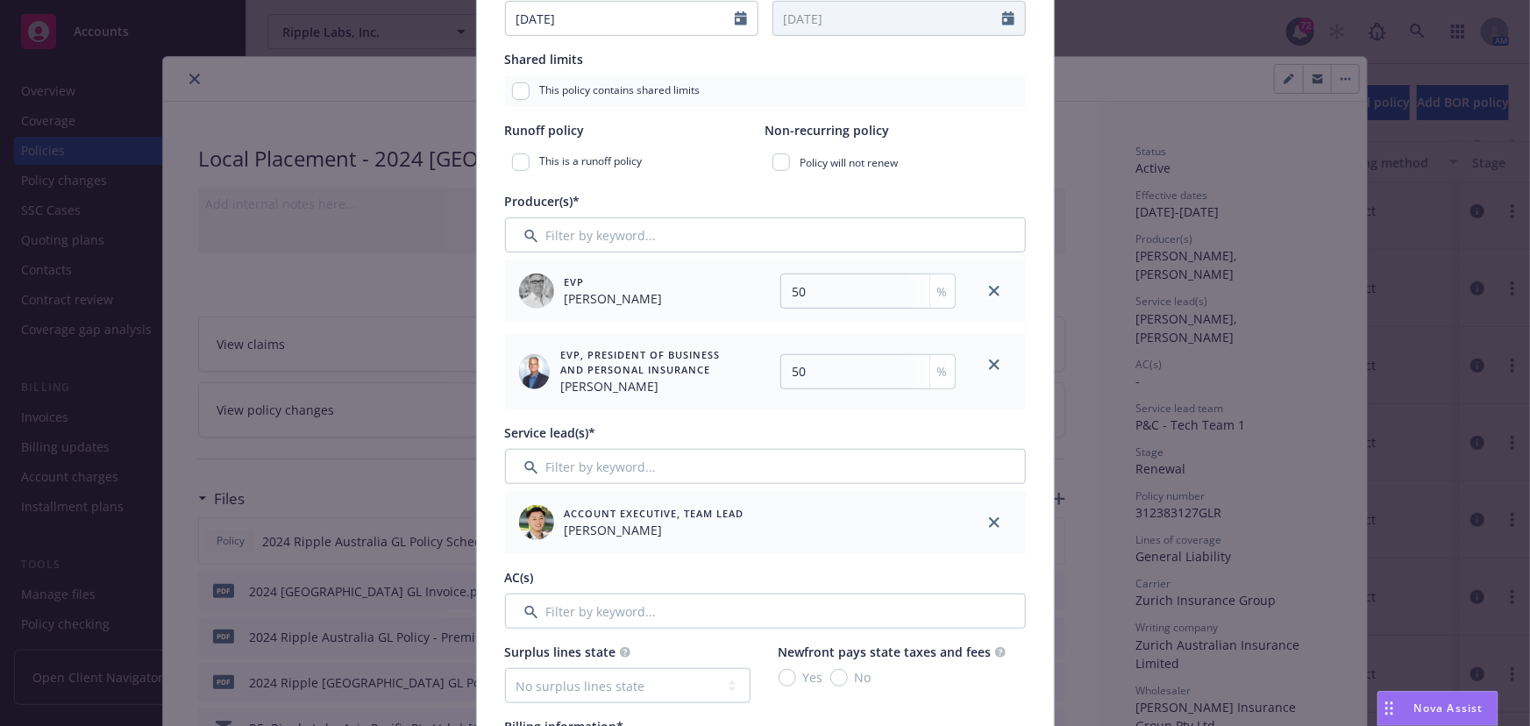
scroll to position [478, 0]
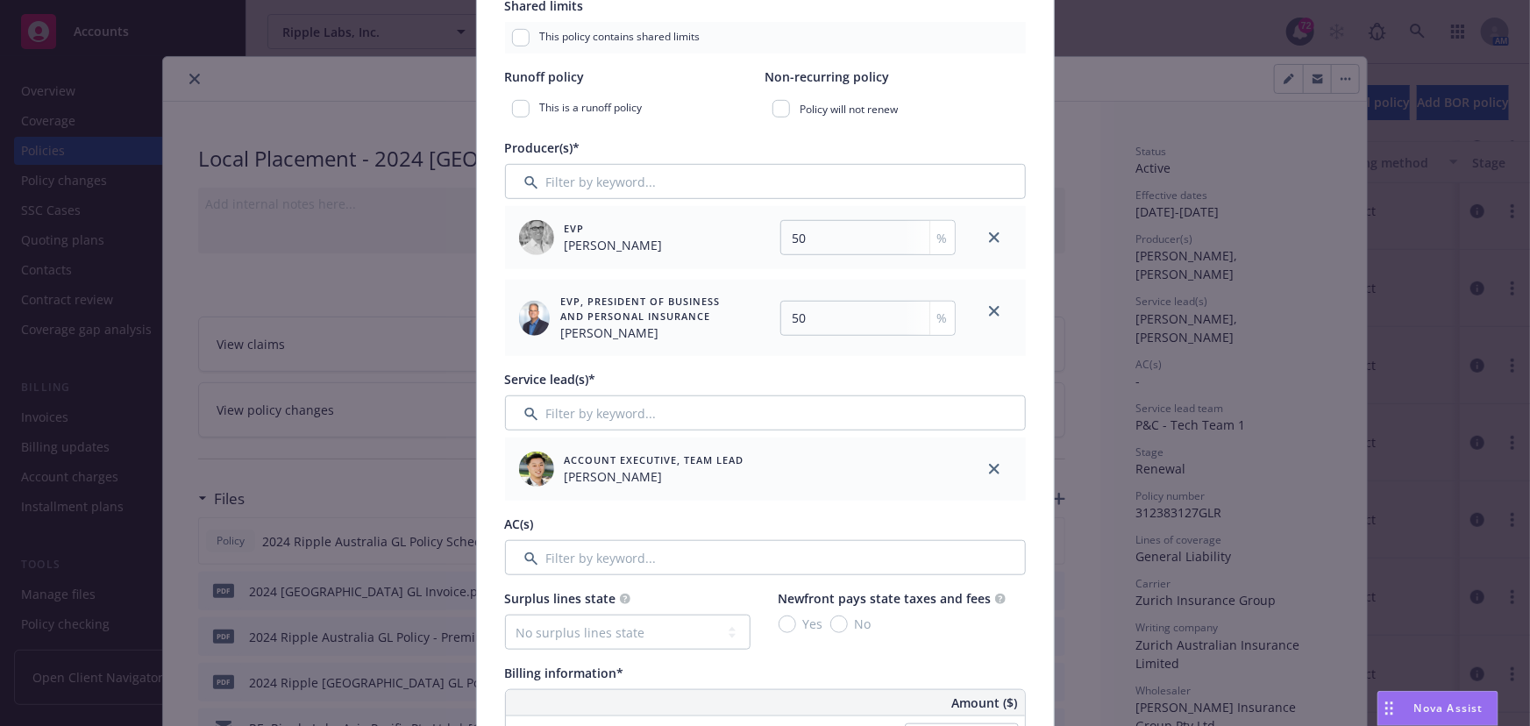
type input "2025 [GEOGRAPHIC_DATA] GL"
click at [559, 417] on input "Filter by keyword..." at bounding box center [765, 412] width 521 height 35
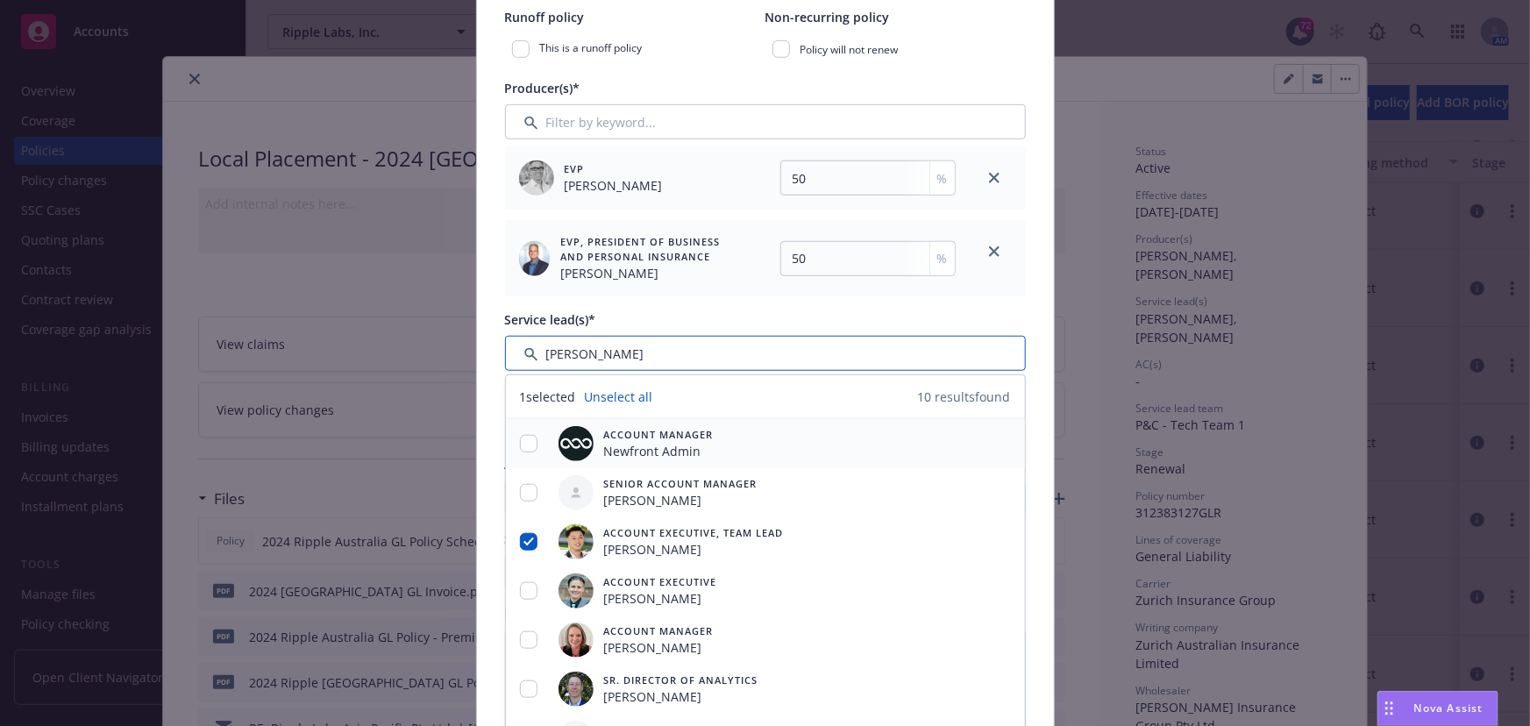
scroll to position [717, 0]
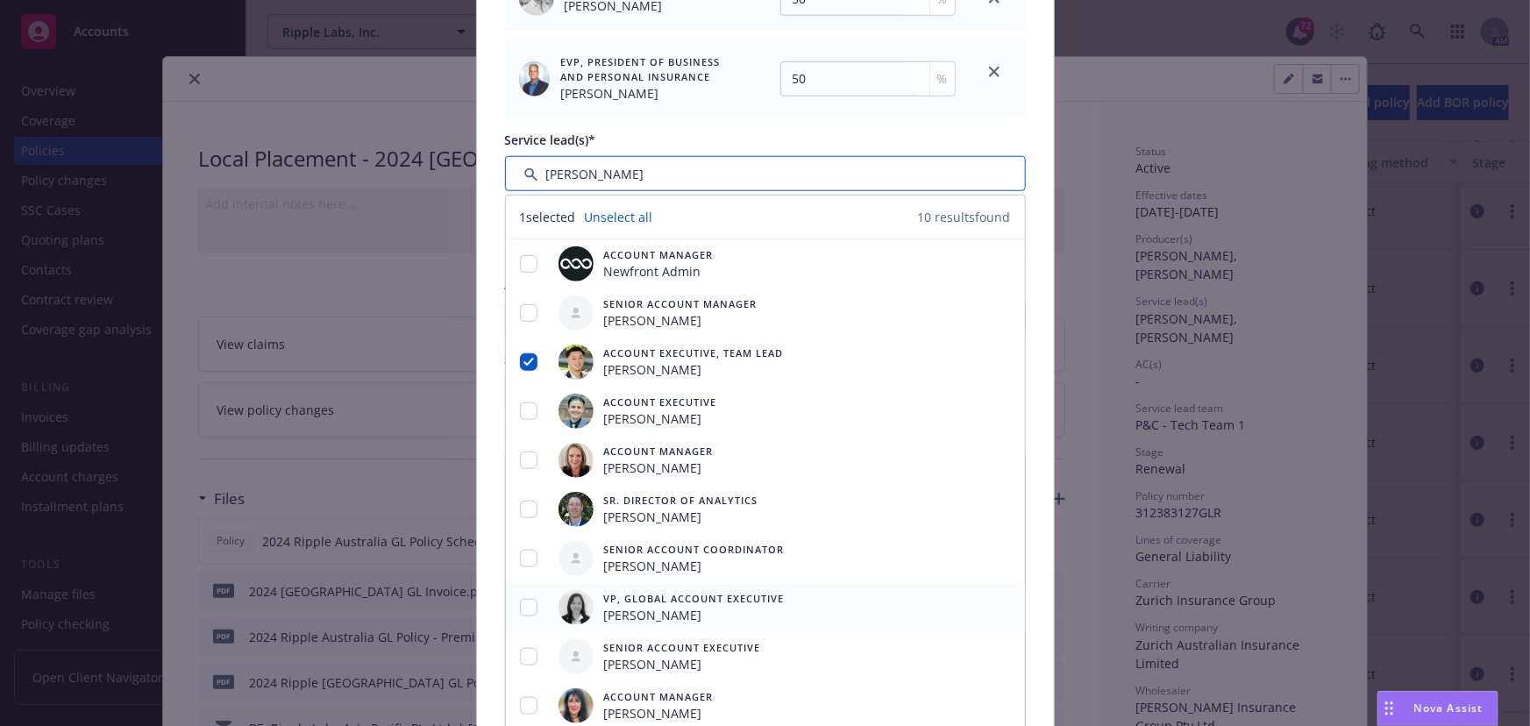
type input "[PERSON_NAME]"
click at [524, 611] on input "checkbox" at bounding box center [529, 608] width 18 height 18
checkbox input "true"
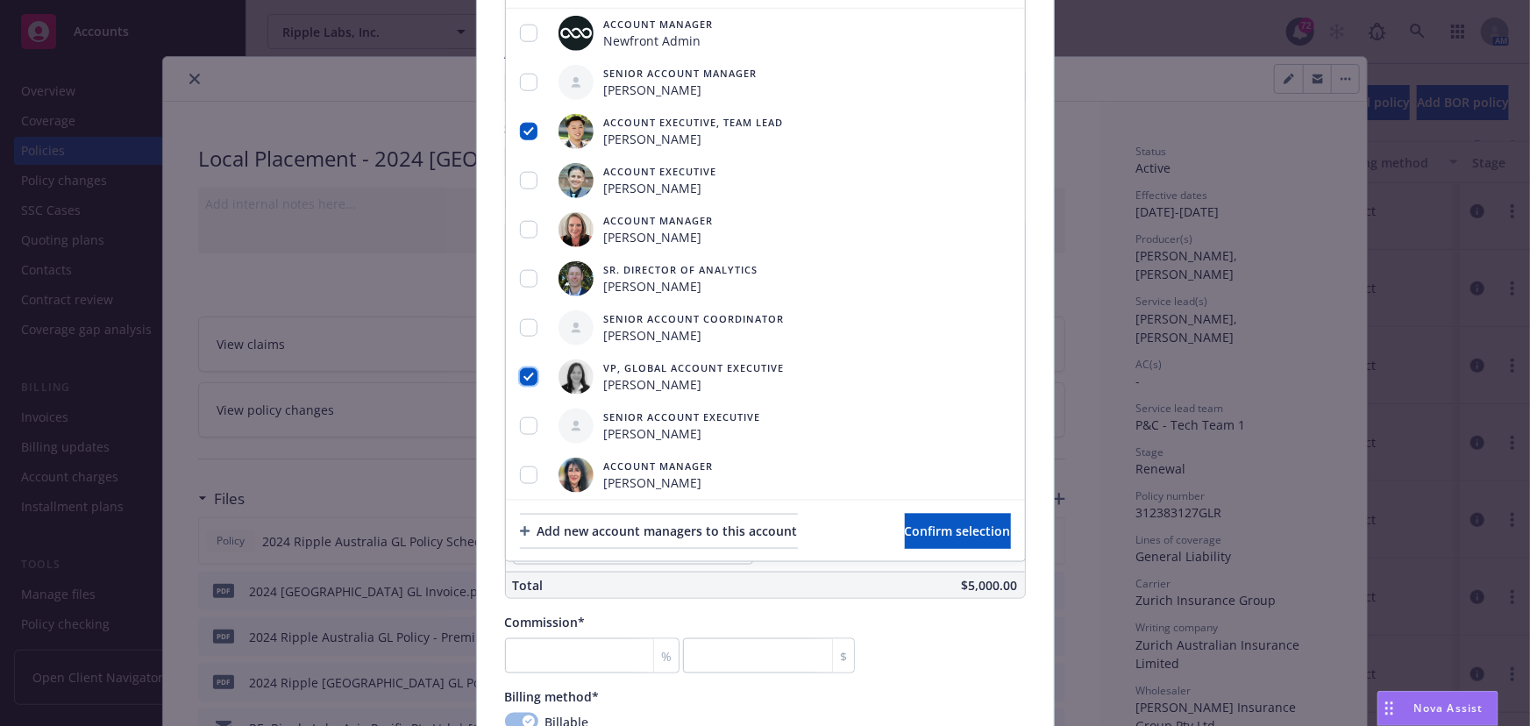
scroll to position [956, 0]
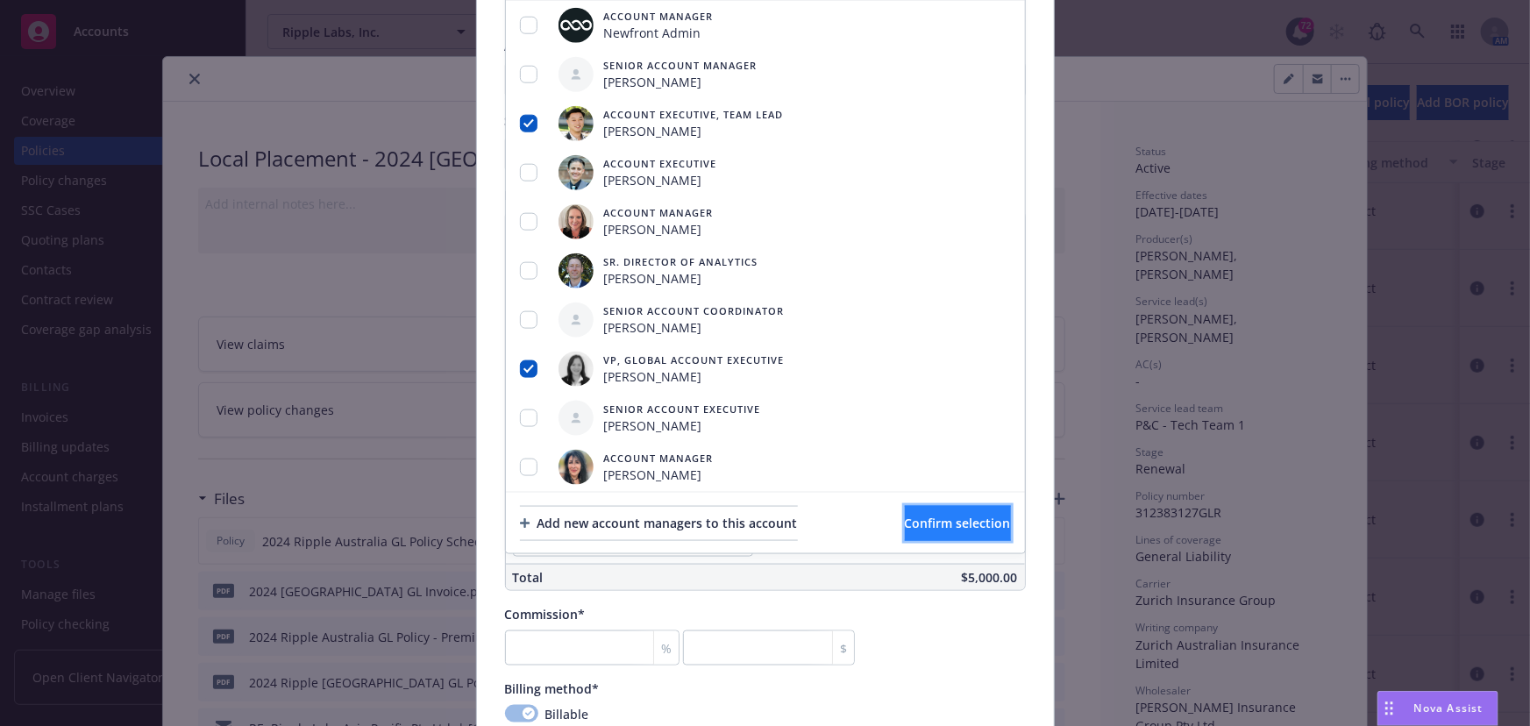
click at [905, 528] on span "Confirm selection" at bounding box center [958, 523] width 106 height 17
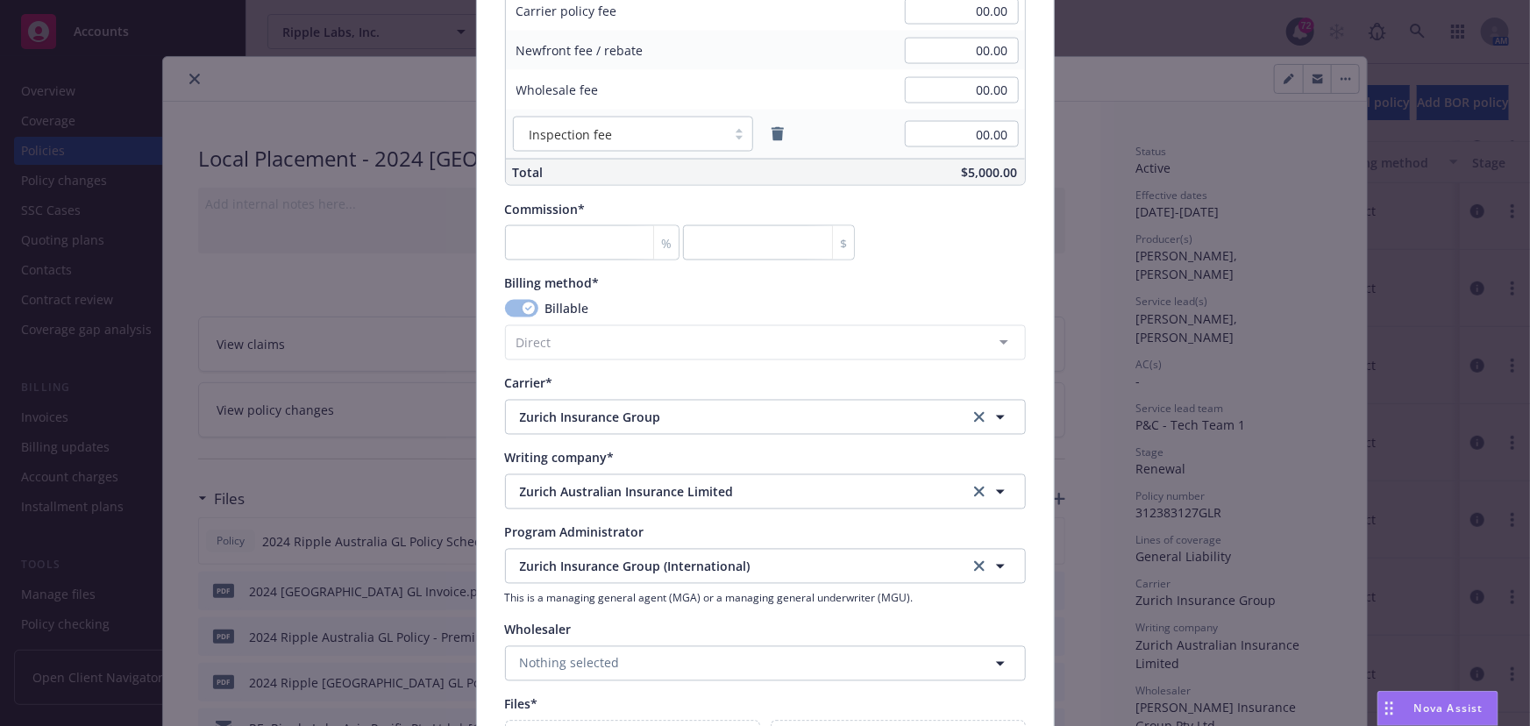
scroll to position [1753, 0]
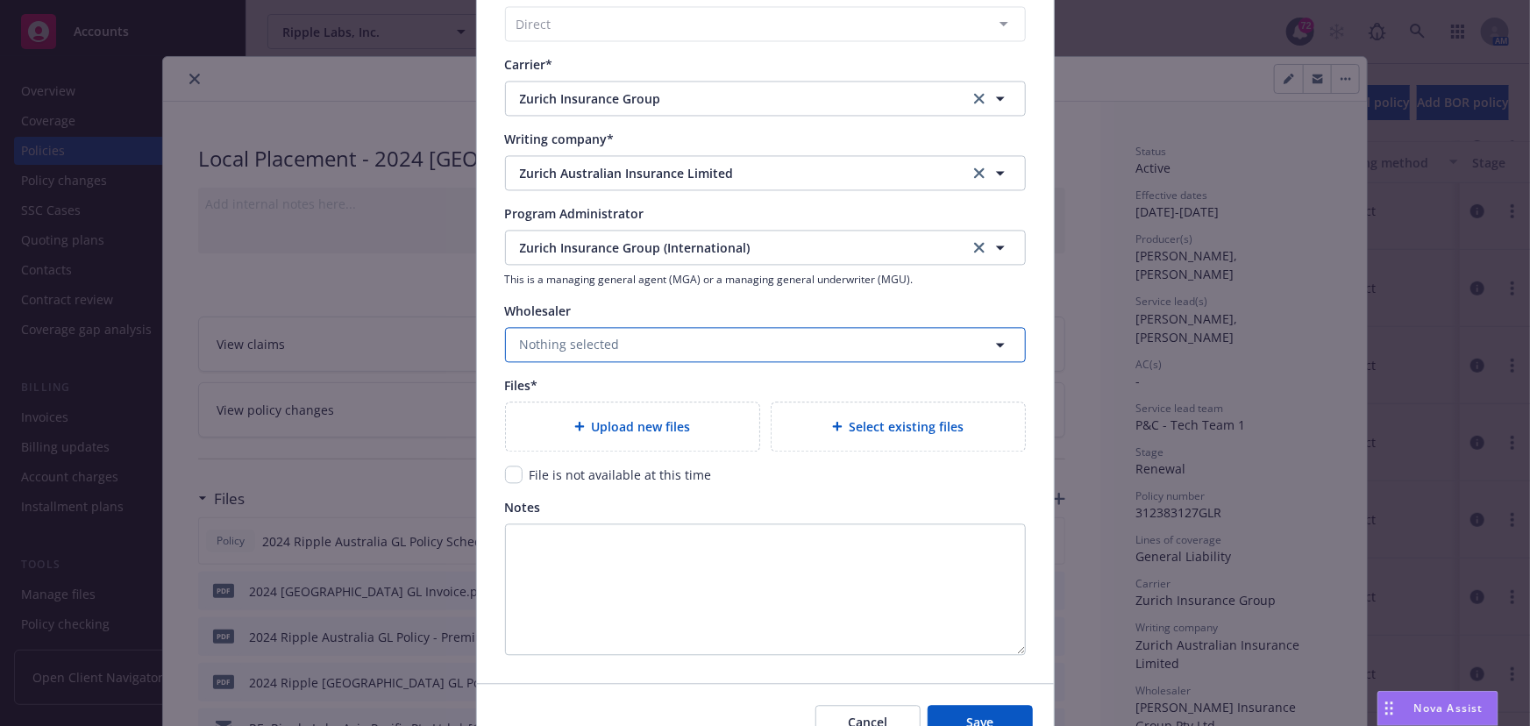
click at [738, 347] on button "Nothing selected" at bounding box center [765, 344] width 521 height 35
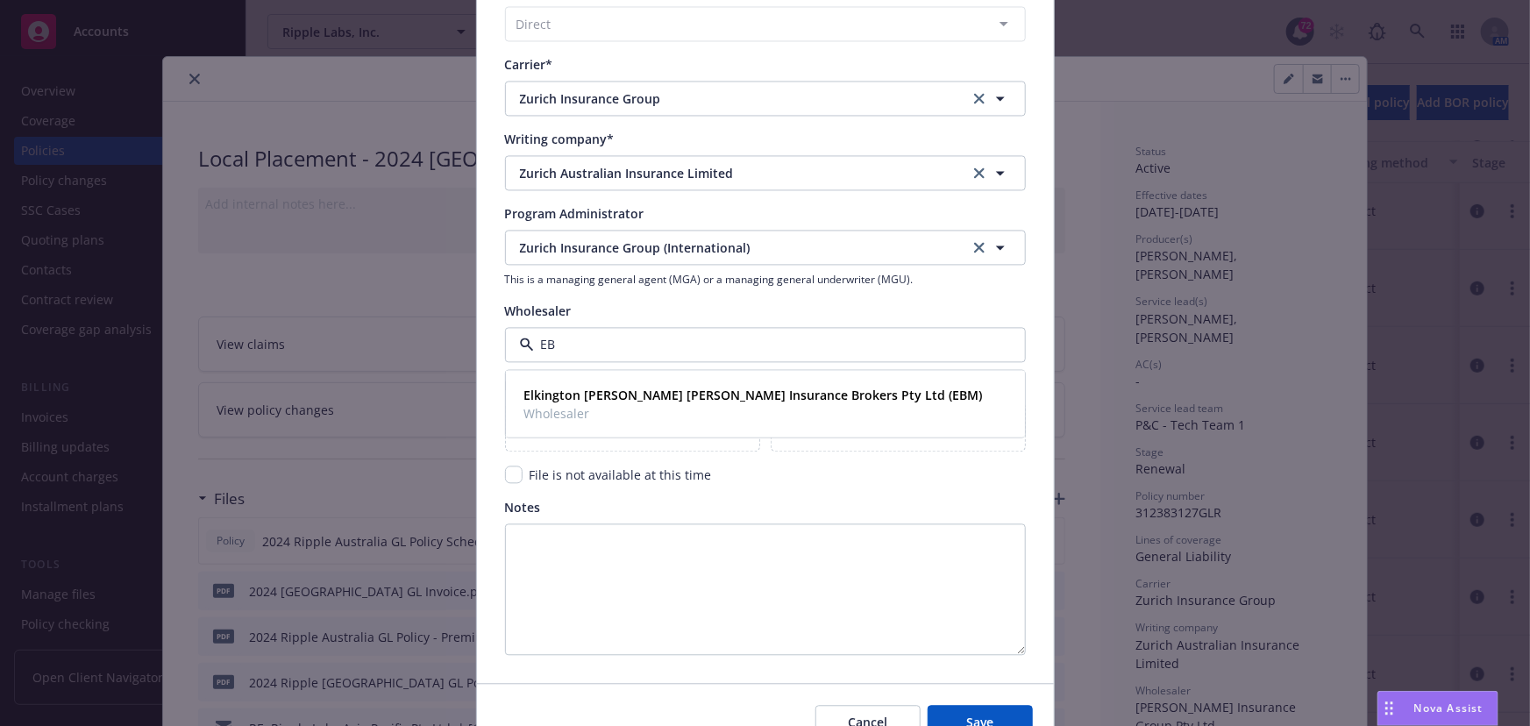
type input "EBM"
click at [720, 396] on strong "Elkington [PERSON_NAME] [PERSON_NAME] Insurance Brokers Pty Ltd (EBM)" at bounding box center [753, 394] width 458 height 17
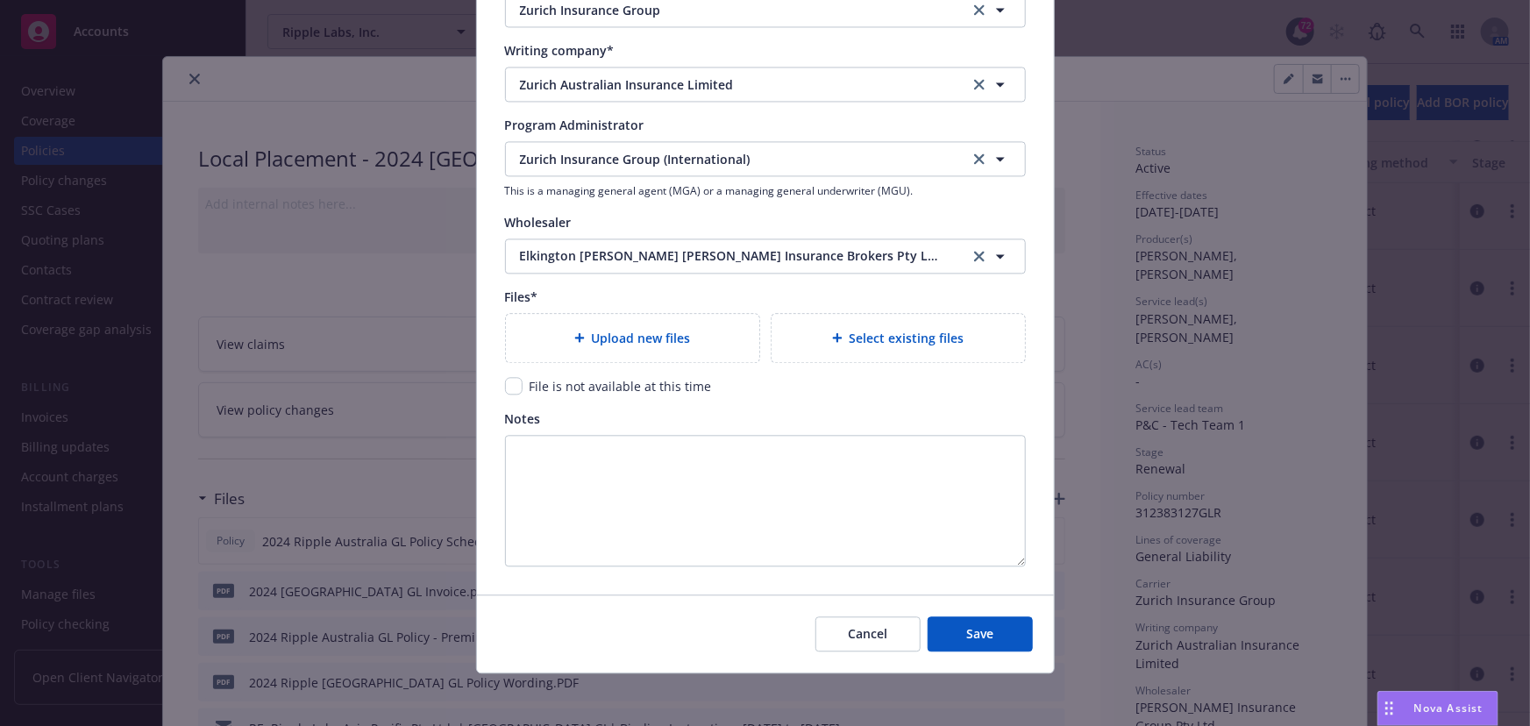
scroll to position [1844, 0]
click at [966, 630] on span "Save" at bounding box center [979, 631] width 27 height 17
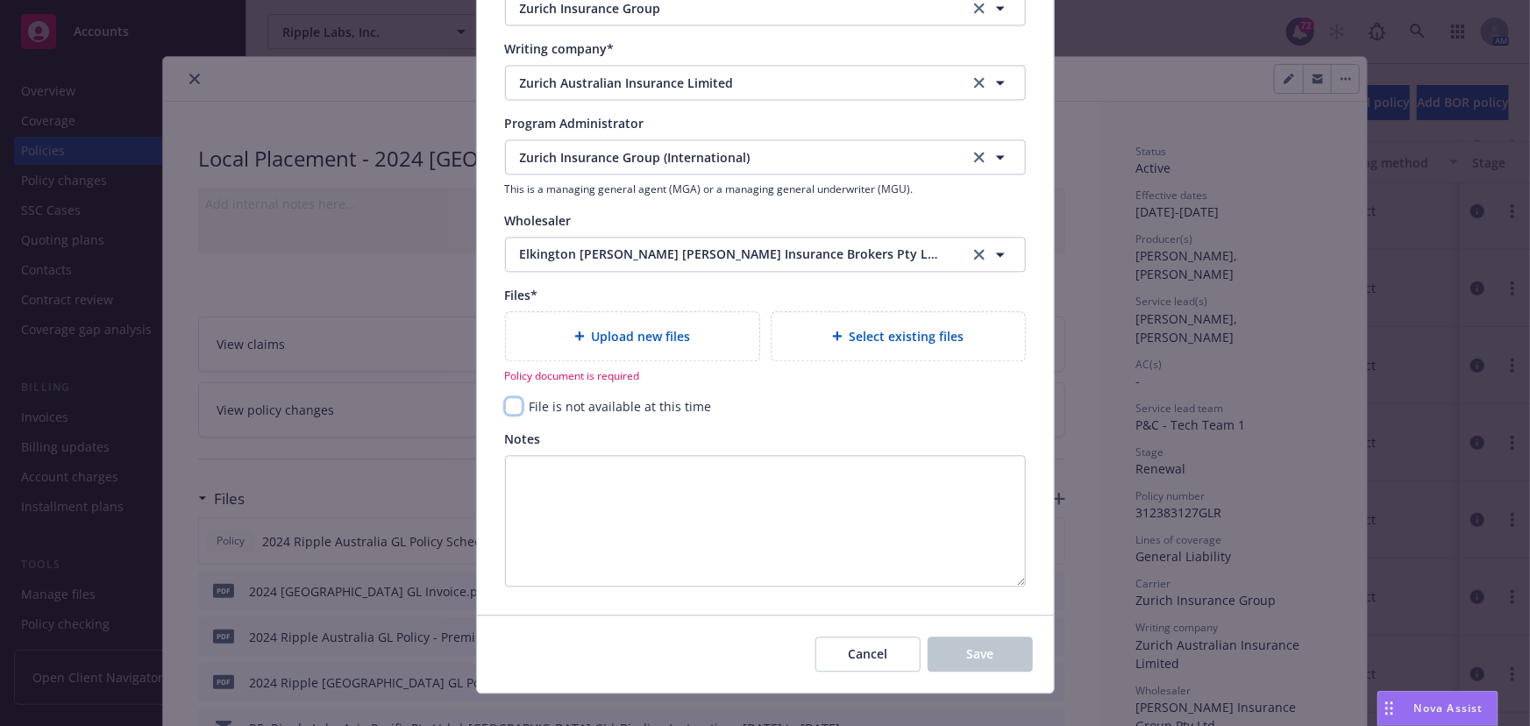
click at [512, 408] on input "checkbox" at bounding box center [514, 406] width 18 height 18
checkbox input "true"
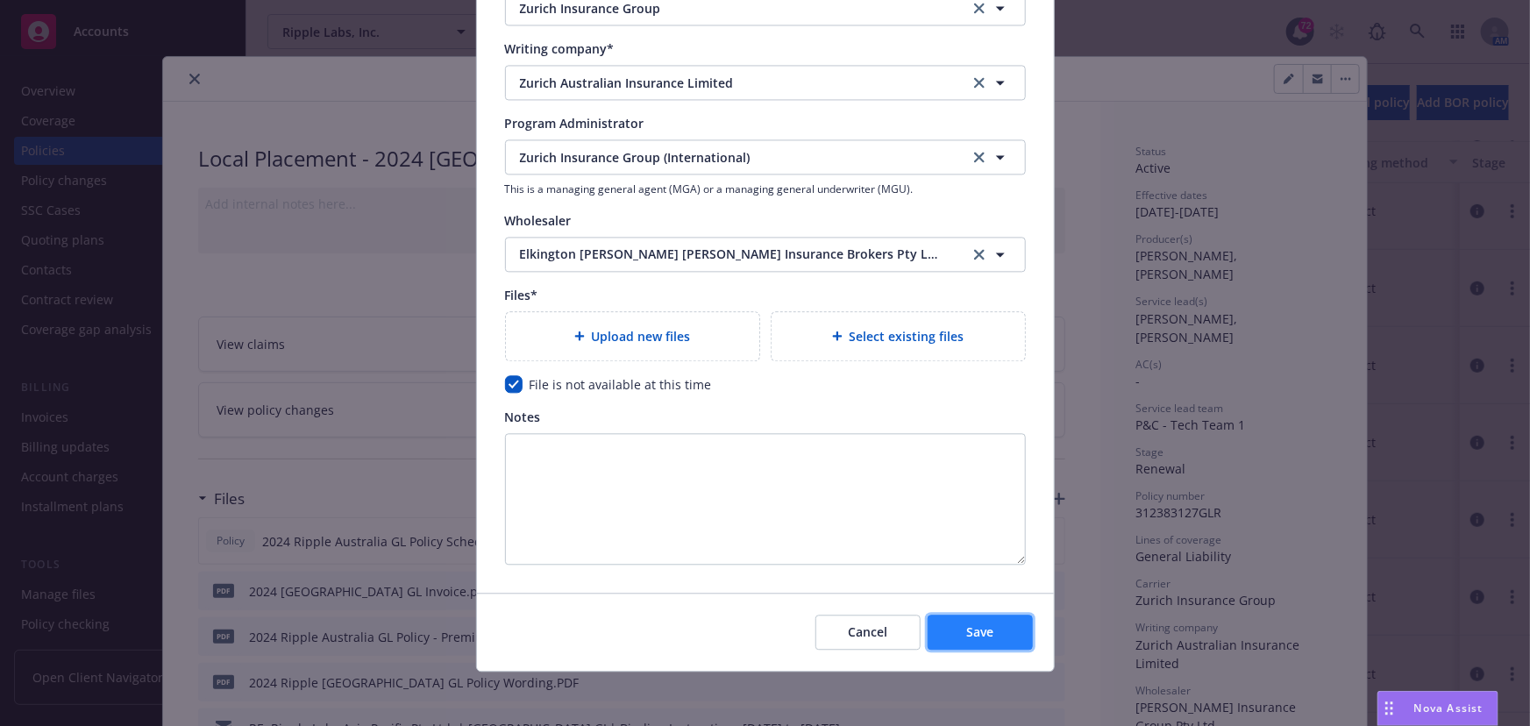
click at [955, 640] on button "Save" at bounding box center [979, 632] width 105 height 35
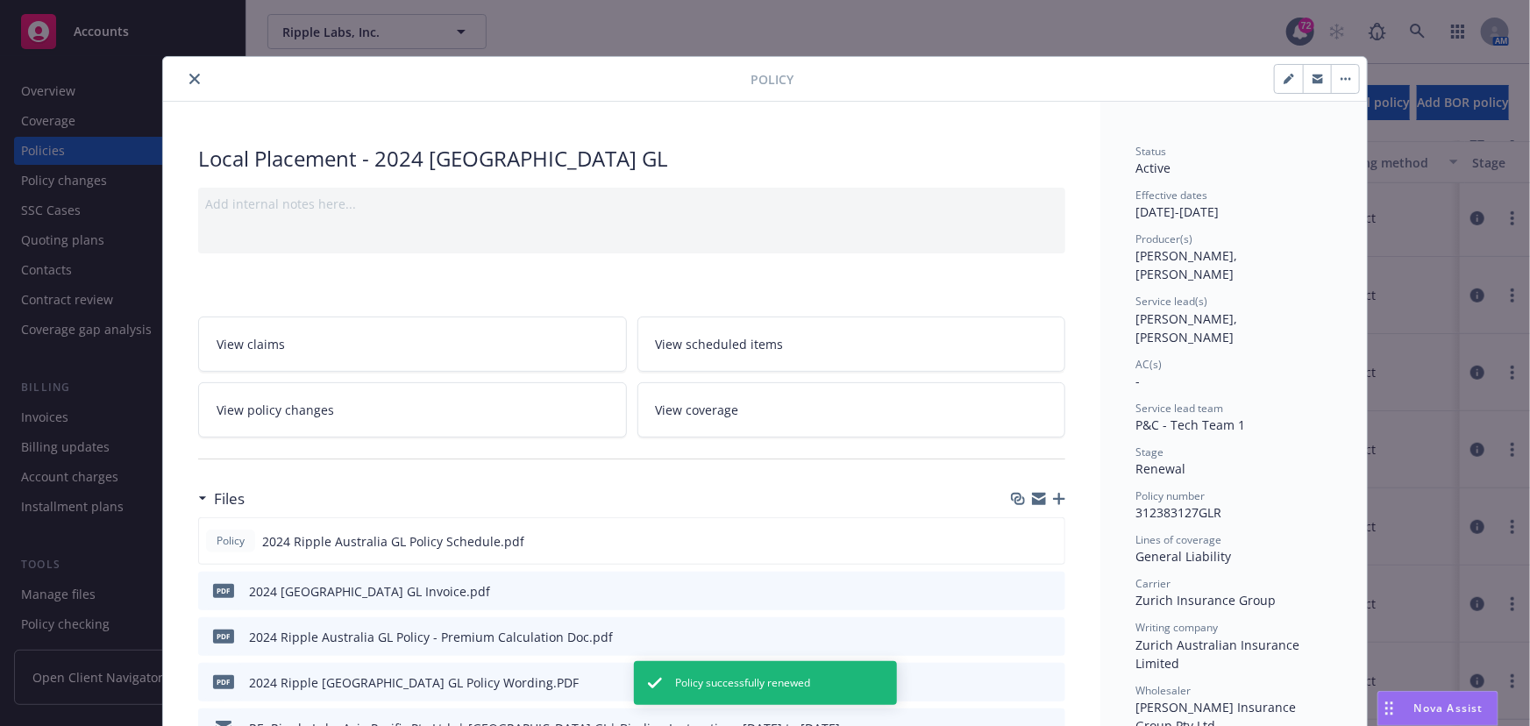
scroll to position [501, 0]
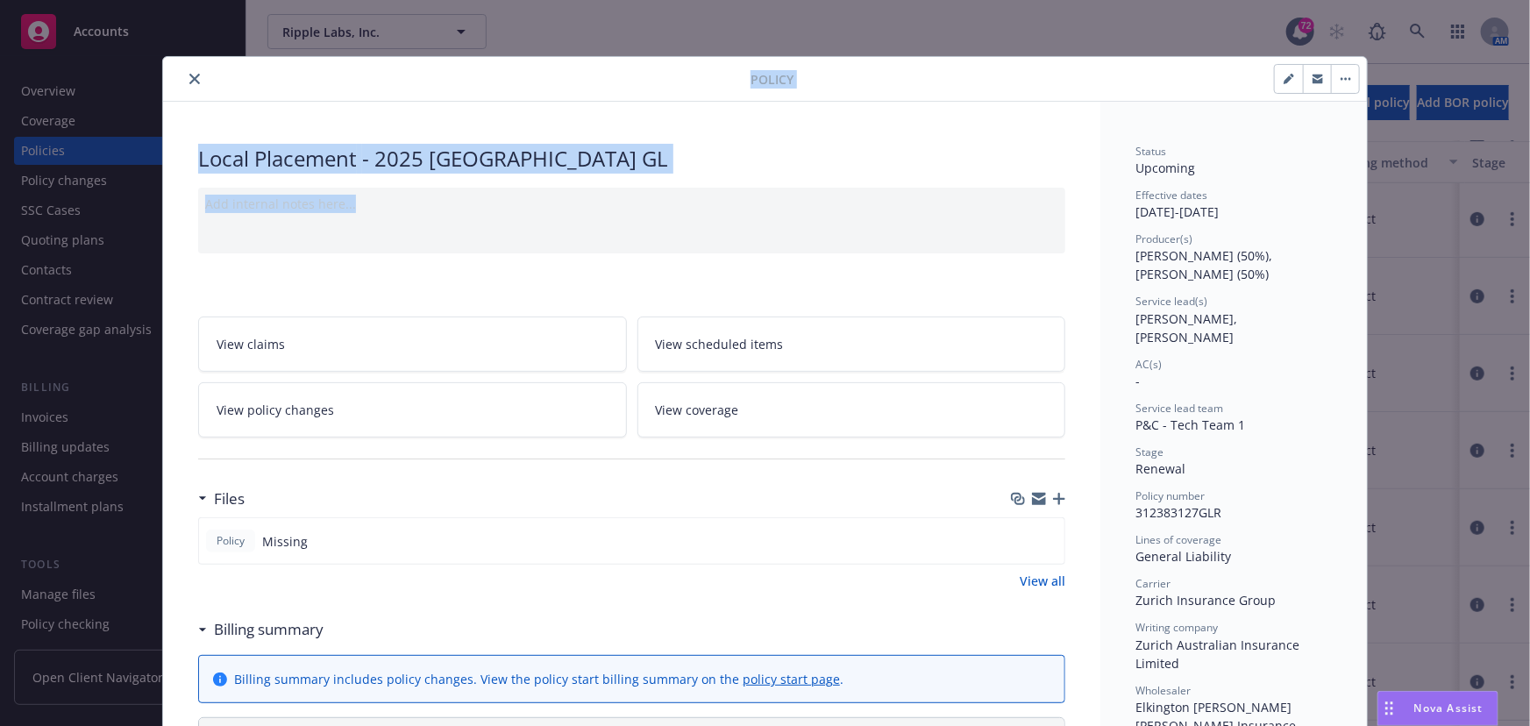
drag, startPoint x: 177, startPoint y: 79, endPoint x: 441, endPoint y: 203, distance: 291.4
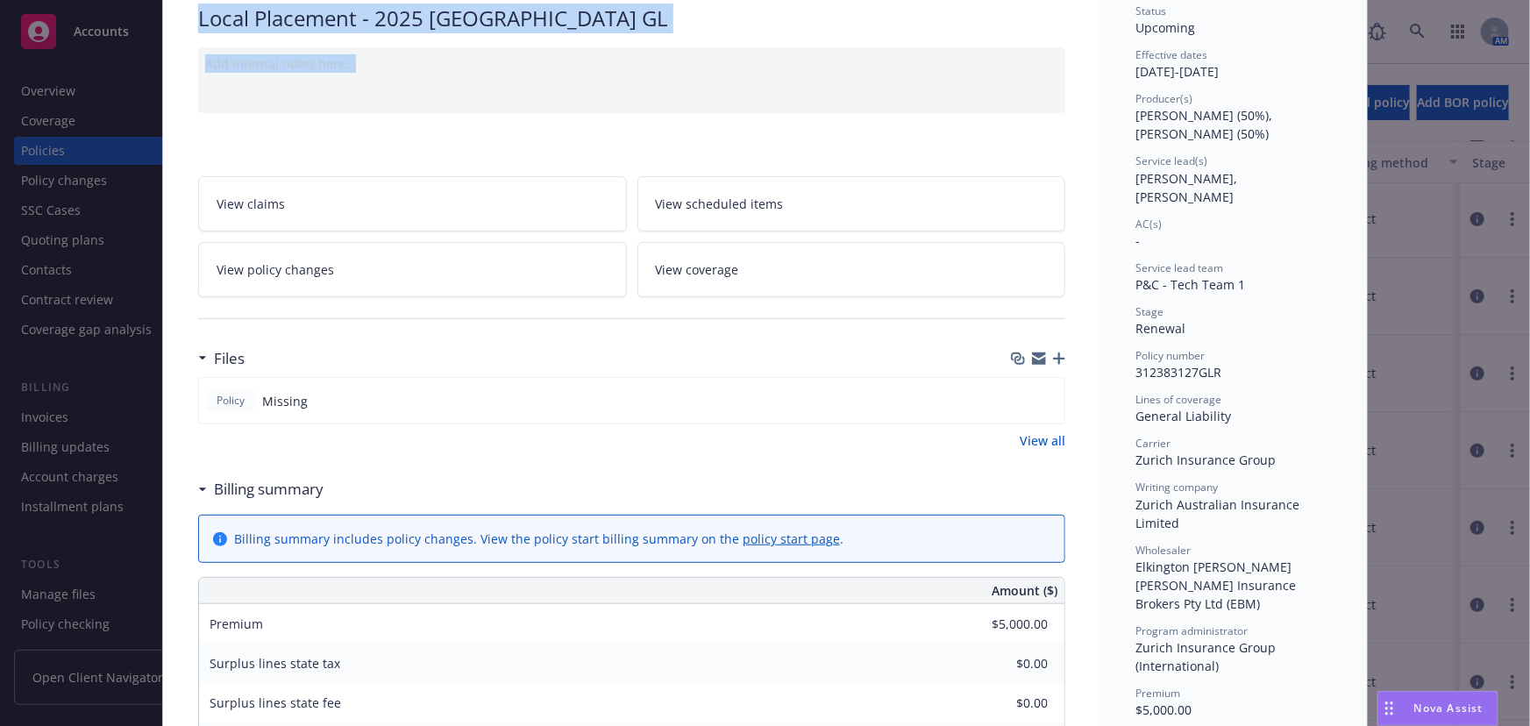
scroll to position [0, 0]
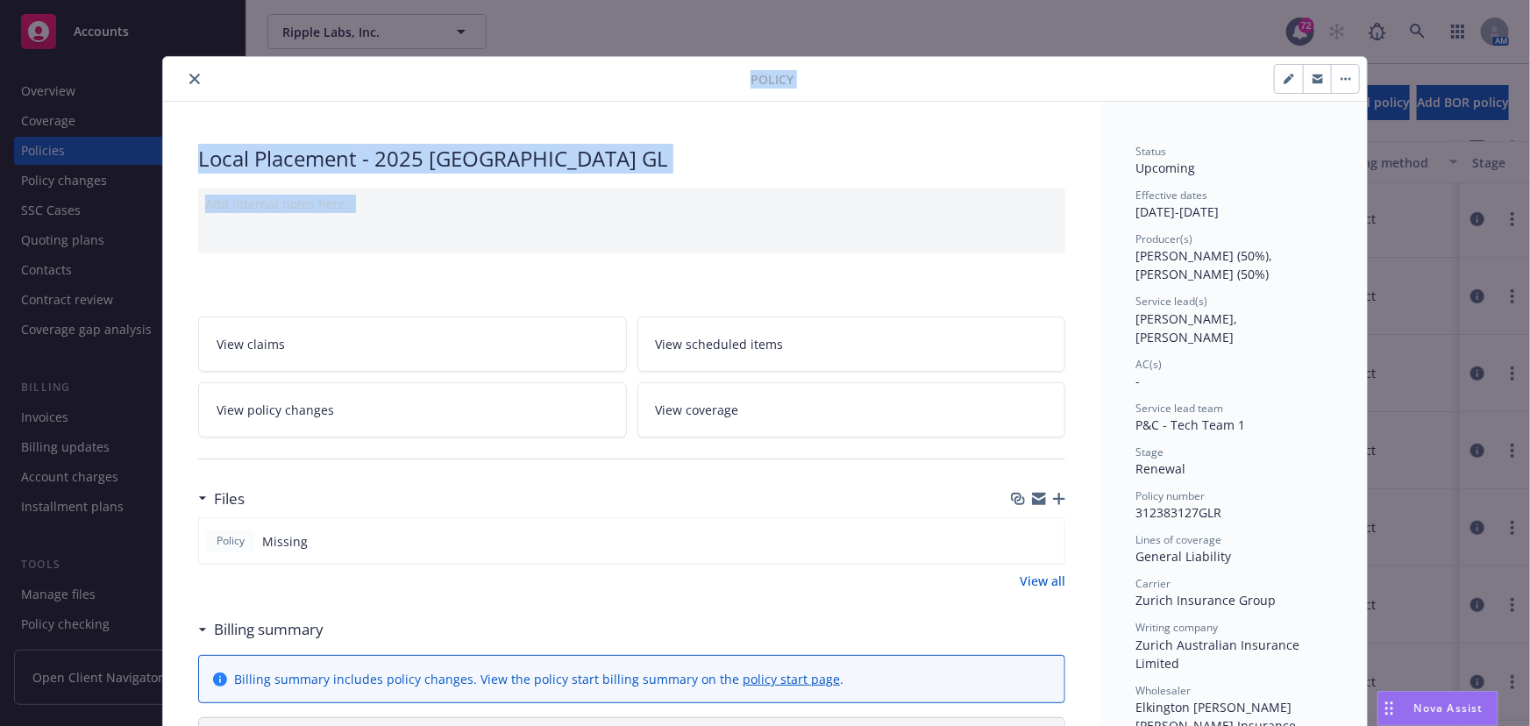
click at [189, 83] on button "close" at bounding box center [194, 78] width 21 height 21
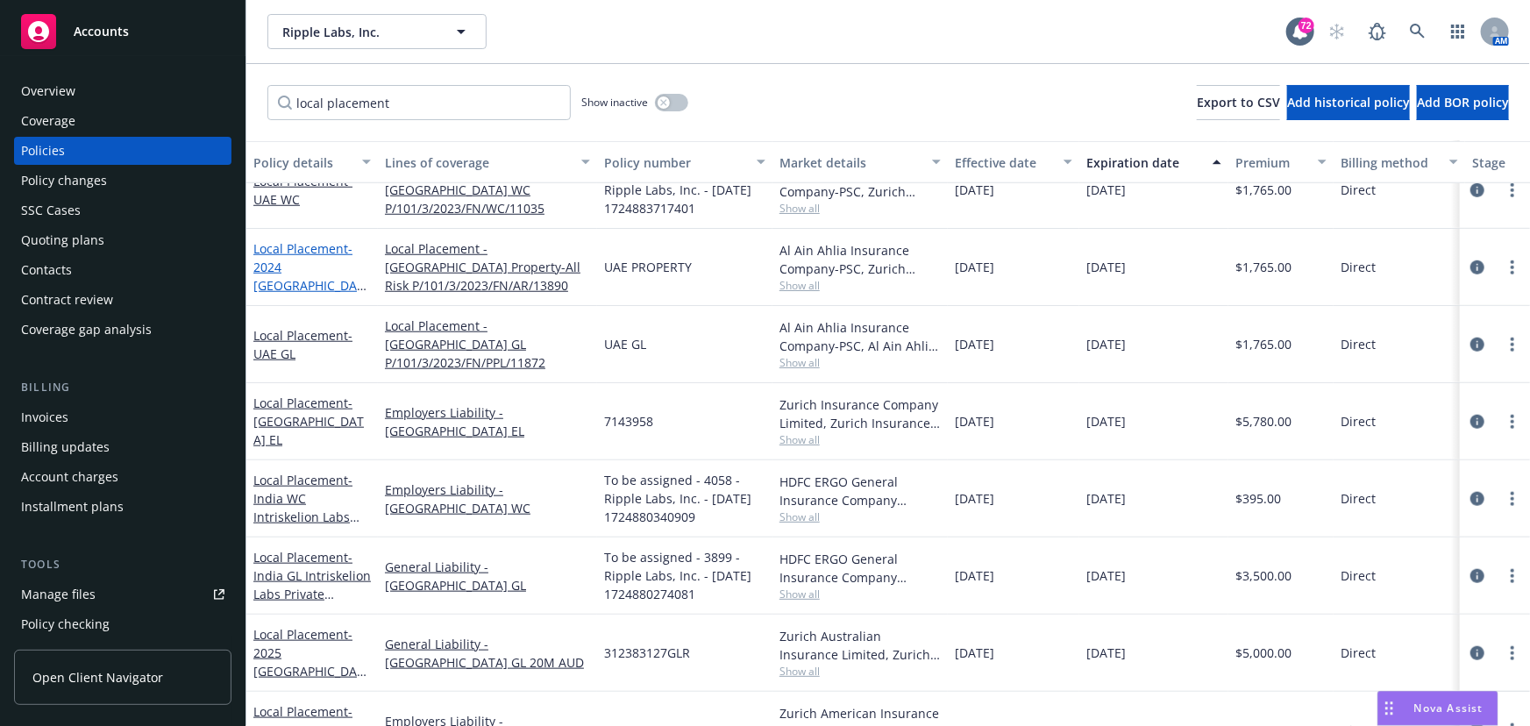
scroll to position [660, 0]
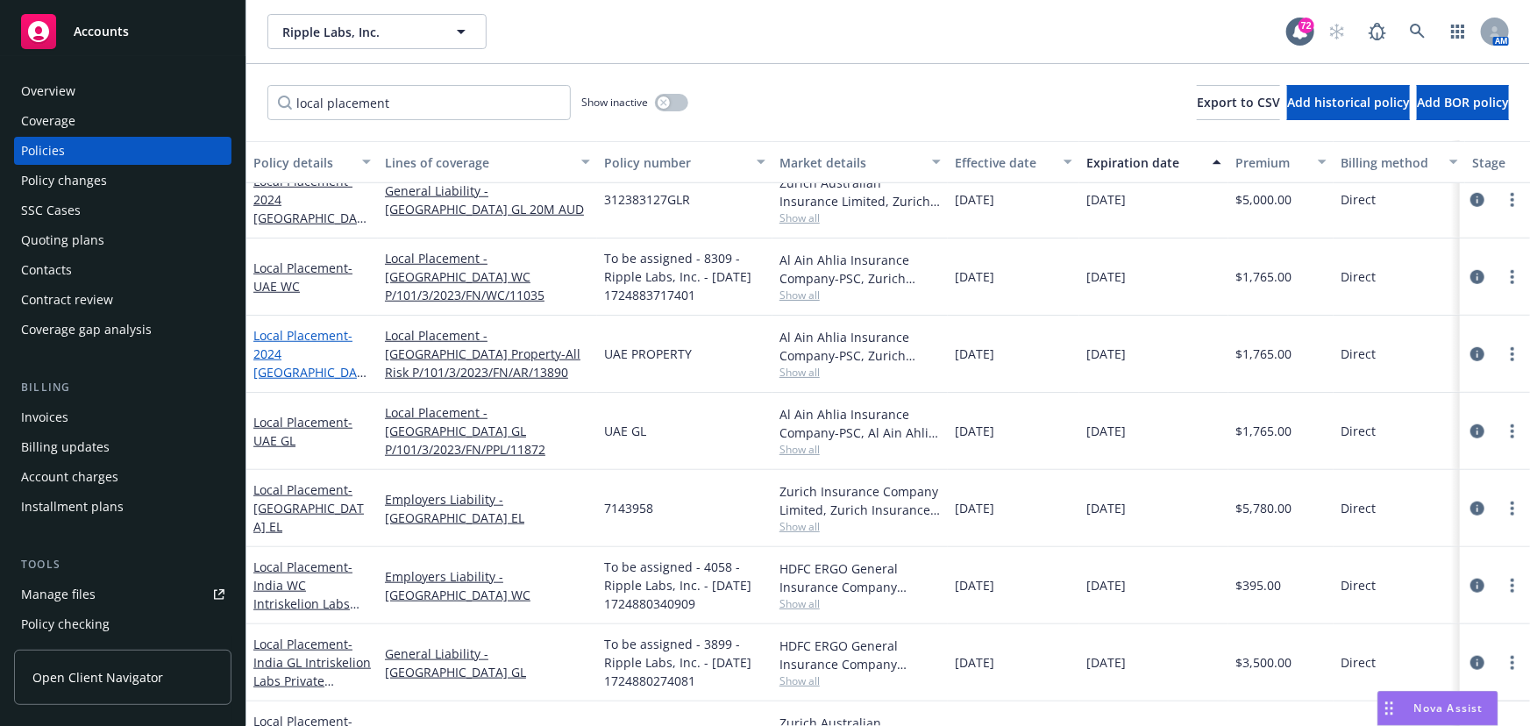
click at [294, 269] on link "Local Placement - [GEOGRAPHIC_DATA] WC" at bounding box center [302, 276] width 99 height 35
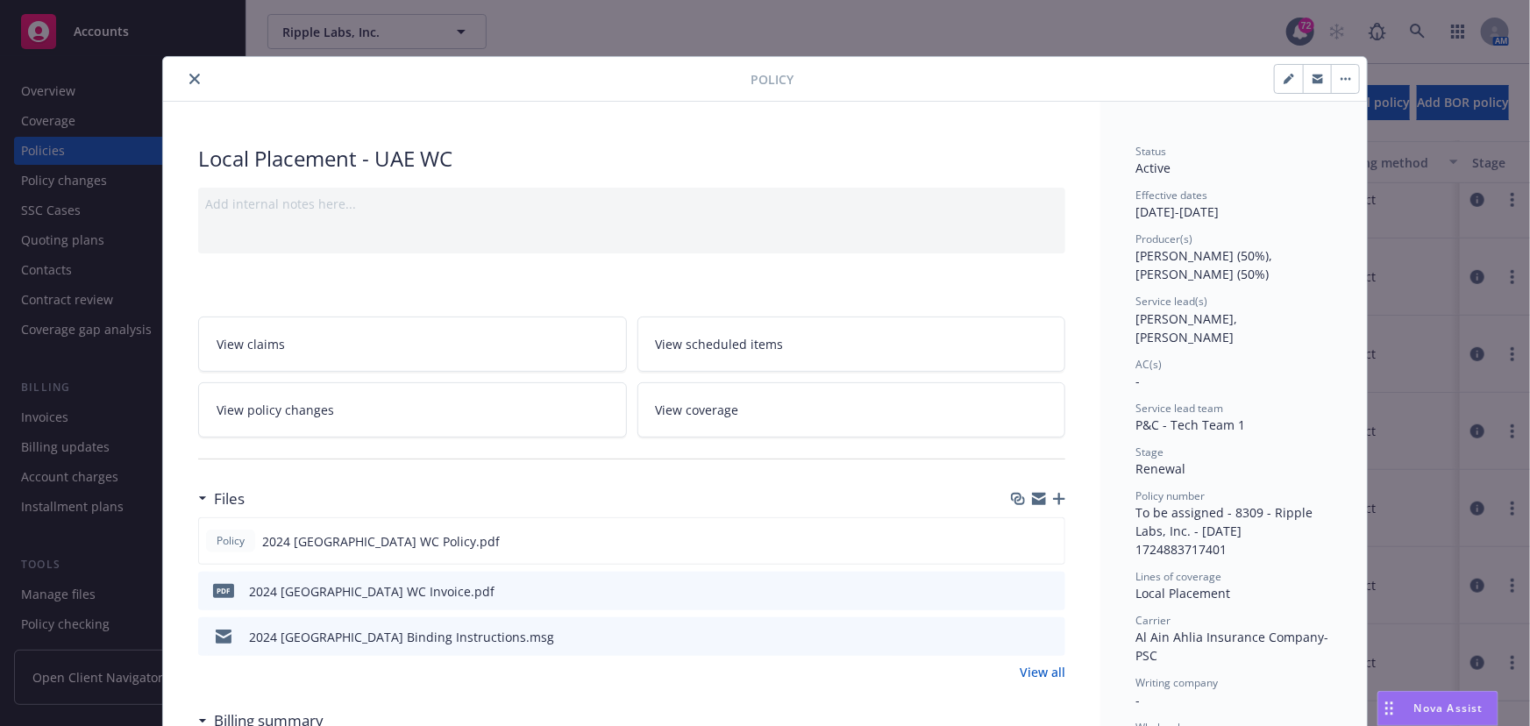
click at [1337, 75] on button "button" at bounding box center [1345, 79] width 28 height 28
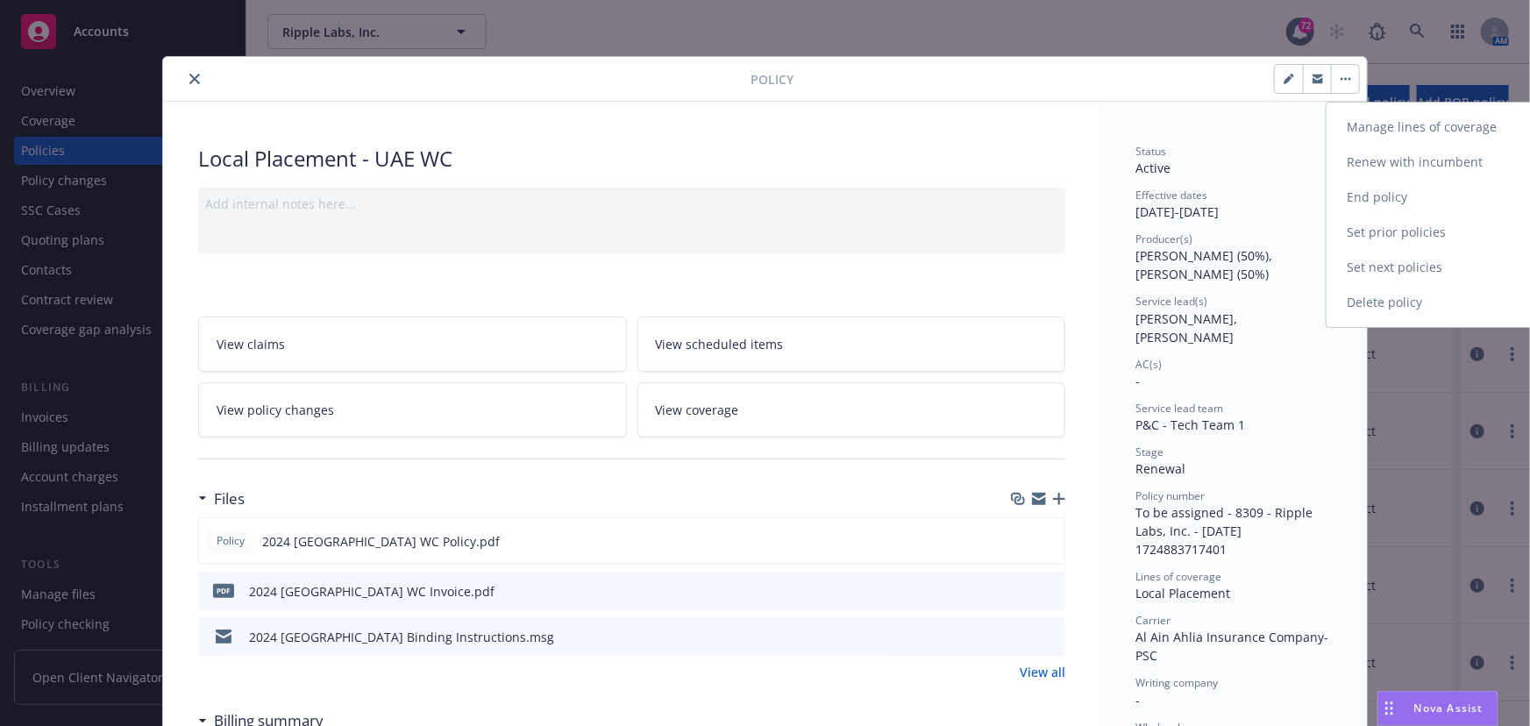
click at [1379, 155] on link "Renew with incumbent" at bounding box center [1429, 162] width 206 height 35
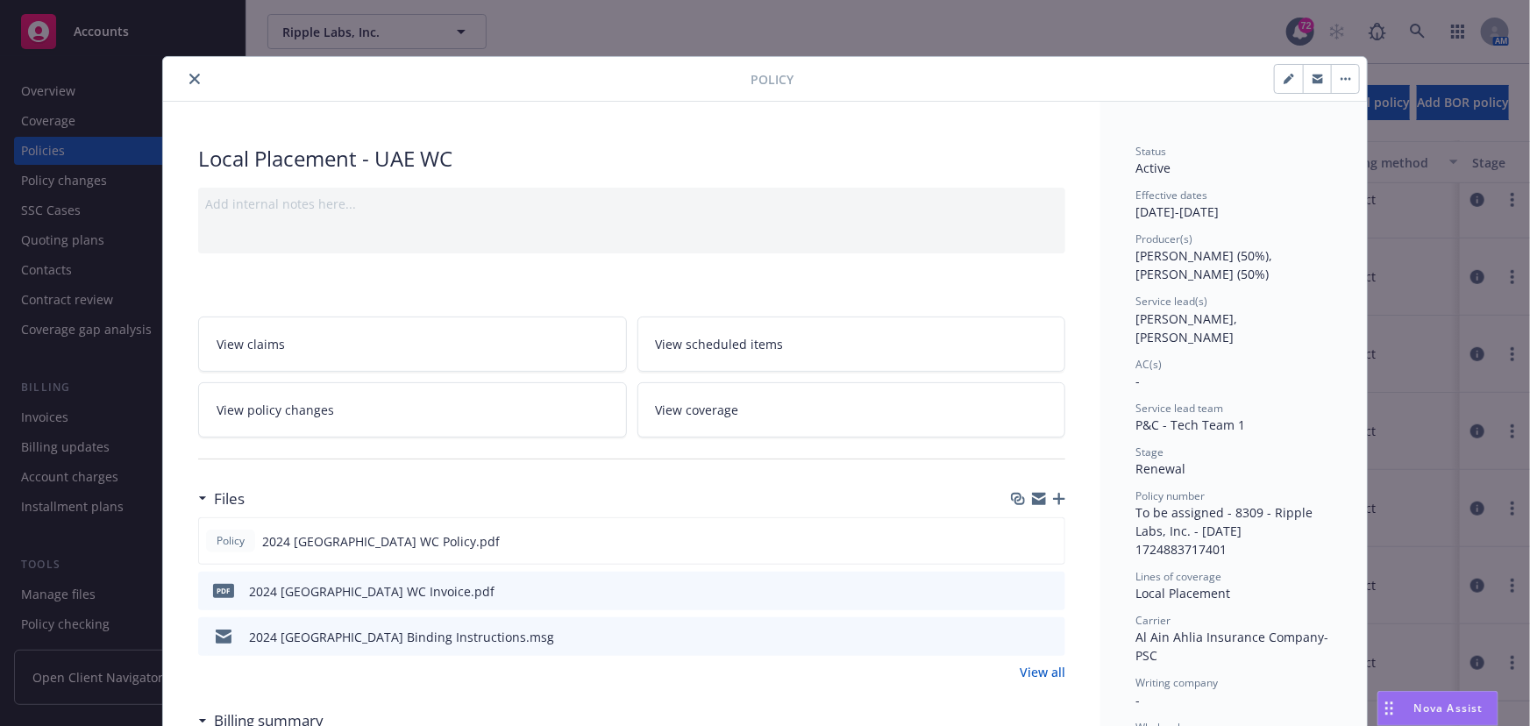
select select "12"
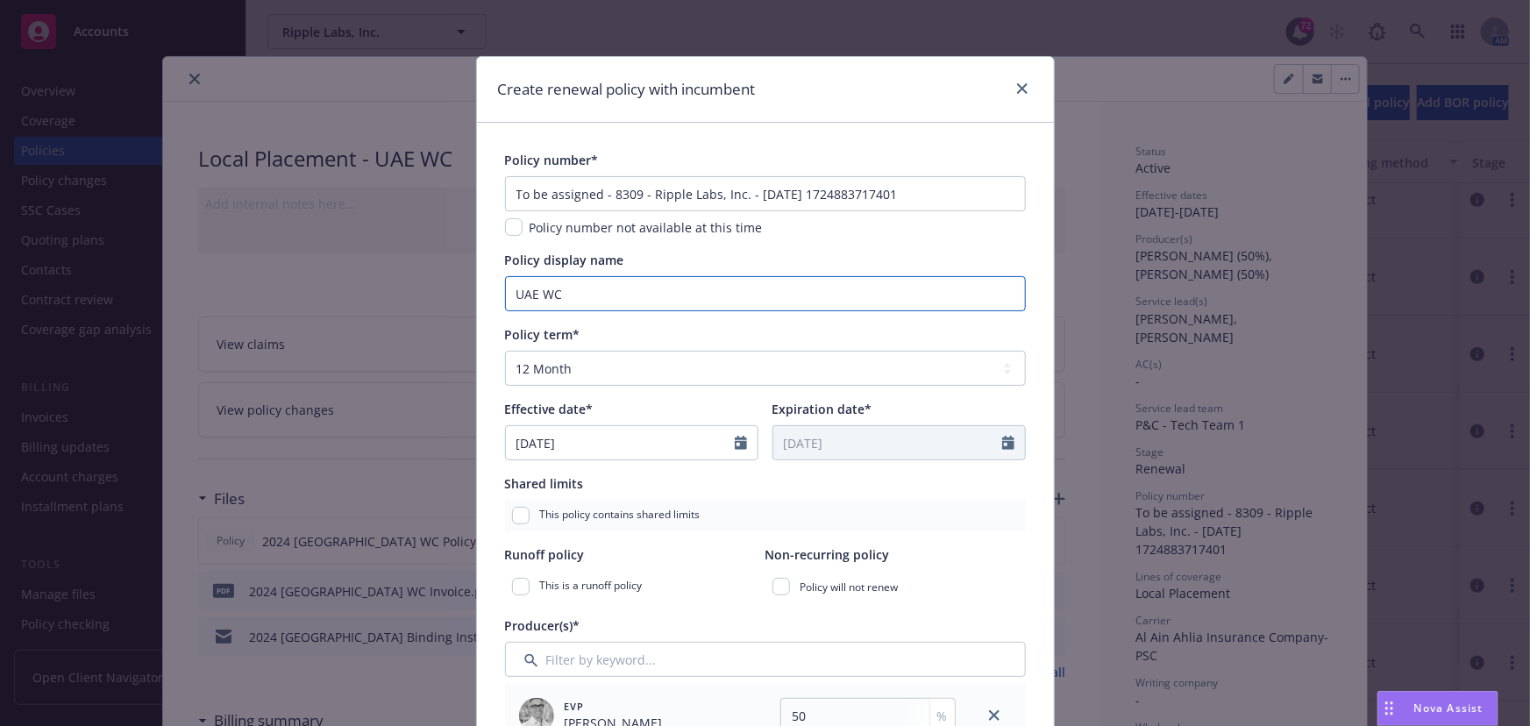
click at [505, 287] on input "UAE WC" at bounding box center [765, 293] width 521 height 35
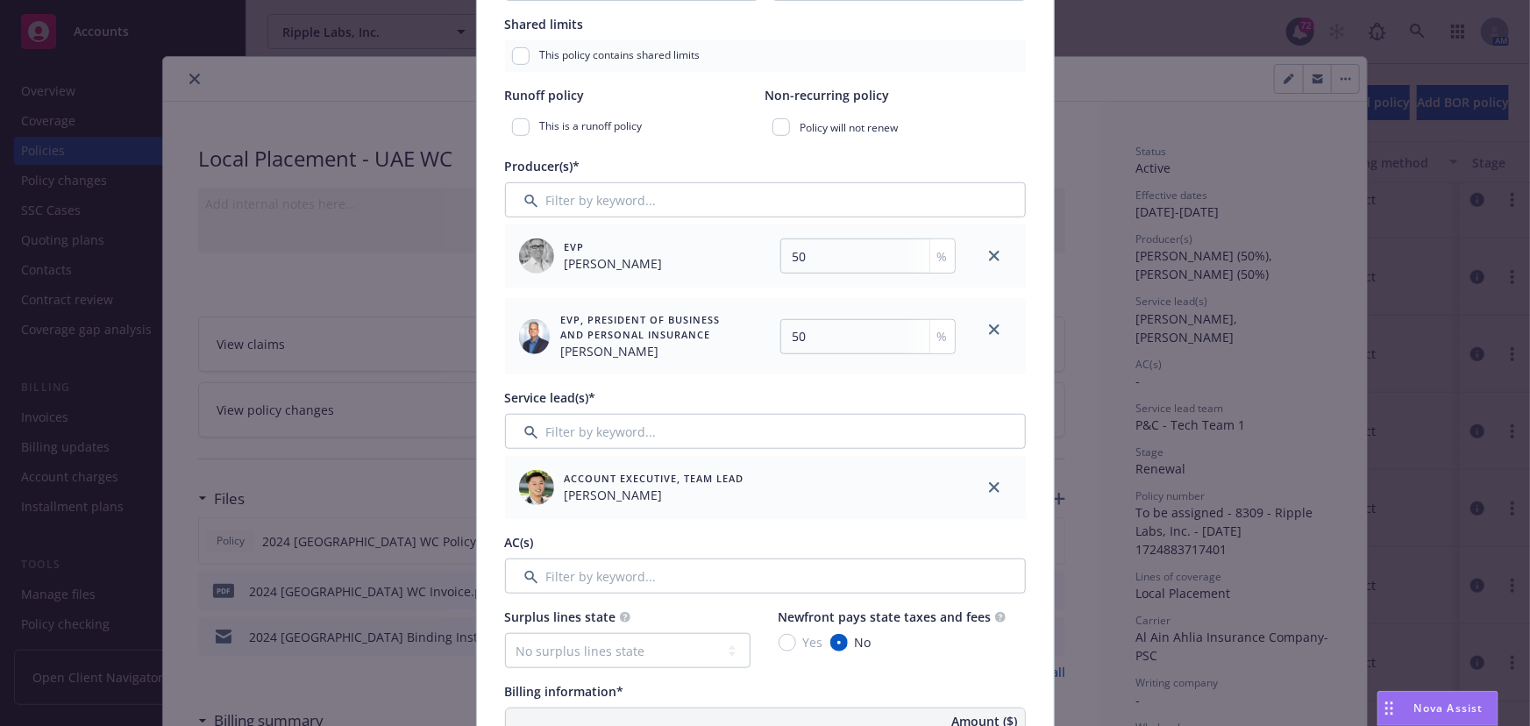
scroll to position [478, 0]
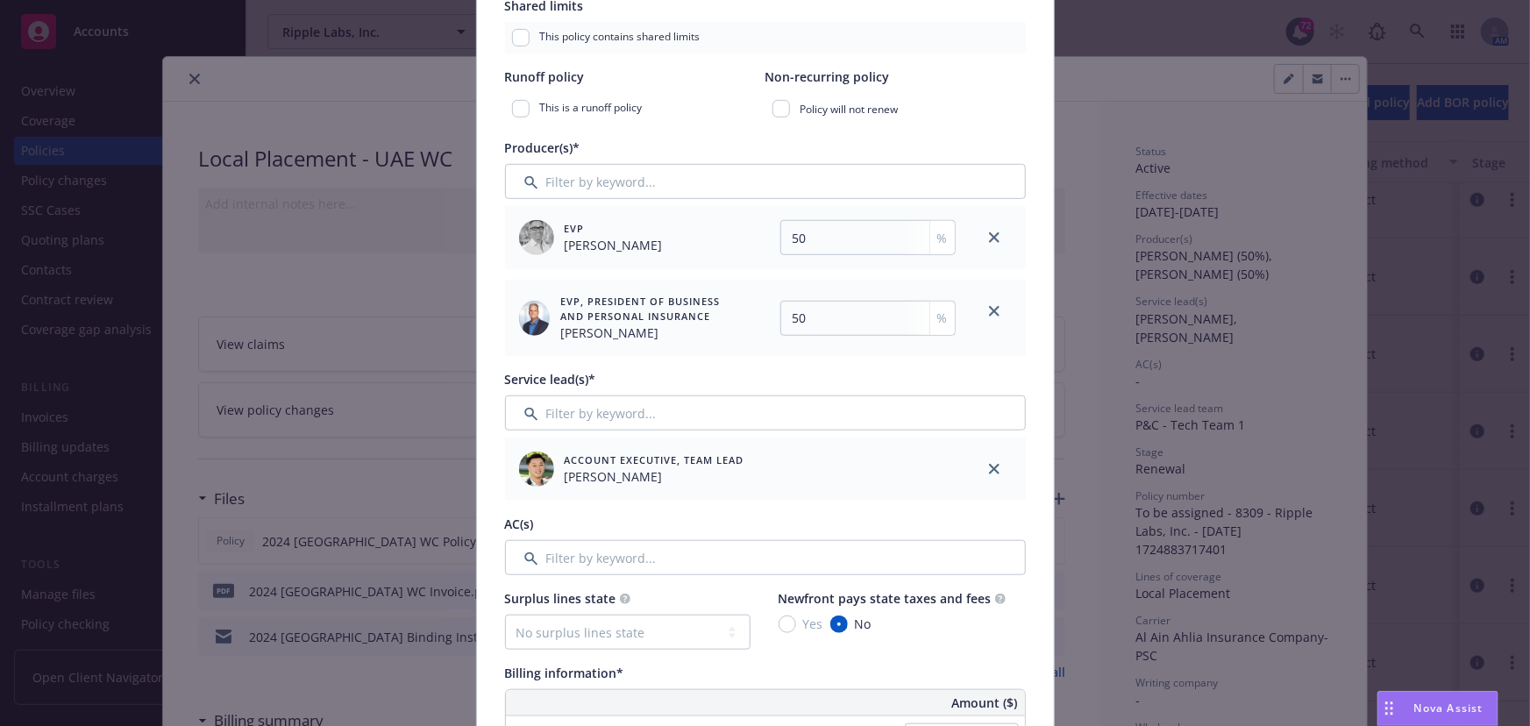
type input "2025 [GEOGRAPHIC_DATA] WC"
click at [572, 420] on input "Filter by keyword..." at bounding box center [765, 412] width 521 height 35
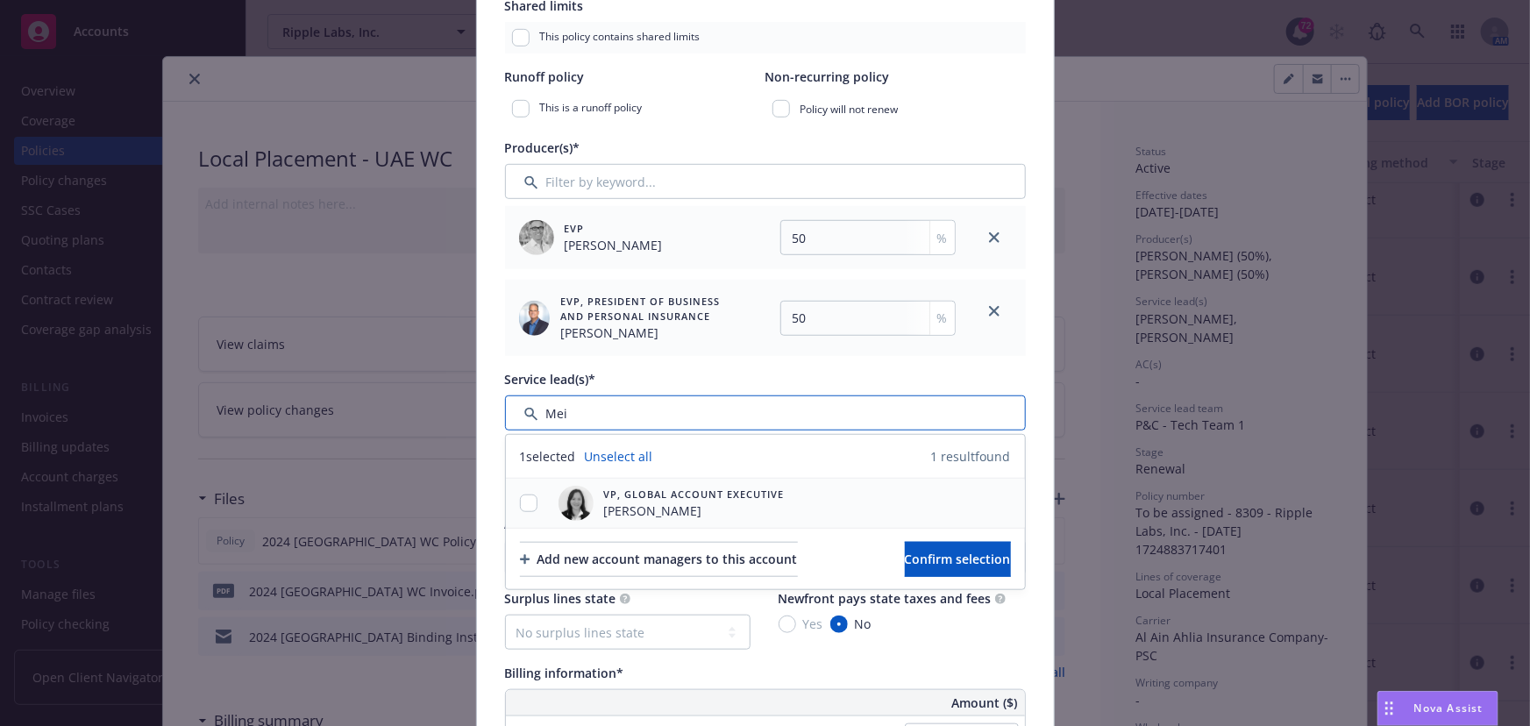
type input "Mei"
click at [520, 504] on input "checkbox" at bounding box center [529, 503] width 18 height 18
checkbox input "true"
click at [910, 564] on span "Confirm selection" at bounding box center [958, 559] width 106 height 17
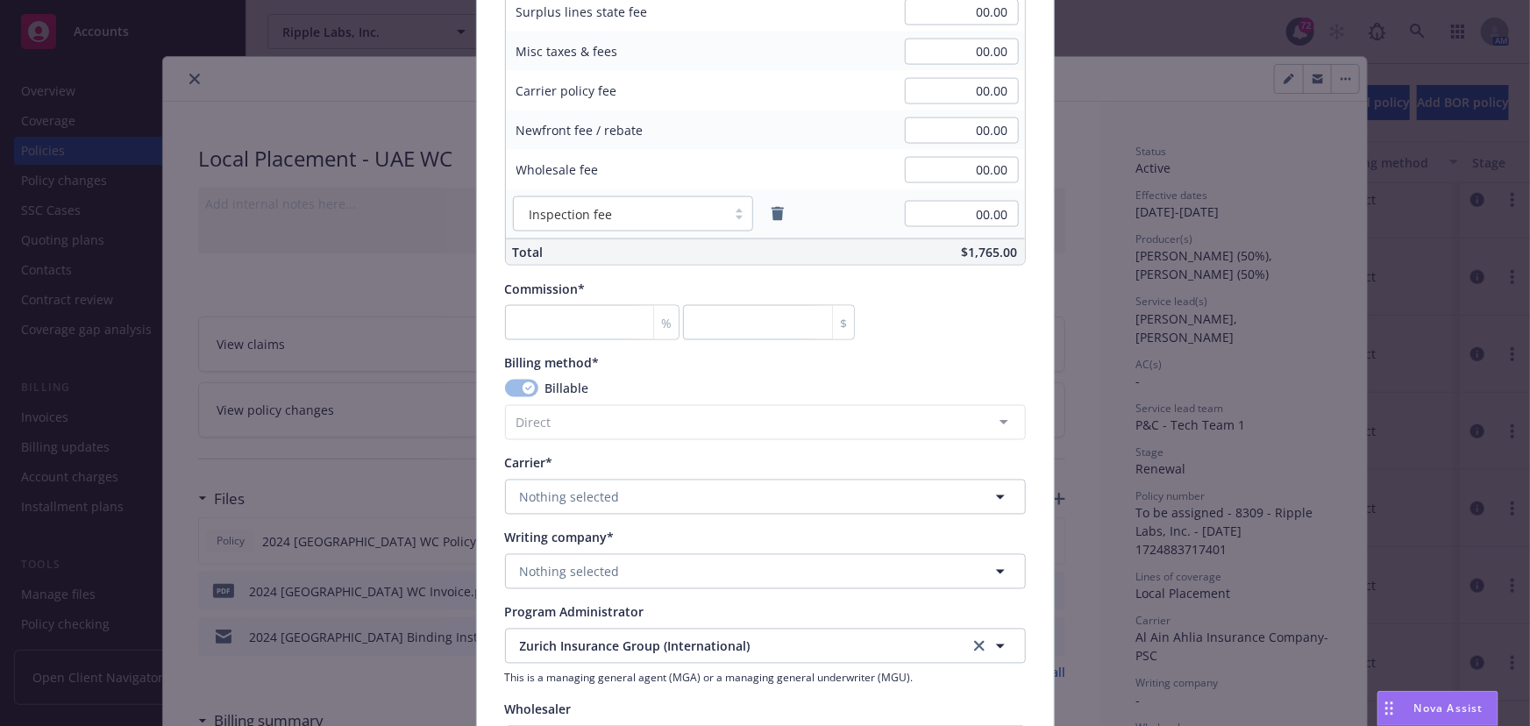
scroll to position [1594, 0]
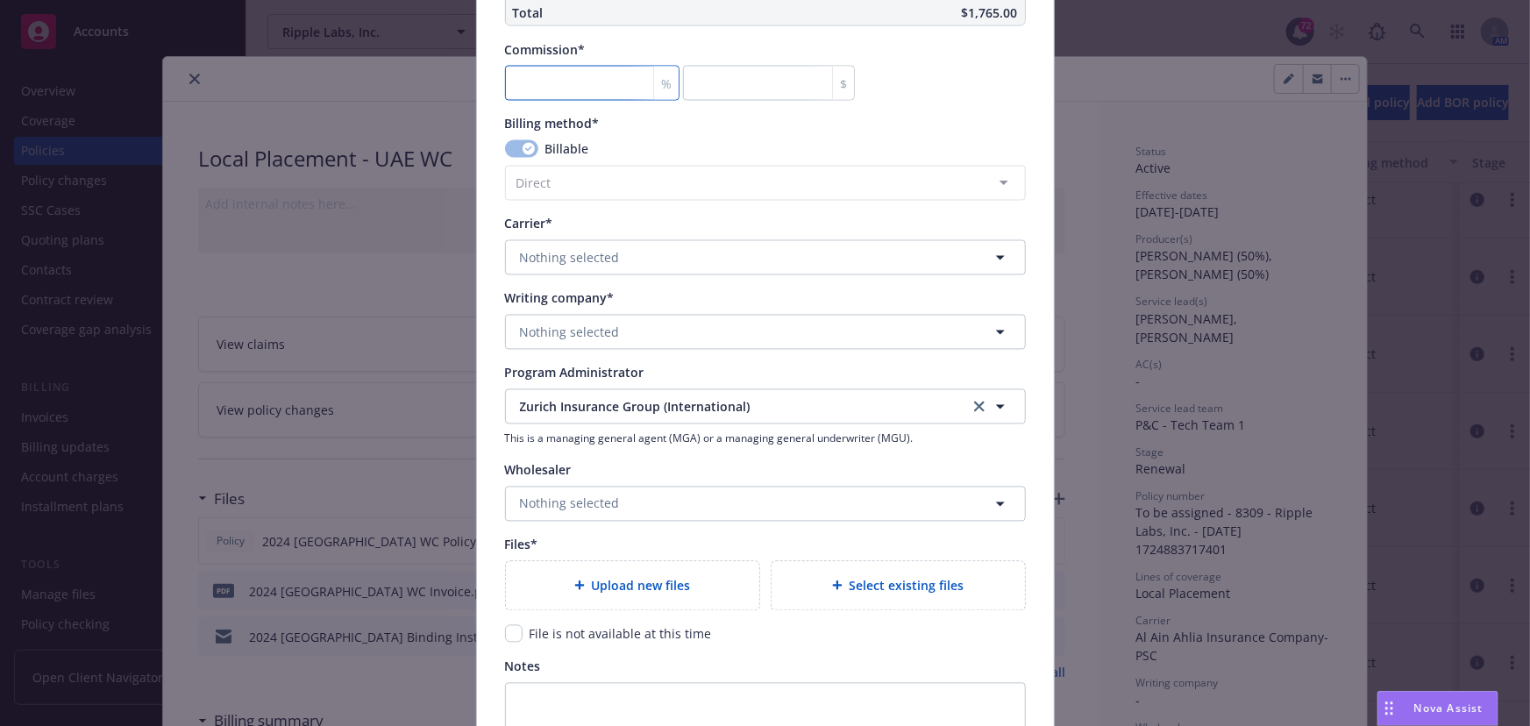
click at [576, 79] on input "number" at bounding box center [592, 83] width 174 height 35
type input "0"
click at [549, 256] on span "Nothing selected" at bounding box center [570, 258] width 100 height 18
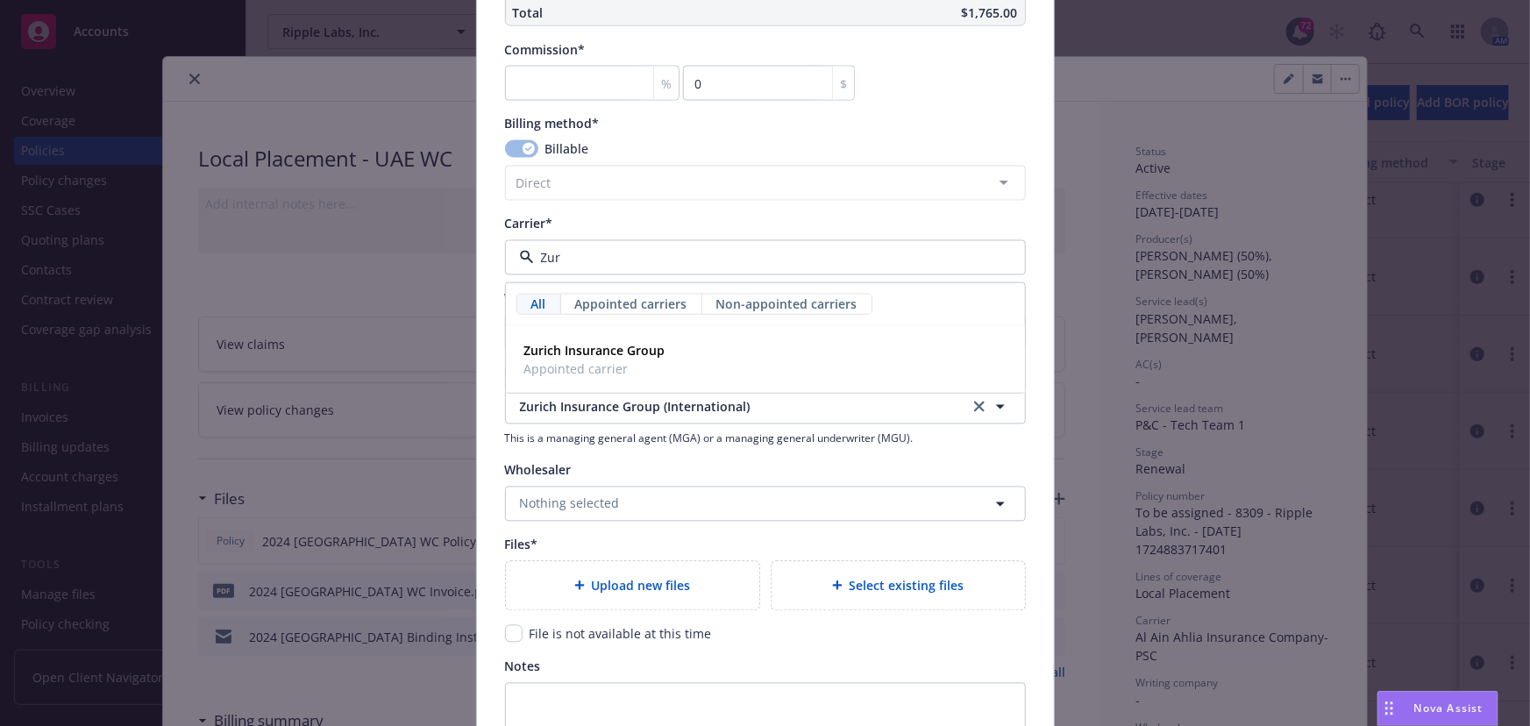
type input "Zuri"
click at [558, 353] on strong "Zurich Insurance Group" at bounding box center [594, 351] width 141 height 17
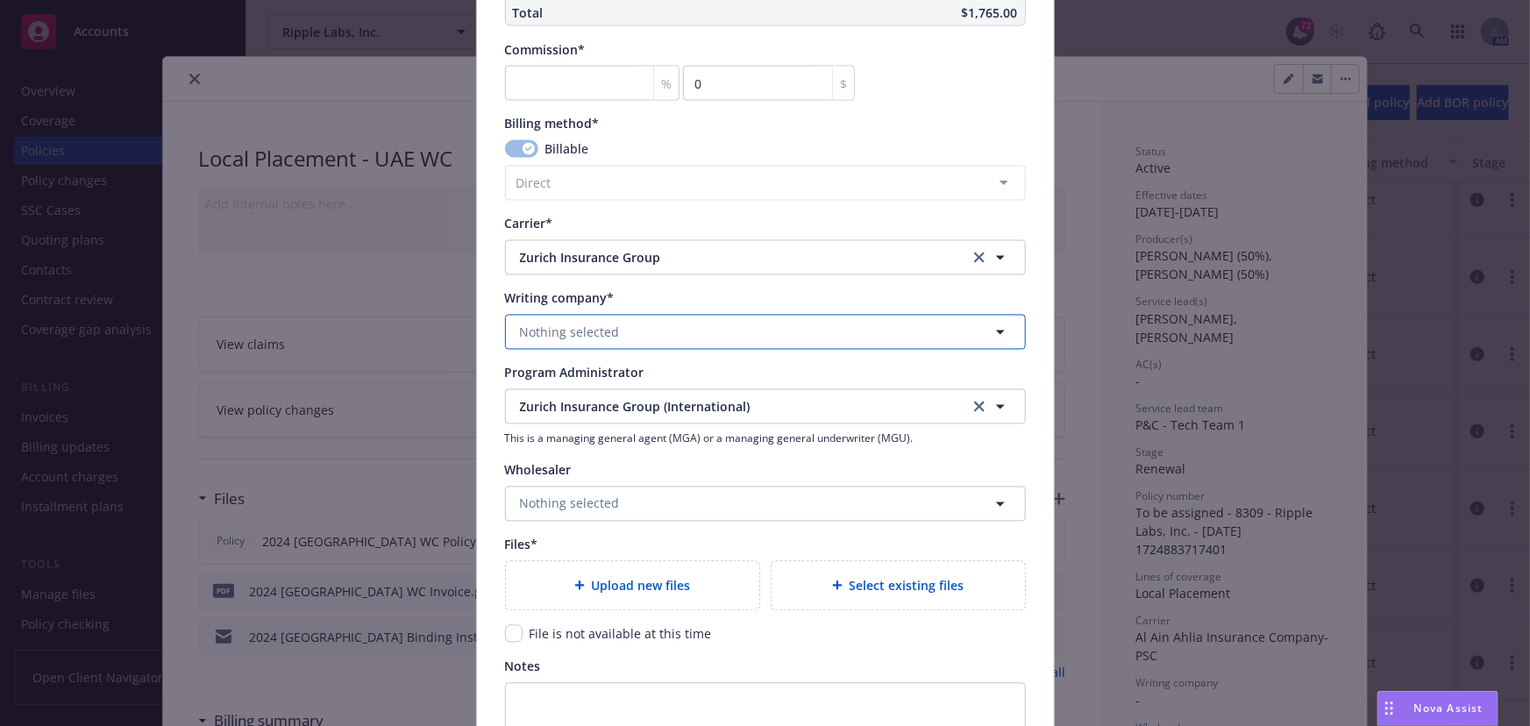
click at [534, 336] on span "Nothing selected" at bounding box center [570, 332] width 100 height 18
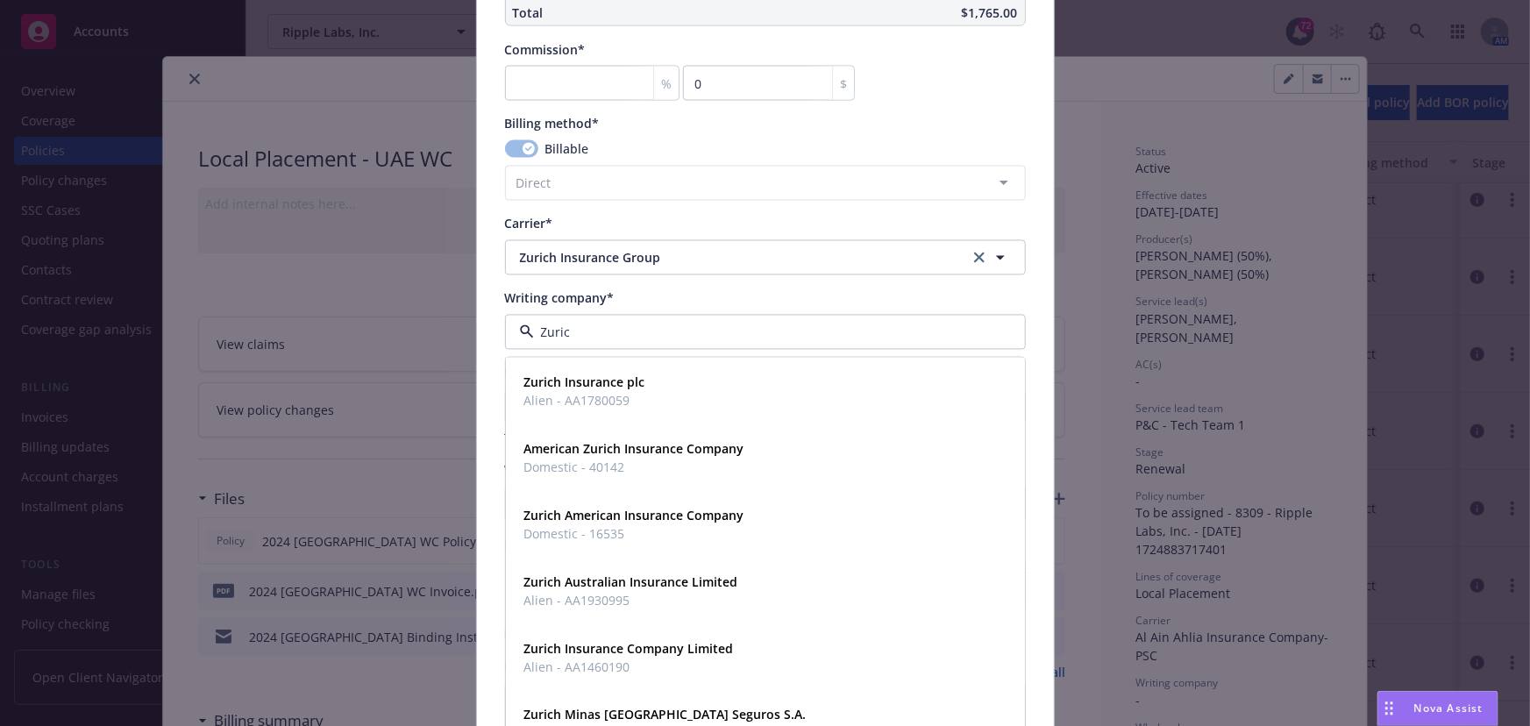
type input "[GEOGRAPHIC_DATA]"
click at [558, 514] on strong "Zurich American Insurance Company" at bounding box center [634, 516] width 220 height 17
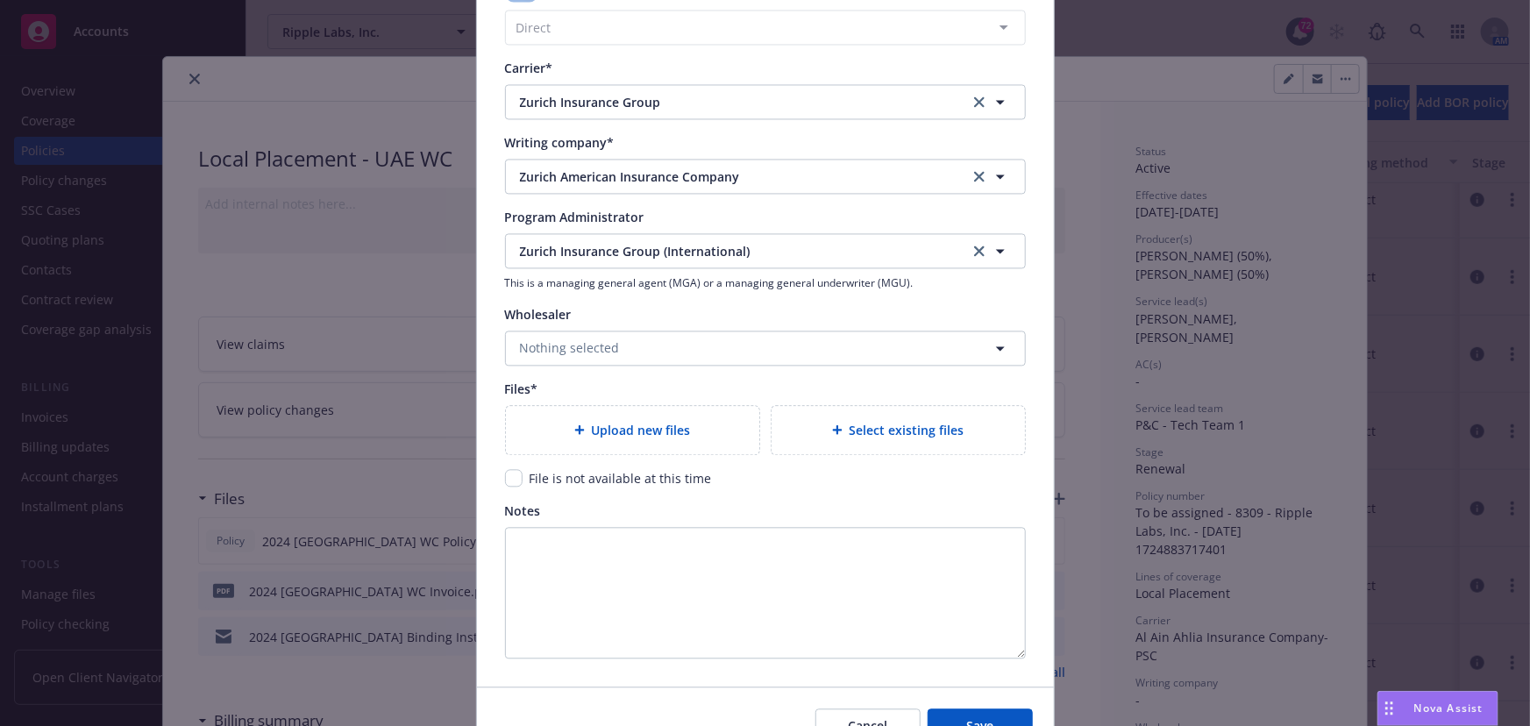
scroll to position [1753, 0]
click at [505, 471] on input "checkbox" at bounding box center [514, 474] width 18 height 18
checkbox input "true"
click at [972, 714] on span "Save" at bounding box center [979, 722] width 27 height 17
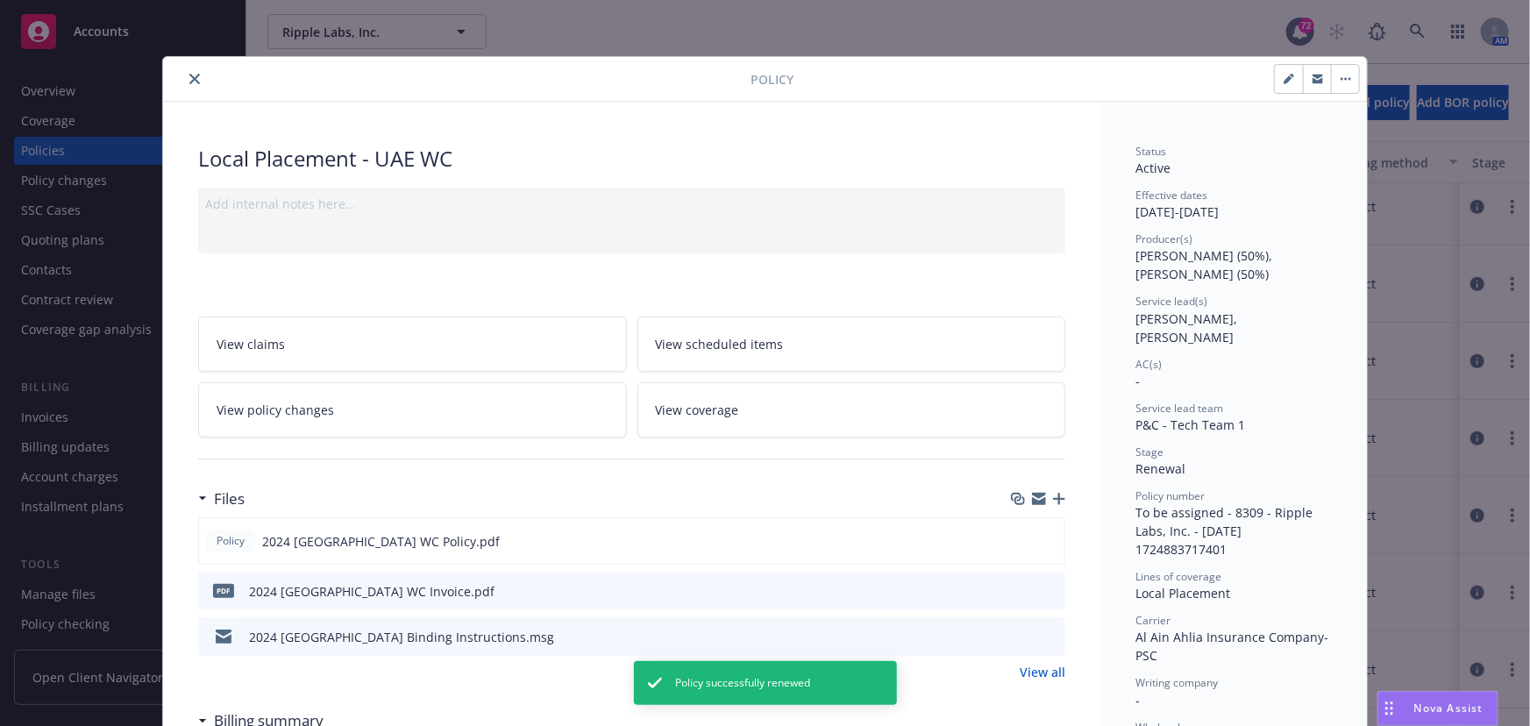
scroll to position [585, 0]
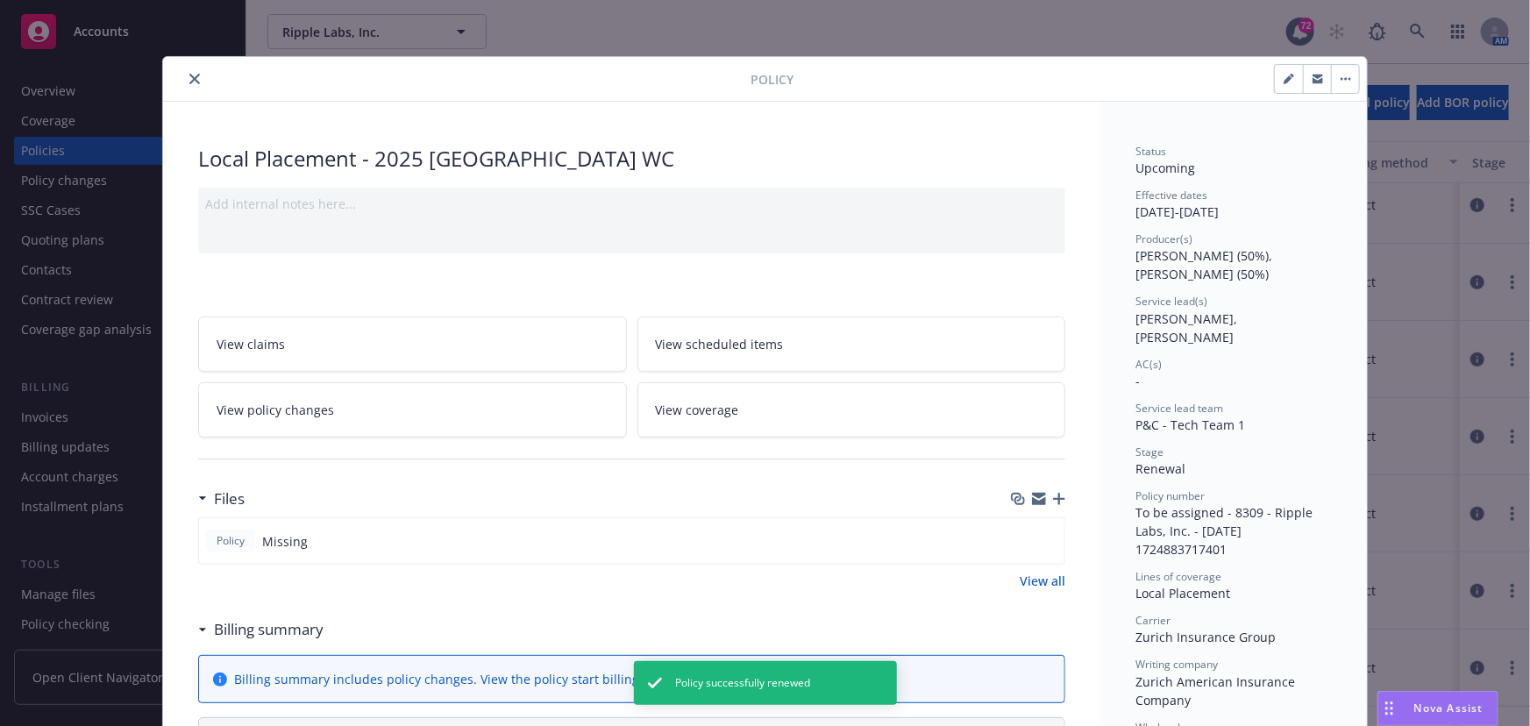
click at [192, 78] on icon "close" at bounding box center [194, 79] width 11 height 11
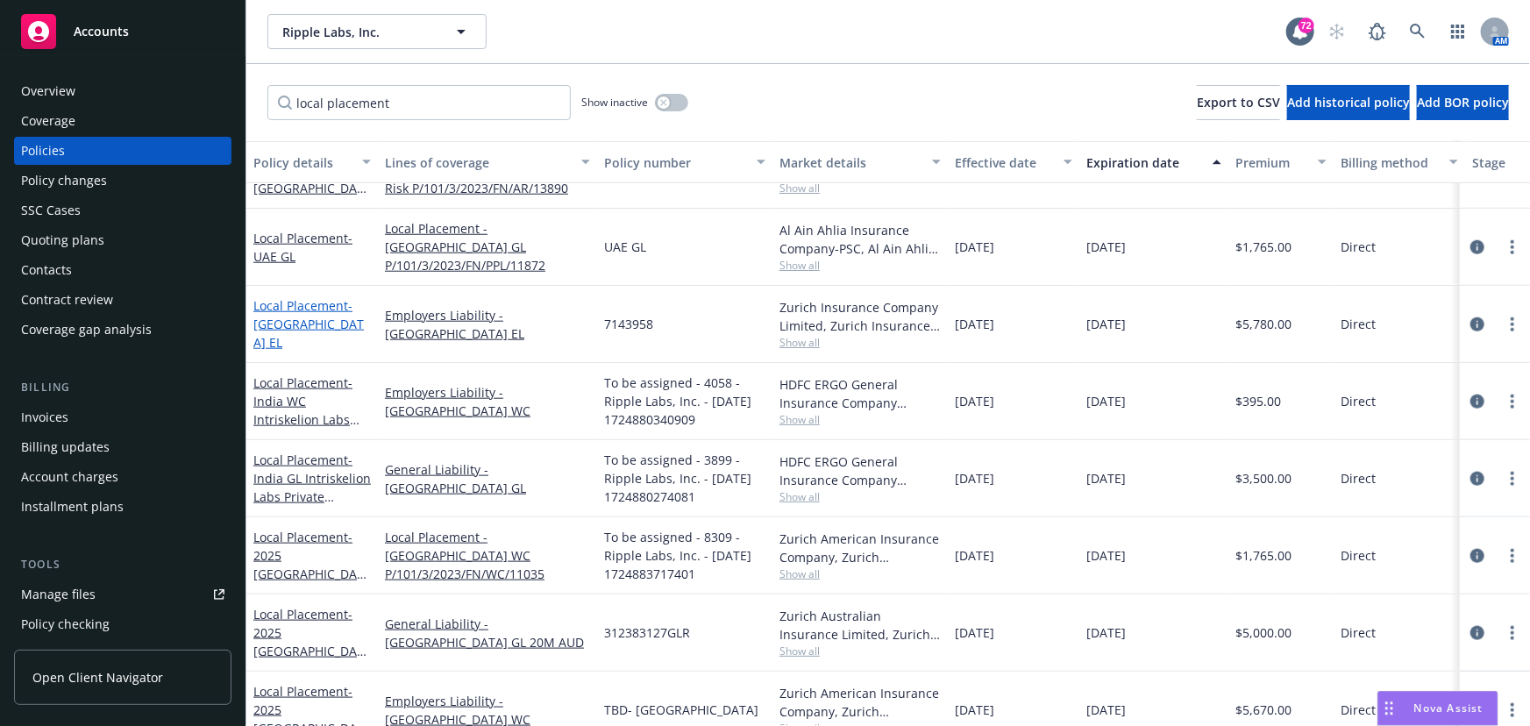
scroll to position [678, 0]
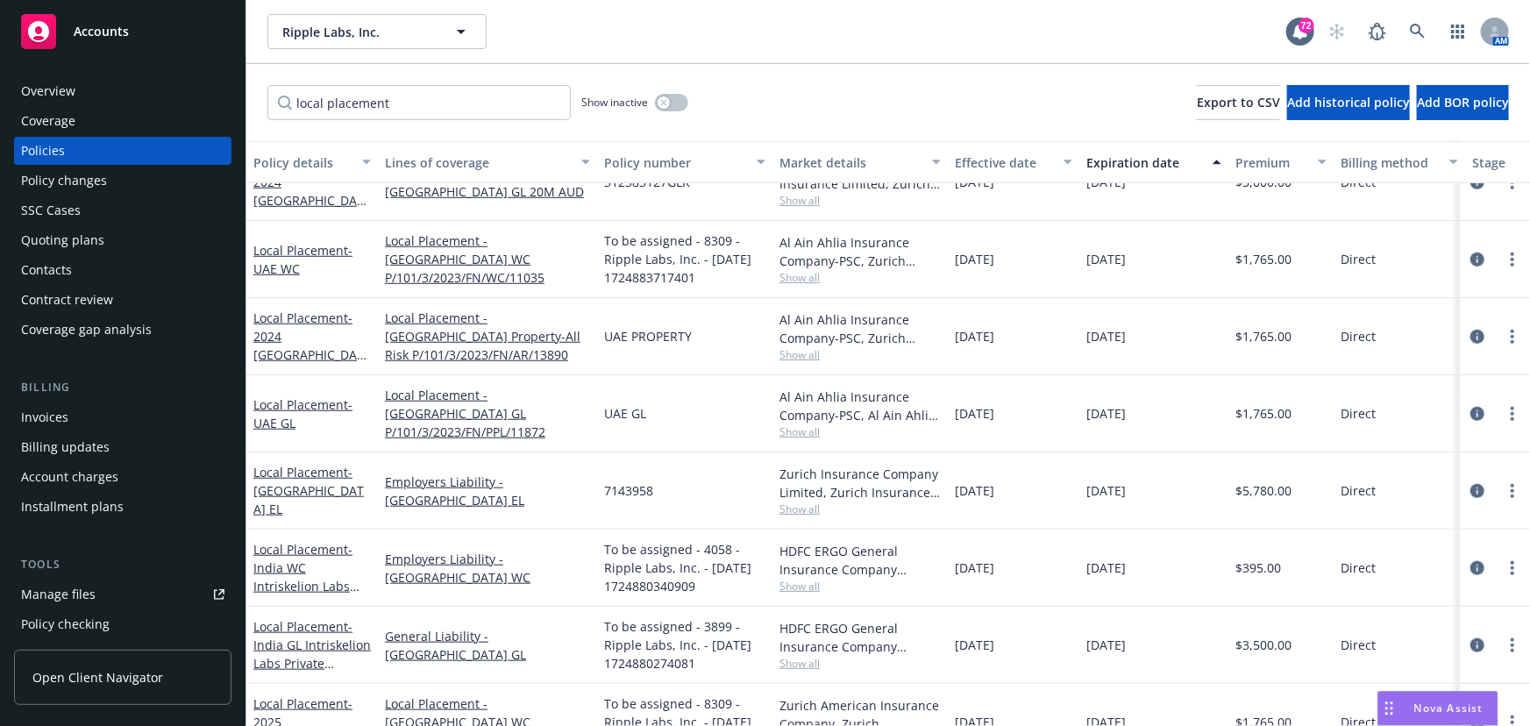
click at [269, 409] on div "Local Placement - [GEOGRAPHIC_DATA] GL" at bounding box center [311, 413] width 117 height 37
click at [288, 333] on div "Local Placement - 2024 [GEOGRAPHIC_DATA] Property" at bounding box center [311, 336] width 117 height 55
click at [299, 321] on link "Local Placement - 2024 [GEOGRAPHIC_DATA] Property" at bounding box center [308, 345] width 110 height 72
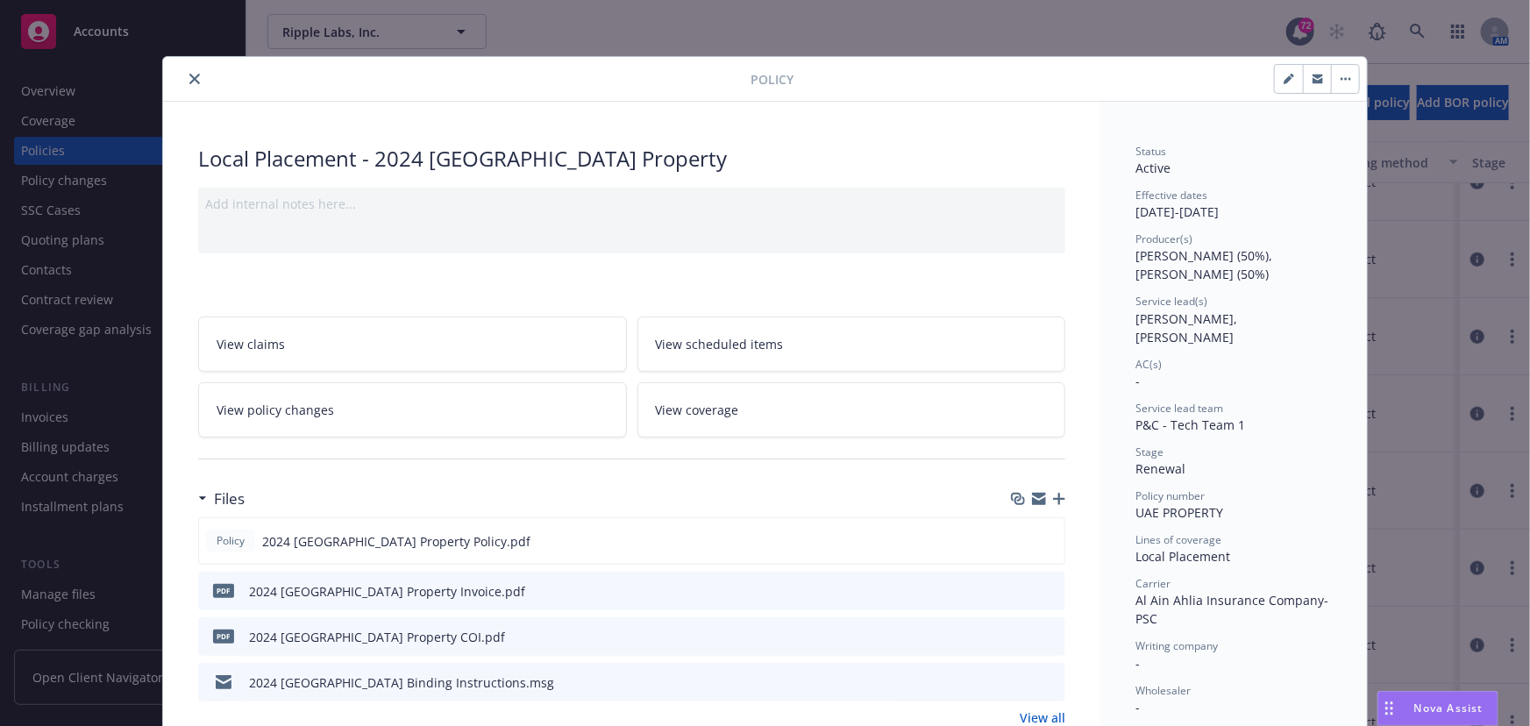
click at [1340, 78] on icon "button" at bounding box center [1345, 79] width 11 height 4
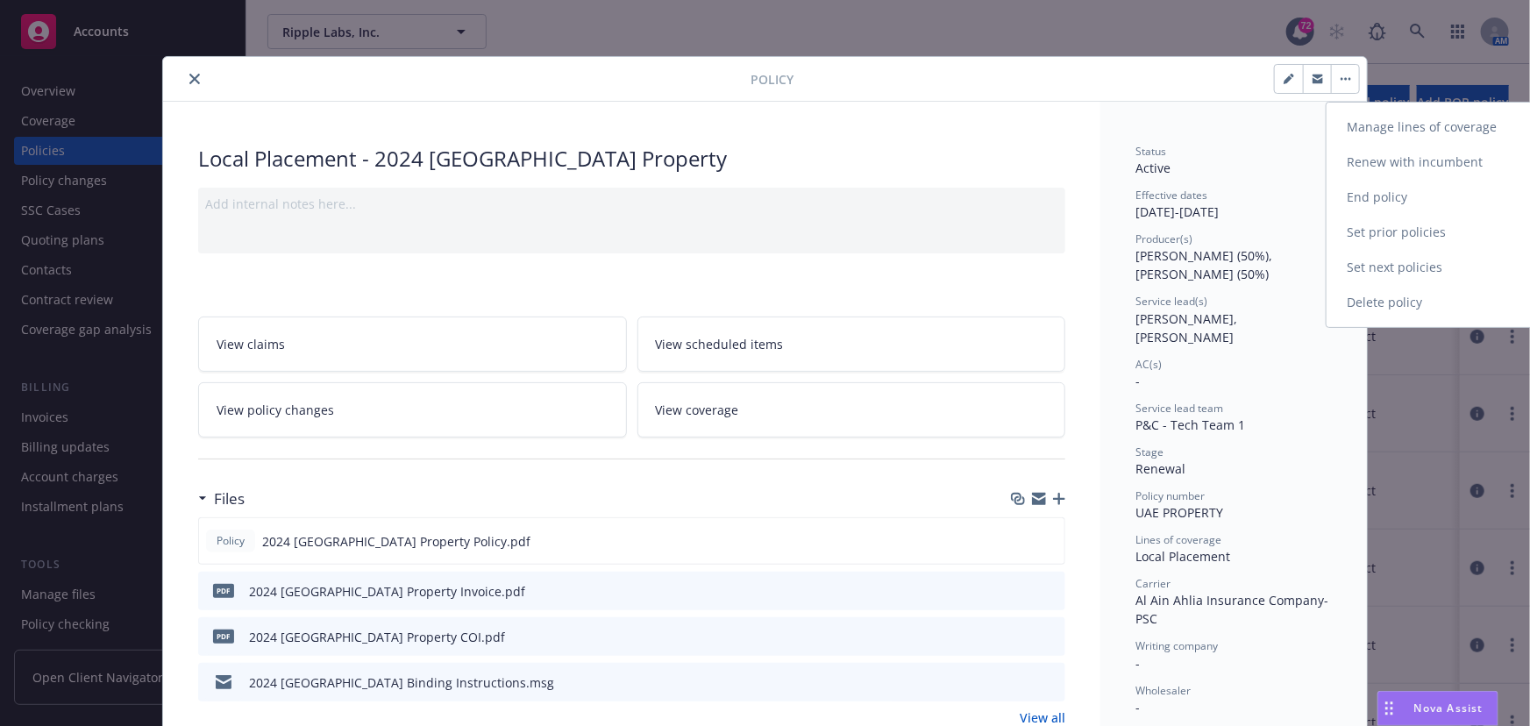
click at [1371, 160] on link "Renew with incumbent" at bounding box center [1429, 162] width 206 height 35
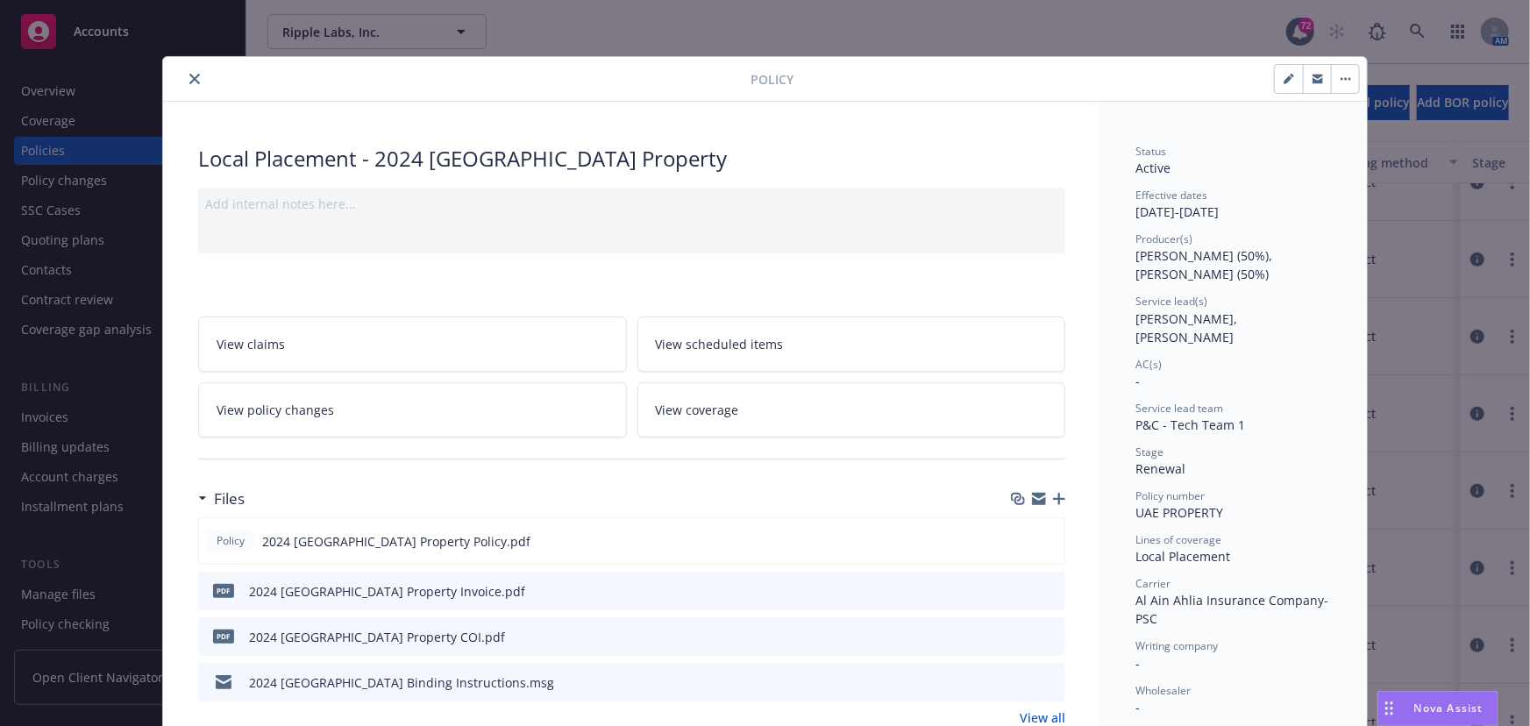
select select "12"
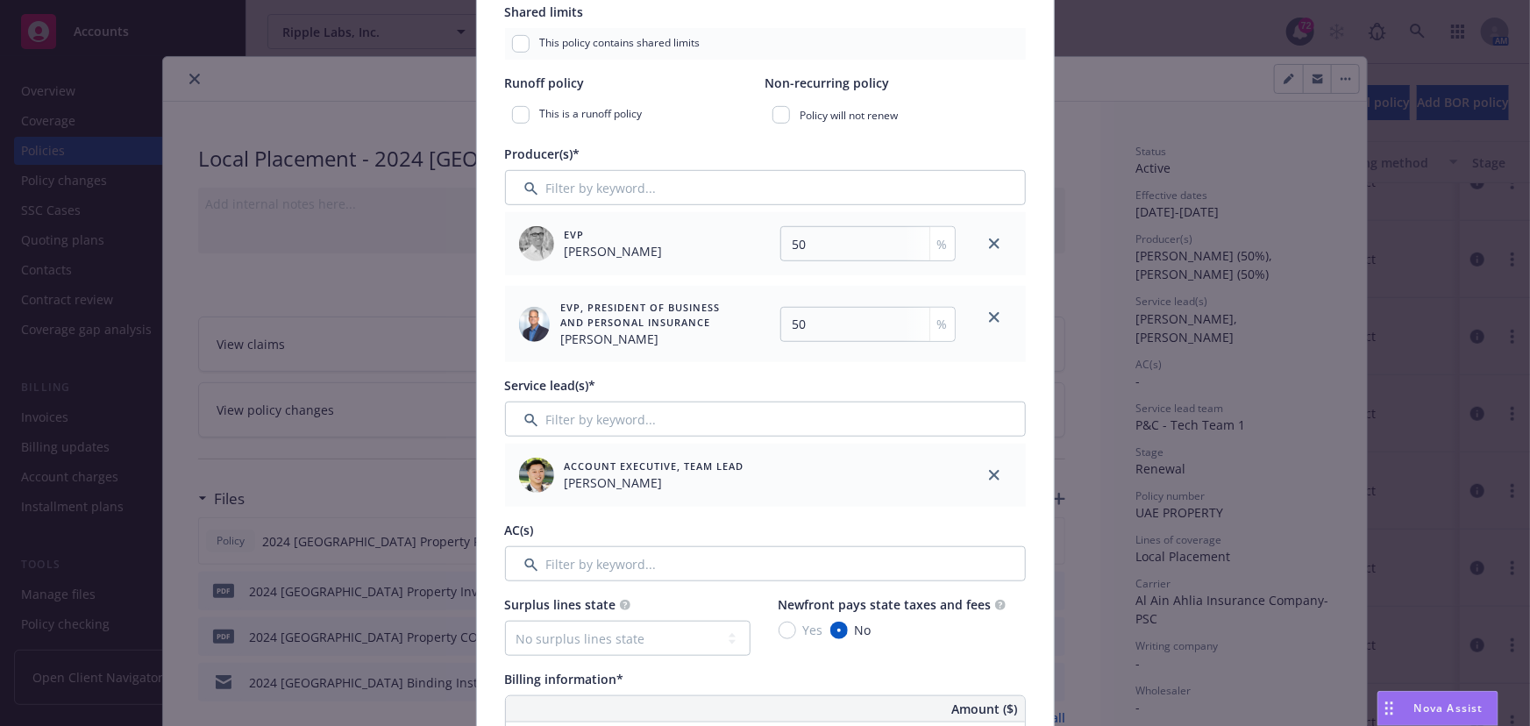
scroll to position [478, 0]
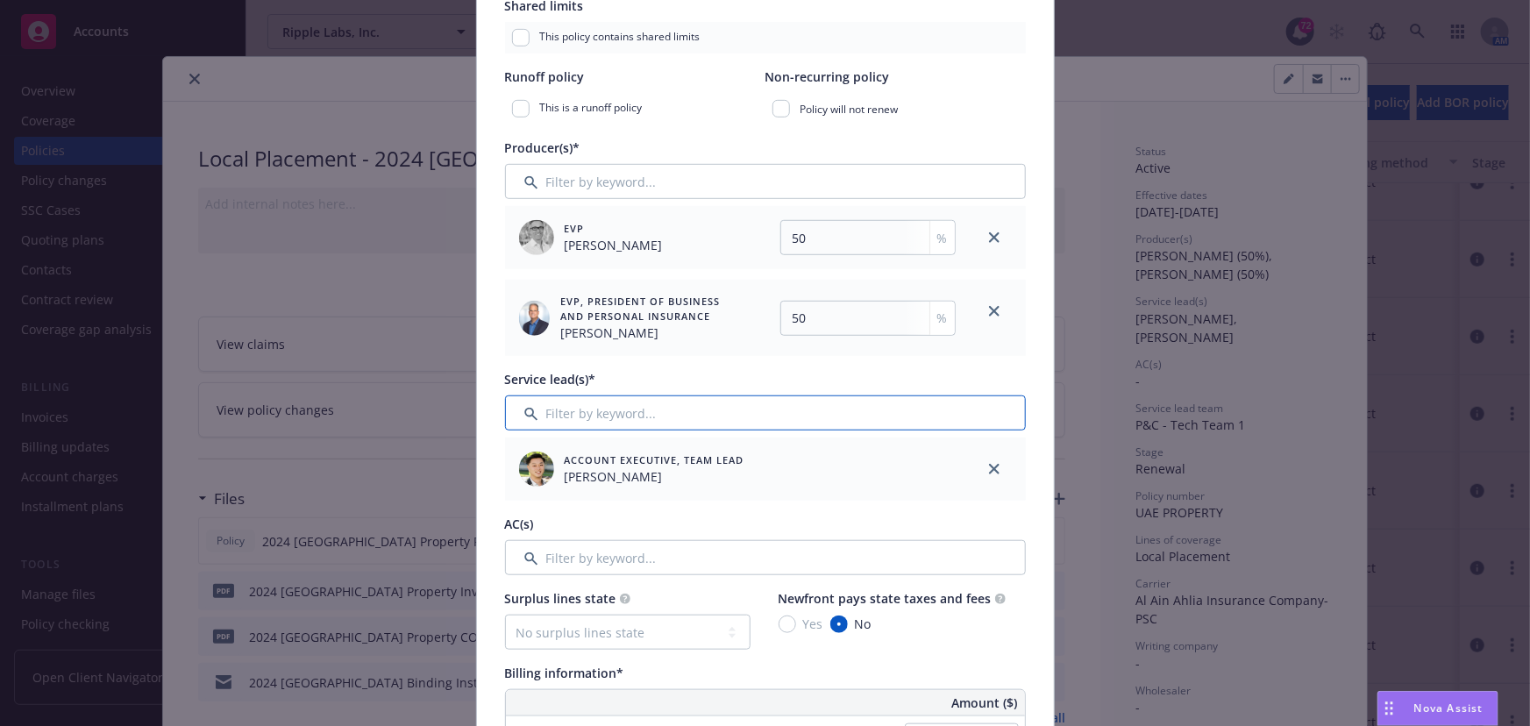
click at [551, 411] on input "Filter by keyword..." at bounding box center [765, 412] width 521 height 35
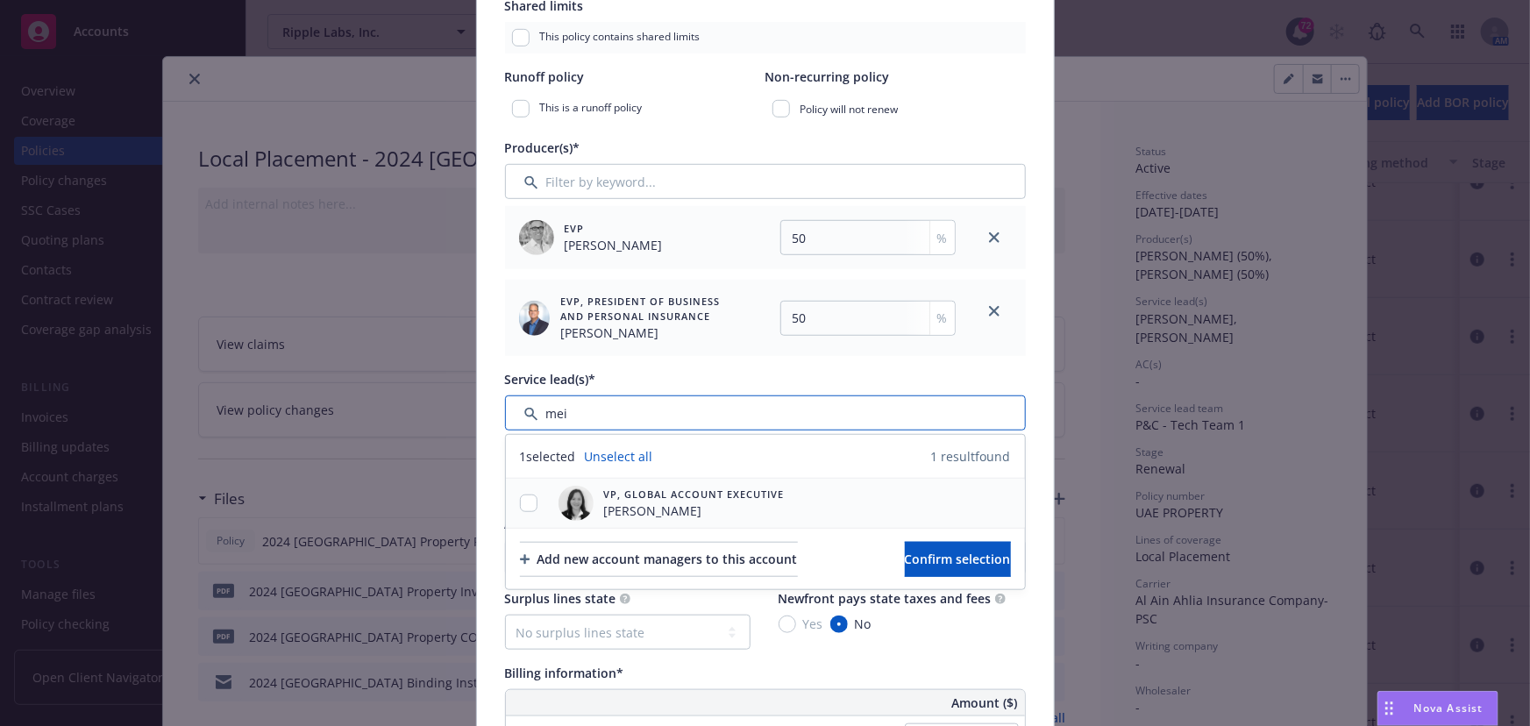
type input "mei"
click at [508, 515] on div at bounding box center [529, 503] width 46 height 49
click at [520, 495] on input "checkbox" at bounding box center [529, 503] width 18 height 18
checkbox input "true"
click at [905, 552] on span "Confirm selection" at bounding box center [958, 559] width 106 height 17
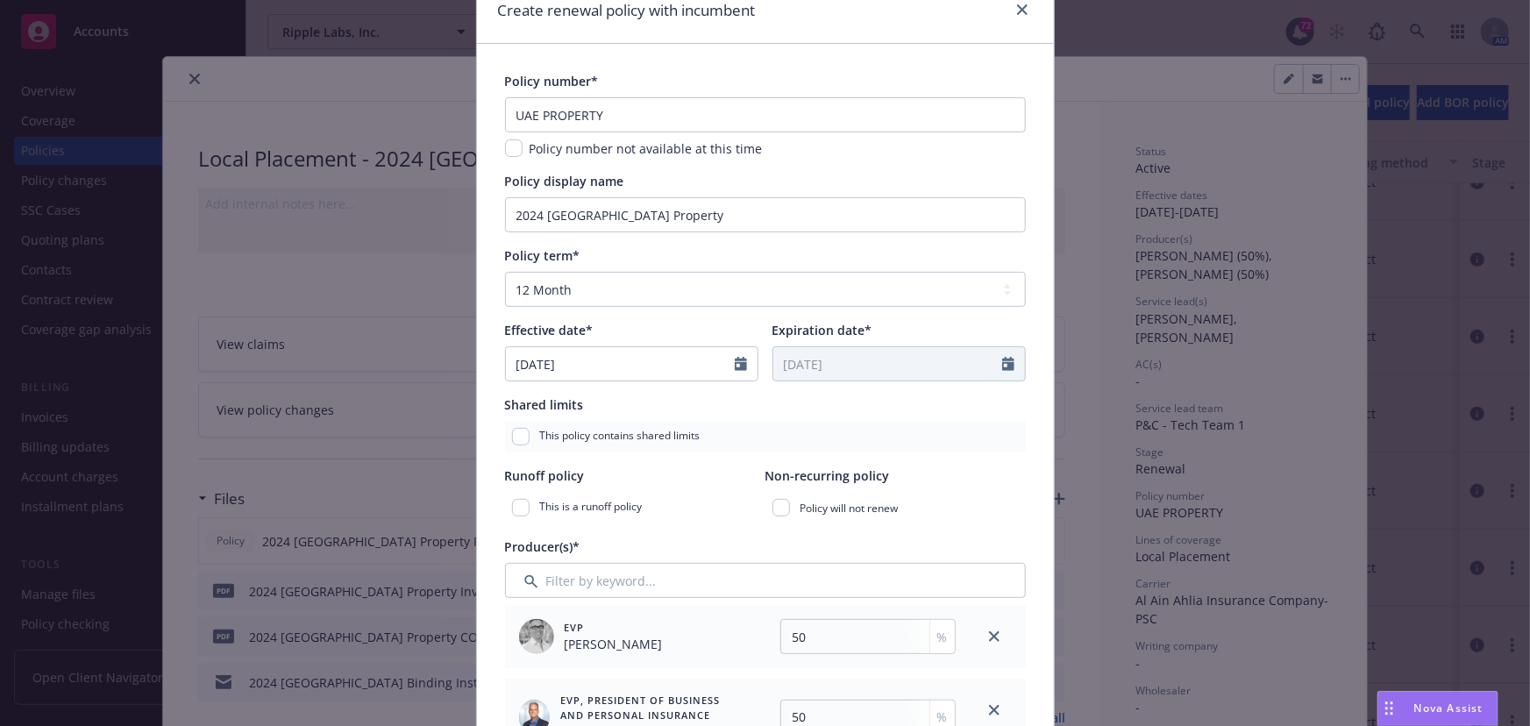
scroll to position [0, 0]
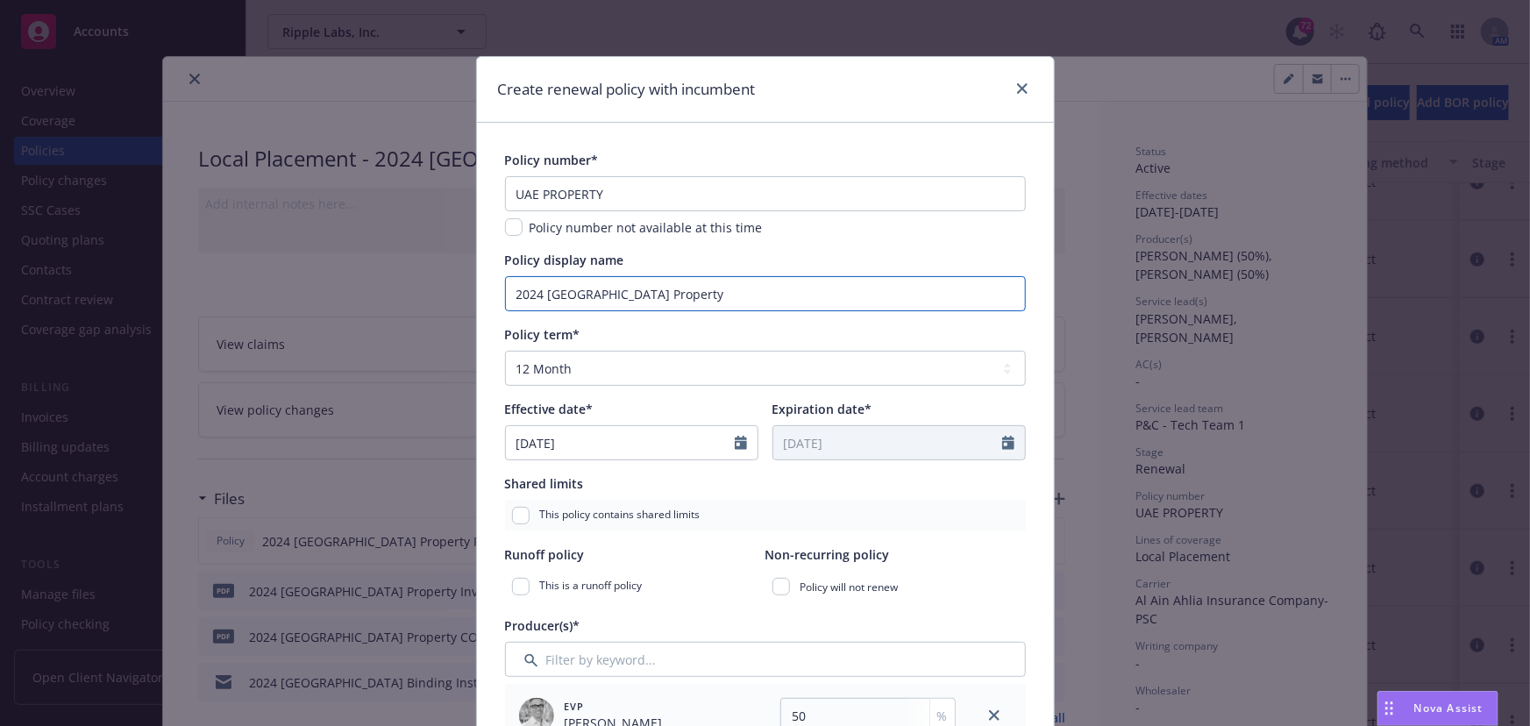
click at [533, 295] on input "2024 [GEOGRAPHIC_DATA] Property" at bounding box center [765, 293] width 521 height 35
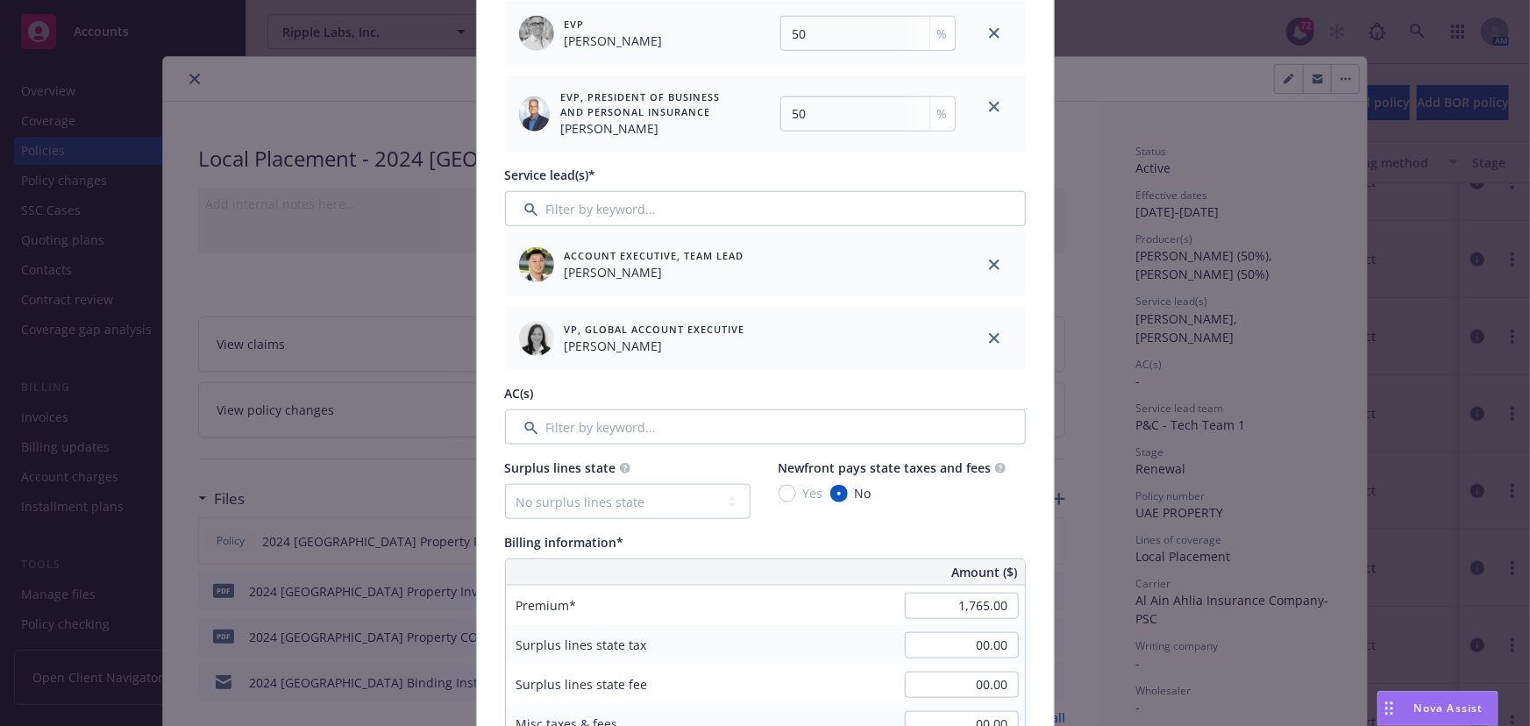
scroll to position [797, 0]
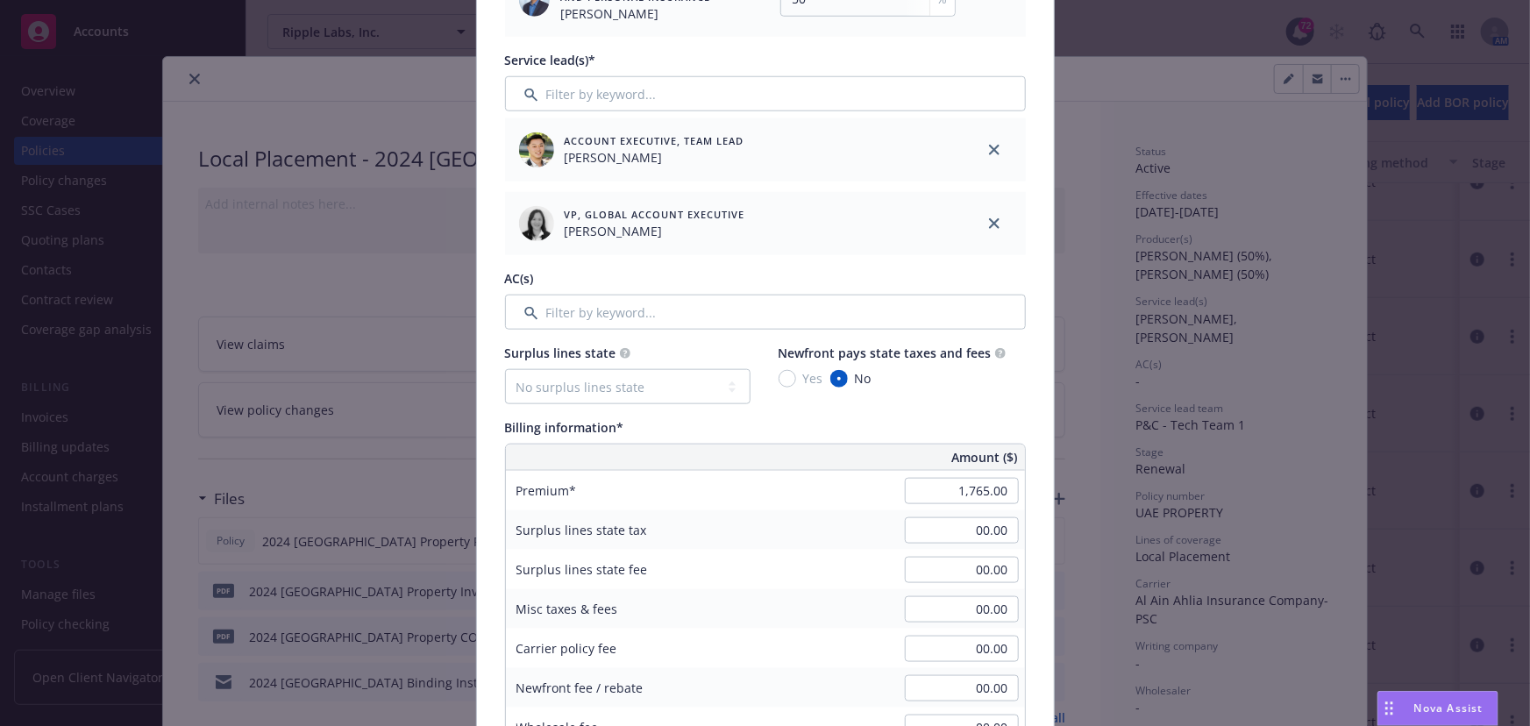
type input "2025 [GEOGRAPHIC_DATA] Property"
click at [944, 493] on input "1,765.00" at bounding box center [962, 491] width 114 height 26
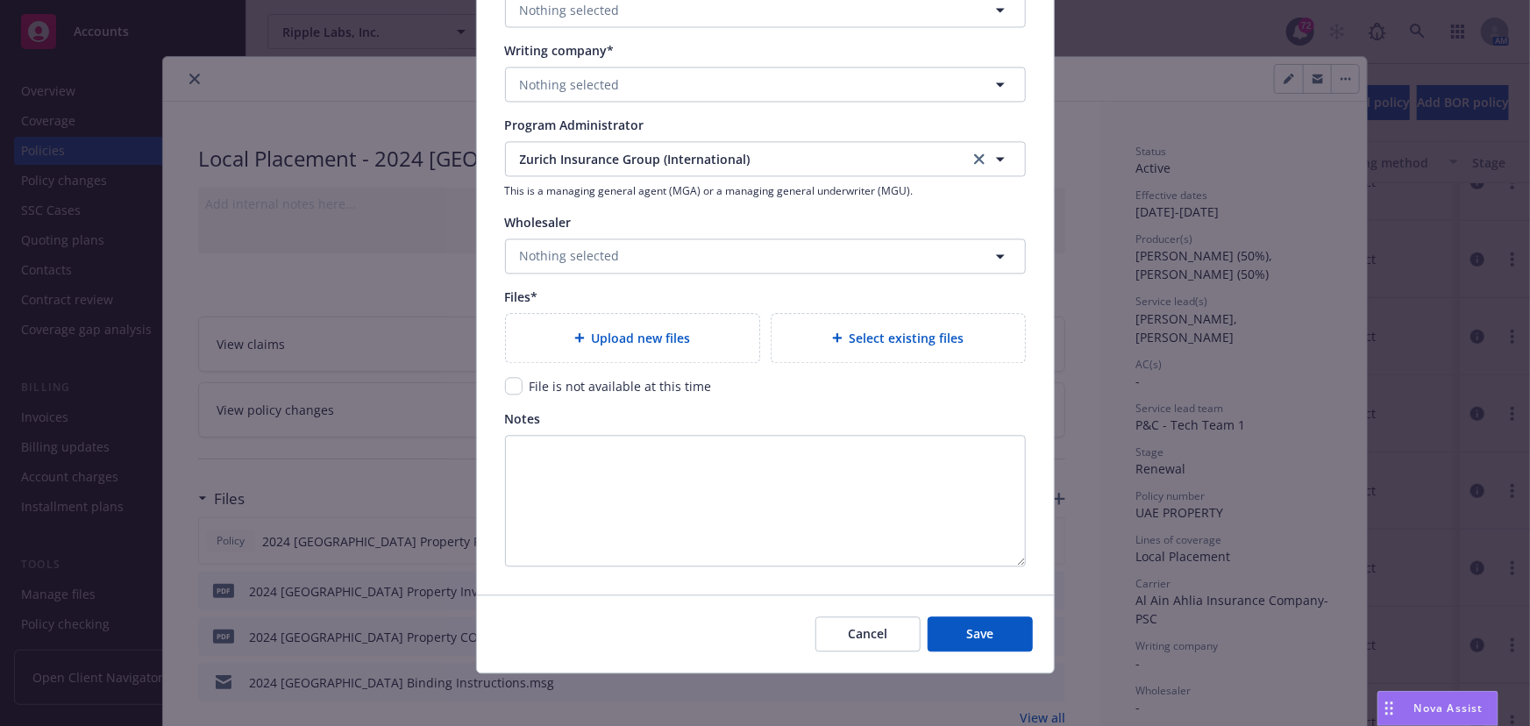
scroll to position [1844, 0]
click at [505, 380] on input "checkbox" at bounding box center [514, 384] width 18 height 18
checkbox input "true"
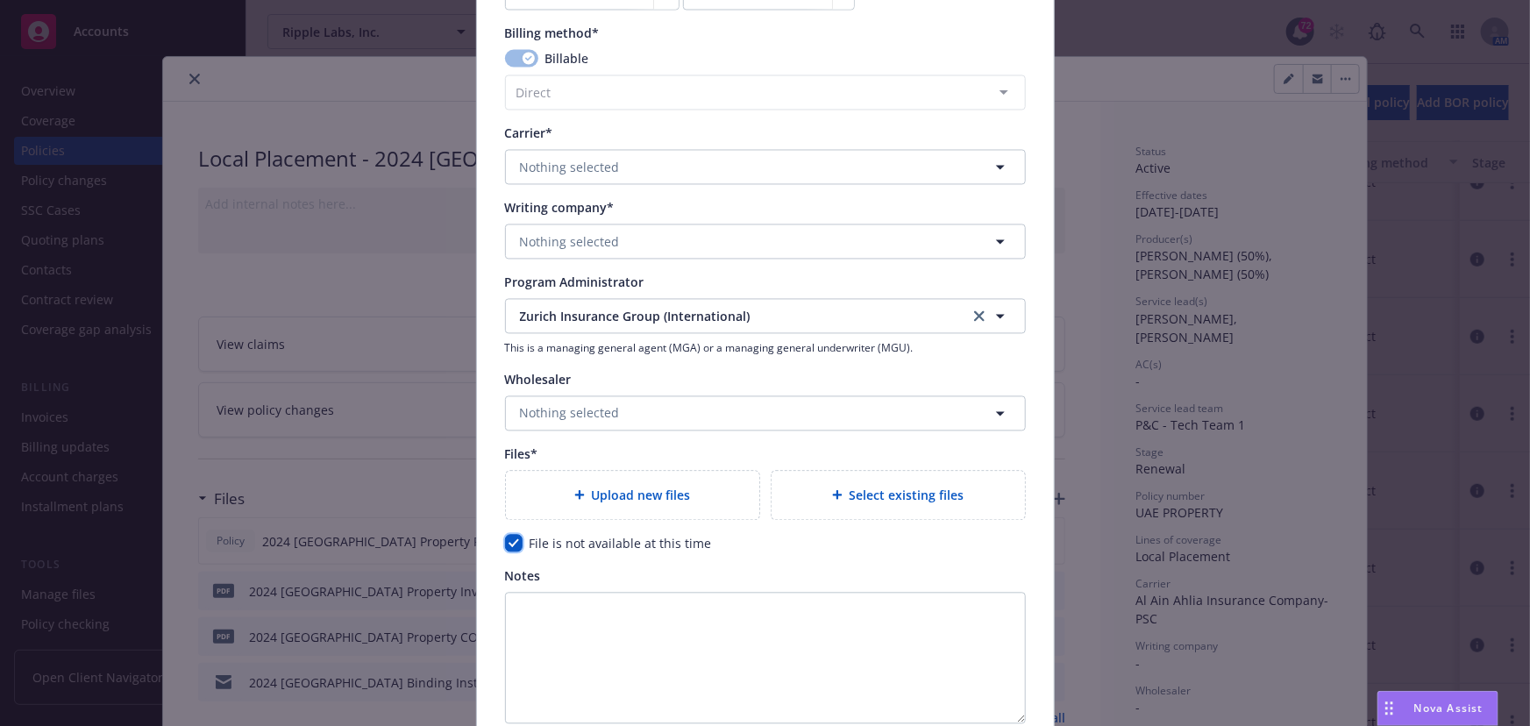
scroll to position [1684, 0]
click at [534, 169] on span "Nothing selected" at bounding box center [570, 168] width 100 height 18
type input "zuri"
click at [544, 263] on strong "Zurich Insurance Group" at bounding box center [594, 260] width 141 height 17
click at [542, 238] on span "Nothing selected" at bounding box center [570, 242] width 100 height 18
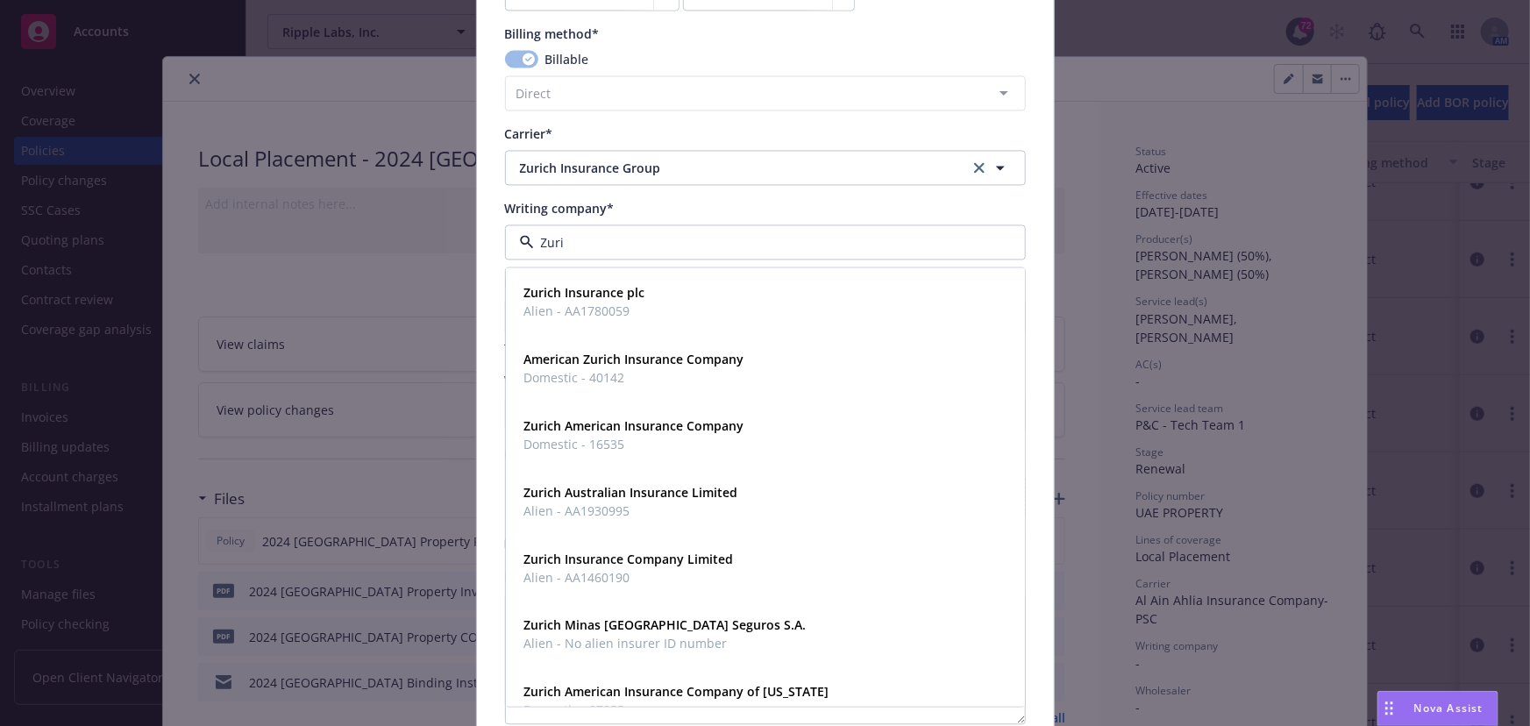
type input "Zuric"
click at [551, 417] on strong "Zurich American Insurance Company" at bounding box center [634, 425] width 220 height 17
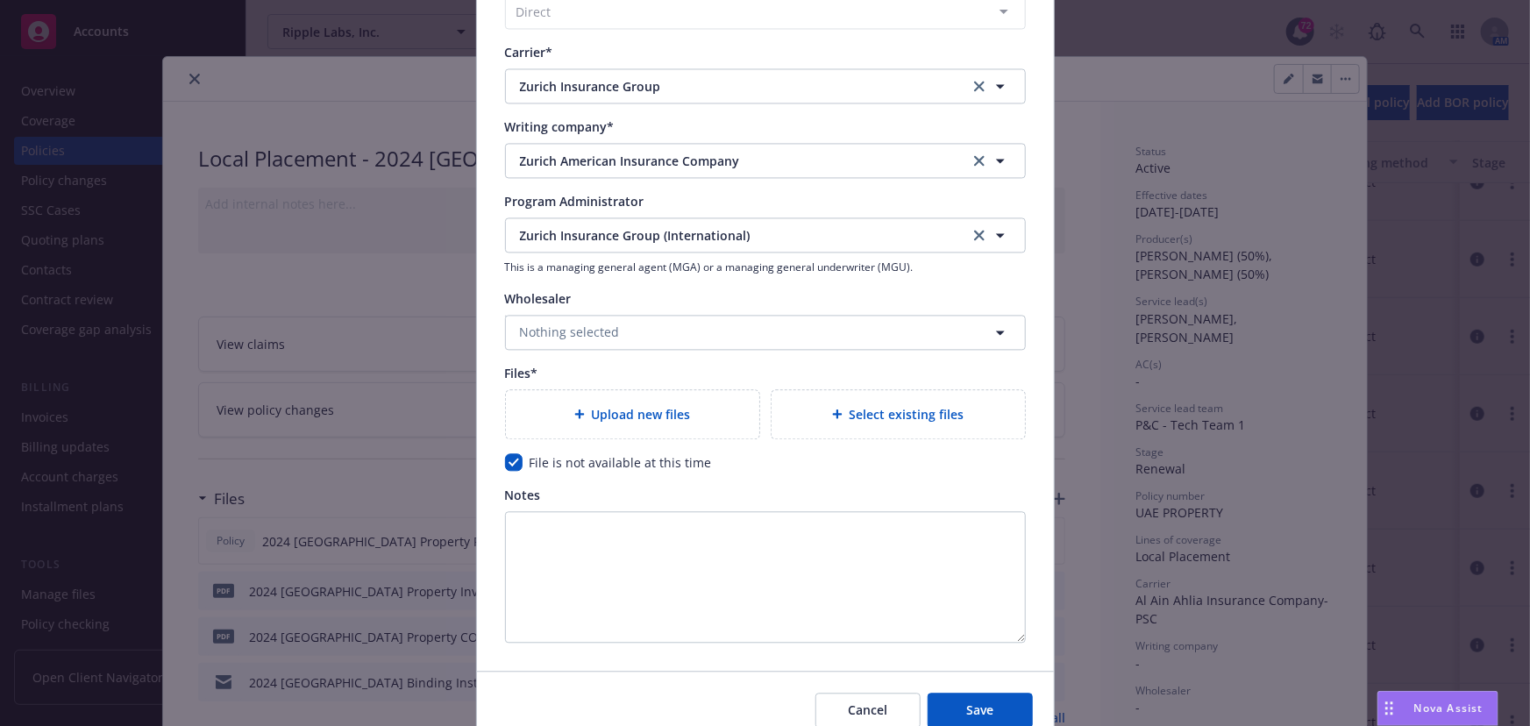
scroll to position [1844, 0]
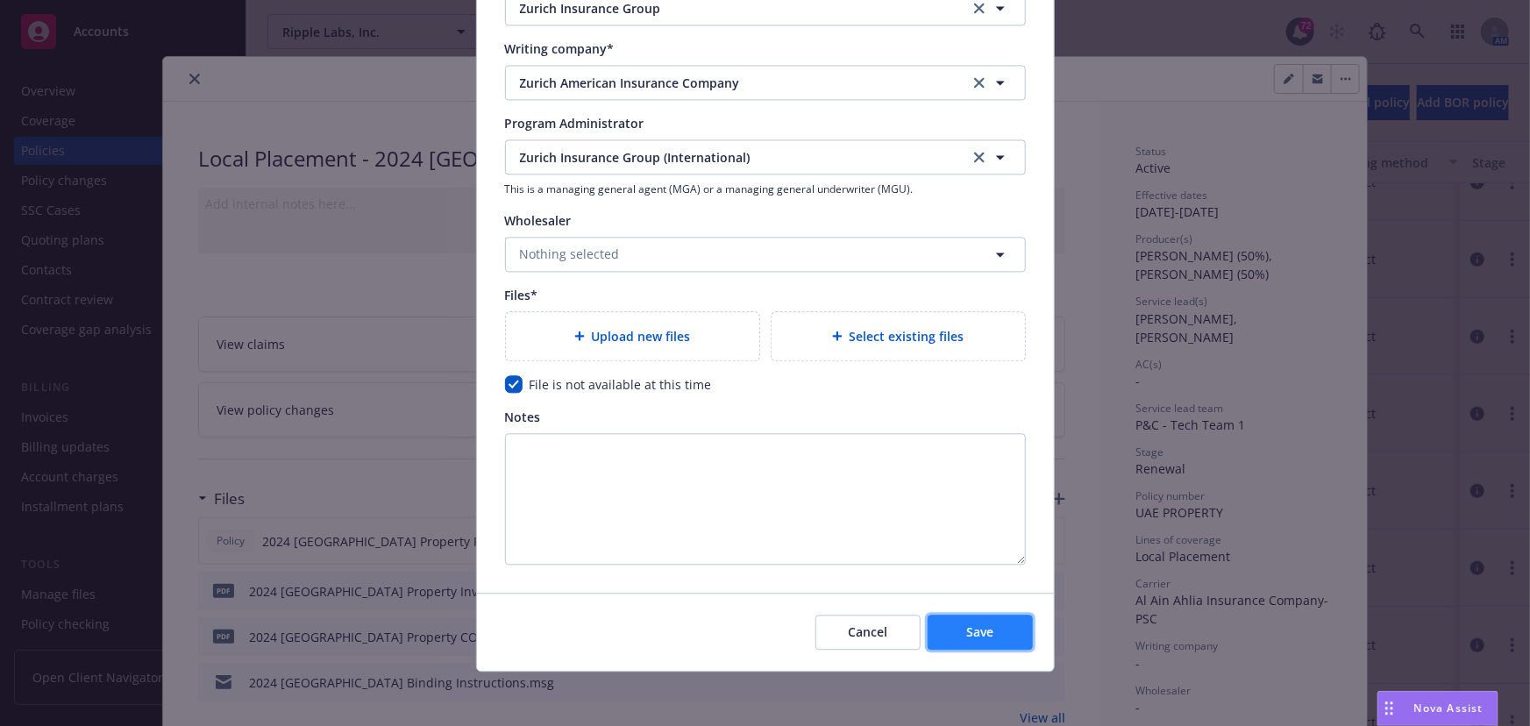
click at [966, 629] on span "Save" at bounding box center [979, 631] width 27 height 17
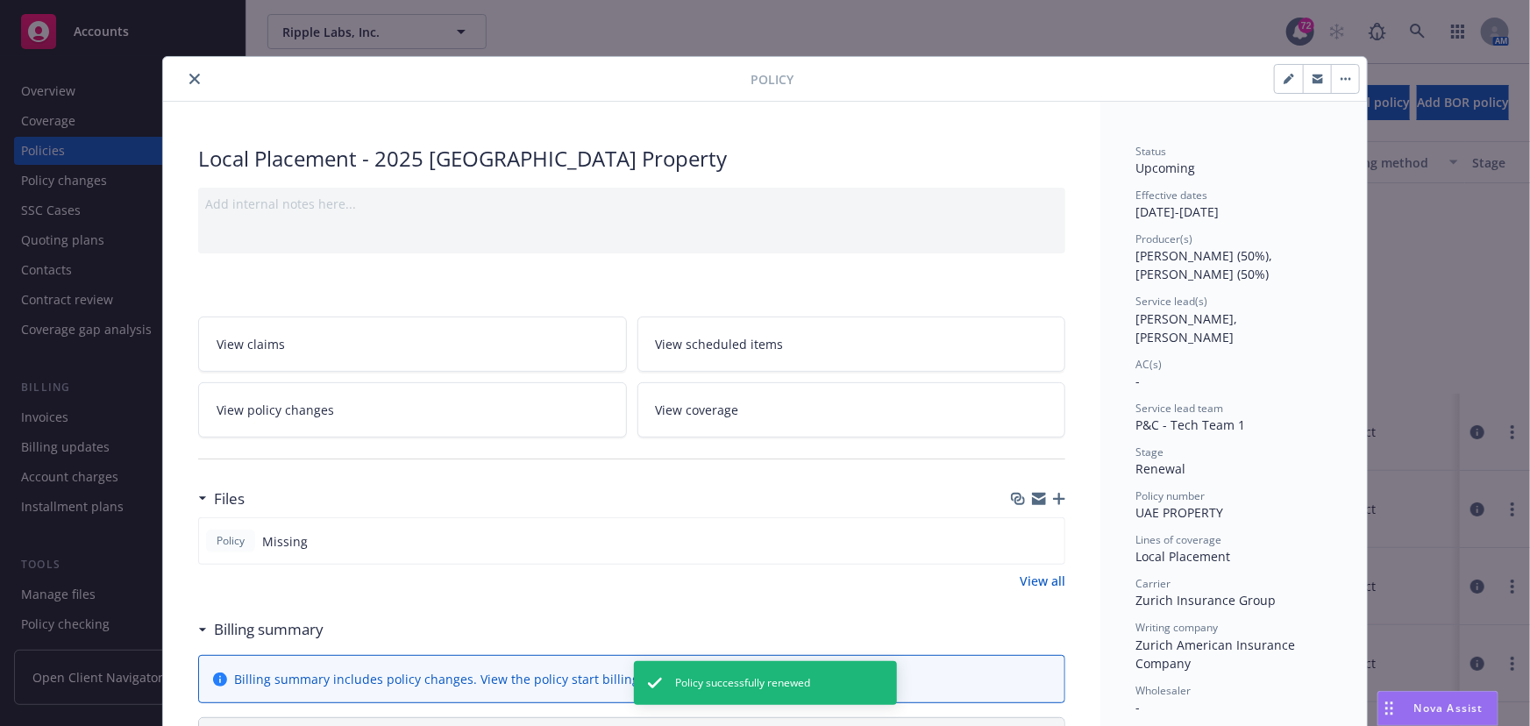
click at [189, 82] on icon "close" at bounding box center [194, 79] width 11 height 11
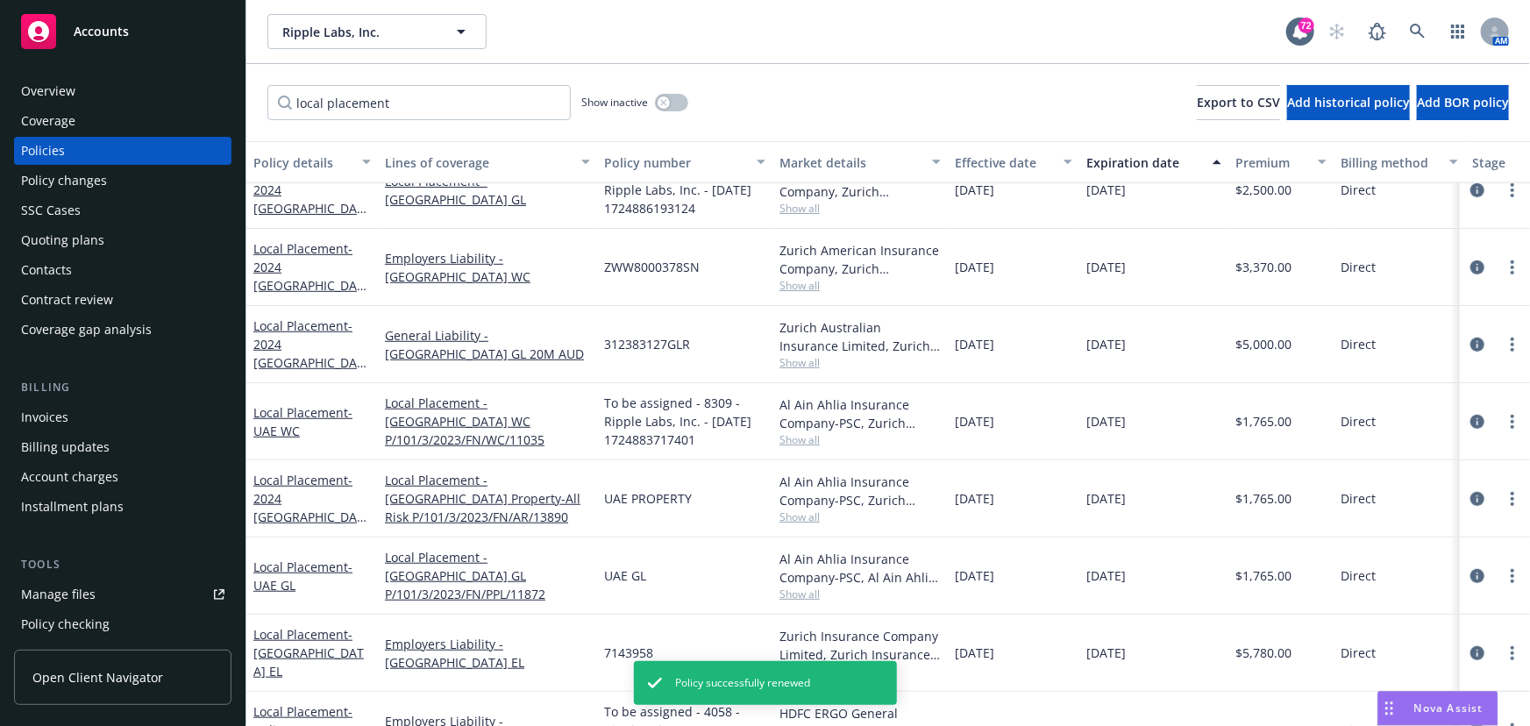
scroll to position [682, 0]
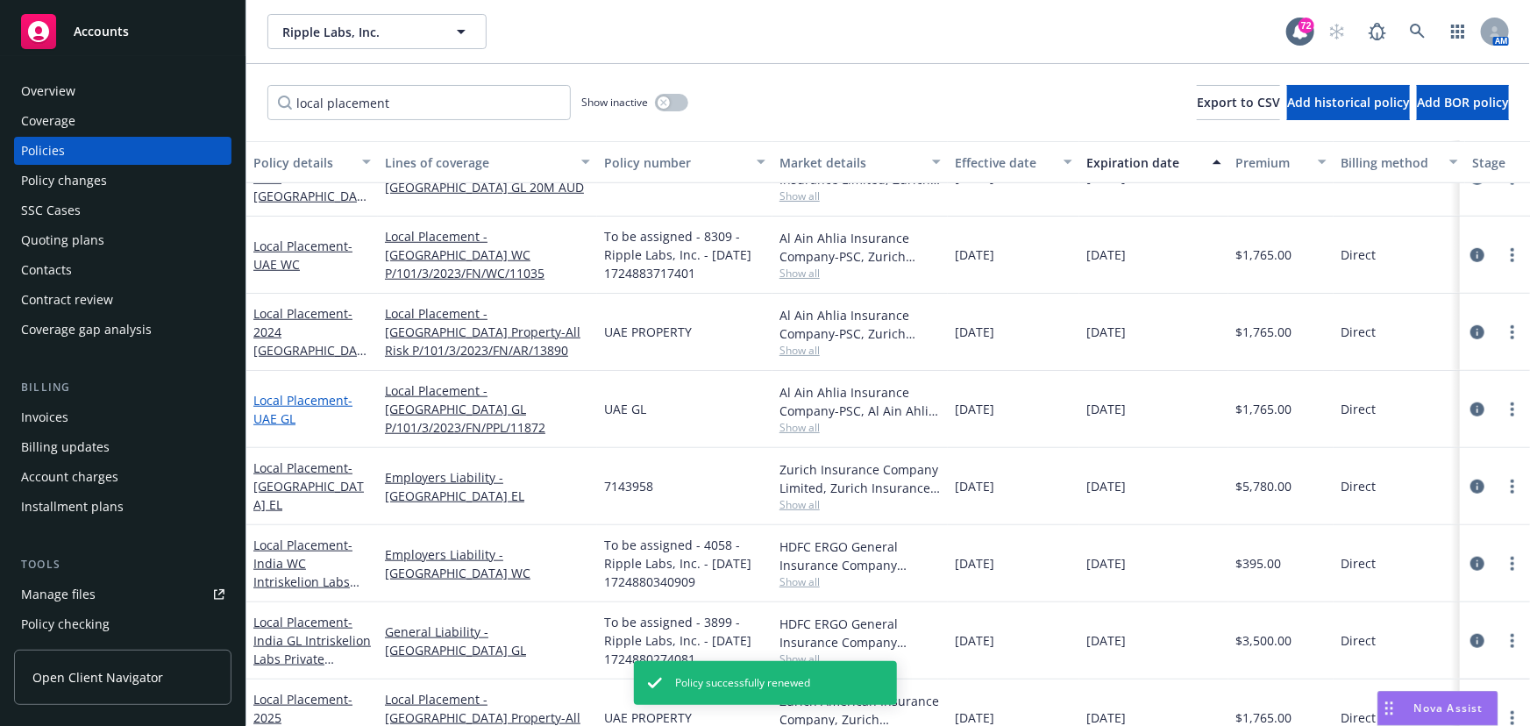
click at [273, 397] on link "Local Placement - [GEOGRAPHIC_DATA] GL" at bounding box center [302, 409] width 99 height 35
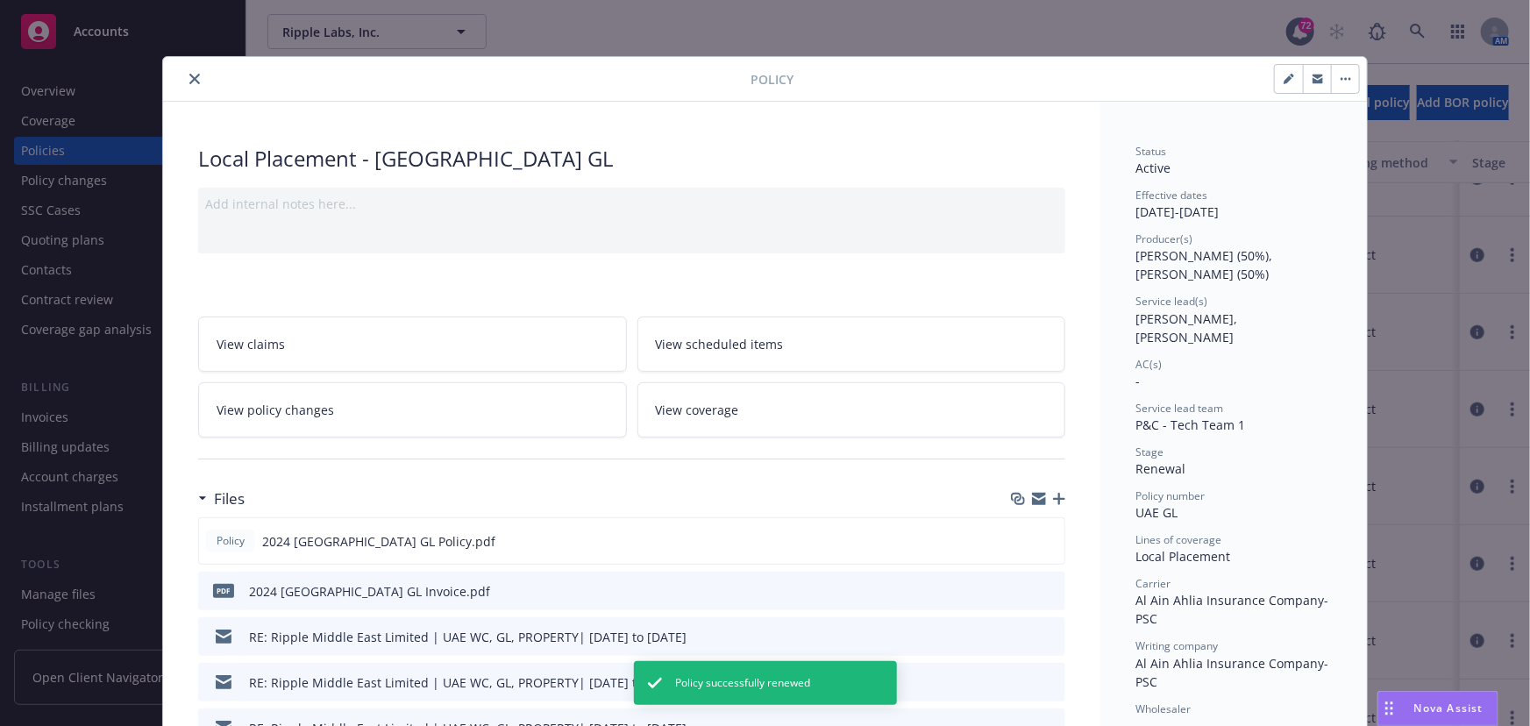
click at [1331, 81] on button "button" at bounding box center [1345, 79] width 28 height 28
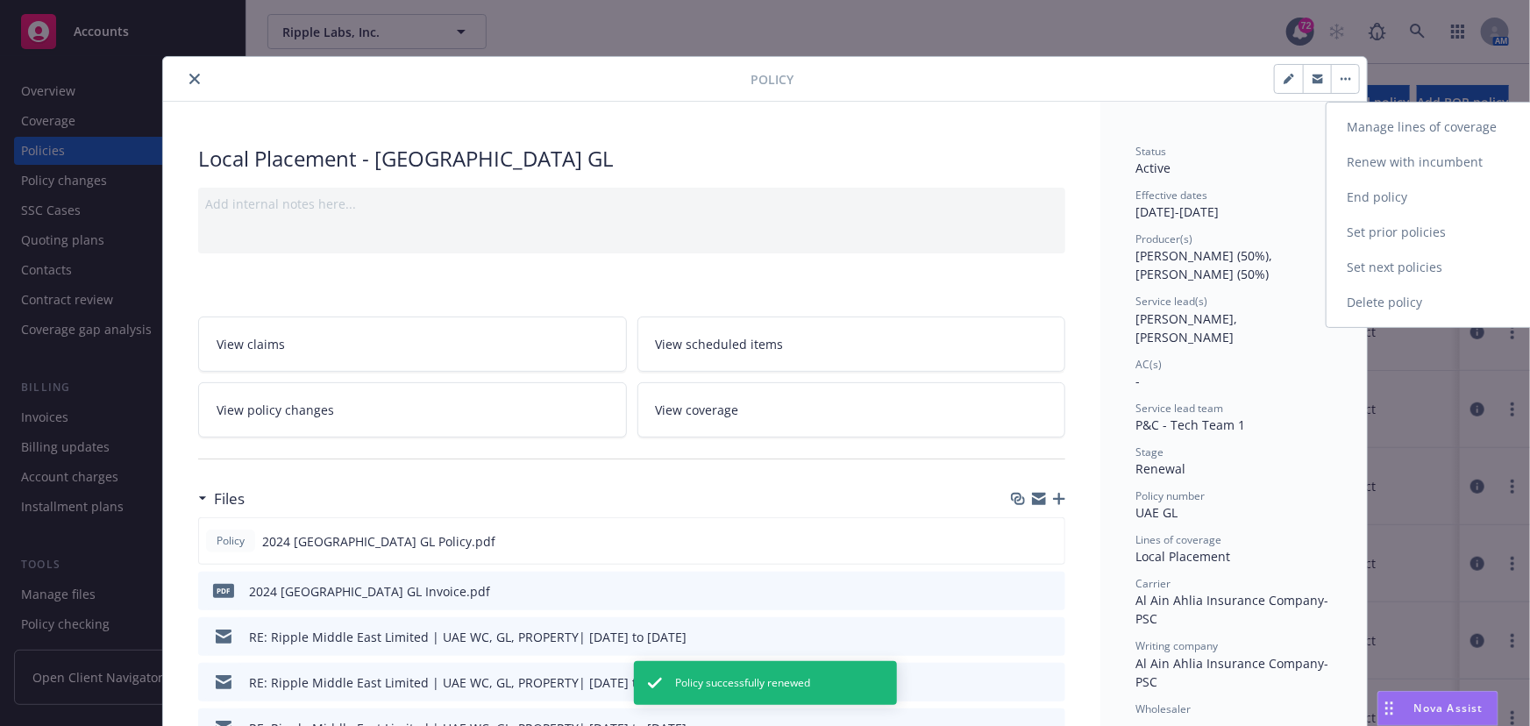
click at [1392, 159] on link "Renew with incumbent" at bounding box center [1429, 162] width 206 height 35
select select "12"
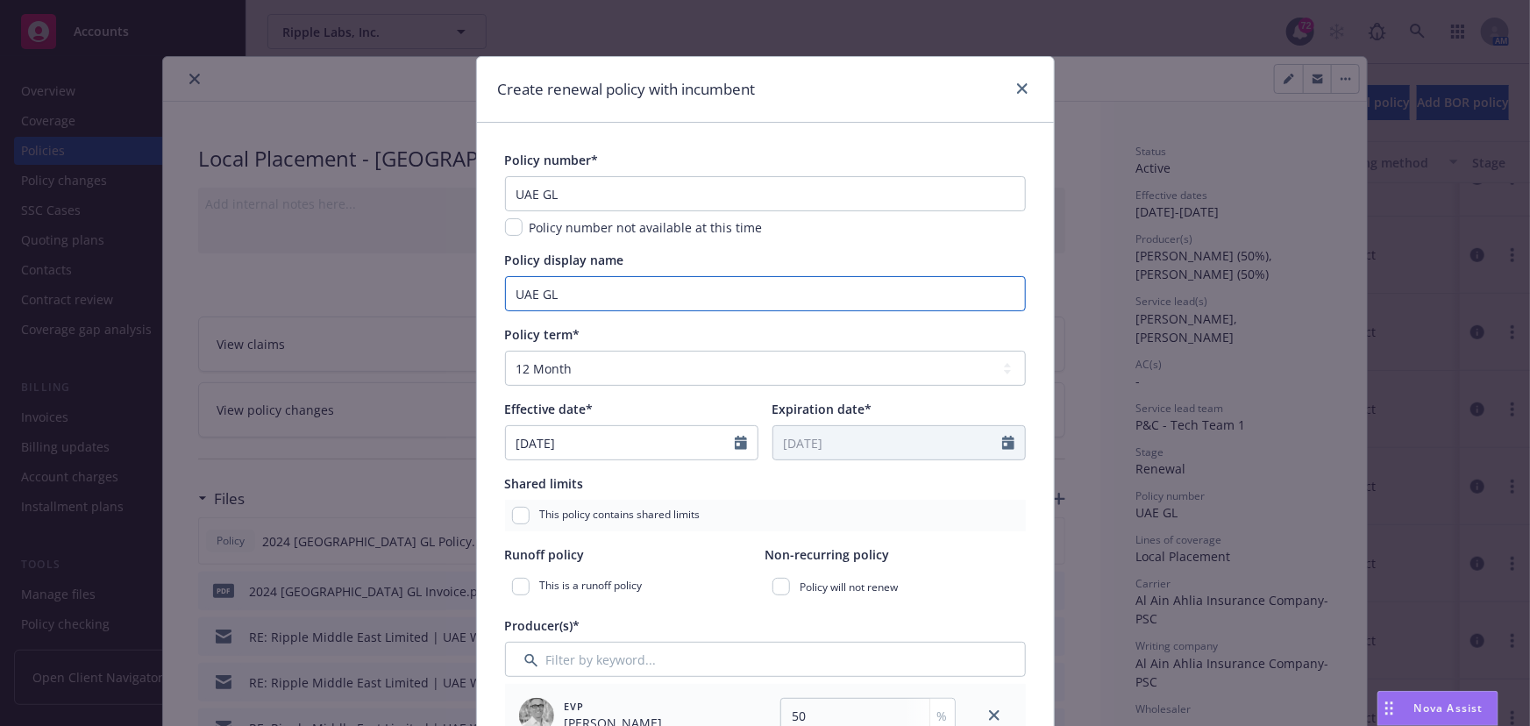
click at [519, 281] on input "UAE GL" at bounding box center [765, 293] width 521 height 35
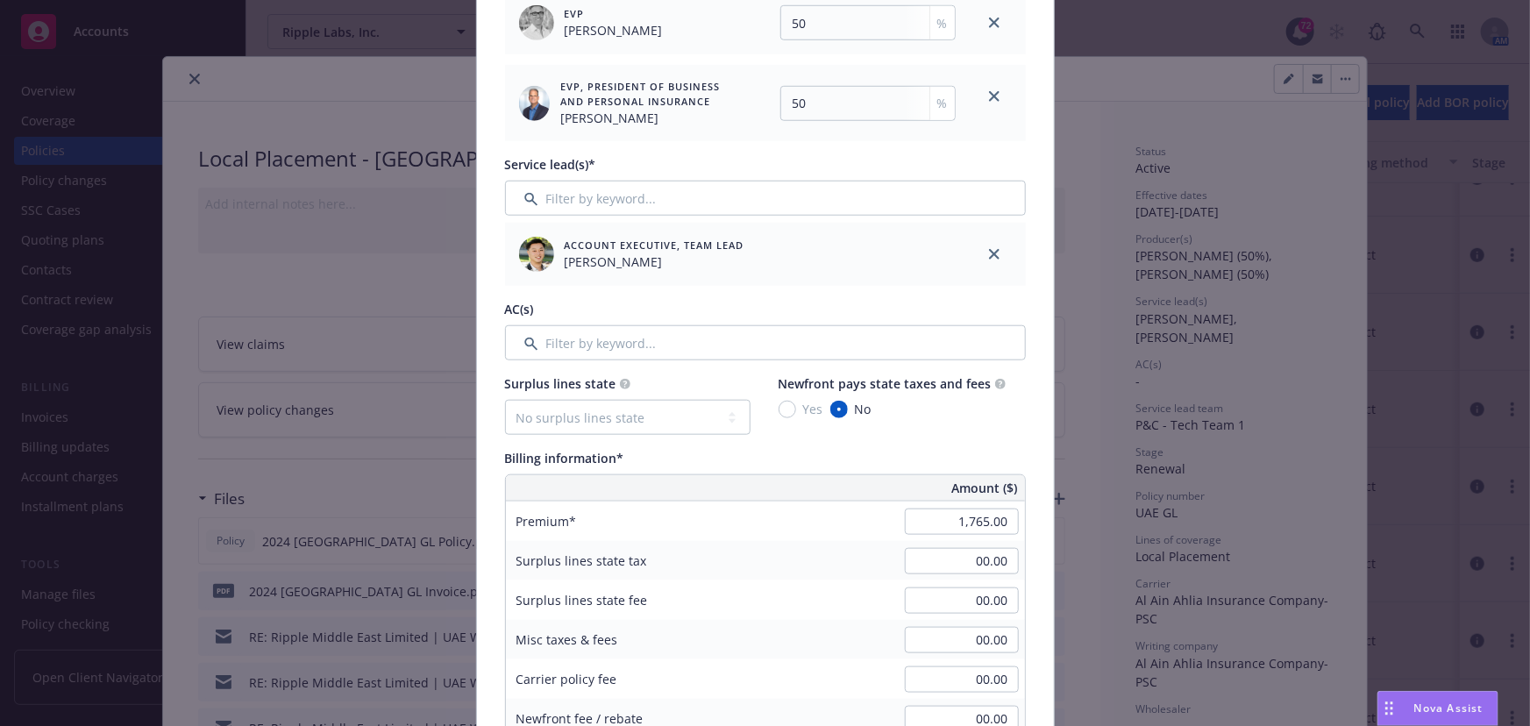
scroll to position [717, 0]
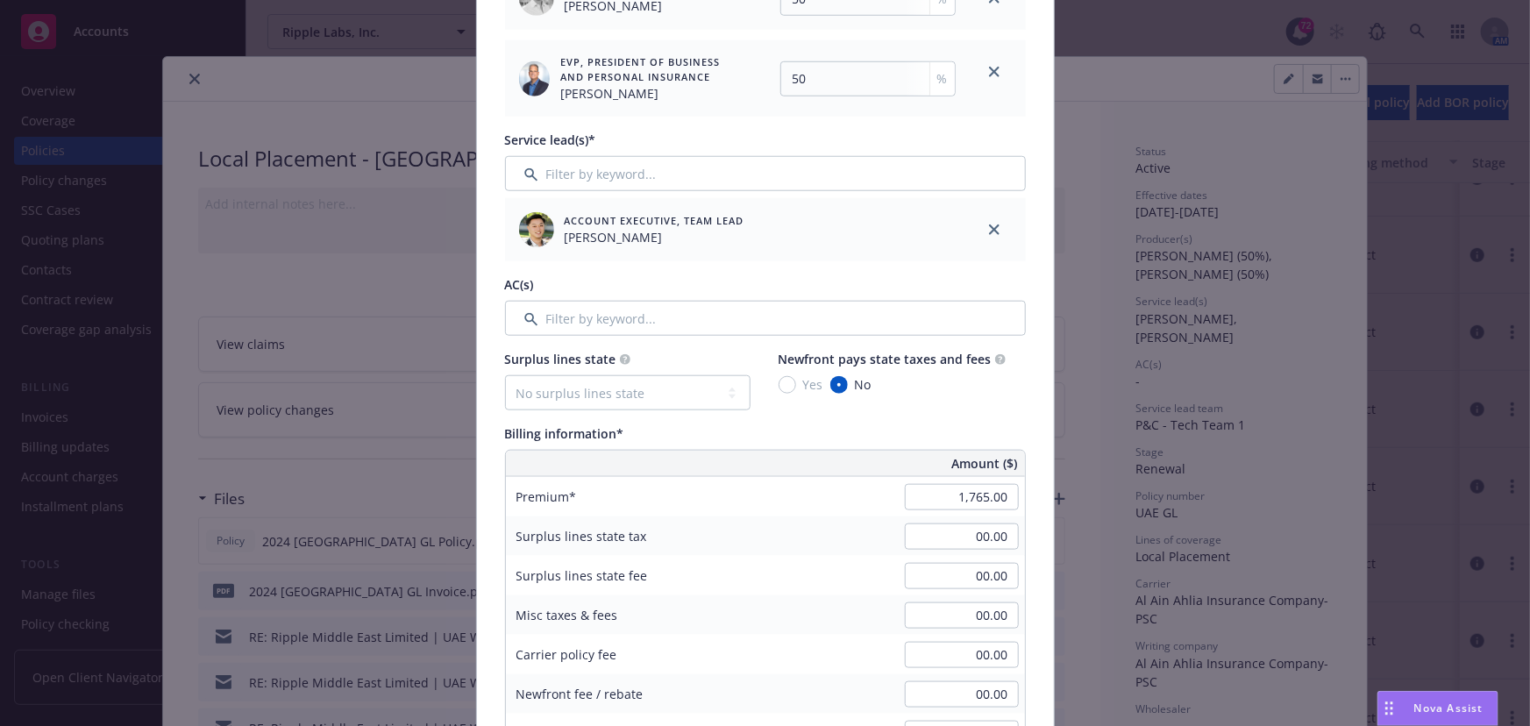
type input "2025 [GEOGRAPHIC_DATA] GL"
click at [561, 176] on input "Filter by keyword..." at bounding box center [765, 173] width 521 height 35
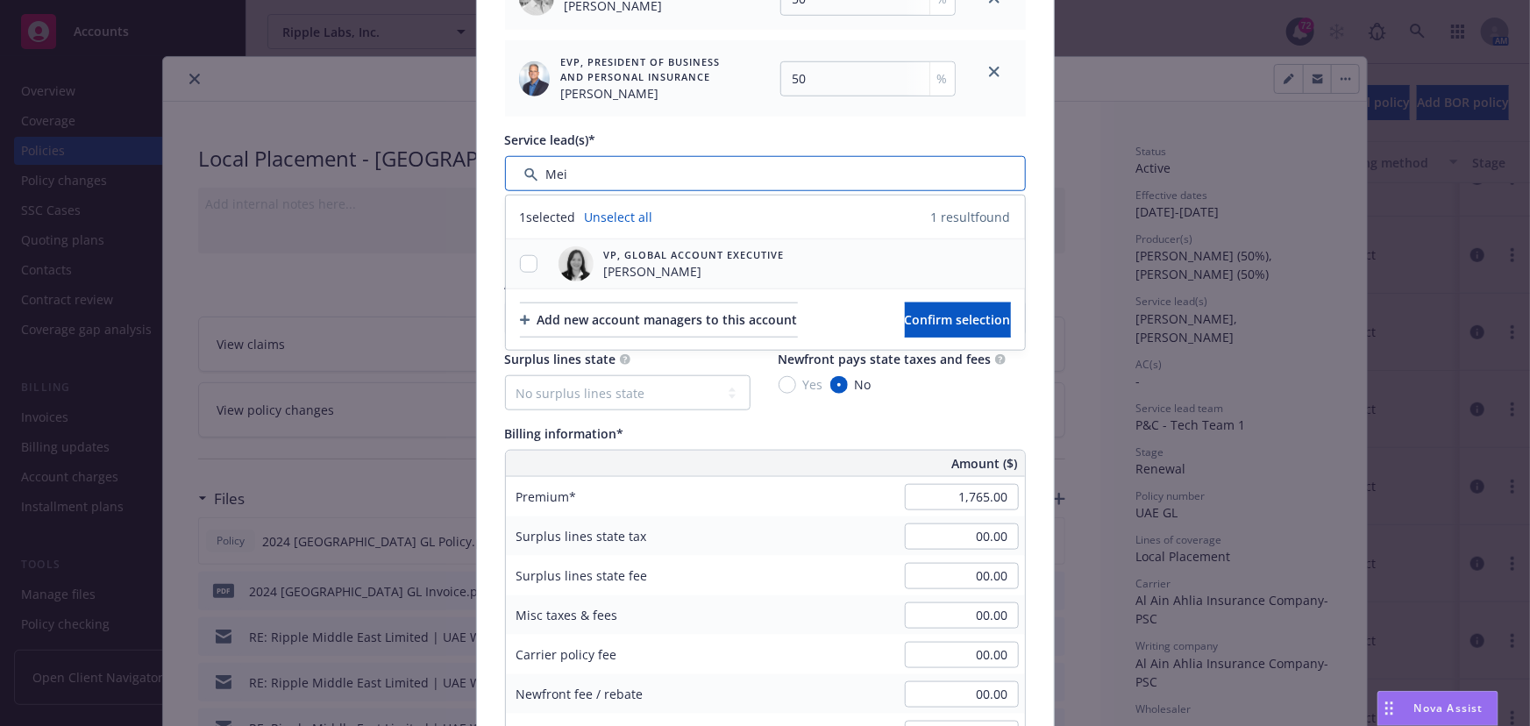
type input "Mei"
click at [513, 255] on div at bounding box center [529, 264] width 46 height 18
click at [520, 263] on input "checkbox" at bounding box center [529, 264] width 18 height 18
checkbox input "true"
click at [938, 332] on button "Confirm selection" at bounding box center [958, 319] width 106 height 35
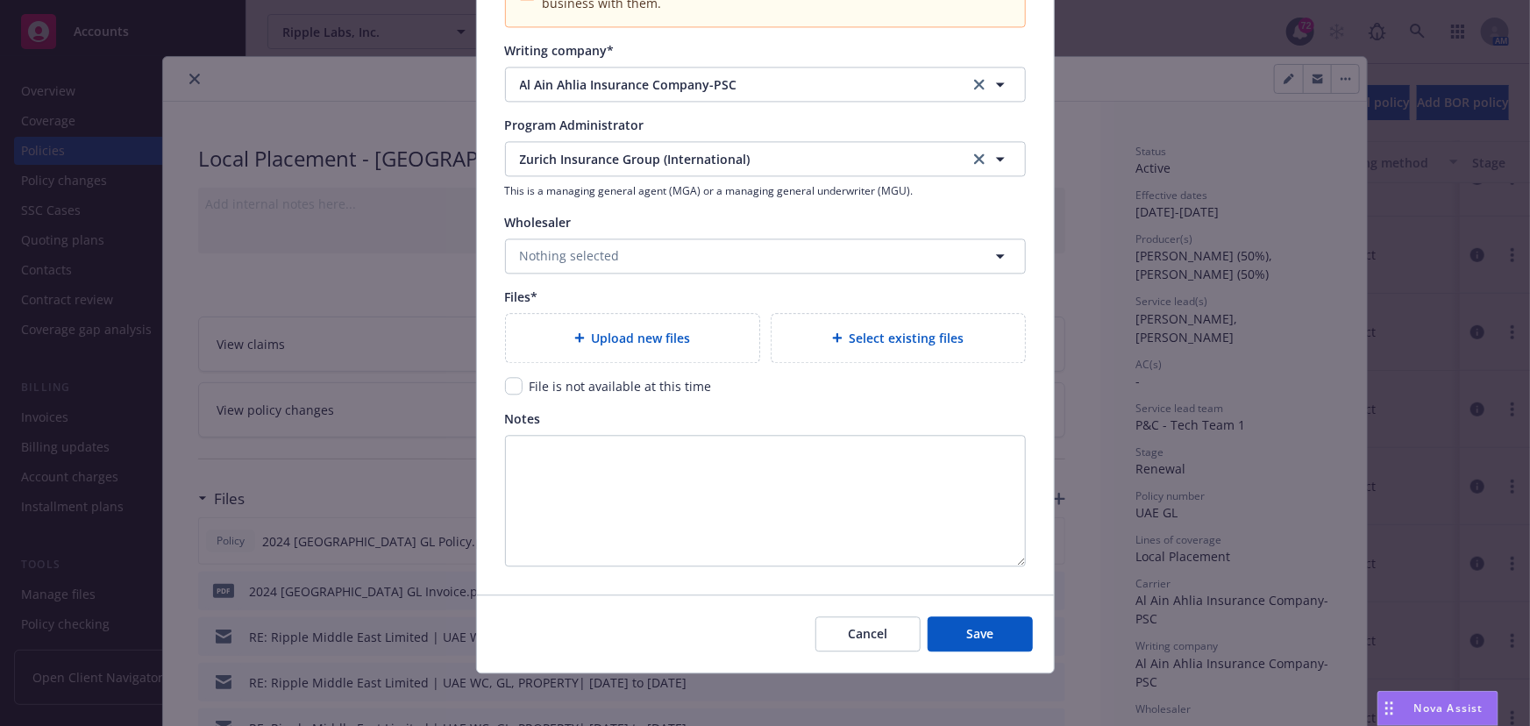
scroll to position [1917, 0]
click at [514, 387] on input "checkbox" at bounding box center [514, 384] width 18 height 18
checkbox input "true"
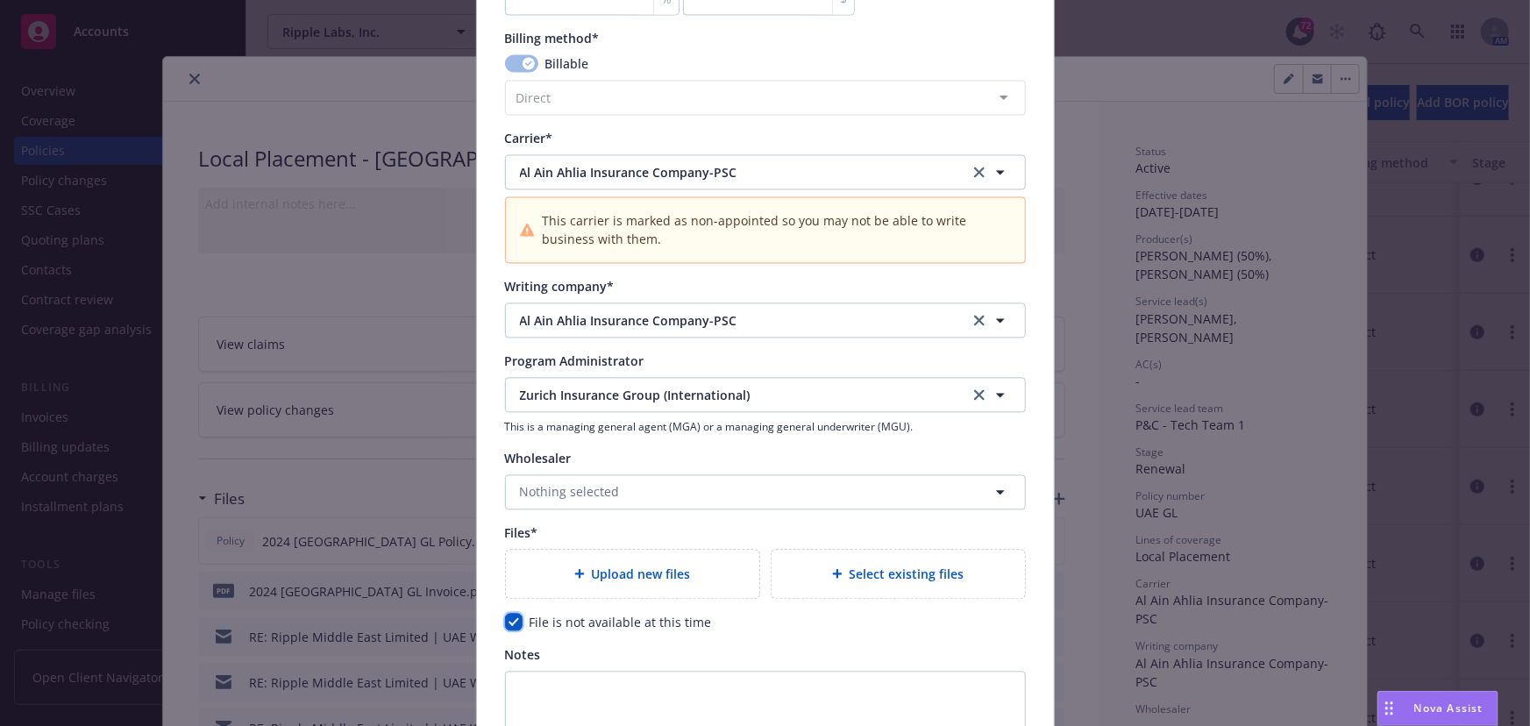
scroll to position [1678, 0]
click at [606, 398] on span "Zurich Insurance Group (International)" at bounding box center [731, 396] width 423 height 18
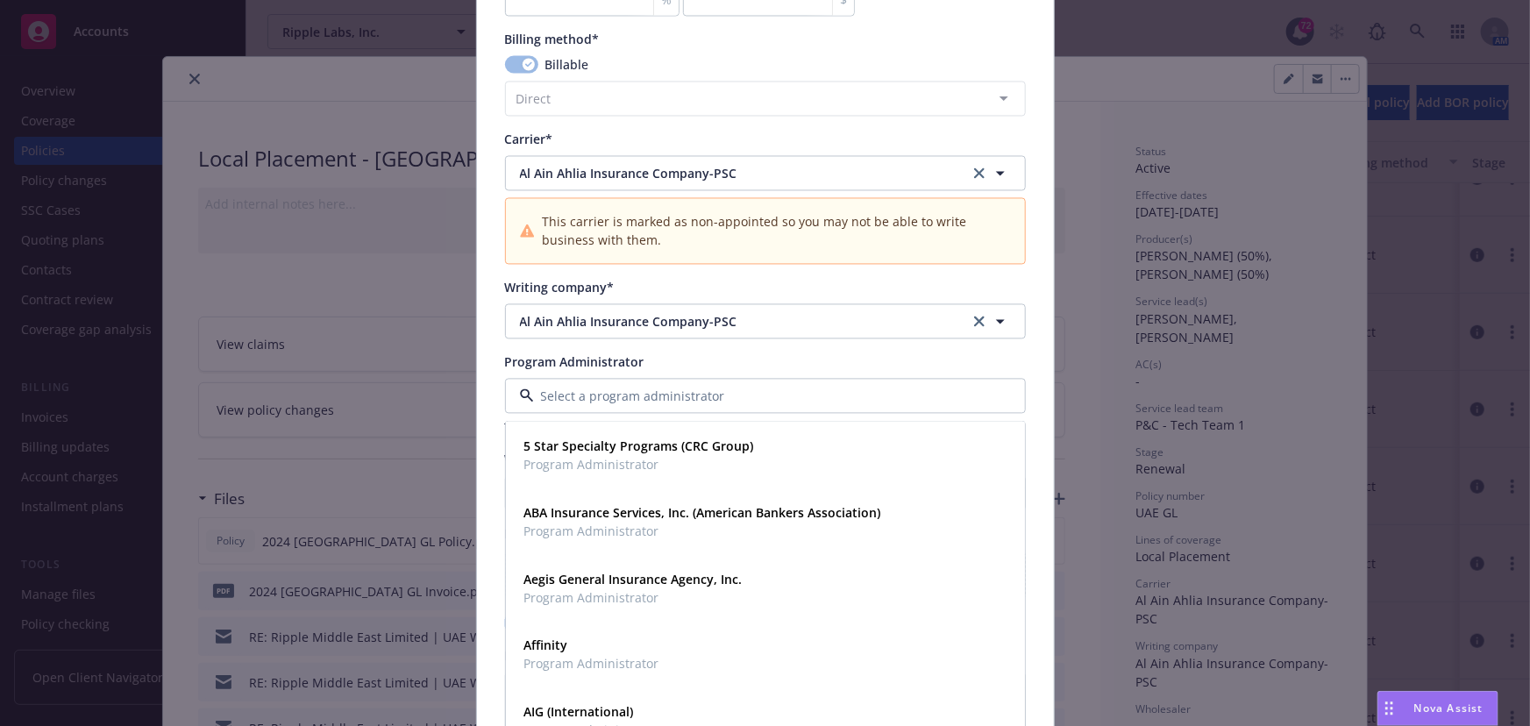
click at [615, 401] on input at bounding box center [762, 396] width 456 height 18
click at [724, 356] on div "Program Administrator" at bounding box center [765, 362] width 521 height 18
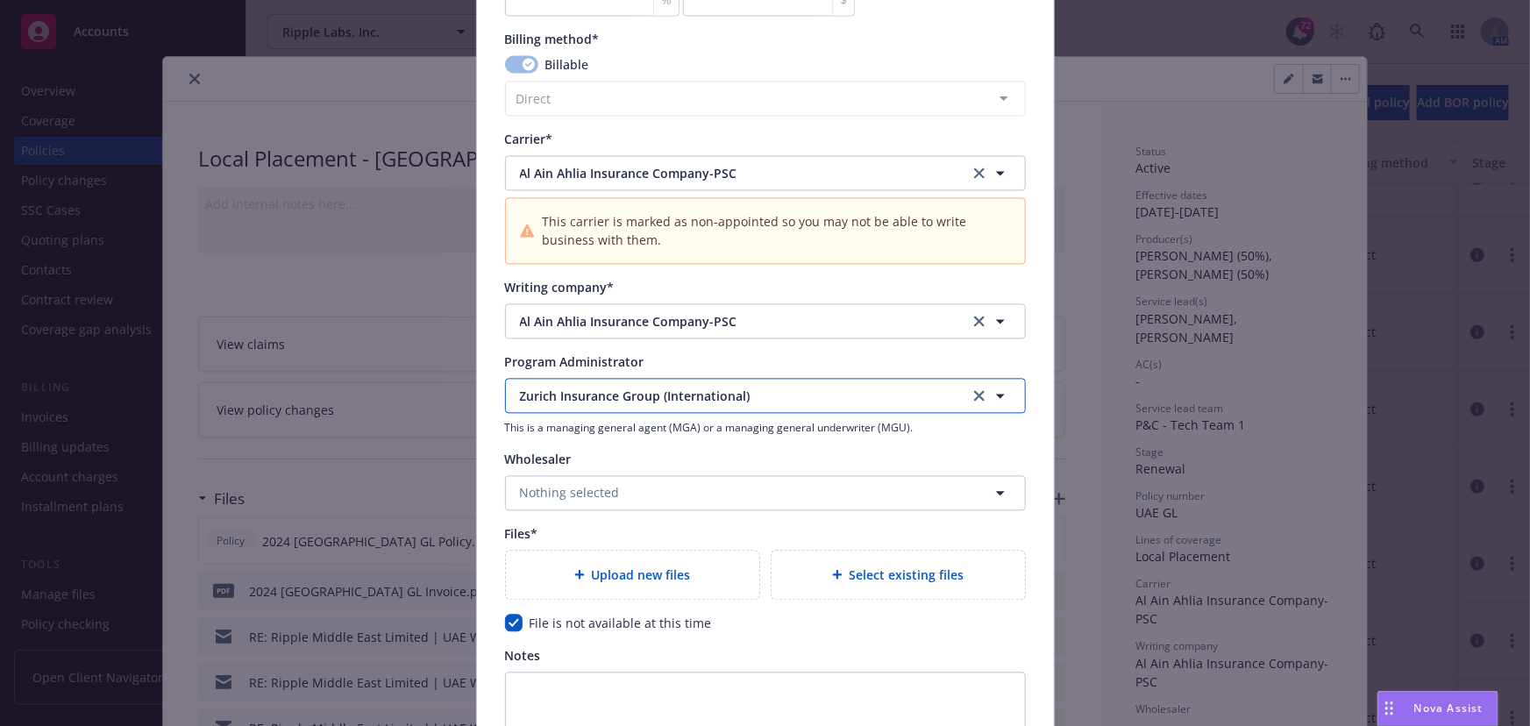
click at [683, 402] on span "Zurich Insurance Group (International)" at bounding box center [731, 396] width 423 height 18
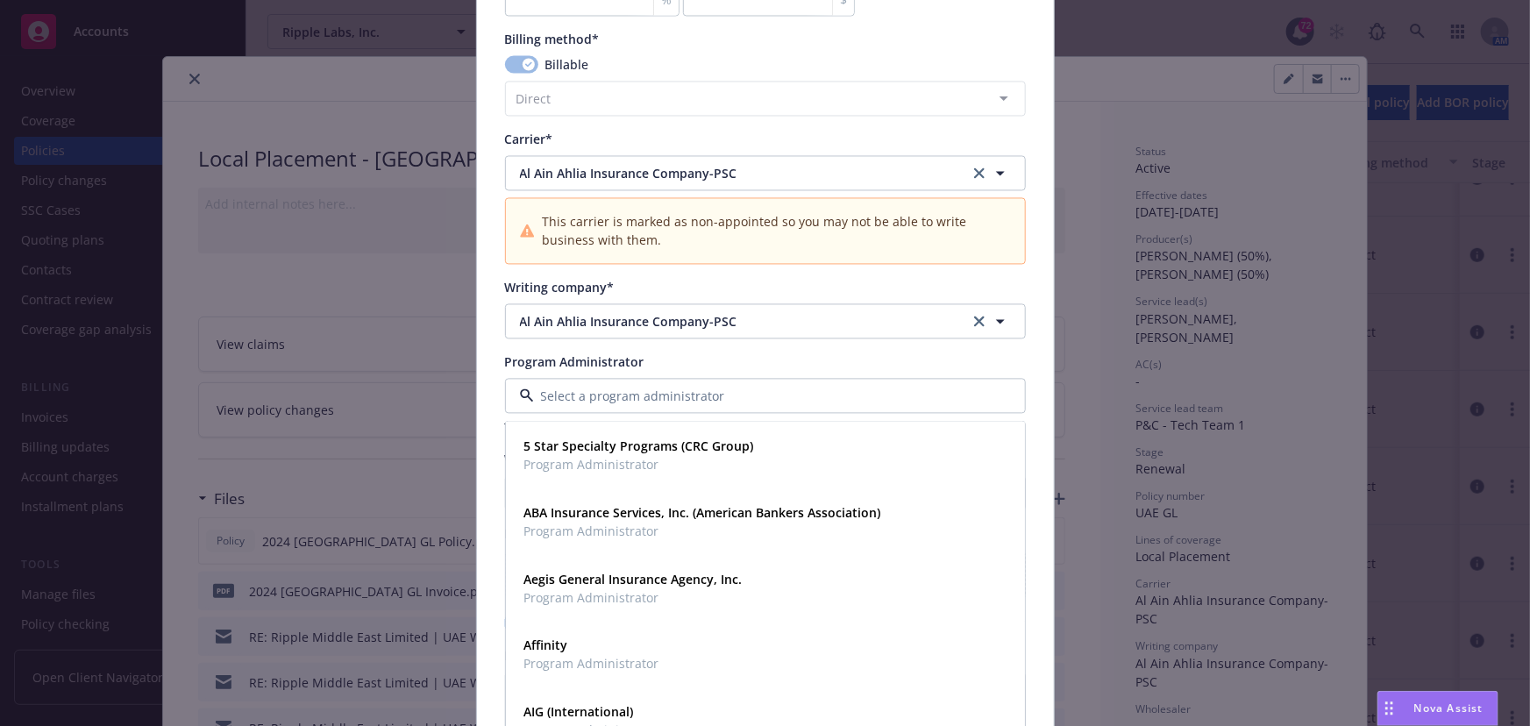
click at [814, 368] on div "Program Administrator" at bounding box center [765, 362] width 521 height 18
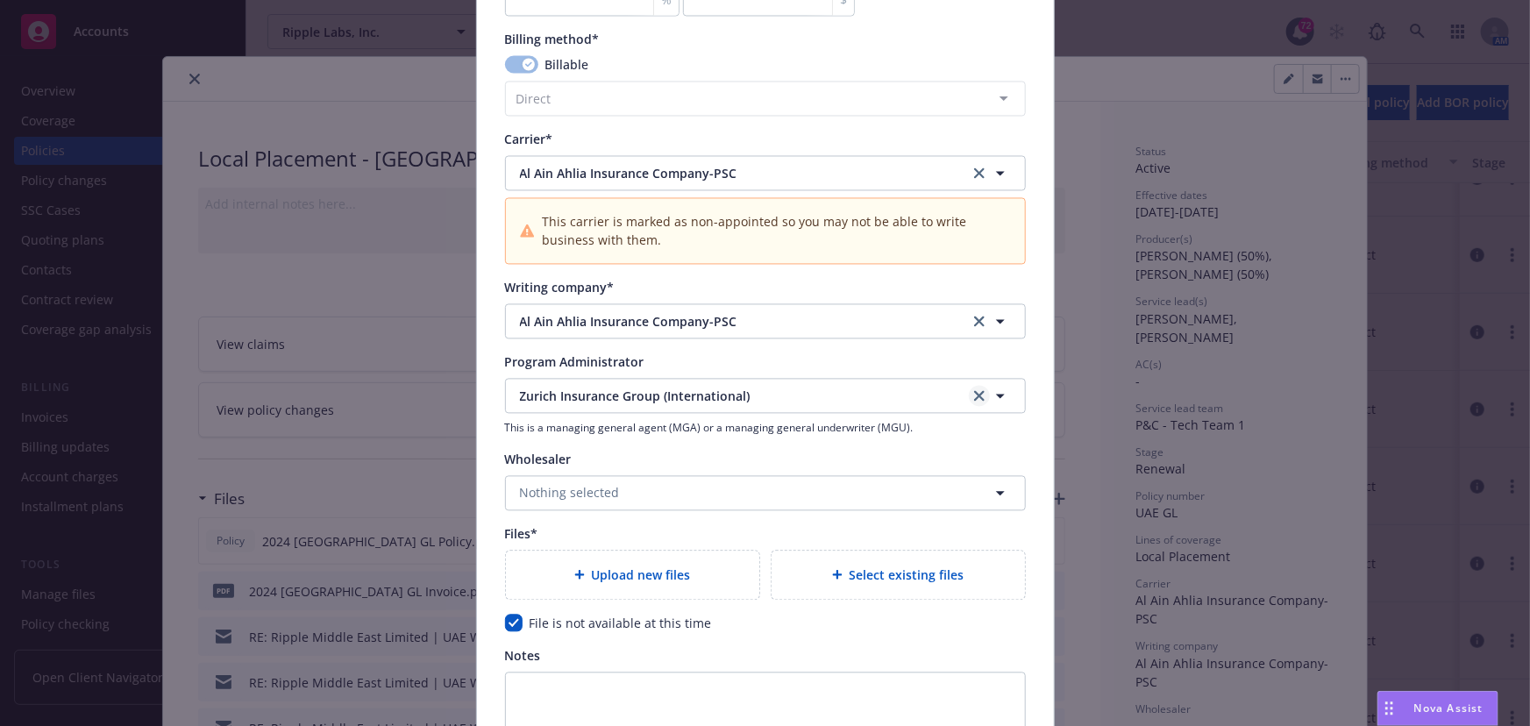
click at [974, 394] on icon "clear selection" at bounding box center [979, 396] width 11 height 11
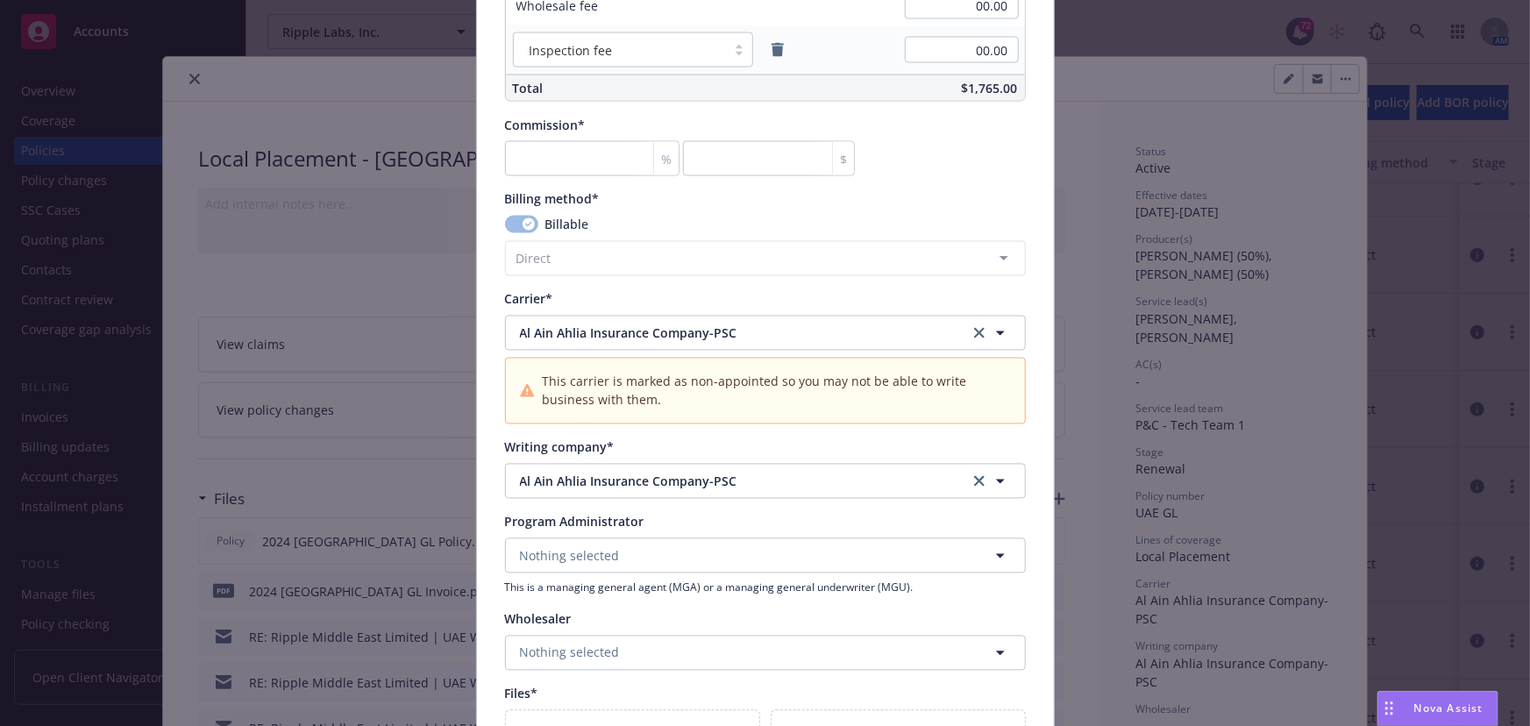
scroll to position [1439, 0]
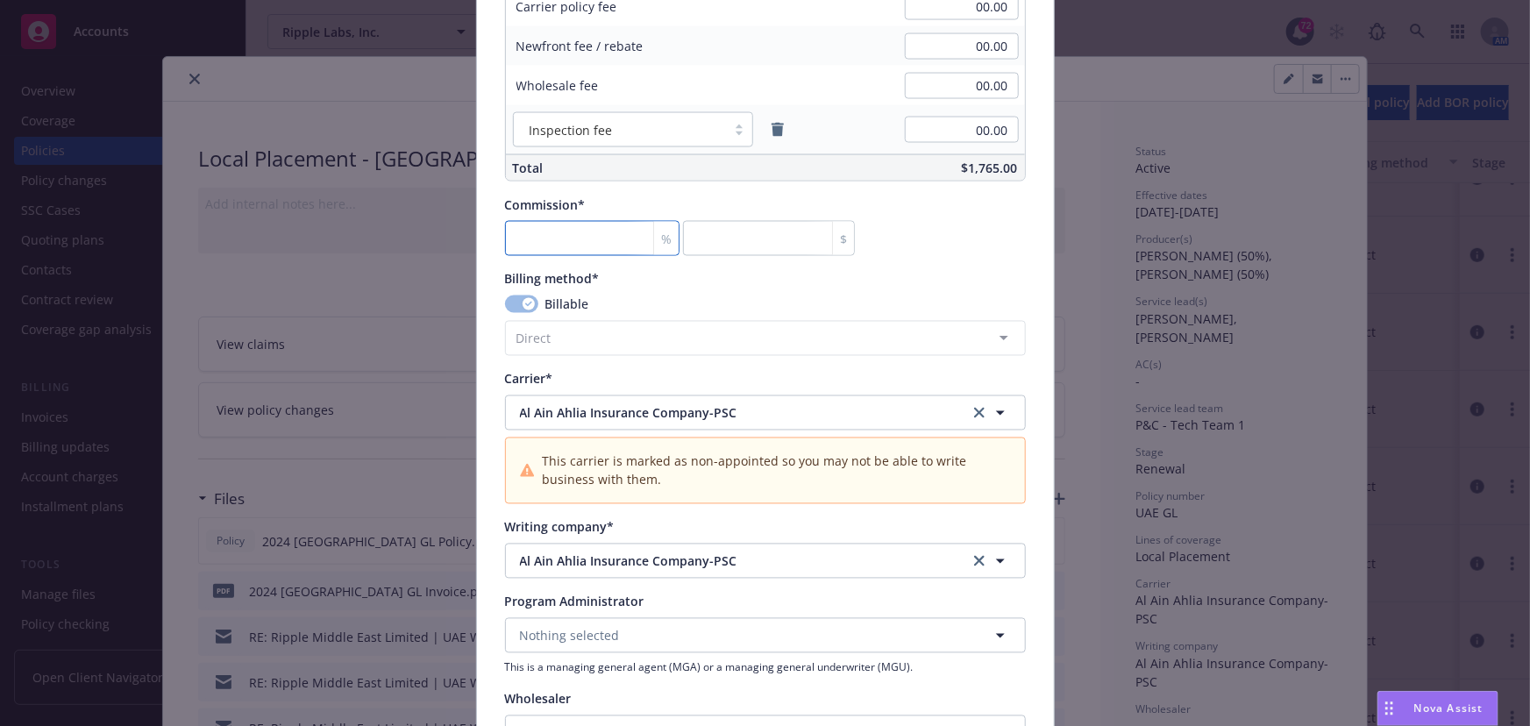
click at [554, 239] on input "number" at bounding box center [592, 238] width 174 height 35
type input "0"
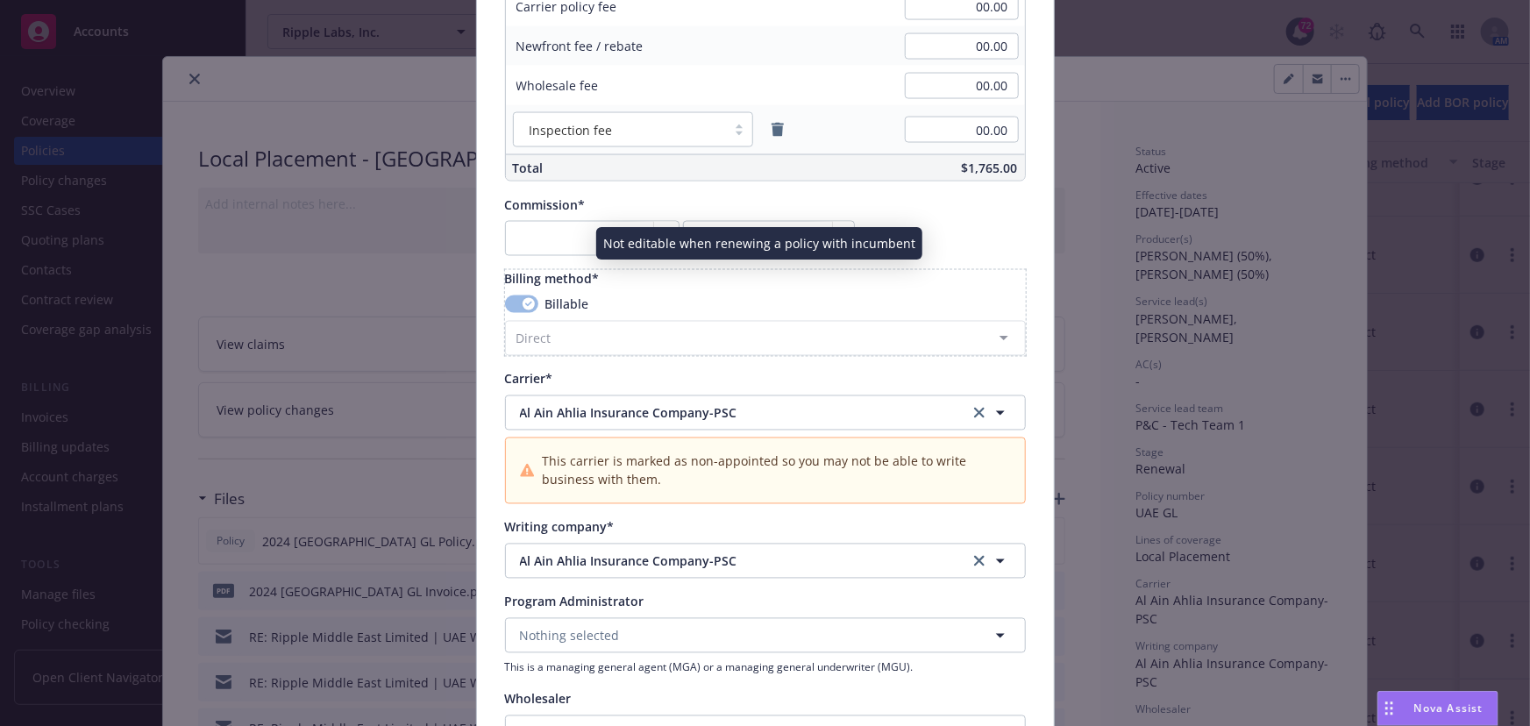
click at [730, 316] on div "Billable Direct Agency - Financed Agency - Installments Agency - Monthly report…" at bounding box center [765, 325] width 521 height 60
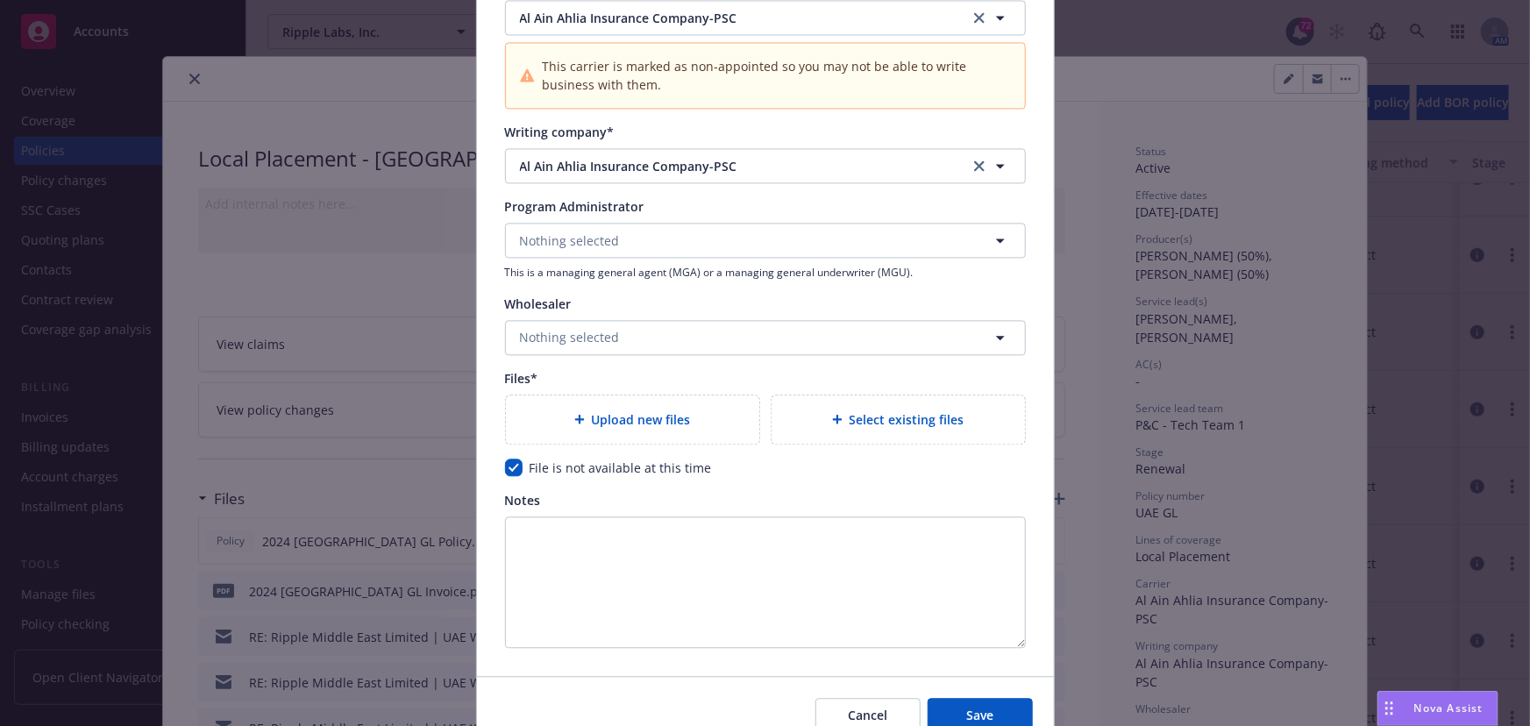
scroll to position [1917, 0]
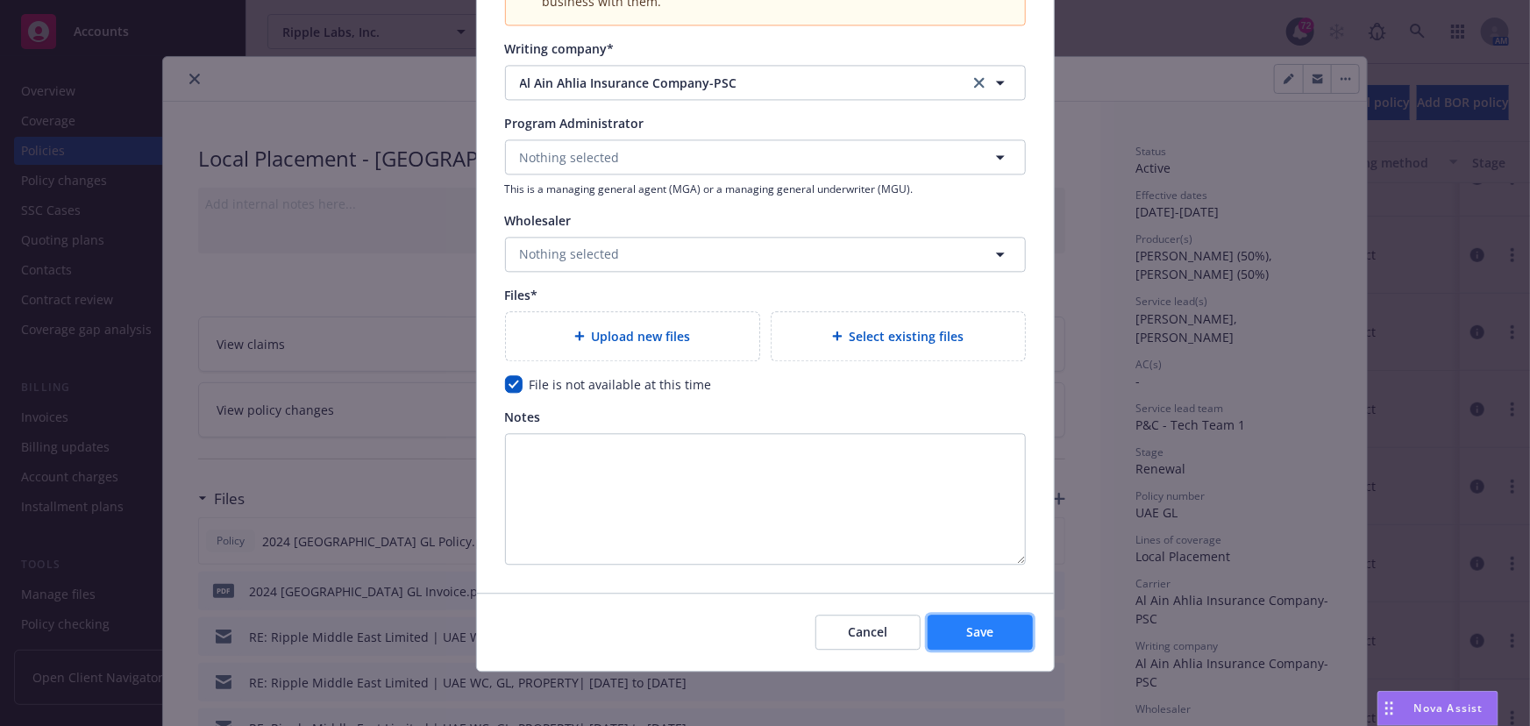
click at [966, 631] on span "Save" at bounding box center [979, 631] width 27 height 17
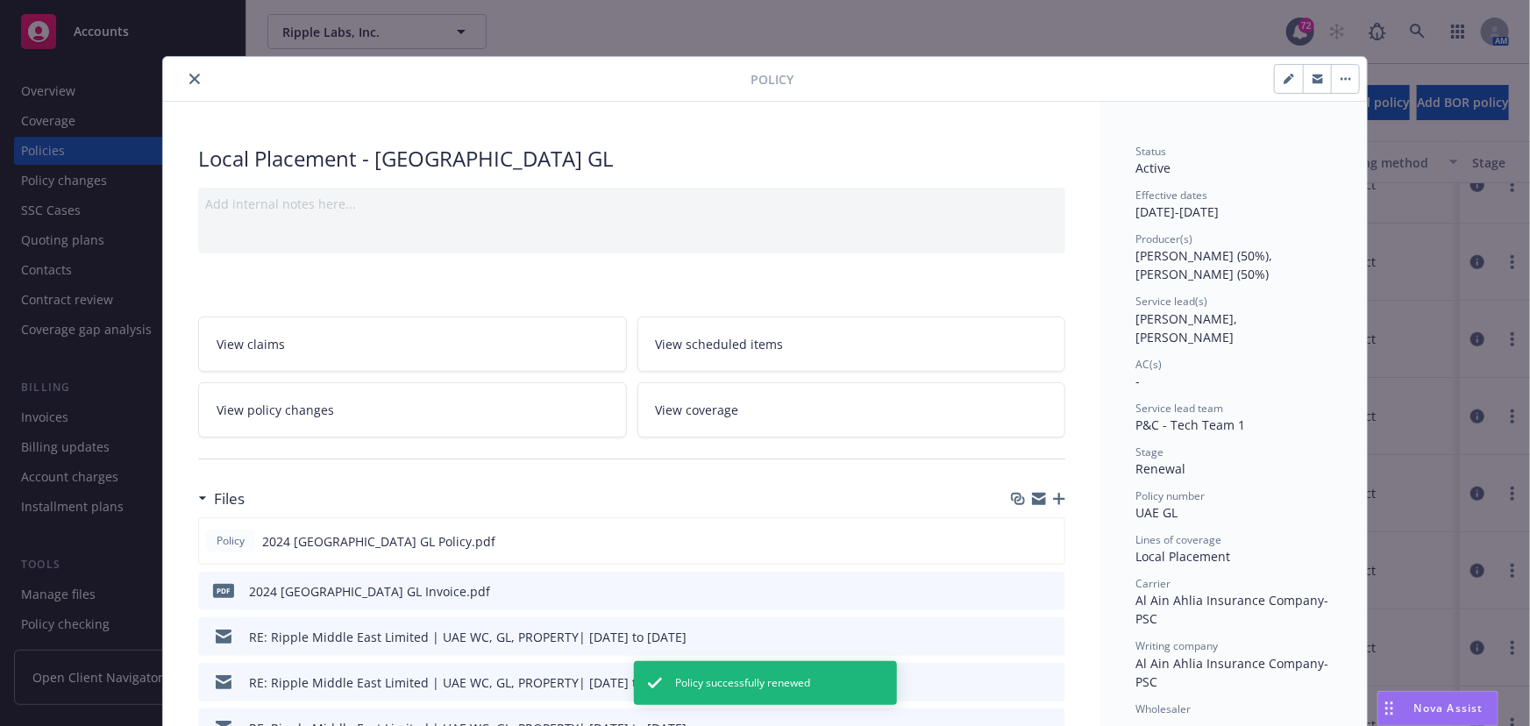
scroll to position [606, 0]
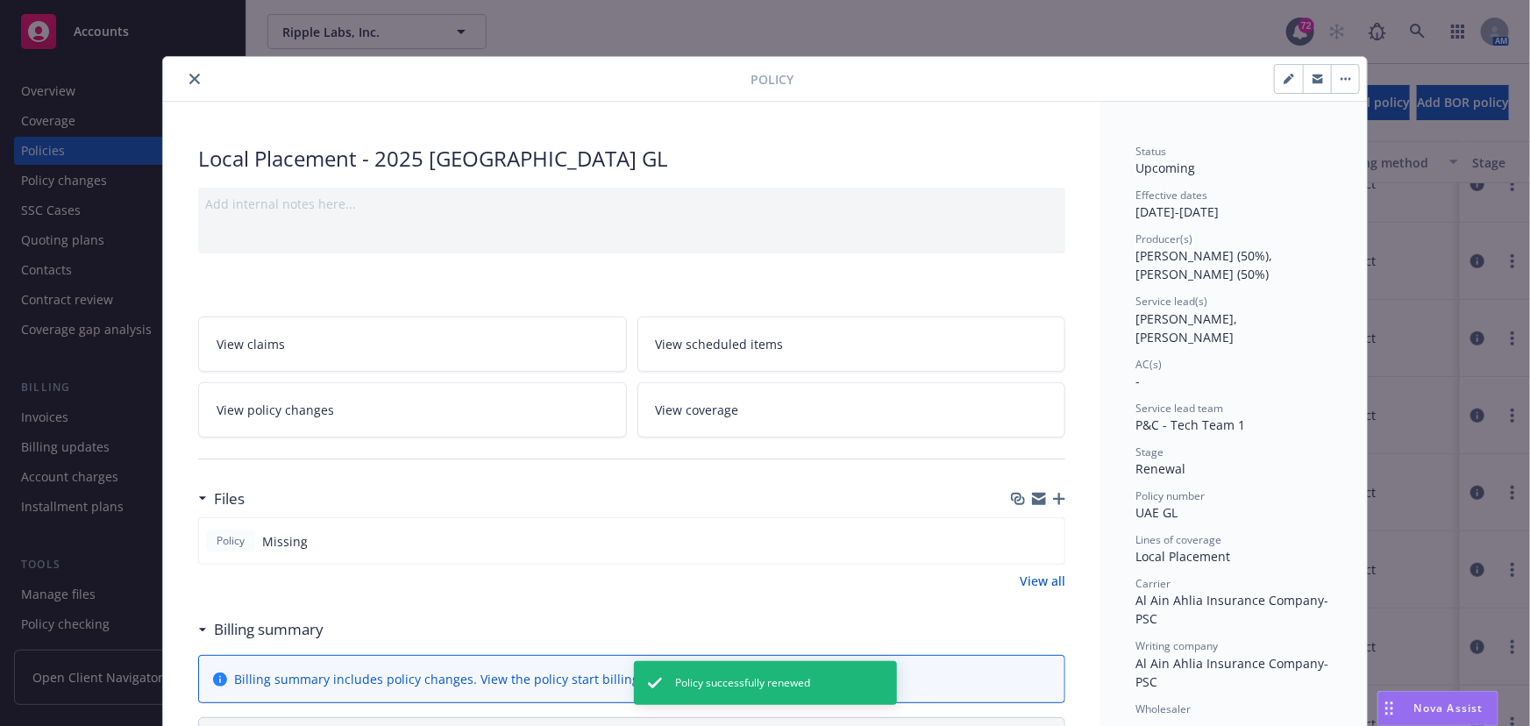
click at [193, 84] on button "close" at bounding box center [194, 78] width 21 height 21
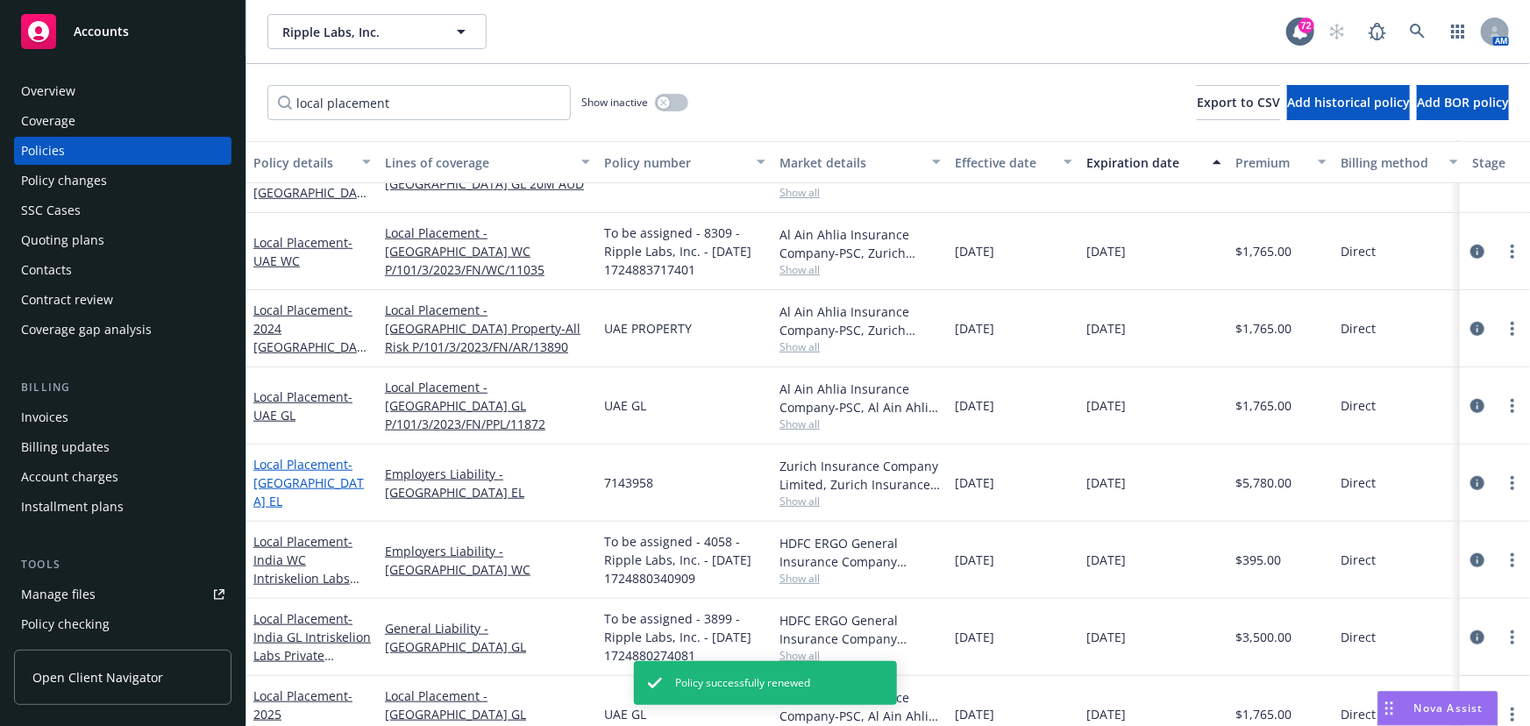
scroll to position [845, 0]
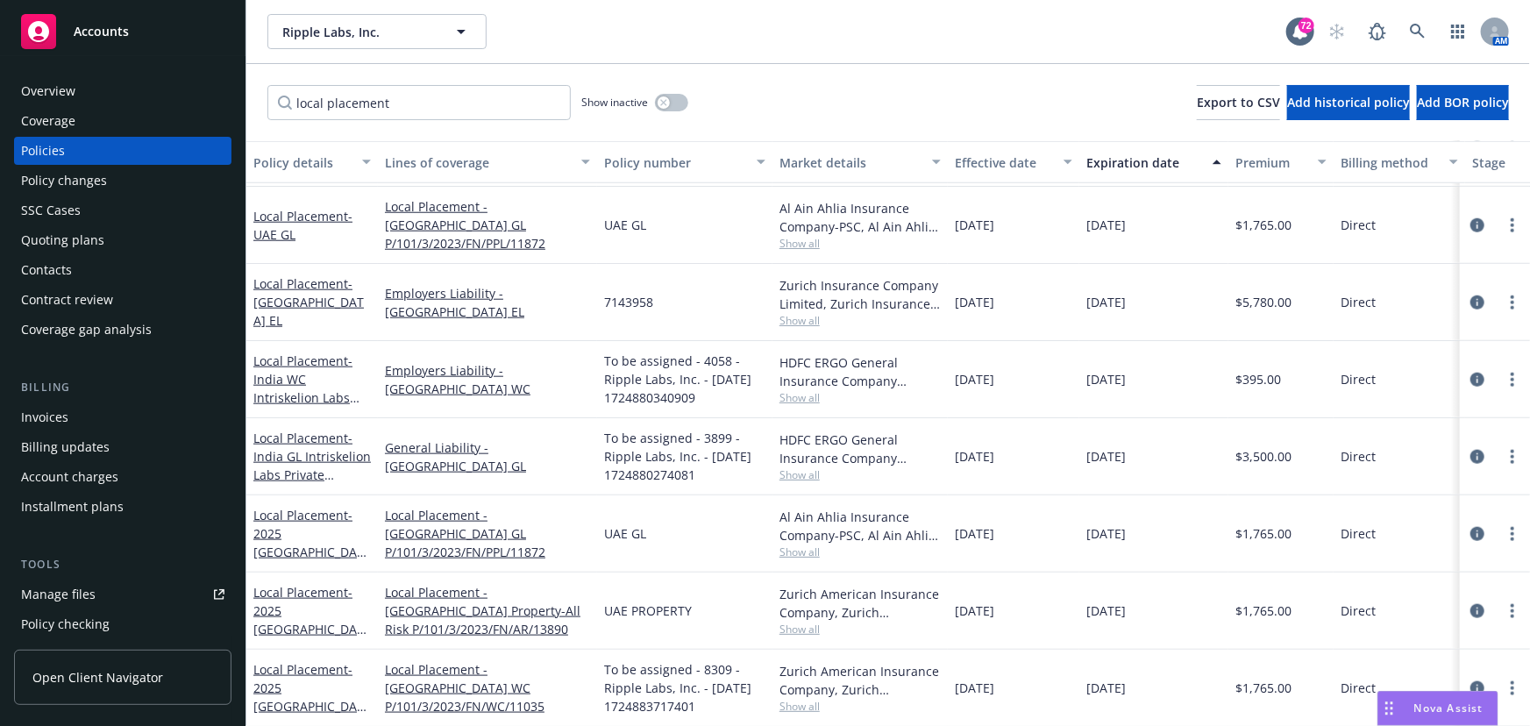
click at [282, 304] on span "- [GEOGRAPHIC_DATA] EL" at bounding box center [308, 301] width 110 height 53
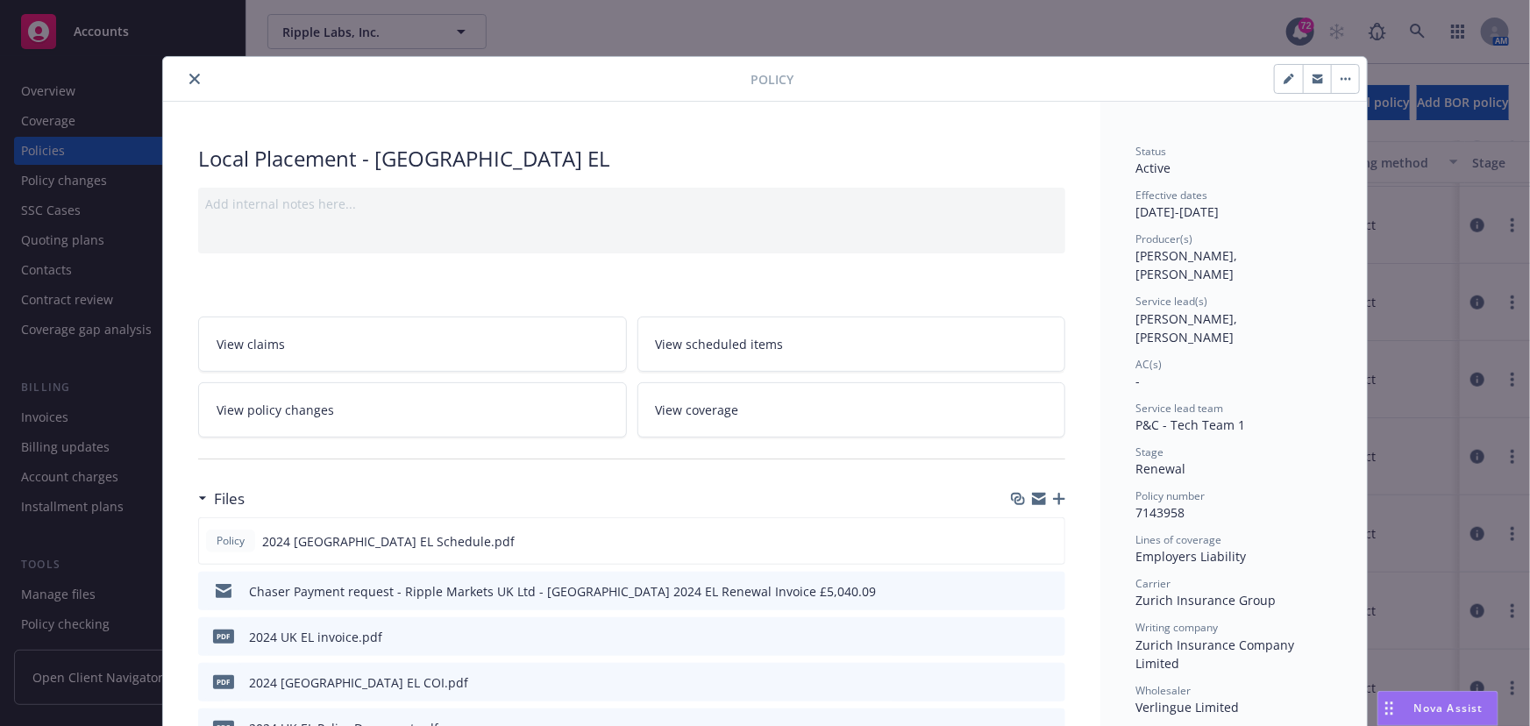
click at [1276, 68] on button "button" at bounding box center [1289, 79] width 28 height 28
select select "RENEWAL"
select select "12"
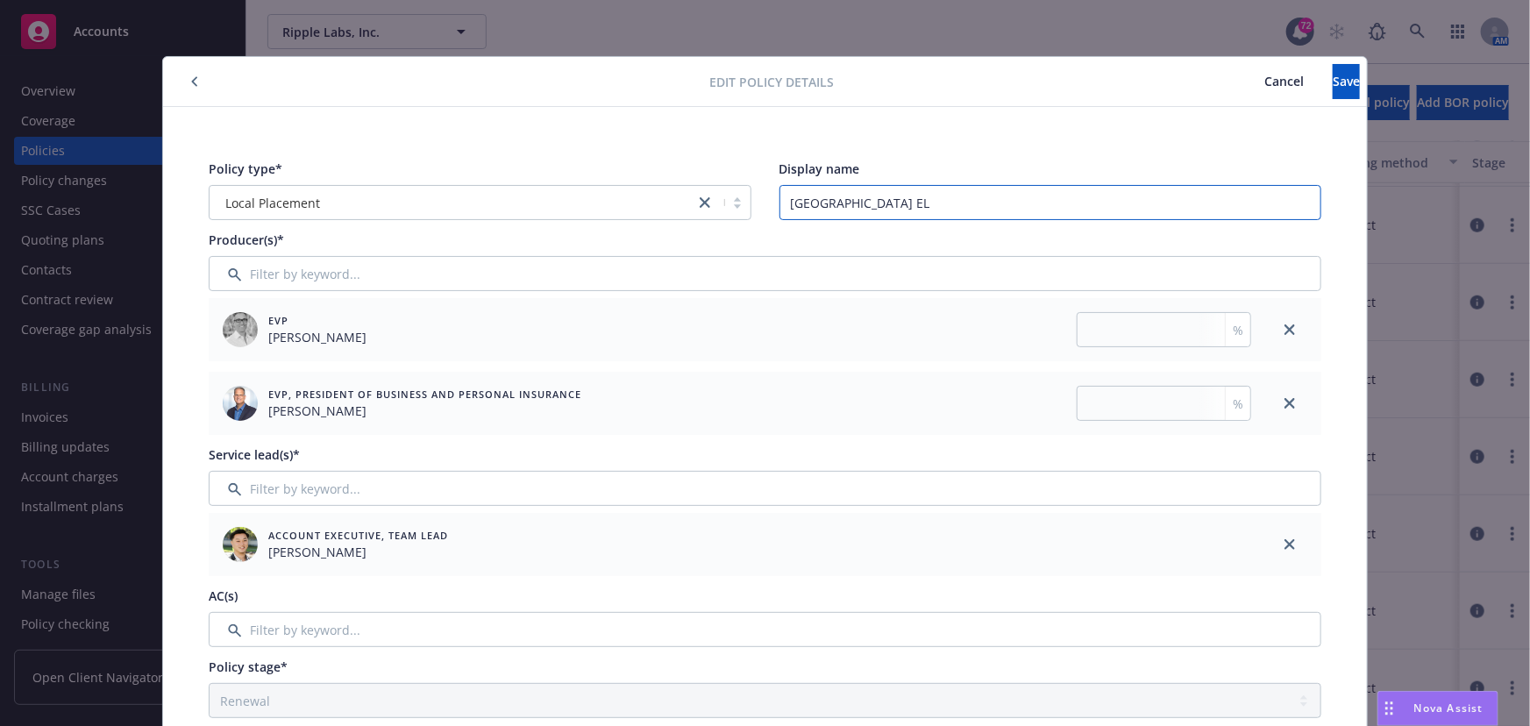
click at [779, 207] on input "[GEOGRAPHIC_DATA] EL" at bounding box center [1050, 202] width 543 height 35
click at [1235, 80] on button "Cancel" at bounding box center [1283, 81] width 97 height 35
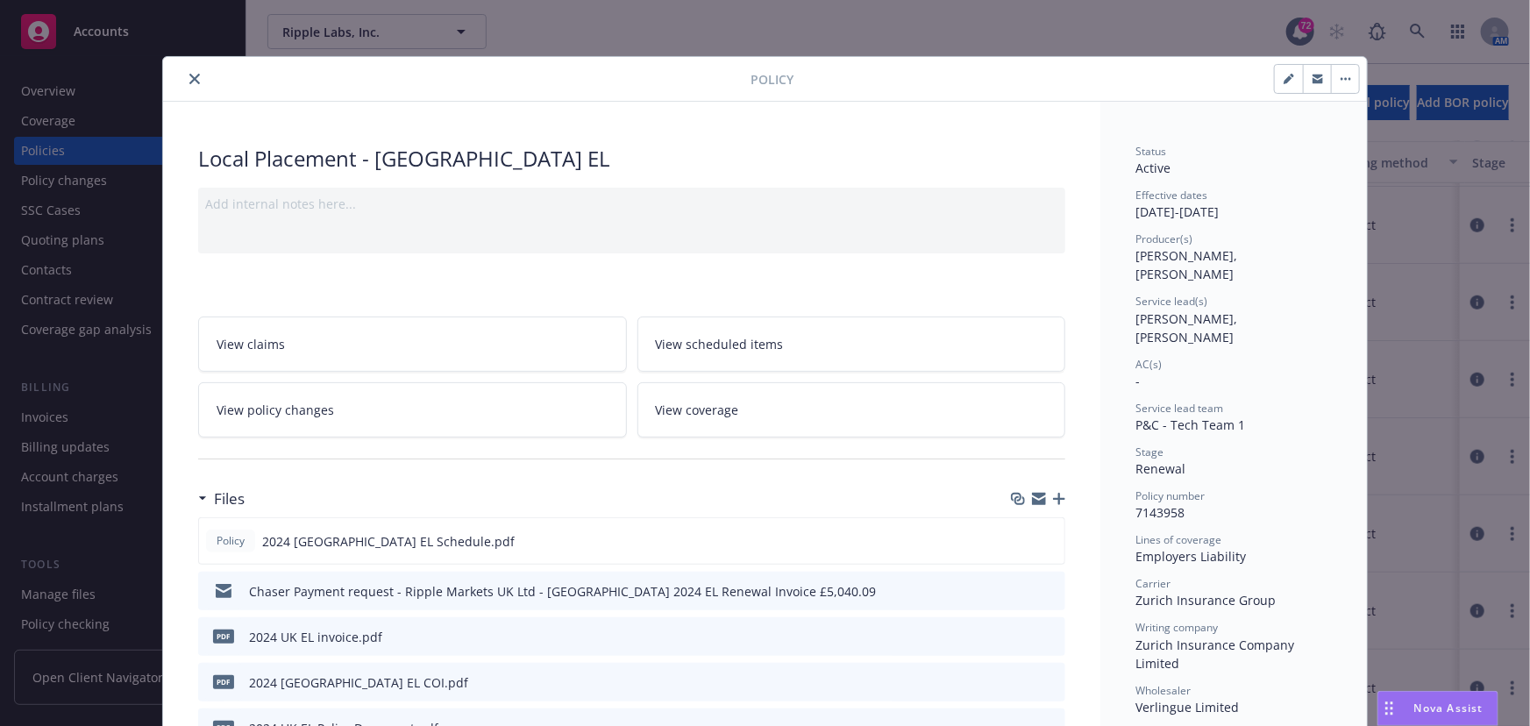
click at [1344, 77] on icon "button" at bounding box center [1345, 79] width 11 height 4
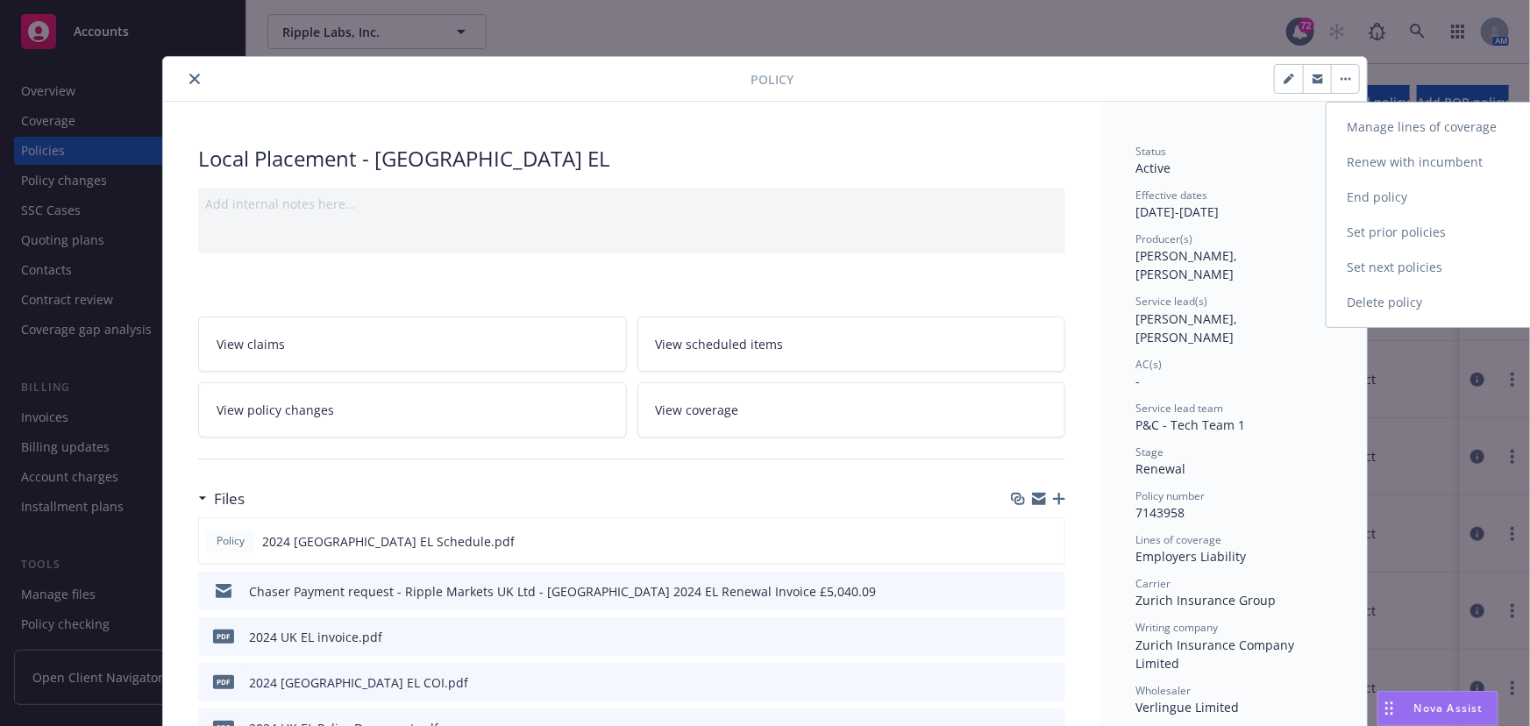
click at [1364, 161] on link "Renew with incumbent" at bounding box center [1429, 162] width 206 height 35
select select "12"
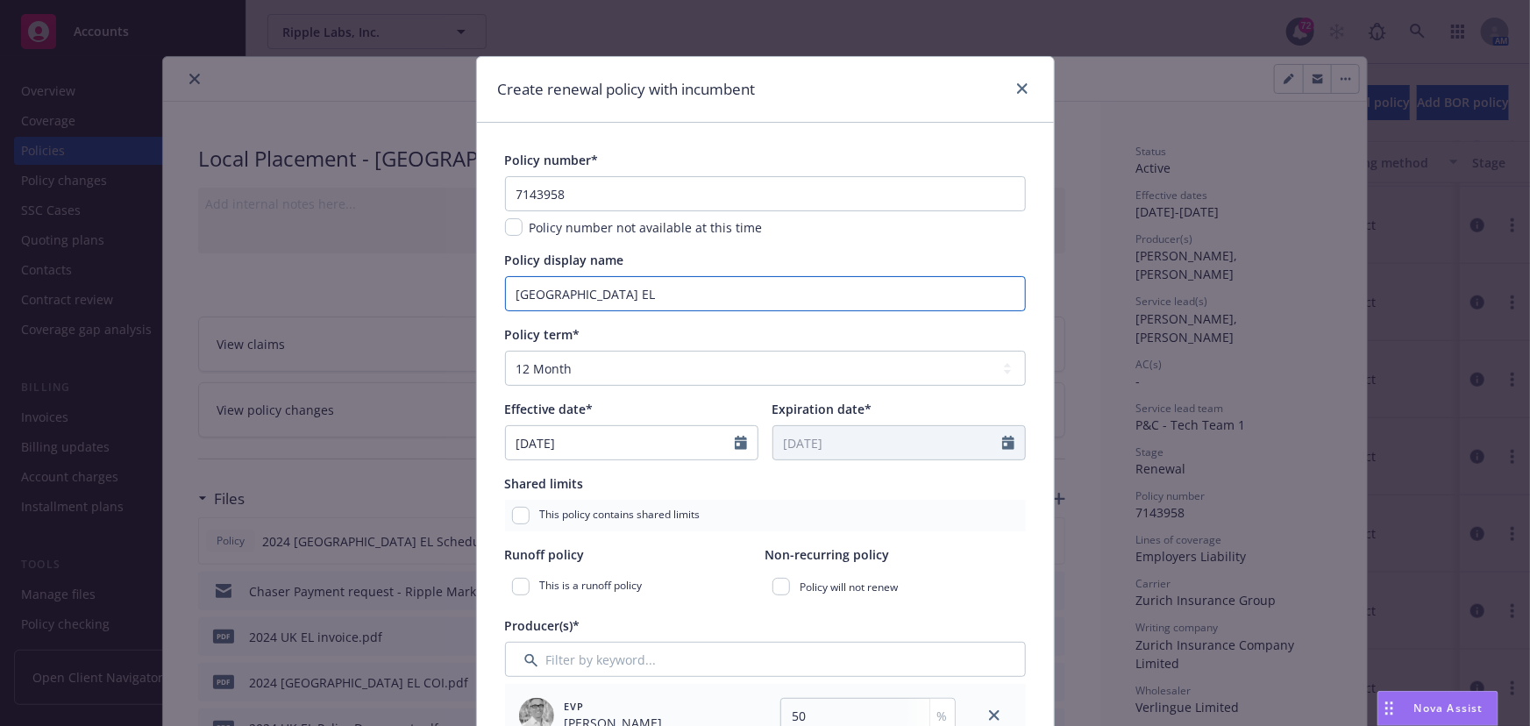
click at [583, 285] on input "[GEOGRAPHIC_DATA] EL" at bounding box center [765, 293] width 521 height 35
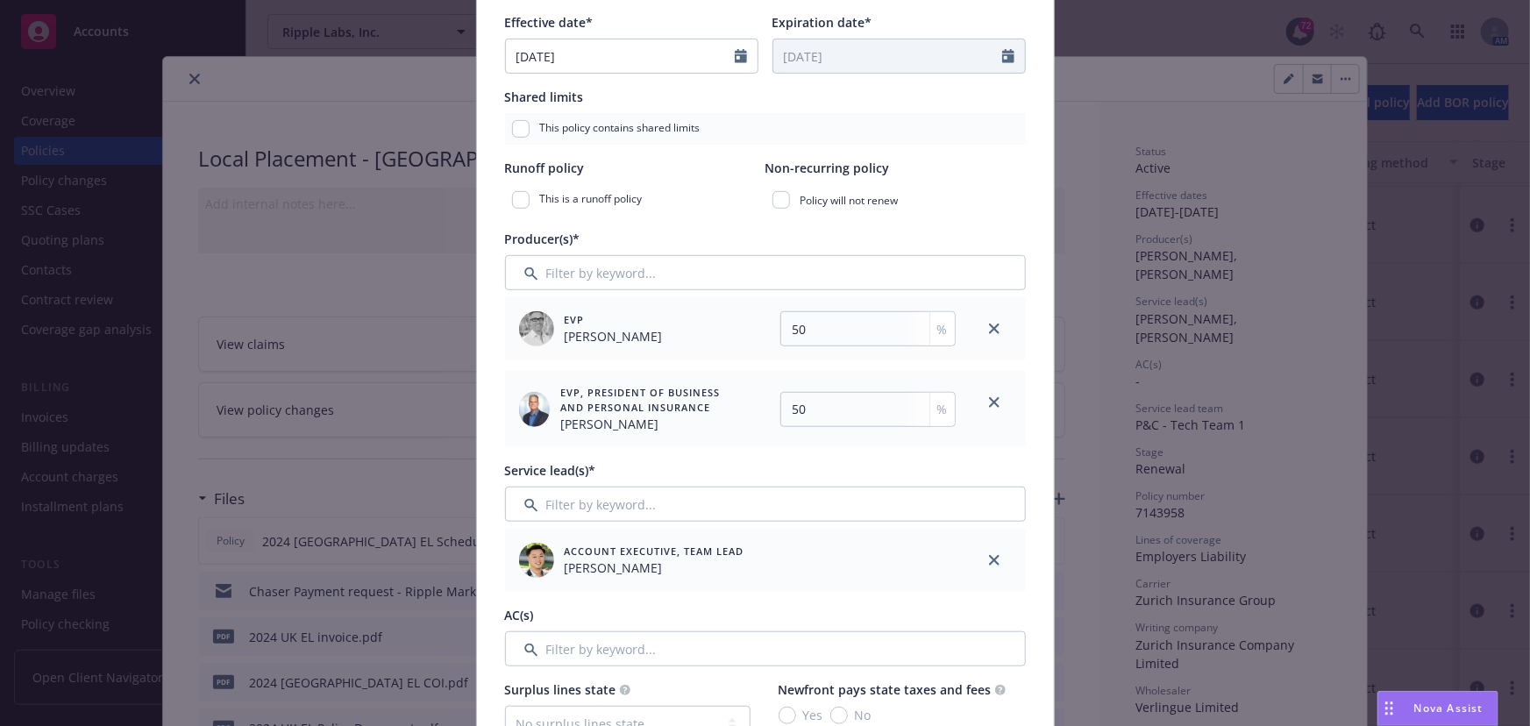
scroll to position [478, 0]
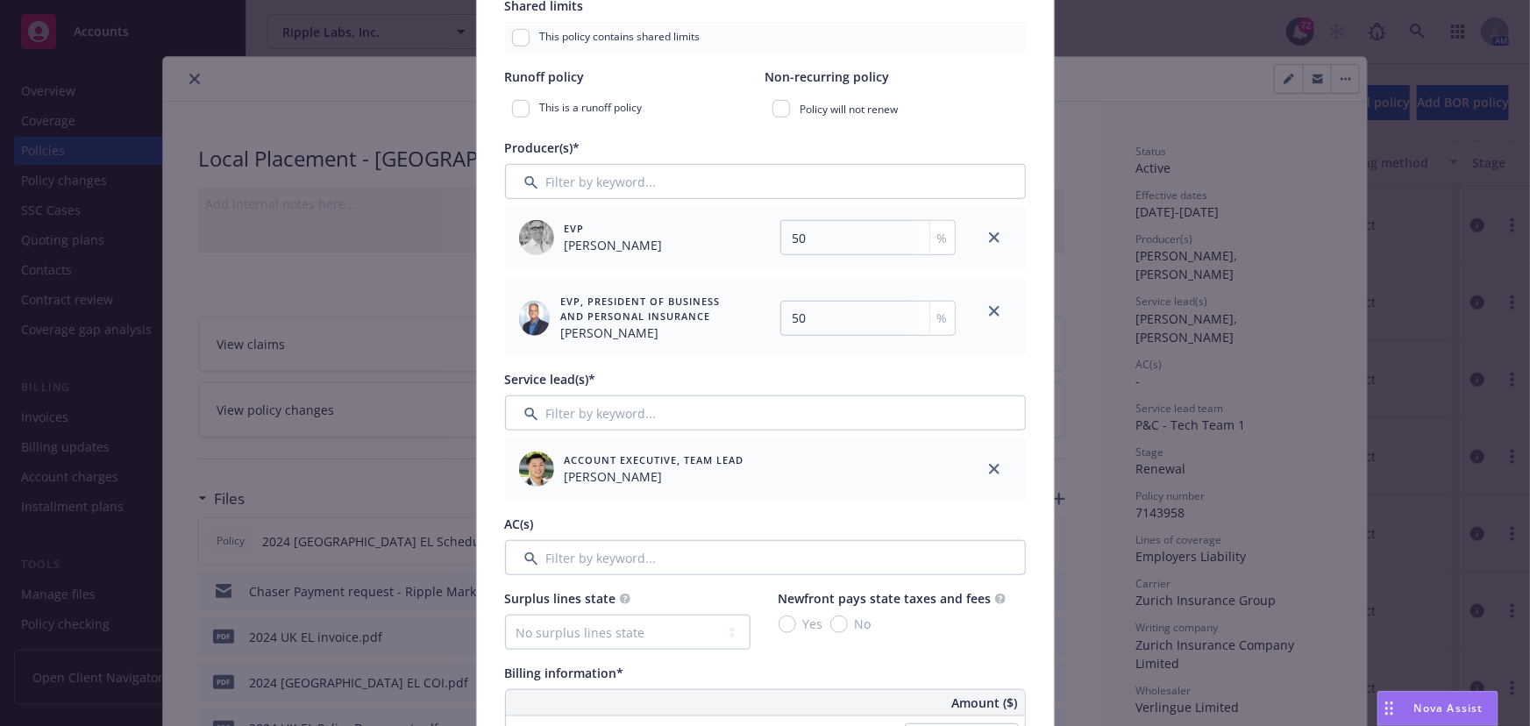
type input "2025 [GEOGRAPHIC_DATA] EL"
click at [572, 409] on input "Filter by keyword..." at bounding box center [765, 412] width 521 height 35
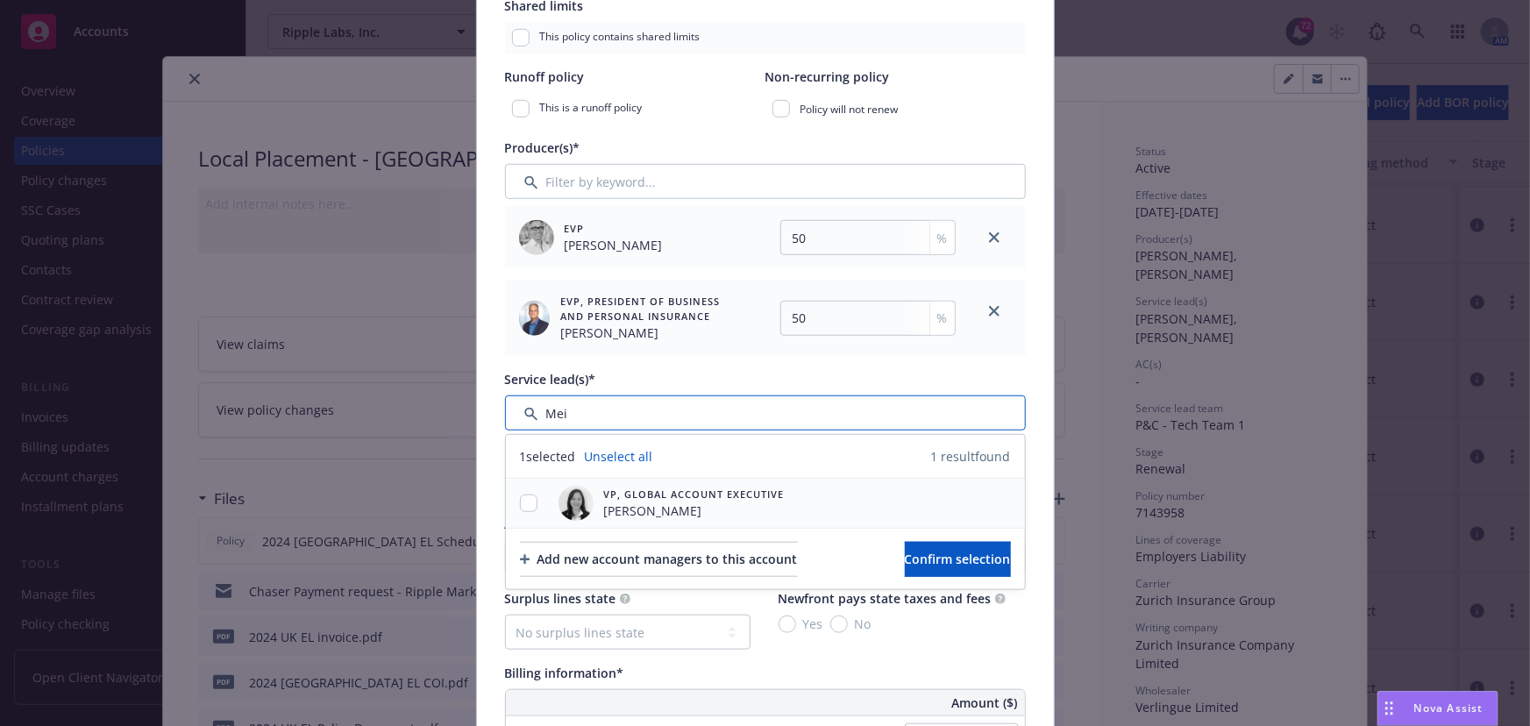
type input "Mei"
click at [511, 507] on div at bounding box center [529, 503] width 46 height 18
click at [520, 498] on input "checkbox" at bounding box center [529, 503] width 18 height 18
checkbox input "true"
click at [905, 561] on span "Confirm selection" at bounding box center [958, 559] width 106 height 17
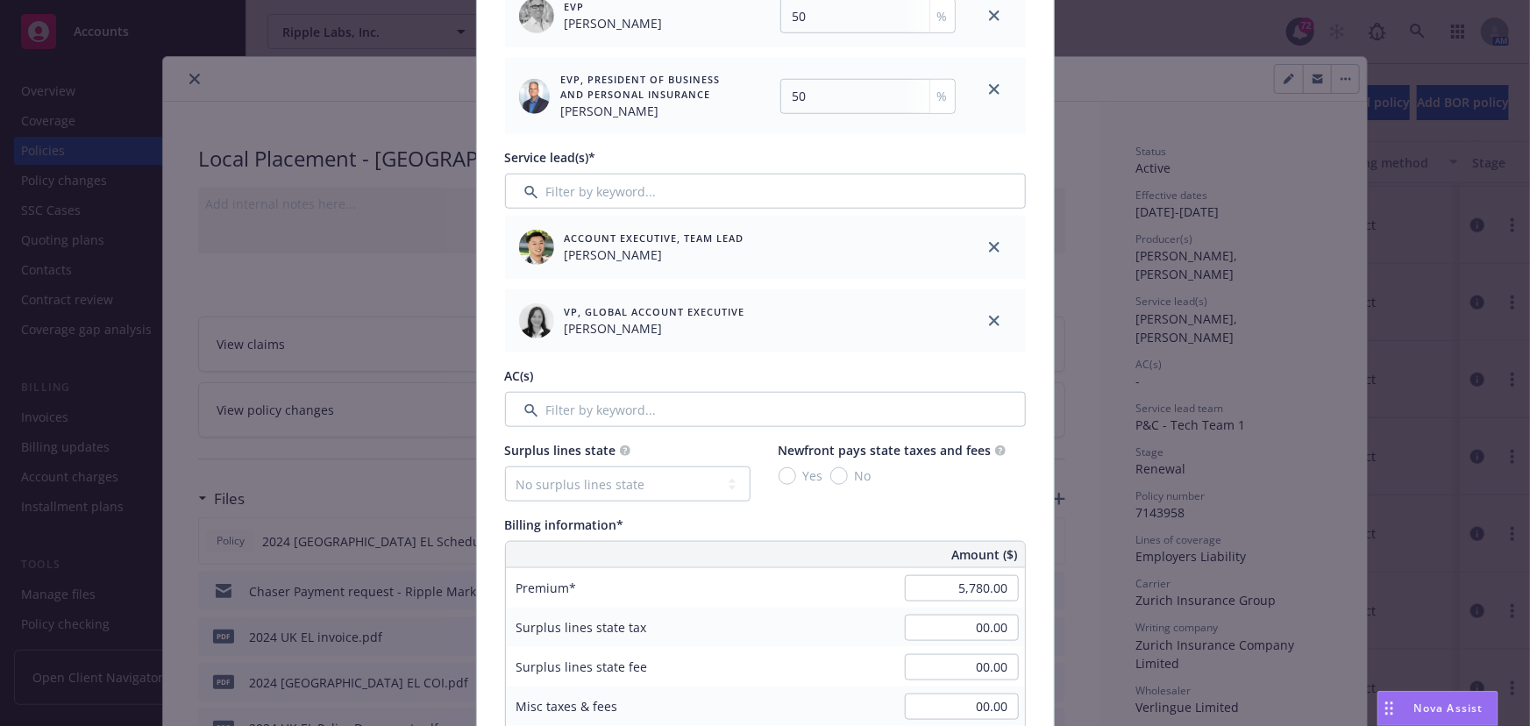
scroll to position [877, 0]
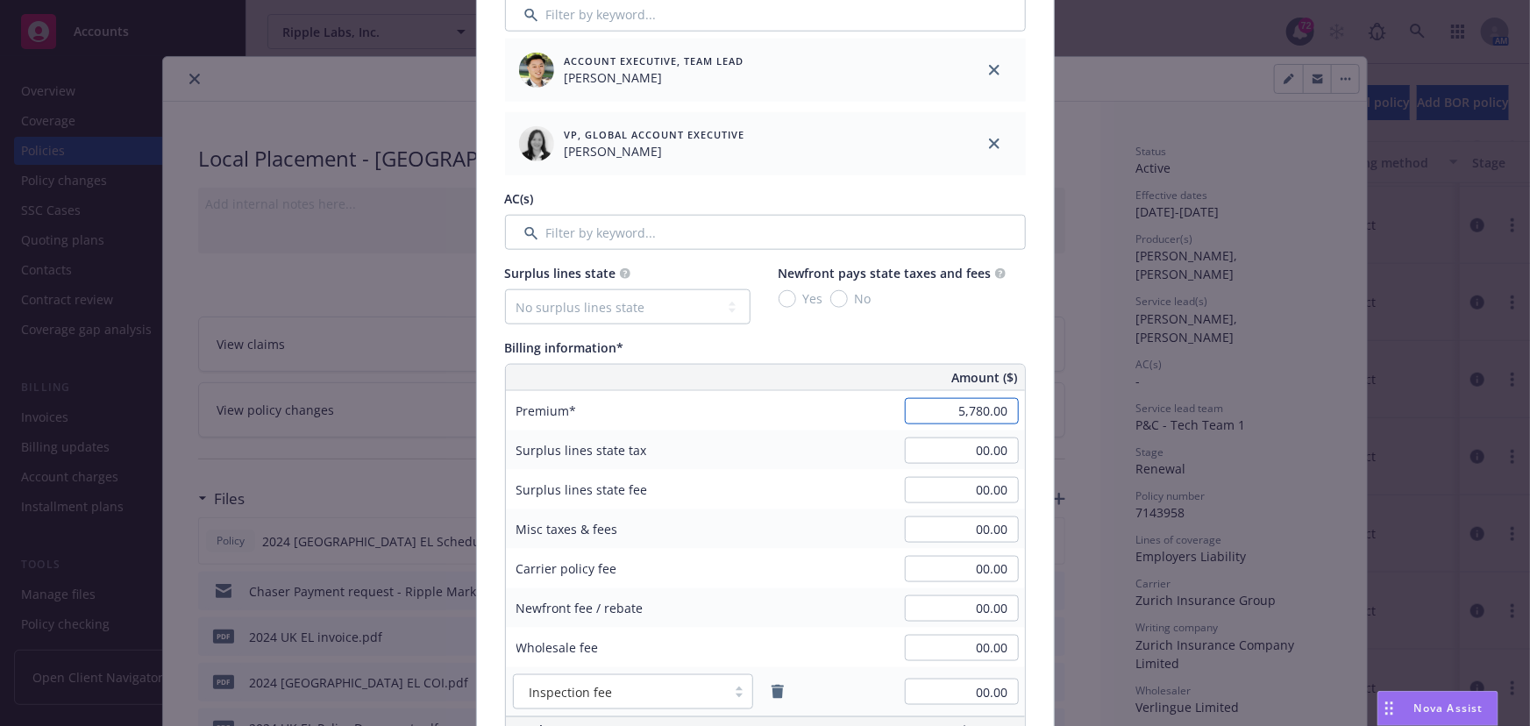
click at [939, 409] on input "5,780.00" at bounding box center [962, 411] width 114 height 26
type input "26,690.00"
click at [949, 454] on input "00.00" at bounding box center [962, 450] width 114 height 26
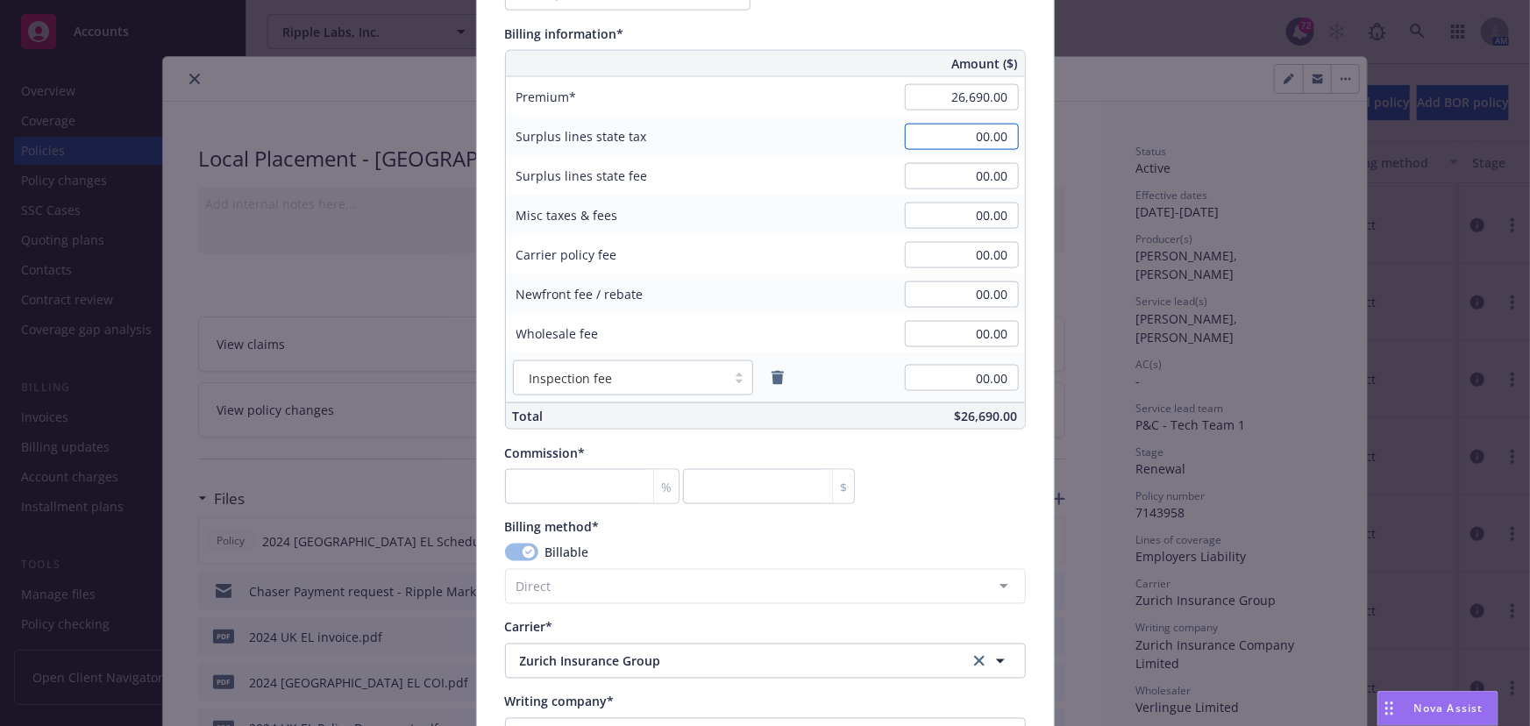
scroll to position [1195, 0]
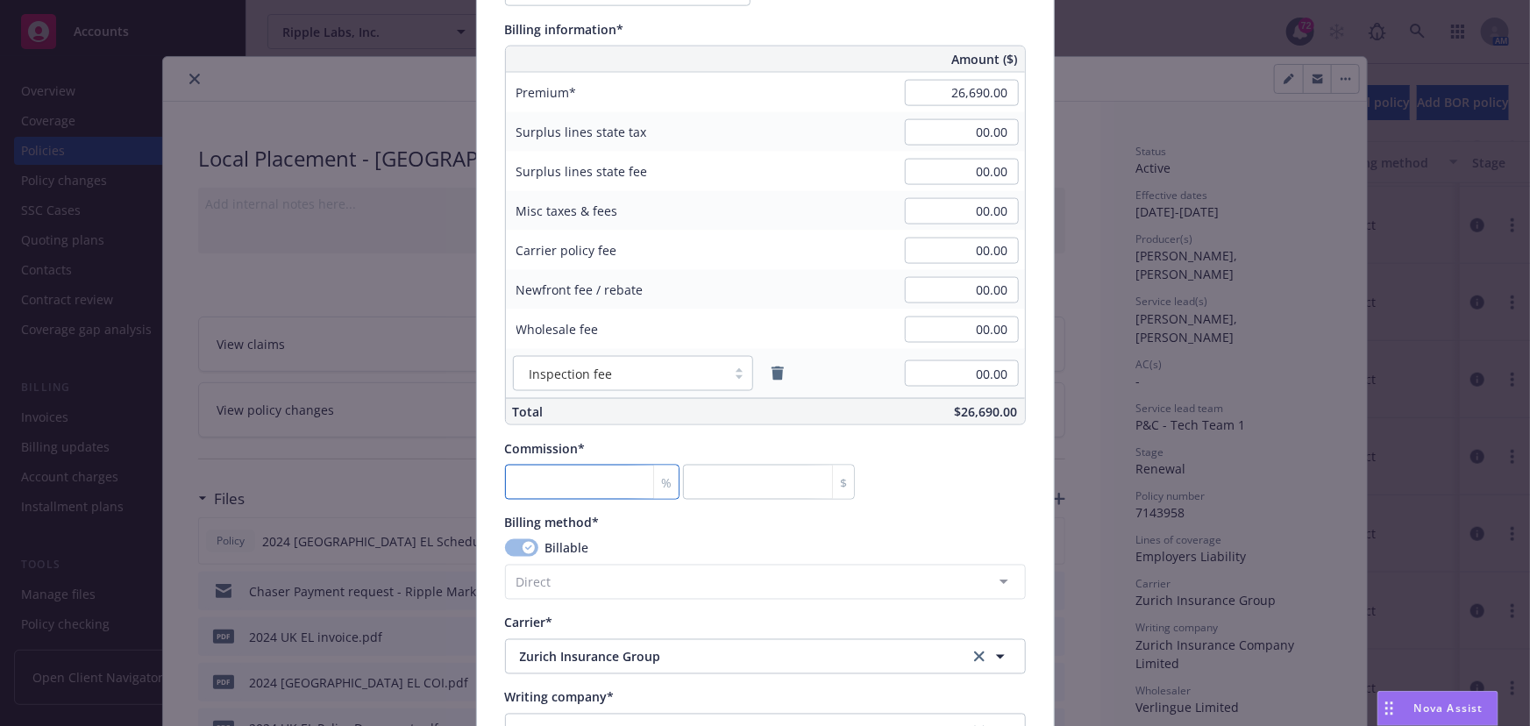
click at [589, 467] on input "number" at bounding box center [592, 482] width 174 height 35
type input "0"
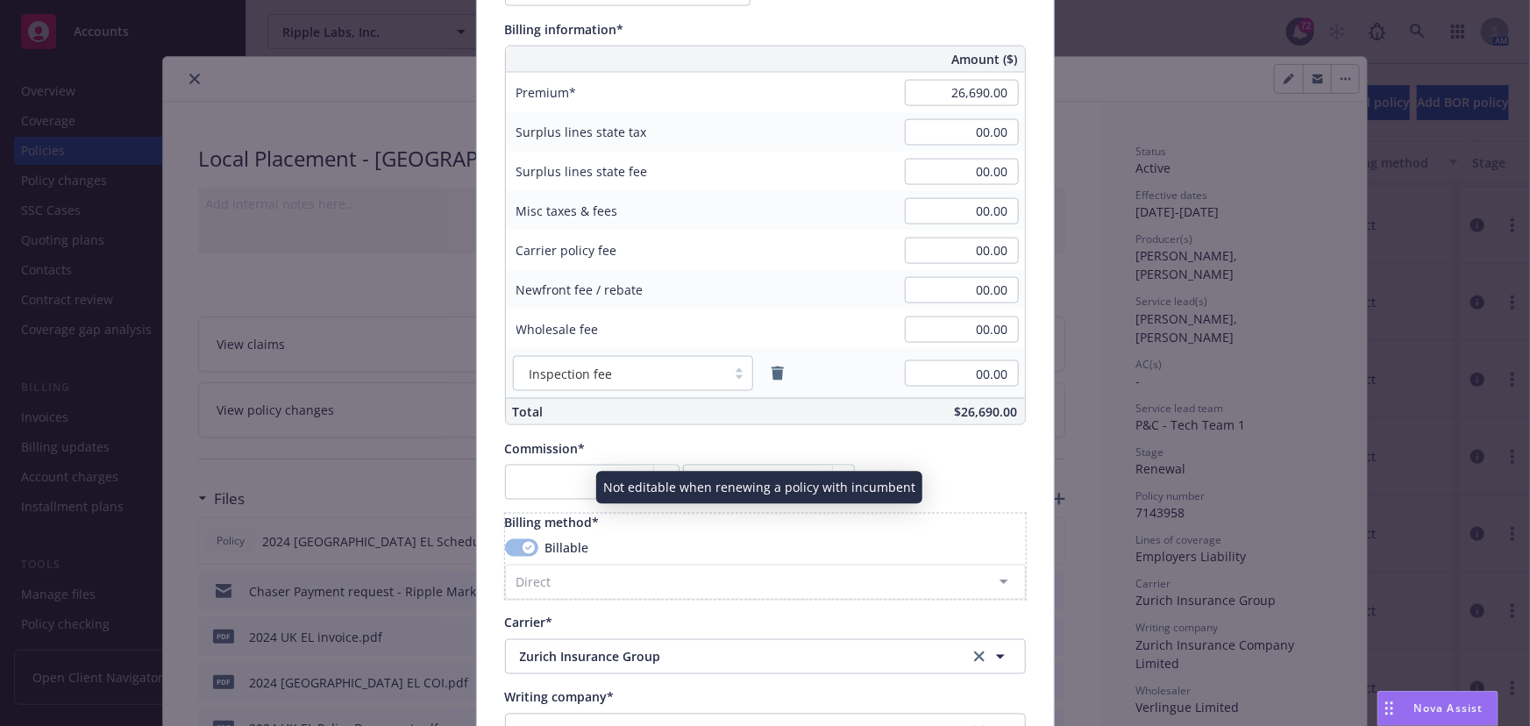
click at [642, 553] on div "Billable" at bounding box center [765, 548] width 521 height 18
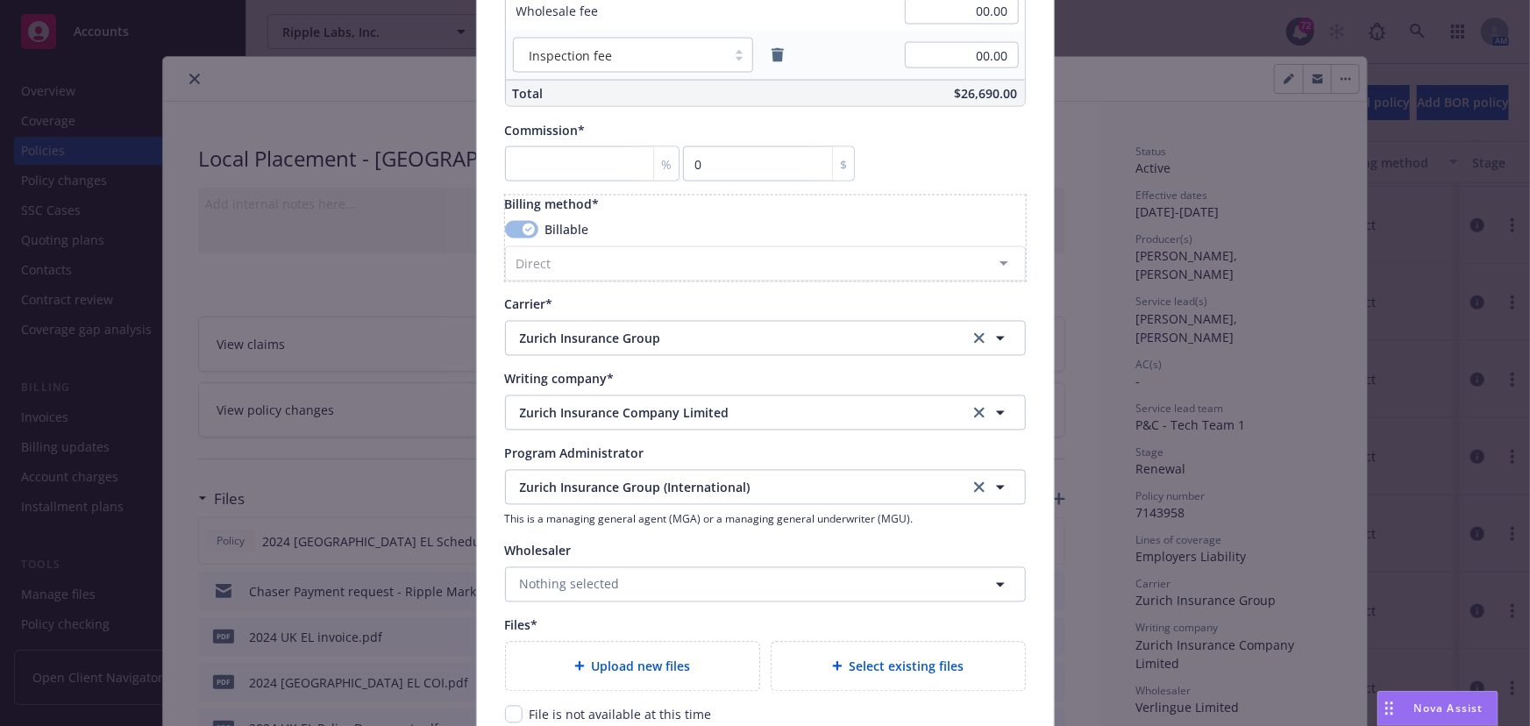
scroll to position [1514, 0]
click at [618, 493] on span "Zurich Insurance Group (International)" at bounding box center [731, 487] width 423 height 18
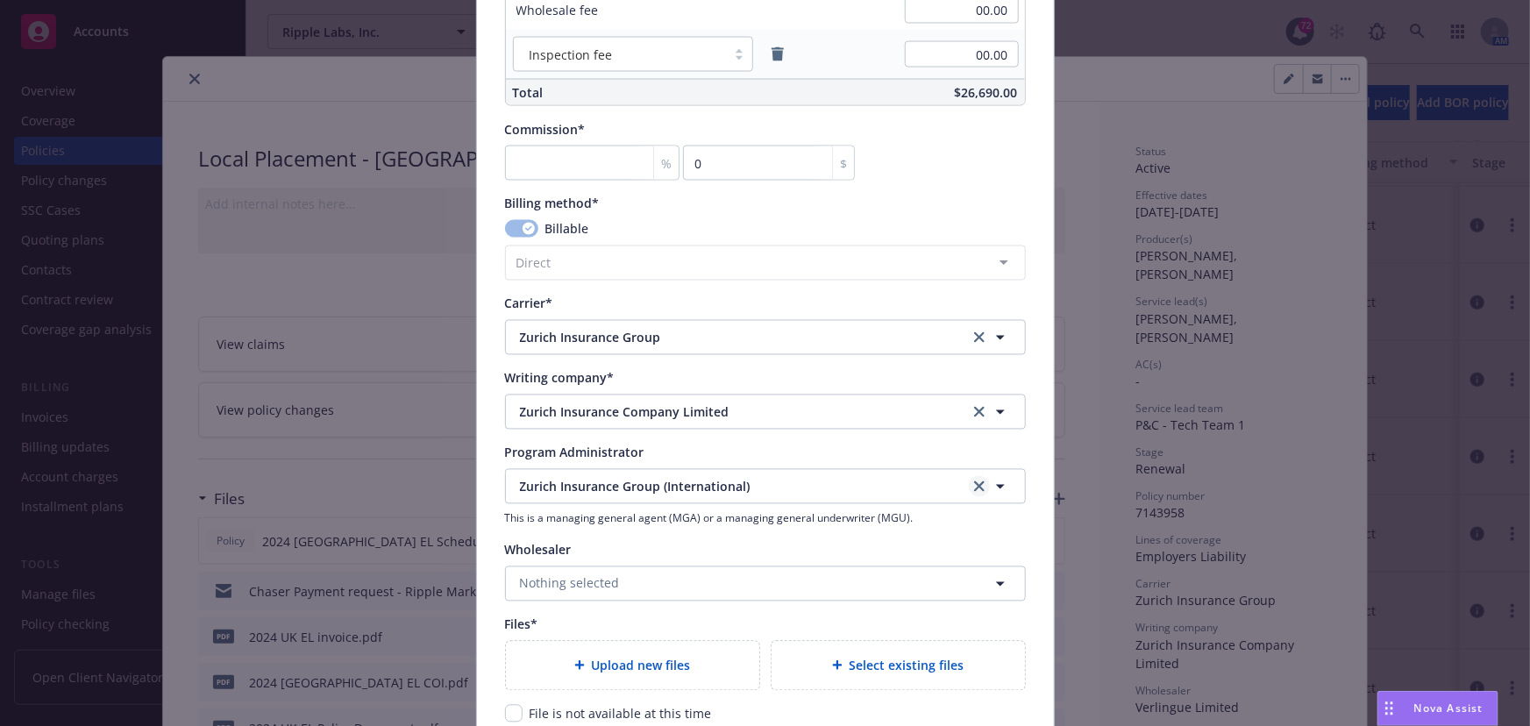
click at [975, 485] on icon "clear selection" at bounding box center [979, 486] width 11 height 11
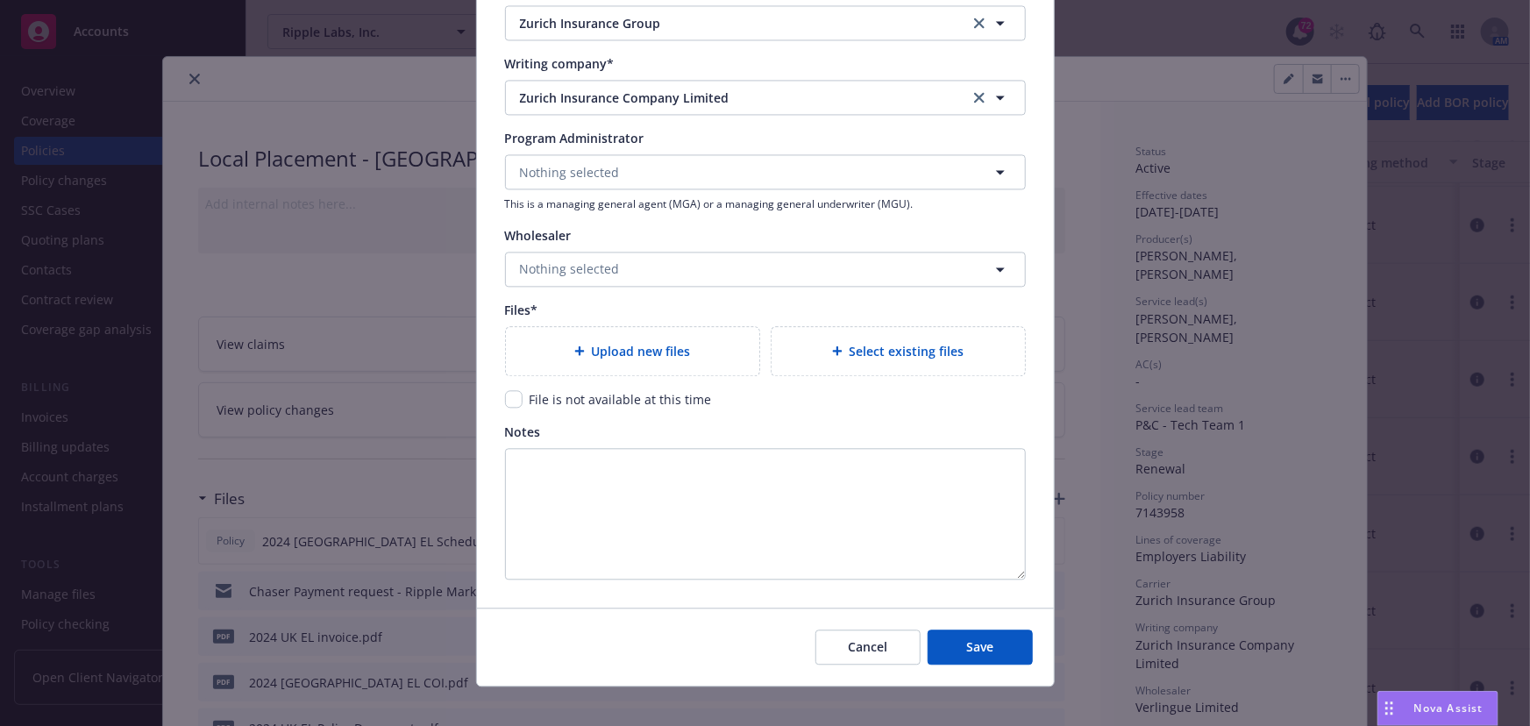
scroll to position [1844, 0]
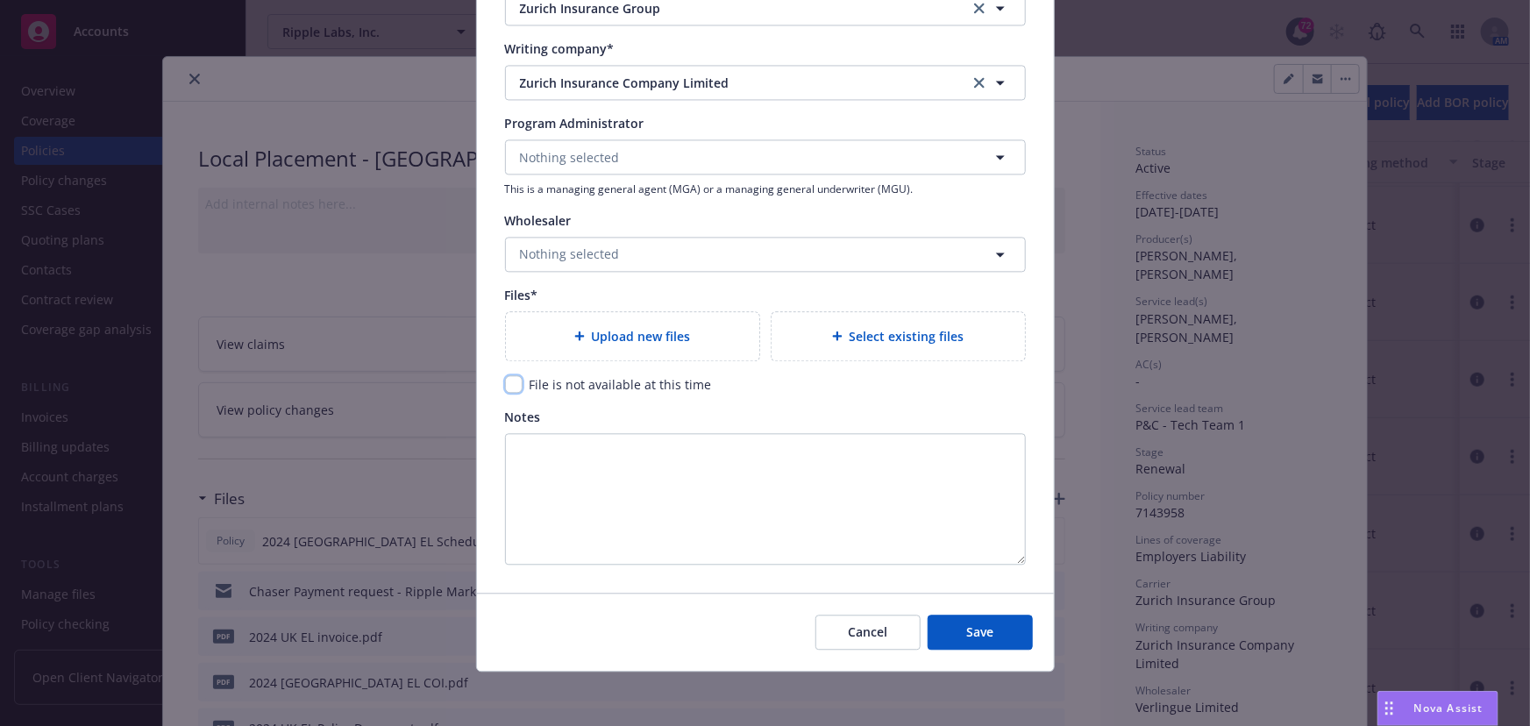
click at [514, 385] on input "checkbox" at bounding box center [514, 384] width 18 height 18
checkbox input "true"
drag, startPoint x: 991, startPoint y: 640, endPoint x: 922, endPoint y: 636, distance: 68.5
click at [991, 640] on button "Save" at bounding box center [979, 632] width 105 height 35
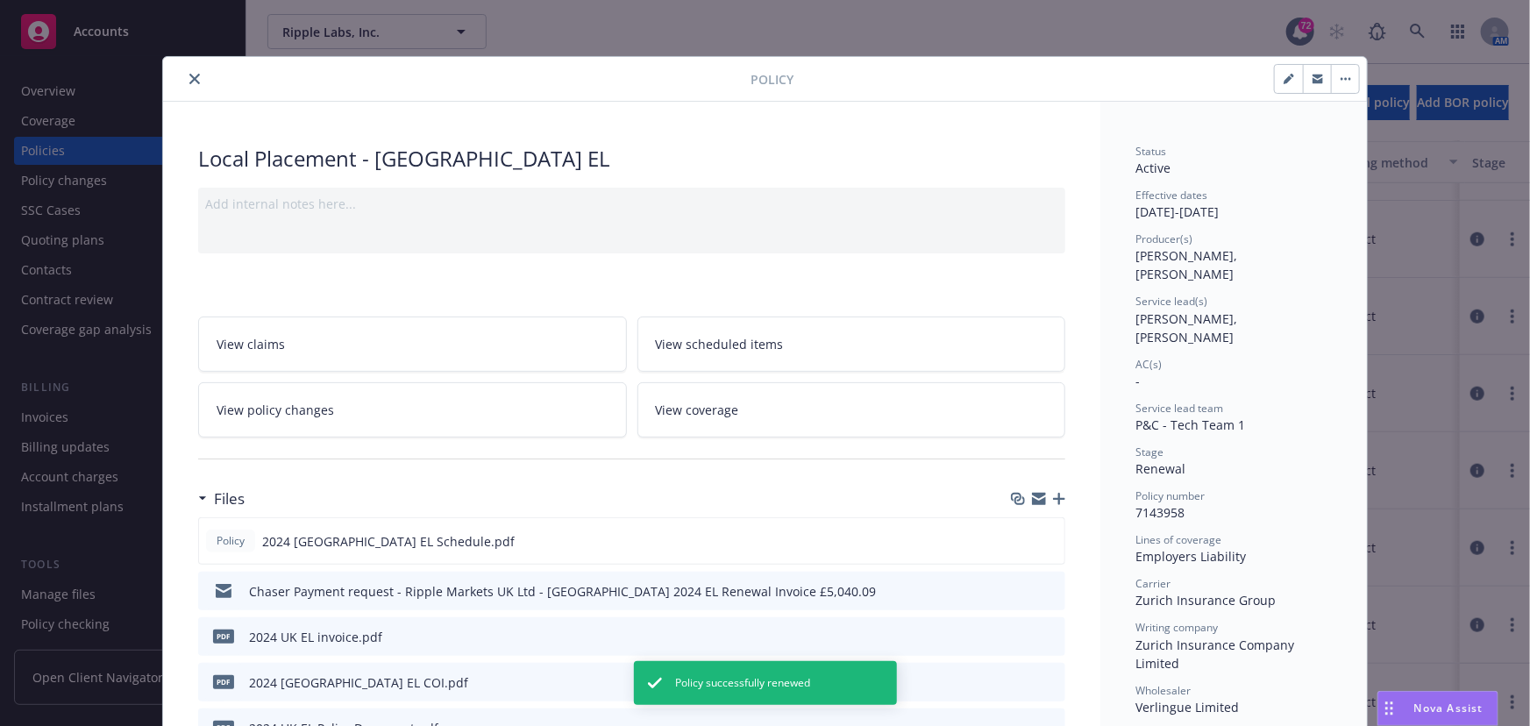
scroll to position [769, 0]
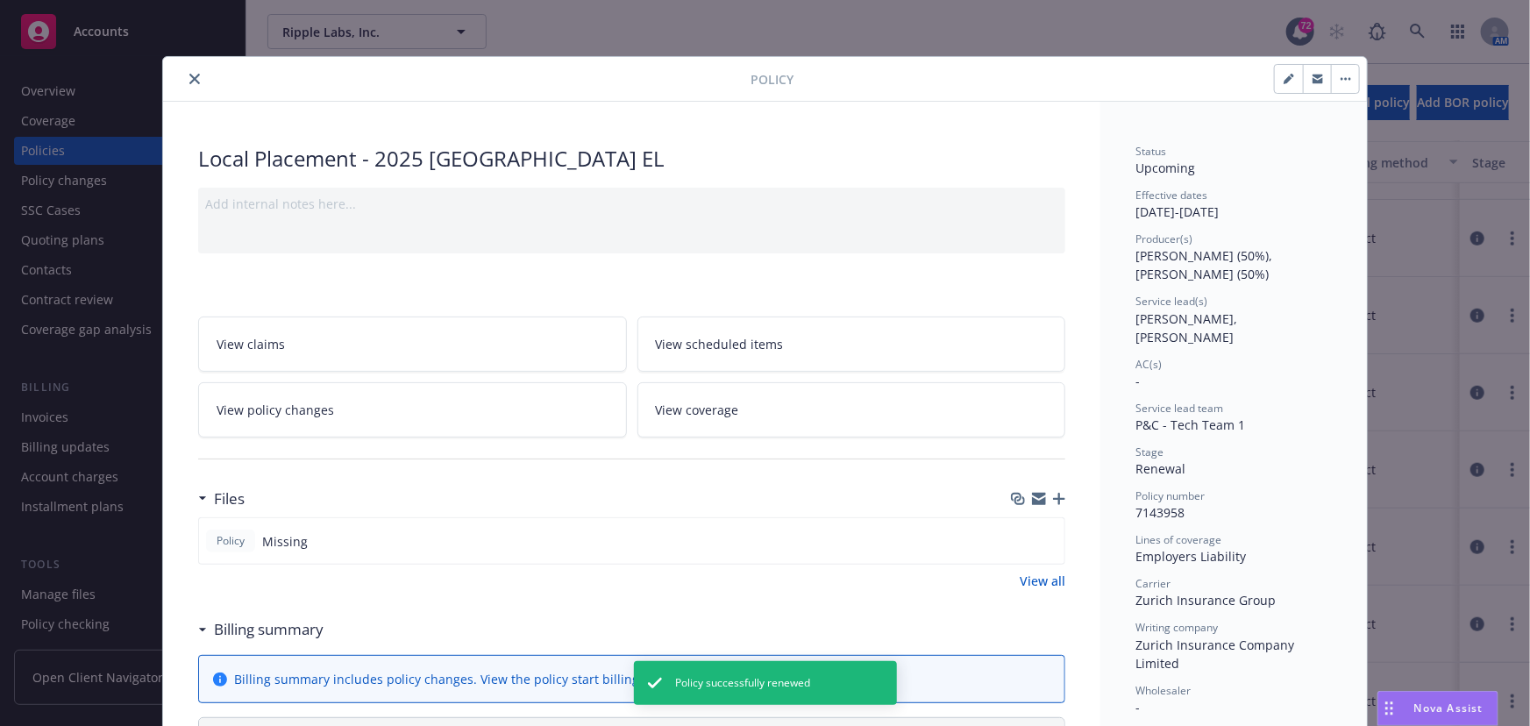
click at [189, 79] on icon "close" at bounding box center [194, 79] width 11 height 11
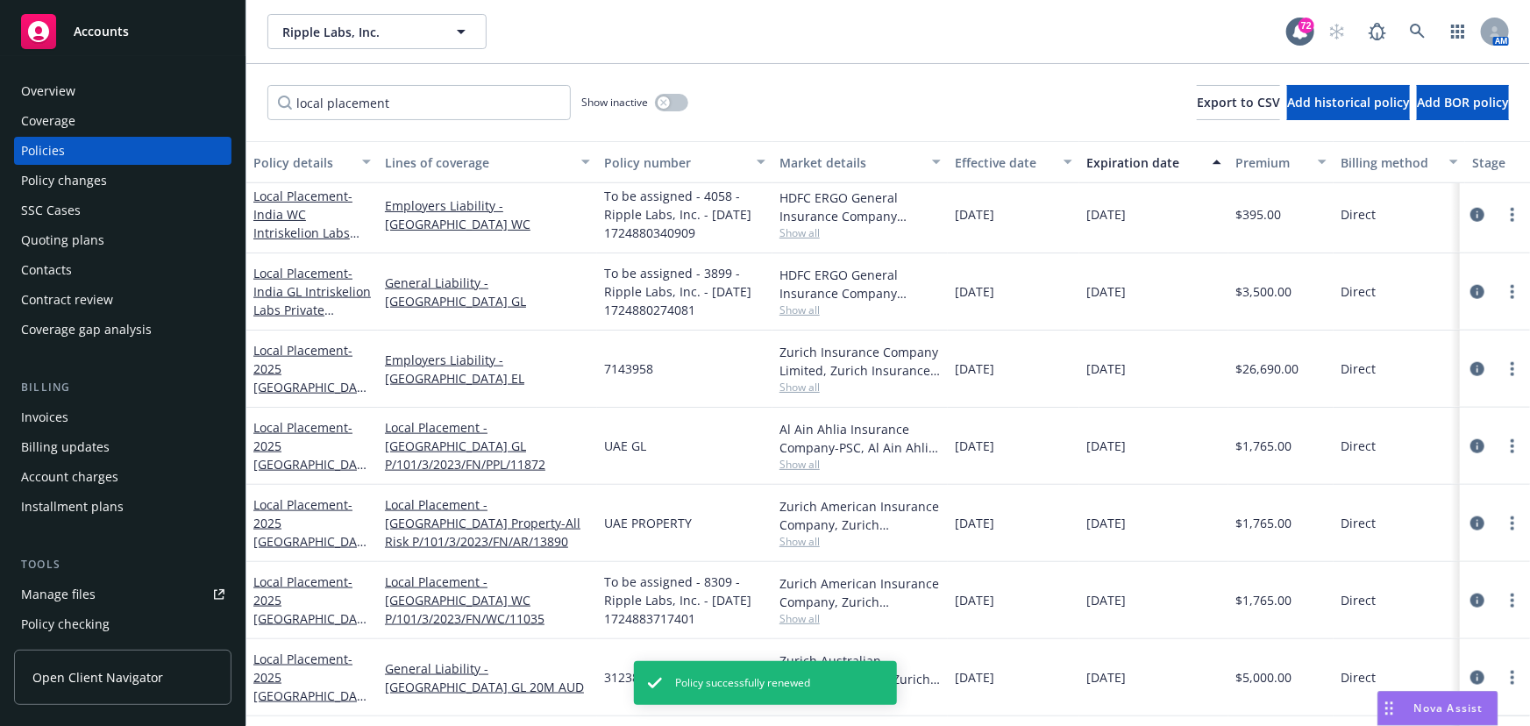
scroll to position [1087, 0]
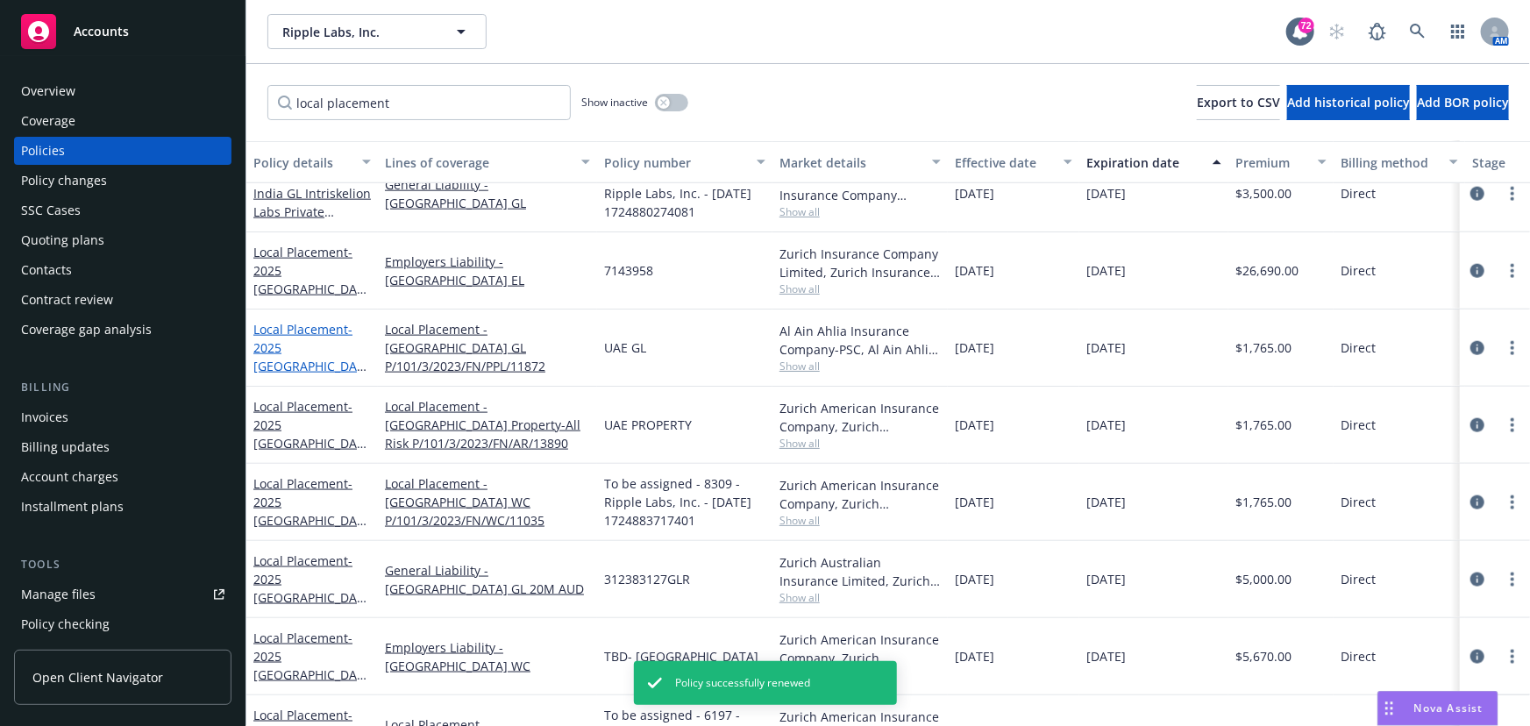
click at [283, 341] on link "Local Placement - 2025 [GEOGRAPHIC_DATA] GL" at bounding box center [308, 357] width 110 height 72
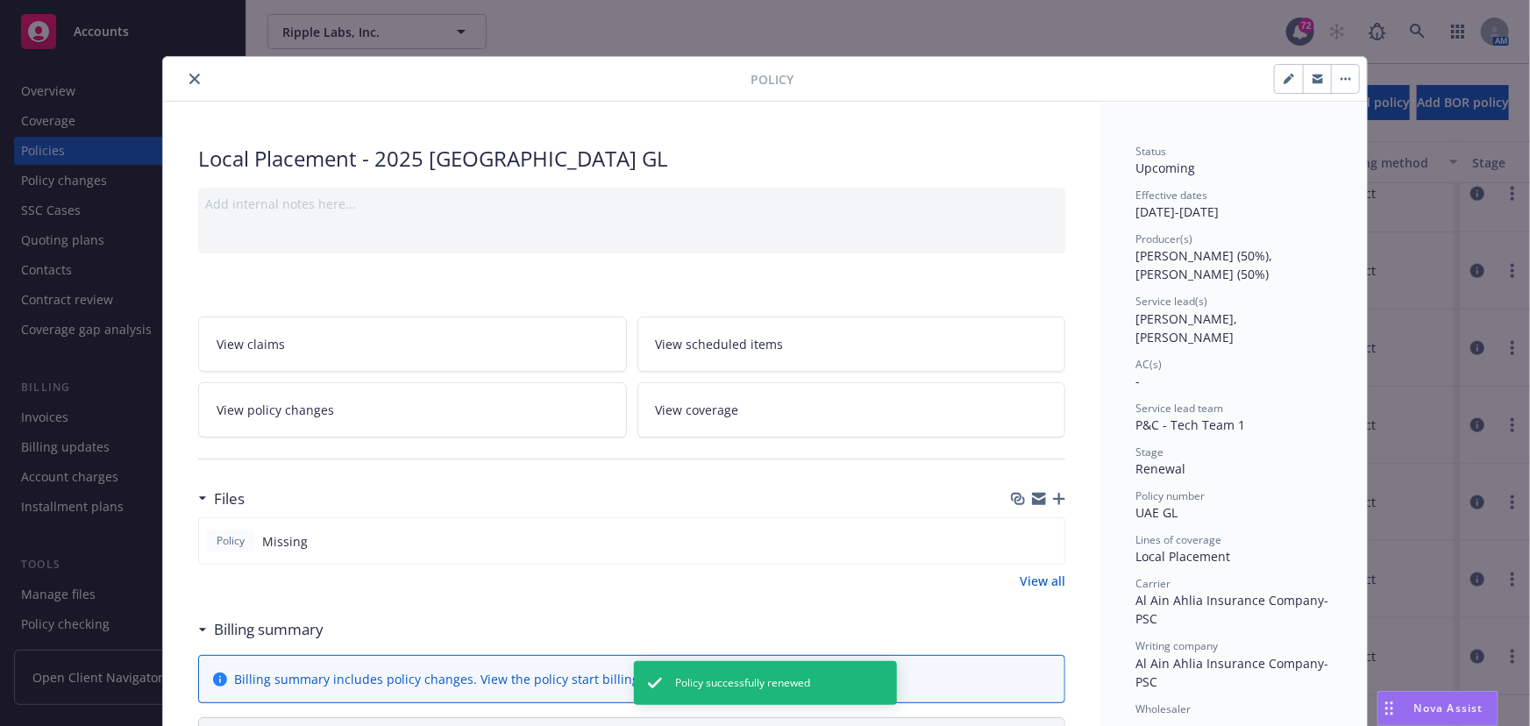
scroll to position [53, 0]
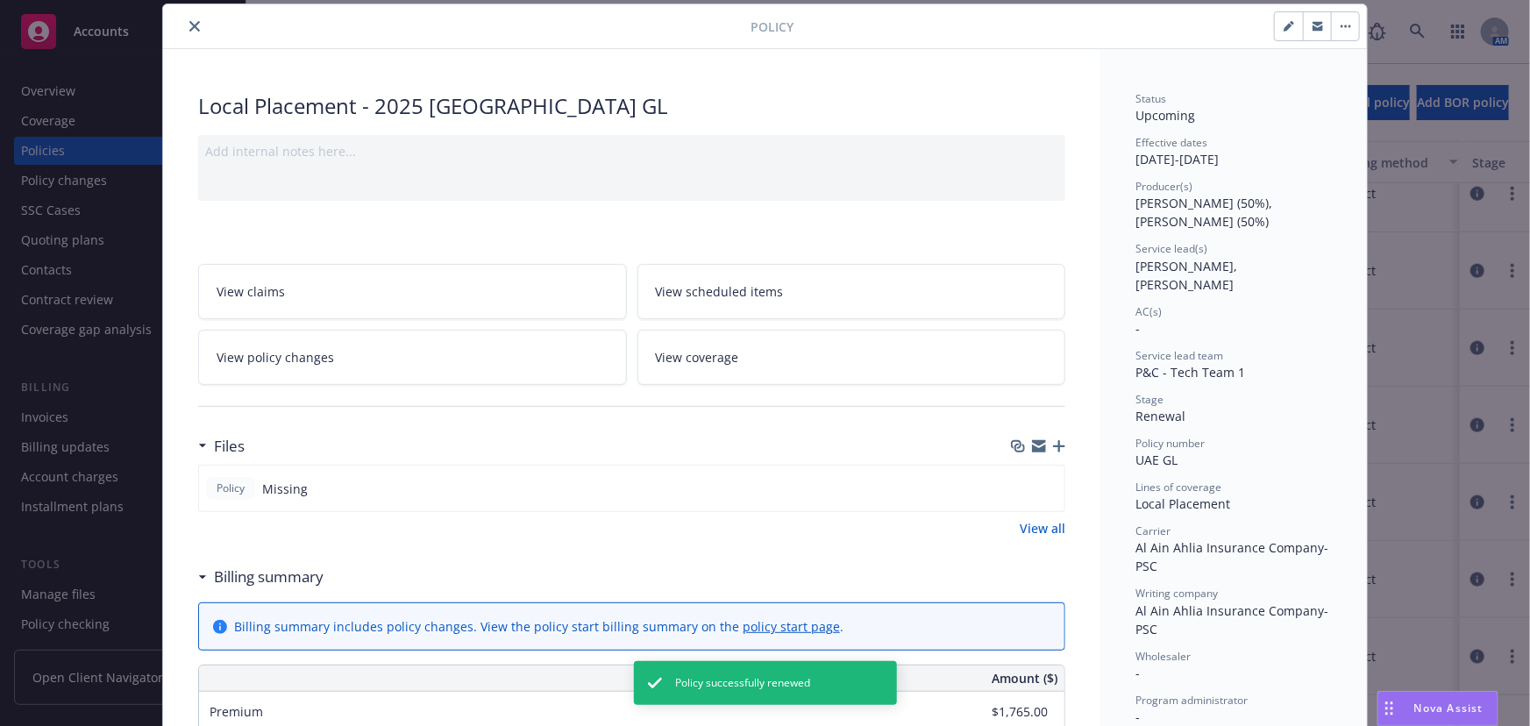
click at [191, 33] on button "close" at bounding box center [194, 26] width 21 height 21
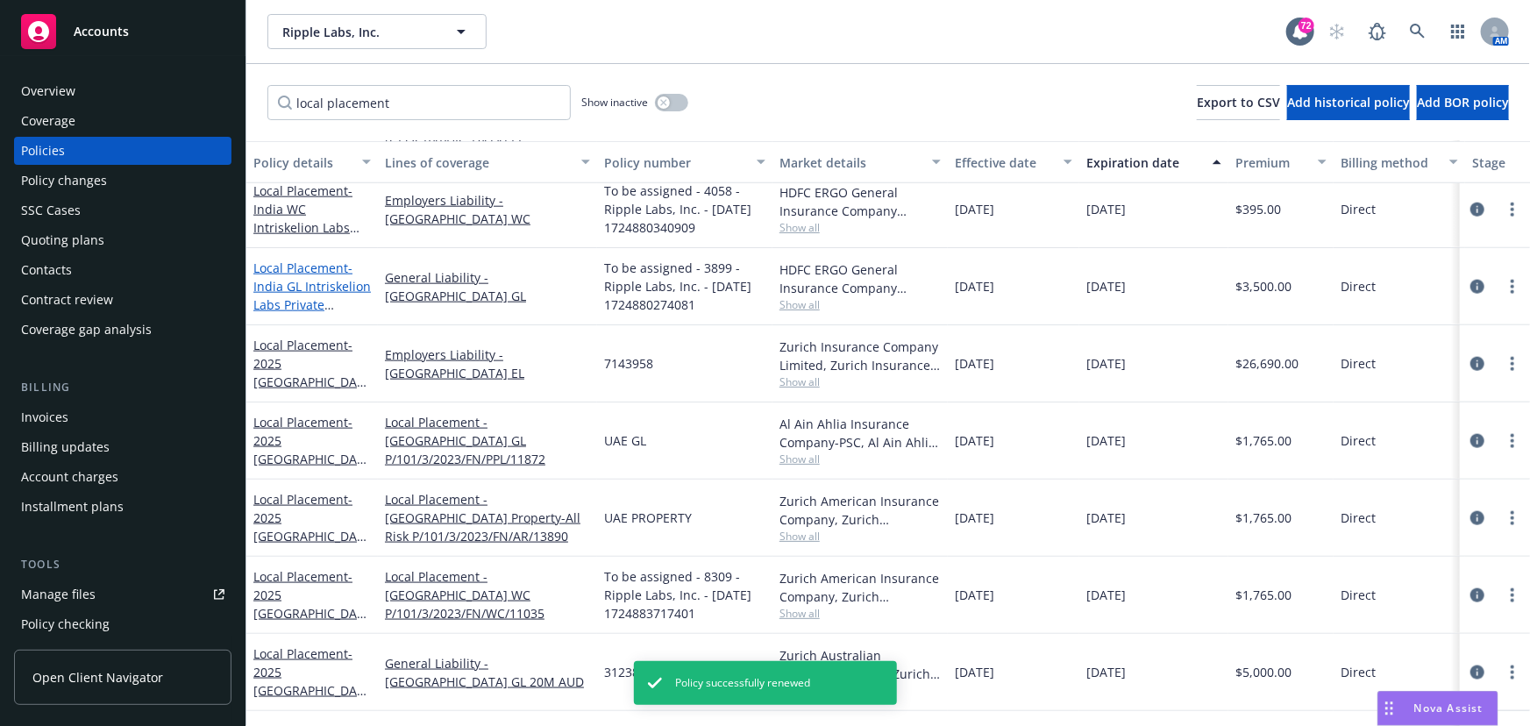
scroll to position [928, 0]
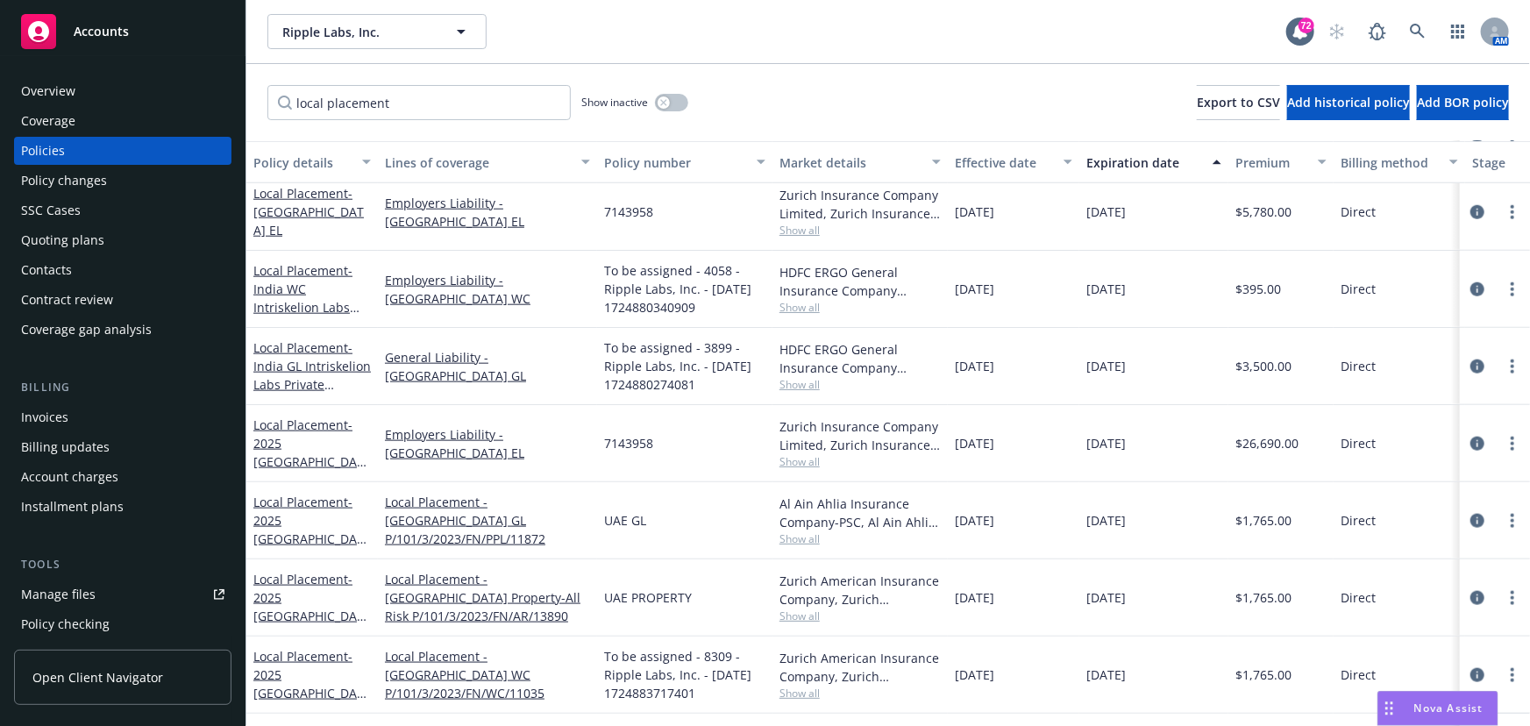
click at [281, 295] on span "- India WC Intriskelion Labs Private Limited" at bounding box center [306, 298] width 106 height 72
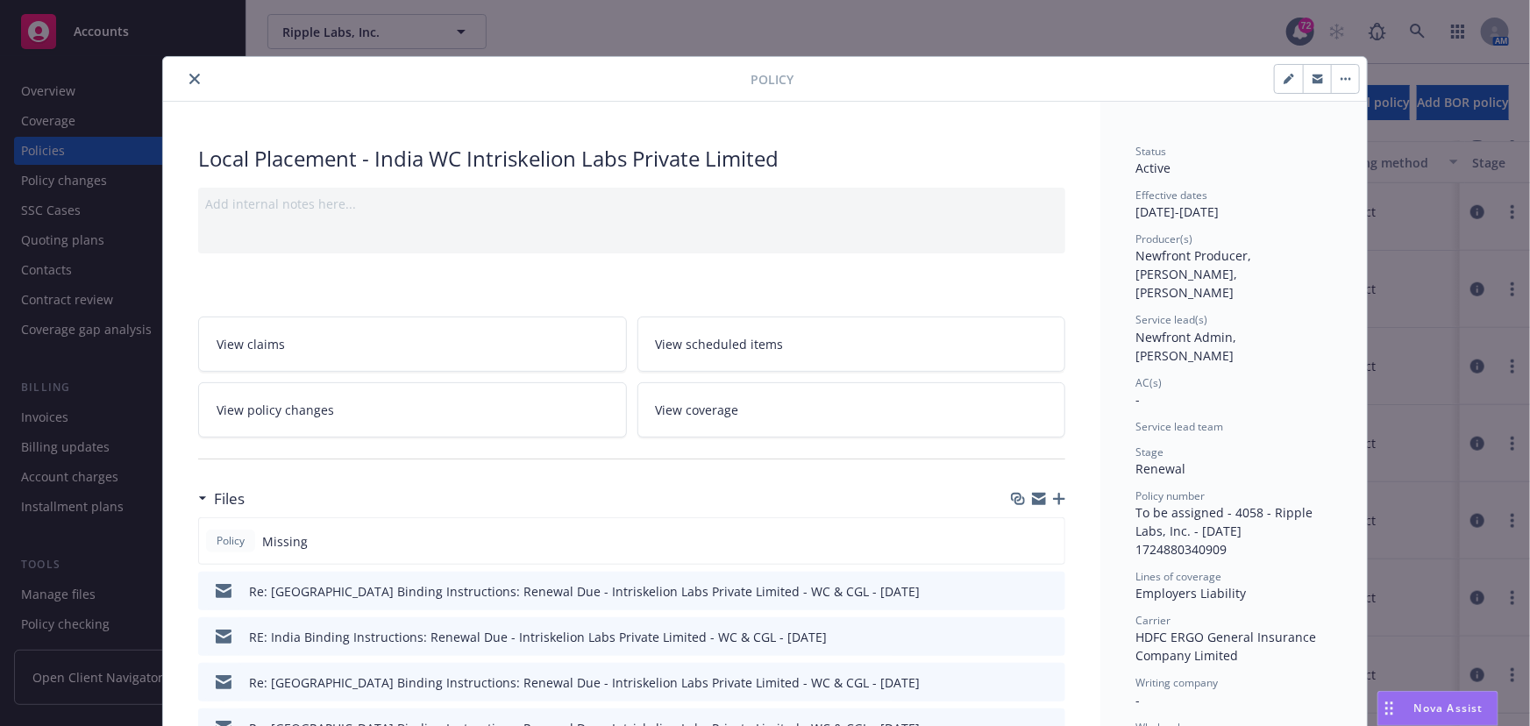
click at [1351, 76] on button "button" at bounding box center [1345, 79] width 28 height 28
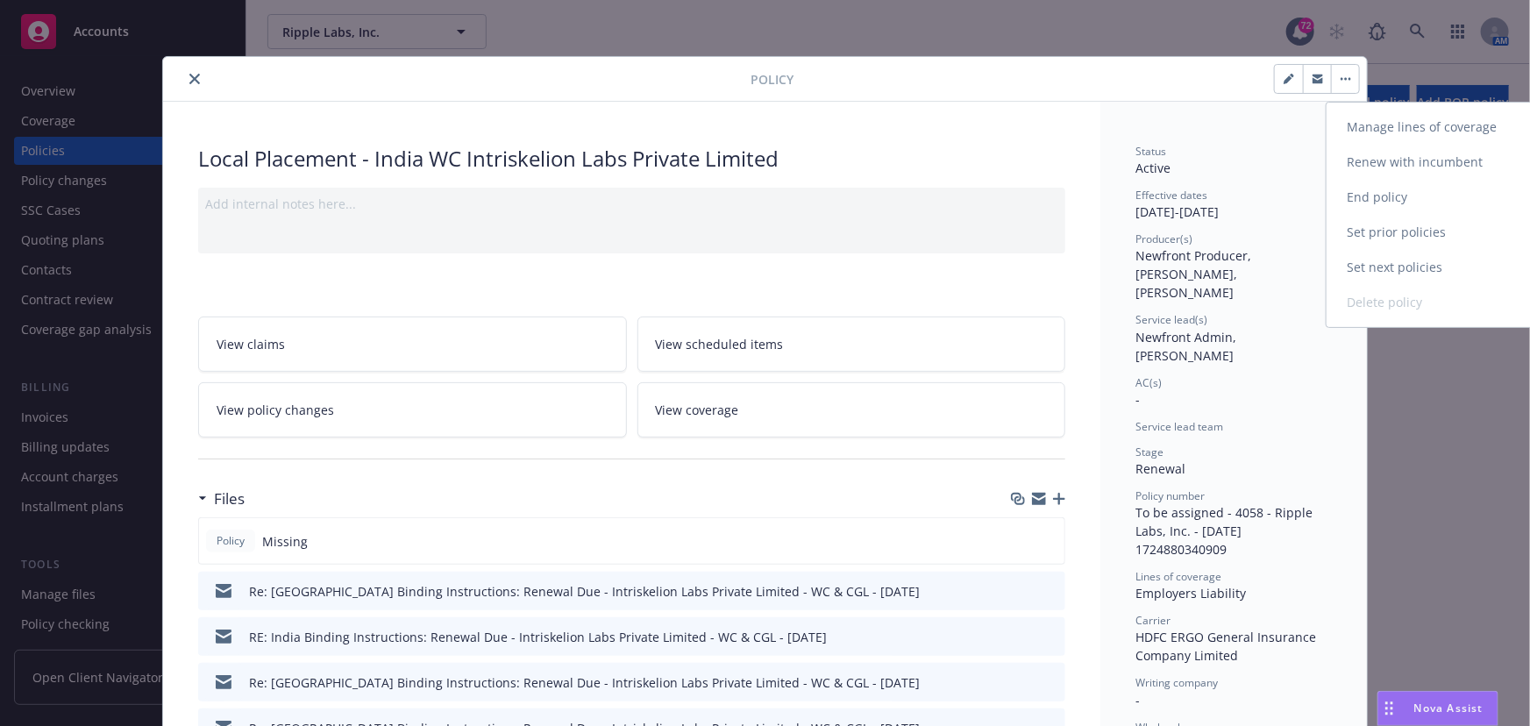
scroll to position [928, 0]
click at [1376, 160] on link "Renew with incumbent" at bounding box center [1429, 162] width 206 height 35
select select "12"
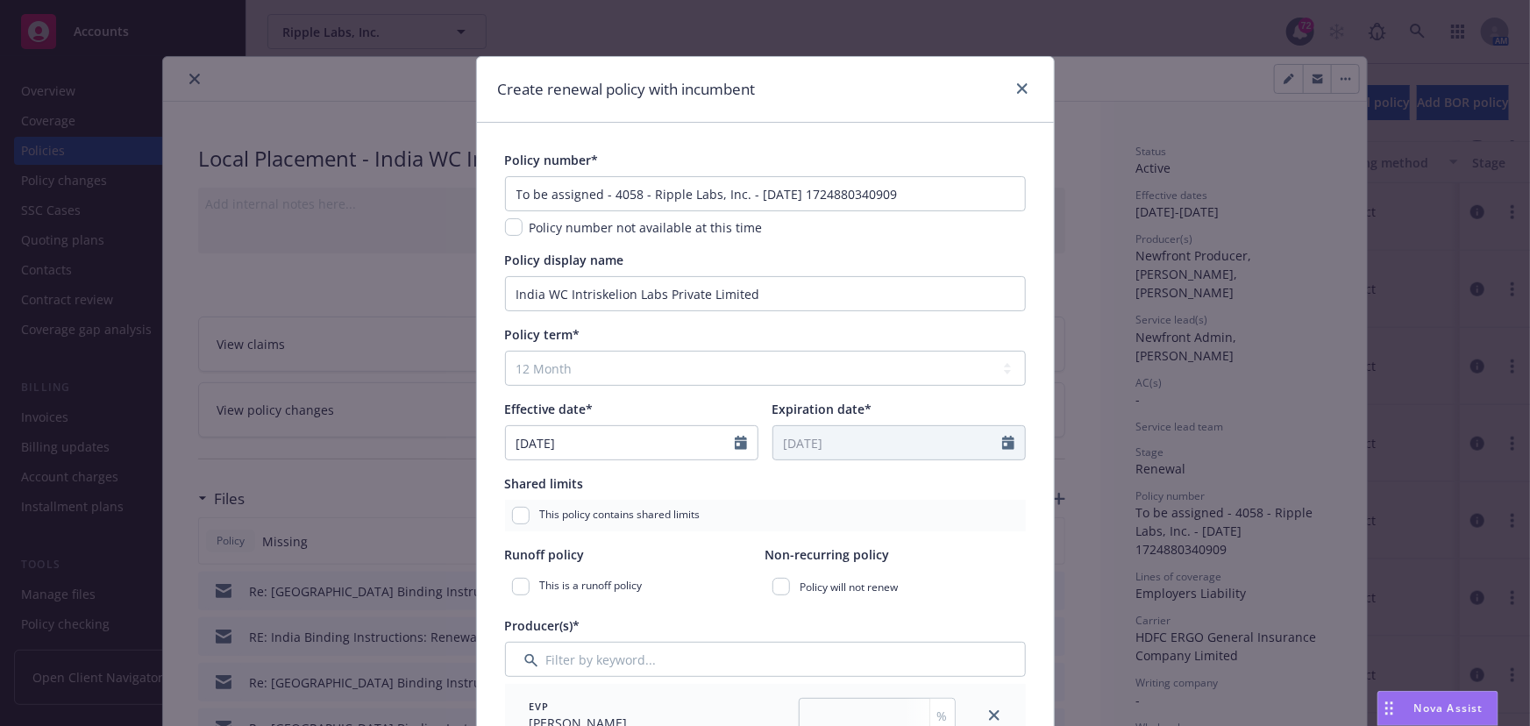
type input "33.333"
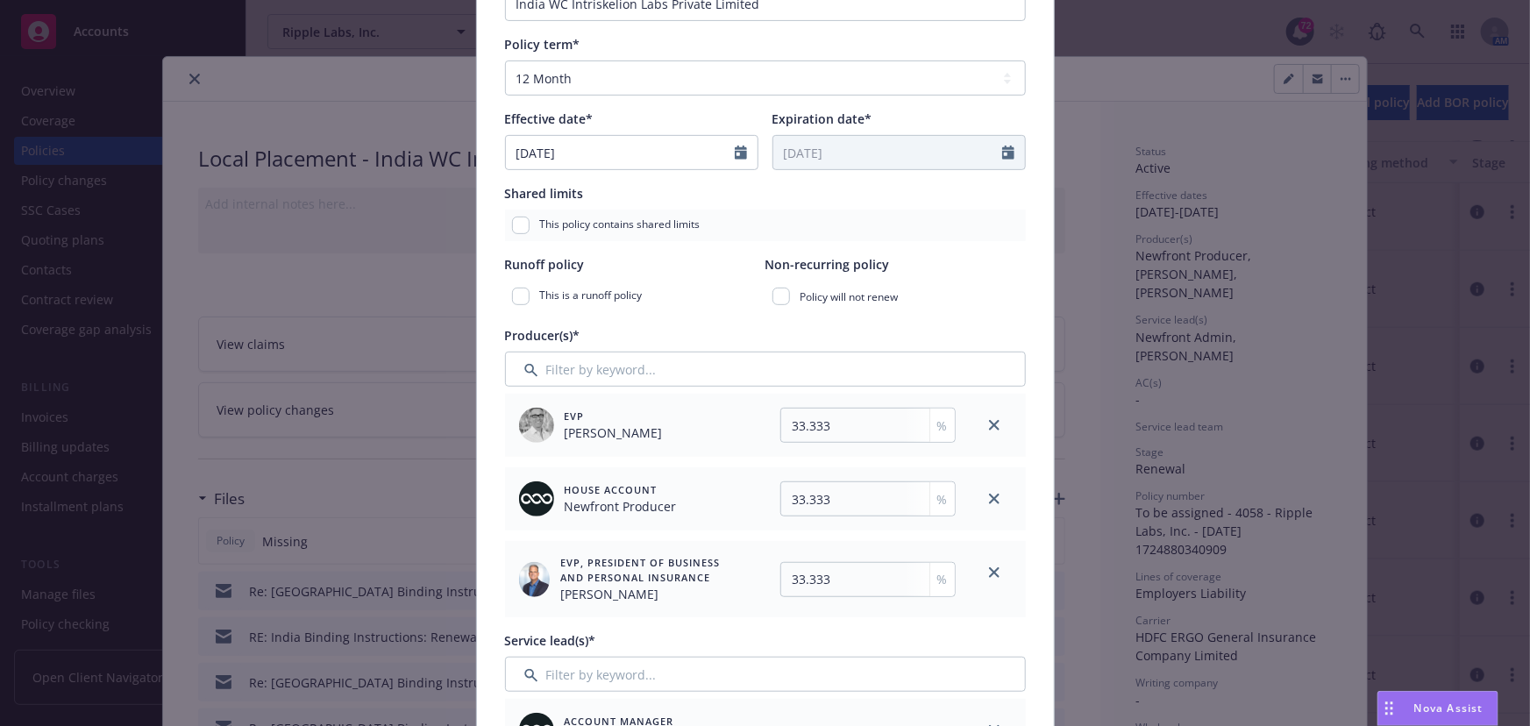
scroll to position [318, 0]
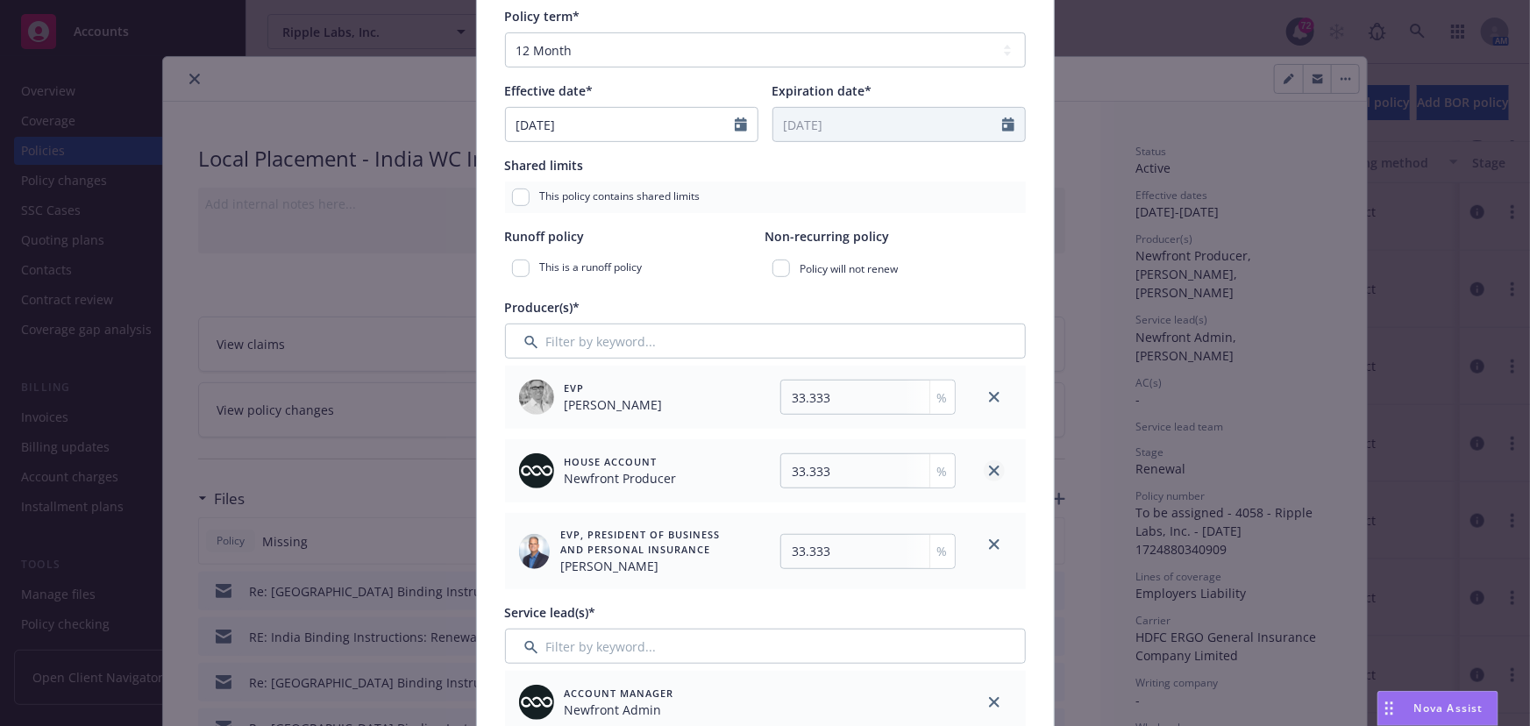
click at [989, 471] on icon "close" at bounding box center [994, 470] width 11 height 11
type input "50"
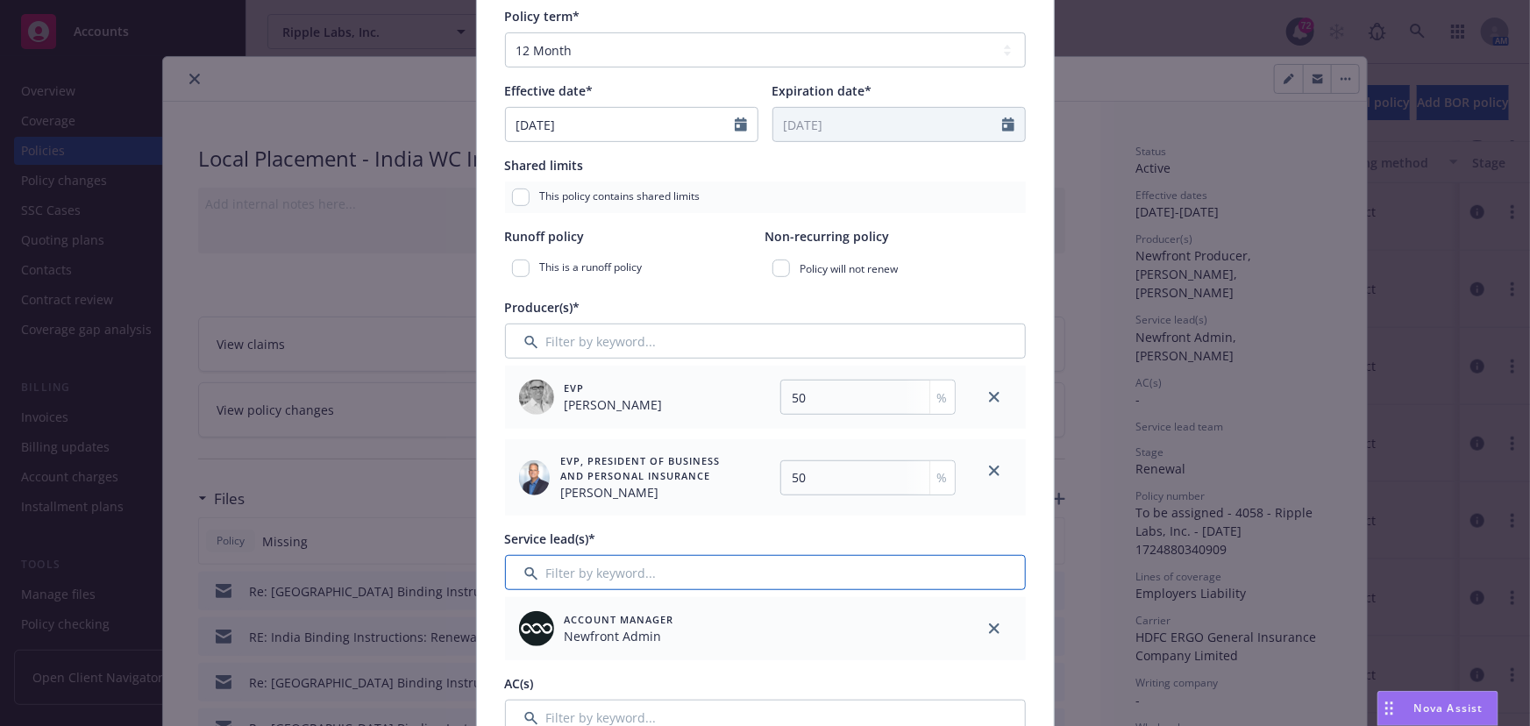
drag, startPoint x: 592, startPoint y: 564, endPoint x: 618, endPoint y: 558, distance: 26.8
click at [592, 565] on input "Filter by keyword..." at bounding box center [765, 572] width 521 height 35
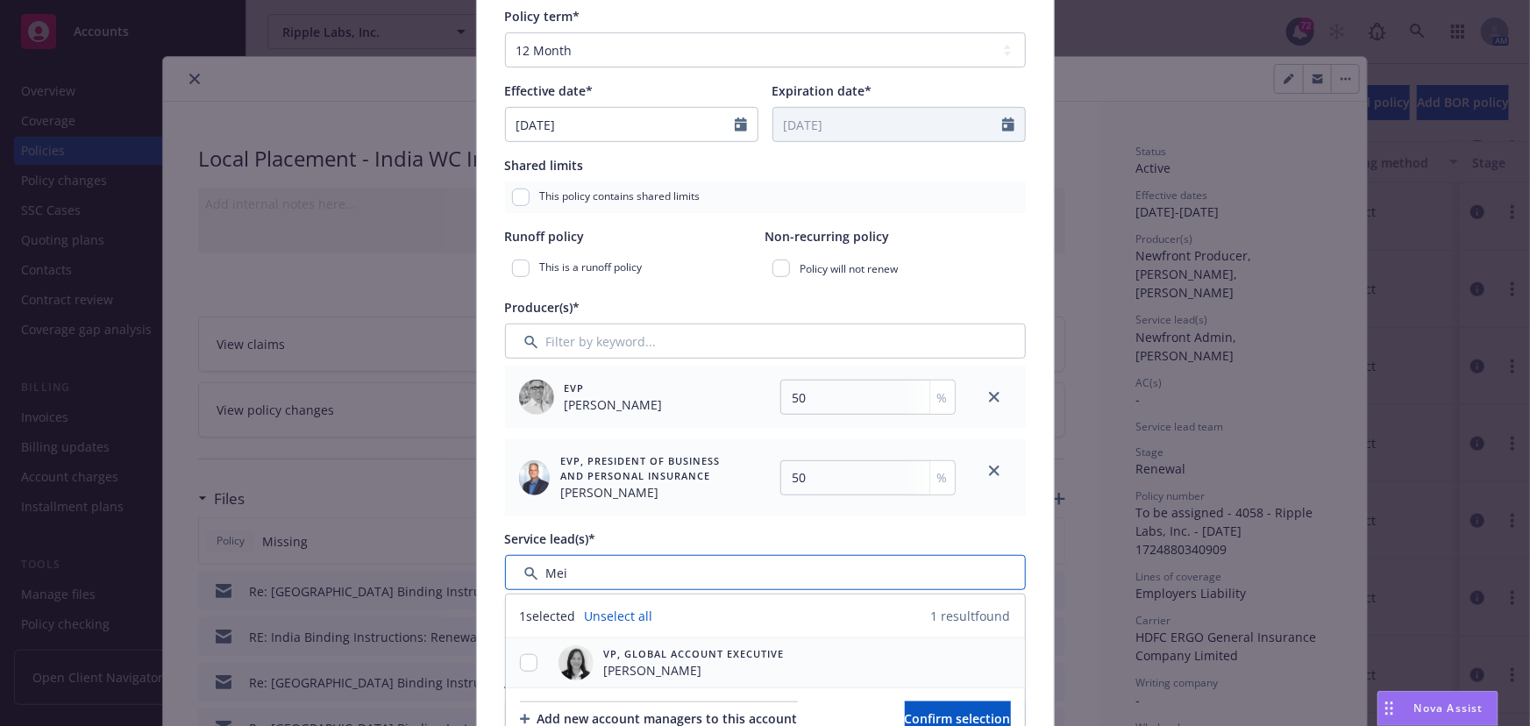
type input "Mei"
click at [522, 663] on input "checkbox" at bounding box center [529, 663] width 18 height 18
checkbox input "true"
click at [905, 701] on button "Confirm selection" at bounding box center [958, 718] width 106 height 35
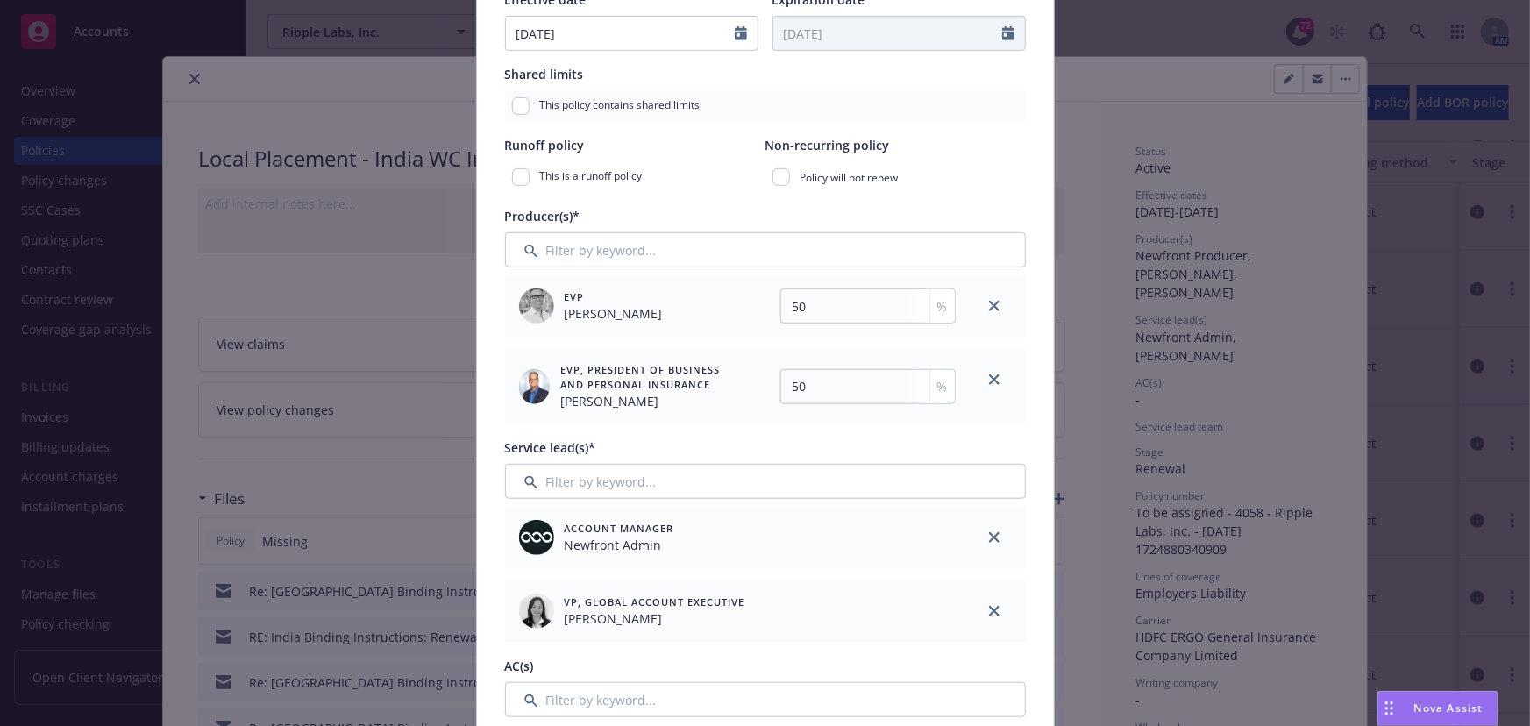
scroll to position [558, 0]
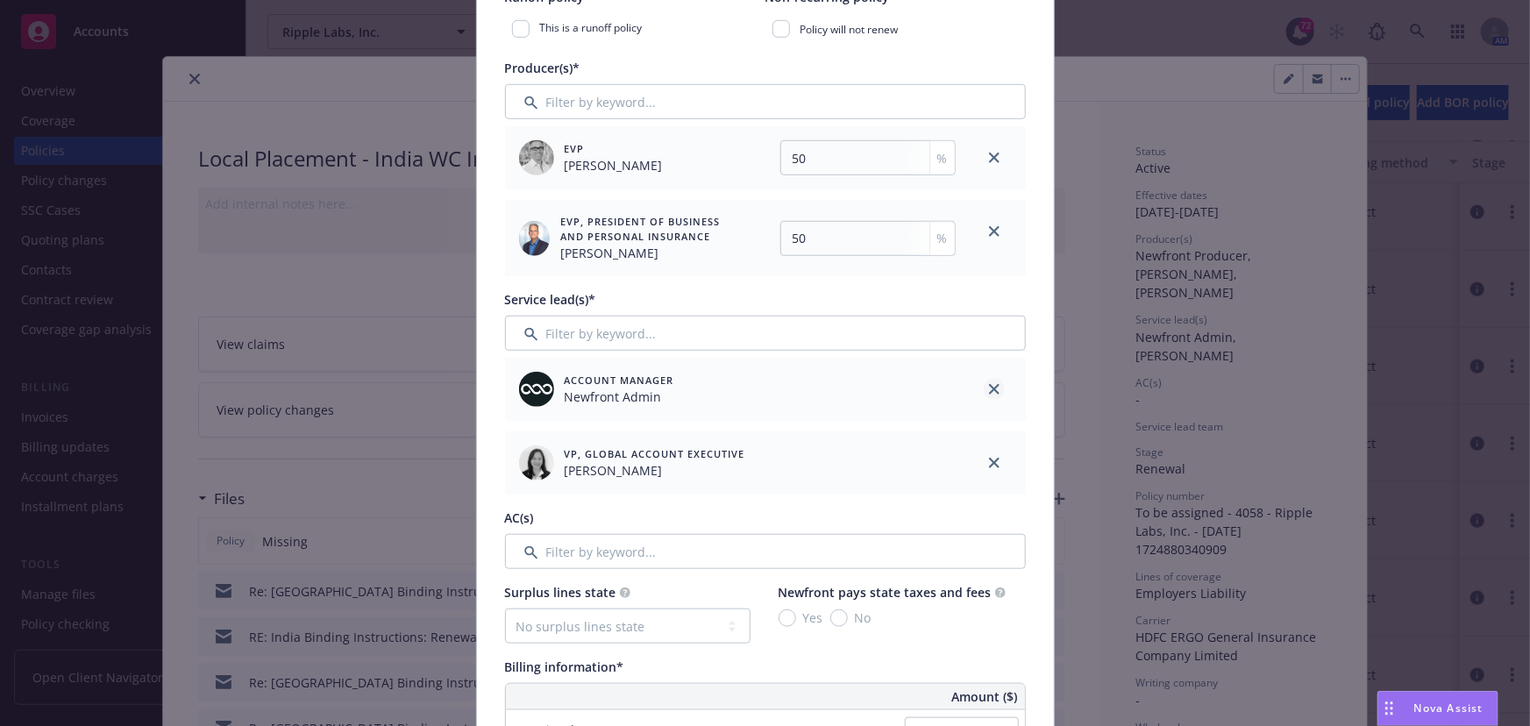
click at [984, 390] on link "close" at bounding box center [994, 389] width 21 height 21
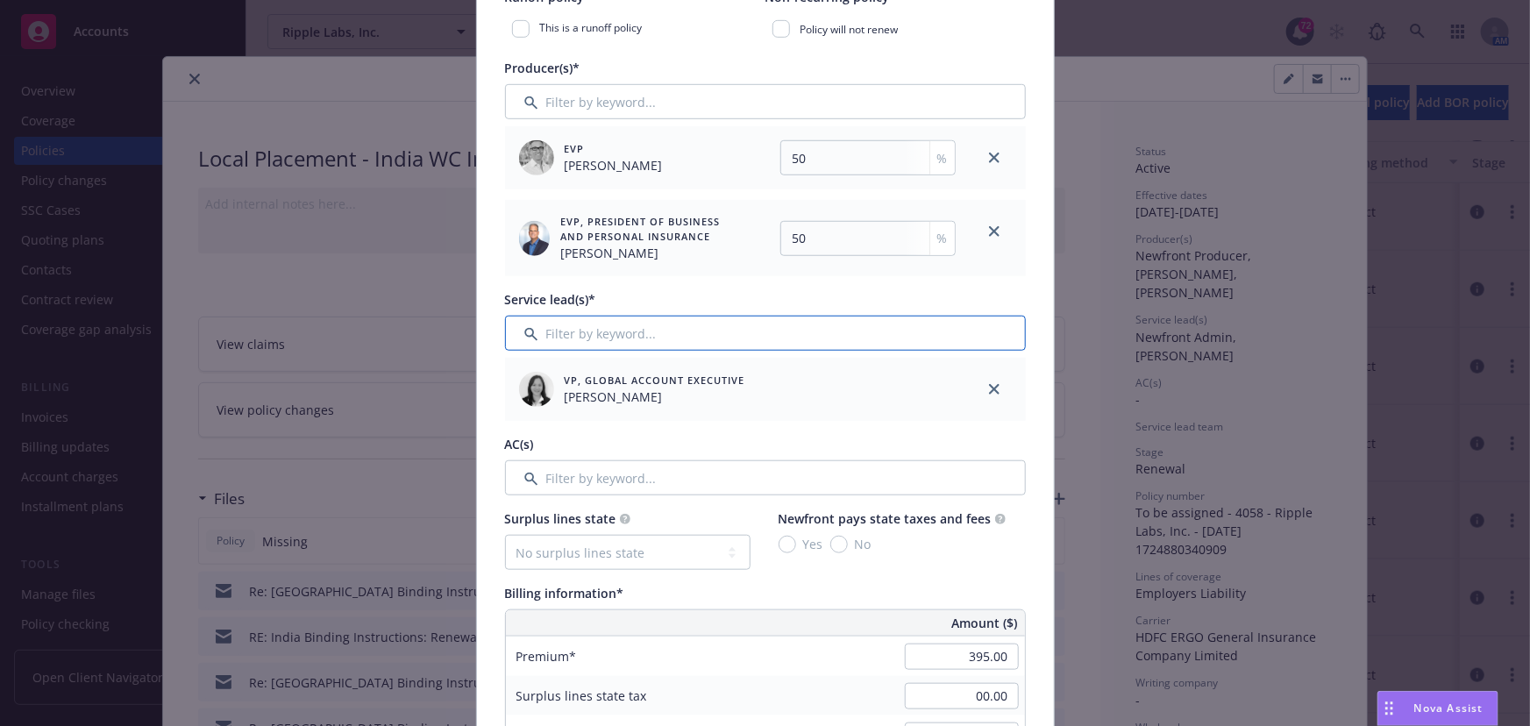
click at [854, 334] on input "Filter by keyword..." at bounding box center [765, 333] width 521 height 35
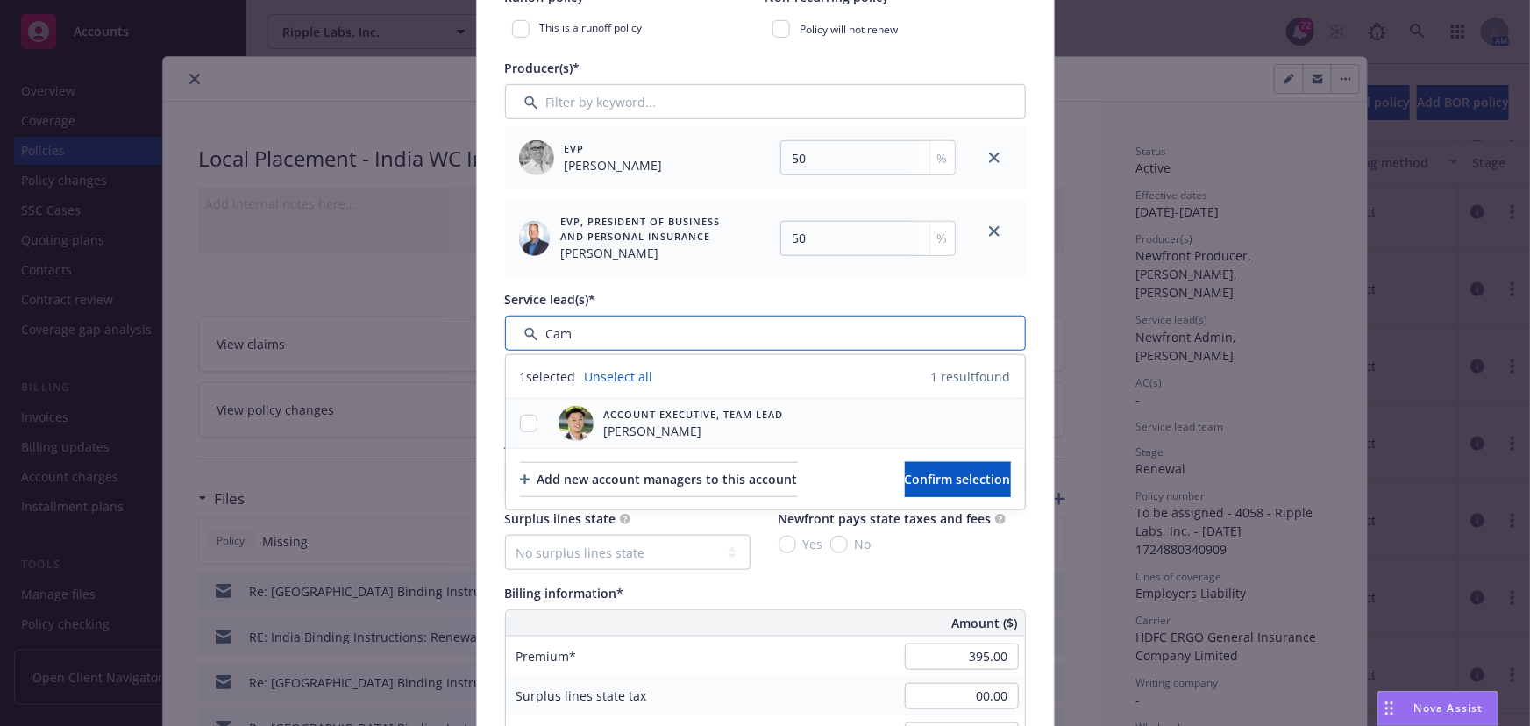
type input "Cam"
click at [520, 416] on input "checkbox" at bounding box center [529, 424] width 18 height 18
checkbox input "true"
click at [912, 475] on span "Confirm selection" at bounding box center [958, 479] width 106 height 17
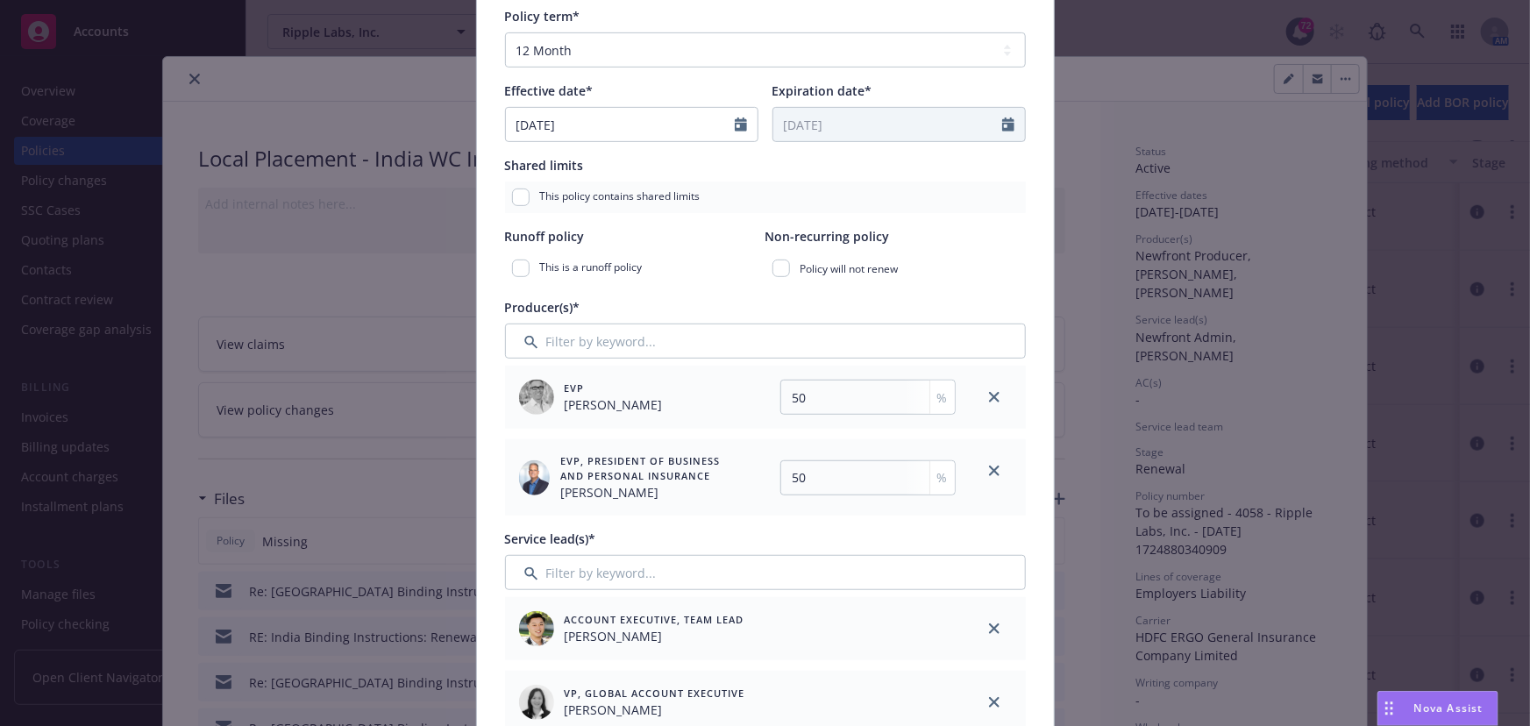
scroll to position [0, 0]
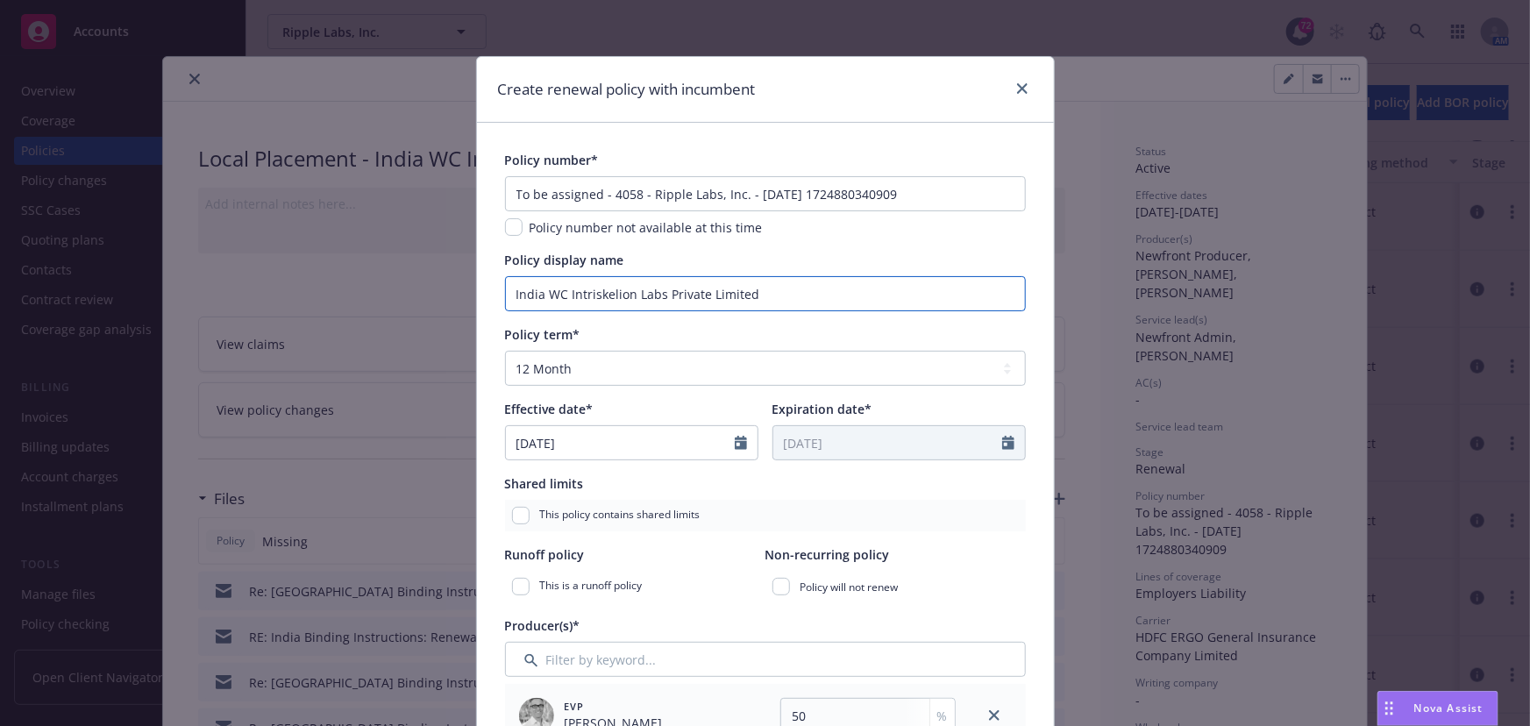
click at [587, 306] on input "India WC Intriskelion Labs Private Limited" at bounding box center [765, 293] width 521 height 35
drag, startPoint x: 744, startPoint y: 295, endPoint x: 386, endPoint y: 289, distance: 358.6
click at [386, 289] on div "Create renewal policy with incumbent Policy number* To be assigned - 4058 - Rip…" at bounding box center [765, 363] width 1530 height 726
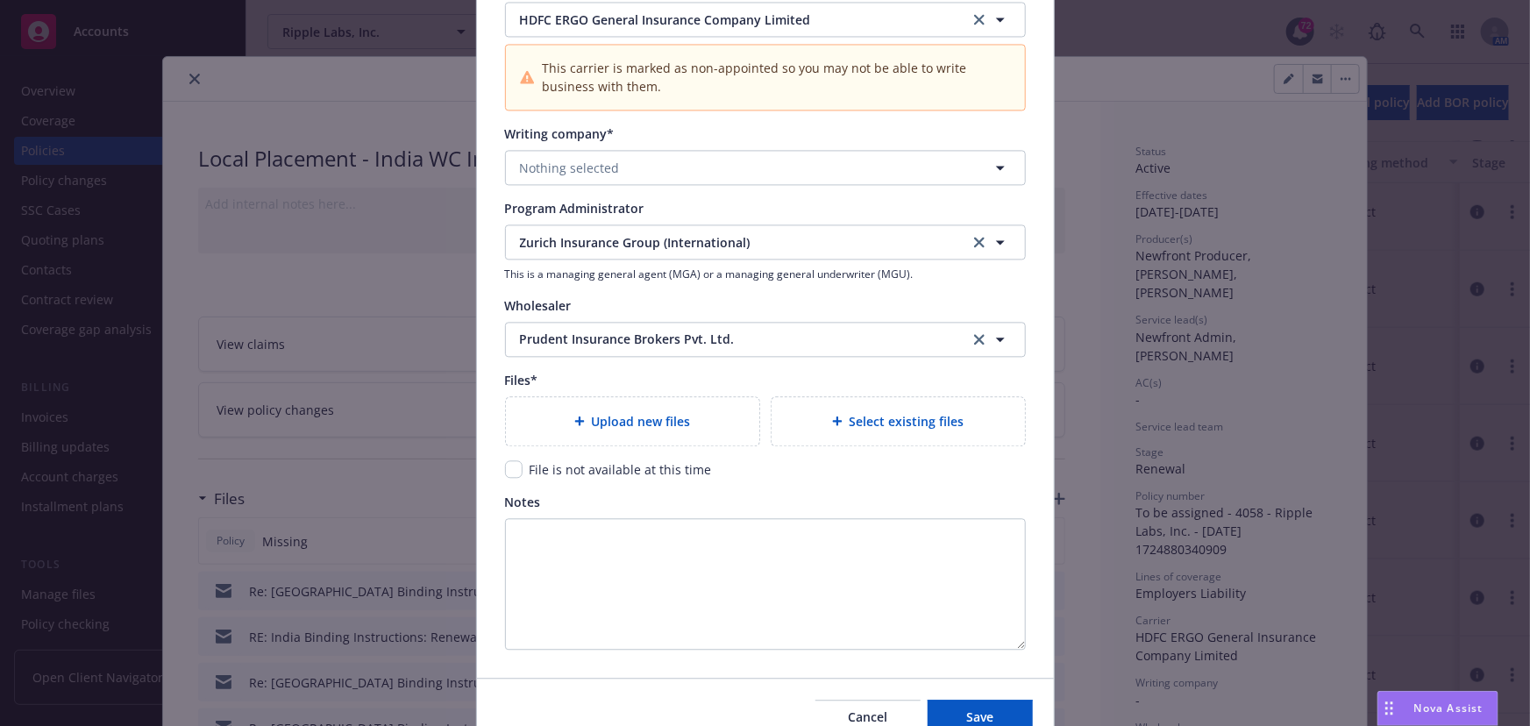
scroll to position [1917, 0]
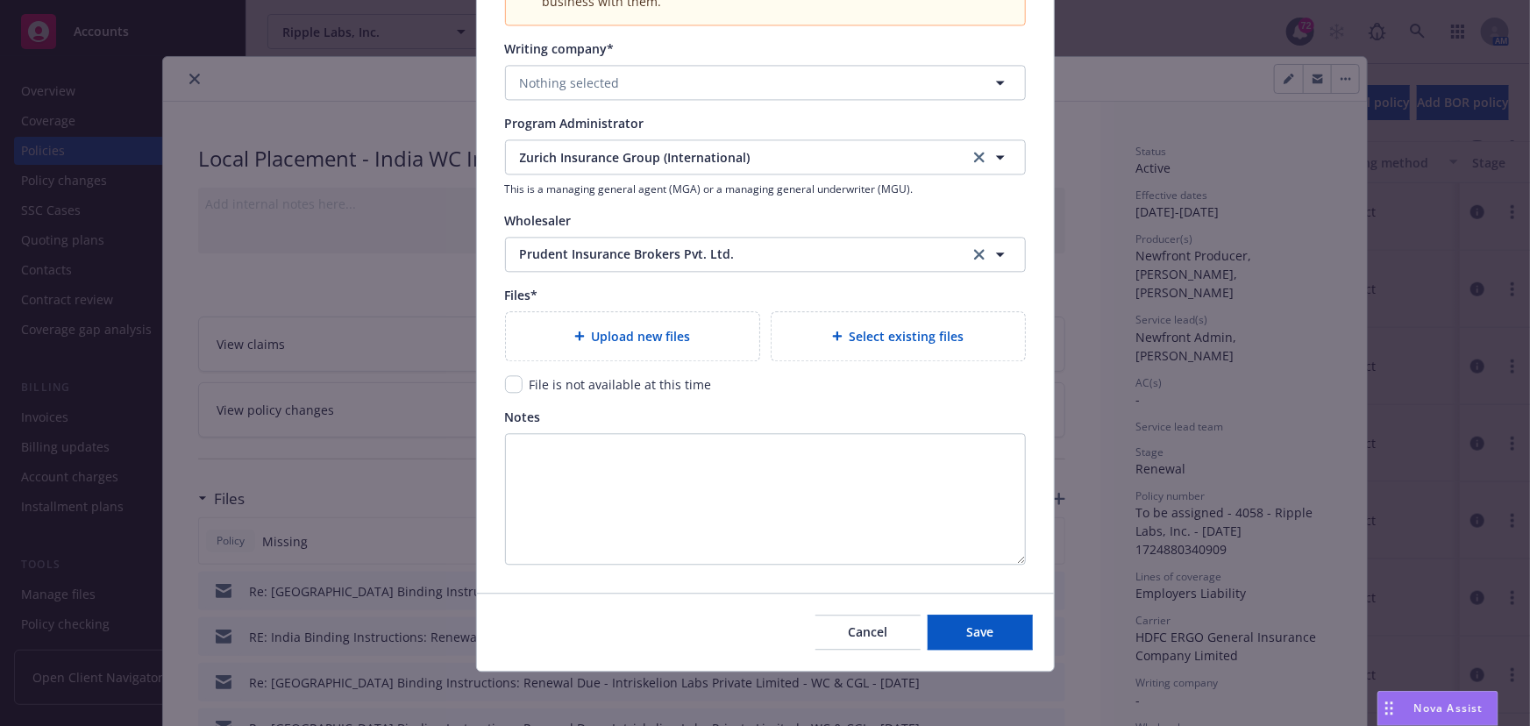
type input "2025 [GEOGRAPHIC_DATA] WC"
click at [507, 382] on input "checkbox" at bounding box center [514, 384] width 18 height 18
checkbox input "true"
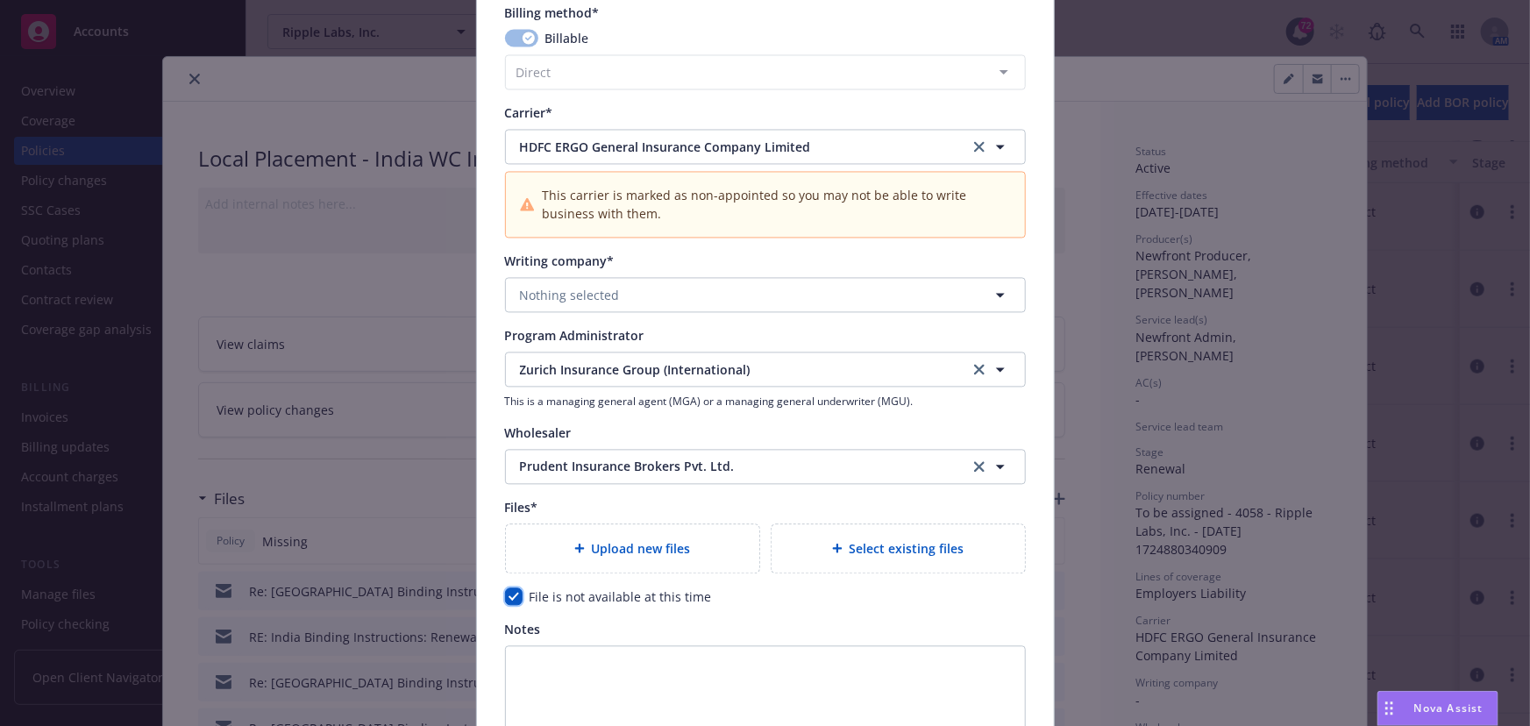
scroll to position [1678, 0]
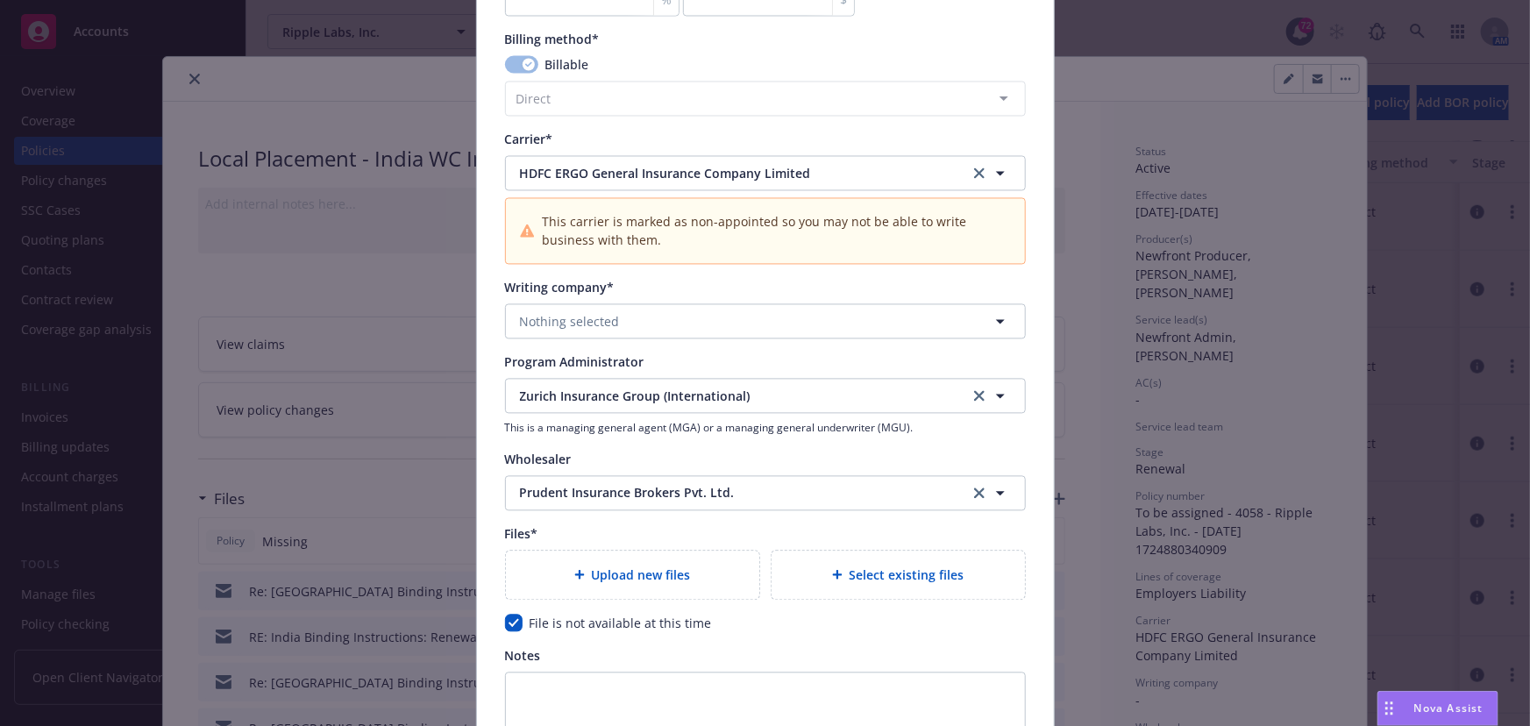
click at [543, 233] on span "This carrier is marked as non-appointed so you may not be able to write busines…" at bounding box center [776, 231] width 468 height 37
click at [541, 316] on span "Nothing selected" at bounding box center [570, 322] width 100 height 18
click at [554, 364] on strong "HDFC ERGO General Insurance Company Limited" at bounding box center [669, 372] width 291 height 17
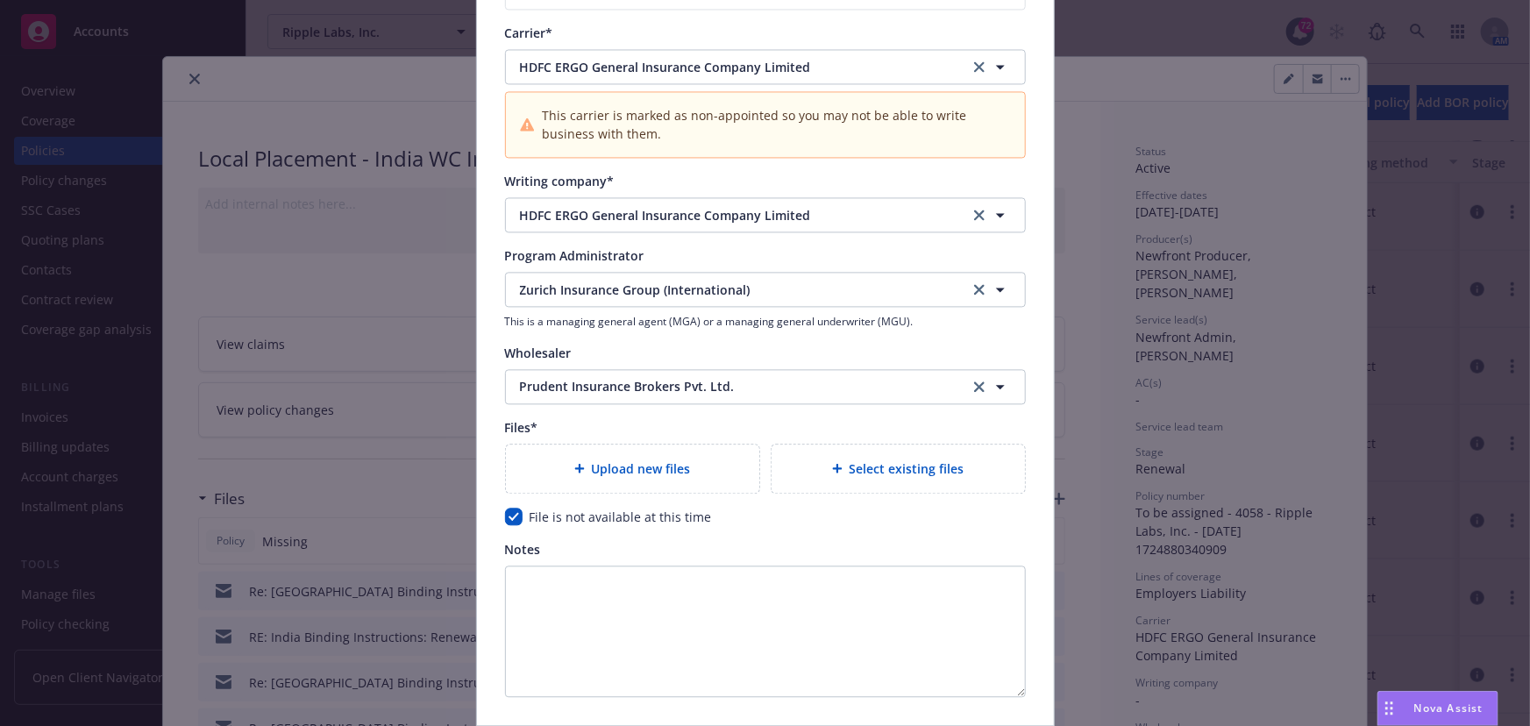
scroll to position [1917, 0]
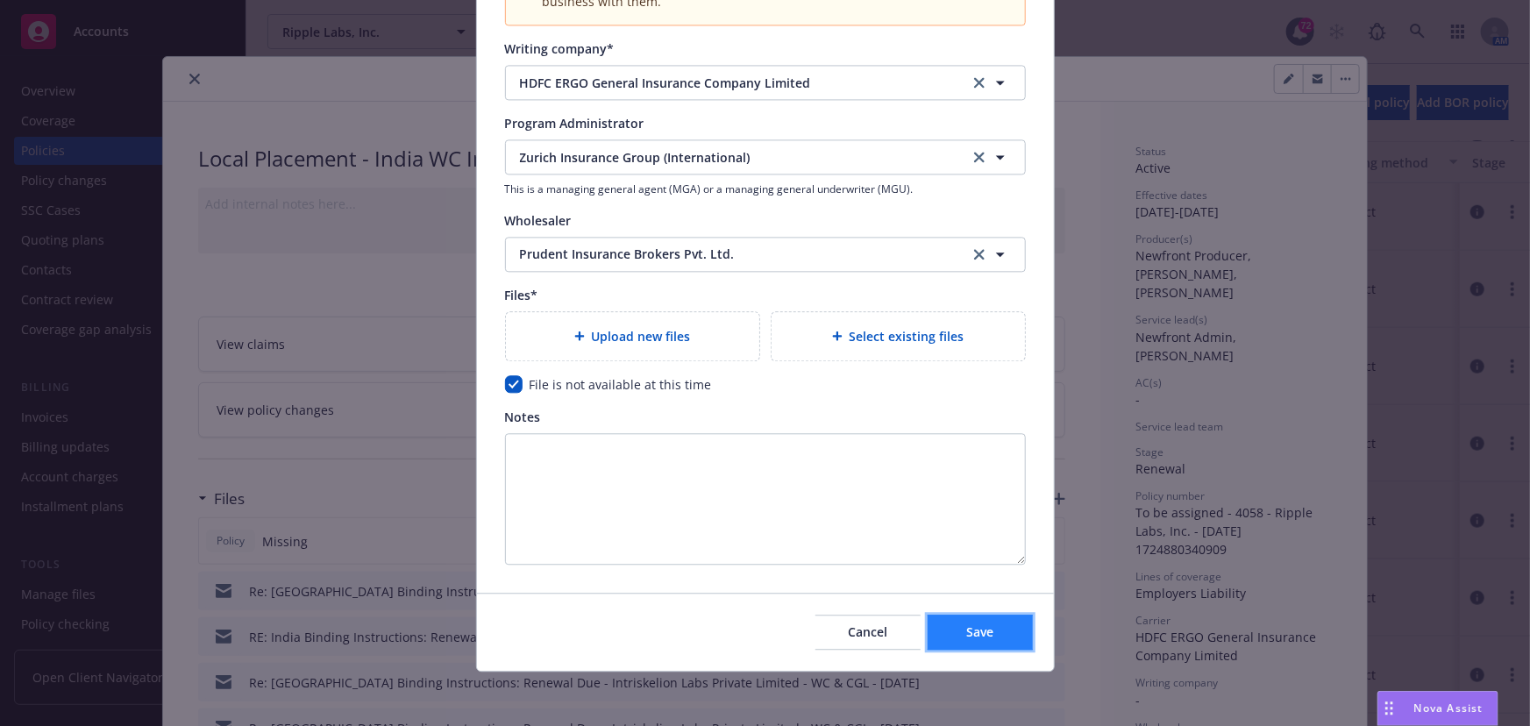
click at [989, 635] on button "Save" at bounding box center [979, 632] width 105 height 35
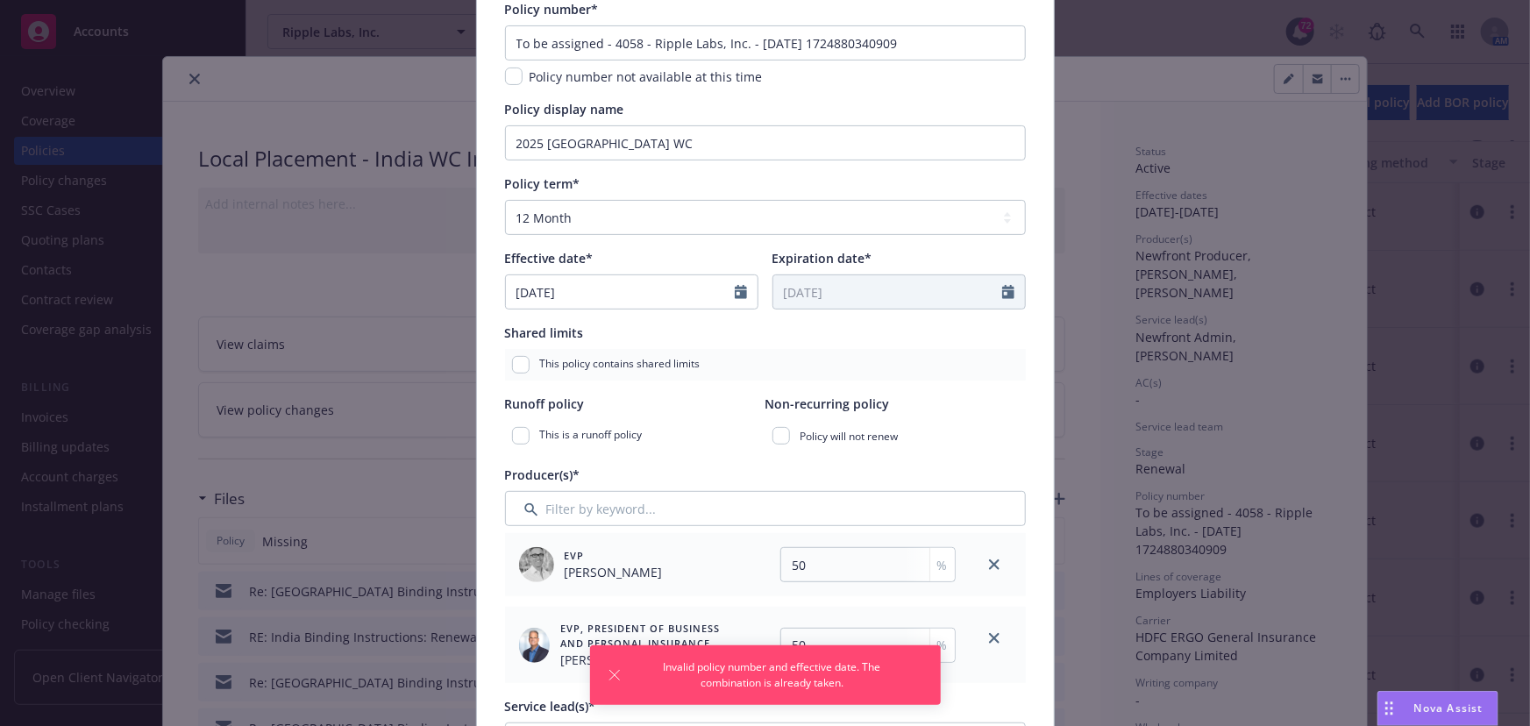
scroll to position [4, 0]
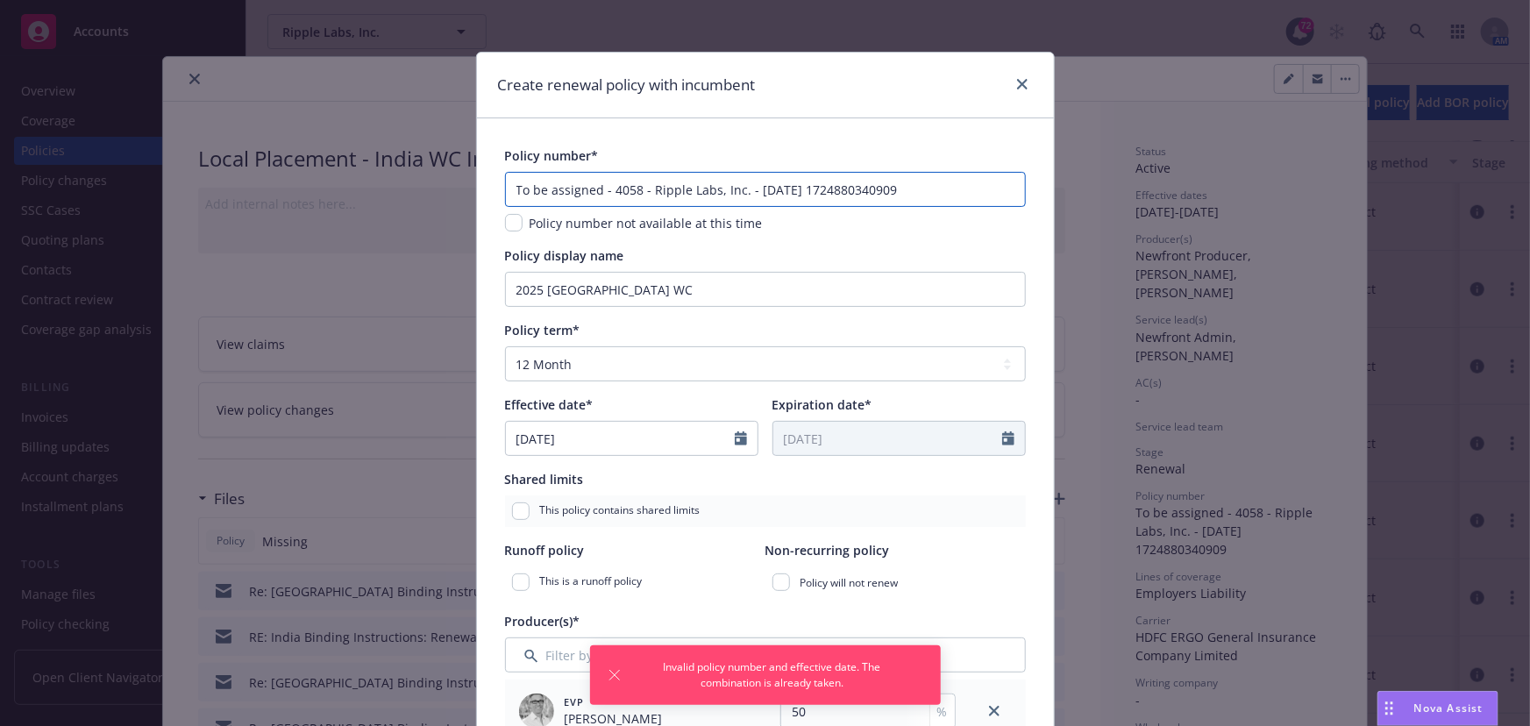
drag, startPoint x: 911, startPoint y: 187, endPoint x: 608, endPoint y: 193, distance: 302.5
click at [608, 193] on input "To be assigned - 4058 - Ripple Labs, Inc. - [DATE] 1724880340909" at bounding box center [765, 189] width 521 height 35
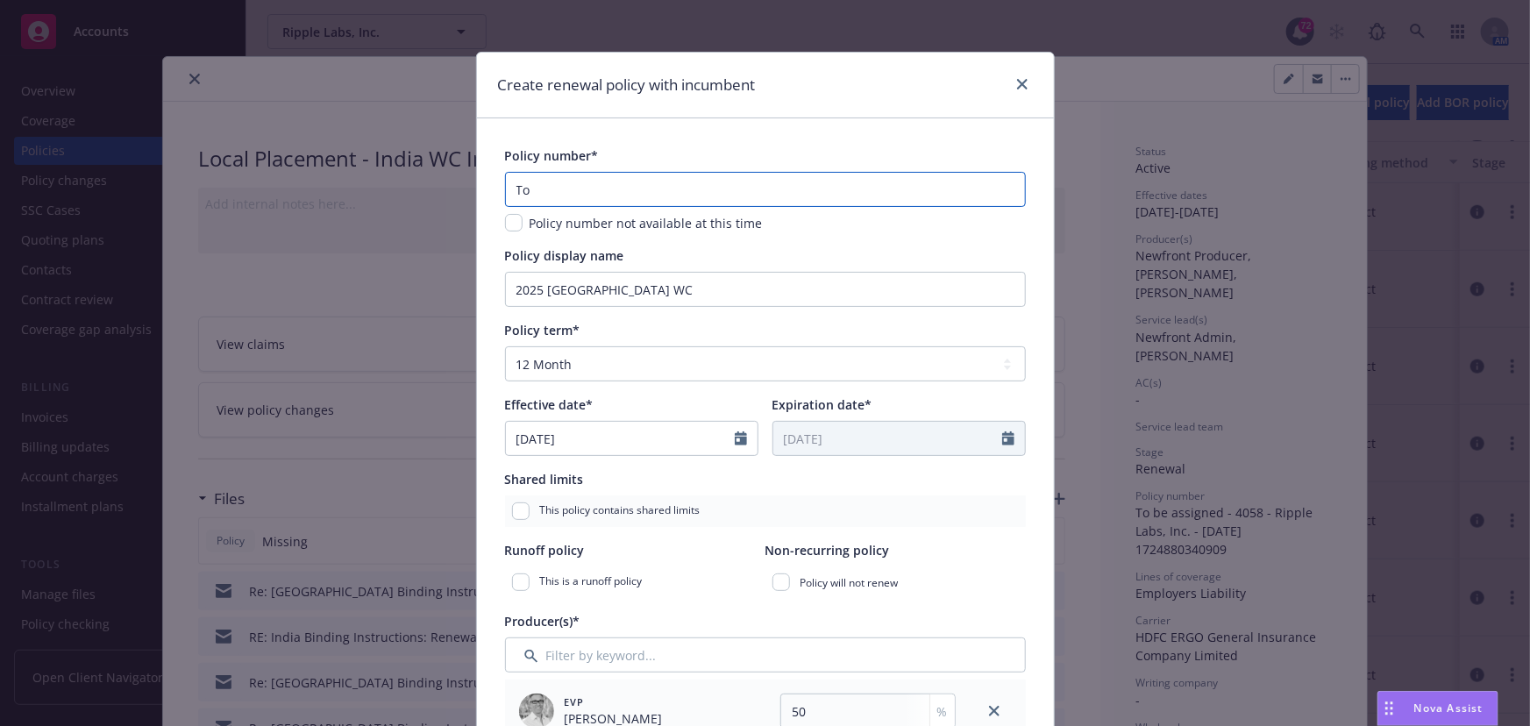
type input "T"
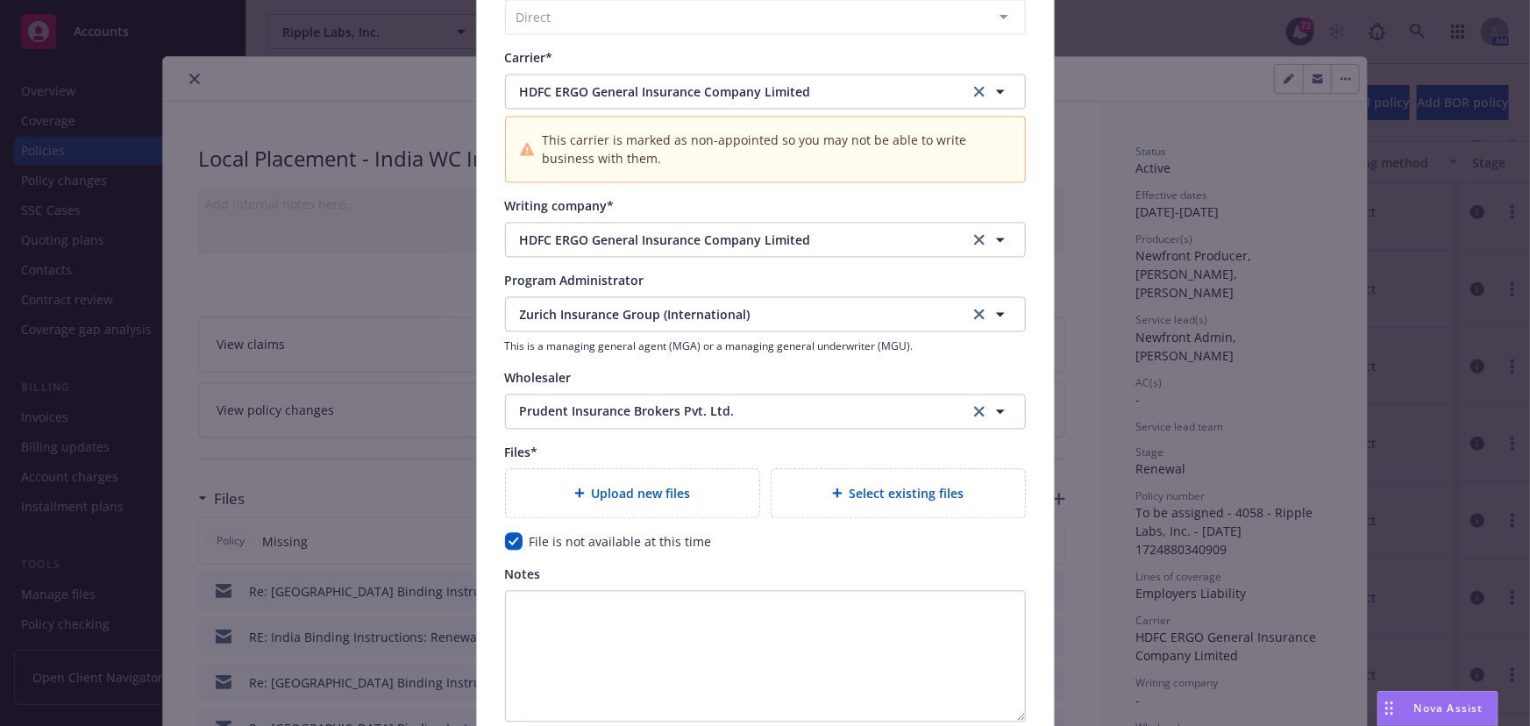
scroll to position [1917, 0]
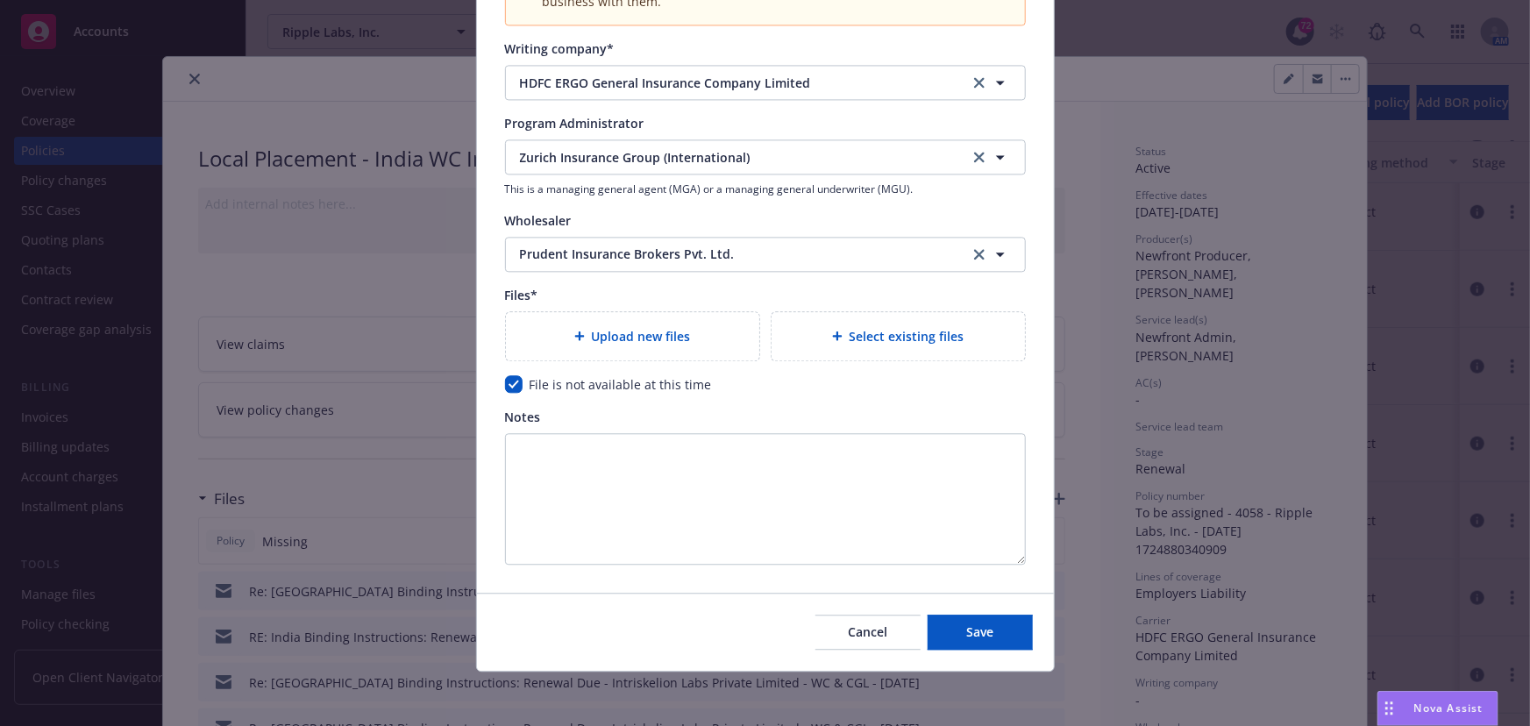
type input "TBD- India"
click at [973, 653] on div "Cancel Save" at bounding box center [765, 632] width 577 height 78
click at [972, 637] on span "Save" at bounding box center [979, 631] width 27 height 17
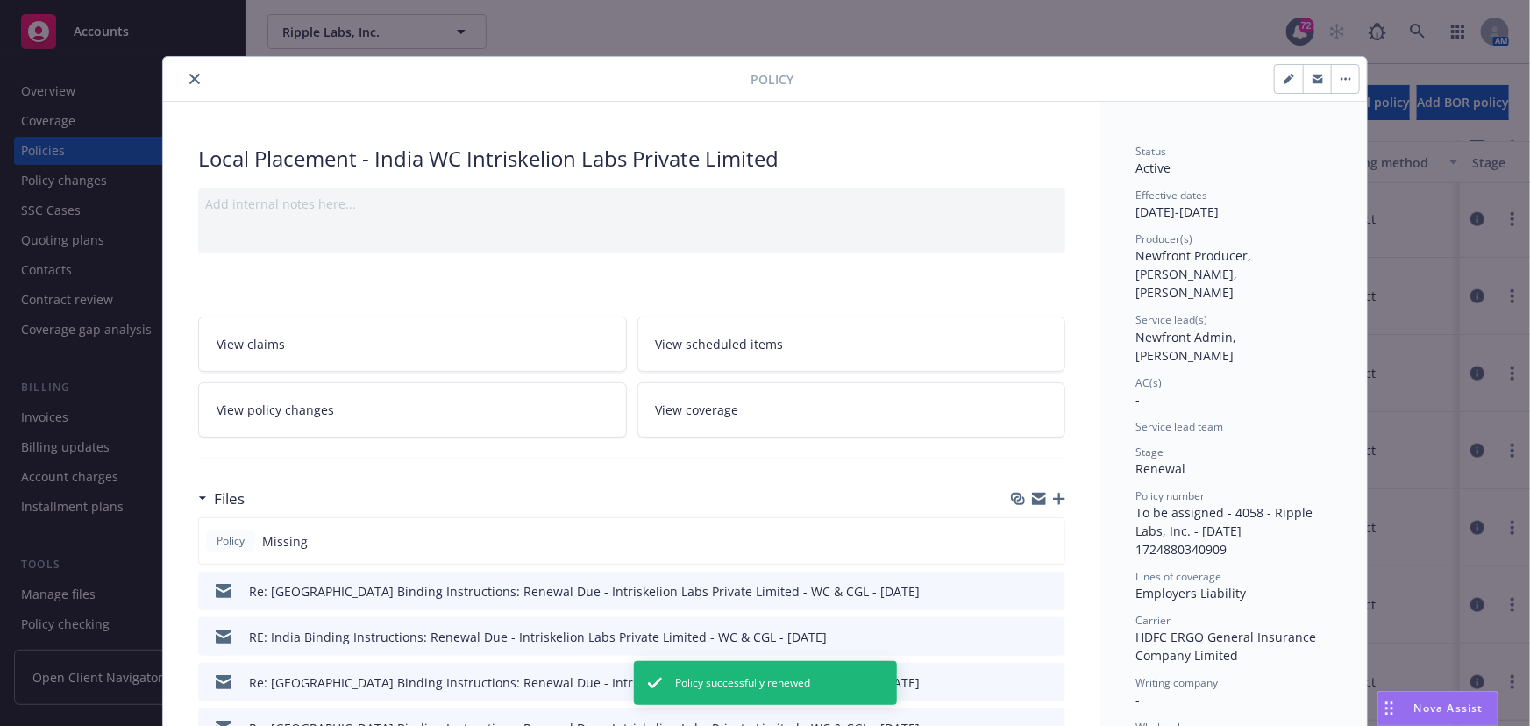
scroll to position [851, 0]
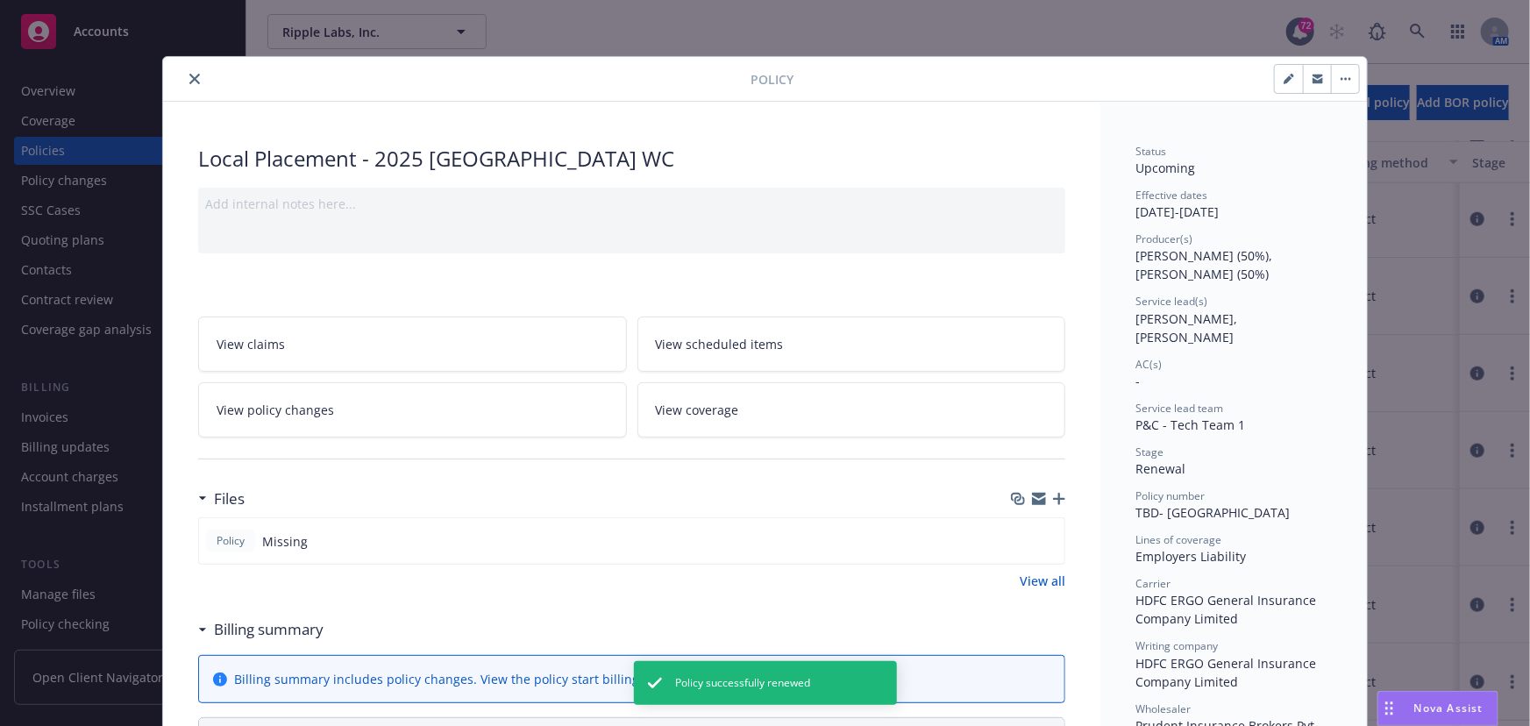
click at [190, 79] on icon "close" at bounding box center [194, 79] width 11 height 11
click at [189, 79] on icon "close" at bounding box center [194, 79] width 11 height 11
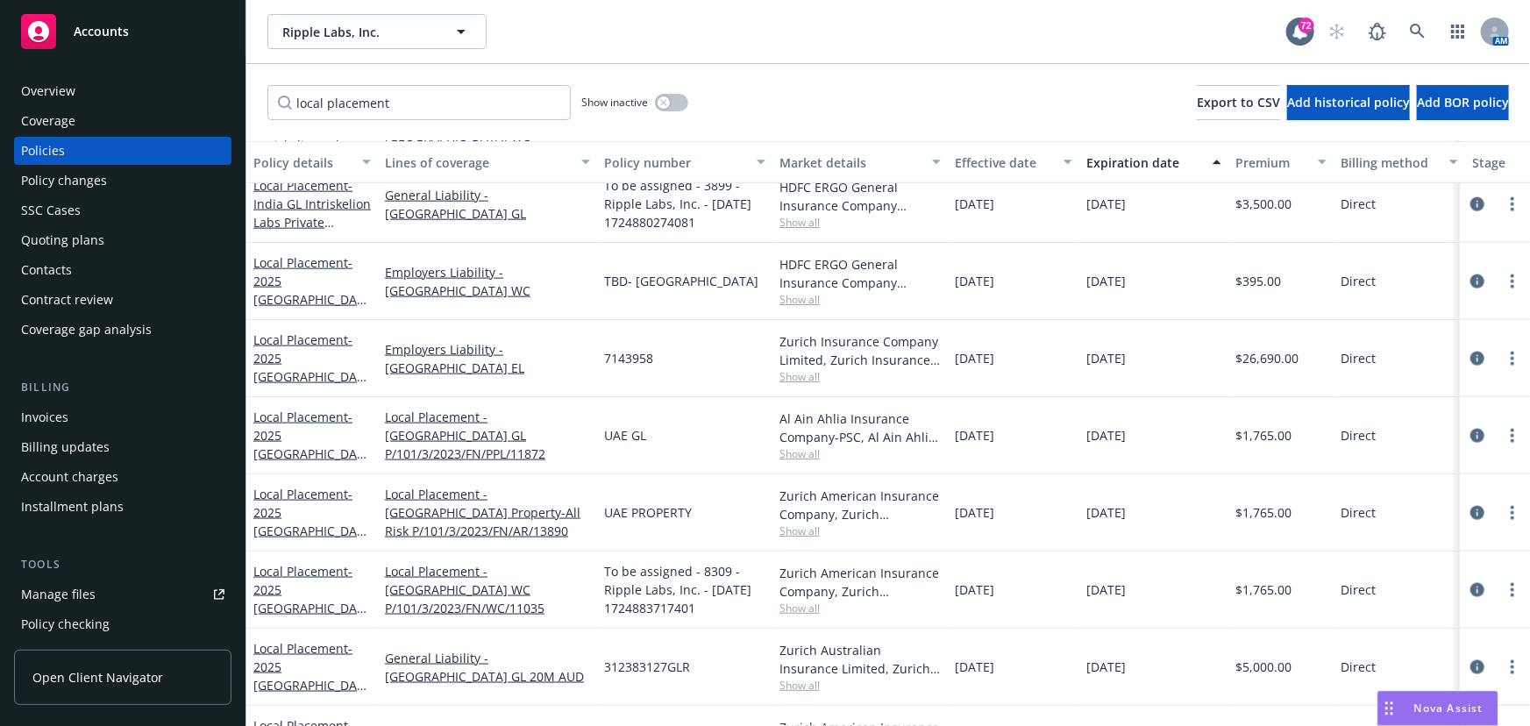
scroll to position [931, 0]
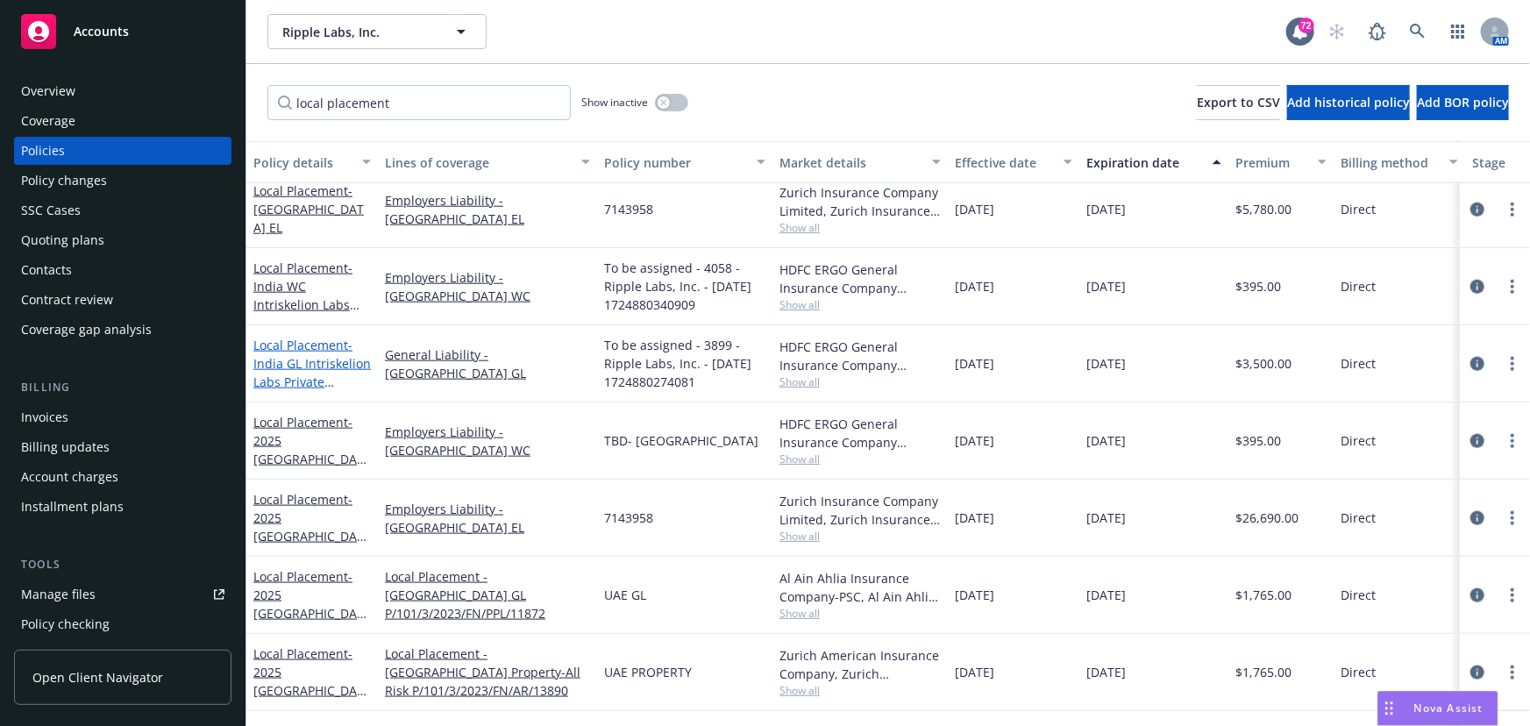
click at [288, 360] on span "- India GL Intriskelion Labs Private Limited" at bounding box center [311, 373] width 117 height 72
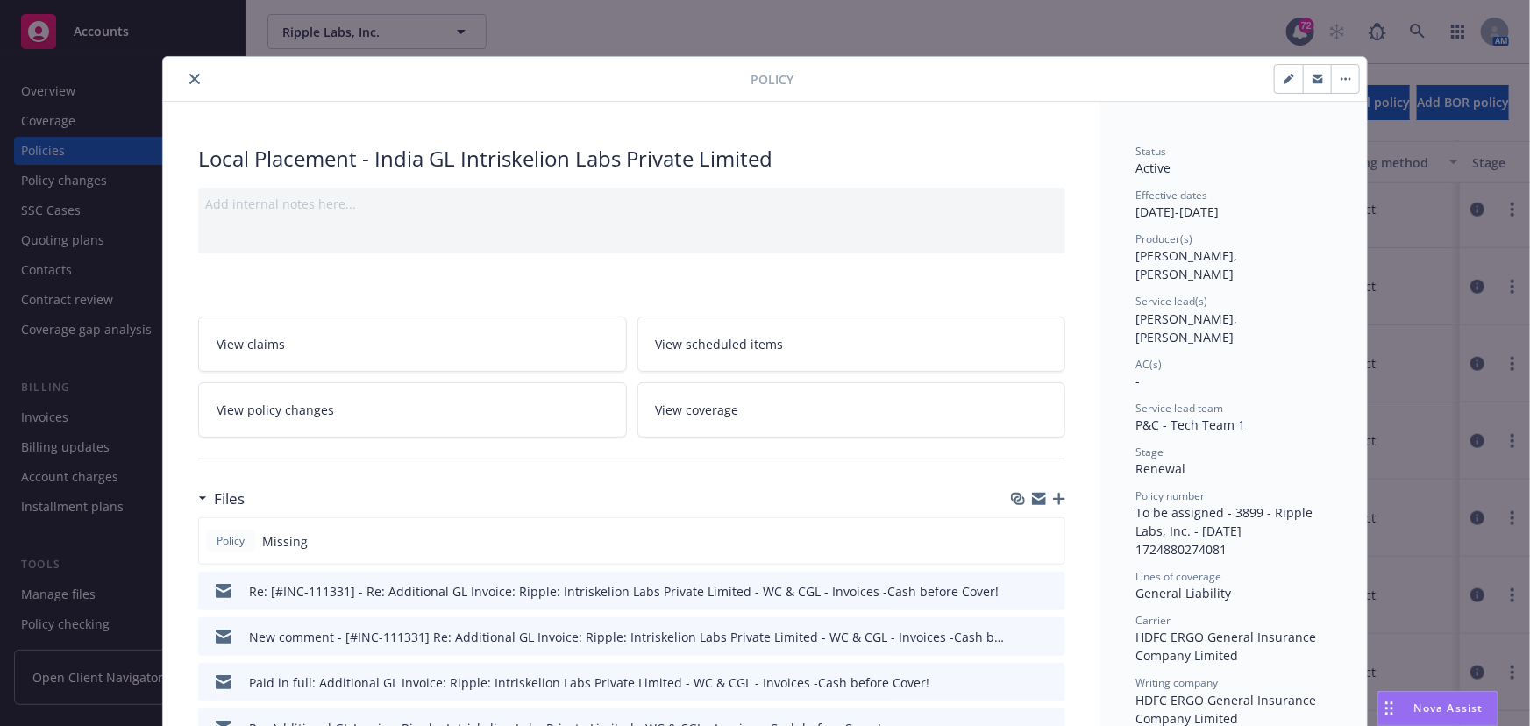
click at [1344, 78] on icon "button" at bounding box center [1345, 79] width 3 height 3
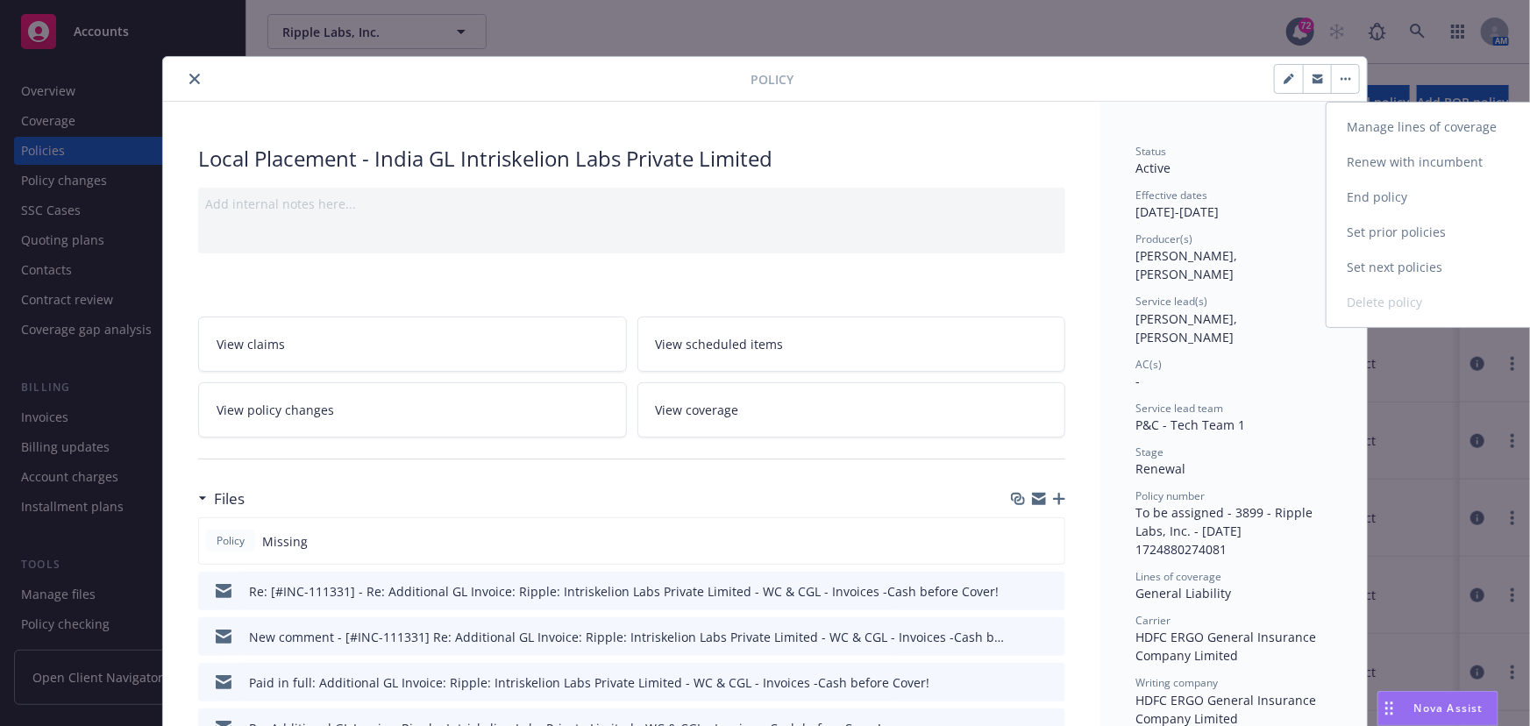
click at [1340, 167] on link "Renew with incumbent" at bounding box center [1429, 162] width 206 height 35
select select "12"
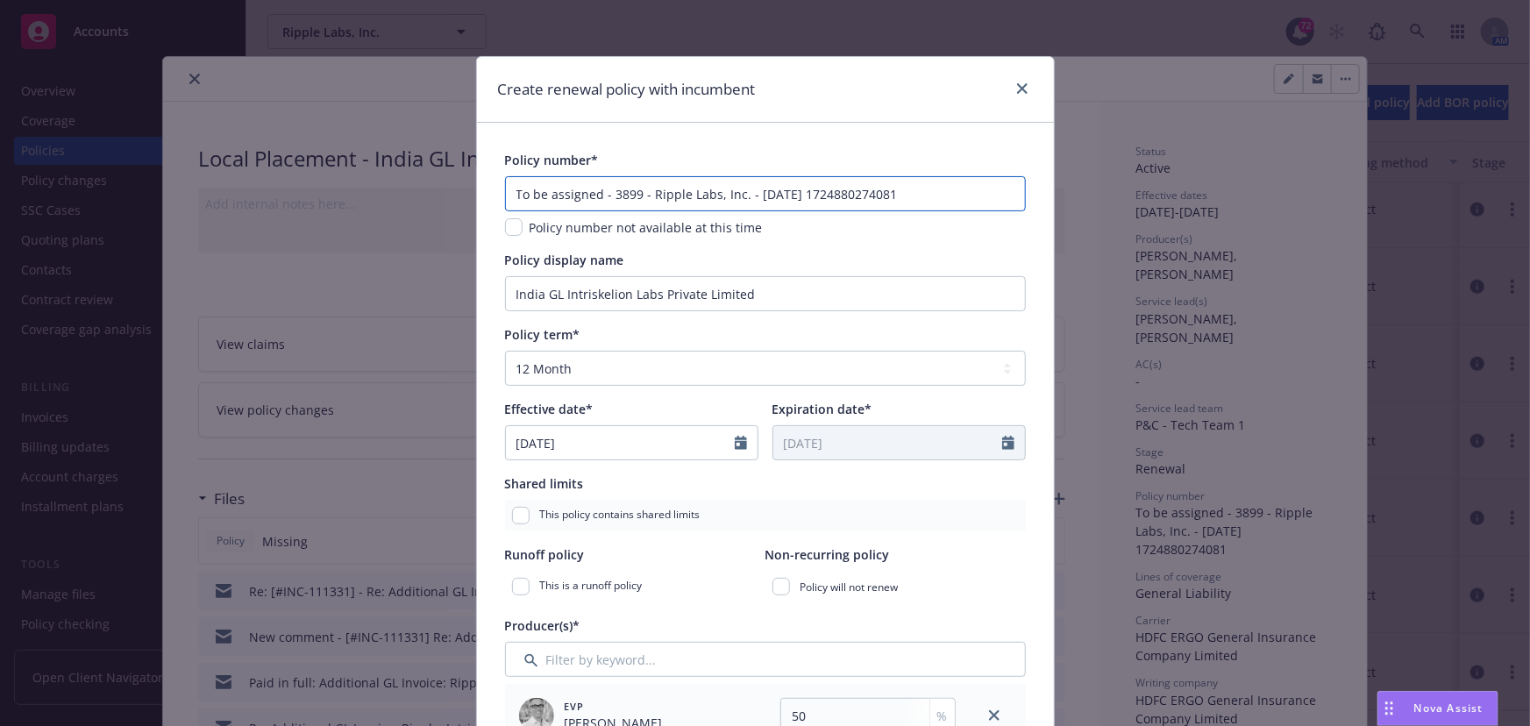
drag, startPoint x: 920, startPoint y: 201, endPoint x: 466, endPoint y: 203, distance: 454.1
click at [466, 203] on div "Create renewal policy with incumbent Policy number* To be assigned - 3899 - Rip…" at bounding box center [765, 363] width 1530 height 726
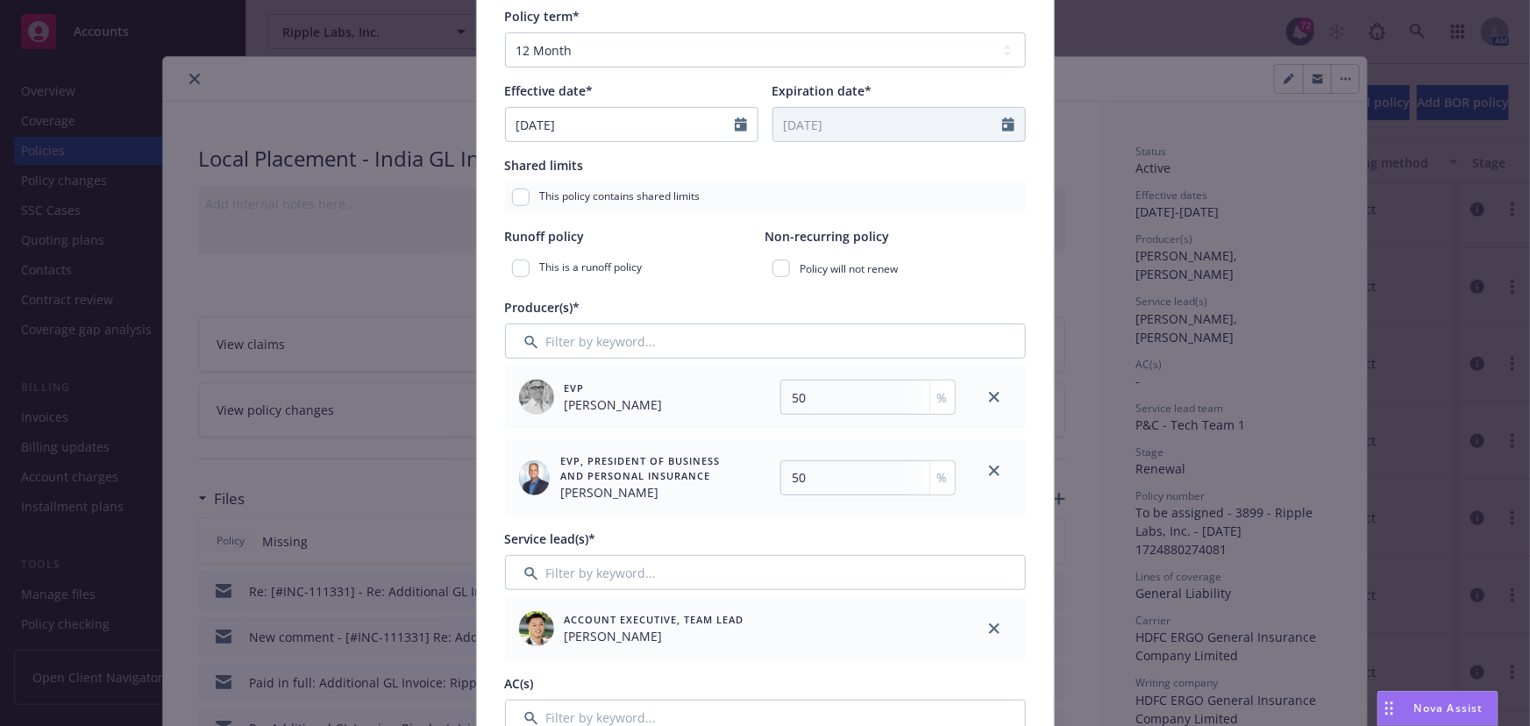
scroll to position [398, 0]
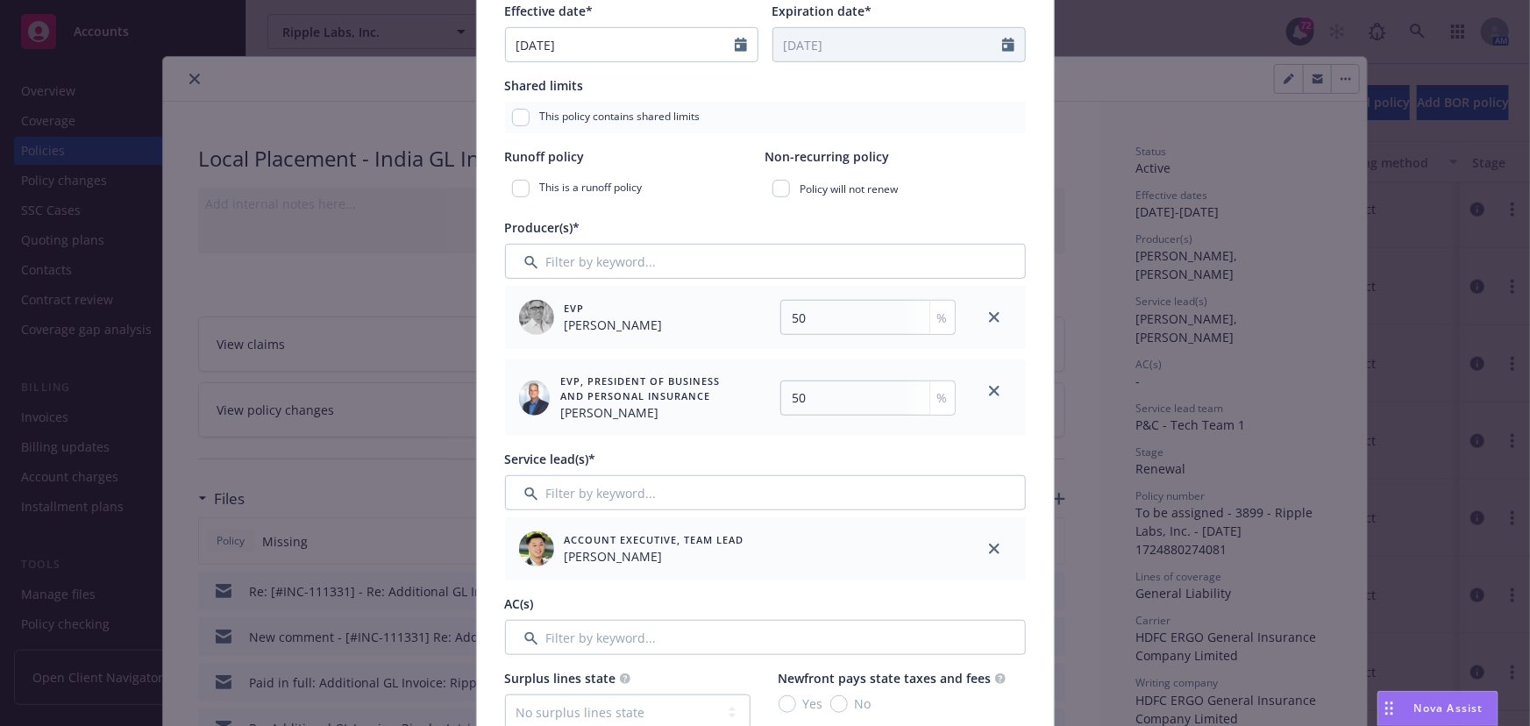
type input "TBD- India GL"
click at [548, 483] on input "Filter by keyword..." at bounding box center [765, 492] width 521 height 35
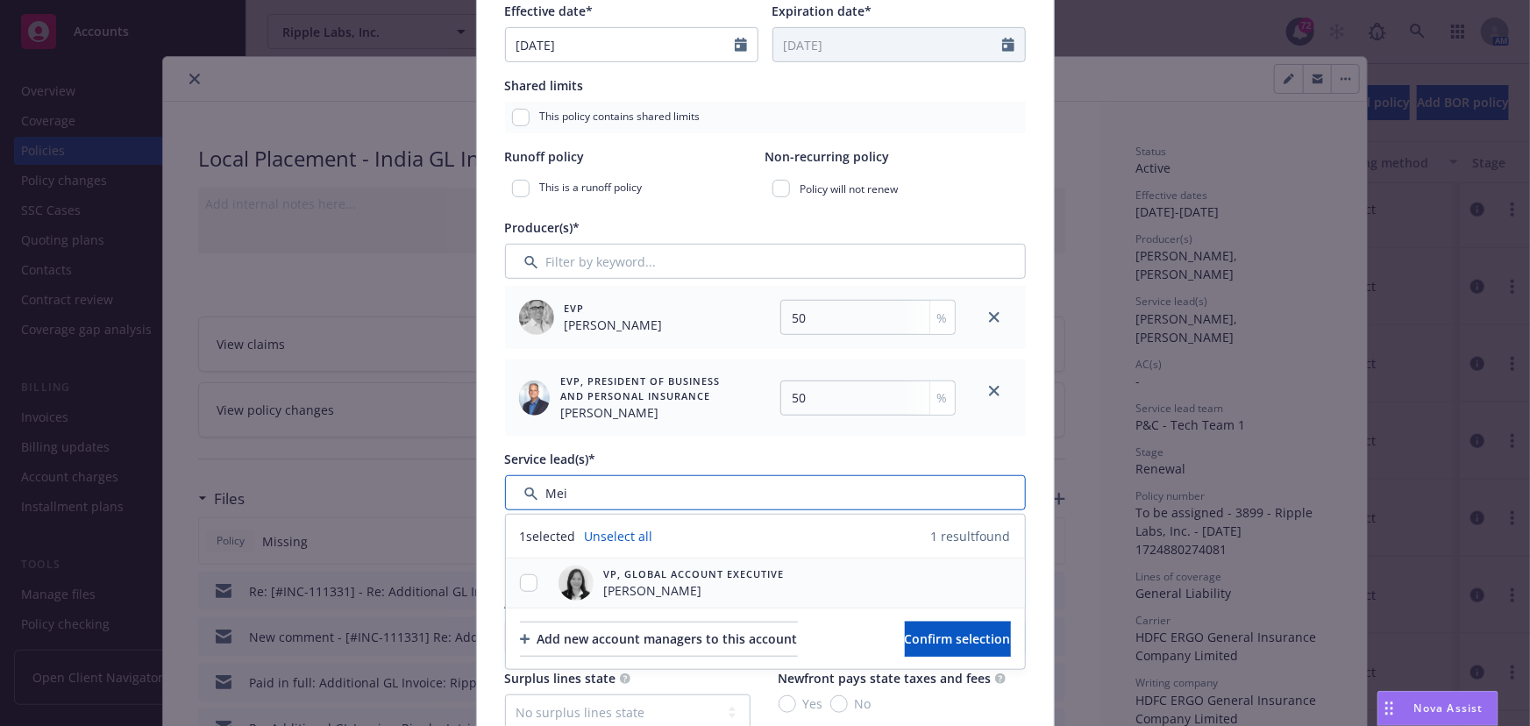
type input "Mei"
click at [521, 577] on input "checkbox" at bounding box center [529, 583] width 18 height 18
checkbox input "true"
click at [913, 624] on button "Confirm selection" at bounding box center [958, 639] width 106 height 35
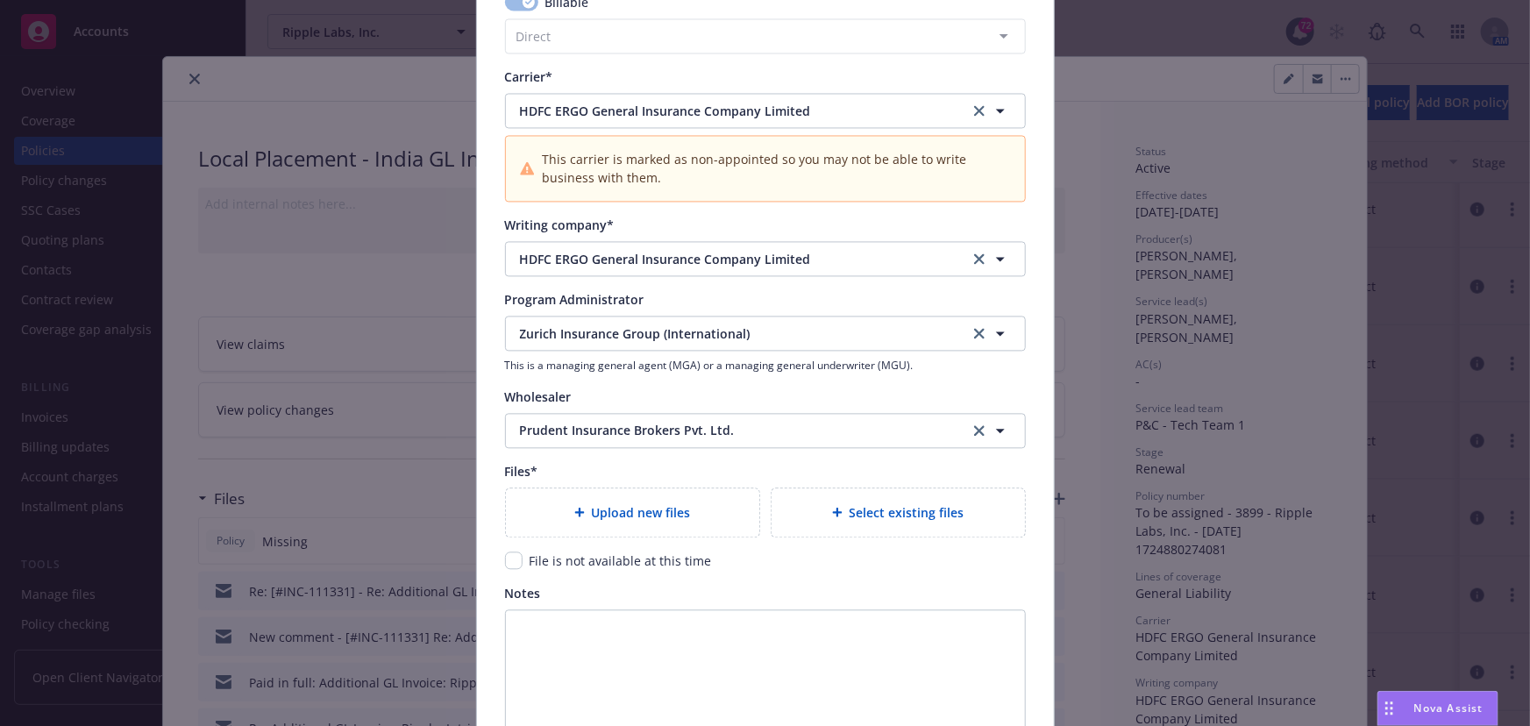
scroll to position [1832, 0]
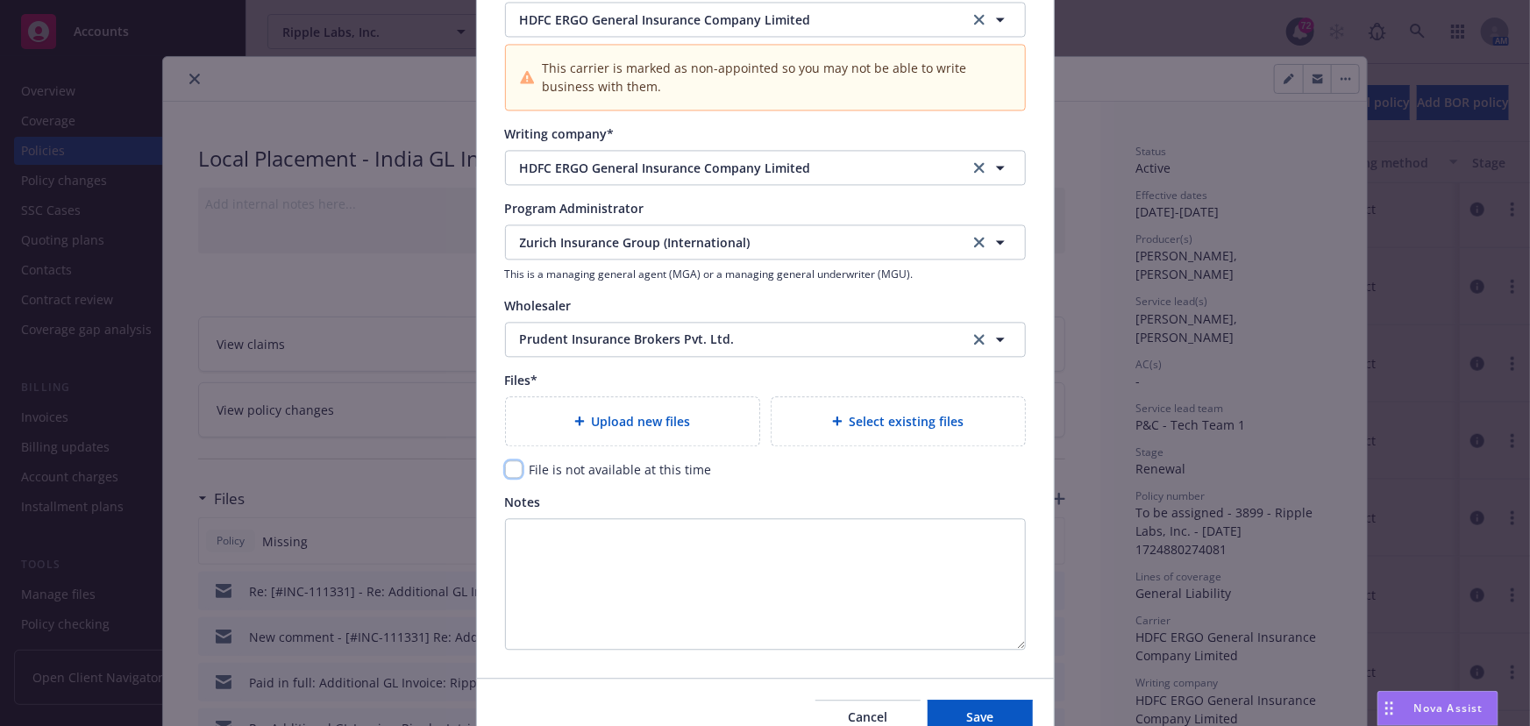
click at [510, 470] on input "checkbox" at bounding box center [514, 469] width 18 height 18
checkbox input "true"
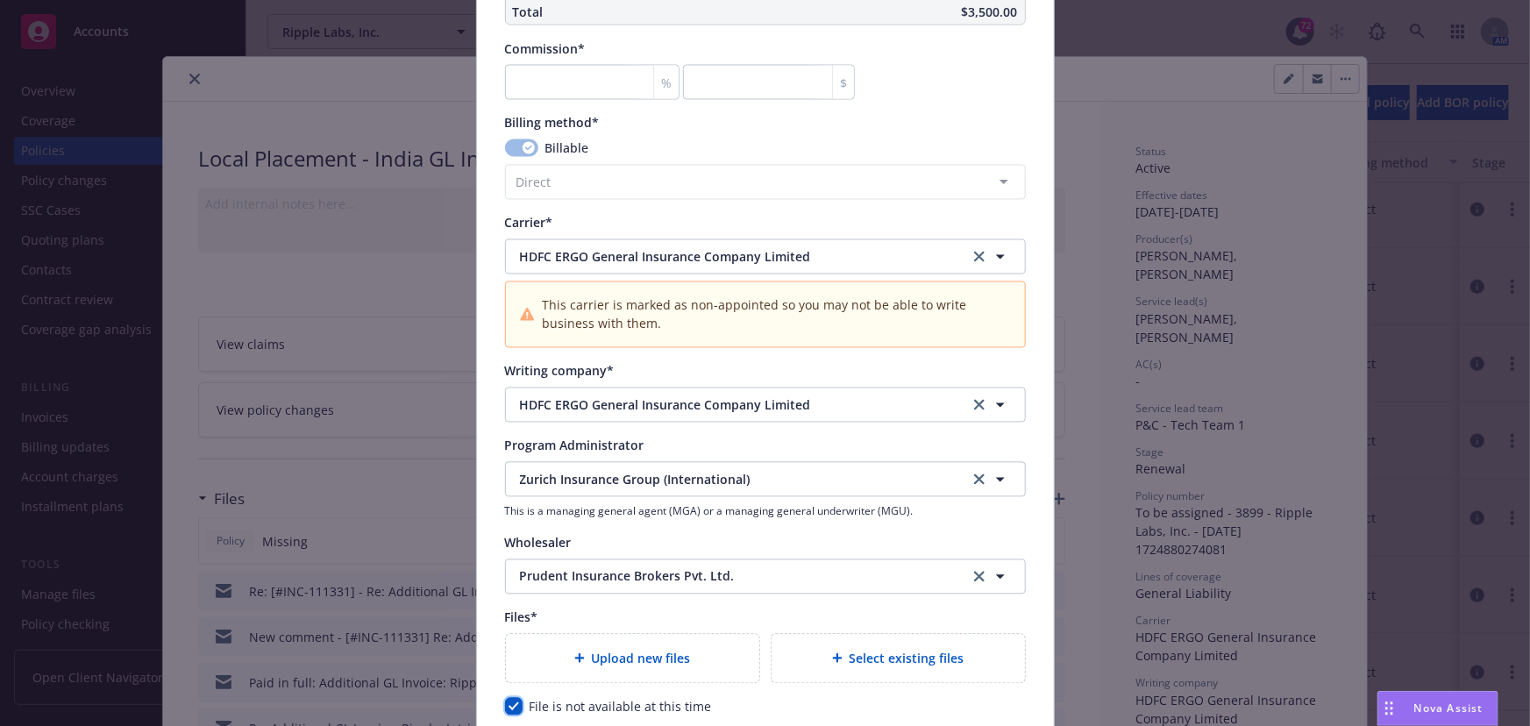
scroll to position [1594, 0]
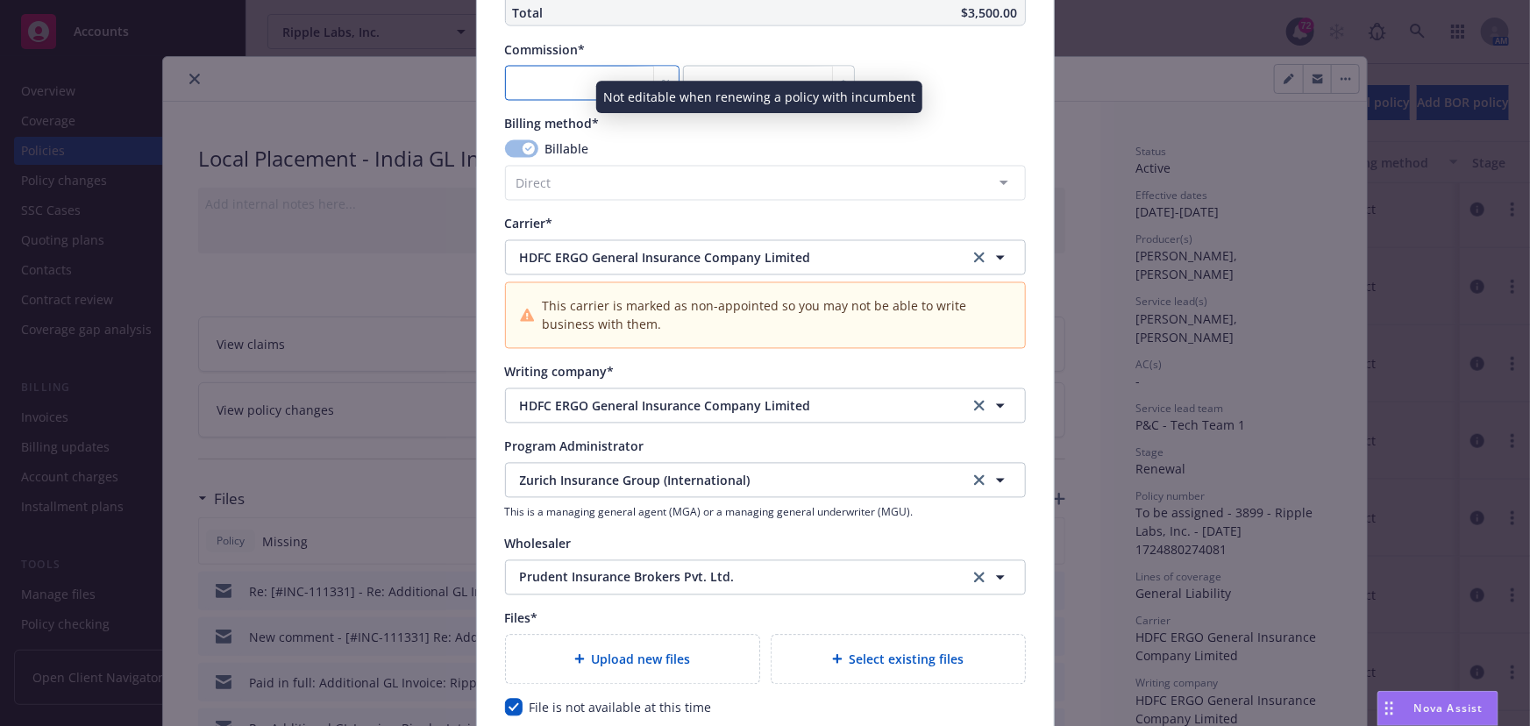
click at [529, 97] on input "number" at bounding box center [592, 83] width 174 height 35
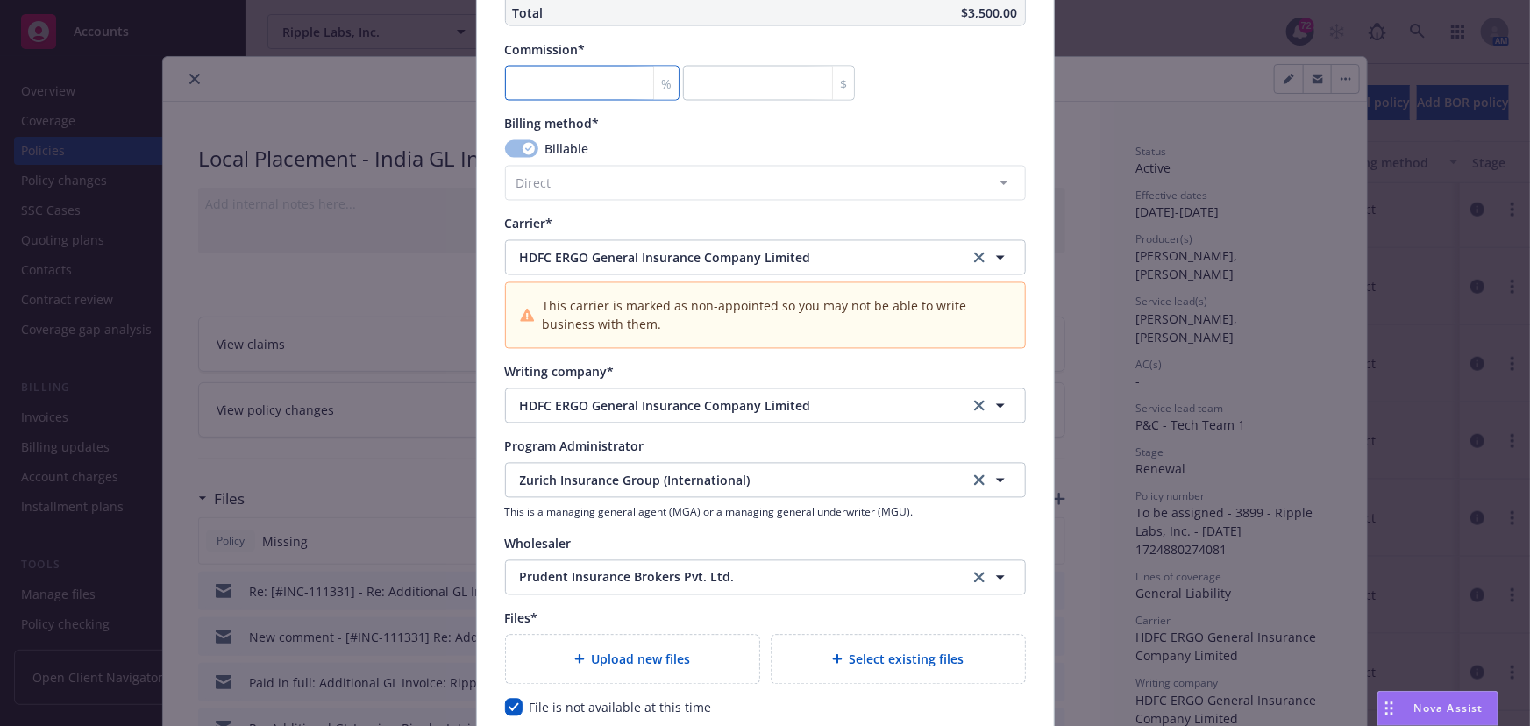
type input "0"
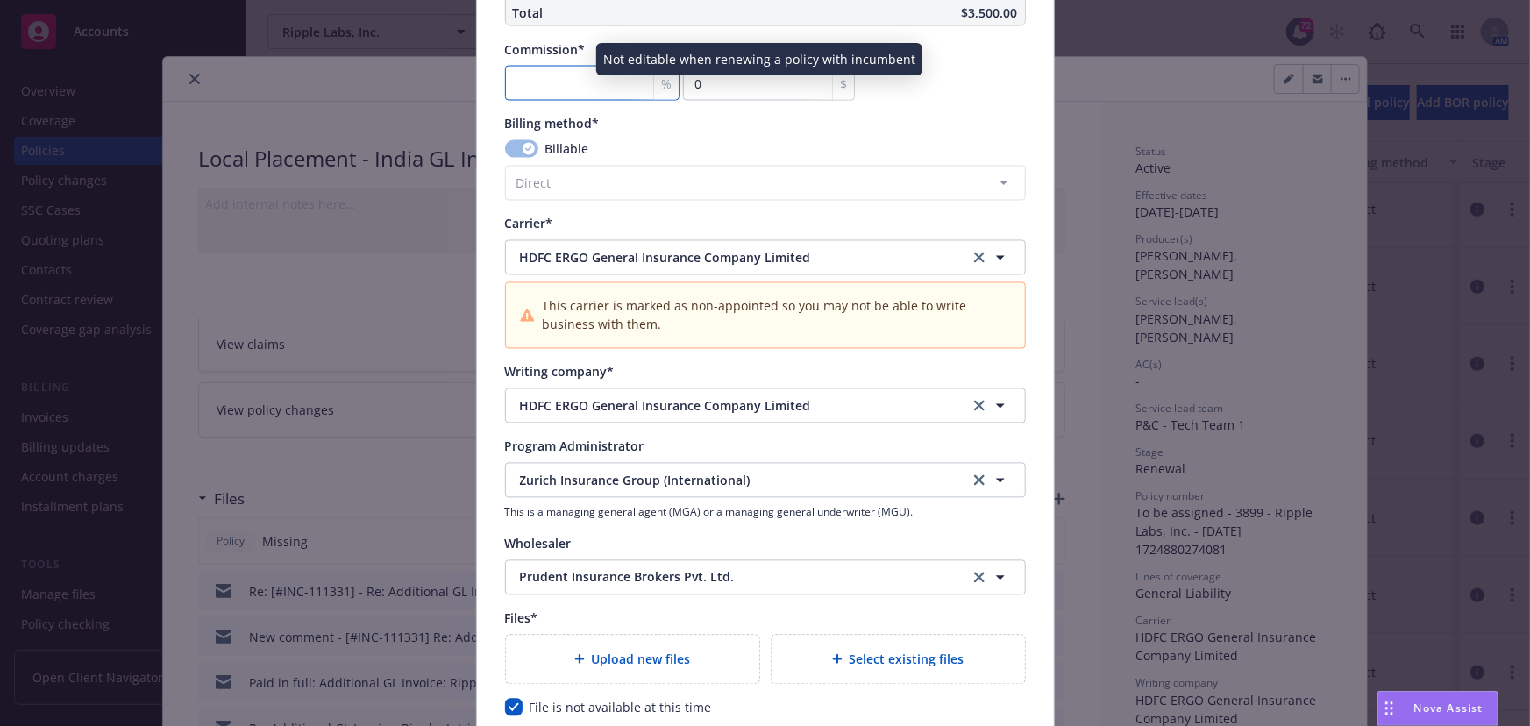
scroll to position [1832, 0]
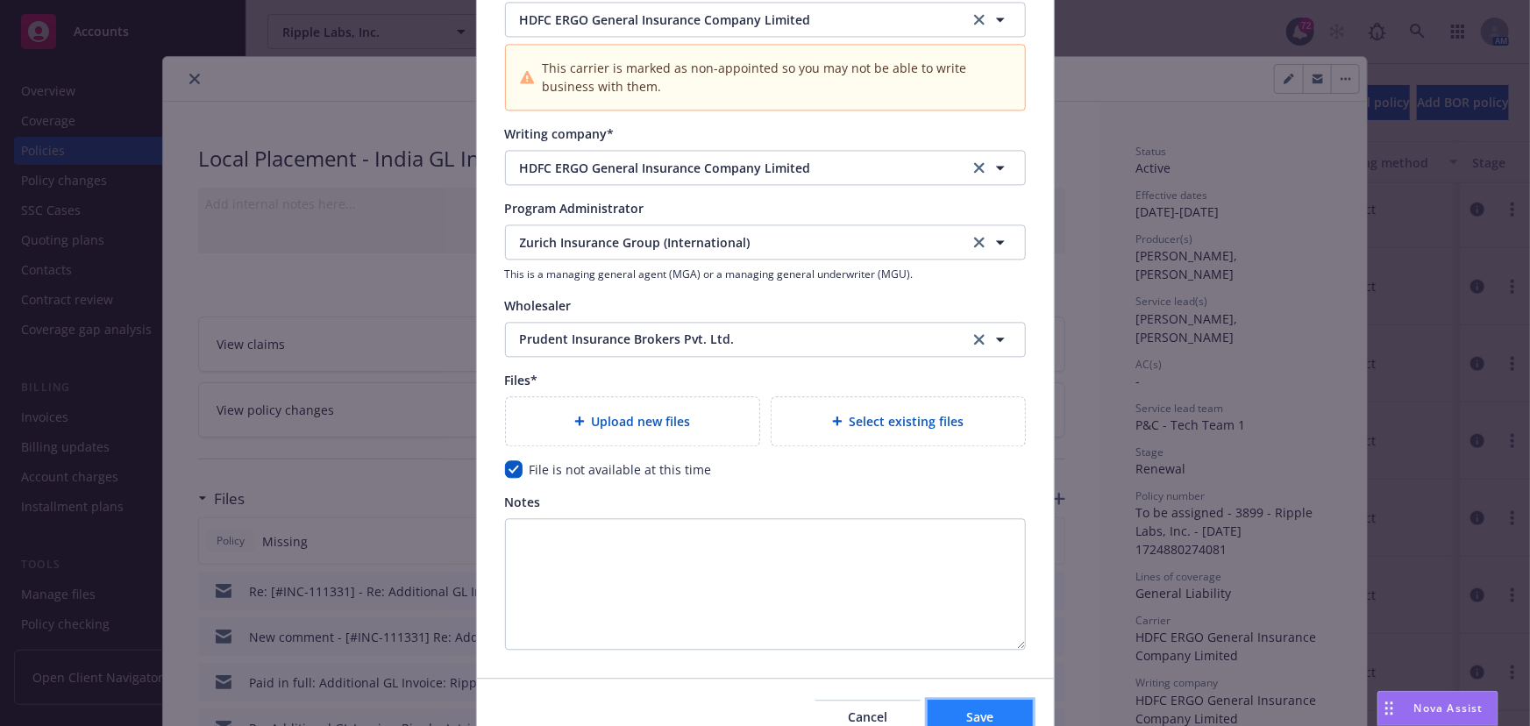
click at [975, 713] on span "Save" at bounding box center [979, 716] width 27 height 17
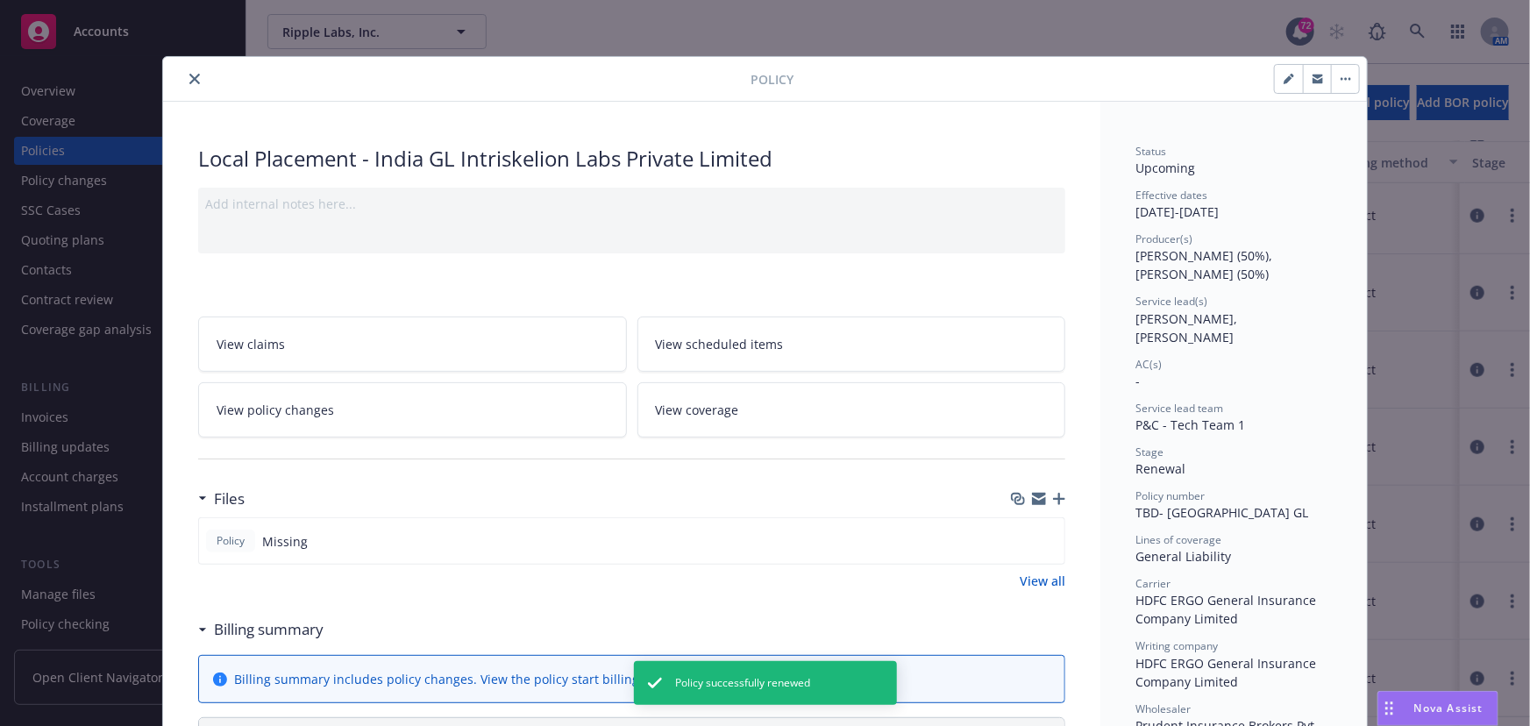
click at [189, 76] on icon "close" at bounding box center [194, 79] width 11 height 11
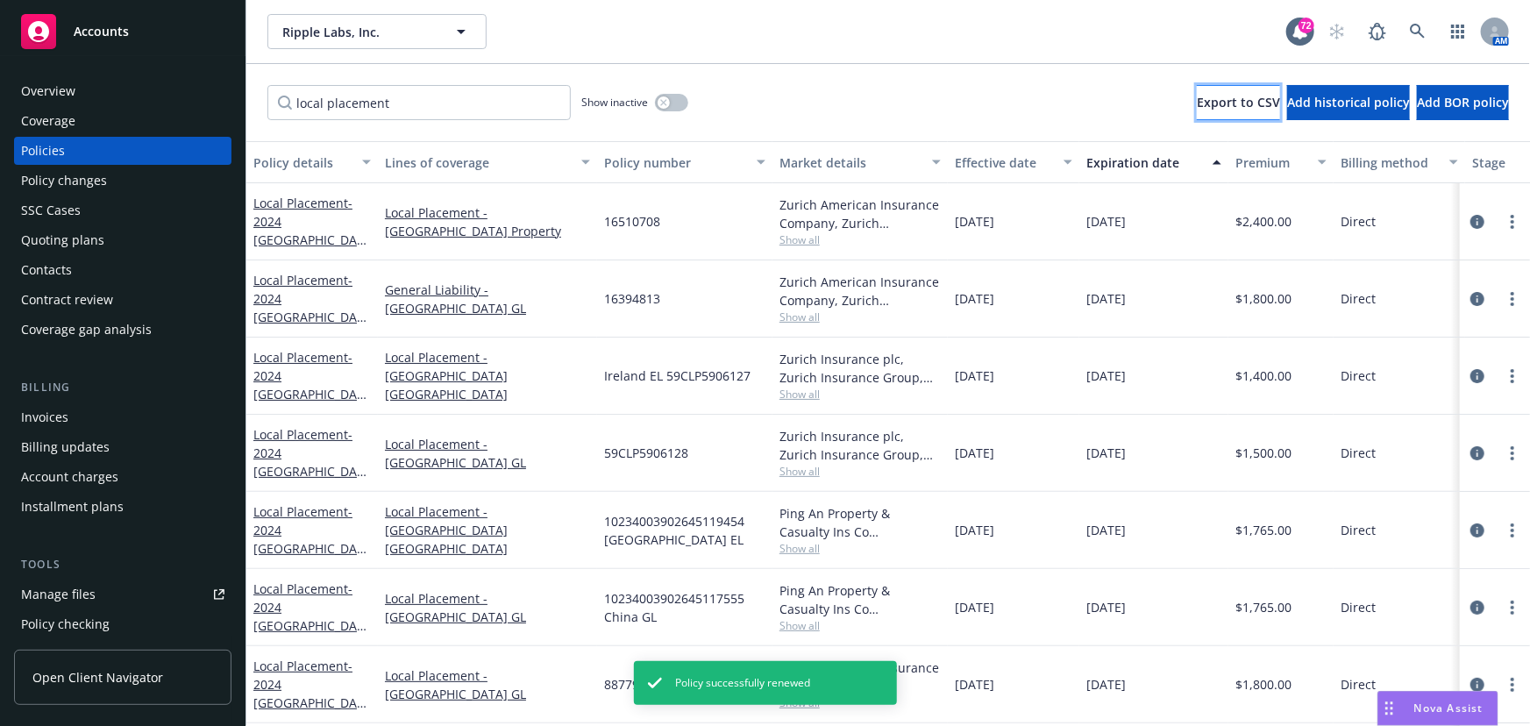
click at [1197, 96] on span "Export to CSV" at bounding box center [1238, 102] width 83 height 17
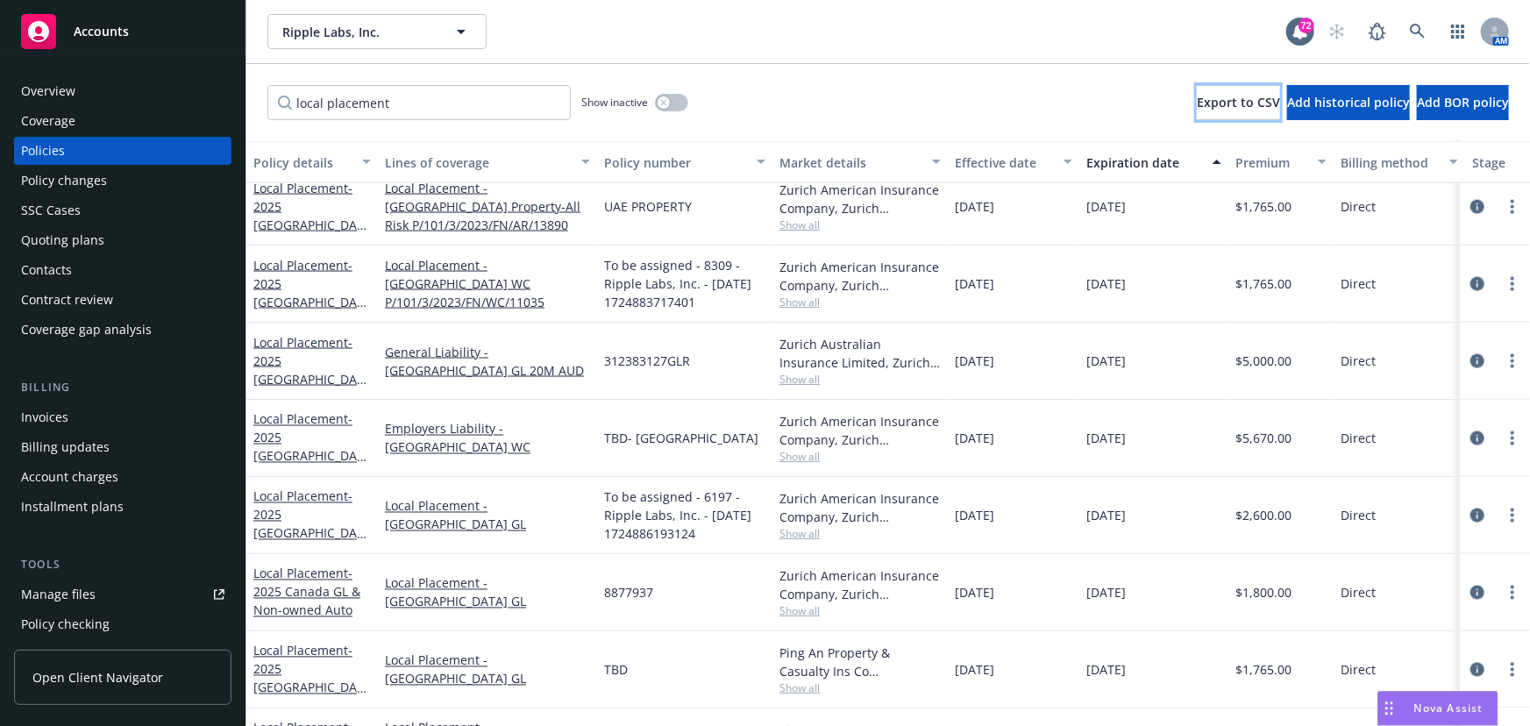
scroll to position [1434, 0]
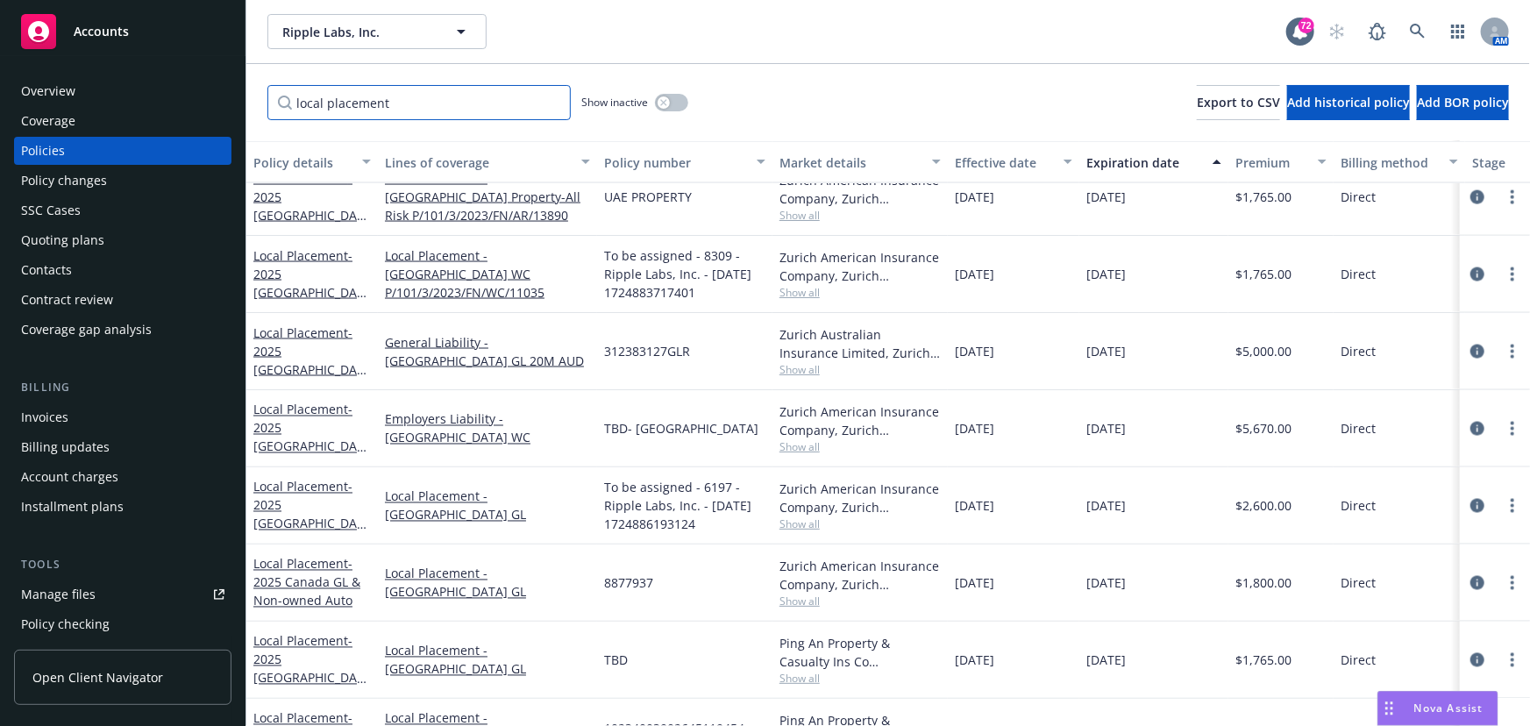
click at [411, 103] on input "local placement" at bounding box center [418, 102] width 303 height 35
drag, startPoint x: 414, startPoint y: 103, endPoint x: 149, endPoint y: 96, distance: 264.8
click at [149, 96] on div "Accounts Overview Coverage Policies Policy changes SSC Cases Quoting plans Cont…" at bounding box center [765, 363] width 1530 height 726
type input "india"
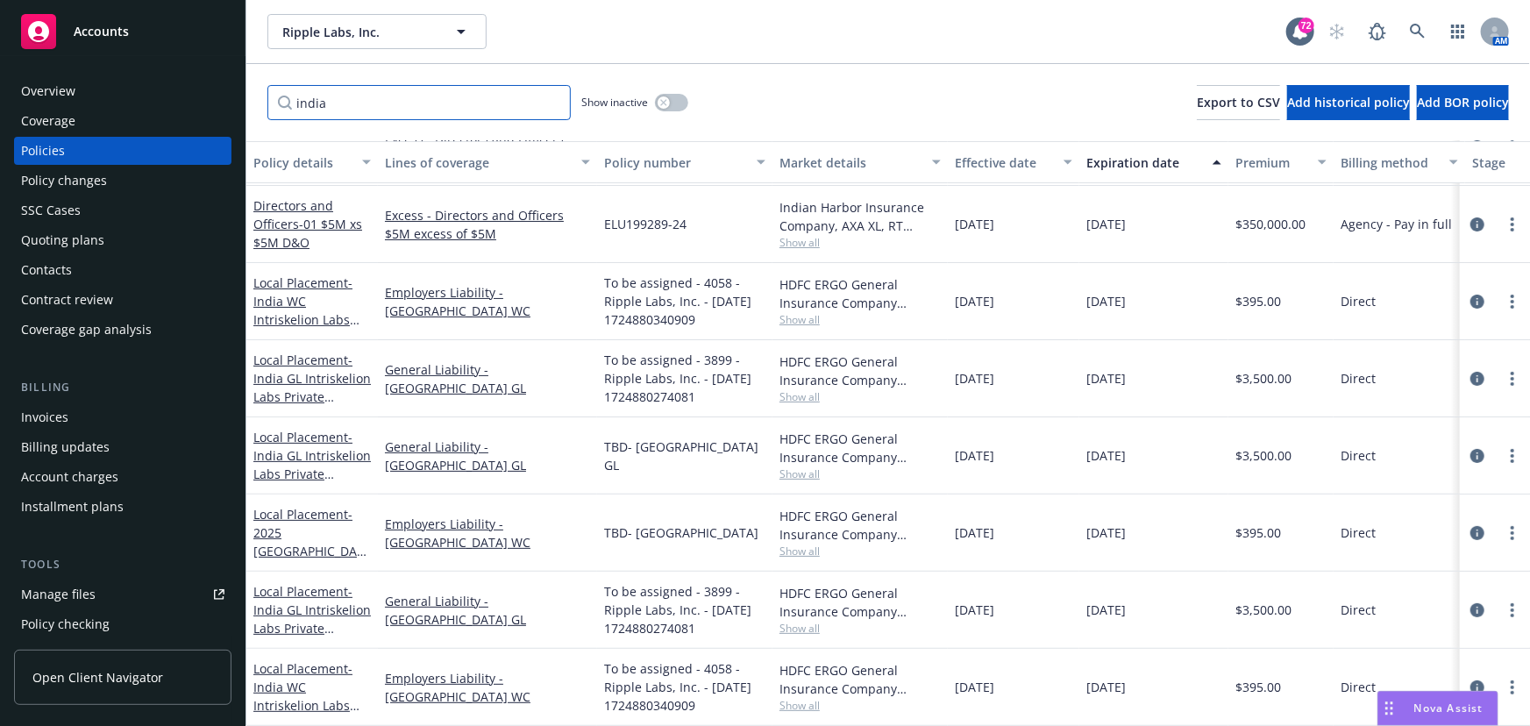
scroll to position [84, 0]
click at [1503, 526] on link "more" at bounding box center [1512, 532] width 21 height 21
click at [1429, 463] on link "Delete policy" at bounding box center [1419, 461] width 206 height 35
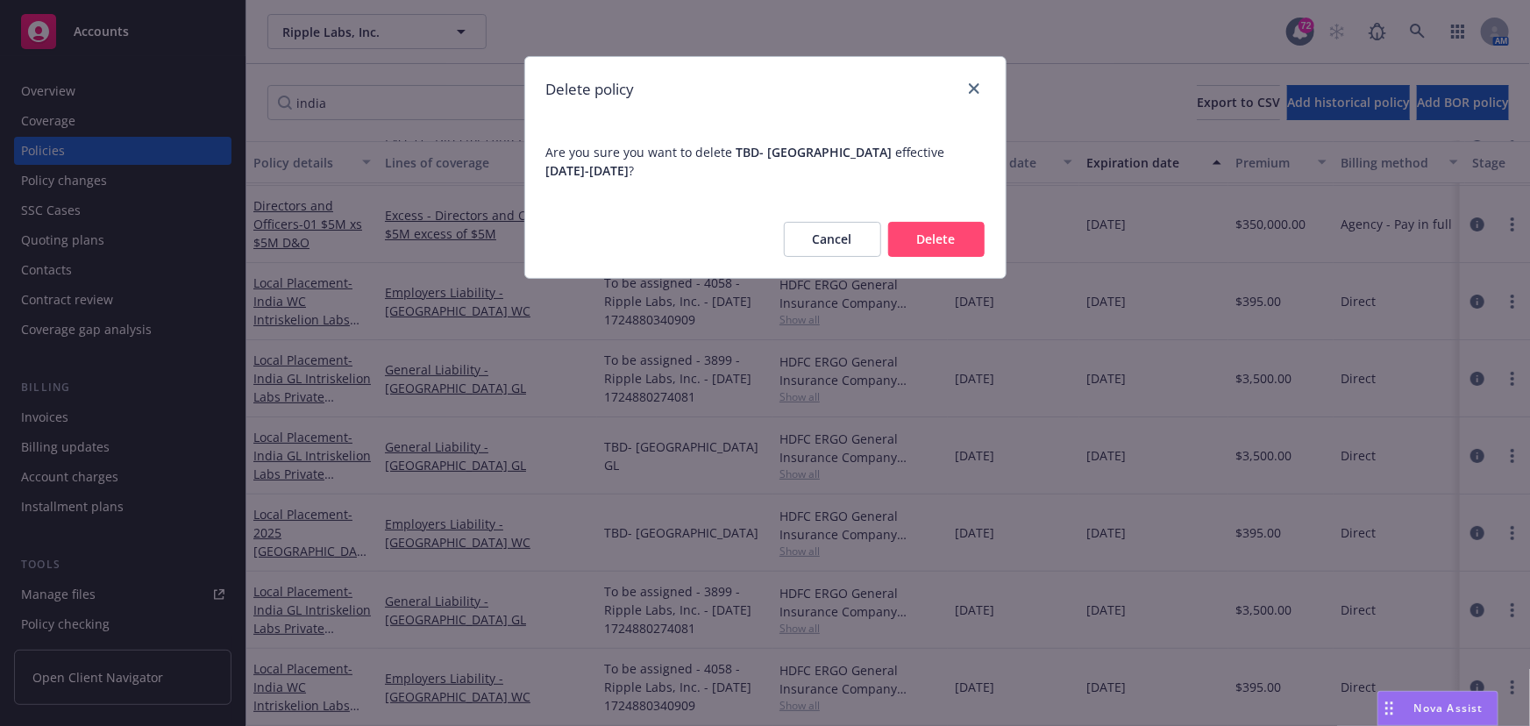
click at [954, 239] on button "Delete" at bounding box center [936, 239] width 96 height 35
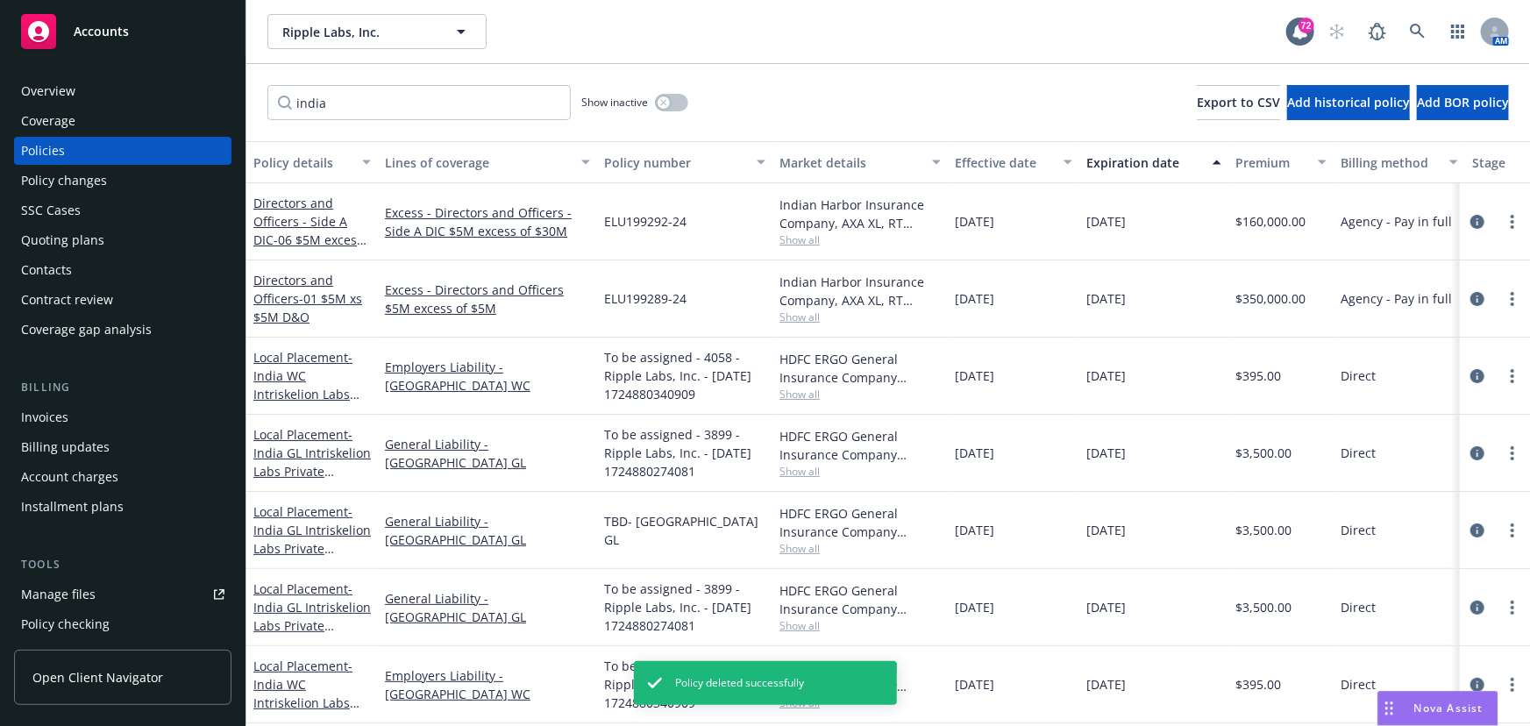
scroll to position [9, 0]
click at [290, 674] on span "- India WC Intriskelion Labs Private Limited" at bounding box center [306, 693] width 106 height 72
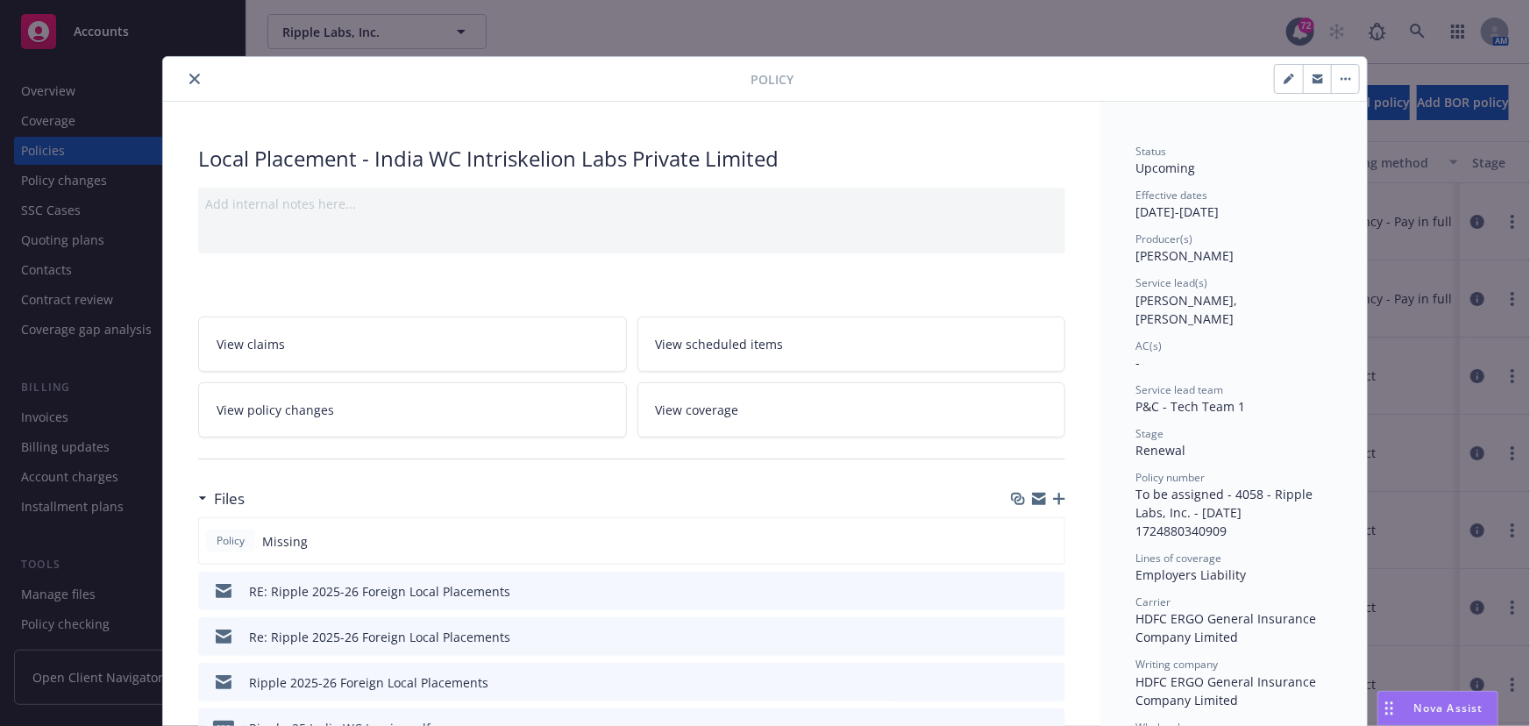
click at [1287, 79] on icon "button" at bounding box center [1288, 79] width 11 height 11
select select "RENEWAL"
select select "12"
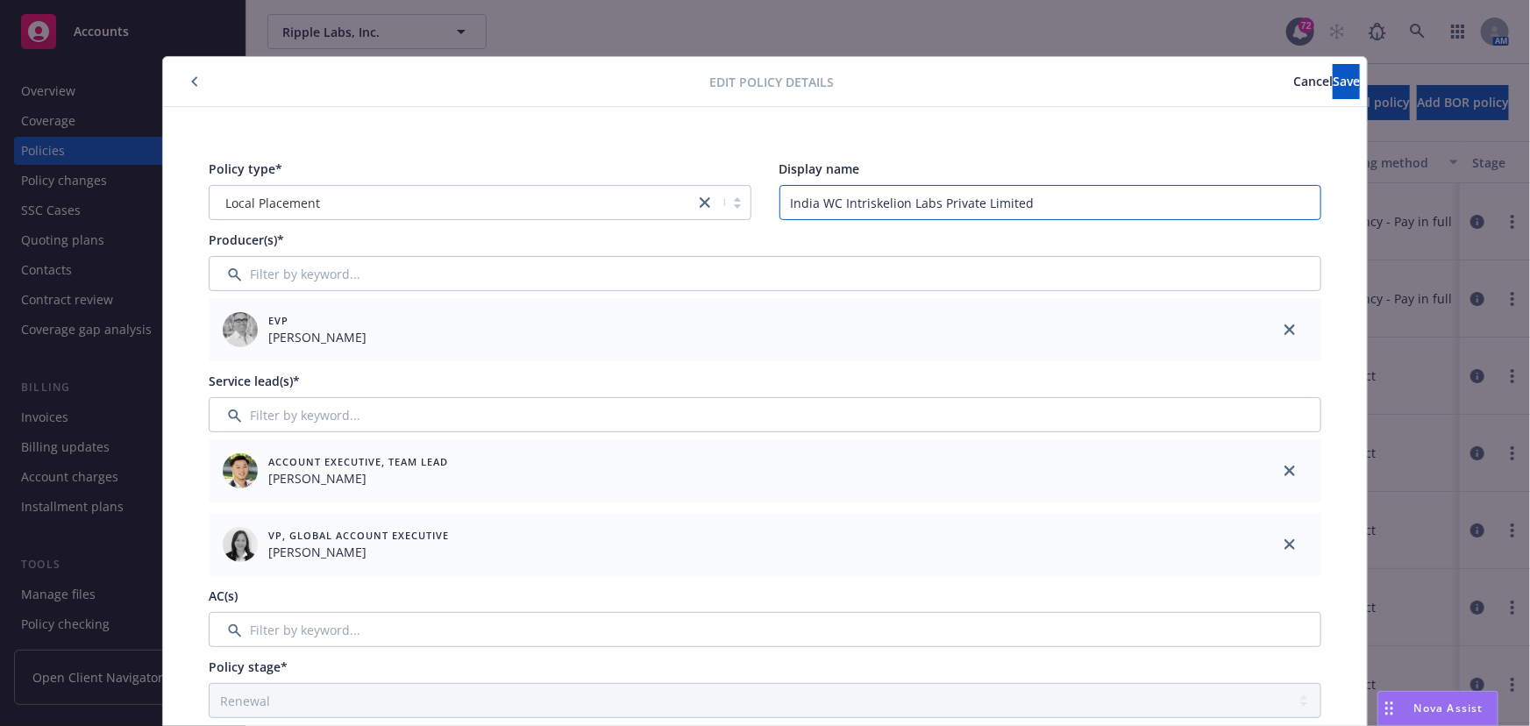
click at [866, 207] on input "India WC Intriskelion Labs Private Limited" at bounding box center [1050, 202] width 543 height 35
drag, startPoint x: 1017, startPoint y: 201, endPoint x: 562, endPoint y: 205, distance: 455.0
click at [562, 205] on div "Policy type* Local Placement Display name India WC Intriskelion Labs Private Li…" at bounding box center [765, 190] width 1112 height 60
type input "2025 [GEOGRAPHIC_DATA] WC"
click at [1332, 87] on button "Save" at bounding box center [1345, 81] width 27 height 35
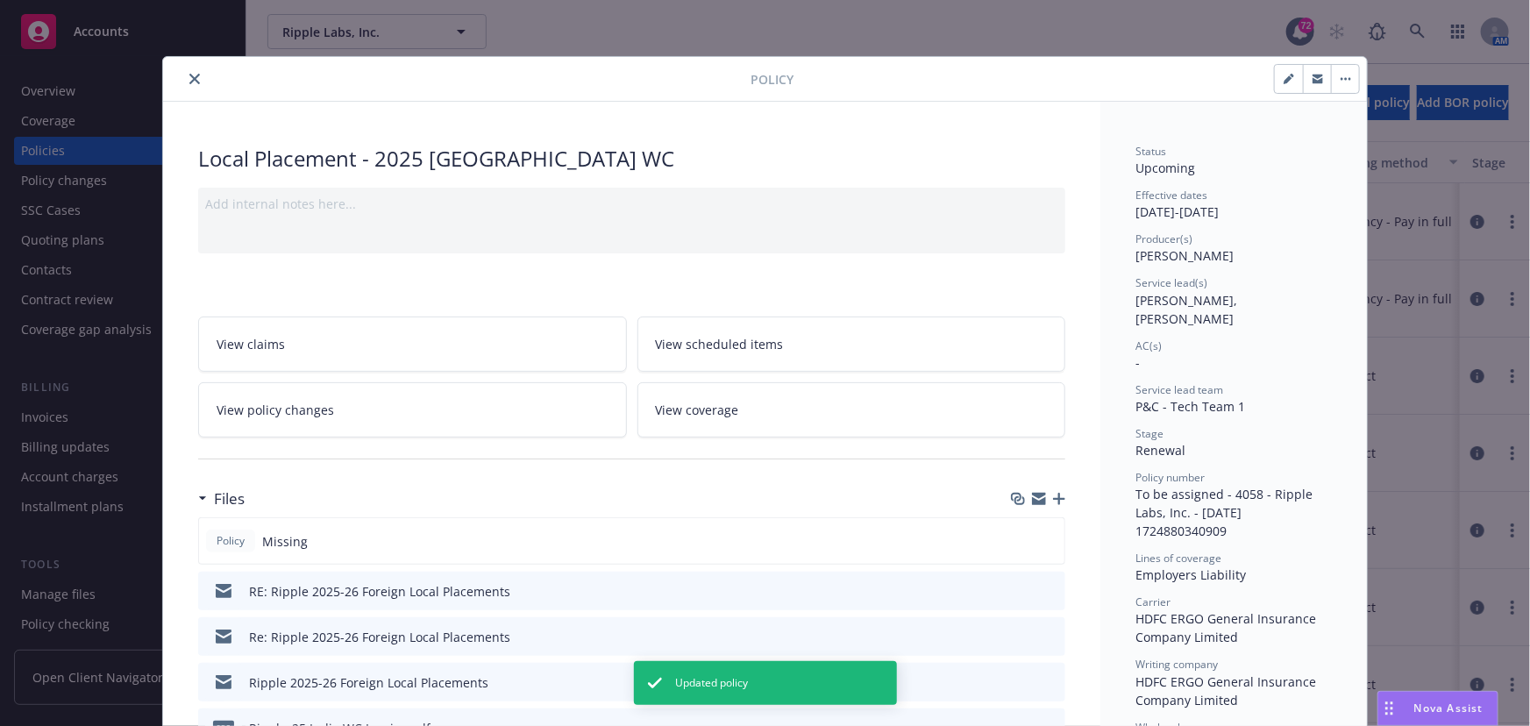
click at [189, 76] on icon "close" at bounding box center [194, 79] width 11 height 11
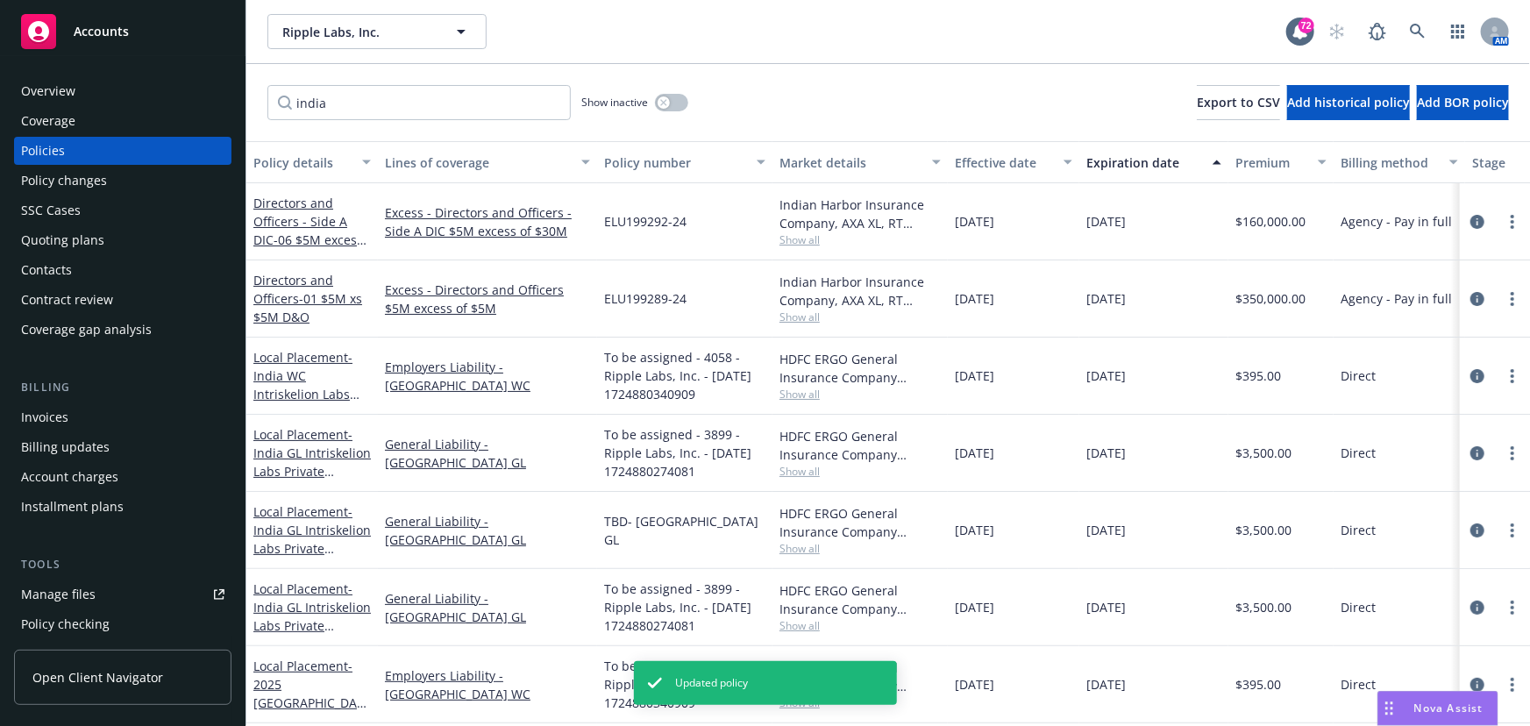
scroll to position [9, 0]
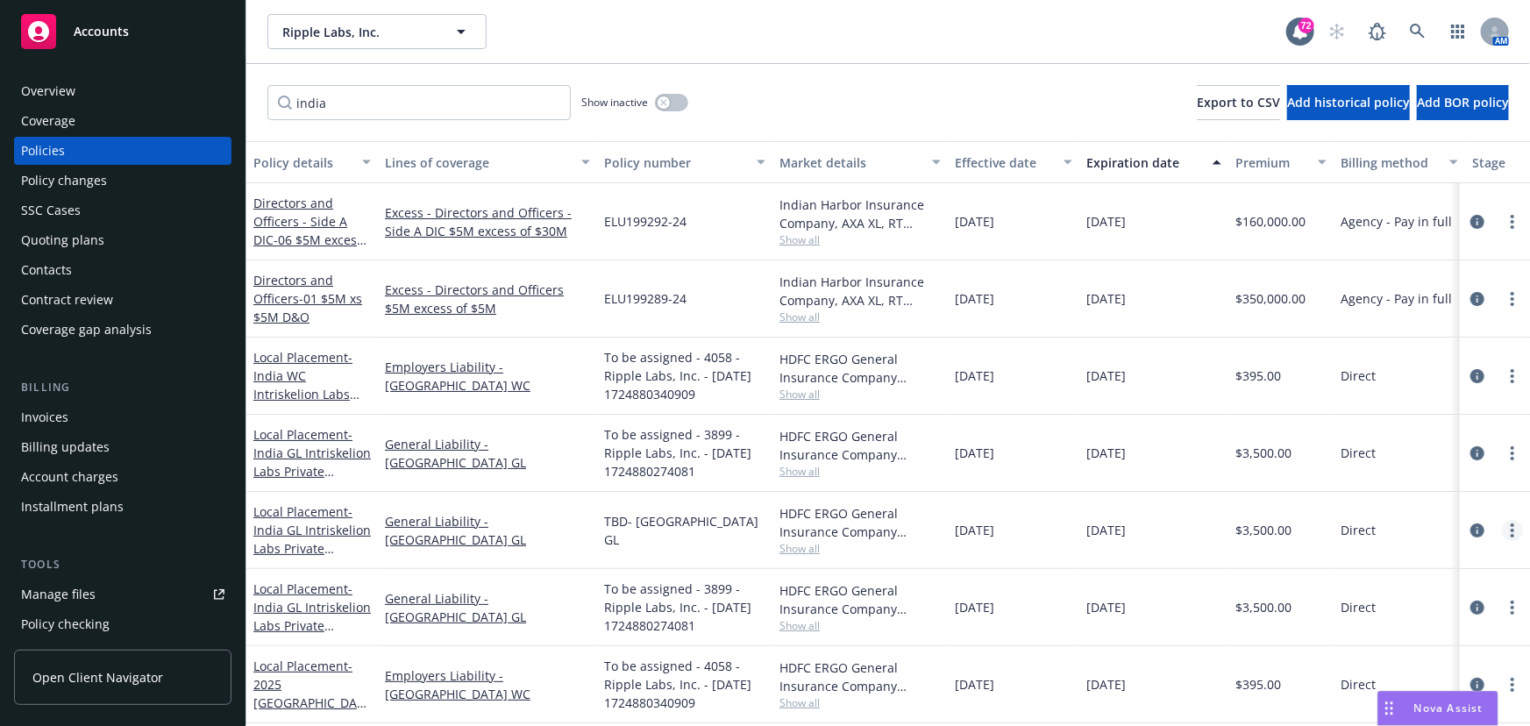
click at [1508, 523] on link "more" at bounding box center [1512, 530] width 21 height 21
click at [1403, 458] on link "Delete policy" at bounding box center [1419, 461] width 206 height 35
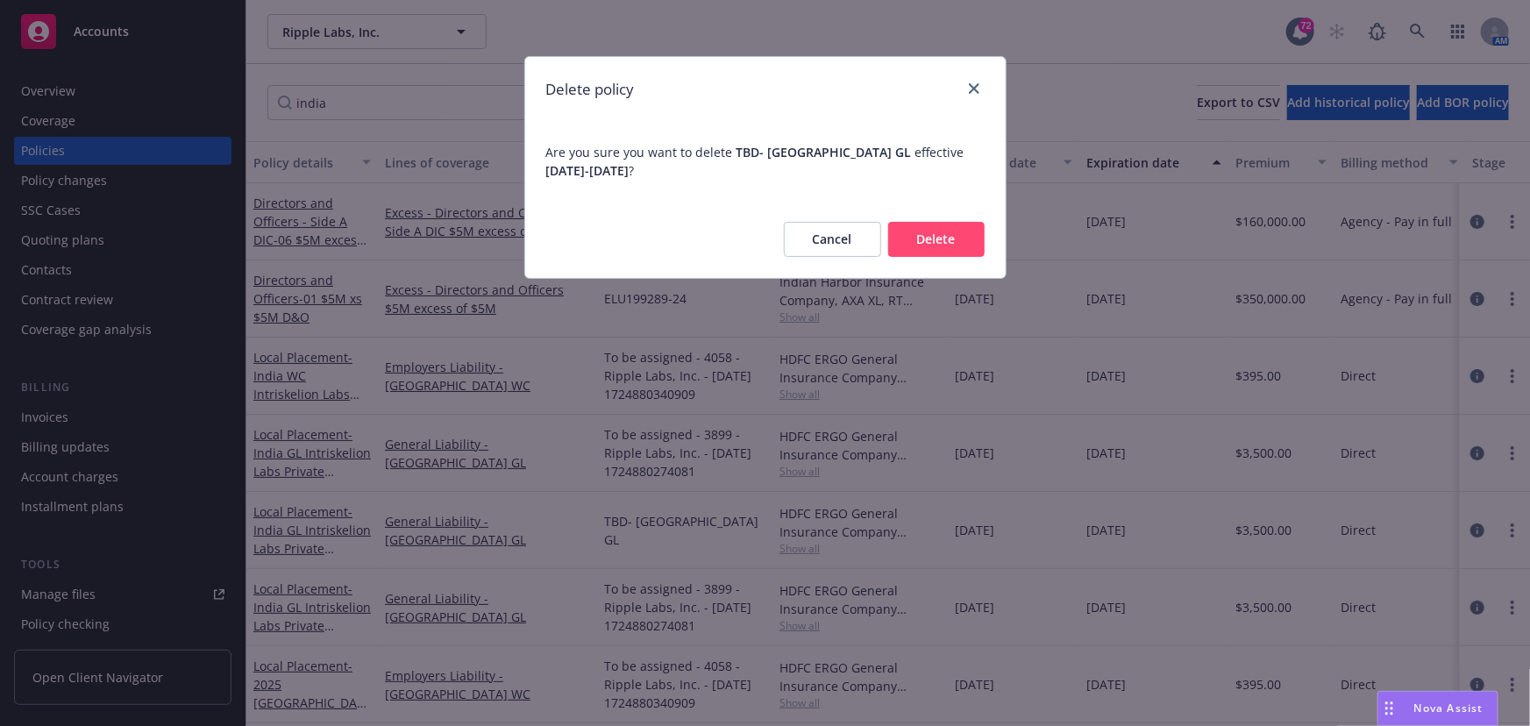
click at [924, 244] on button "Delete" at bounding box center [936, 239] width 96 height 35
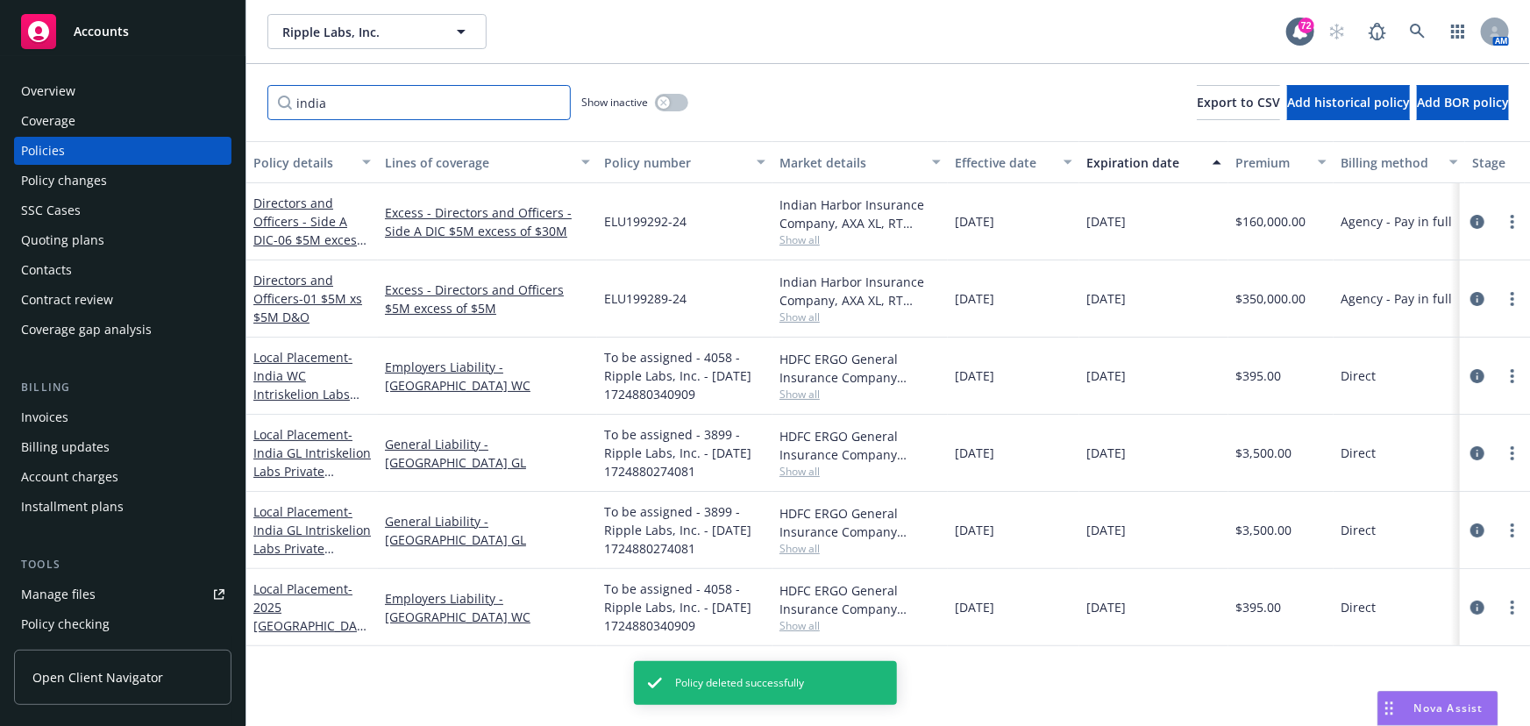
click at [335, 89] on input "india" at bounding box center [418, 102] width 303 height 35
drag, startPoint x: 333, startPoint y: 104, endPoint x: 271, endPoint y: 103, distance: 62.3
click at [264, 103] on div "india Show inactive Export to CSV Add historical policy Add BOR policy" at bounding box center [887, 102] width 1283 height 77
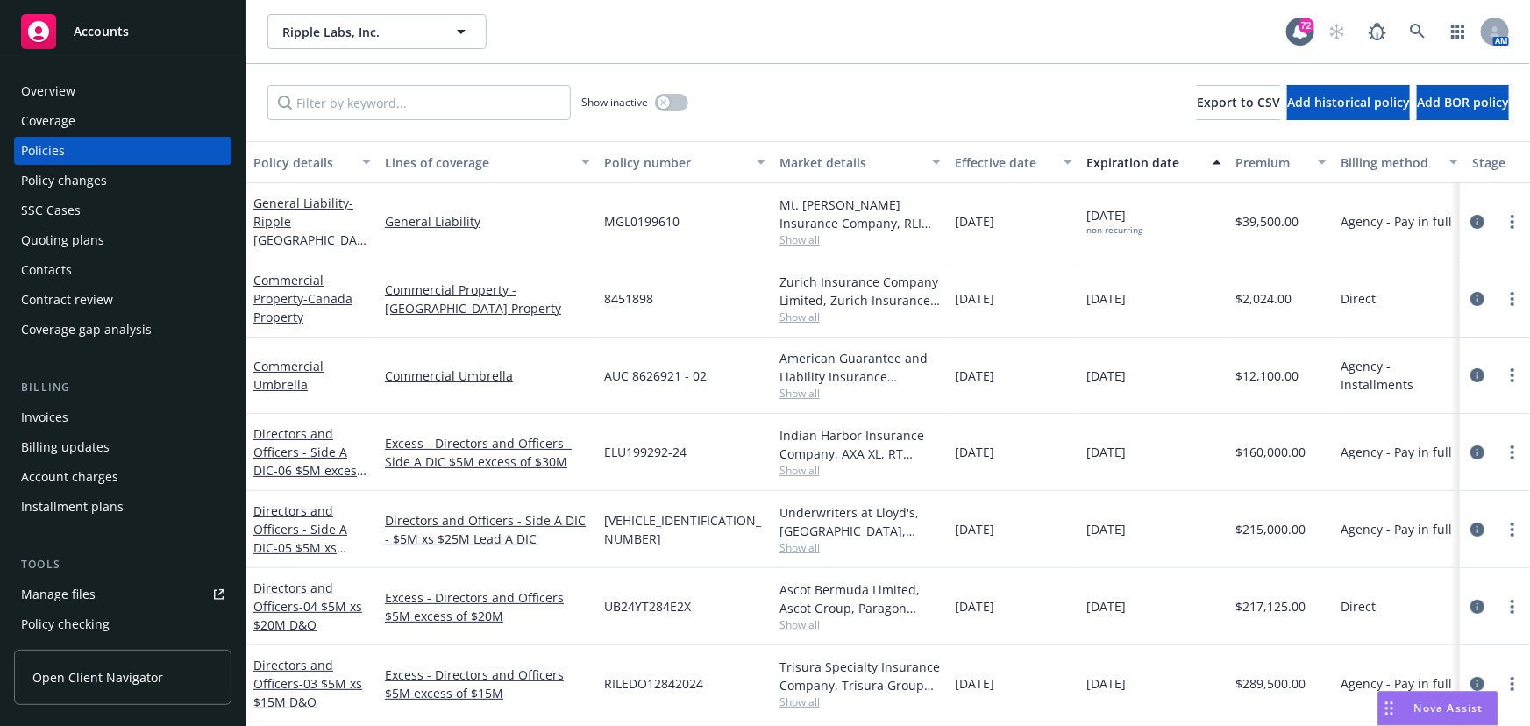
click at [1047, 316] on div "11/19/2024" at bounding box center [1013, 298] width 131 height 77
